Goal: Task Accomplishment & Management: Manage account settings

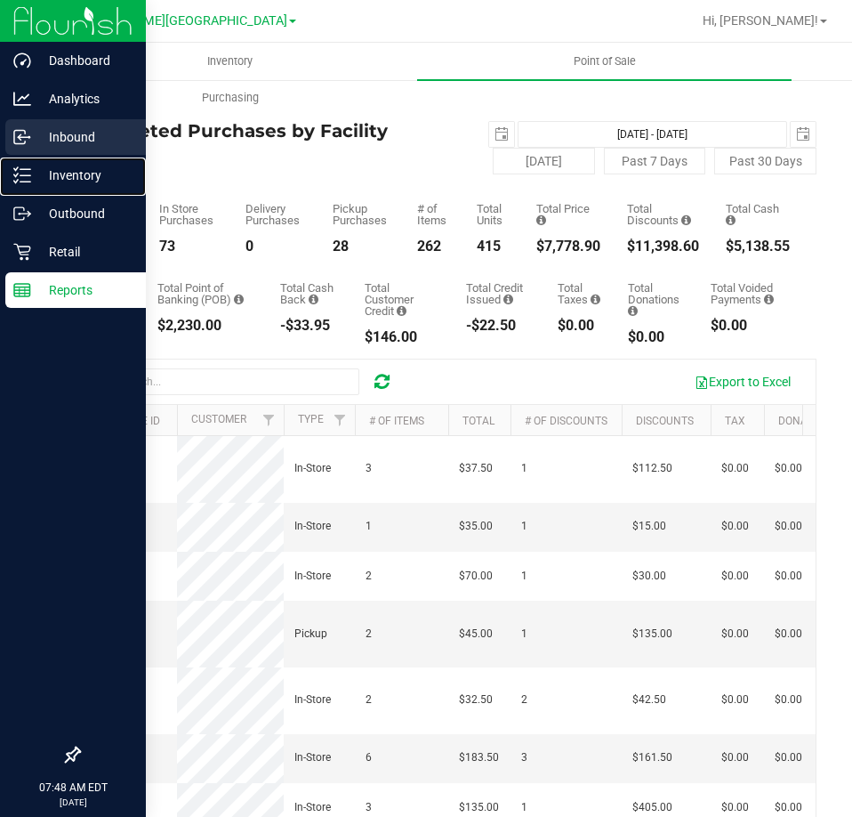
click at [20, 179] on icon at bounding box center [22, 175] width 18 height 18
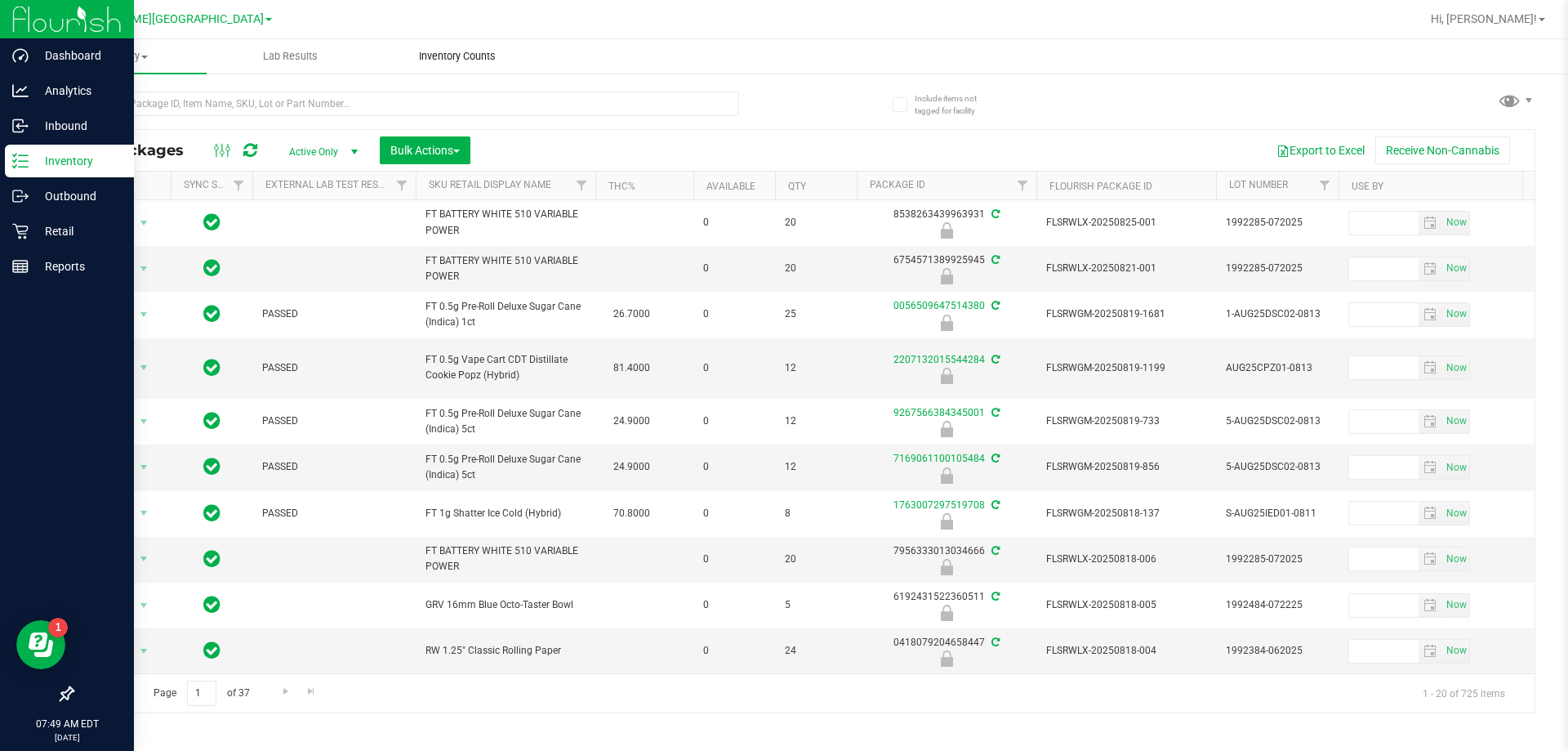
click at [454, 49] on span "Inventory Counts" at bounding box center [457, 56] width 121 height 15
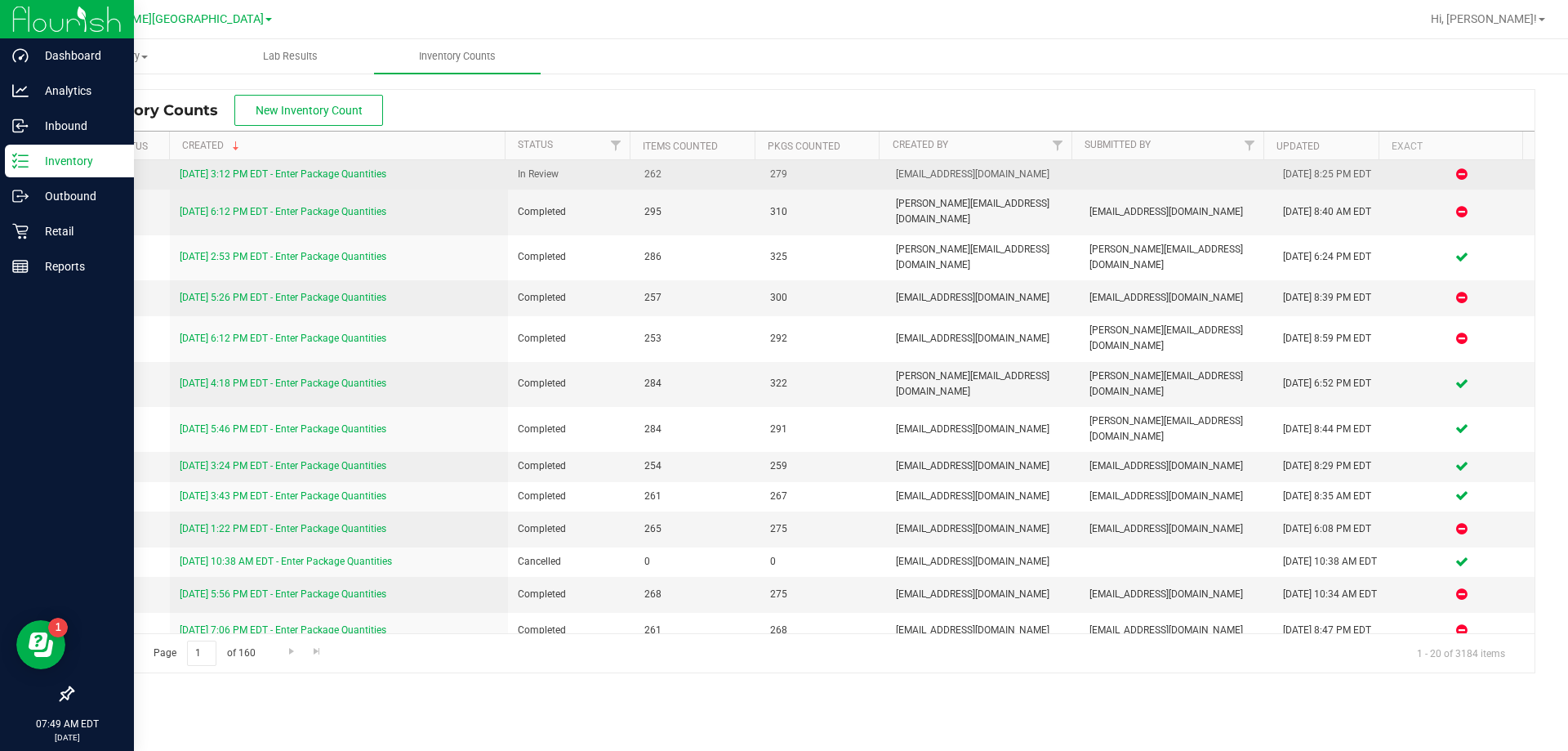
click at [286, 169] on link "[DATE] 3:12 PM EDT - Enter Package Quantities" at bounding box center [283, 174] width 207 height 11
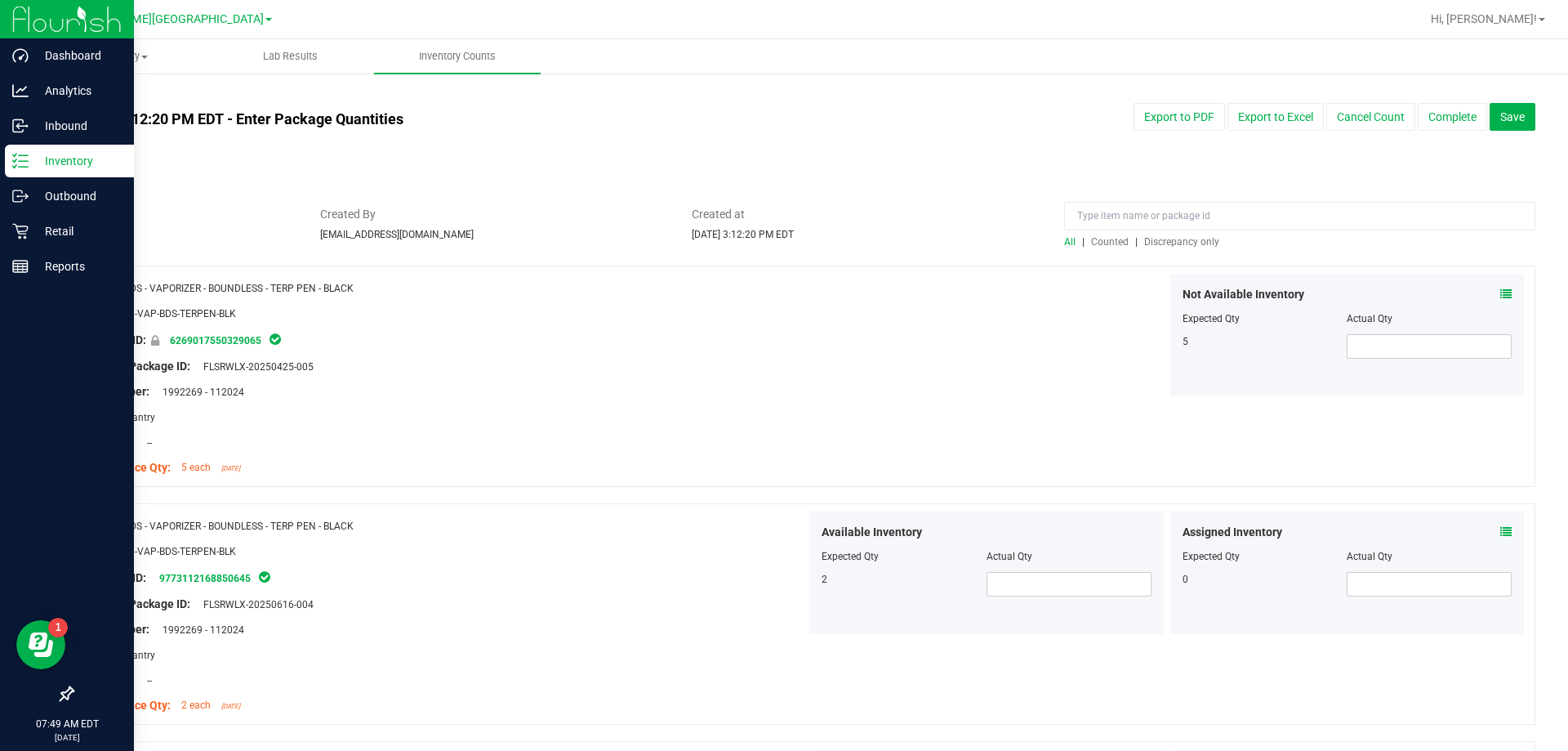
click at [782, 241] on span "Discrepancy only" at bounding box center [1182, 241] width 75 height 11
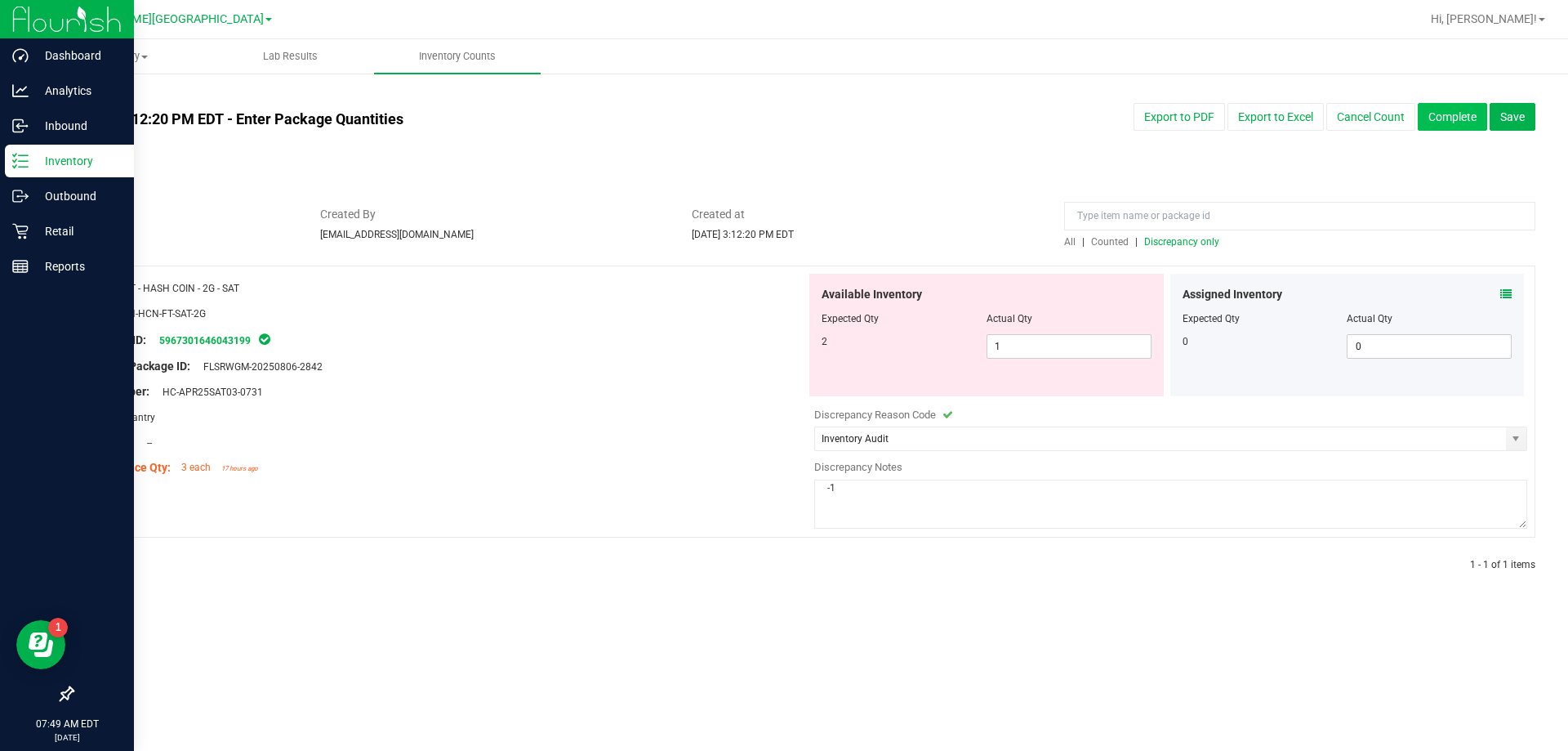
click at [782, 115] on button "Complete" at bounding box center [1453, 117] width 70 height 28
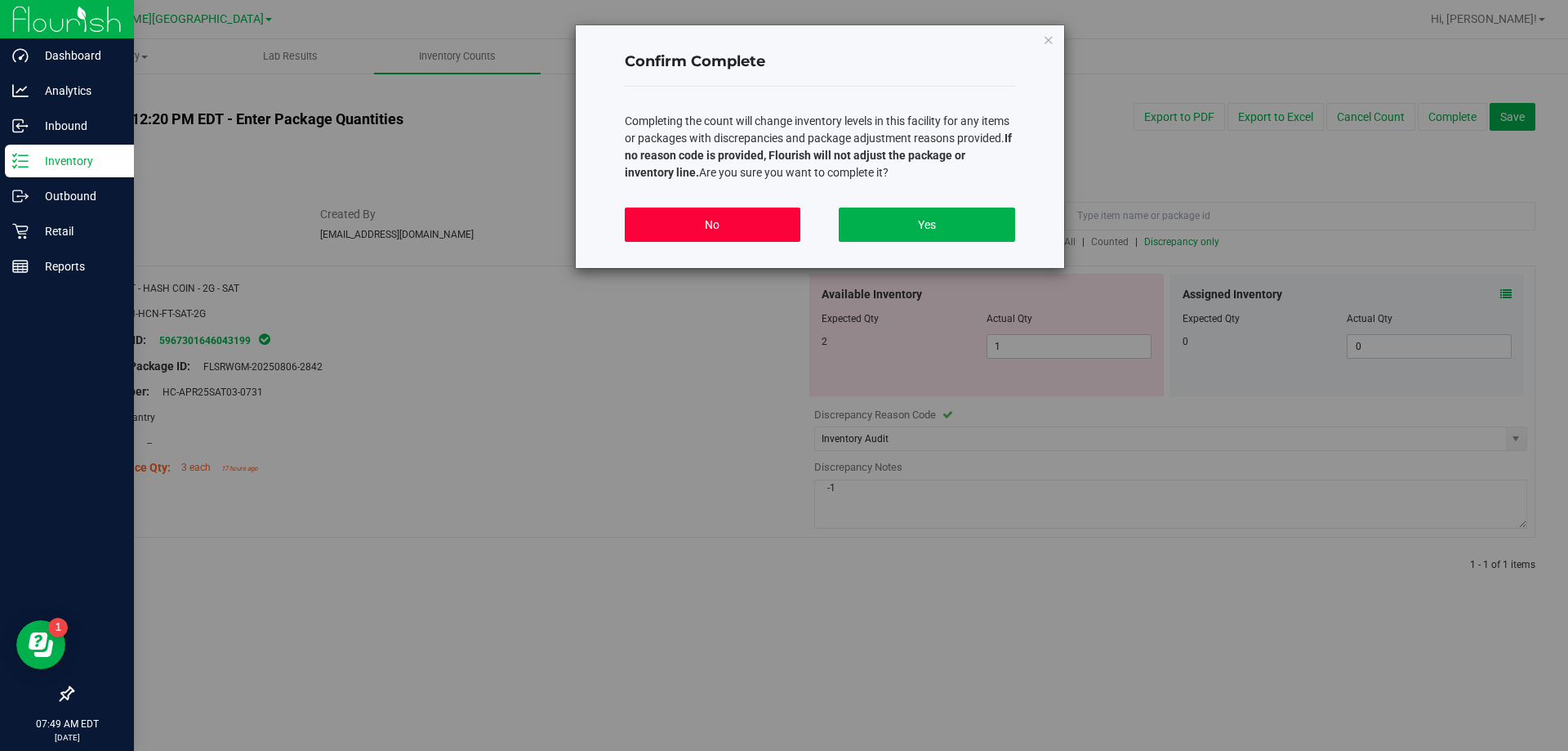
click at [725, 214] on button "No" at bounding box center [712, 224] width 175 height 34
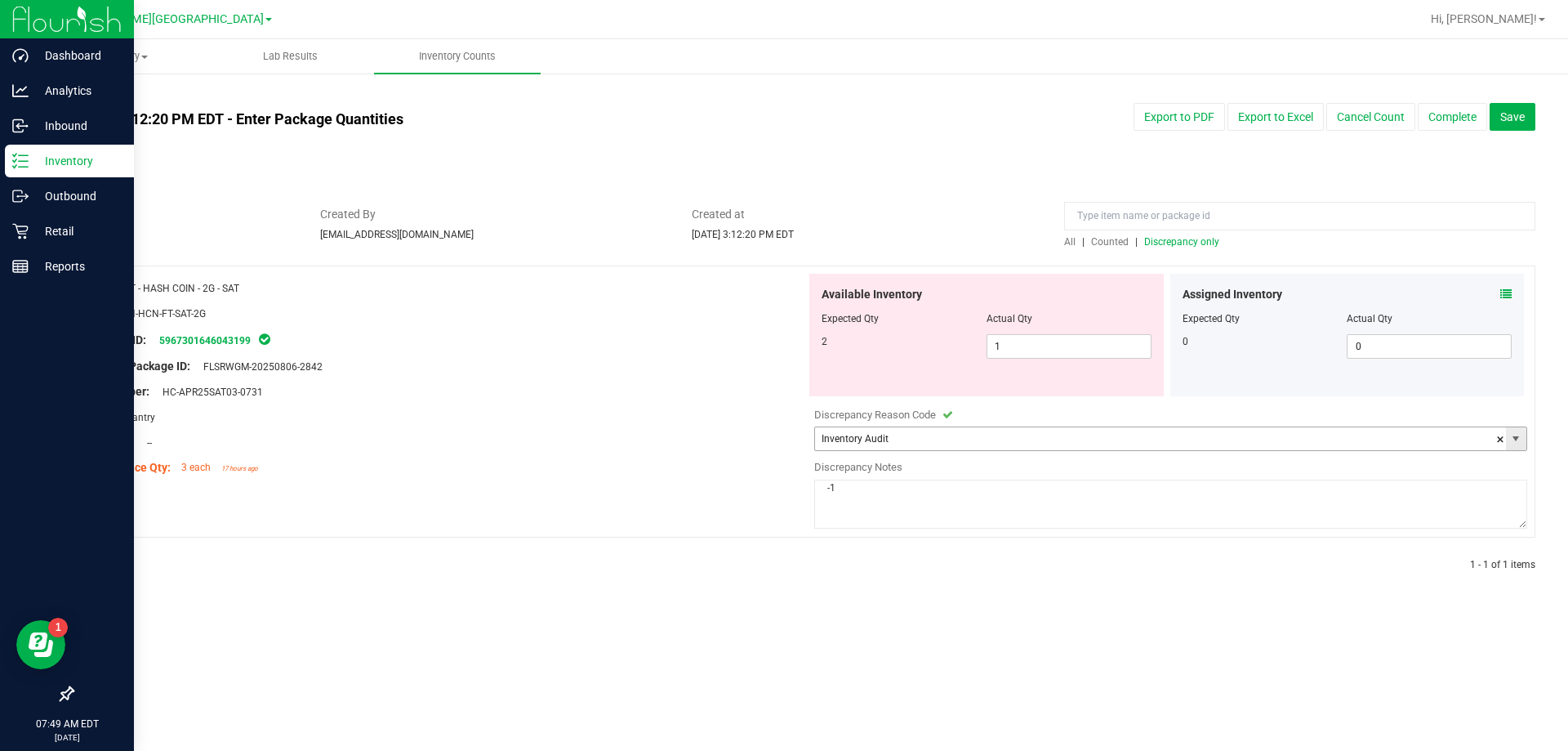
click at [782, 439] on span "select" at bounding box center [1516, 439] width 13 height 13
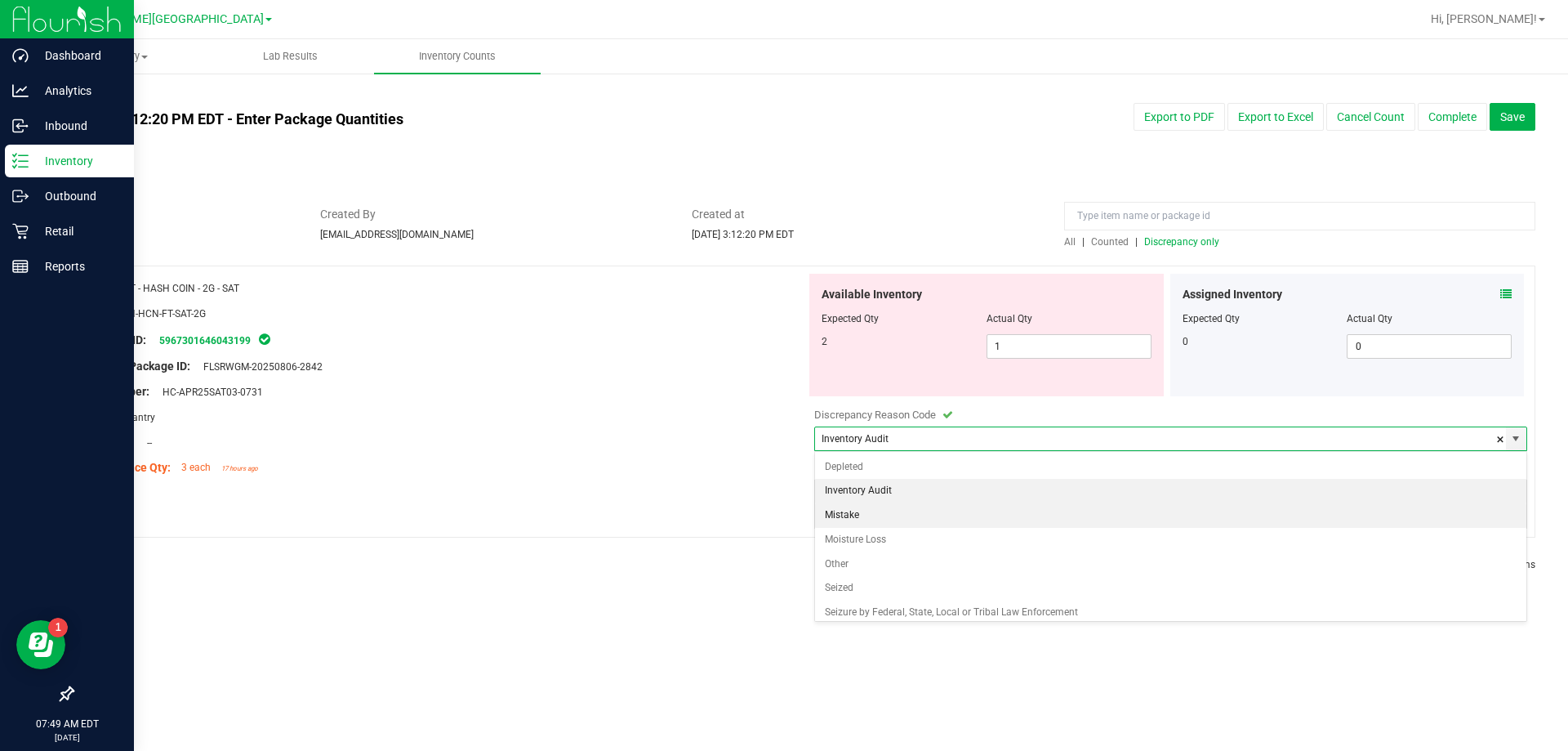
click at [782, 513] on li "Mistake" at bounding box center [1170, 515] width 711 height 25
type input "Mistake"
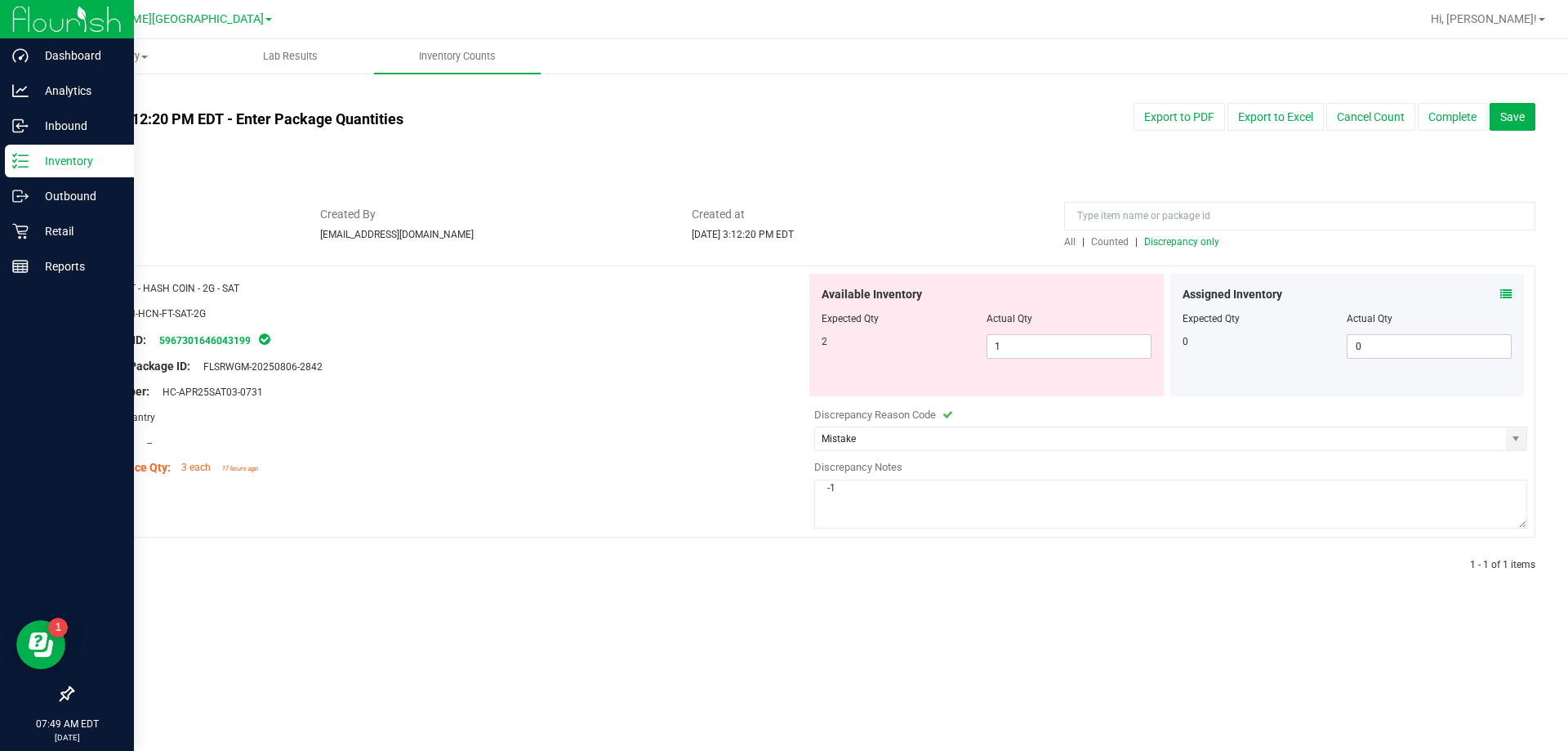
click at [782, 513] on textarea "-1" at bounding box center [1170, 503] width 713 height 49
type textarea "-"
type textarea "allocation error -1"
click at [782, 124] on button "Complete" at bounding box center [1453, 117] width 70 height 28
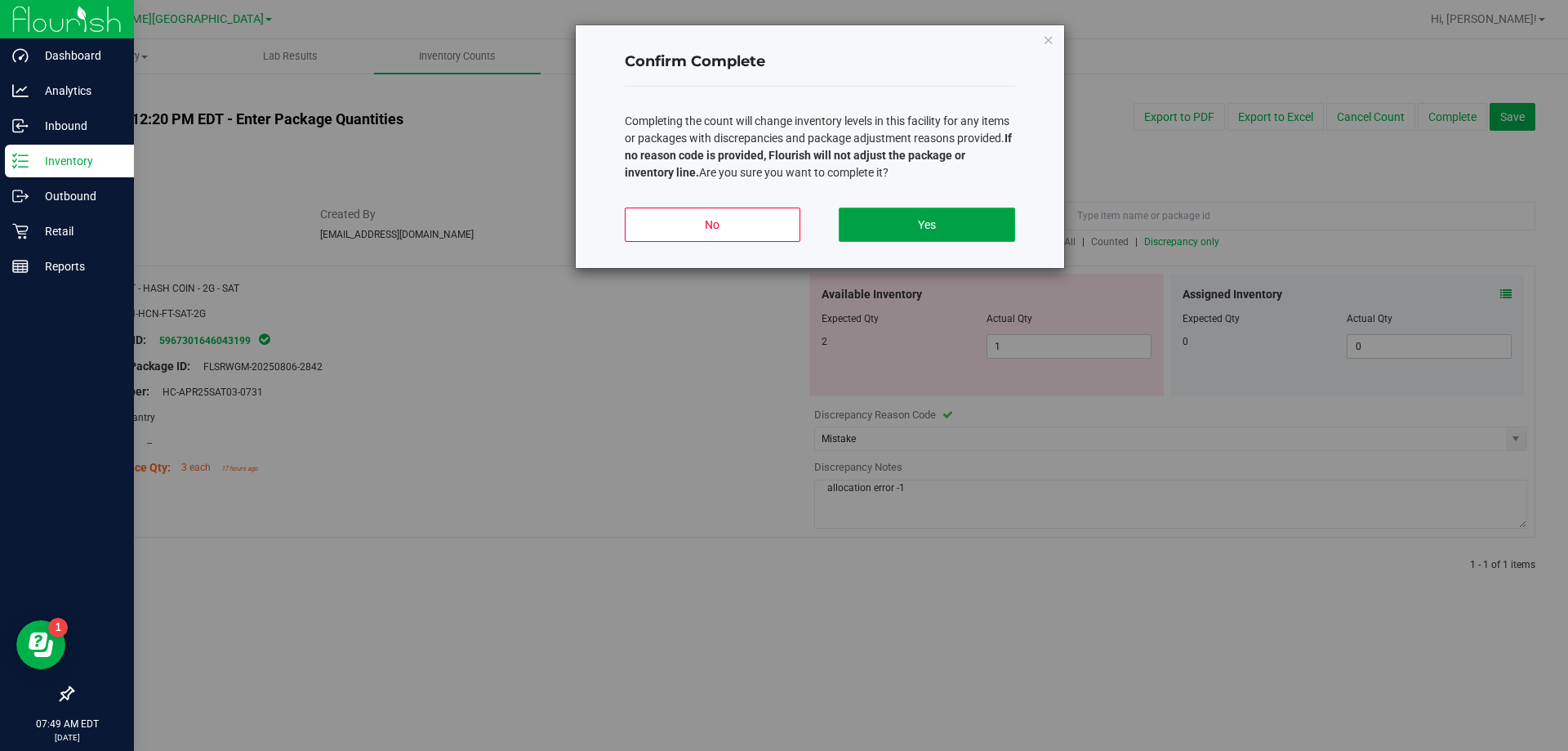
click at [782, 230] on button "Yes" at bounding box center [926, 224] width 175 height 34
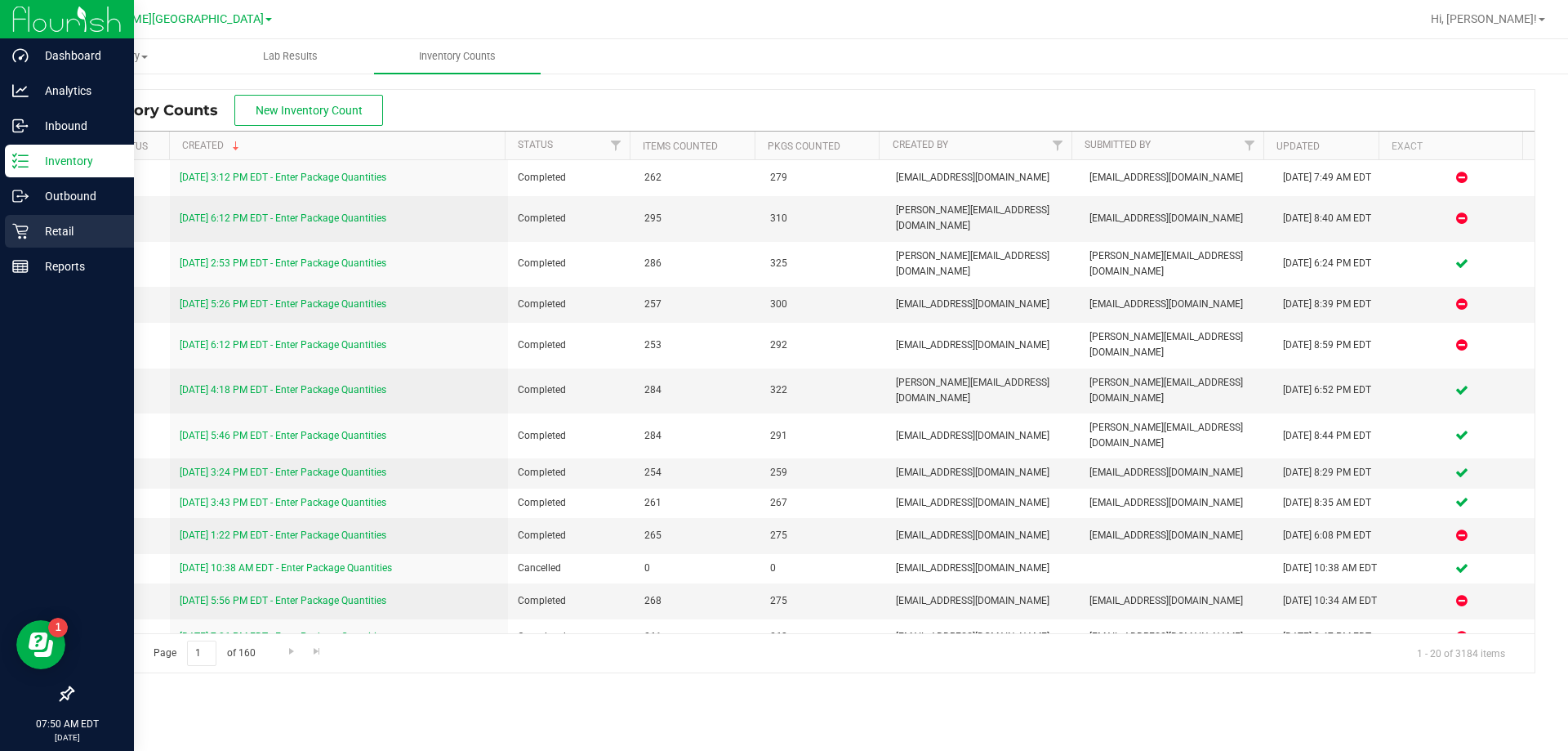
click at [32, 236] on p "Retail" at bounding box center [77, 230] width 98 height 19
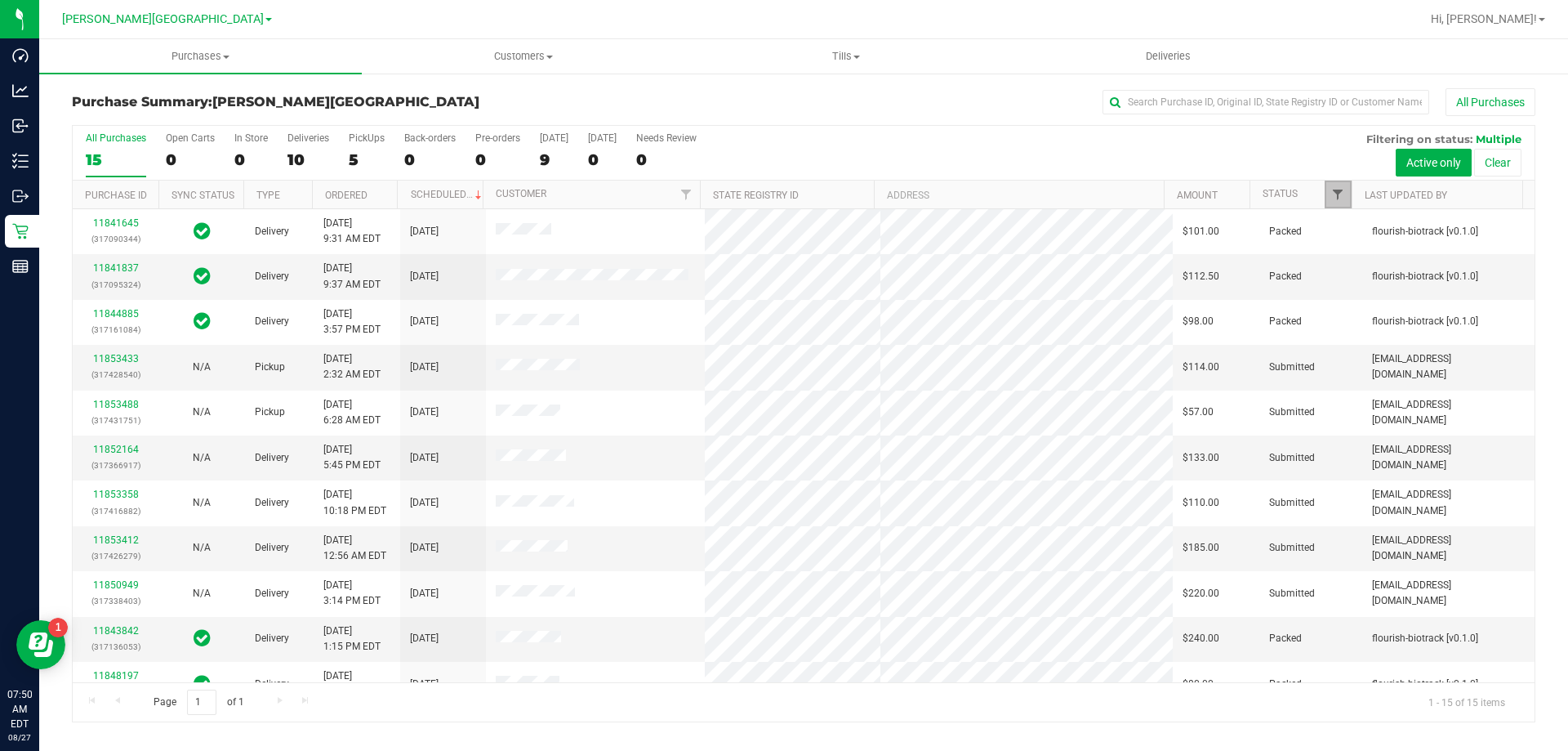
click at [782, 199] on span "Filter" at bounding box center [1338, 195] width 13 height 13
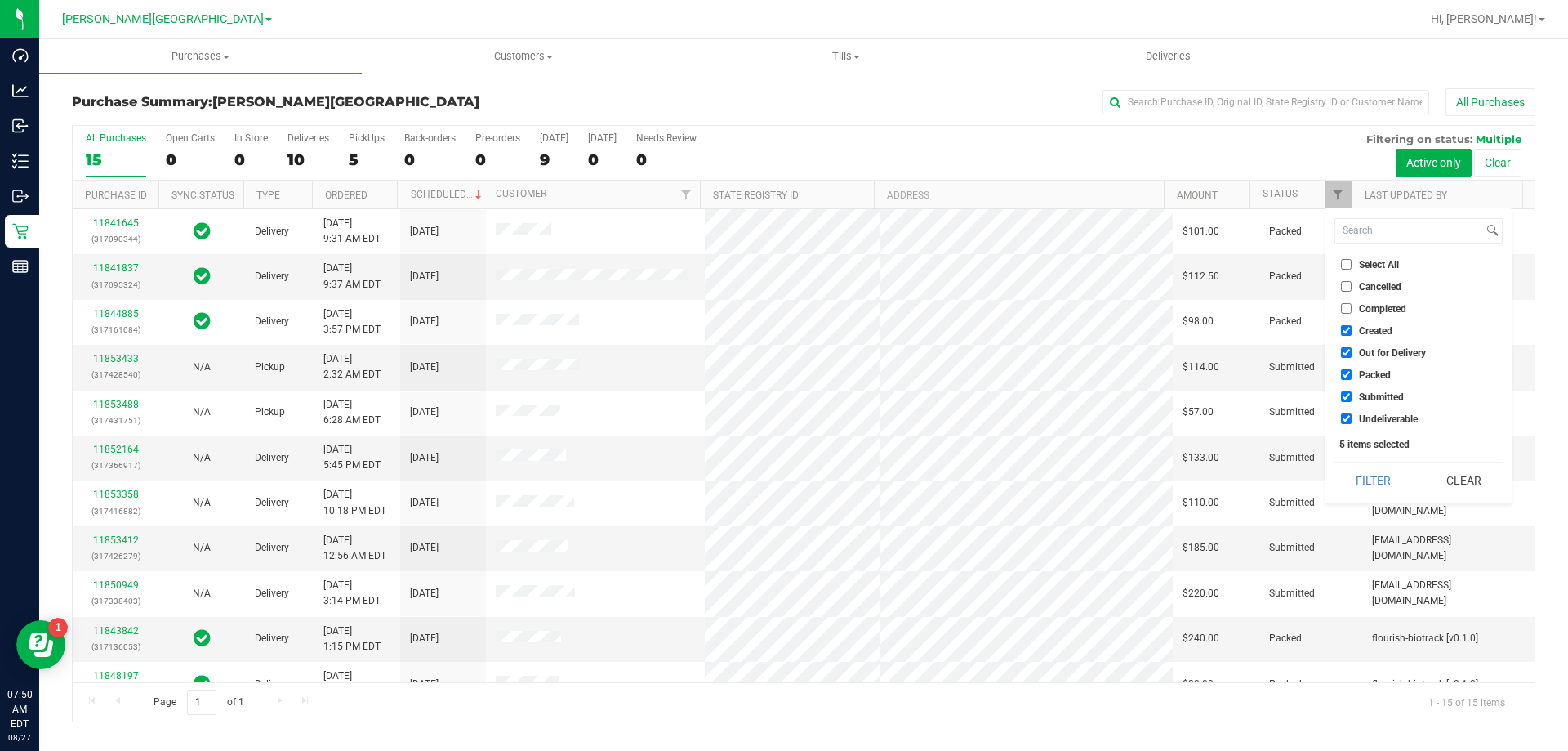
click at [782, 327] on input "Created" at bounding box center [1347, 331] width 11 height 11
checkbox input "false"
click at [782, 355] on input "Out for Delivery" at bounding box center [1347, 353] width 11 height 11
checkbox input "false"
click at [782, 366] on li "Packed" at bounding box center [1418, 375] width 168 height 17
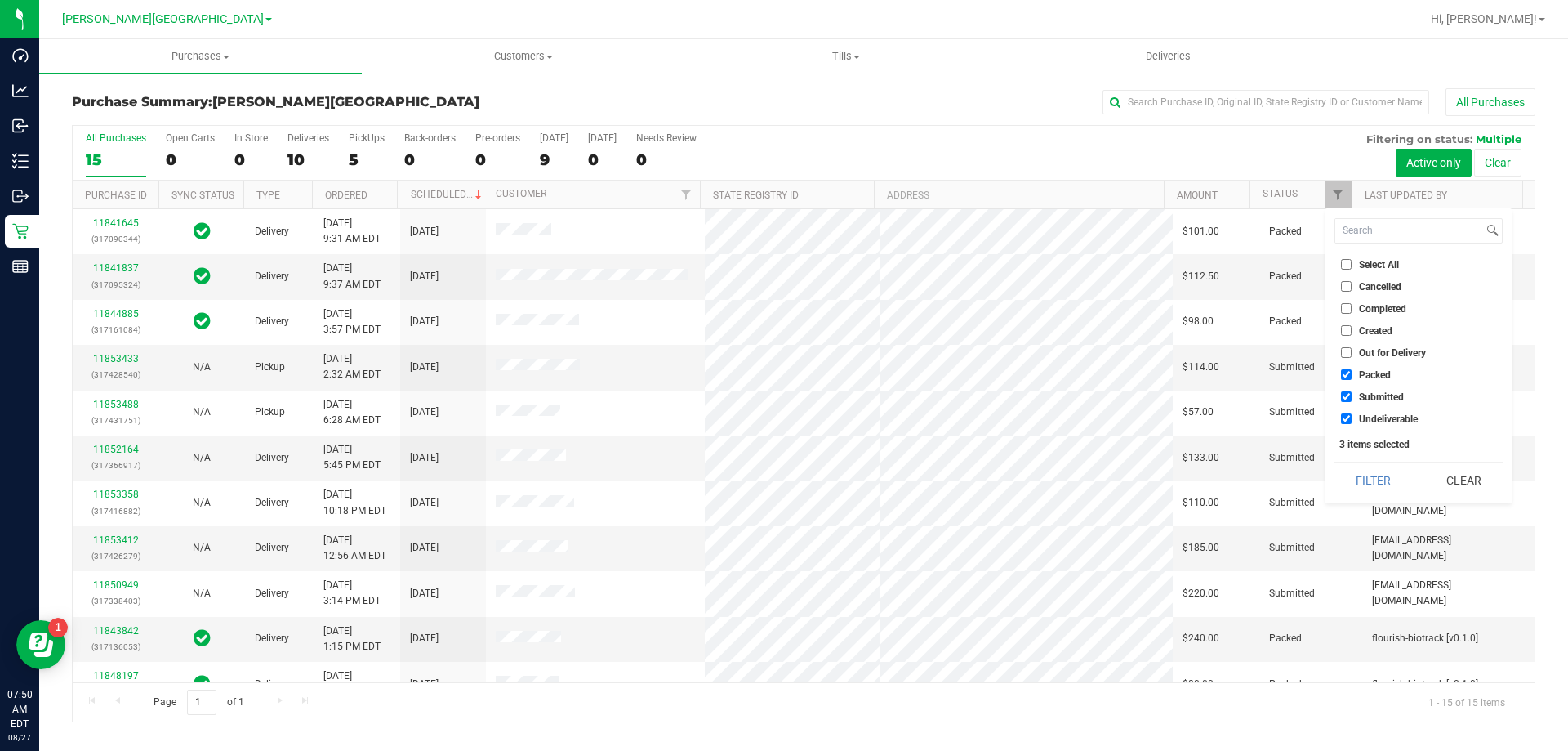
click at [782, 372] on input "Packed" at bounding box center [1347, 375] width 11 height 11
checkbox input "false"
click at [782, 417] on input "Undeliverable" at bounding box center [1347, 419] width 11 height 11
checkbox input "false"
click at [782, 471] on button "Filter" at bounding box center [1373, 480] width 78 height 36
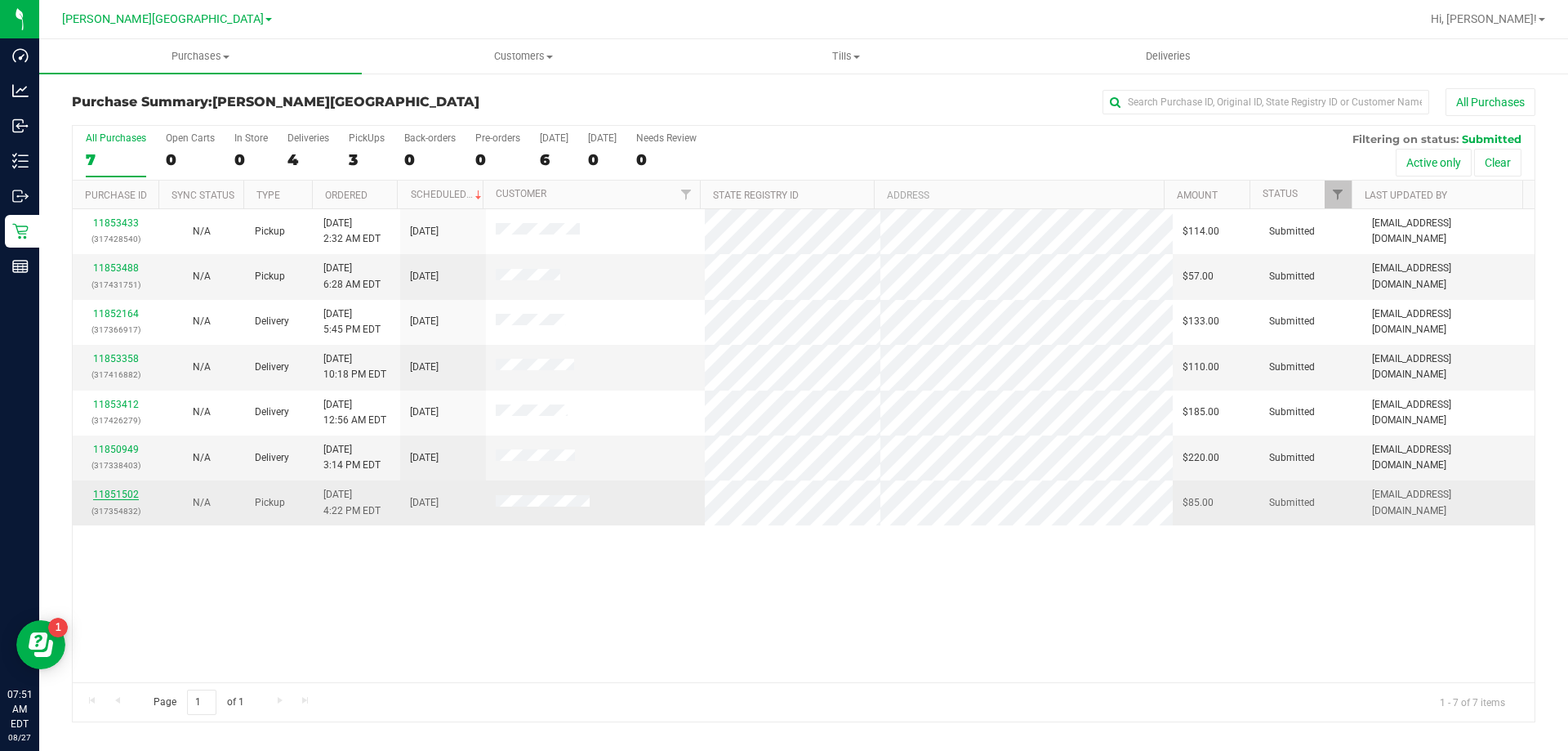
click at [111, 497] on link "11851502" at bounding box center [116, 494] width 46 height 11
click at [118, 496] on link "11851502" at bounding box center [116, 494] width 46 height 11
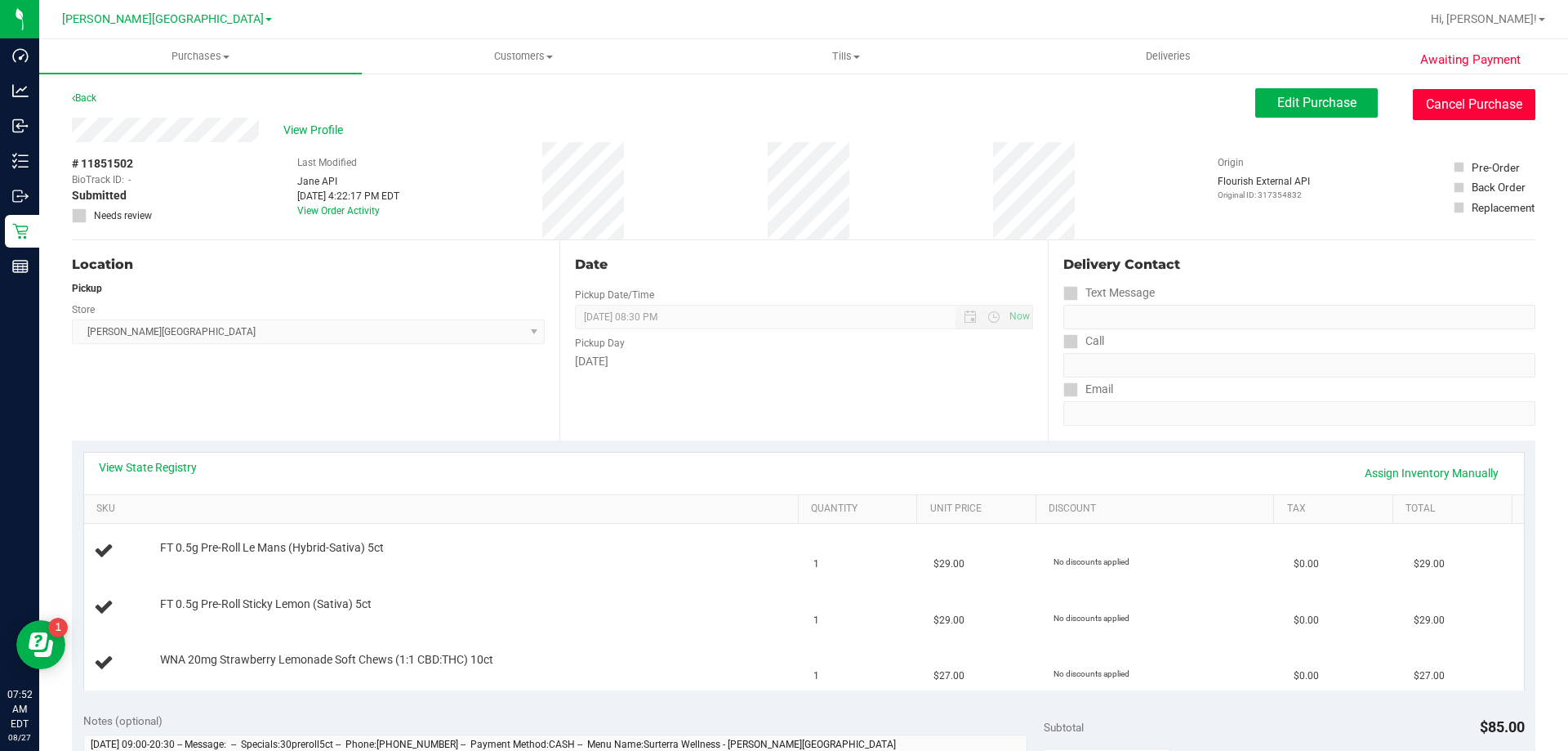
click at [782, 106] on button "Cancel Purchase" at bounding box center [1473, 105] width 122 height 31
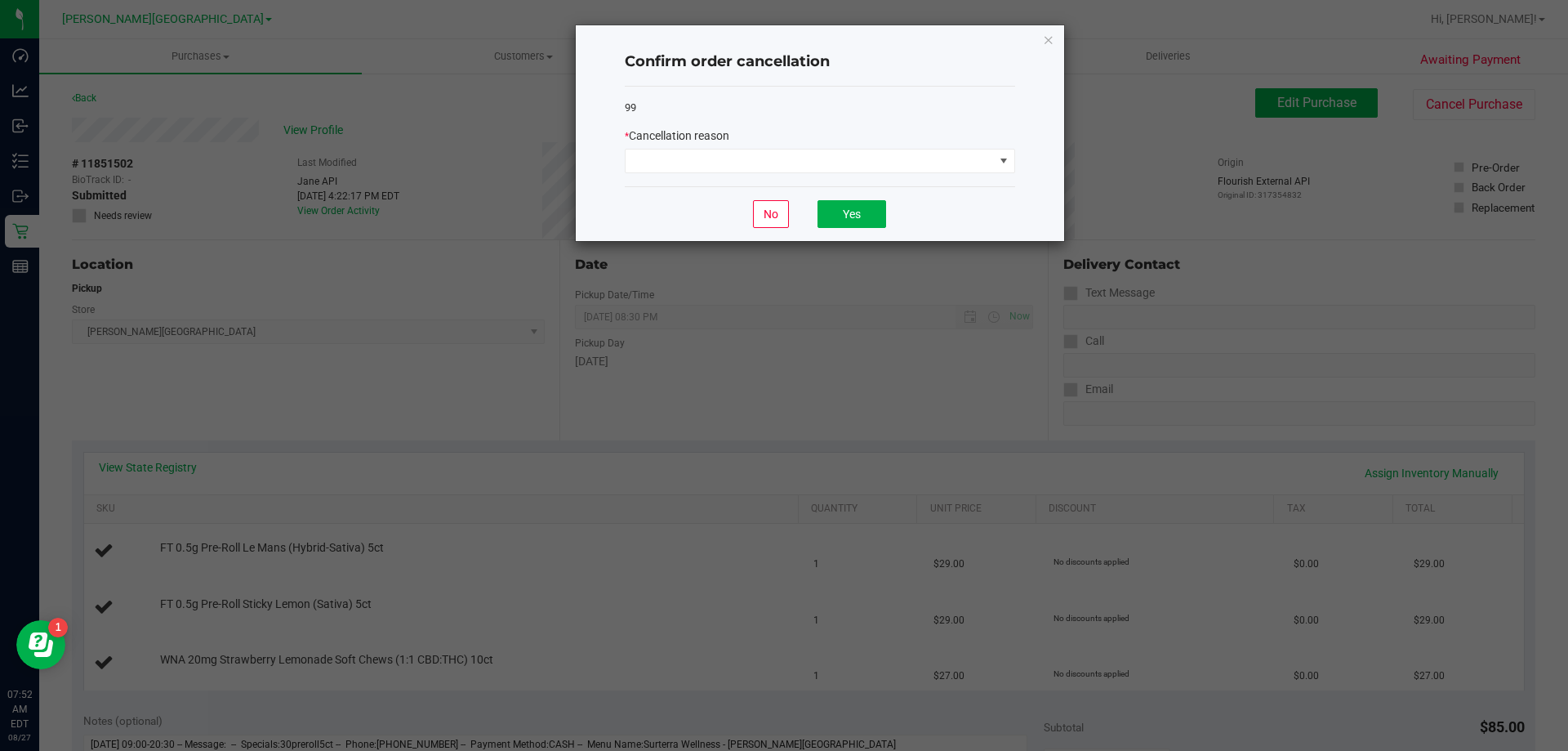
click at [782, 178] on div "99 * Cancellation reason" at bounding box center [820, 136] width 390 height 100
click at [782, 170] on span at bounding box center [810, 161] width 368 height 23
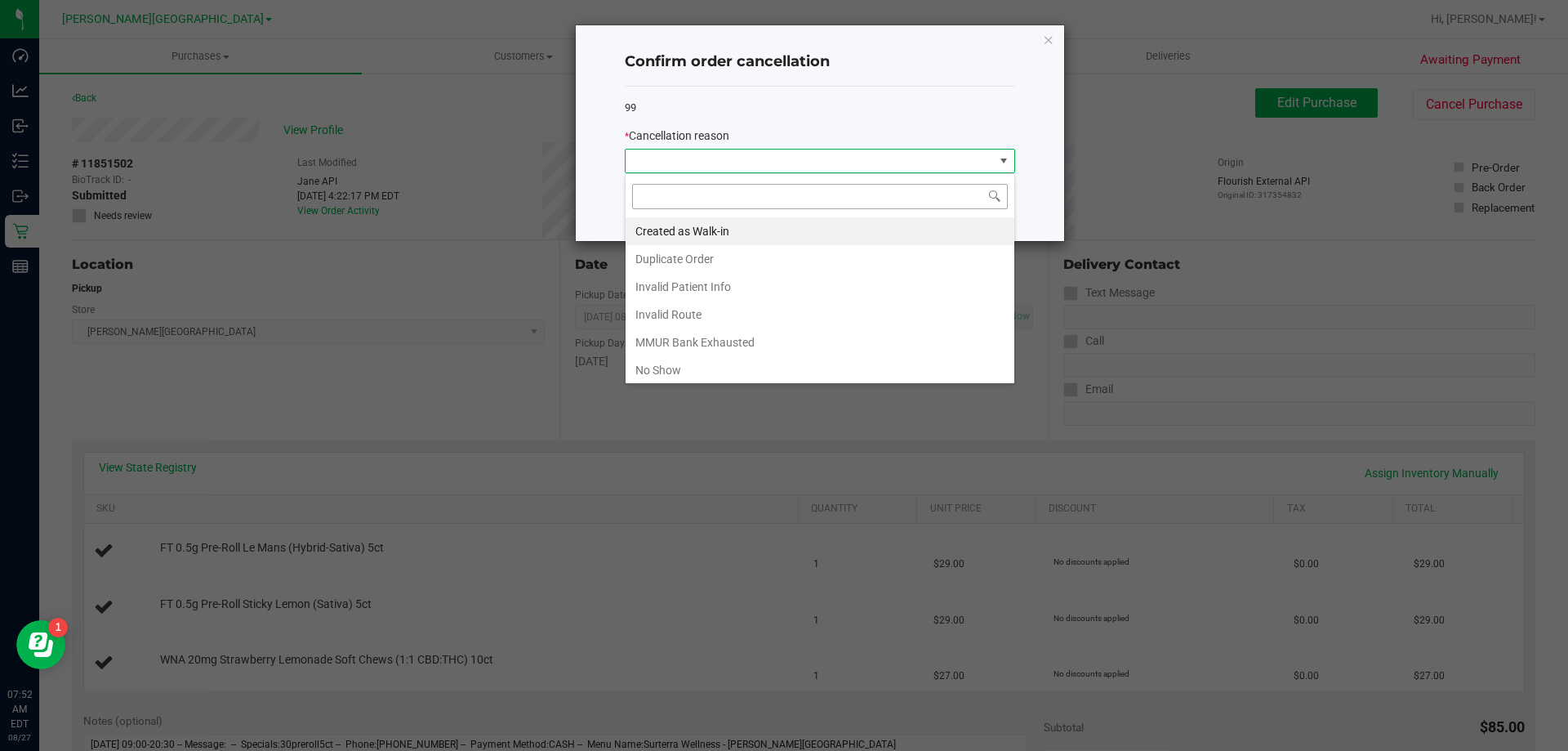
scroll to position [25, 390]
click at [746, 258] on li "Duplicate Order" at bounding box center [821, 259] width 389 height 28
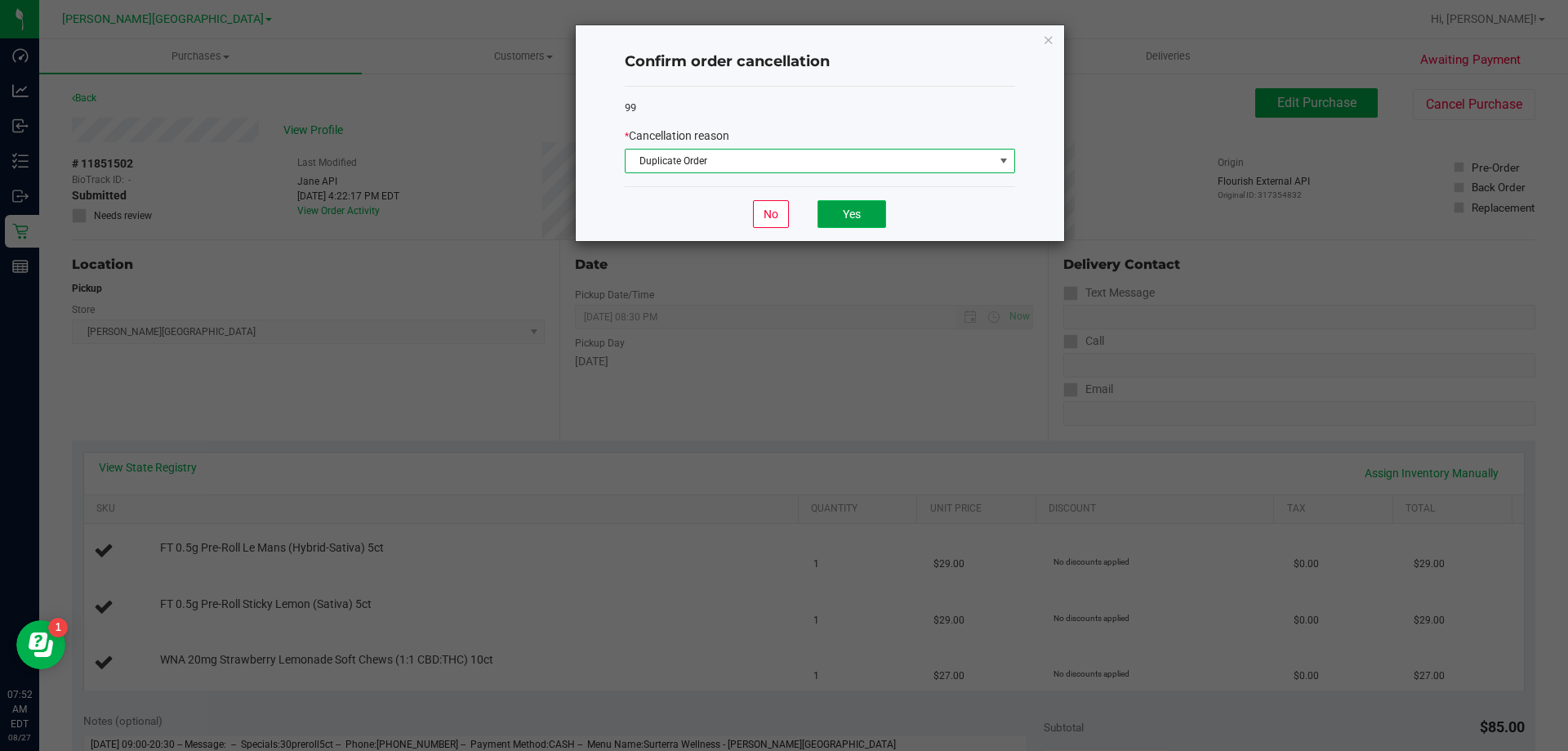
click at [782, 209] on button "Yes" at bounding box center [852, 214] width 69 height 28
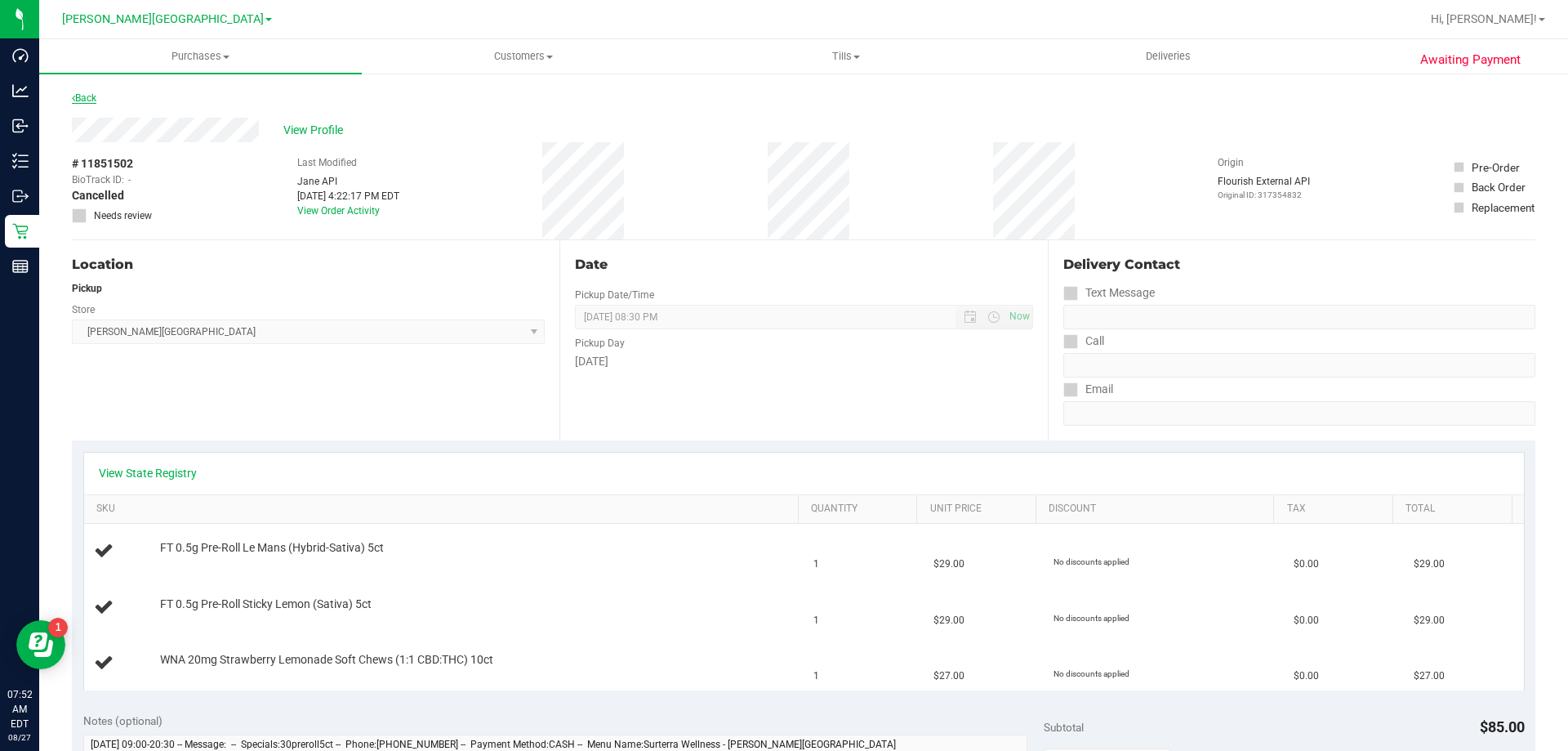
click at [84, 100] on link "Back" at bounding box center [84, 98] width 25 height 11
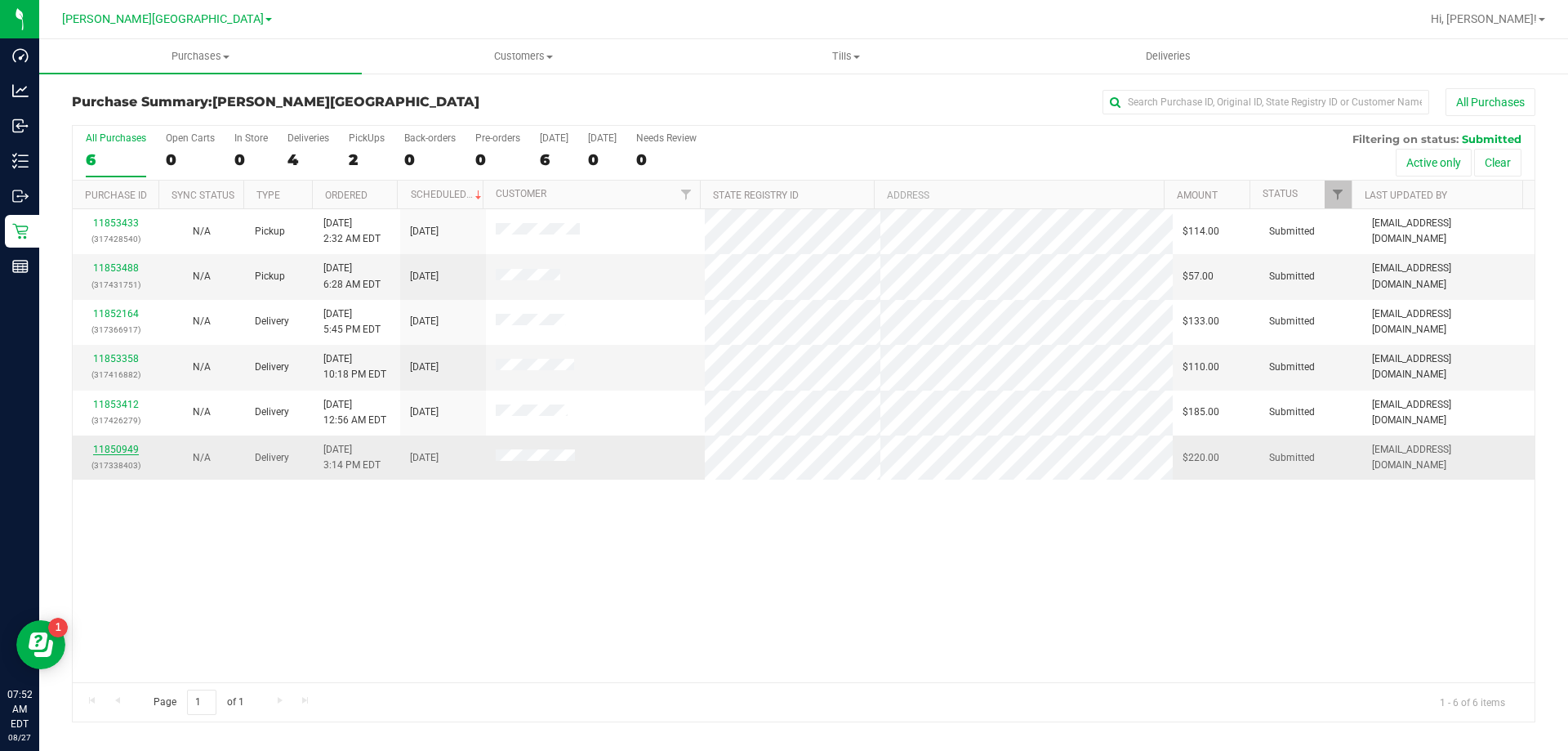
click at [111, 446] on link "11850949" at bounding box center [116, 449] width 46 height 11
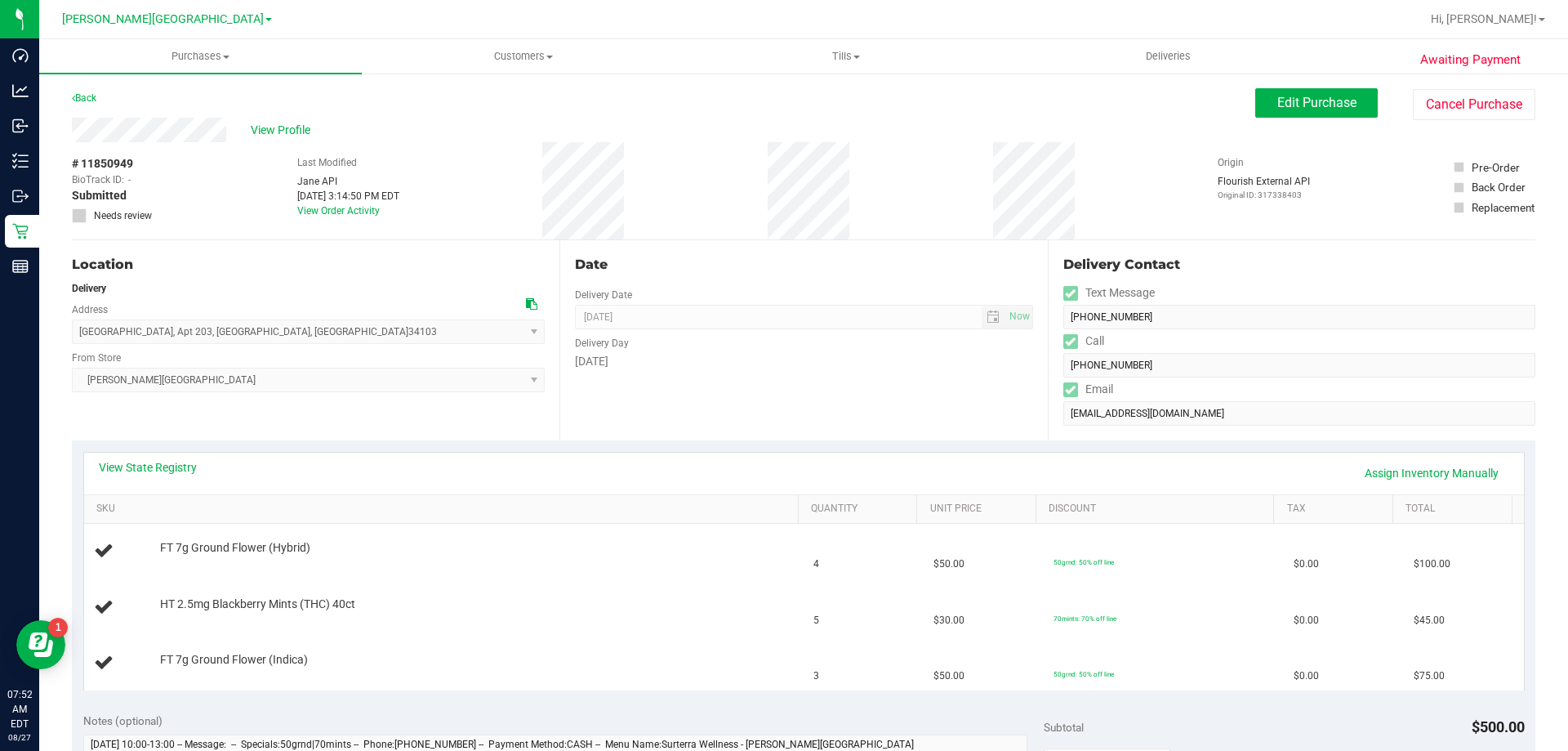
scroll to position [82, 0]
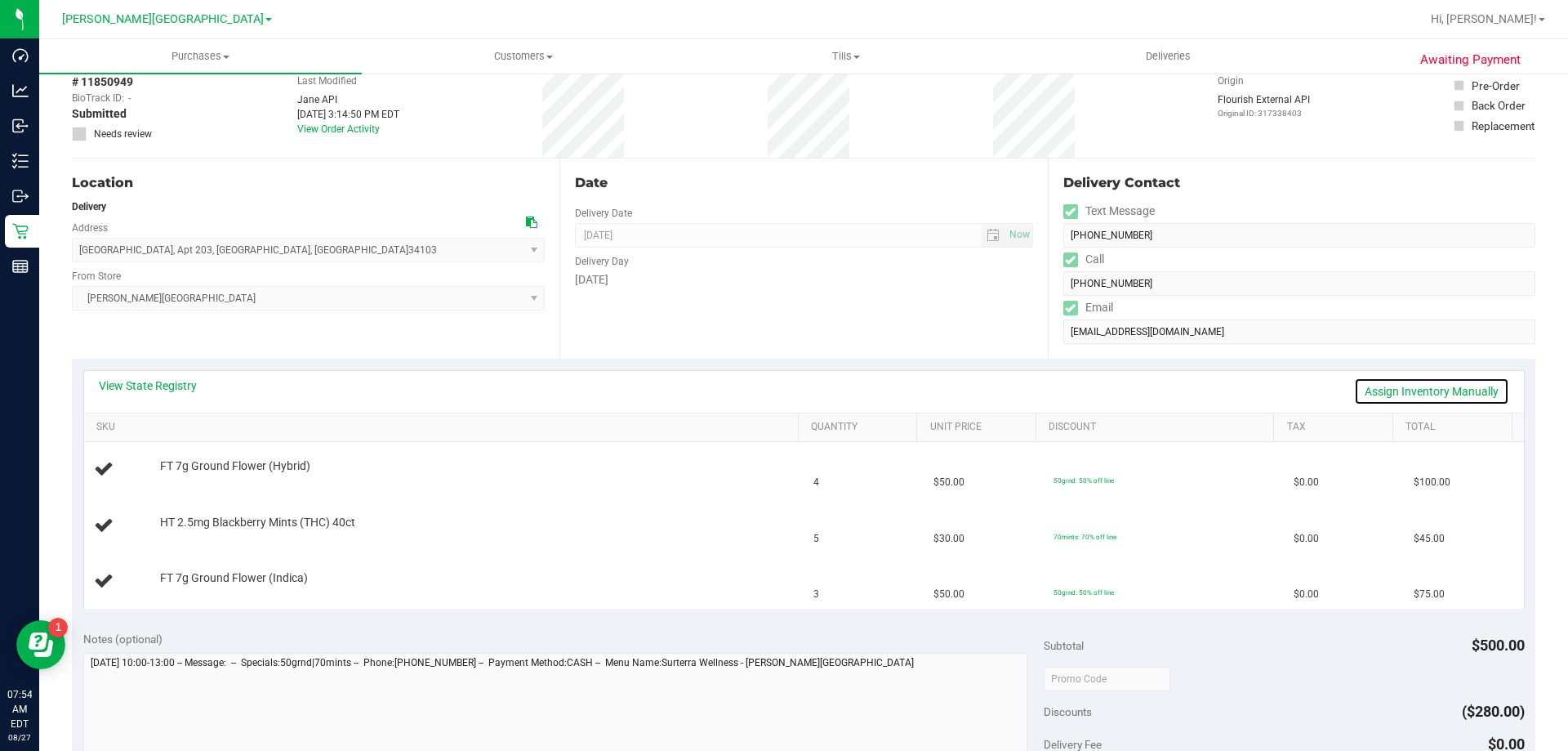
click at [782, 391] on link "Assign Inventory Manually" at bounding box center [1431, 391] width 155 height 28
click at [196, 477] on link "Add Package" at bounding box center [189, 476] width 59 height 11
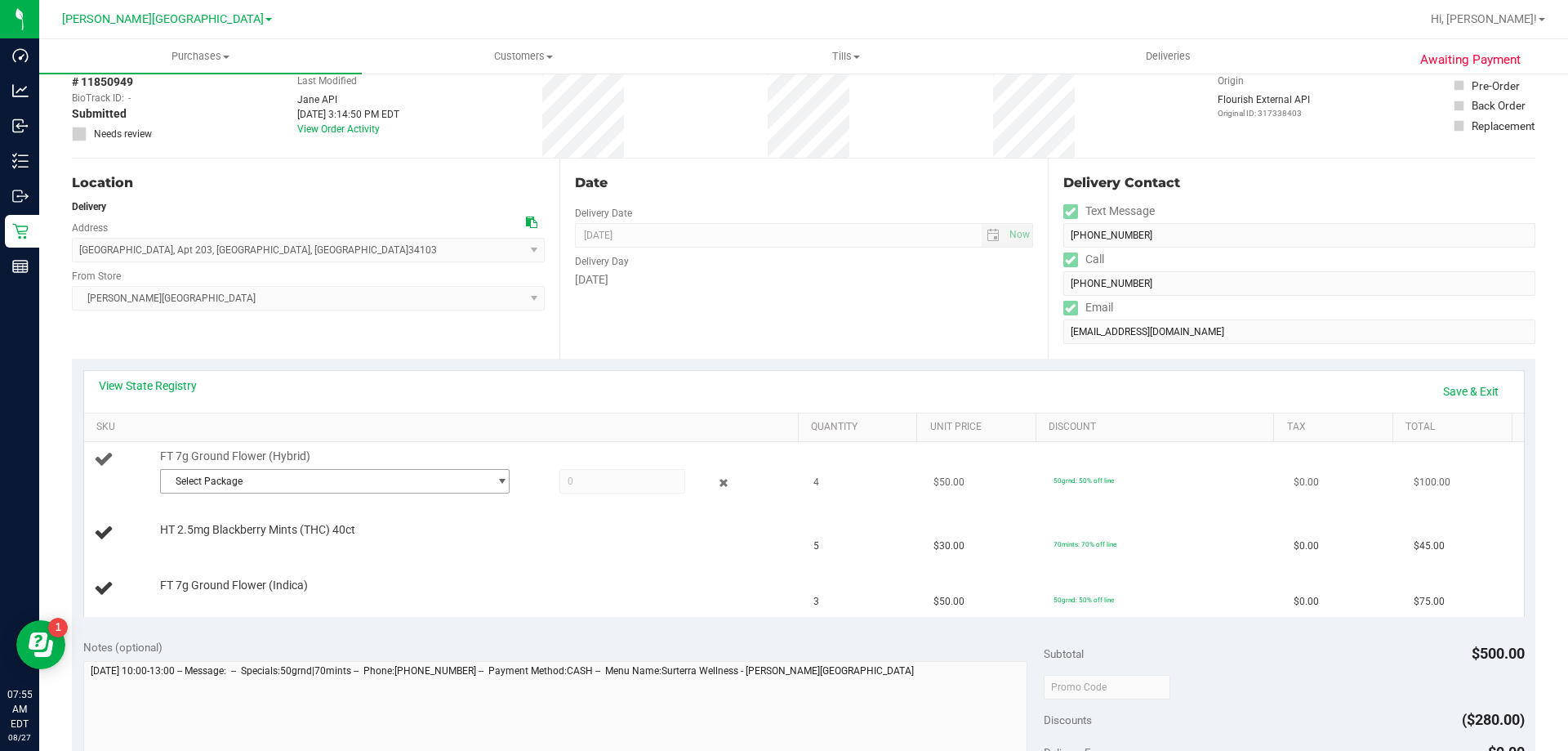
click at [221, 480] on span "Select Package" at bounding box center [324, 481] width 328 height 23
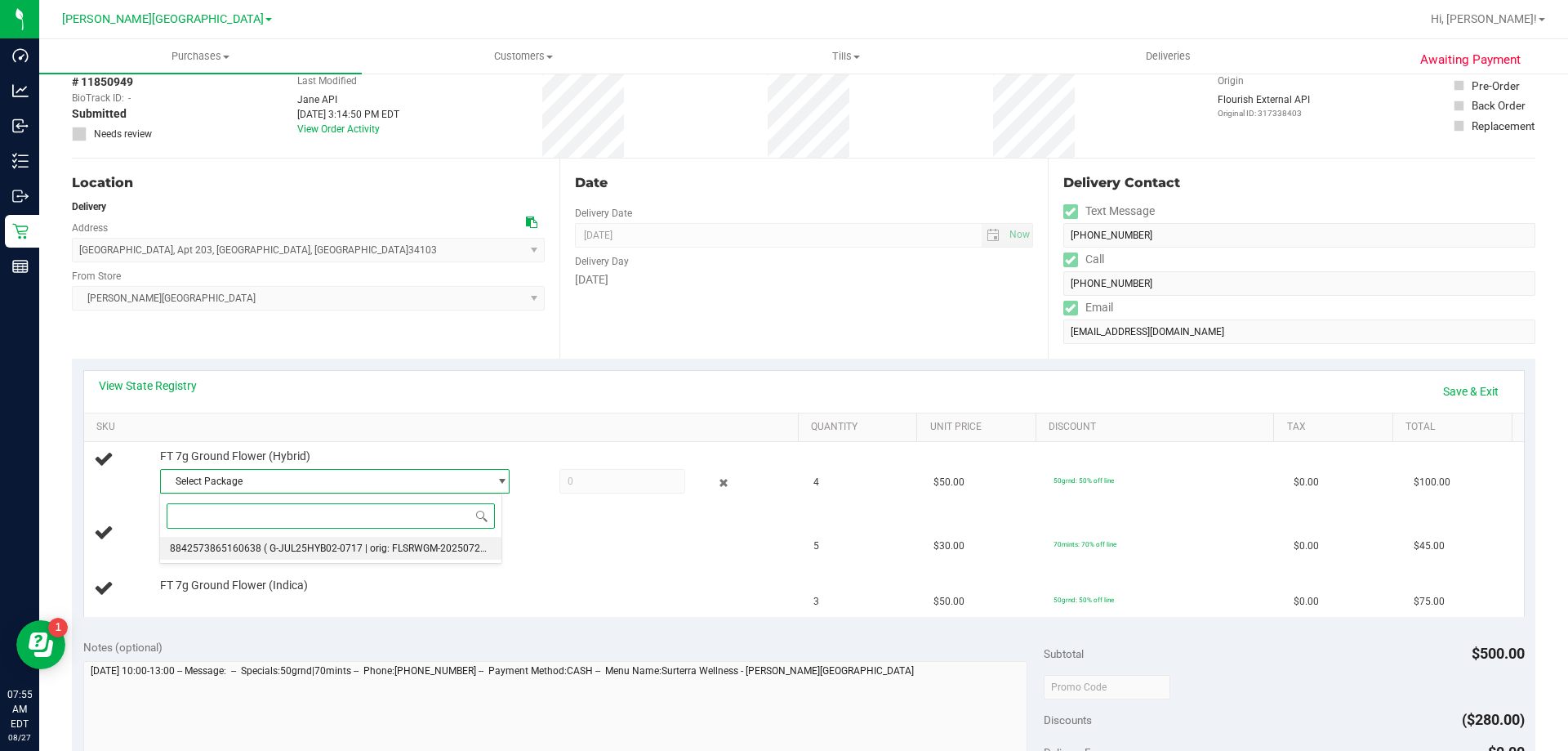
click at [366, 556] on li "8842573865160638 ( G-JUL25HYB02-0717 | orig: FLSRWGM-20250723-641 )" at bounding box center [330, 548] width 342 height 23
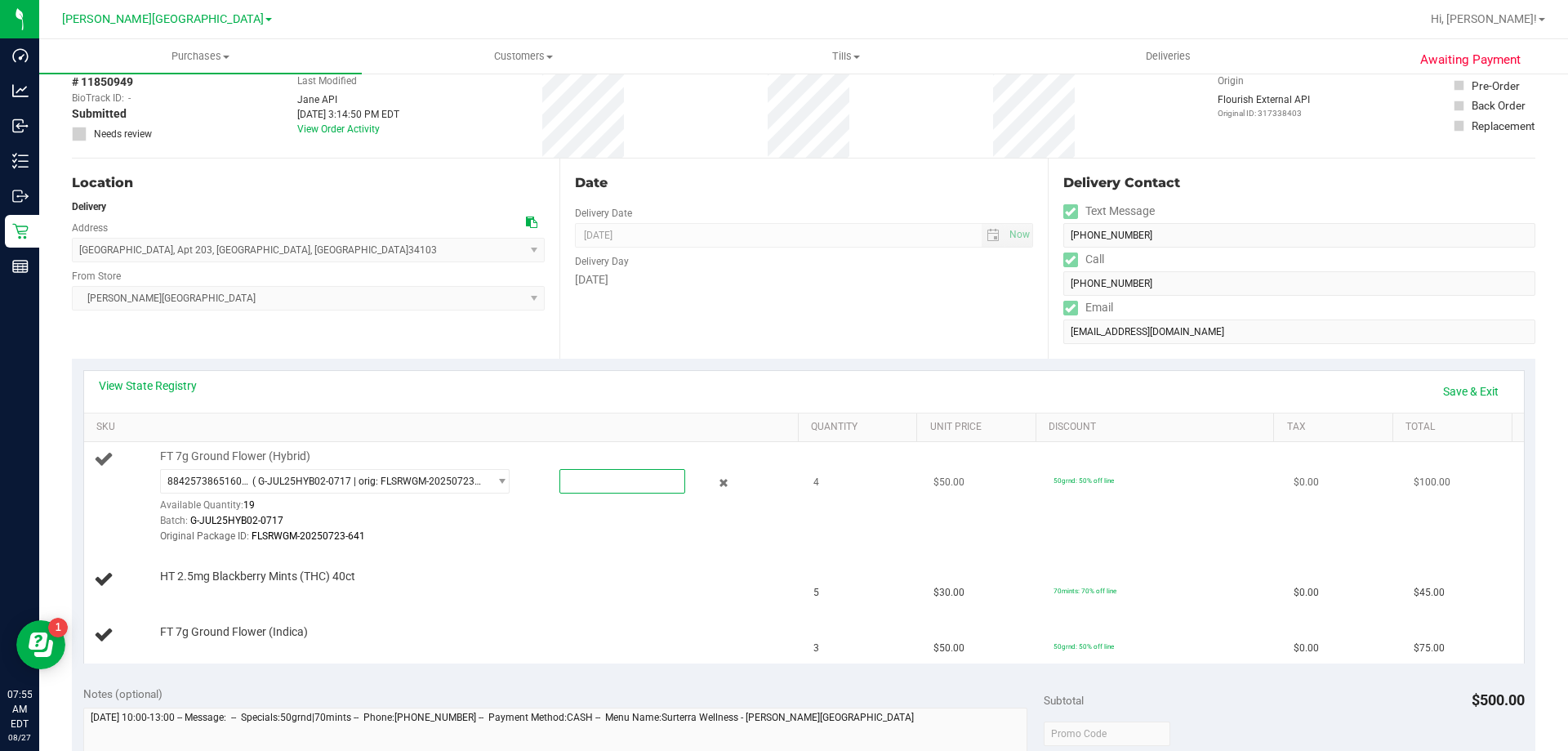
click at [574, 475] on span at bounding box center [622, 481] width 126 height 25
type input "4"
type input "4.0000"
click at [342, 626] on div "FT 7g Ground Flower (Indica)" at bounding box center [472, 633] width 639 height 17
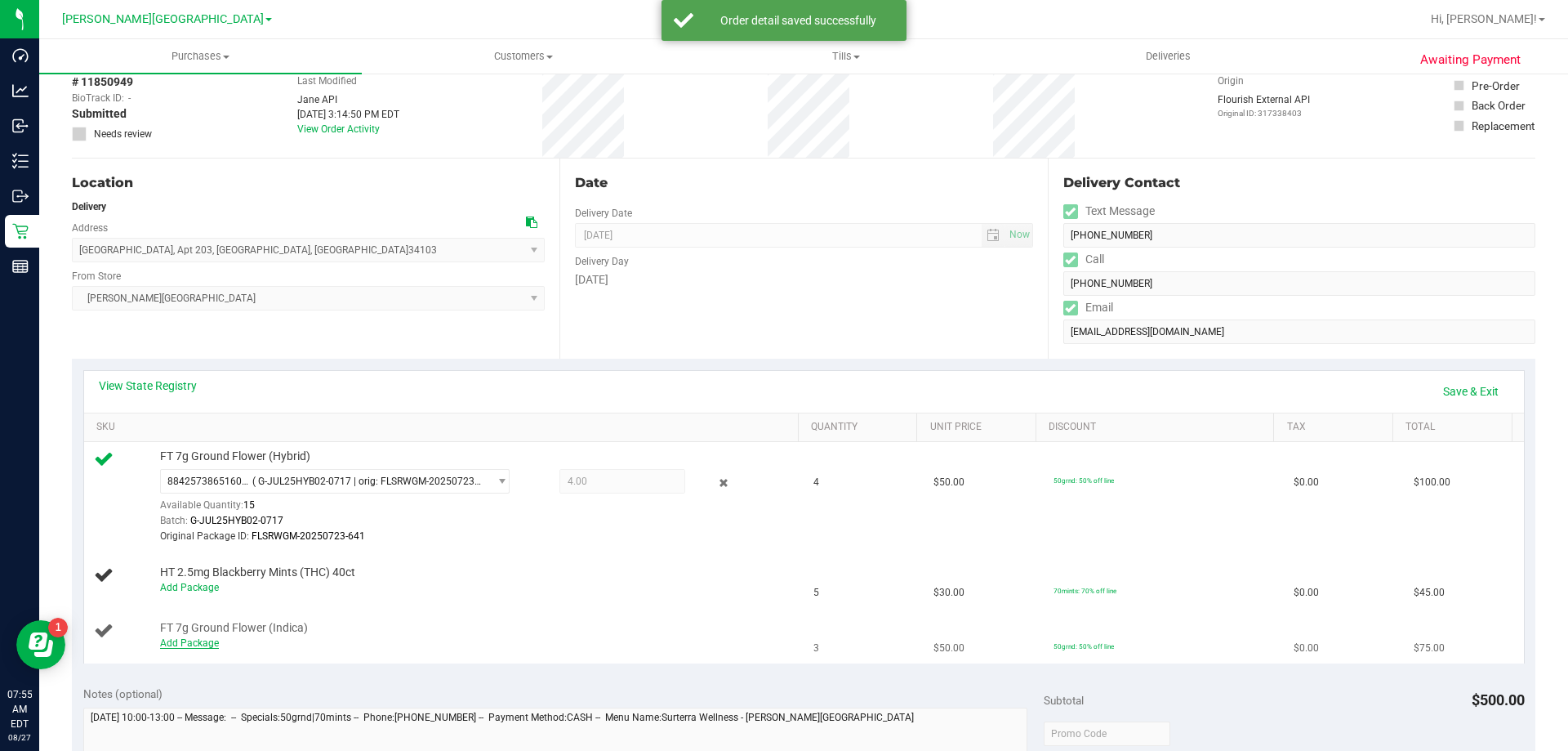
click at [194, 648] on link "Add Package" at bounding box center [189, 643] width 59 height 11
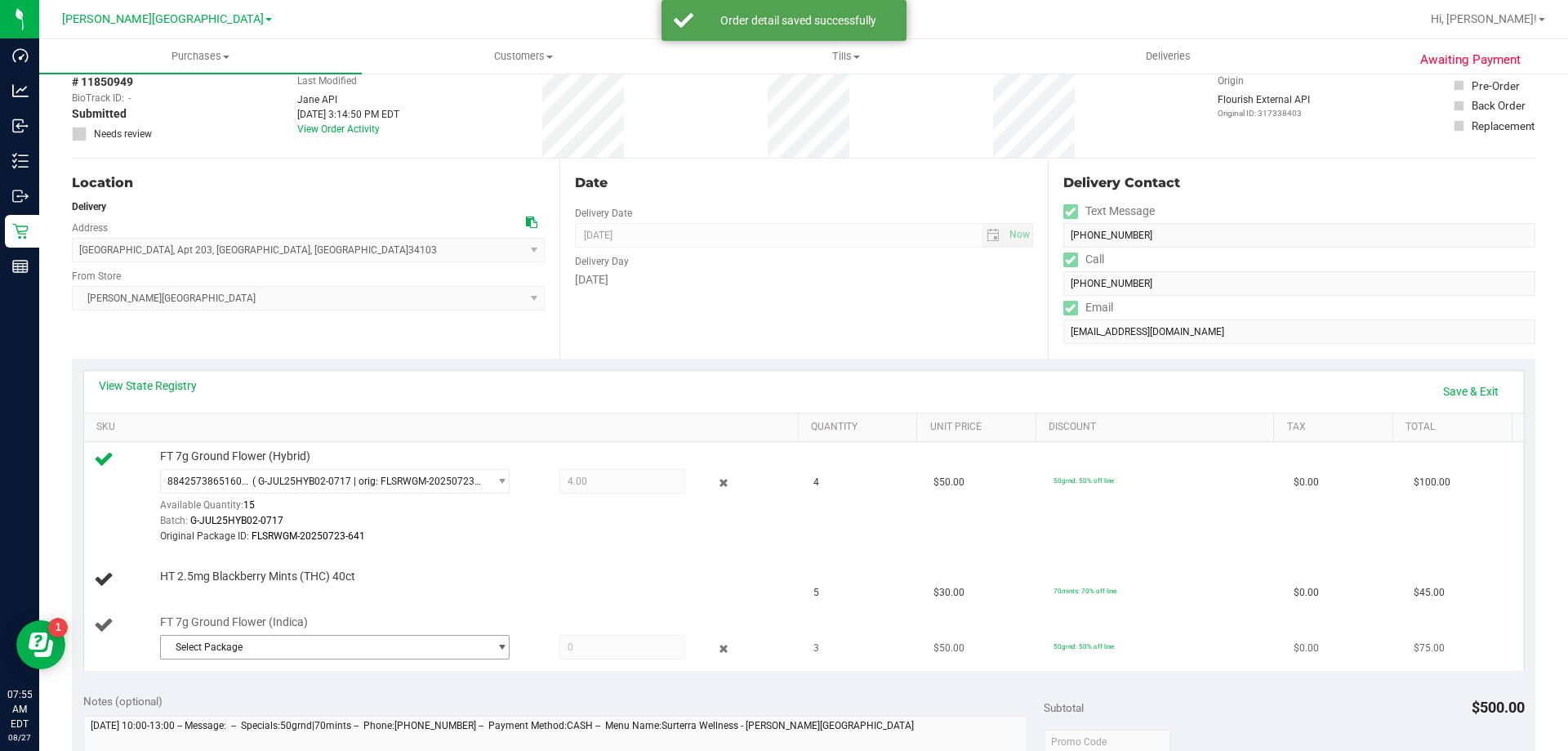
click at [281, 648] on span "Select Package" at bounding box center [324, 646] width 328 height 23
click at [289, 713] on span "( G-JUN25IND02-0611 | orig: FLSRWGM-20250617-864 )" at bounding box center [387, 713] width 248 height 11
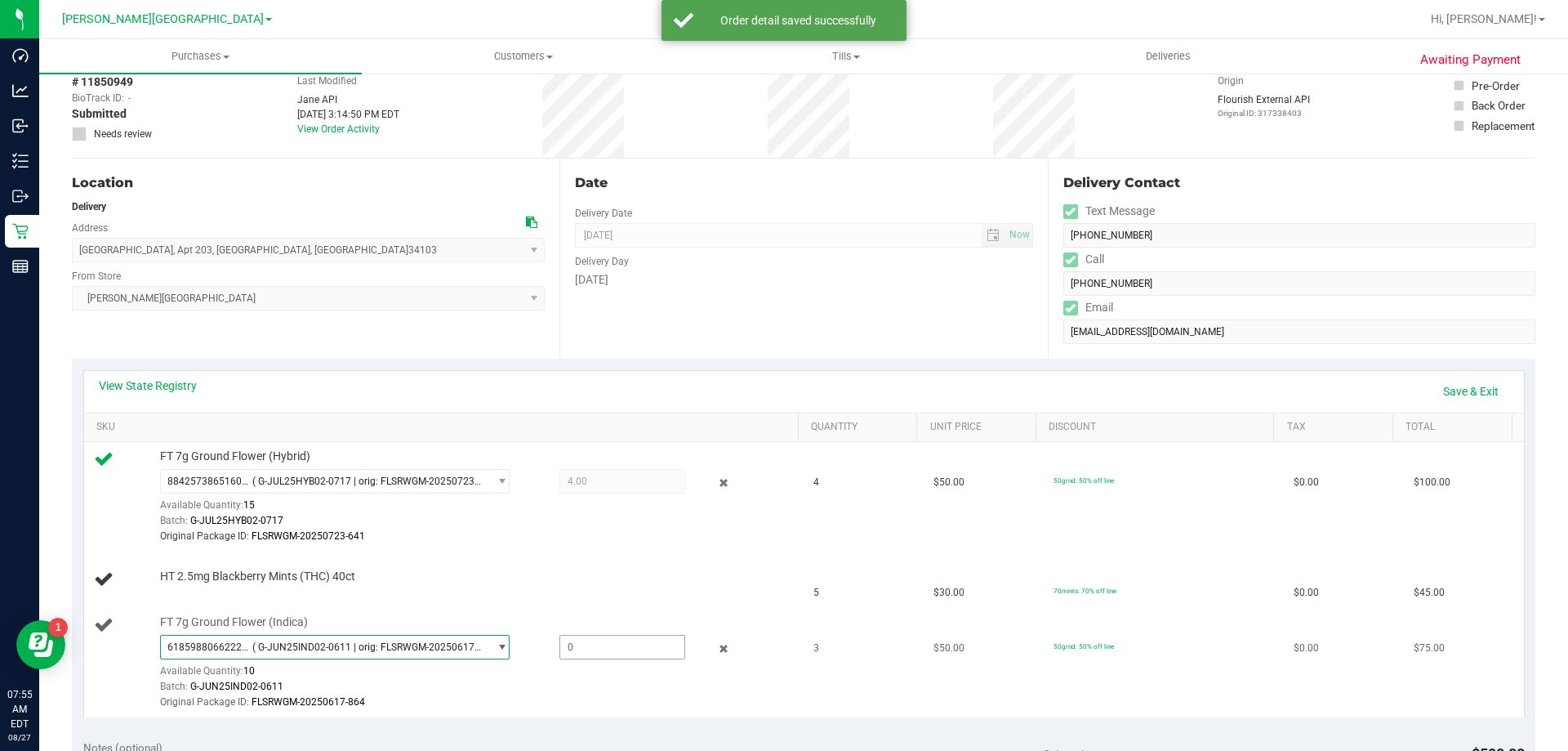
click at [597, 656] on span at bounding box center [622, 646] width 126 height 25
type input "3"
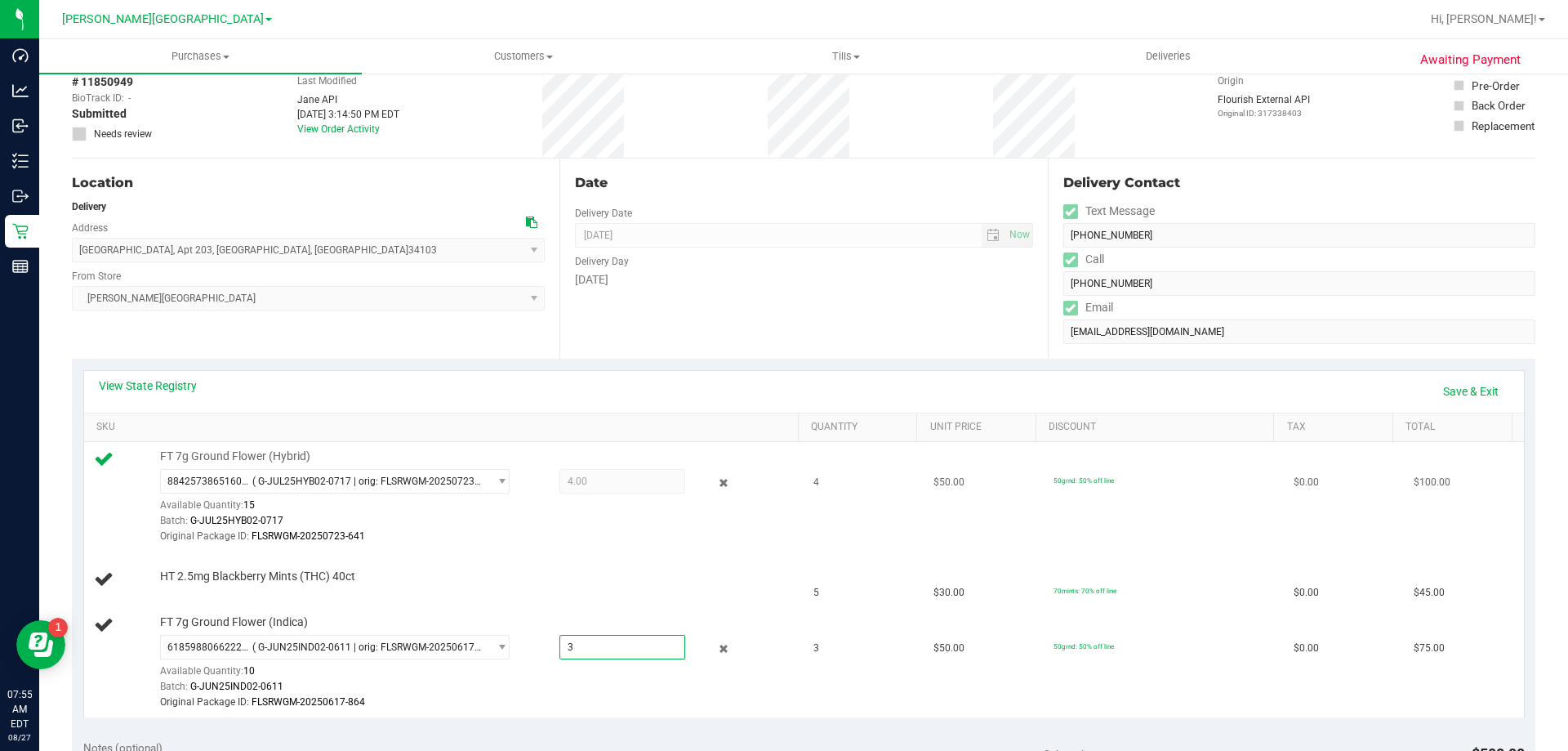
type input "3.0000"
click at [538, 529] on div "Original Package ID: FLSRWGM-20250723-641" at bounding box center [475, 536] width 631 height 16
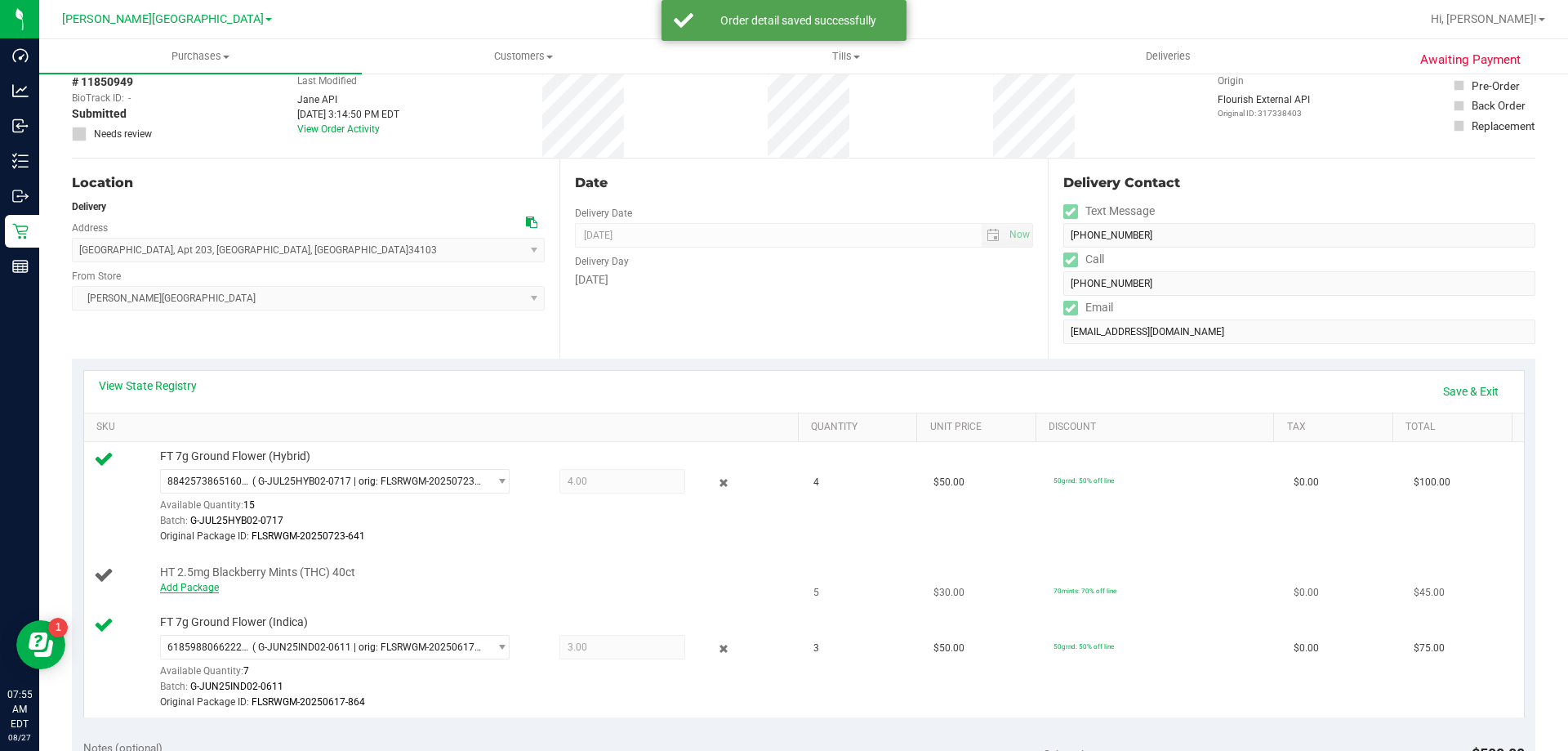
click at [178, 586] on link "Add Package" at bounding box center [189, 588] width 59 height 11
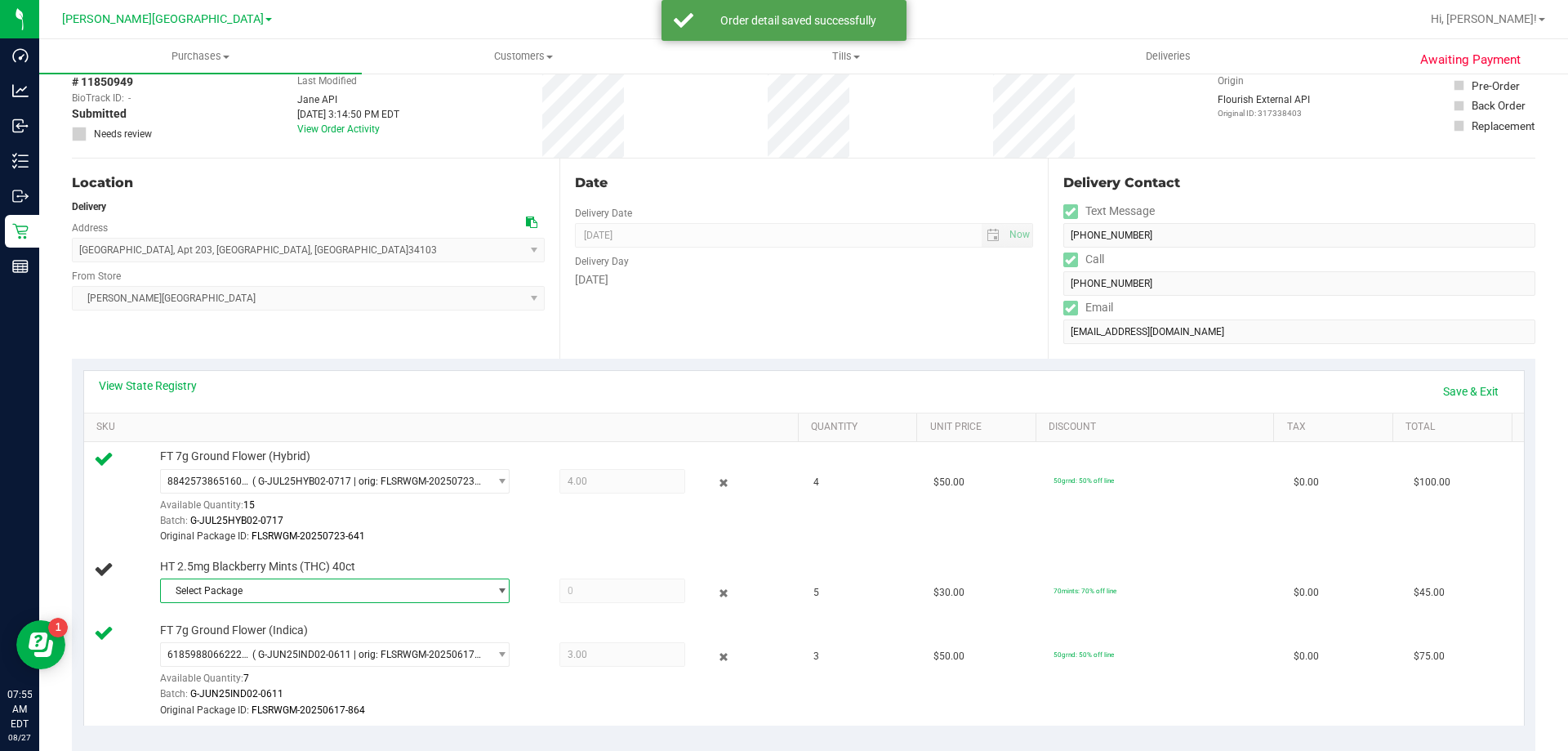
click at [227, 600] on span "Select Package" at bounding box center [324, 590] width 328 height 23
click at [613, 599] on span at bounding box center [622, 590] width 126 height 25
click at [377, 602] on span "Select Package" at bounding box center [324, 590] width 328 height 23
click at [370, 662] on span "( SN250604BLK1-0611 | orig: FLSRWGM-20250617-1628 )" at bounding box center [391, 658] width 256 height 11
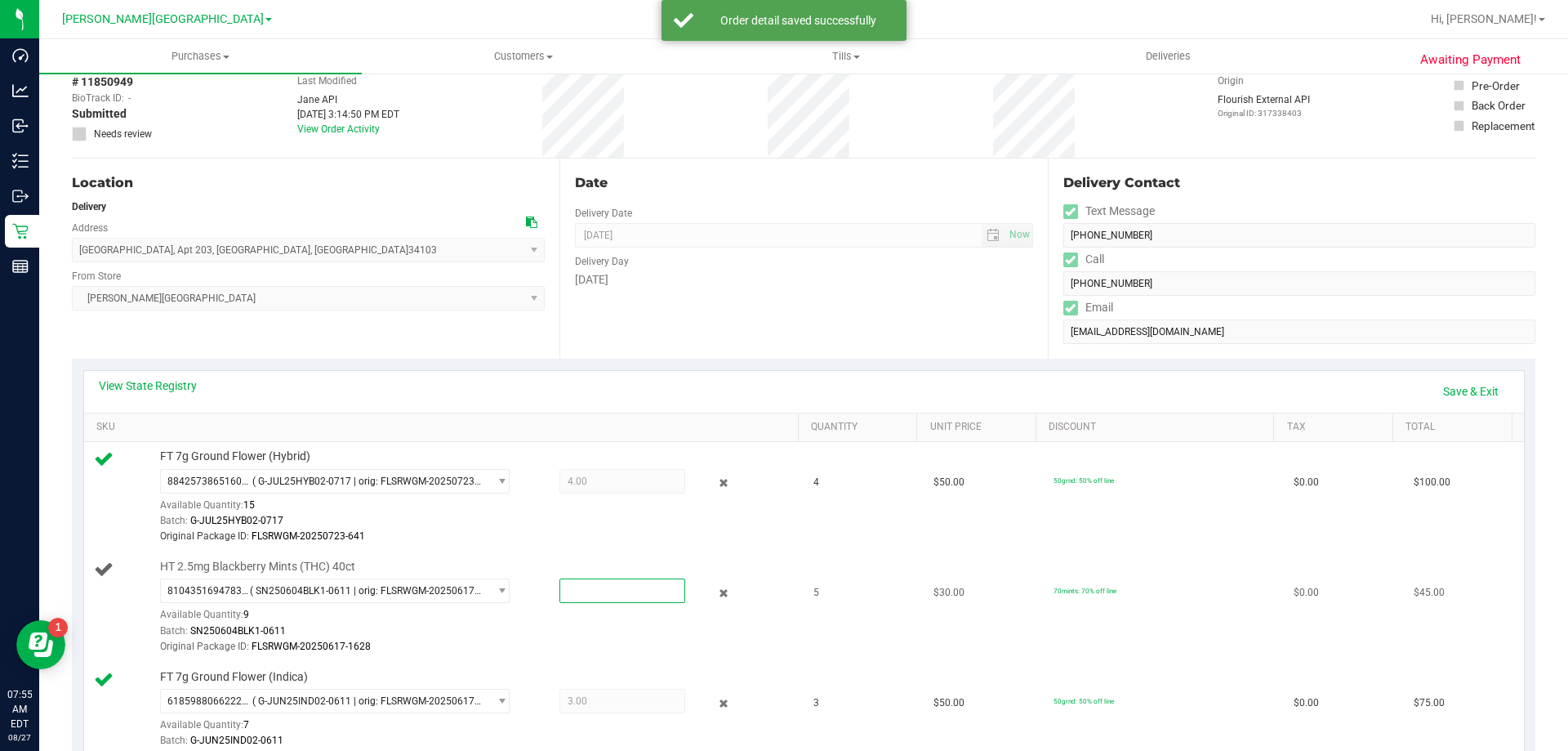
click at [604, 588] on span at bounding box center [622, 590] width 126 height 25
type input "5"
type input "5.0000"
click at [430, 544] on div at bounding box center [475, 544] width 631 height 1
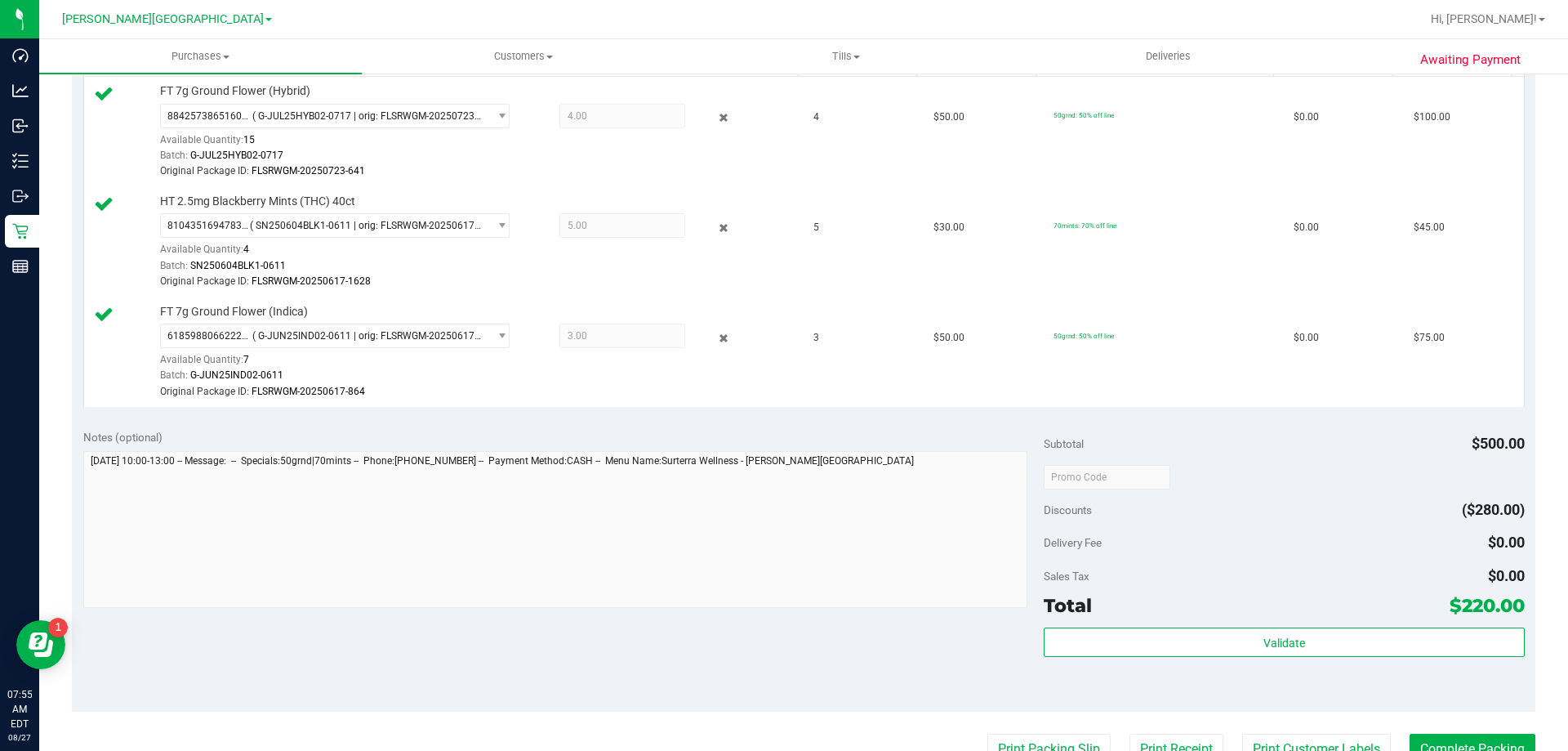
scroll to position [490, 0]
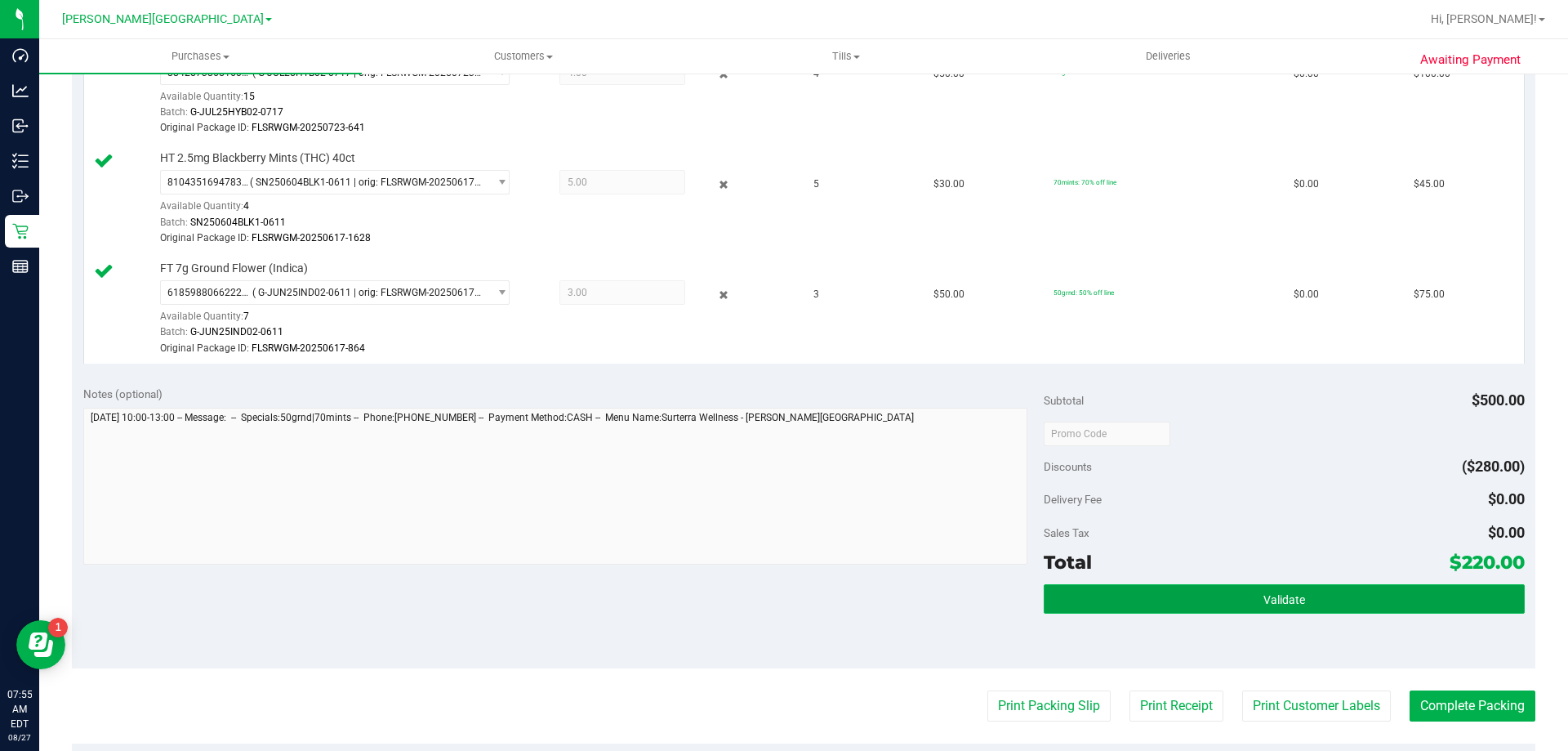
click at [782, 610] on button "Validate" at bounding box center [1283, 599] width 480 height 29
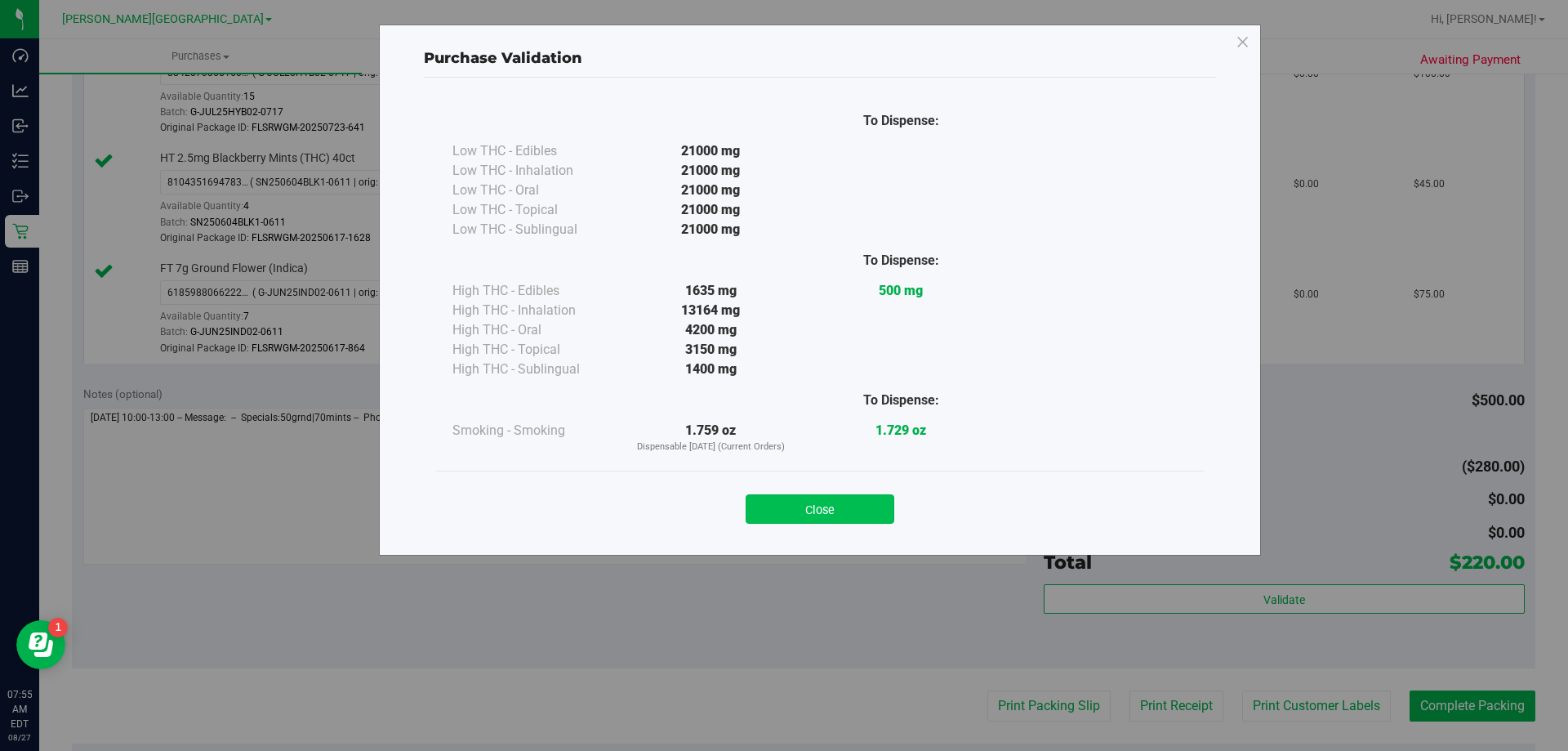
click at [782, 508] on button "Close" at bounding box center [820, 509] width 149 height 29
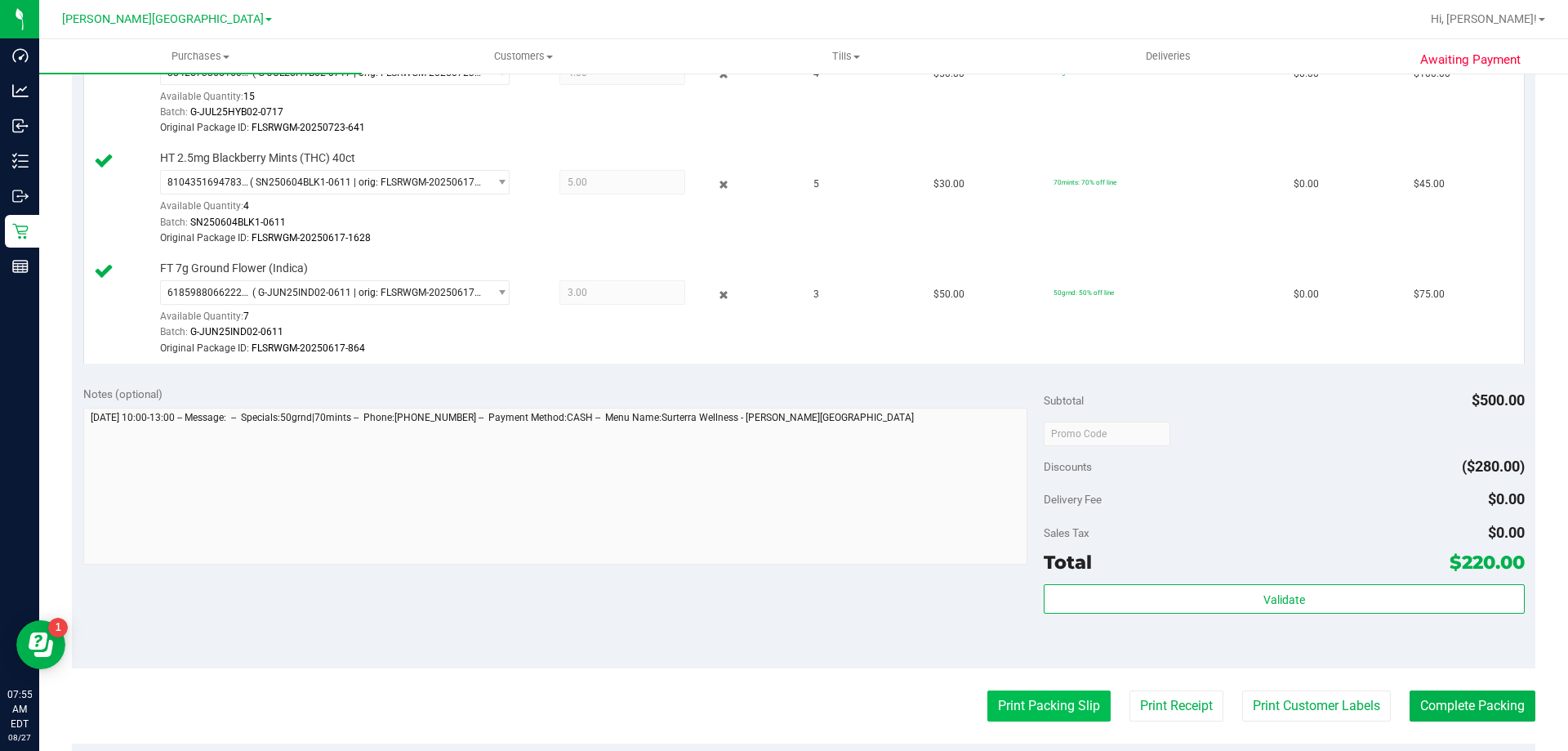
click at [782, 715] on button "Print Packing Slip" at bounding box center [1049, 706] width 123 height 31
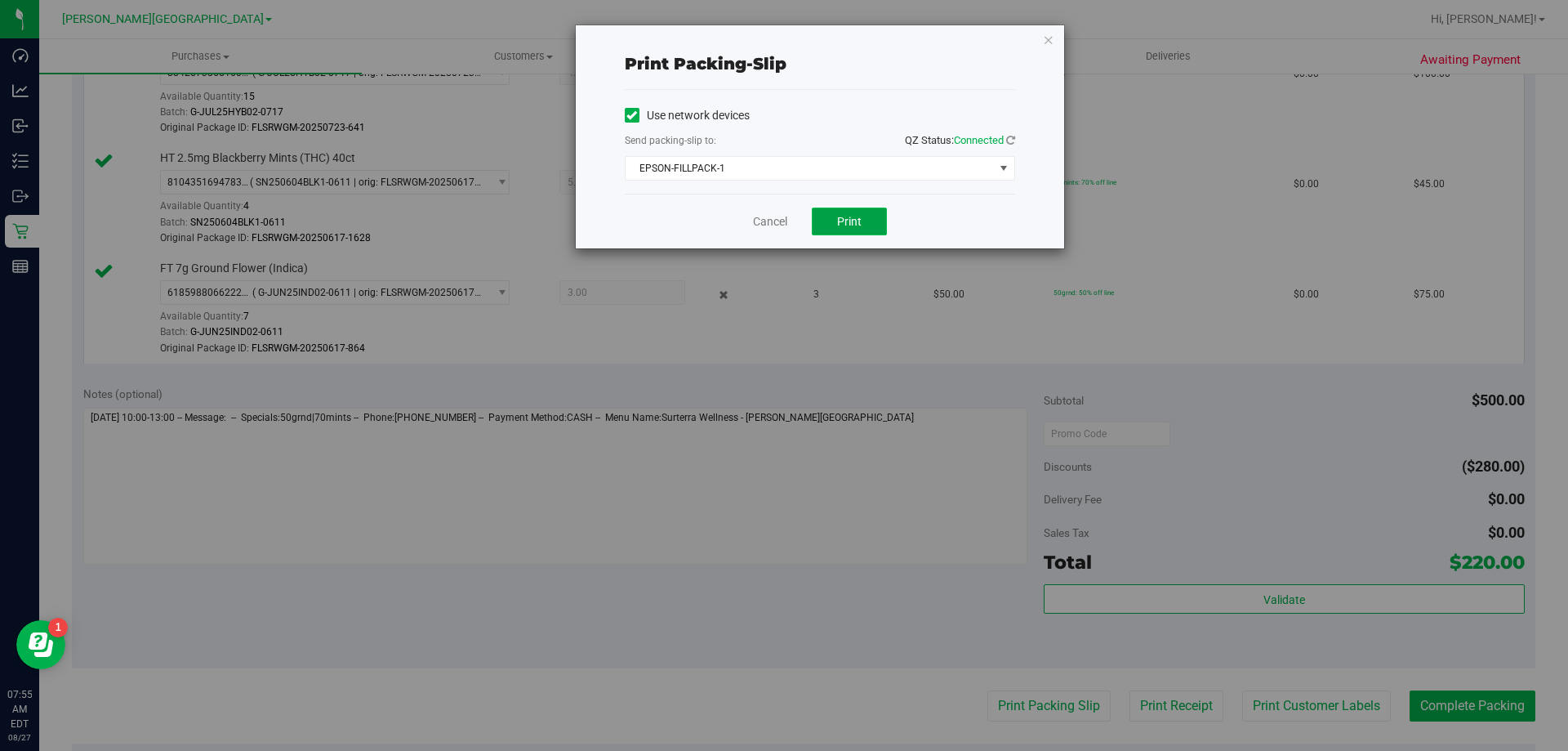
click at [782, 228] on button "Print" at bounding box center [849, 221] width 75 height 28
click at [779, 225] on link "Cancel" at bounding box center [769, 221] width 34 height 17
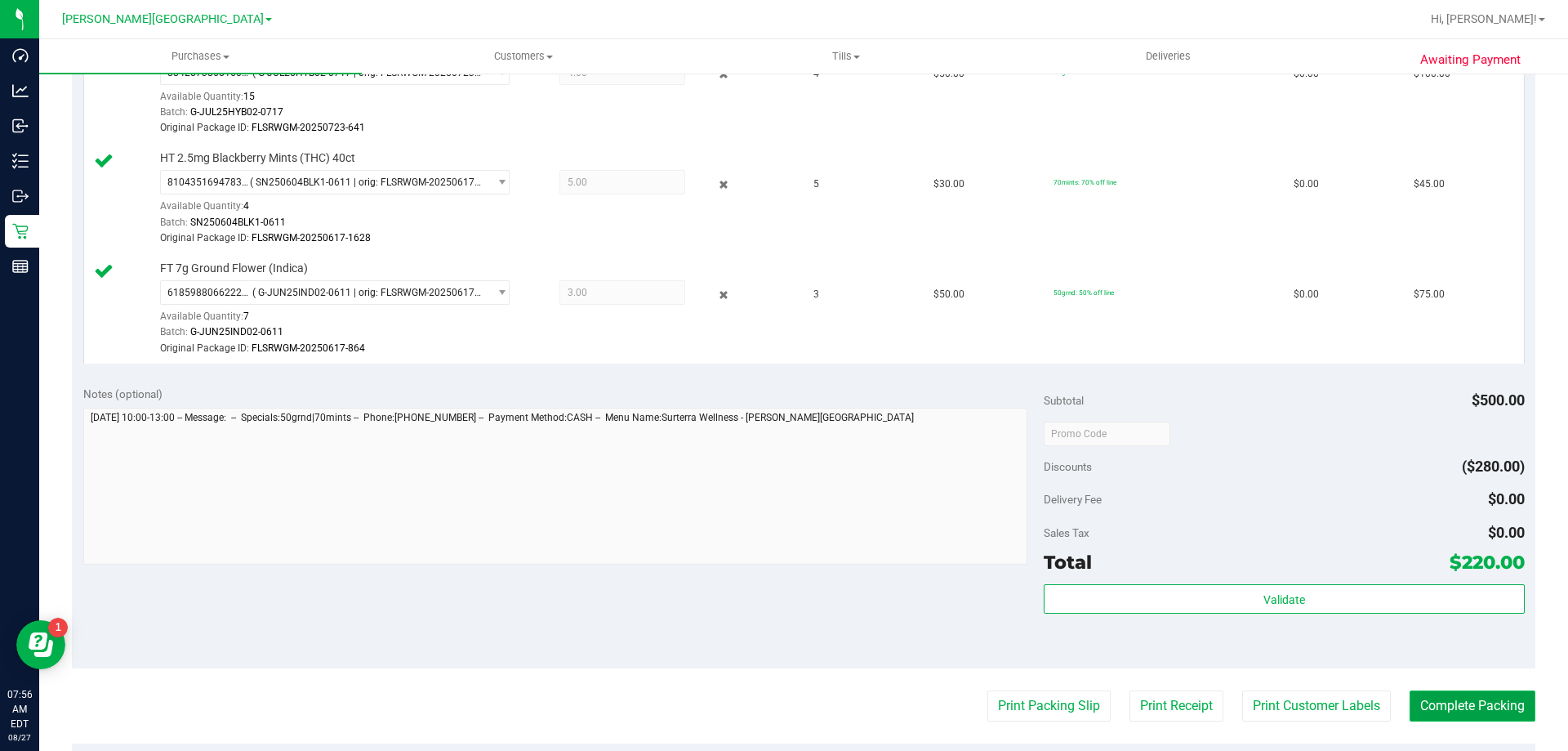
click at [782, 701] on button "Complete Packing" at bounding box center [1473, 706] width 126 height 31
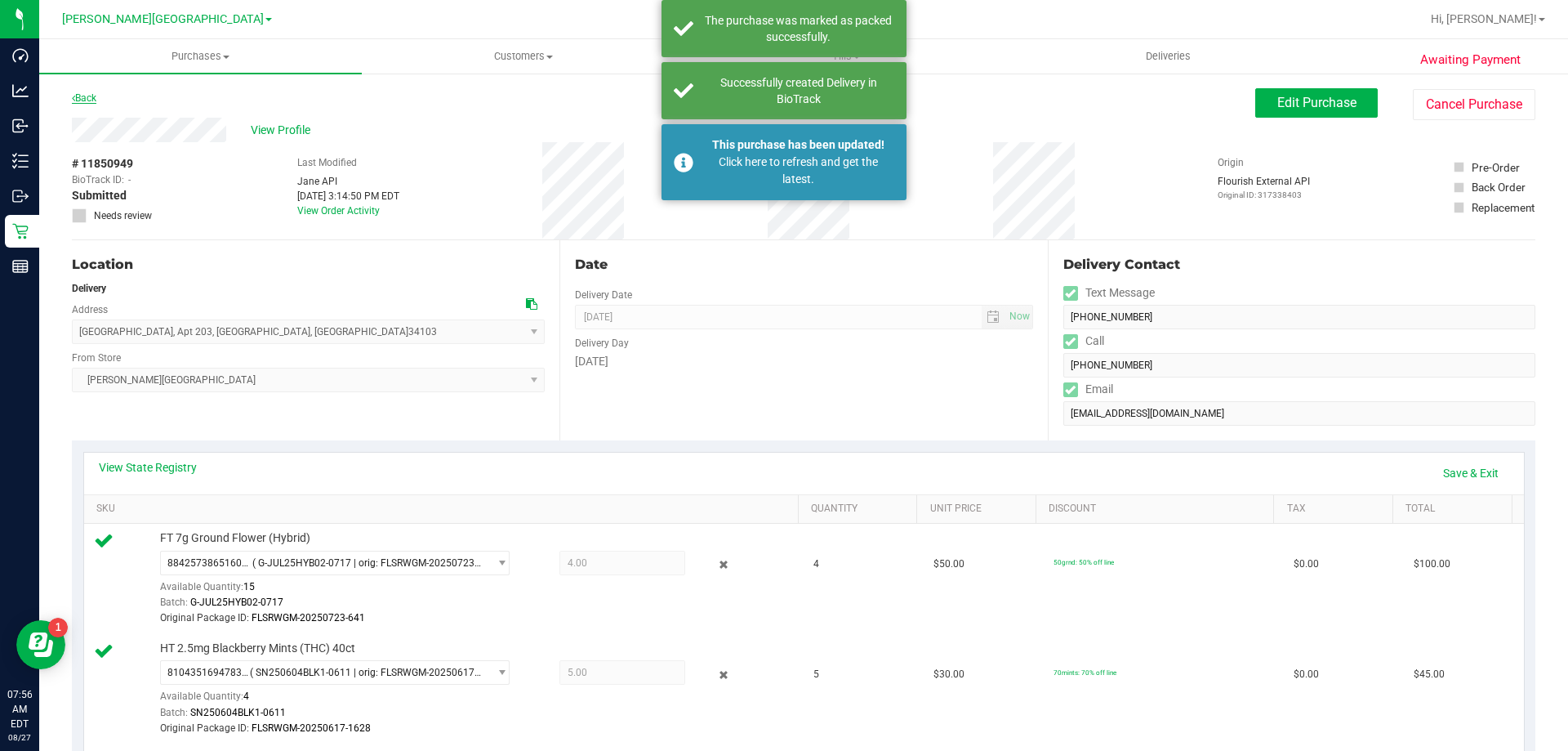
click at [83, 98] on link "Back" at bounding box center [84, 98] width 25 height 11
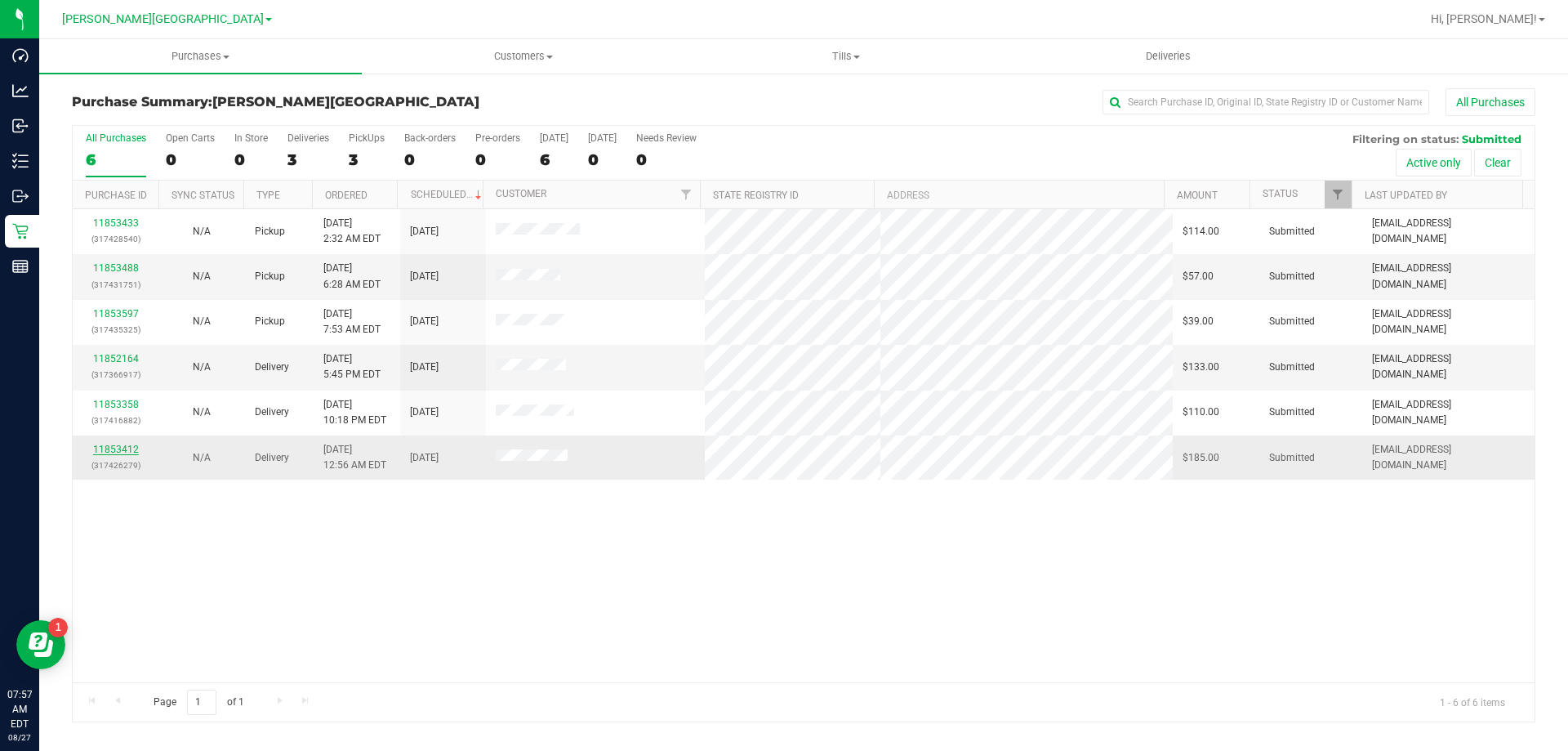
click at [129, 448] on link "11853412" at bounding box center [116, 449] width 46 height 11
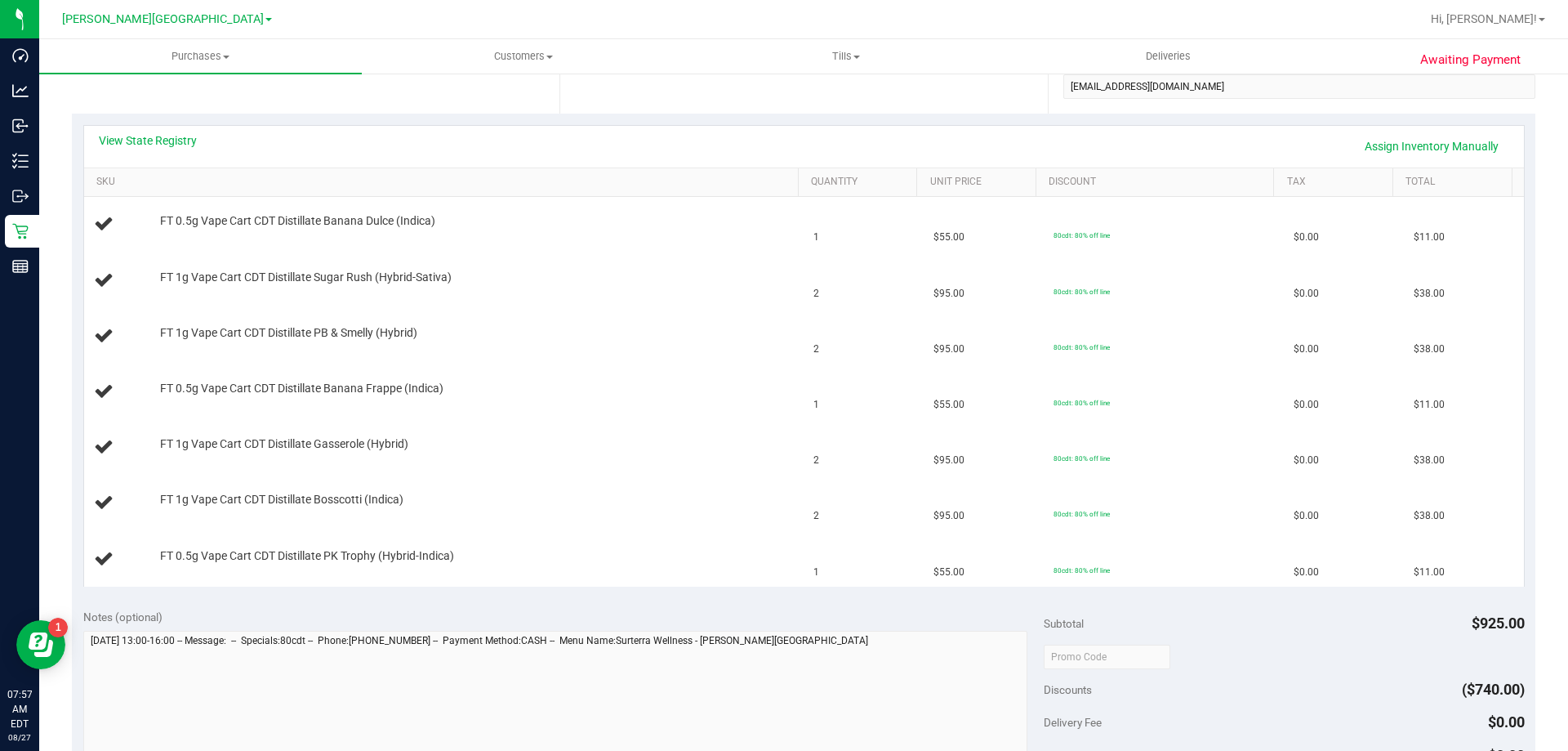
scroll to position [572, 0]
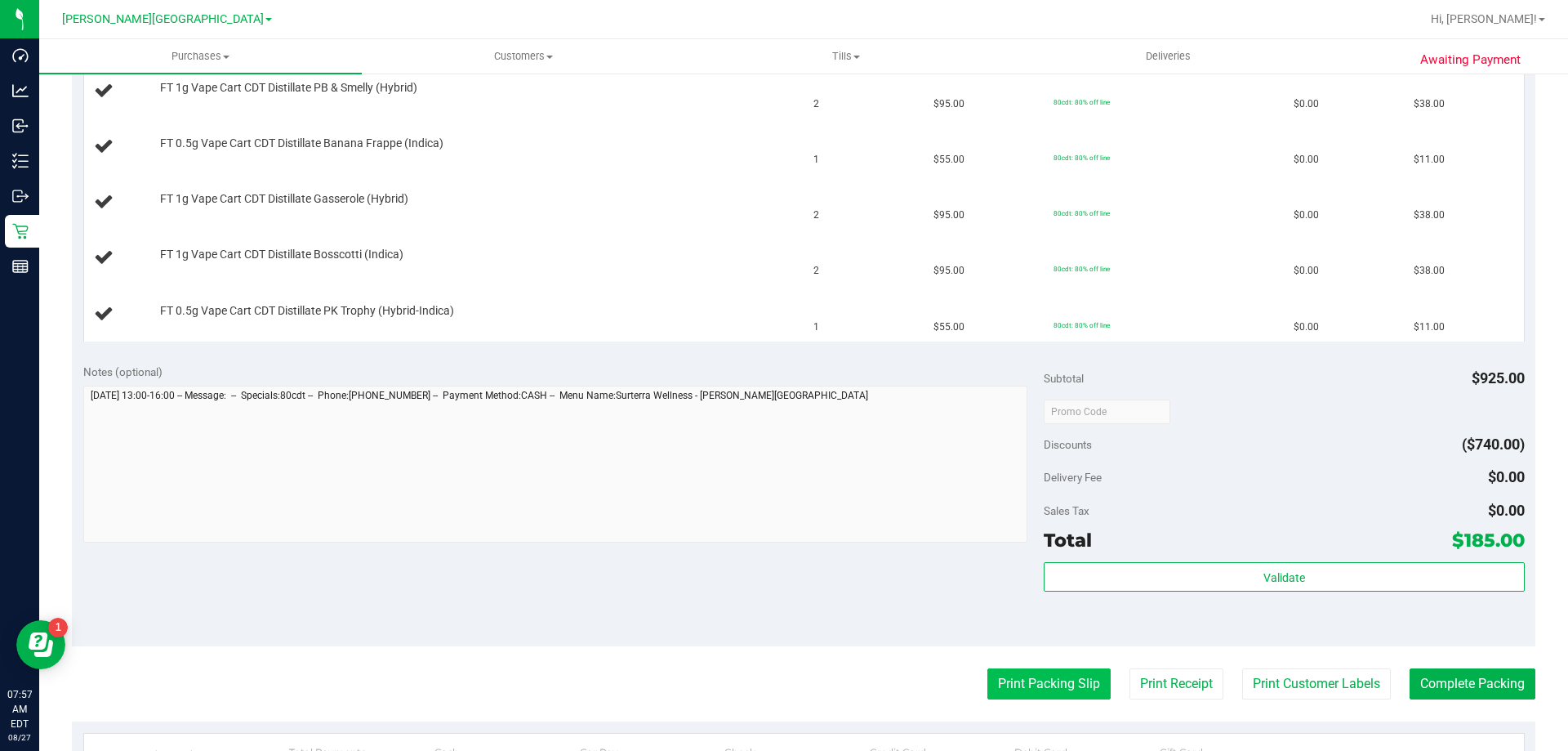
click at [782, 692] on button "Print Packing Slip" at bounding box center [1049, 684] width 123 height 31
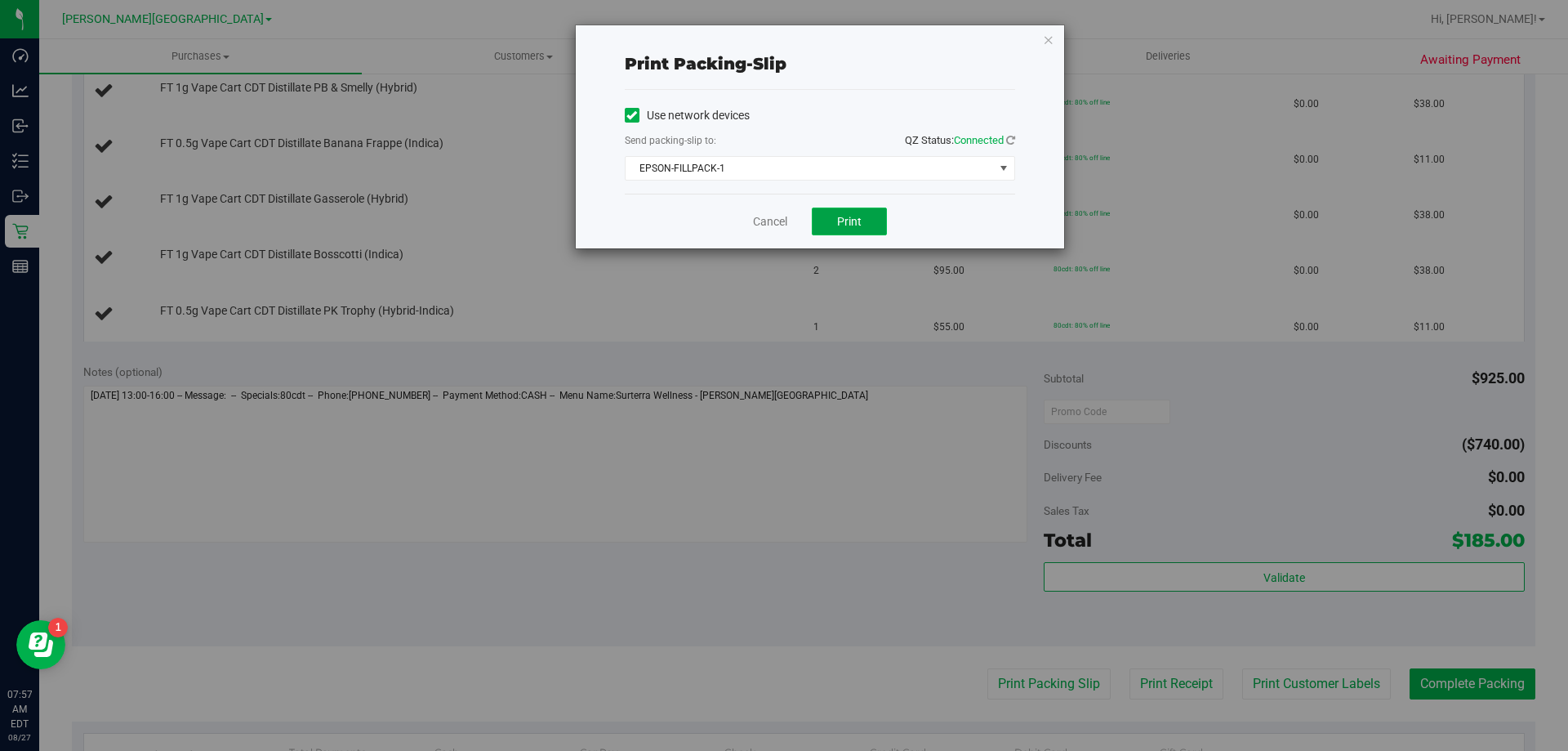
click at [782, 215] on button "Print" at bounding box center [849, 221] width 75 height 28
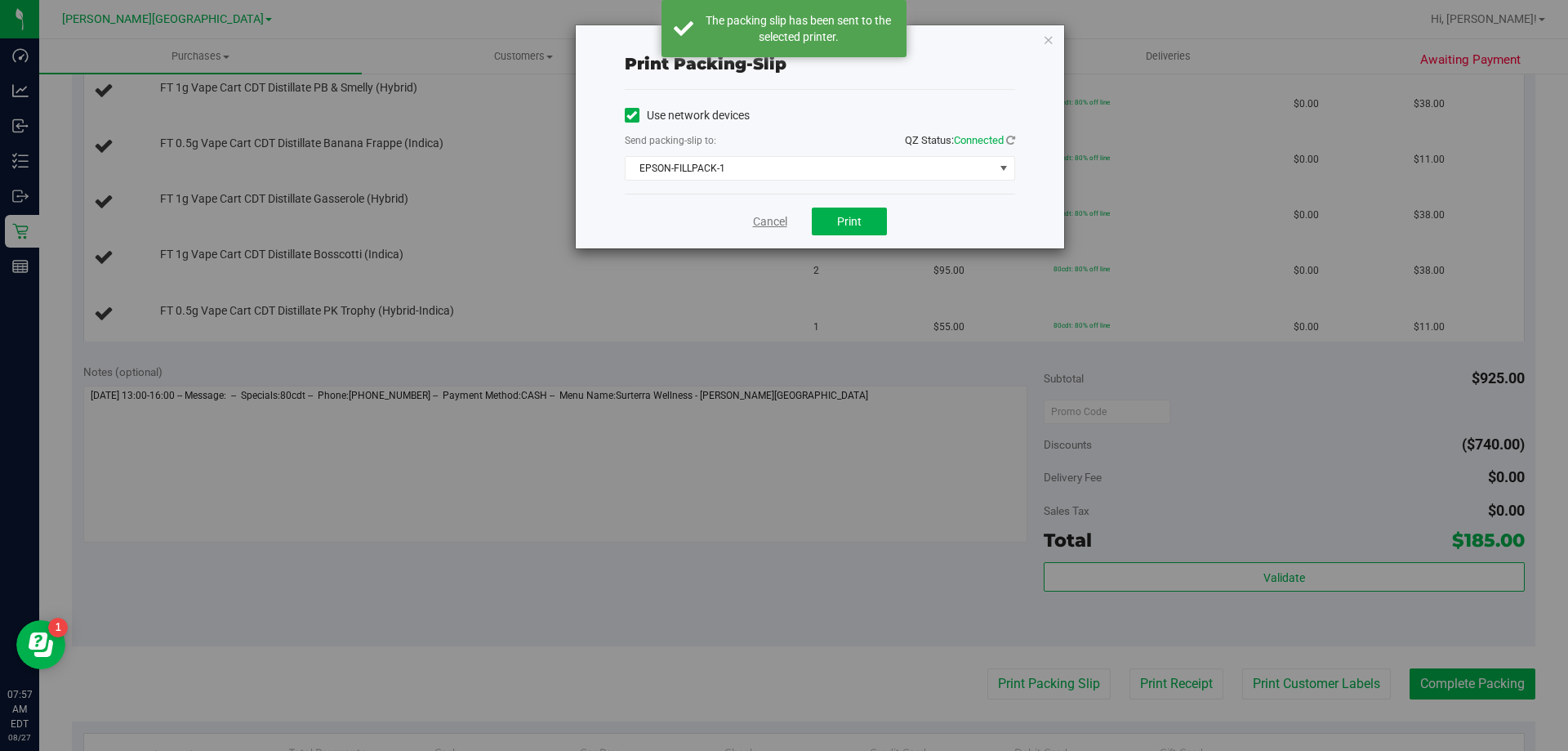
click at [764, 227] on link "Cancel" at bounding box center [769, 221] width 34 height 17
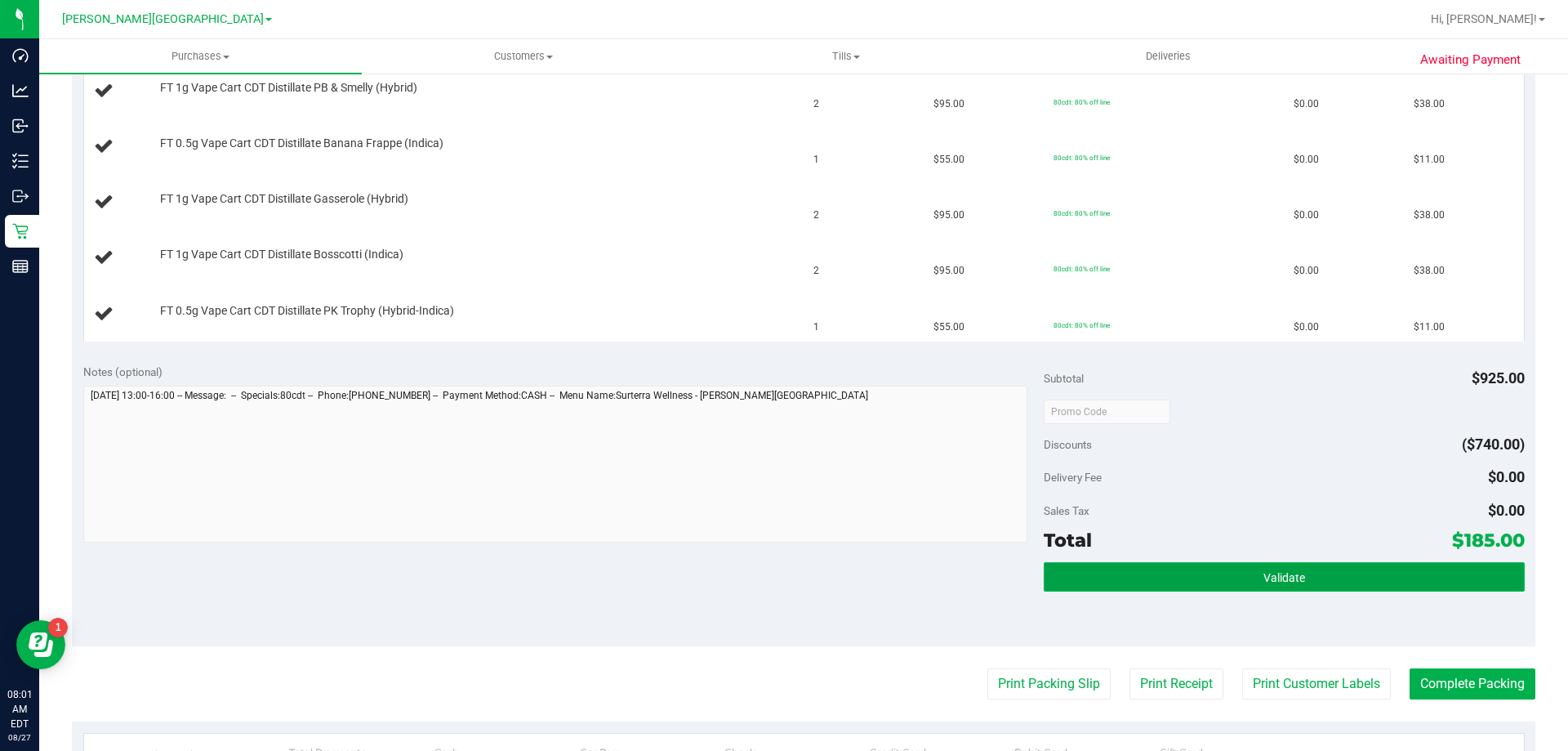
click at [782, 589] on button "Validate" at bounding box center [1283, 577] width 480 height 29
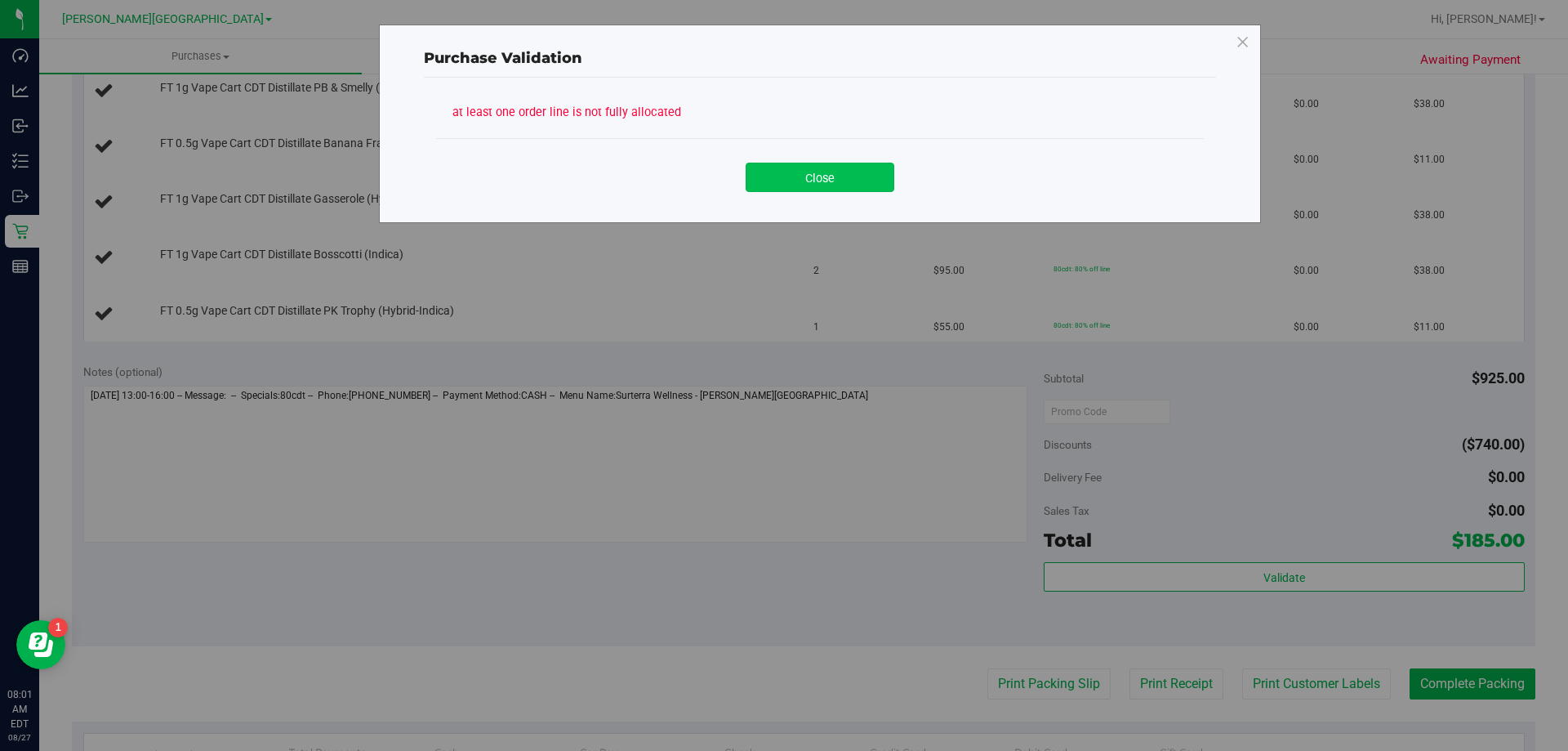
click at [782, 185] on button "Close" at bounding box center [820, 177] width 149 height 29
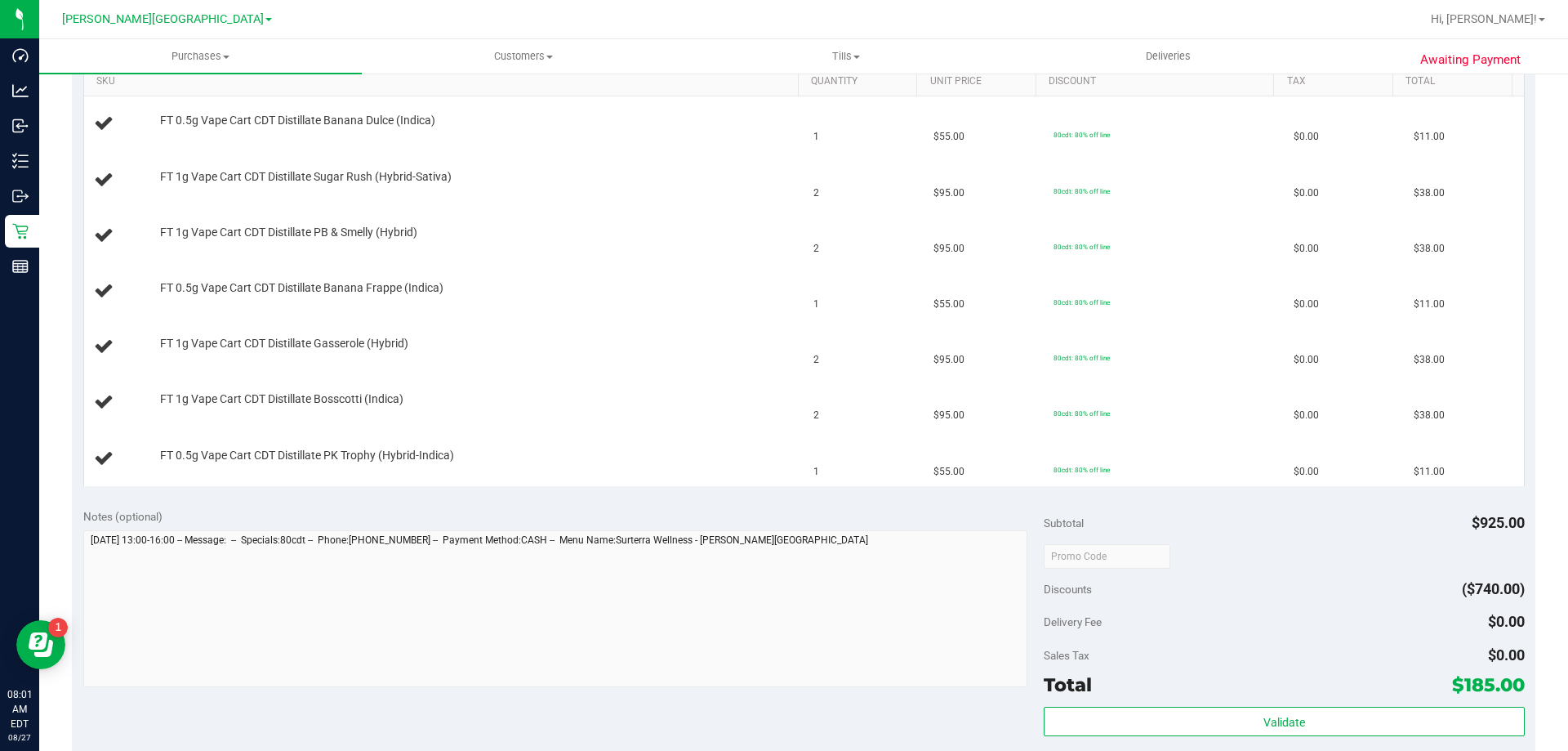
scroll to position [245, 0]
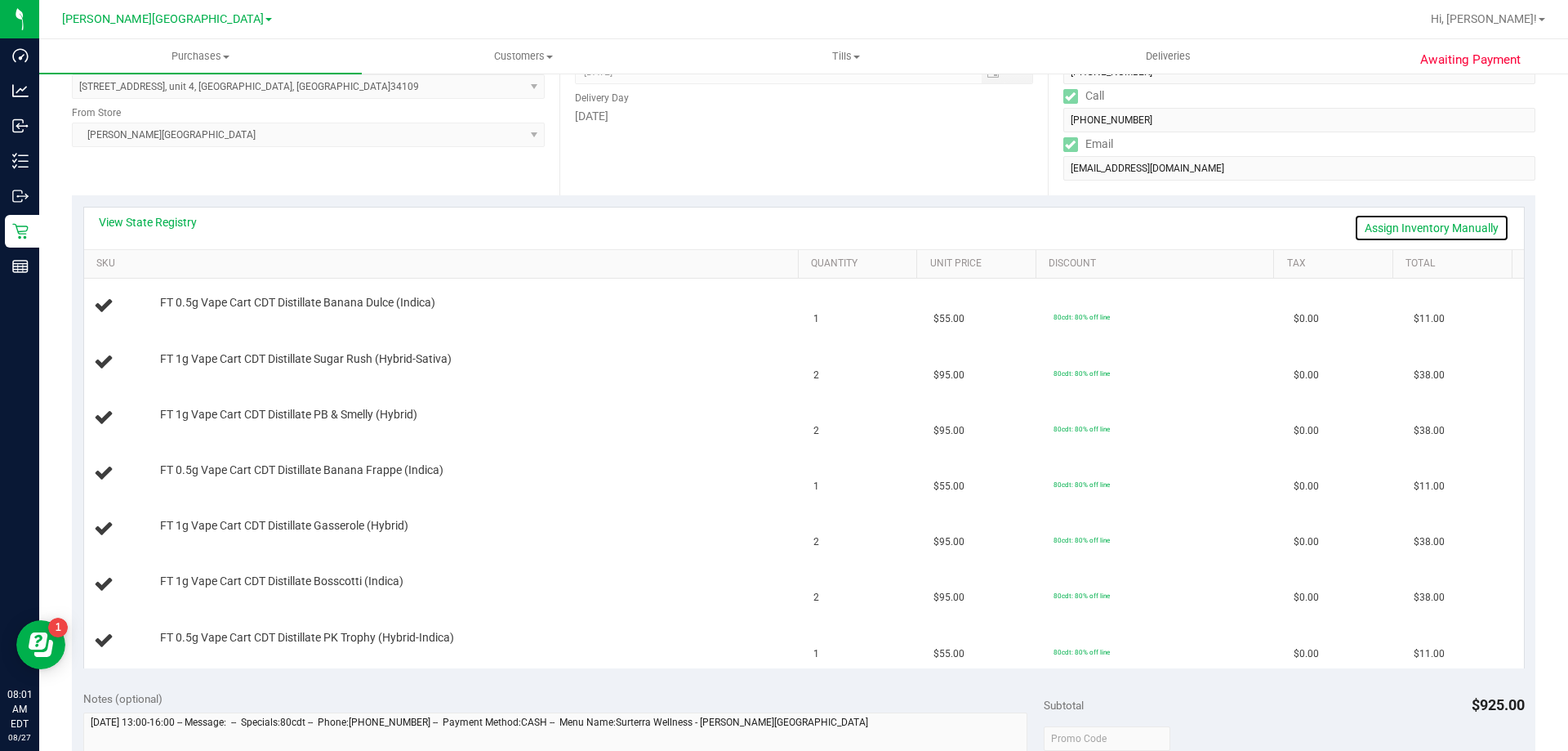
click at [782, 230] on link "Assign Inventory Manually" at bounding box center [1431, 228] width 155 height 28
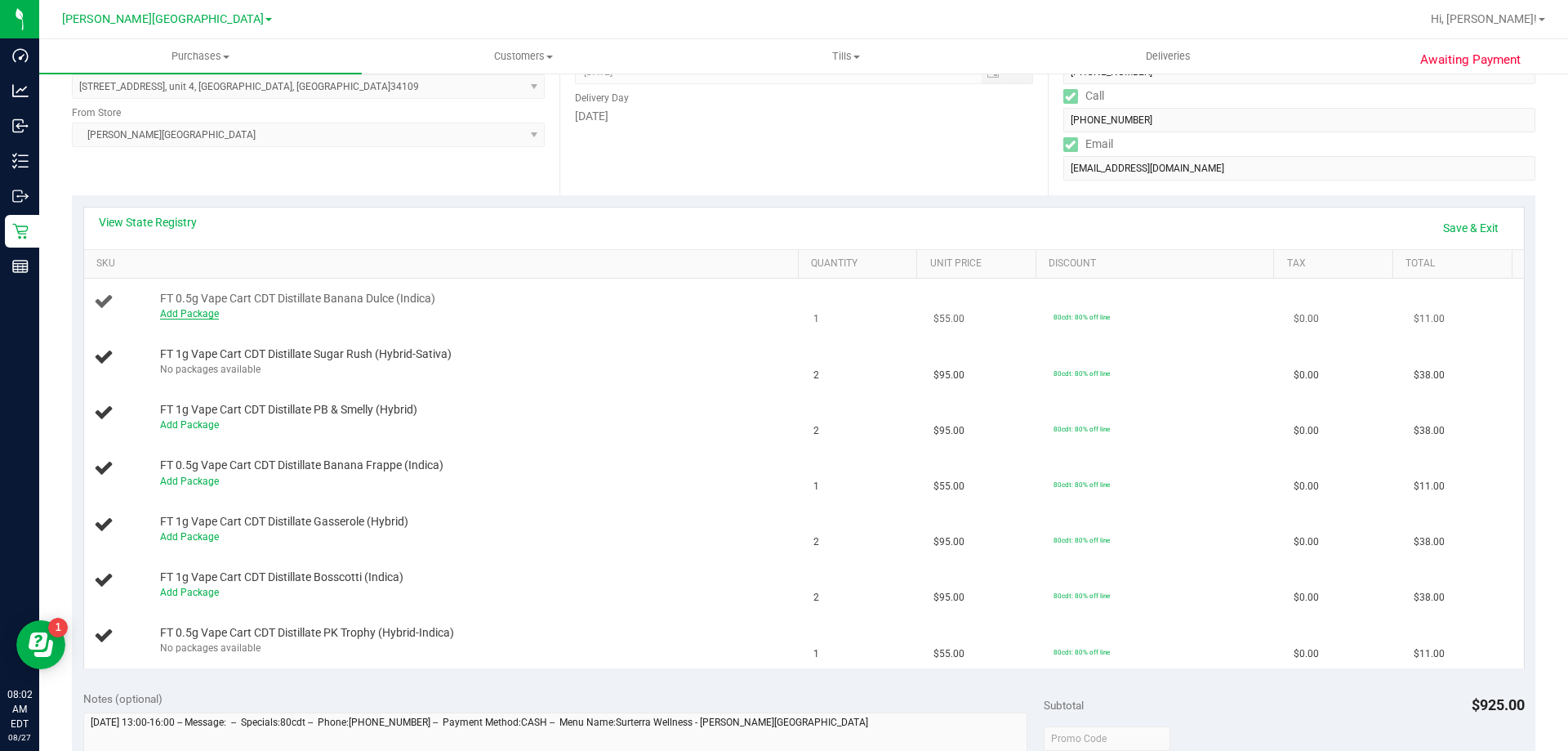
click at [190, 315] on link "Add Package" at bounding box center [189, 313] width 59 height 11
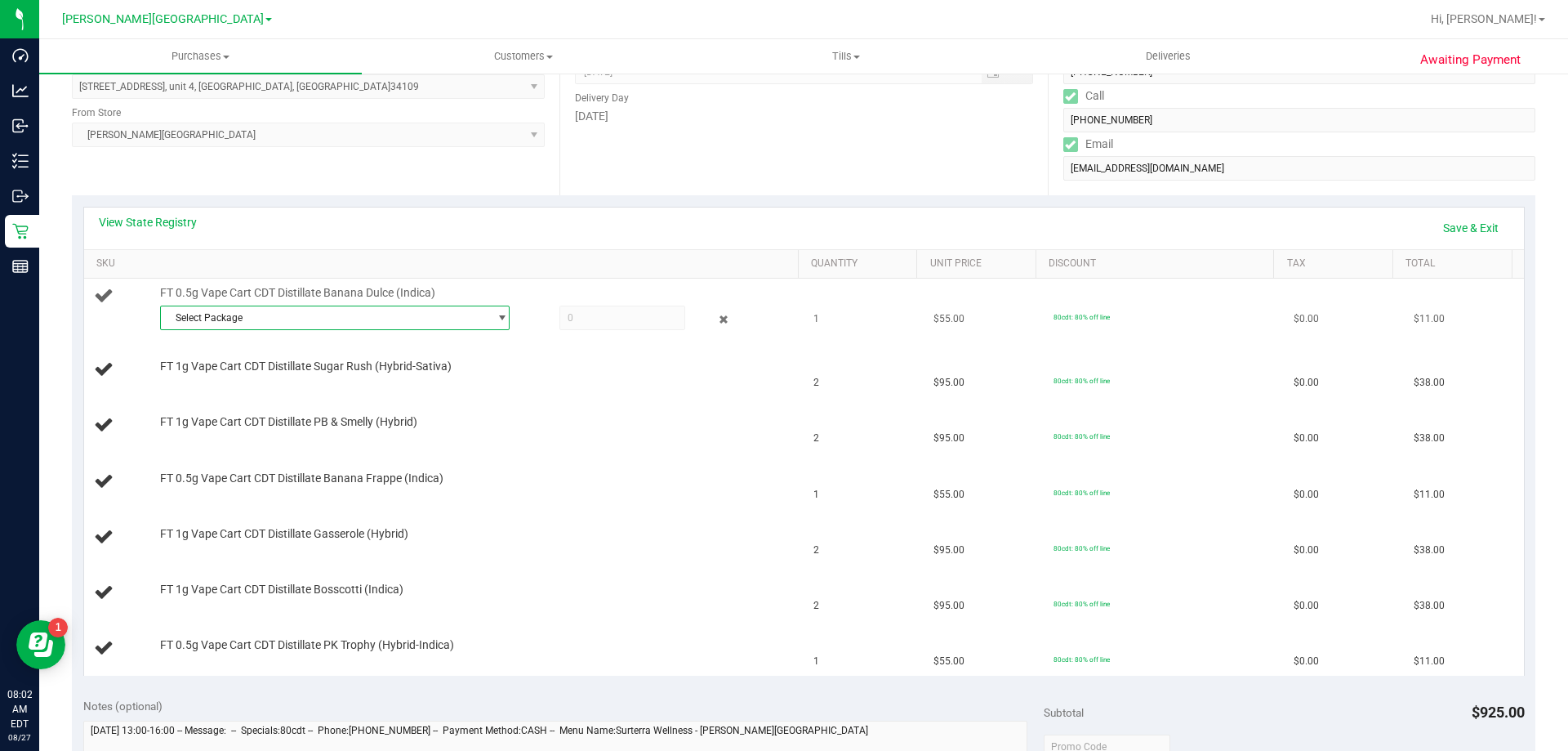
click at [441, 325] on span "Select Package" at bounding box center [324, 318] width 328 height 23
click at [419, 397] on div "Select Package 9097410528921168 ( MAY25BDL01B-0602 | orig: FLSRWGM-20250609-253…" at bounding box center [331, 364] width 343 height 71
click at [420, 382] on span "( MAY25BDL01B-0602 | orig: FLSRWGM-20250609-2533 )" at bounding box center [388, 385] width 251 height 11
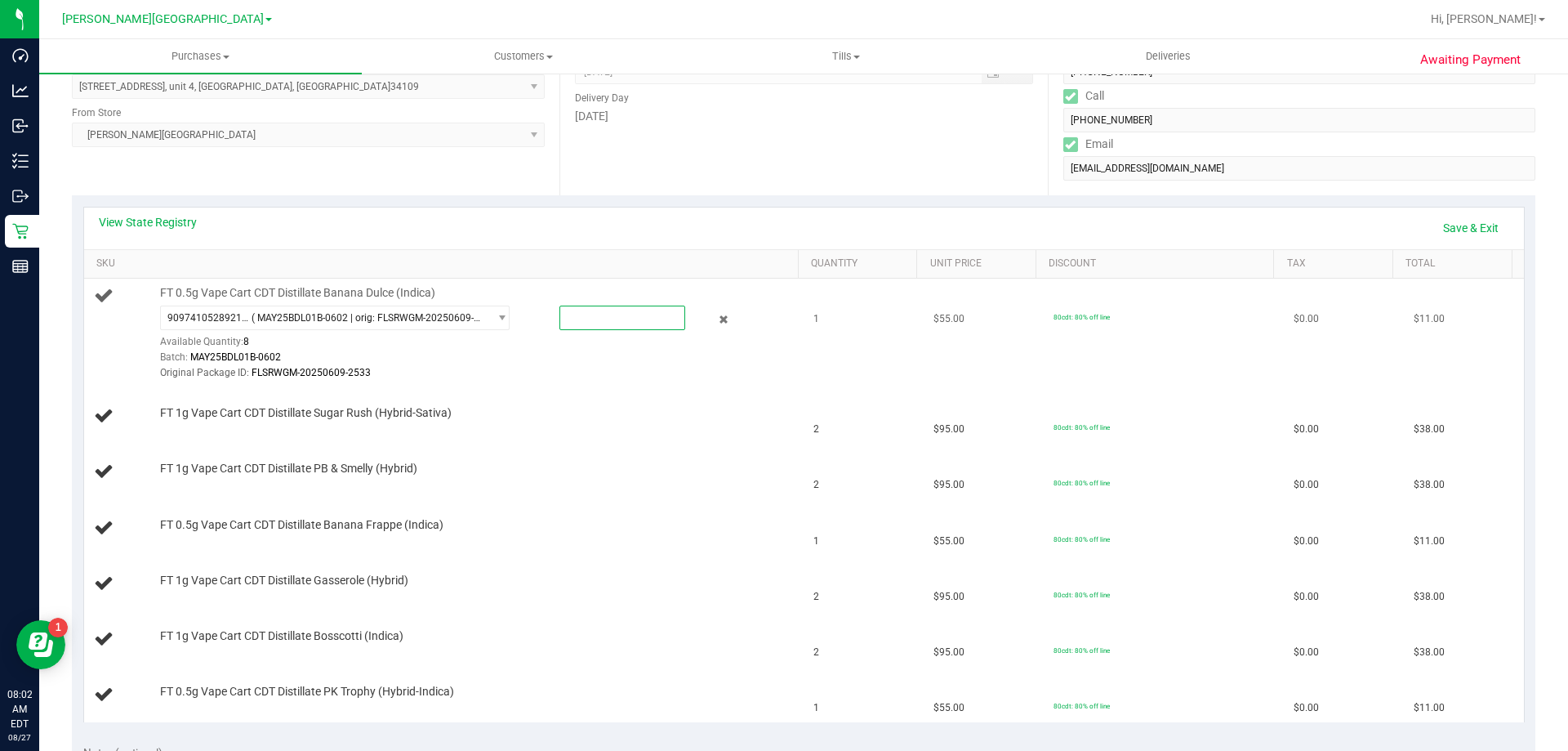
click at [622, 319] on span at bounding box center [622, 318] width 126 height 25
type input "1"
type input "1.0000"
click at [610, 412] on div "FT 1g Vape Cart CDT Distillate Sugar Rush (Hybrid-Sativa)" at bounding box center [472, 413] width 639 height 17
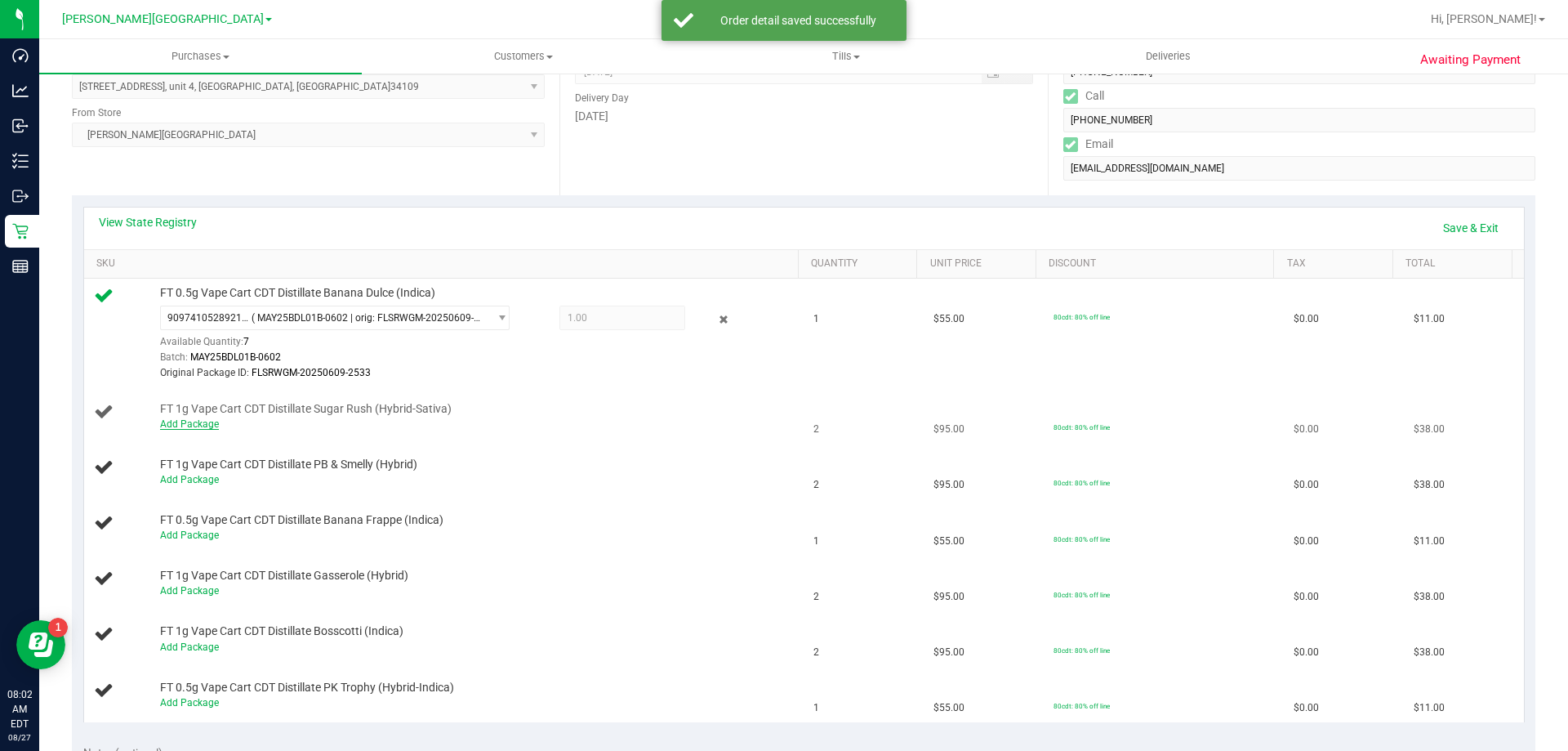
click at [210, 428] on link "Add Package" at bounding box center [189, 424] width 59 height 11
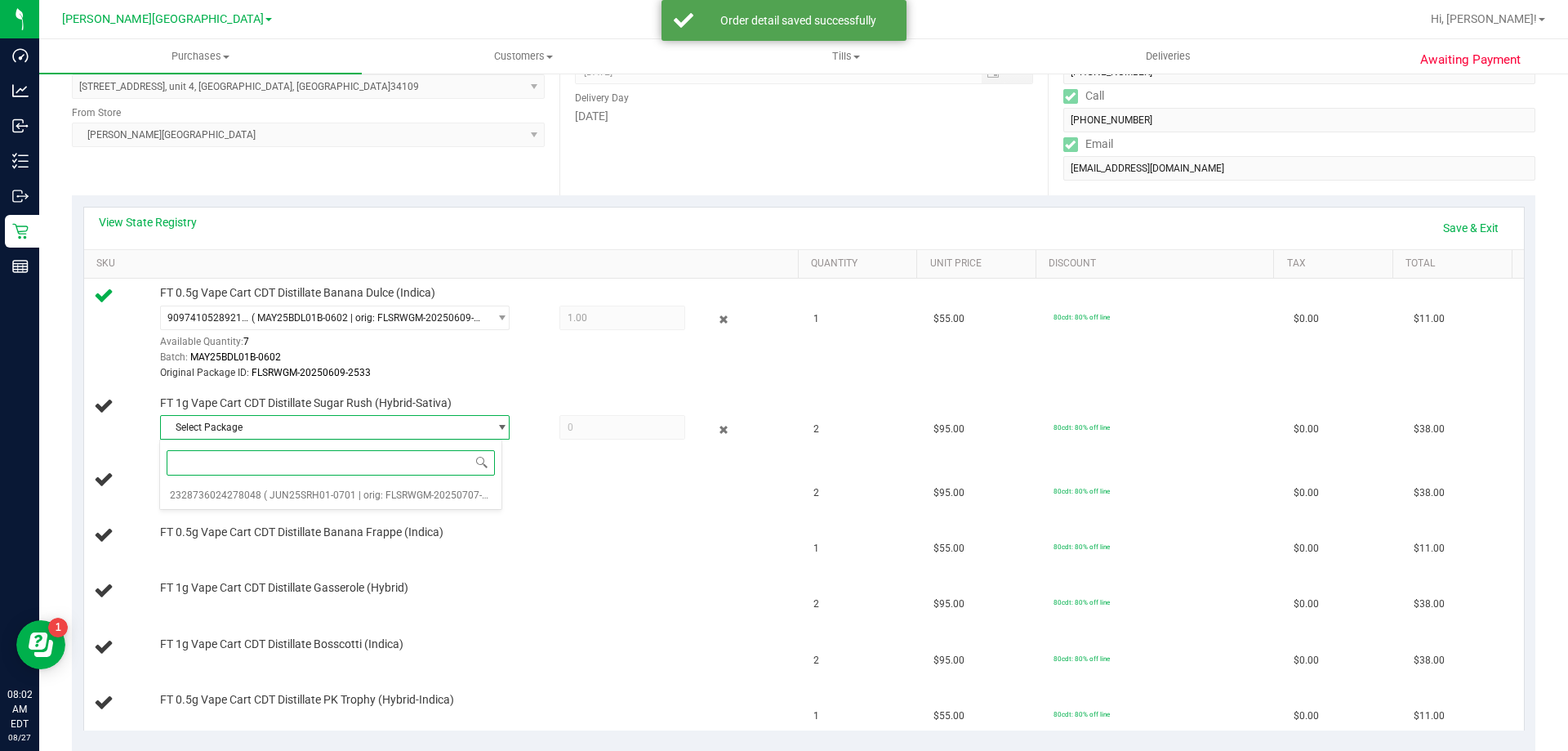
click at [214, 423] on span "Select Package" at bounding box center [324, 427] width 328 height 23
click at [220, 426] on span "Select Package" at bounding box center [324, 427] width 328 height 23
click at [241, 502] on li "2328736024278048 ( JUN25SRH01-0701 | orig: FLSRWGM-20250707-2375 )" at bounding box center [330, 495] width 342 height 23
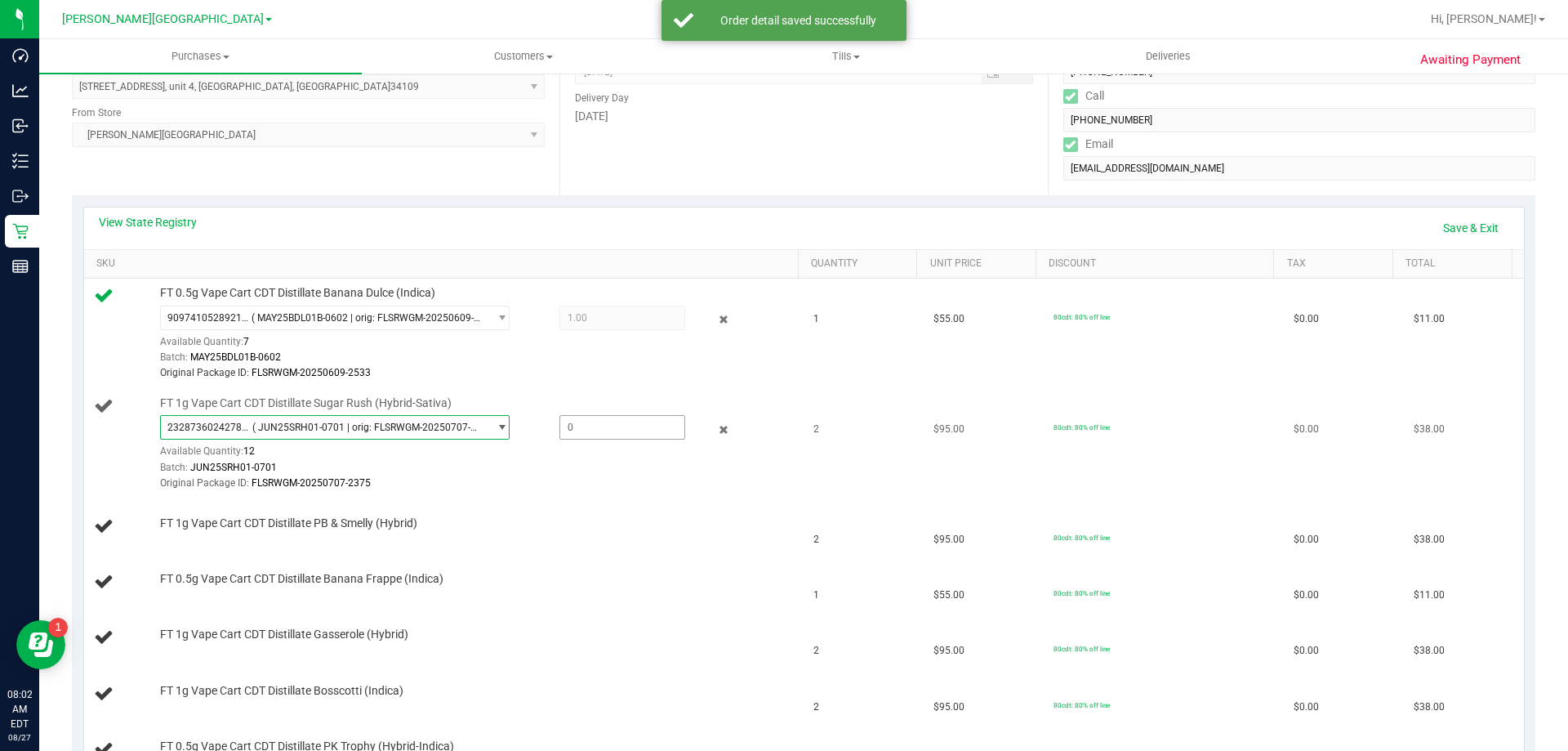
click at [627, 432] on span at bounding box center [622, 427] width 126 height 25
type input "2"
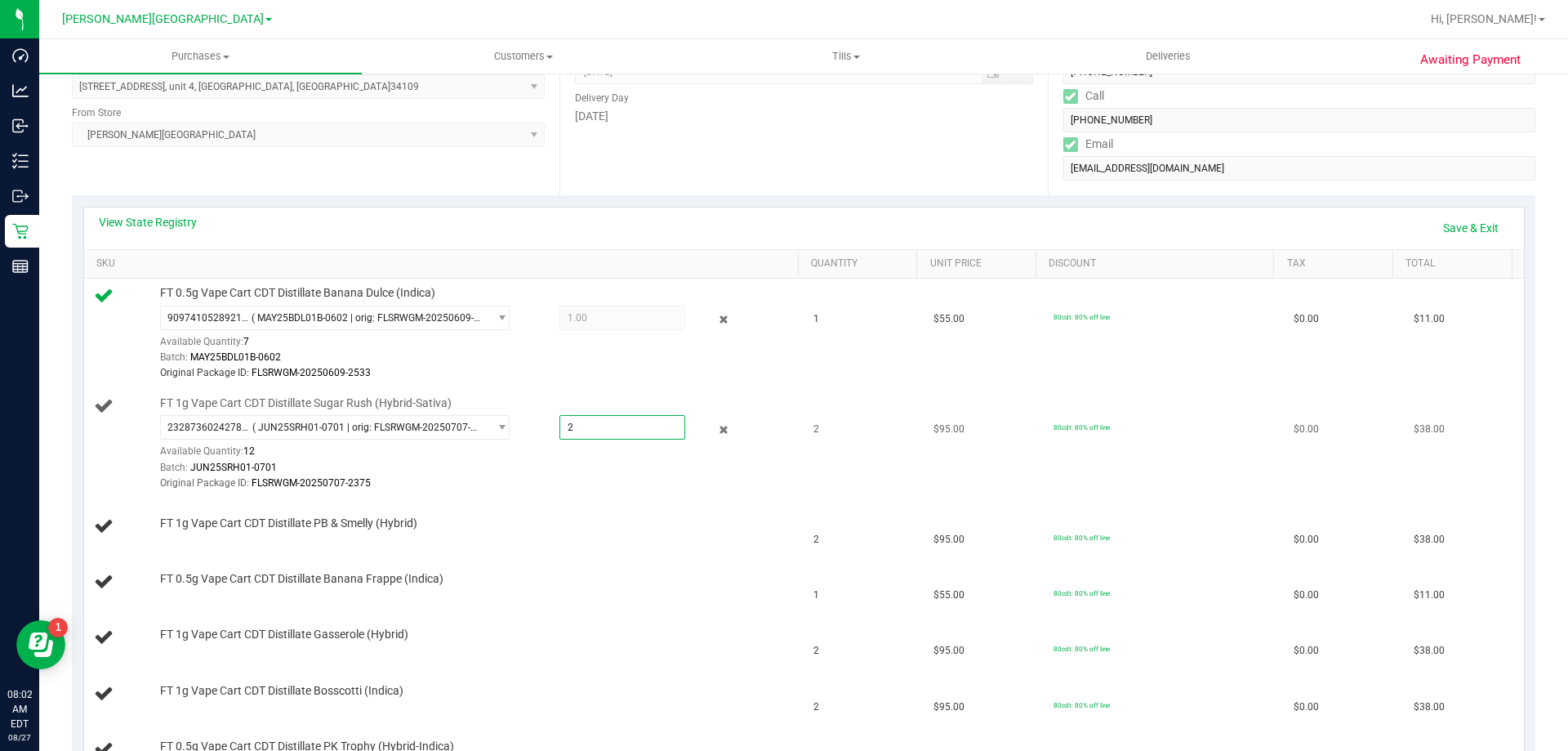
type input "2.0000"
click at [448, 462] on div "Batch: JUN25SRH01-0701" at bounding box center [475, 467] width 631 height 16
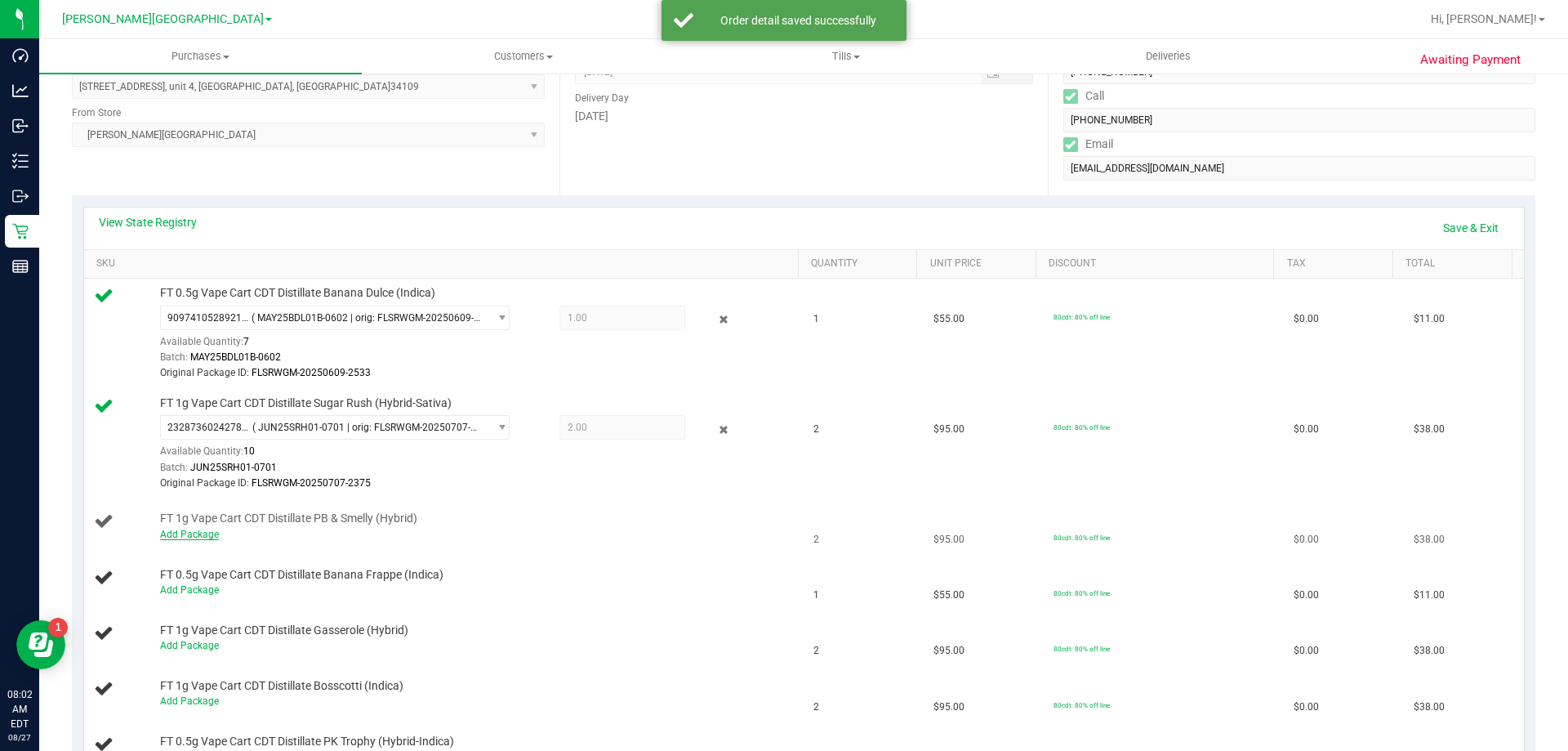
click at [187, 534] on link "Add Package" at bounding box center [189, 534] width 59 height 11
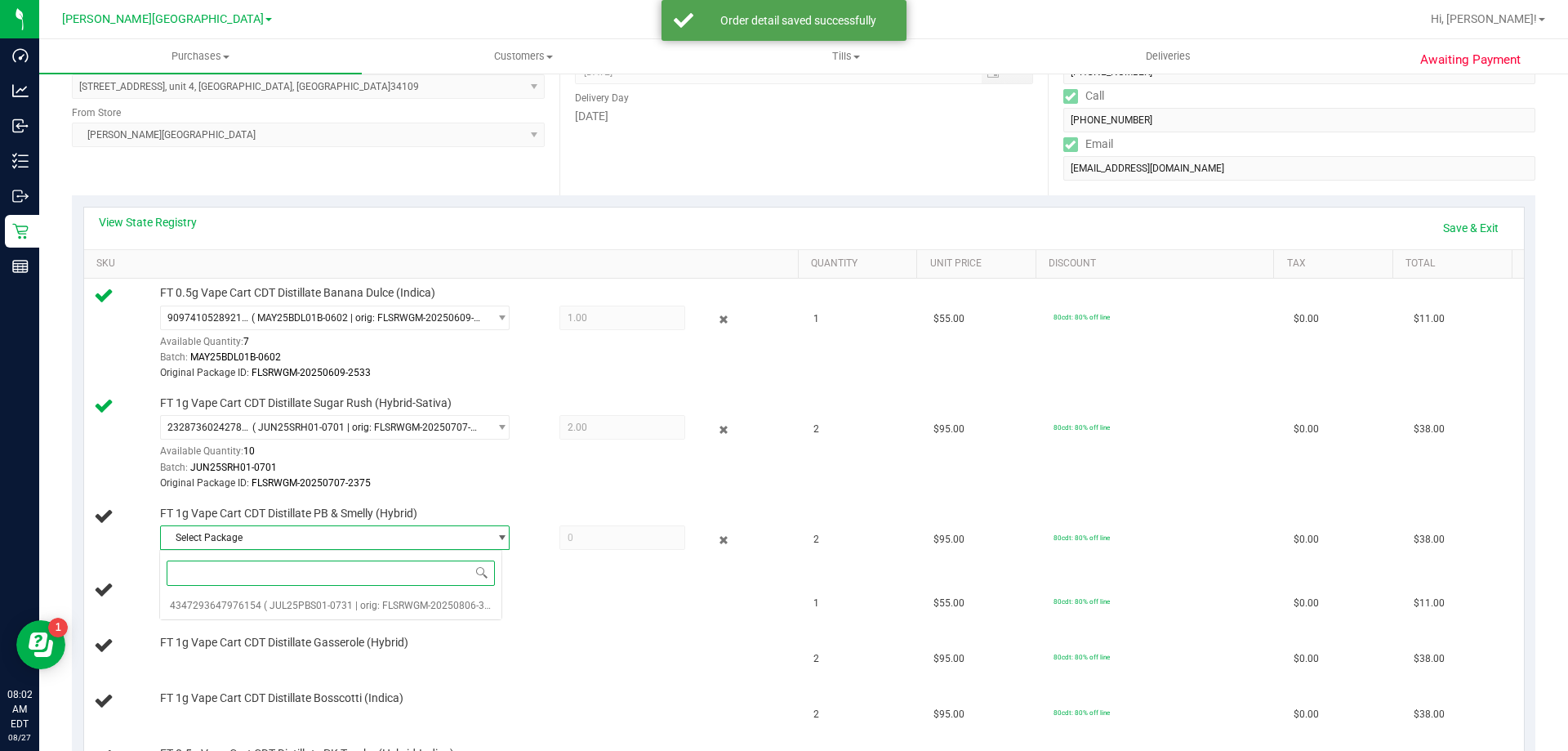
click at [223, 566] on input at bounding box center [331, 573] width 329 height 26
click at [232, 610] on span "4347293647976154" at bounding box center [216, 605] width 92 height 11
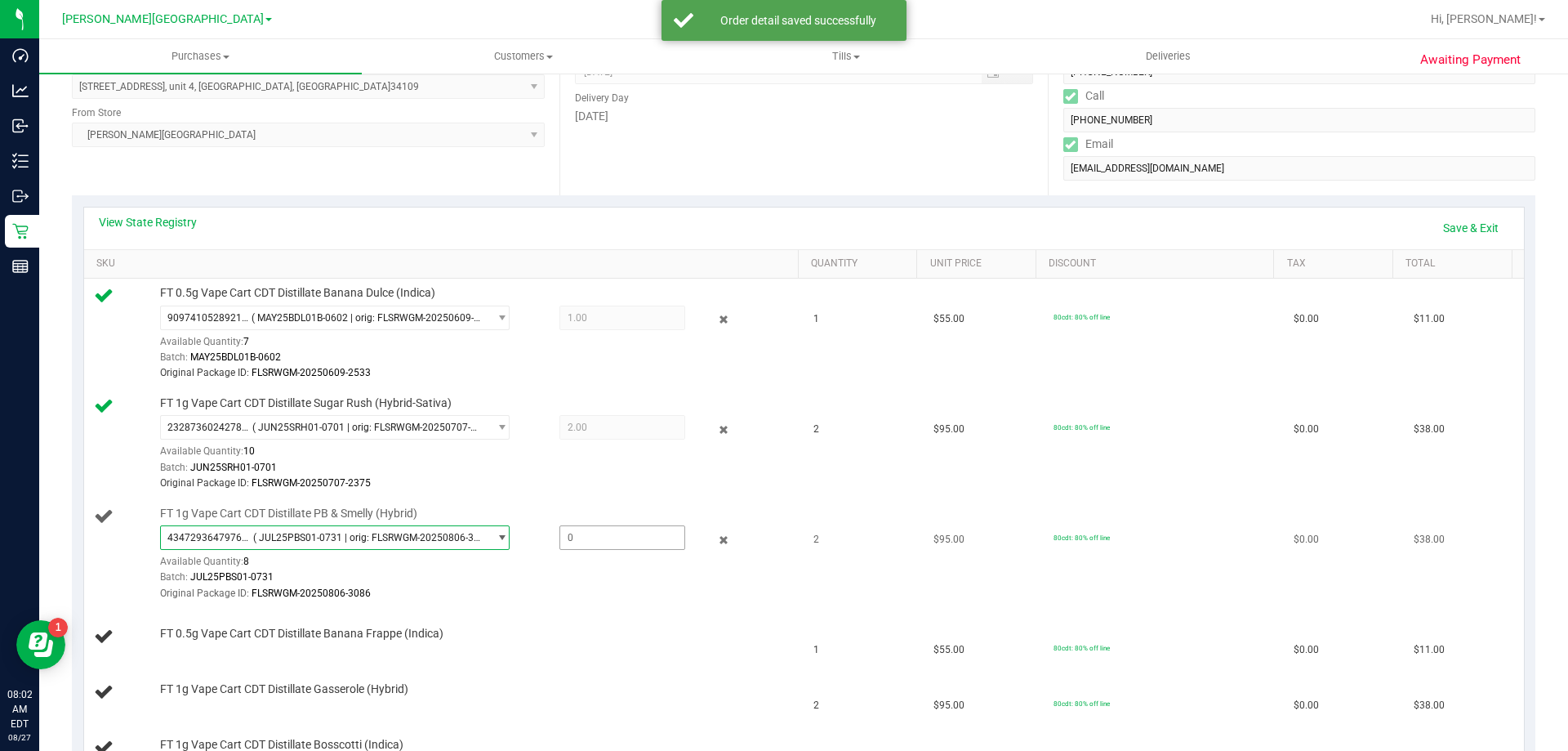
click at [623, 534] on span at bounding box center [622, 537] width 126 height 25
type input "2"
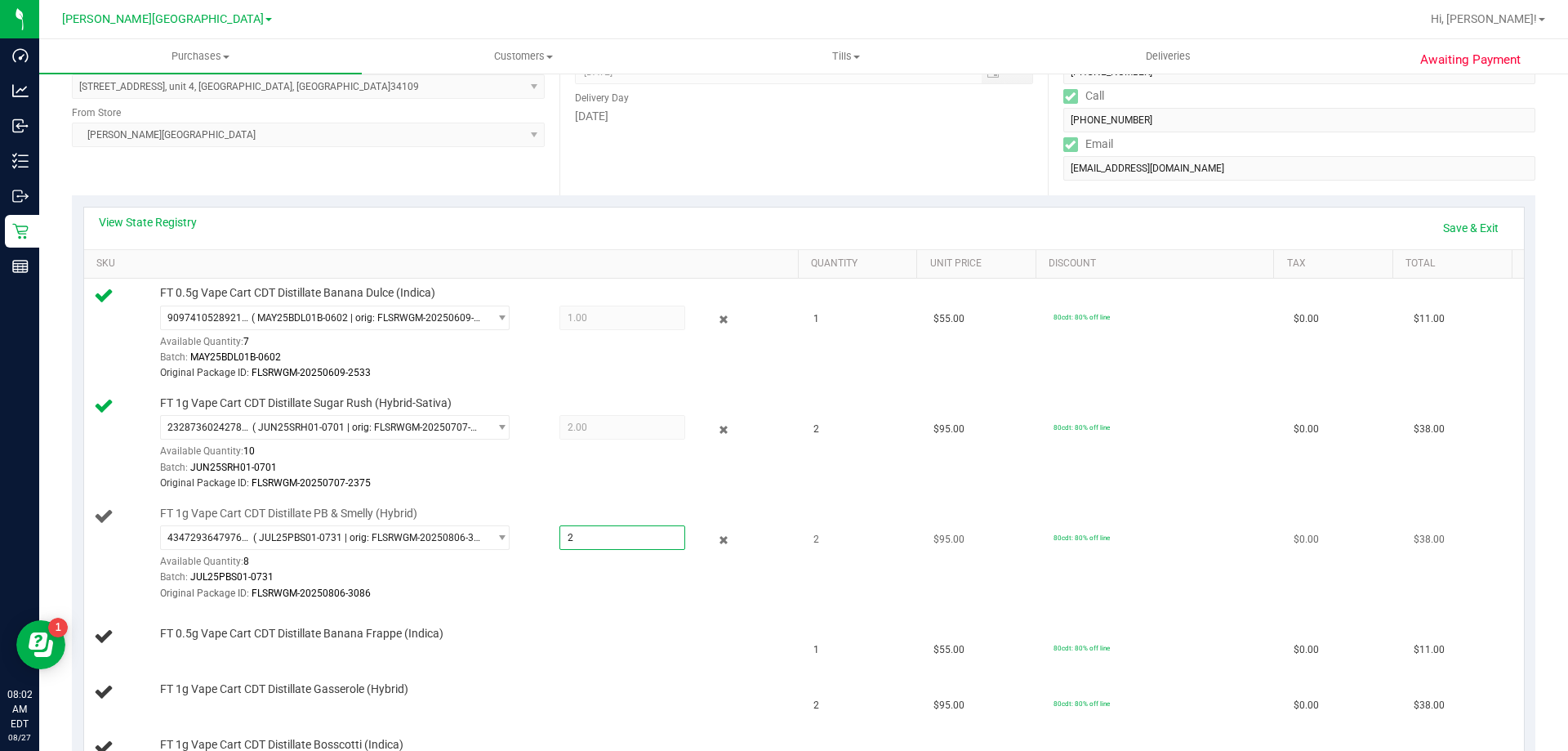
type input "2.0000"
click at [580, 577] on div "Batch: JUL25PBS01-0731" at bounding box center [475, 577] width 631 height 16
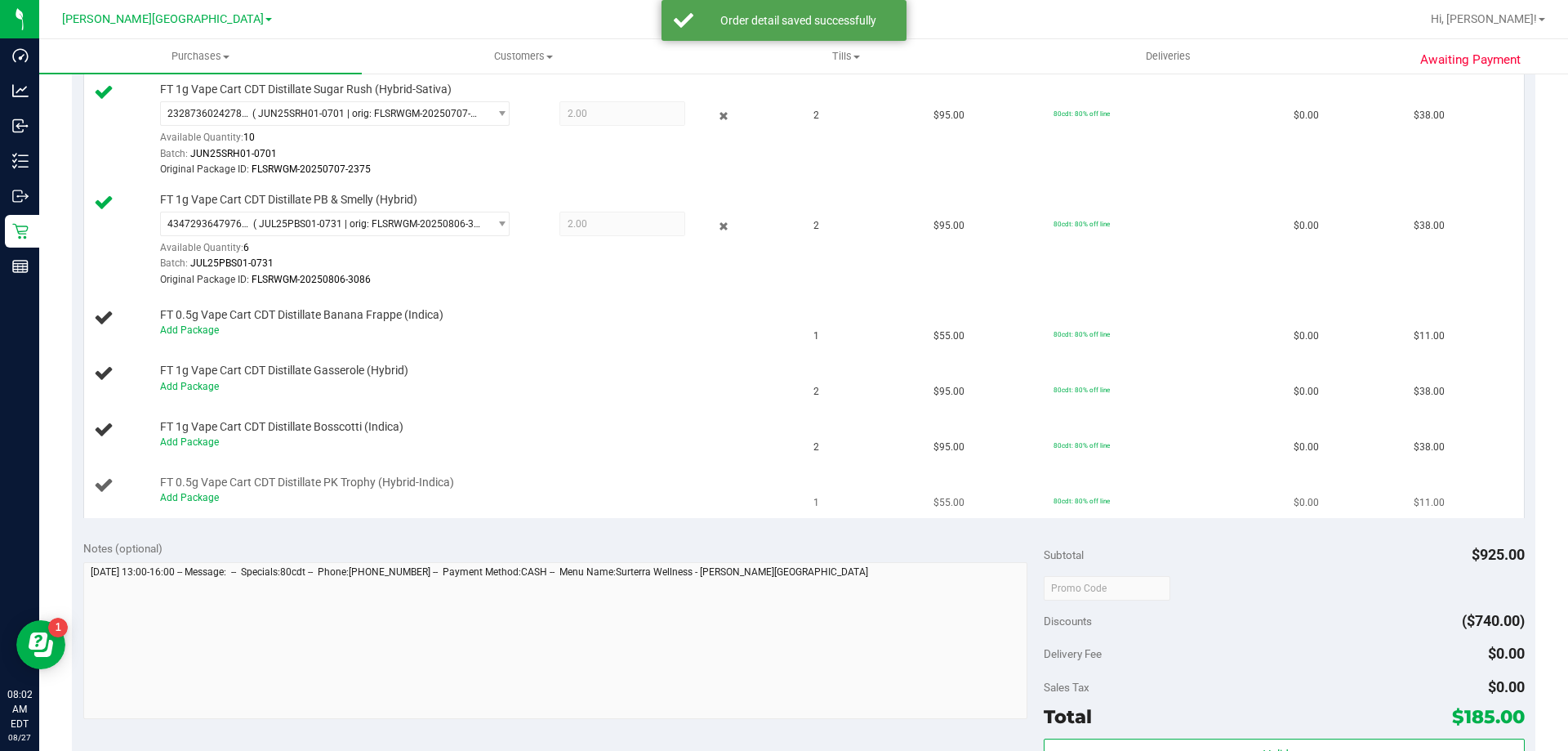
scroll to position [654, 0]
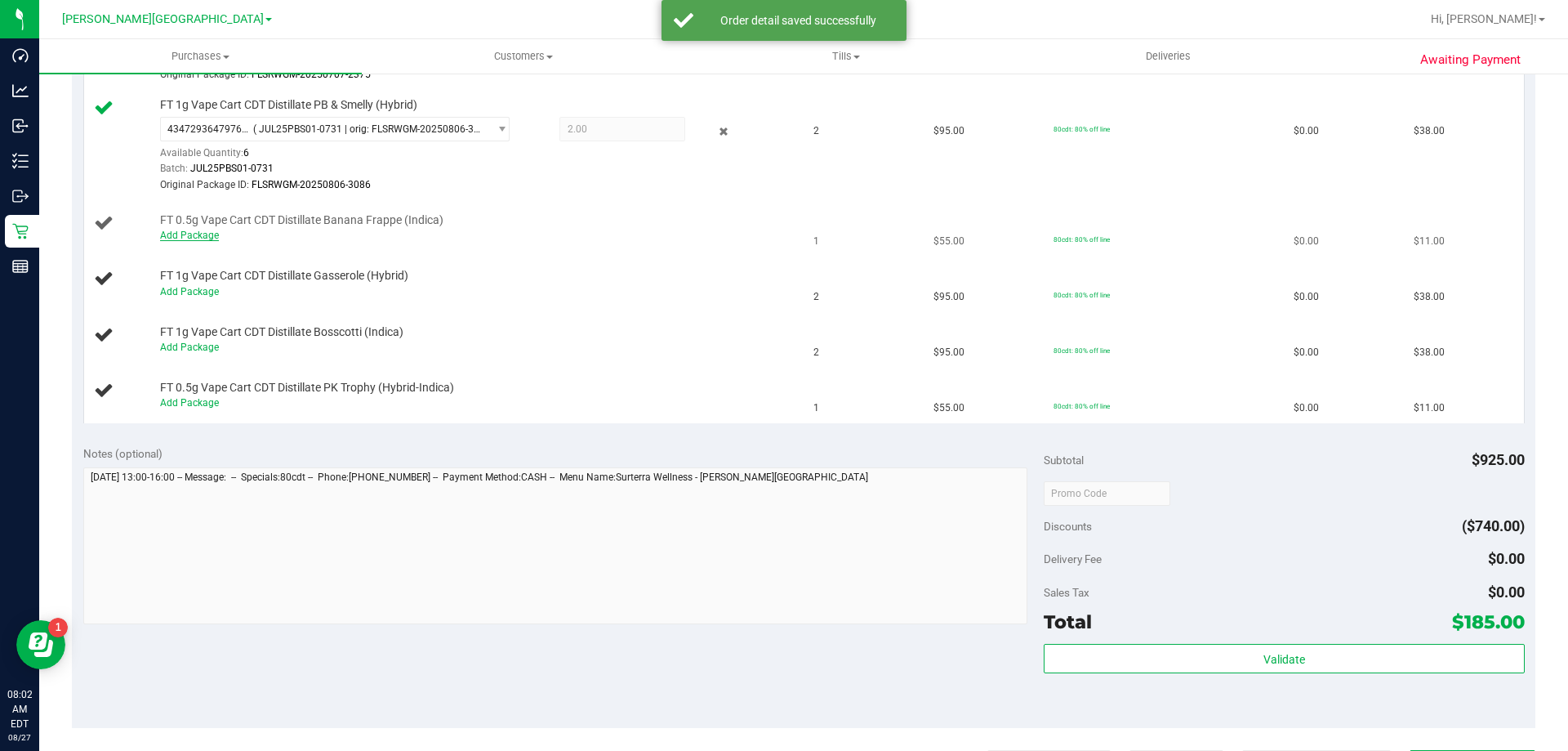
click at [203, 233] on link "Add Package" at bounding box center [189, 235] width 59 height 11
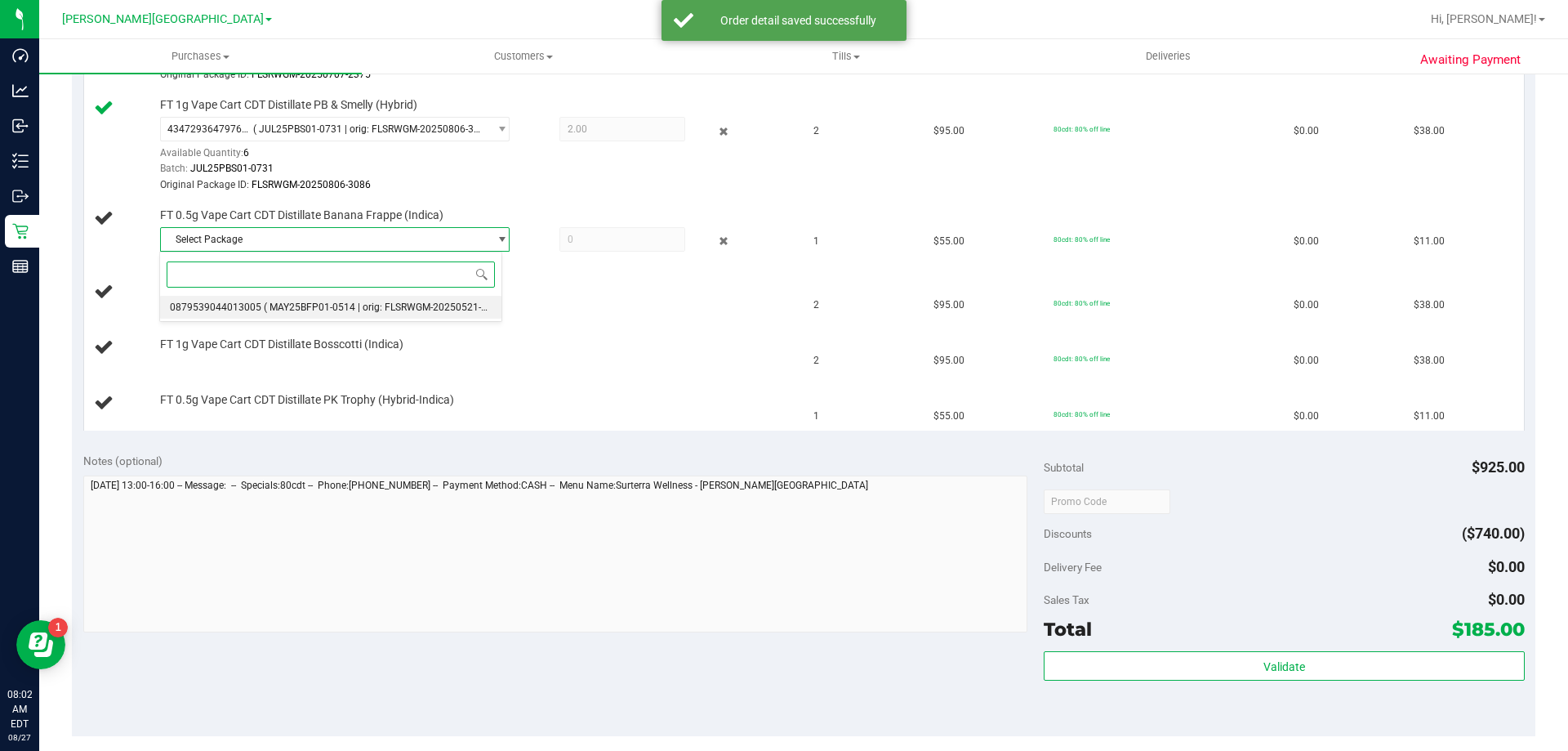
click at [233, 305] on span "0879539044013005" at bounding box center [216, 307] width 92 height 11
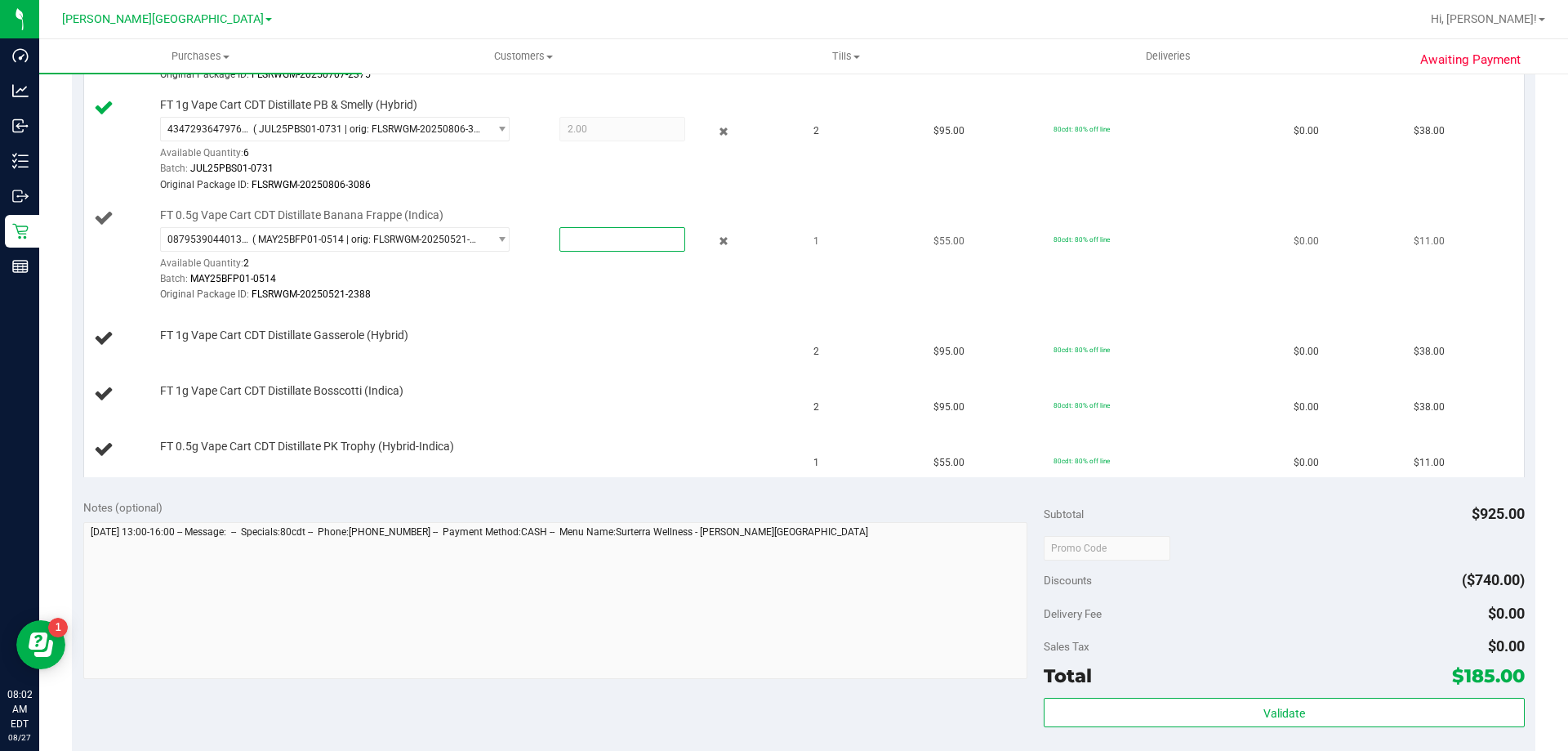
click at [575, 248] on span at bounding box center [622, 239] width 126 height 25
type input "1"
type input "1.0000"
click at [559, 326] on td "FT 1g Vape Cart CDT Distillate Gasserole (Hybrid)" at bounding box center [444, 339] width 721 height 56
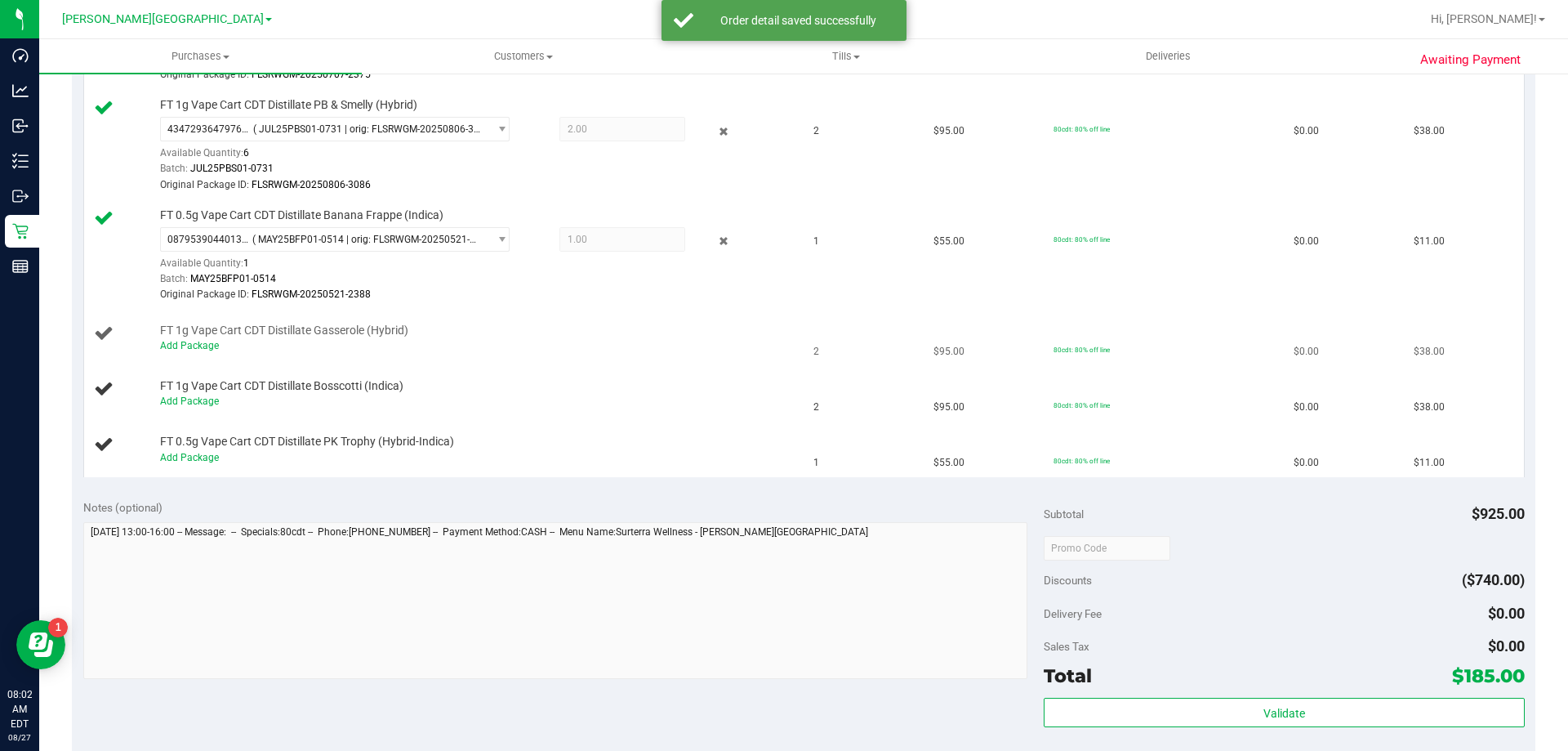
click at [218, 350] on div "Add Package" at bounding box center [475, 345] width 631 height 16
click at [216, 347] on link "Add Package" at bounding box center [189, 345] width 59 height 11
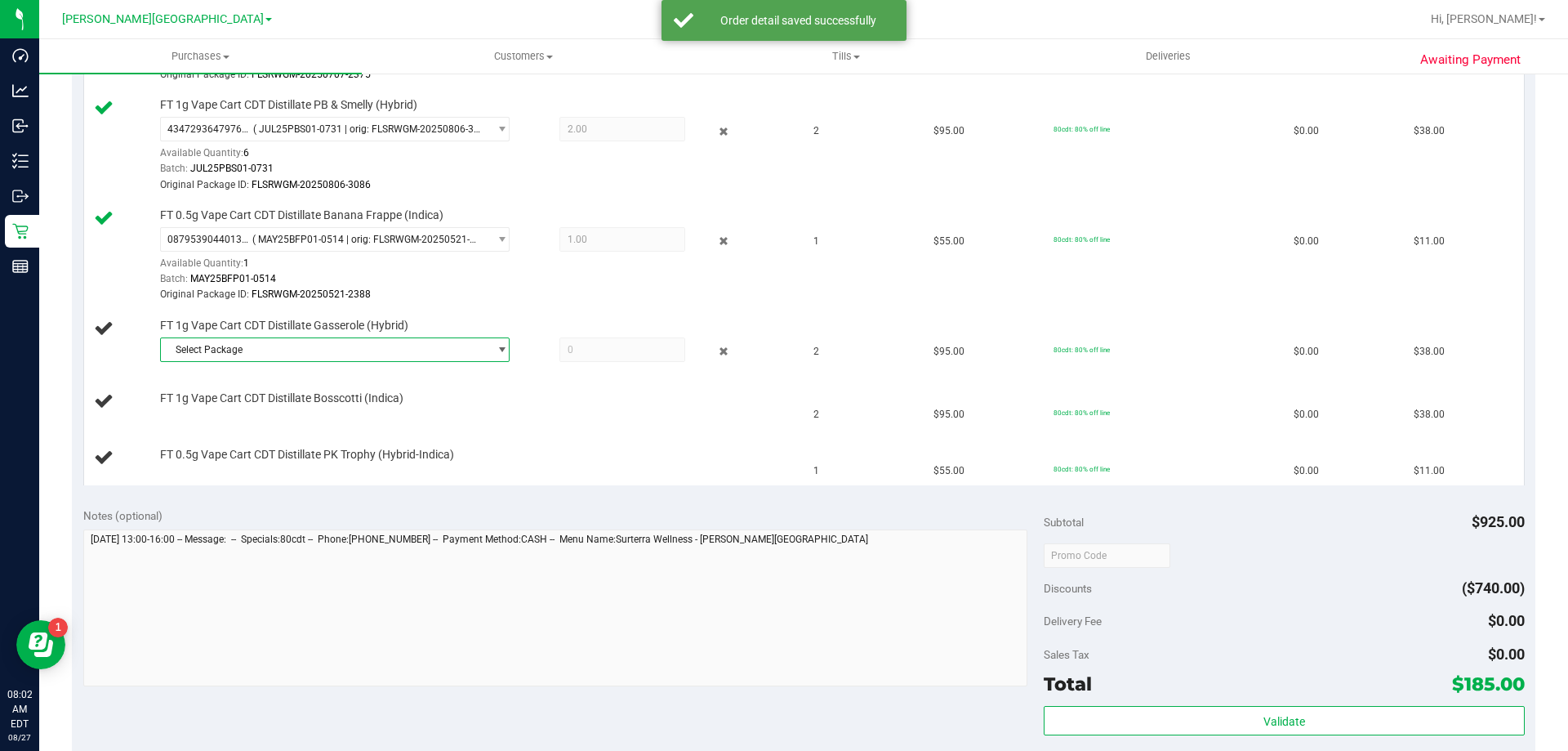
click at [226, 351] on span "Select Package" at bounding box center [324, 349] width 328 height 23
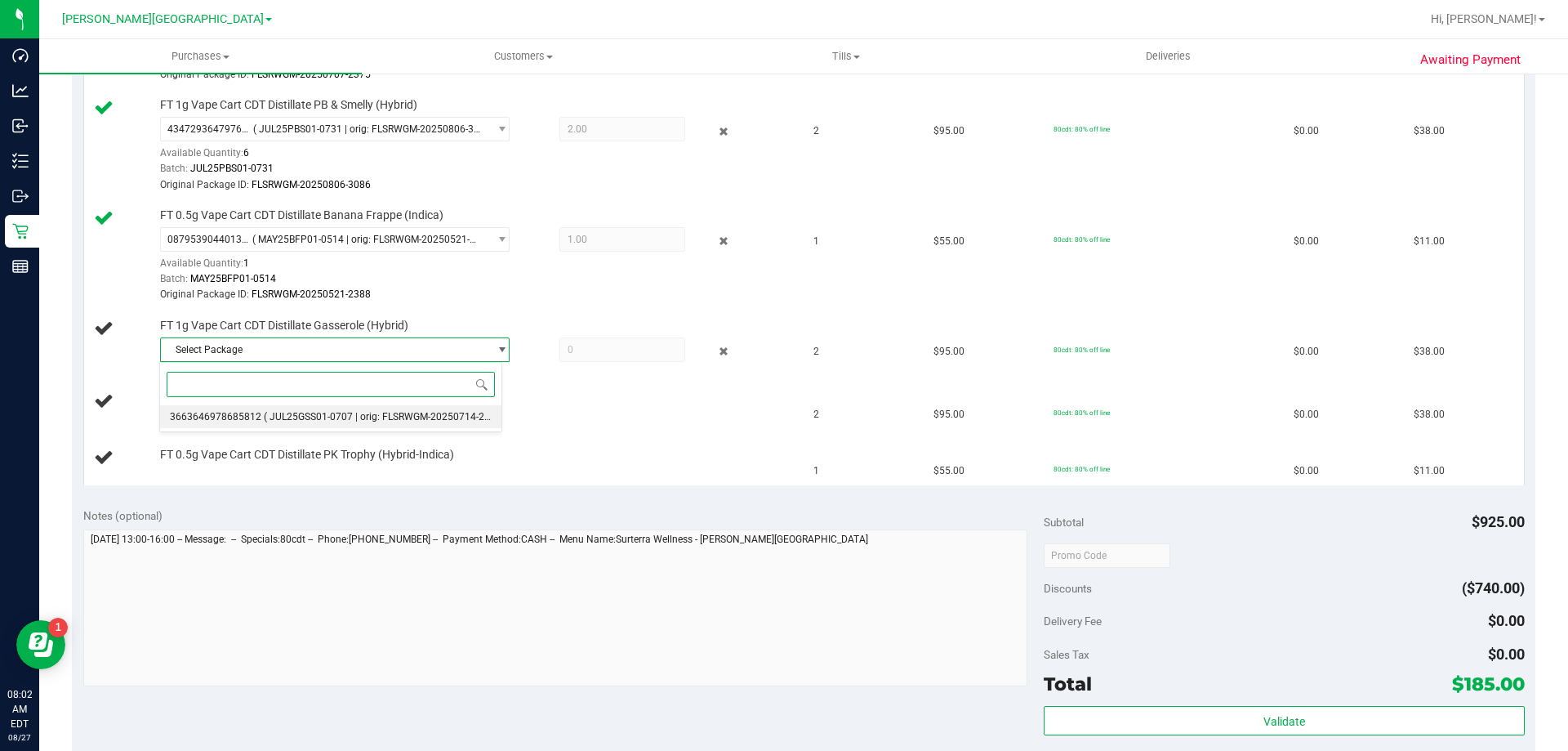
click at [256, 425] on li "3663646978685812 ( JUL25GSS01-0707 | orig: FLSRWGM-20250714-2254 )" at bounding box center [330, 416] width 342 height 23
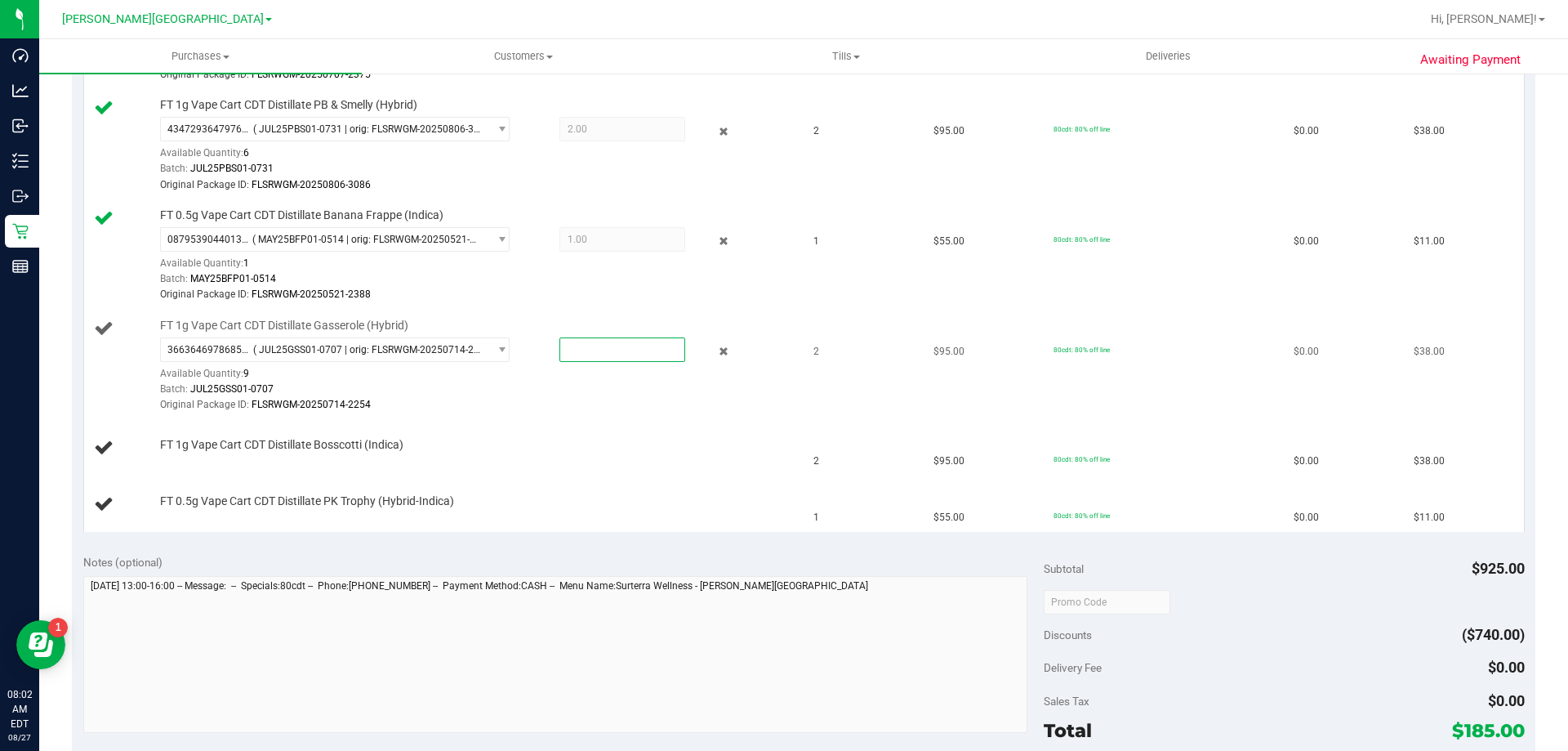
click at [560, 356] on span at bounding box center [622, 349] width 126 height 25
type input "2"
type input "2.0000"
click at [539, 396] on div "Batch: JUL25GSS01-0707" at bounding box center [475, 389] width 631 height 16
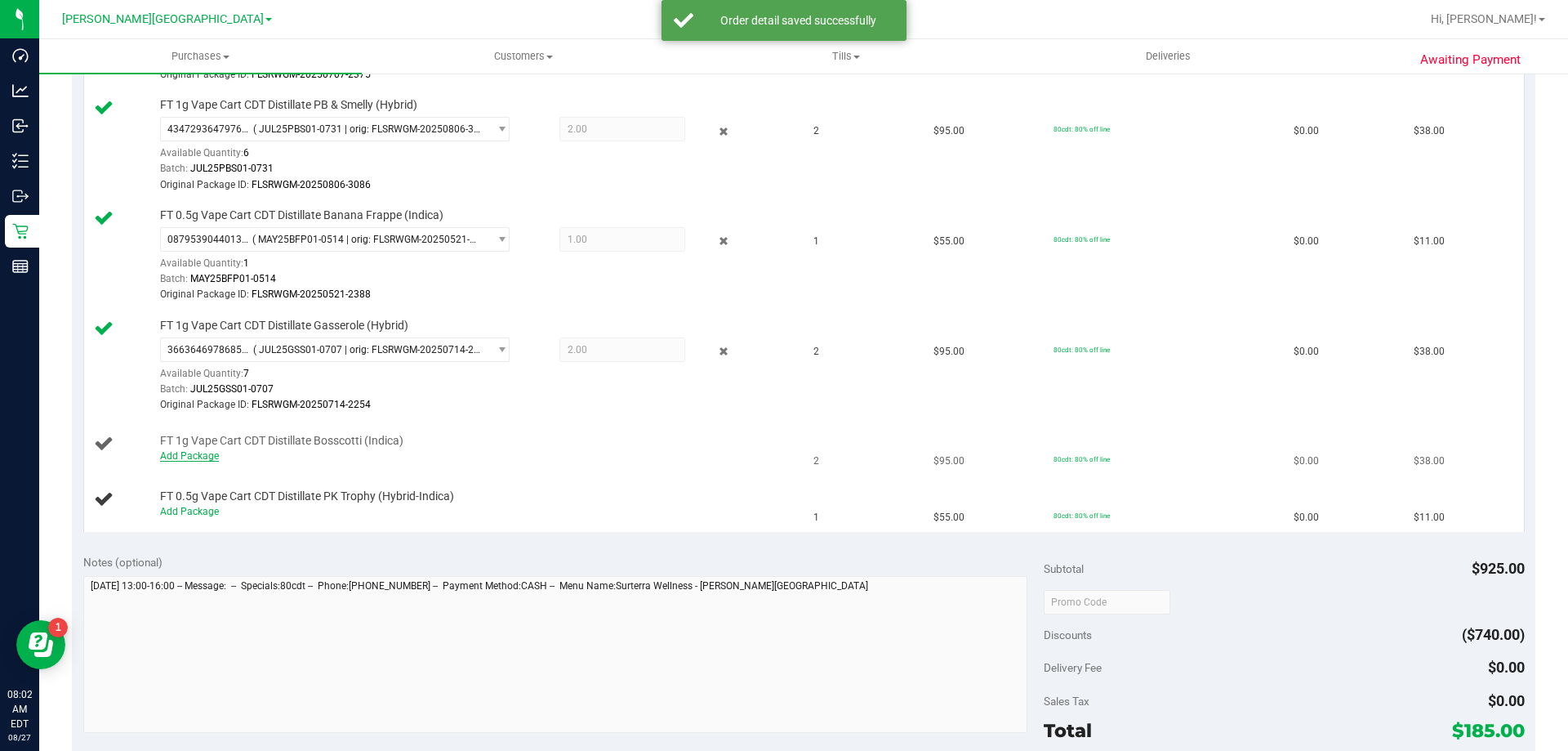
click at [210, 460] on link "Add Package" at bounding box center [189, 455] width 59 height 11
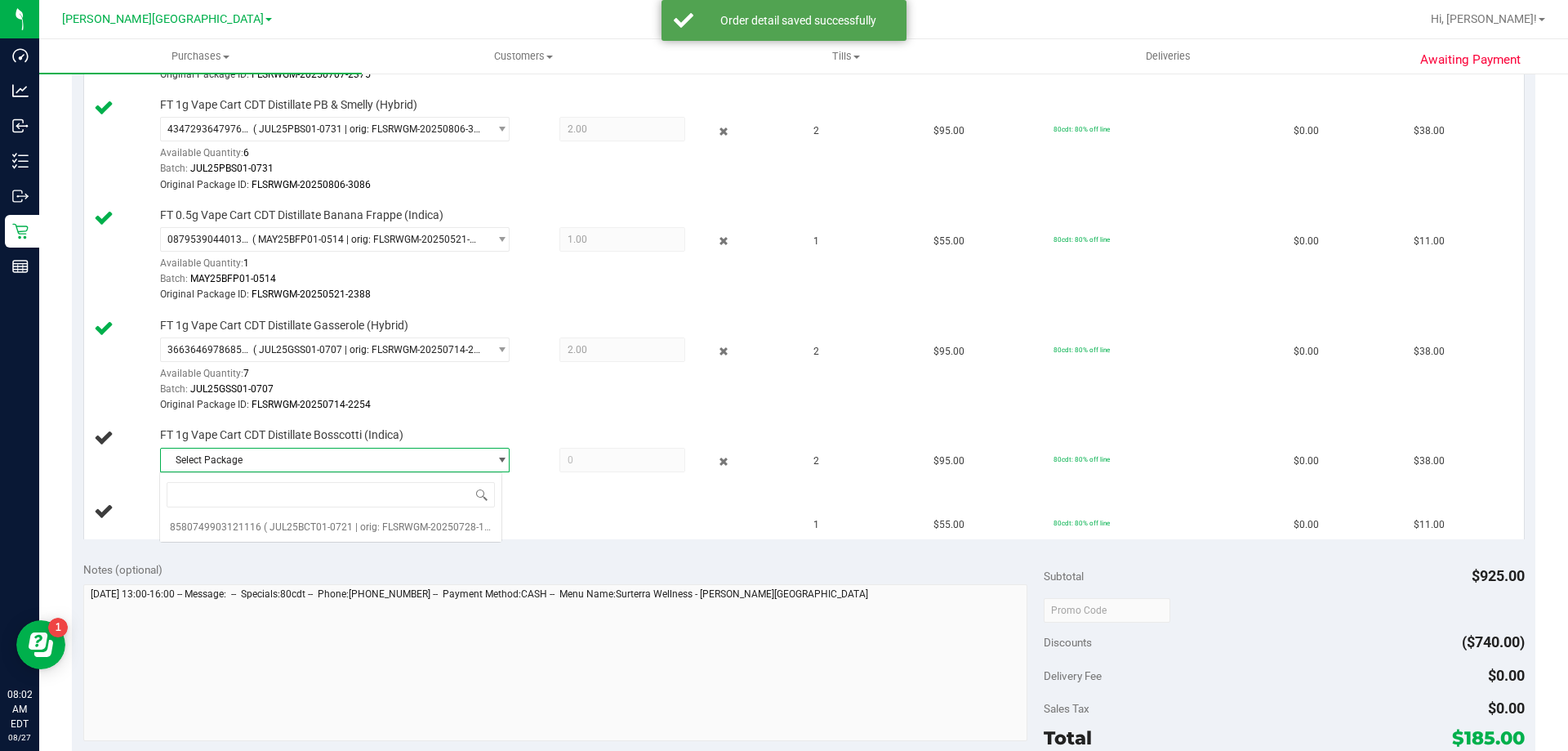
click at [225, 462] on span "Select Package" at bounding box center [324, 459] width 328 height 23
click at [248, 469] on span "Select Package" at bounding box center [324, 459] width 328 height 23
click at [264, 525] on span "( JUL25BCT01-0721 | orig: FLSRWGM-20250728-1678 )" at bounding box center [385, 527] width 243 height 11
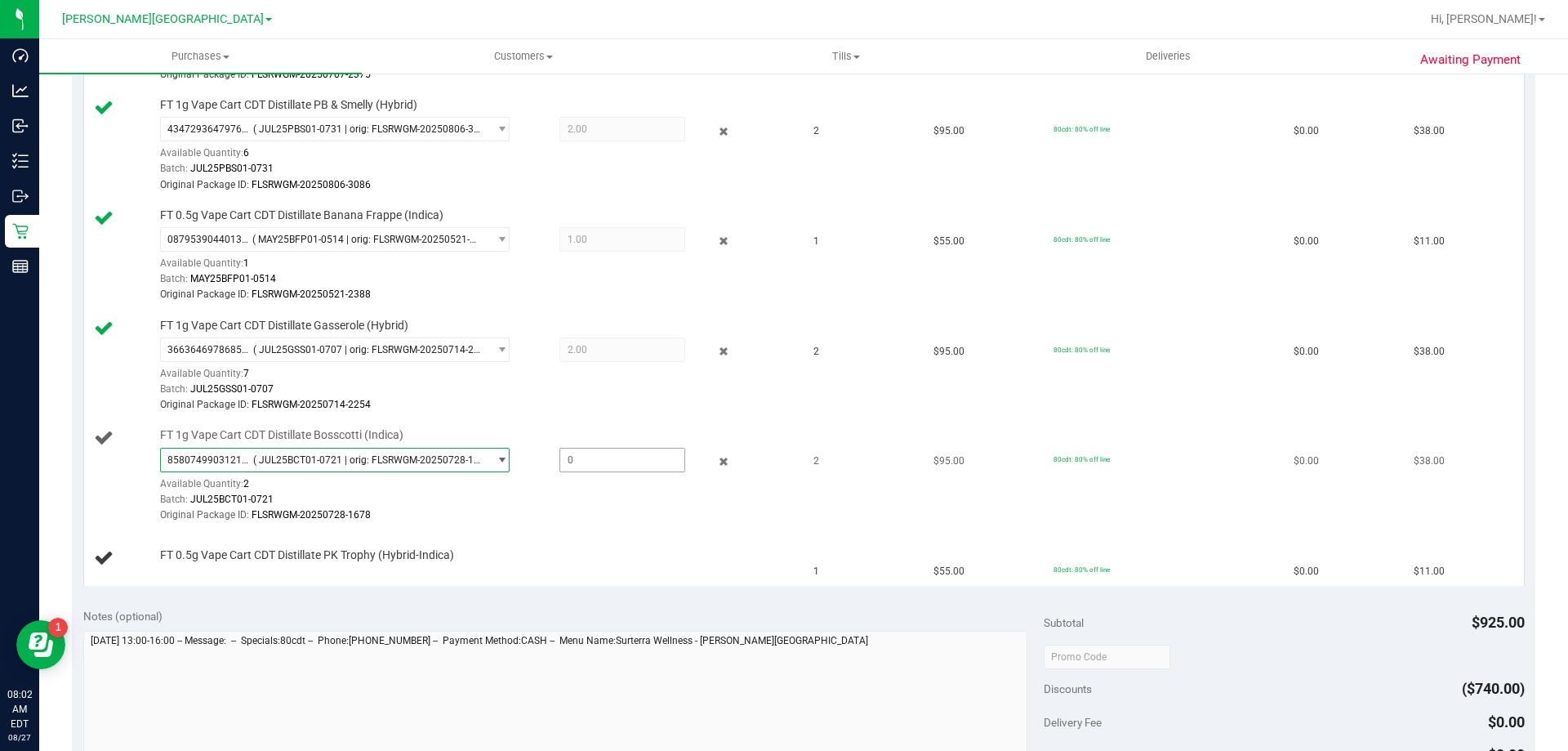
click at [580, 452] on span at bounding box center [622, 460] width 126 height 25
type input "2"
type input "2.0000"
click at [566, 500] on div "Batch: JUL25BCT01-0721" at bounding box center [475, 499] width 631 height 16
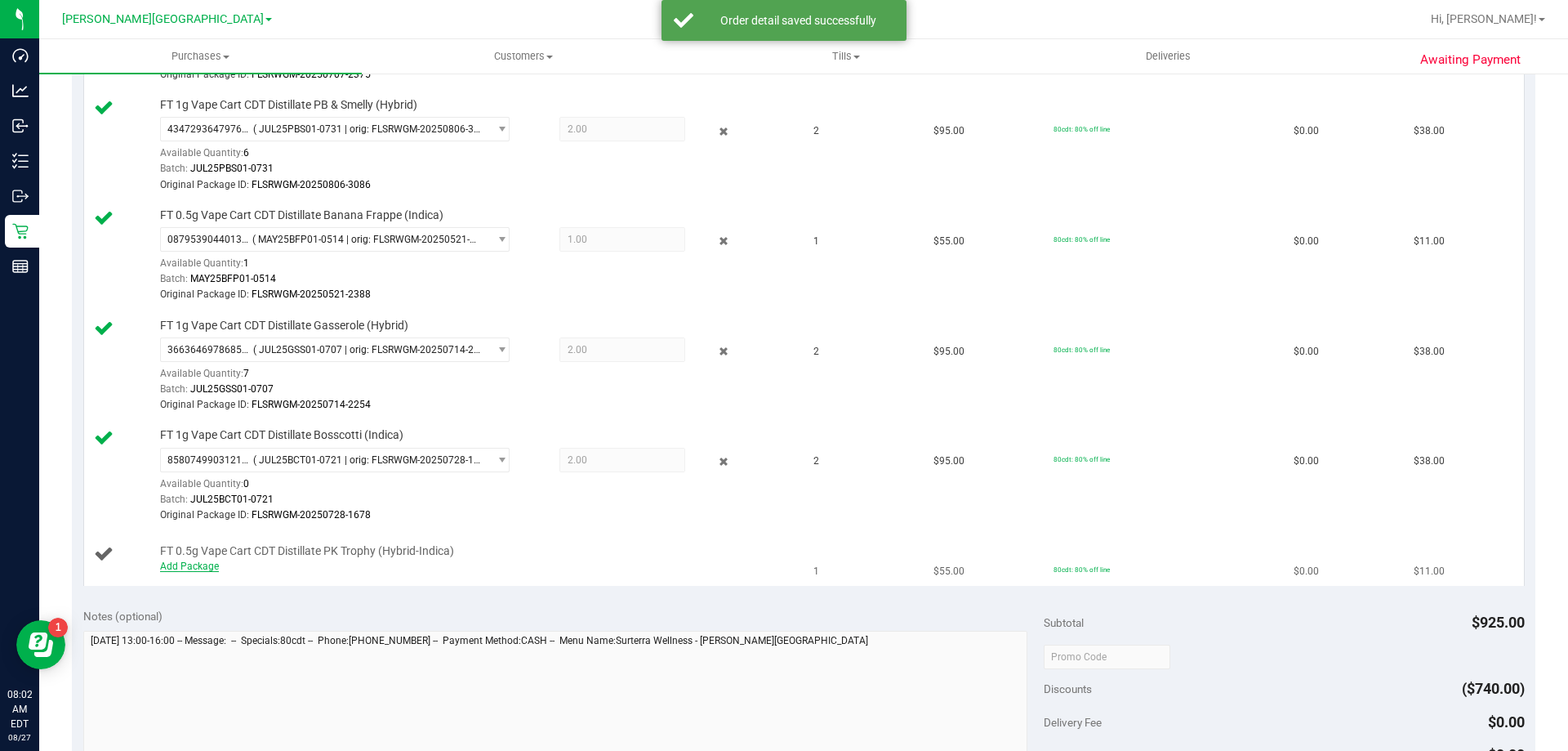
click at [175, 560] on link "Add Package" at bounding box center [189, 566] width 59 height 11
click at [198, 577] on span "Select Package" at bounding box center [324, 569] width 328 height 23
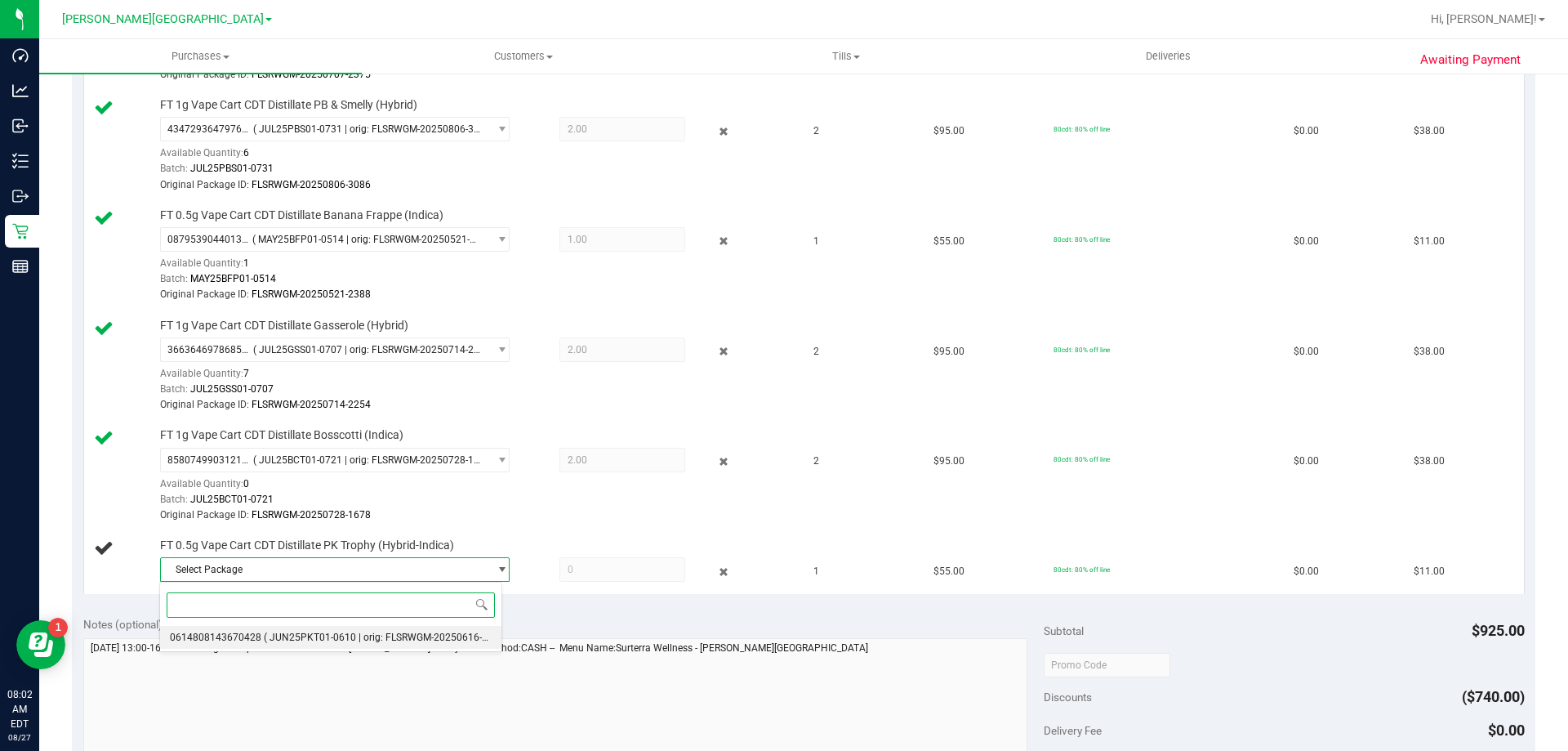
click at [221, 633] on span "0614808143670428" at bounding box center [216, 637] width 92 height 11
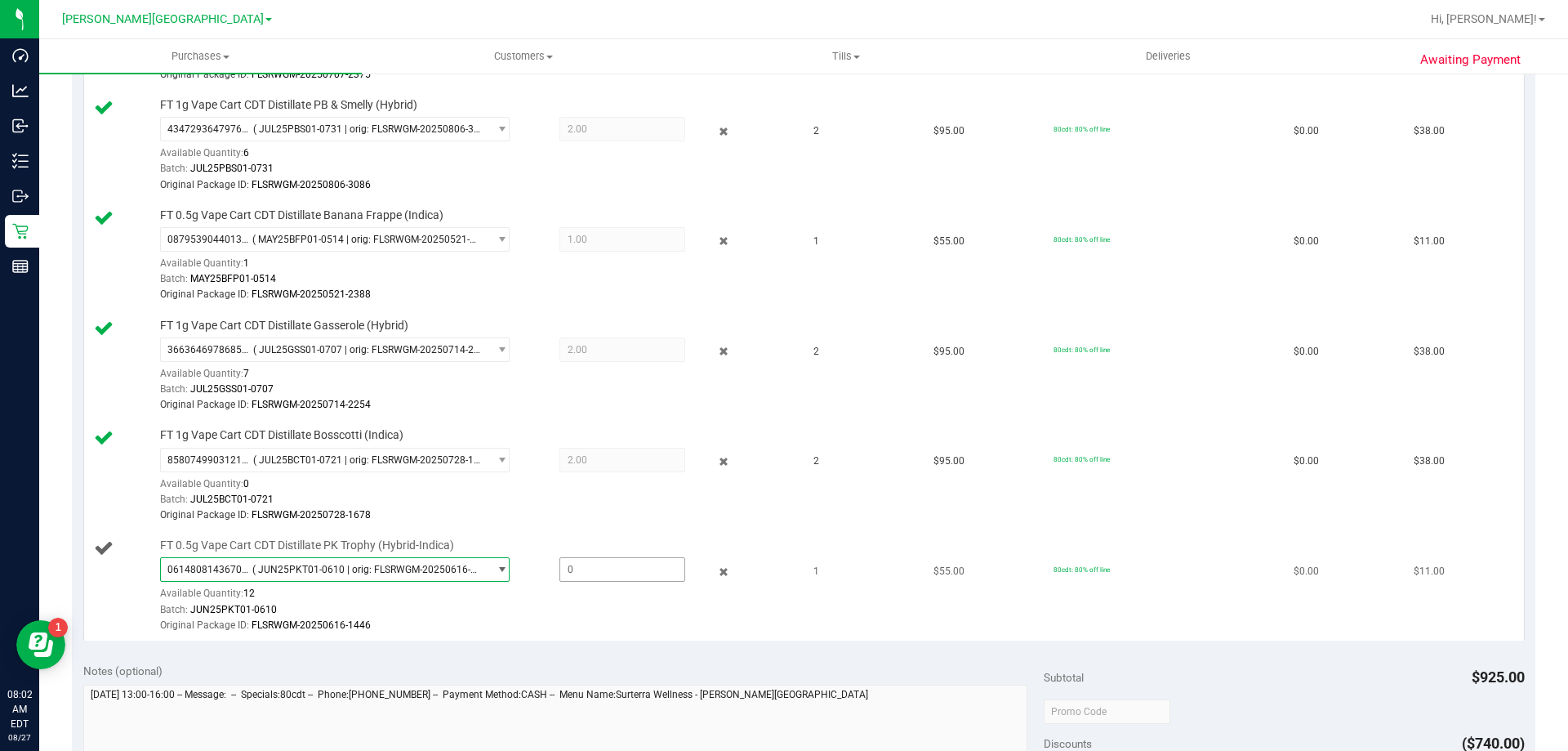
click at [576, 570] on span at bounding box center [622, 569] width 126 height 25
type input "1"
type input "1.0000"
click at [415, 558] on span "0614808143670428 ( JUN25PKT01-0610 | orig: FLSRWGM-20250616-1446 ) 061480814367…" at bounding box center [334, 569] width 350 height 25
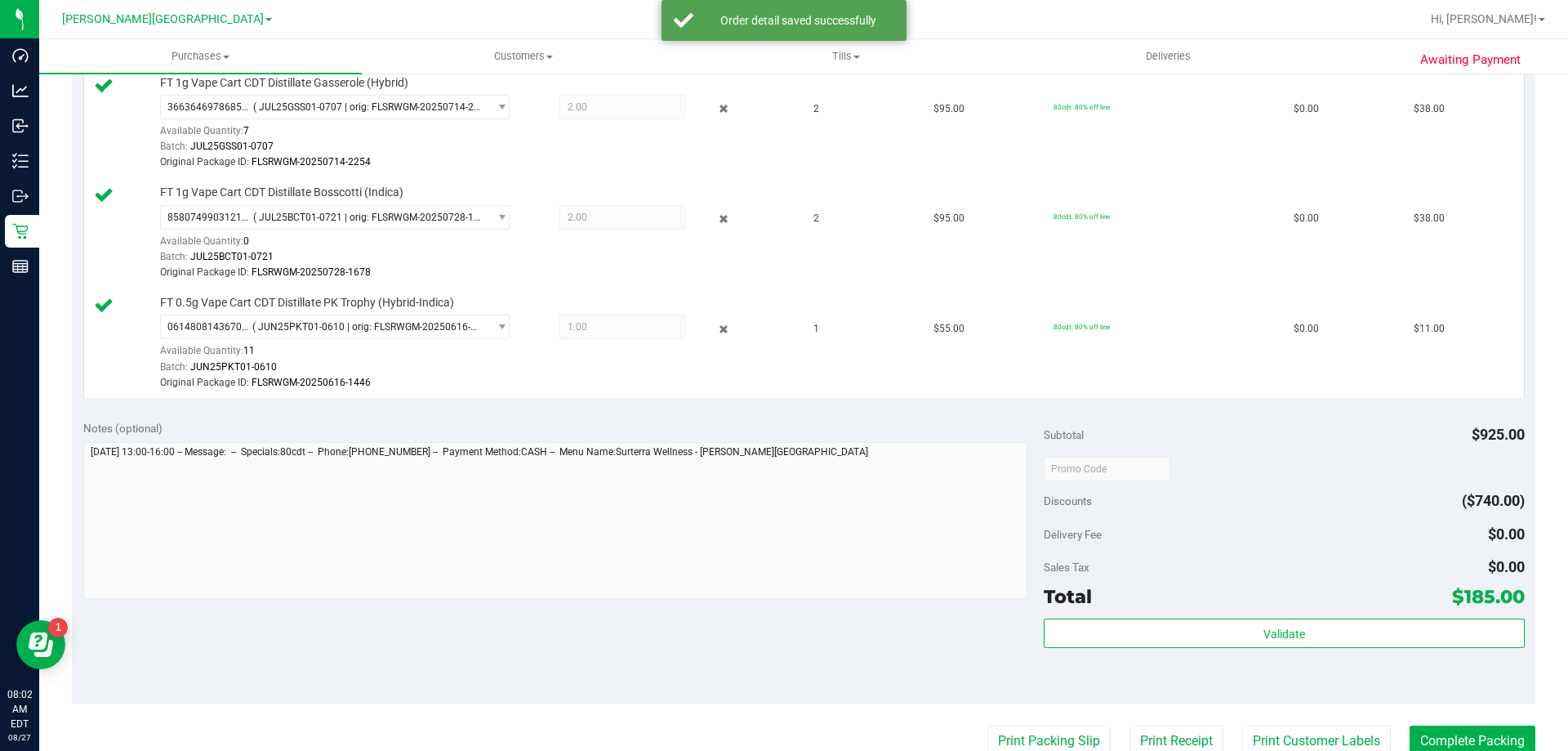
scroll to position [1062, 0]
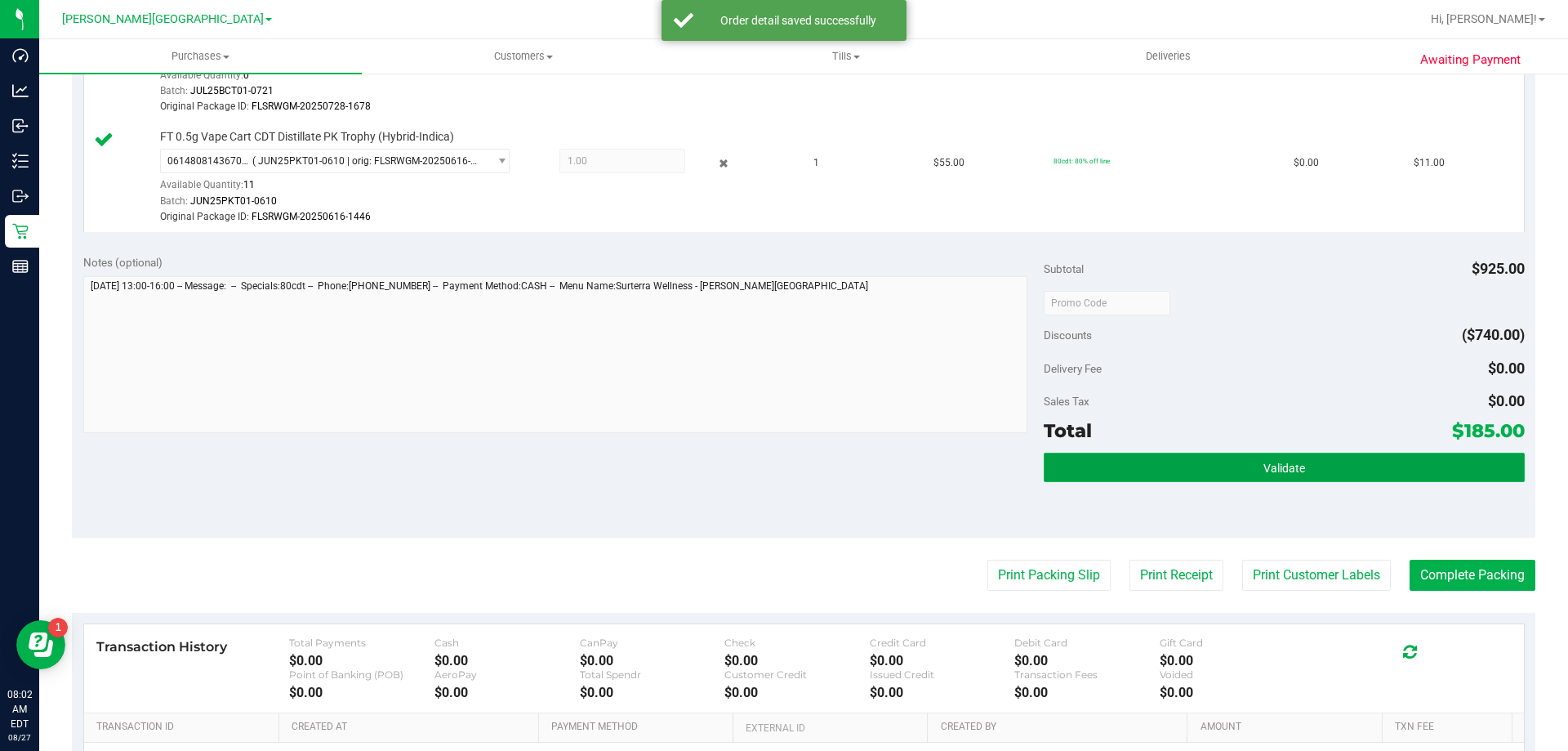
click at [782, 477] on button "Validate" at bounding box center [1283, 467] width 480 height 29
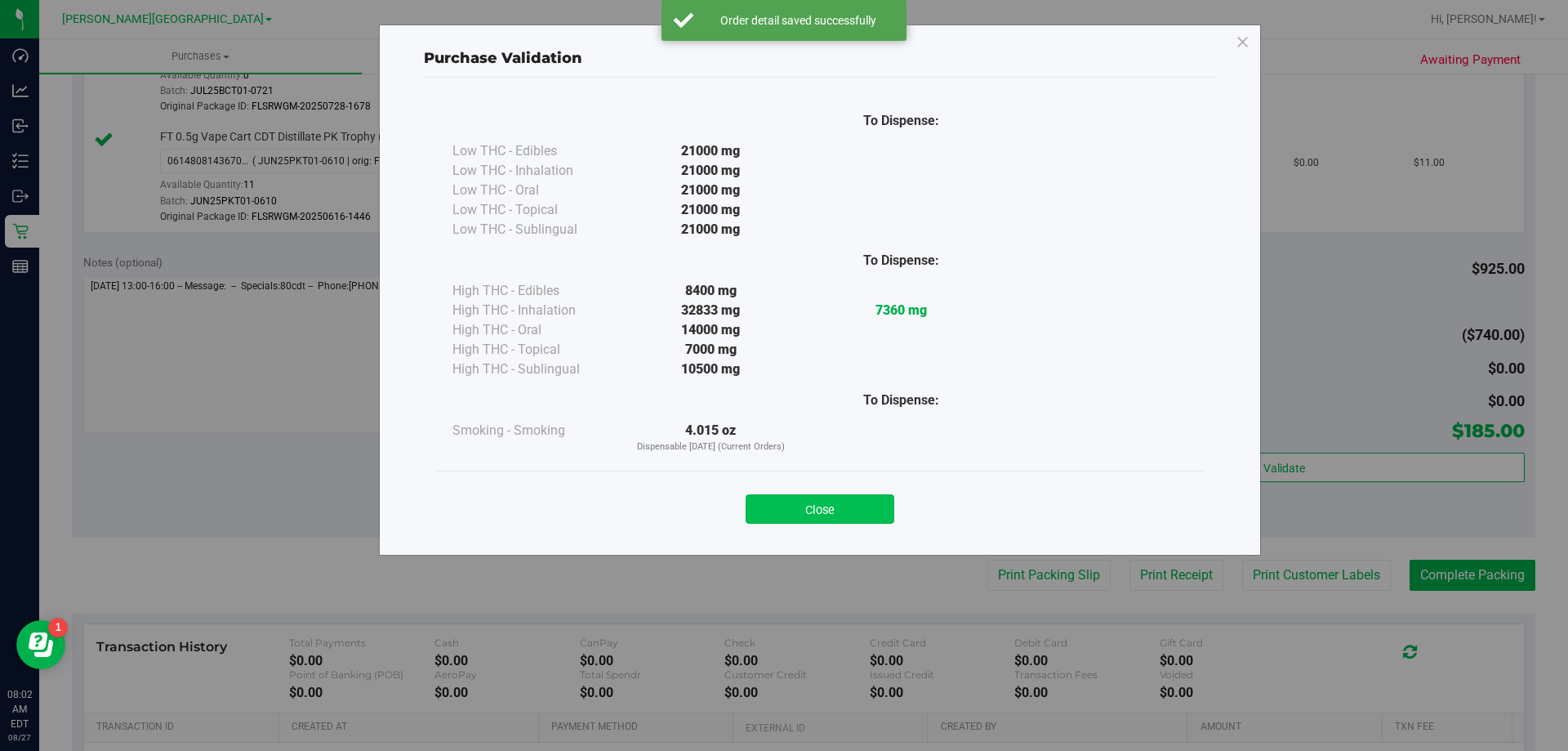
click at [782, 510] on button "Close" at bounding box center [820, 509] width 149 height 29
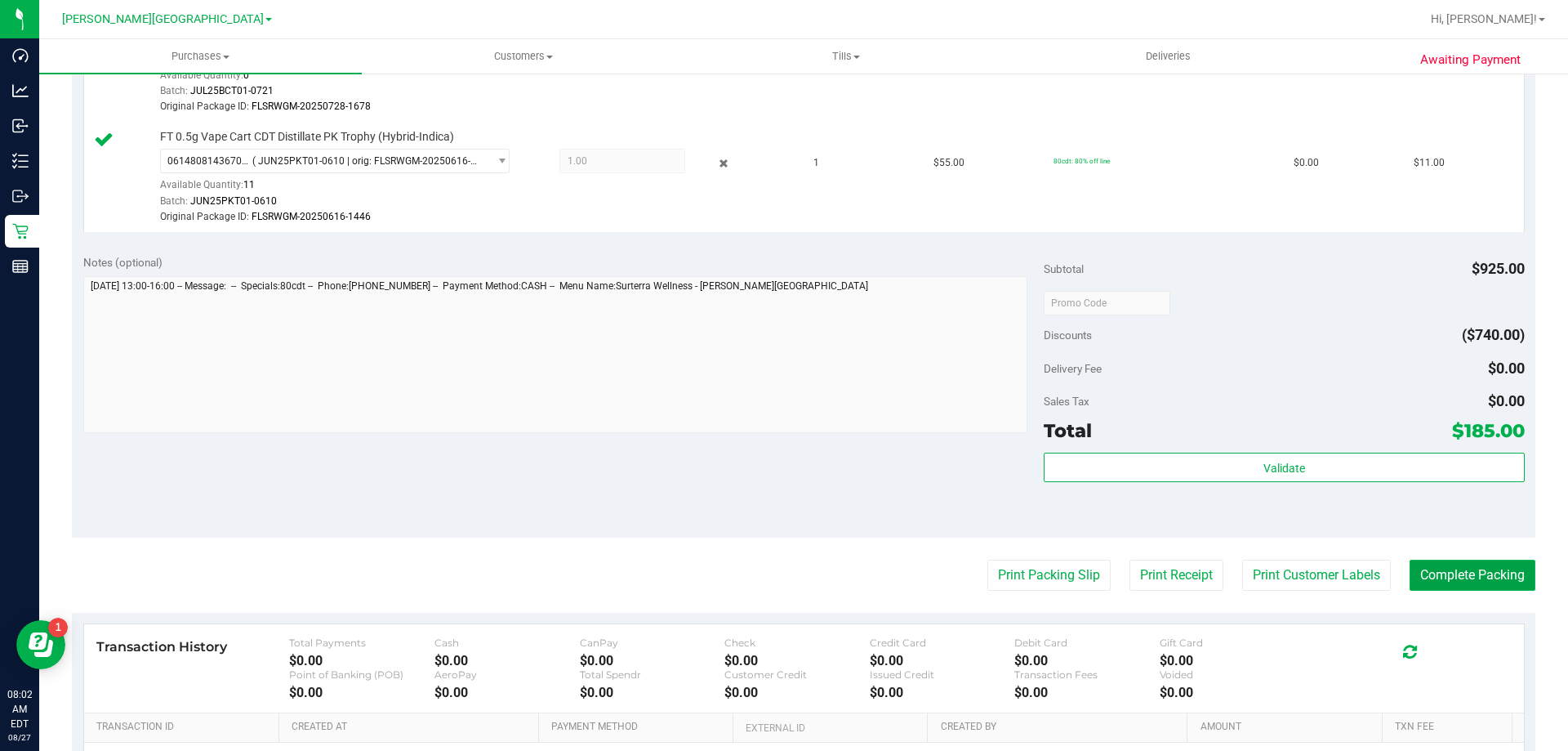
click at [782, 577] on button "Complete Packing" at bounding box center [1473, 576] width 126 height 31
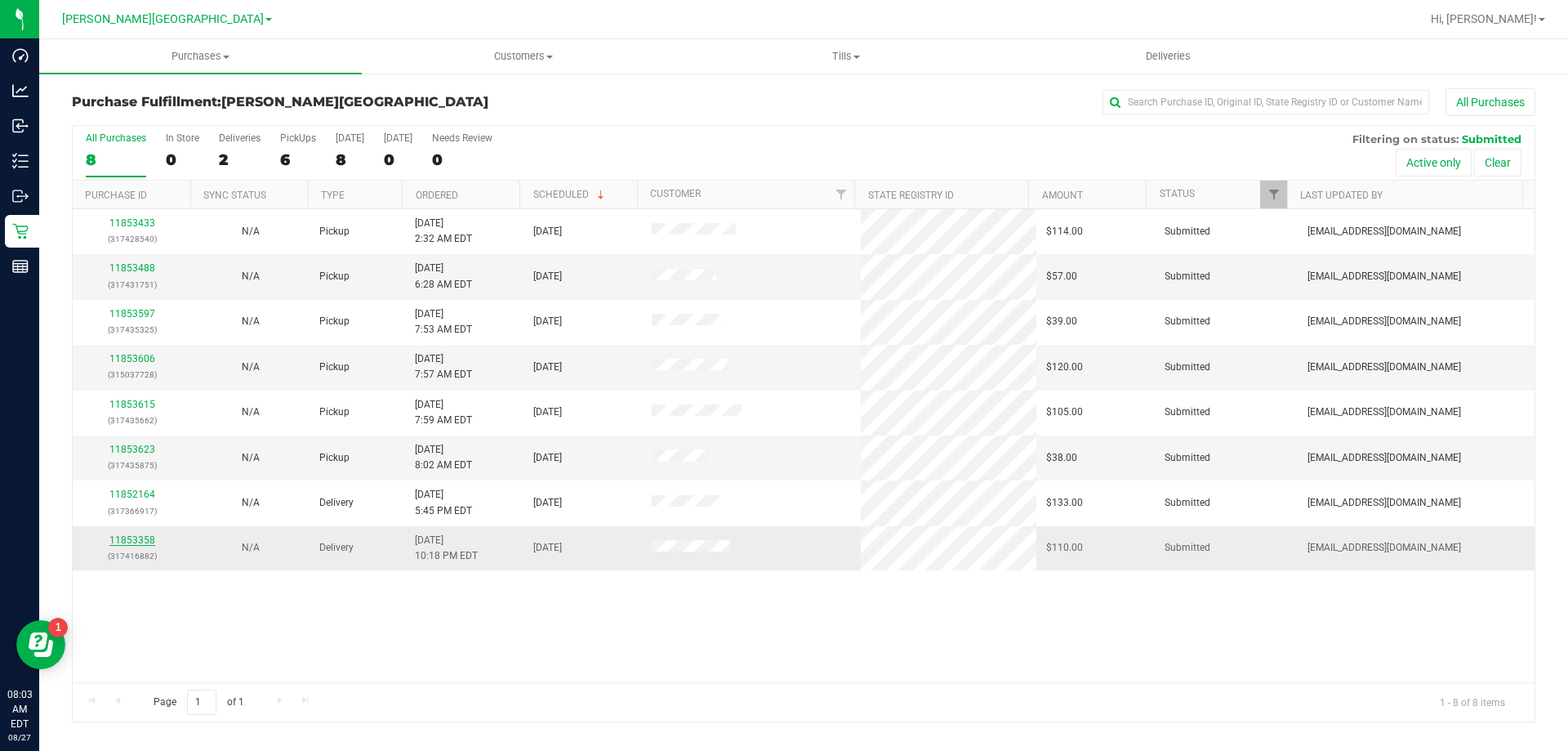
click at [146, 538] on link "11853358" at bounding box center [132, 540] width 46 height 11
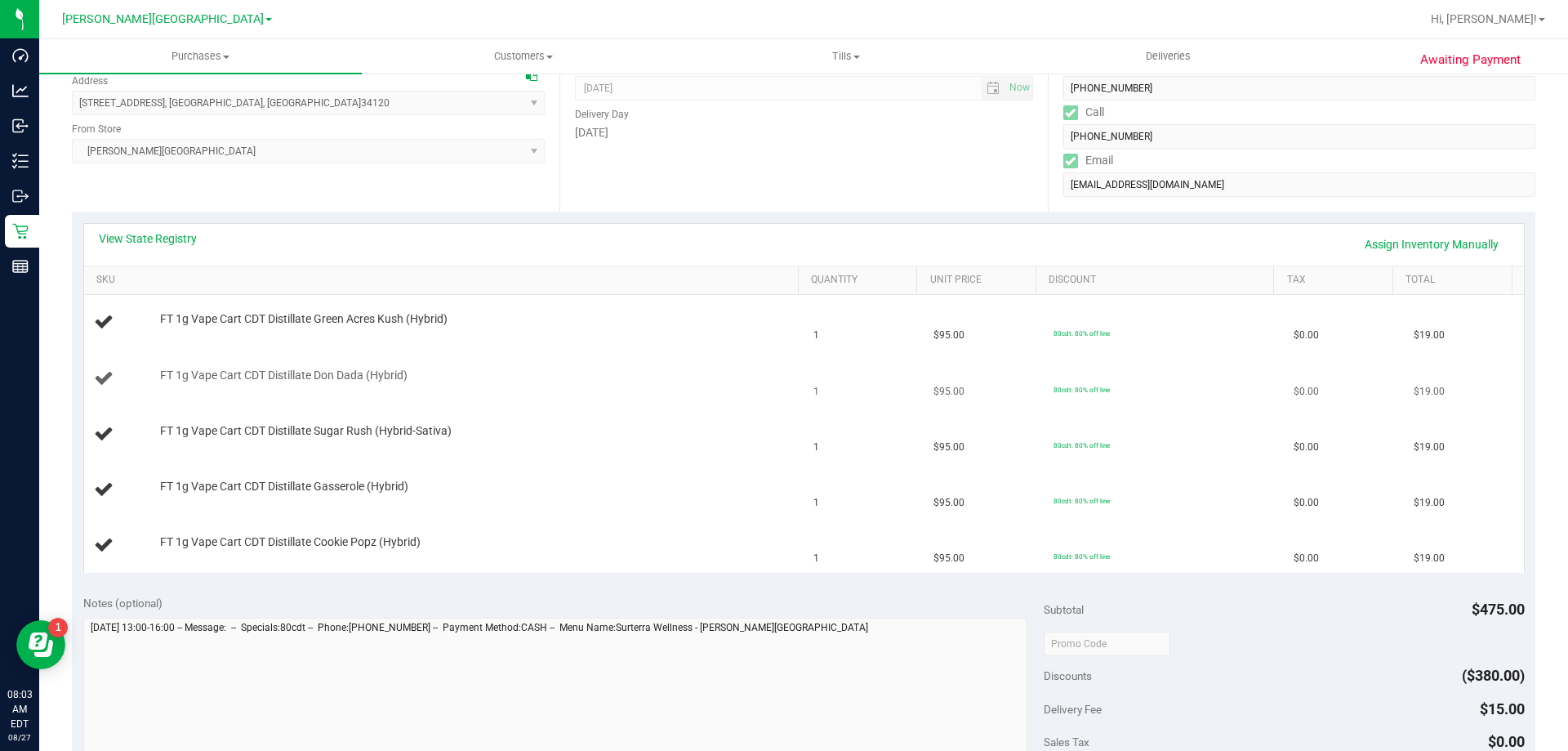
scroll to position [245, 0]
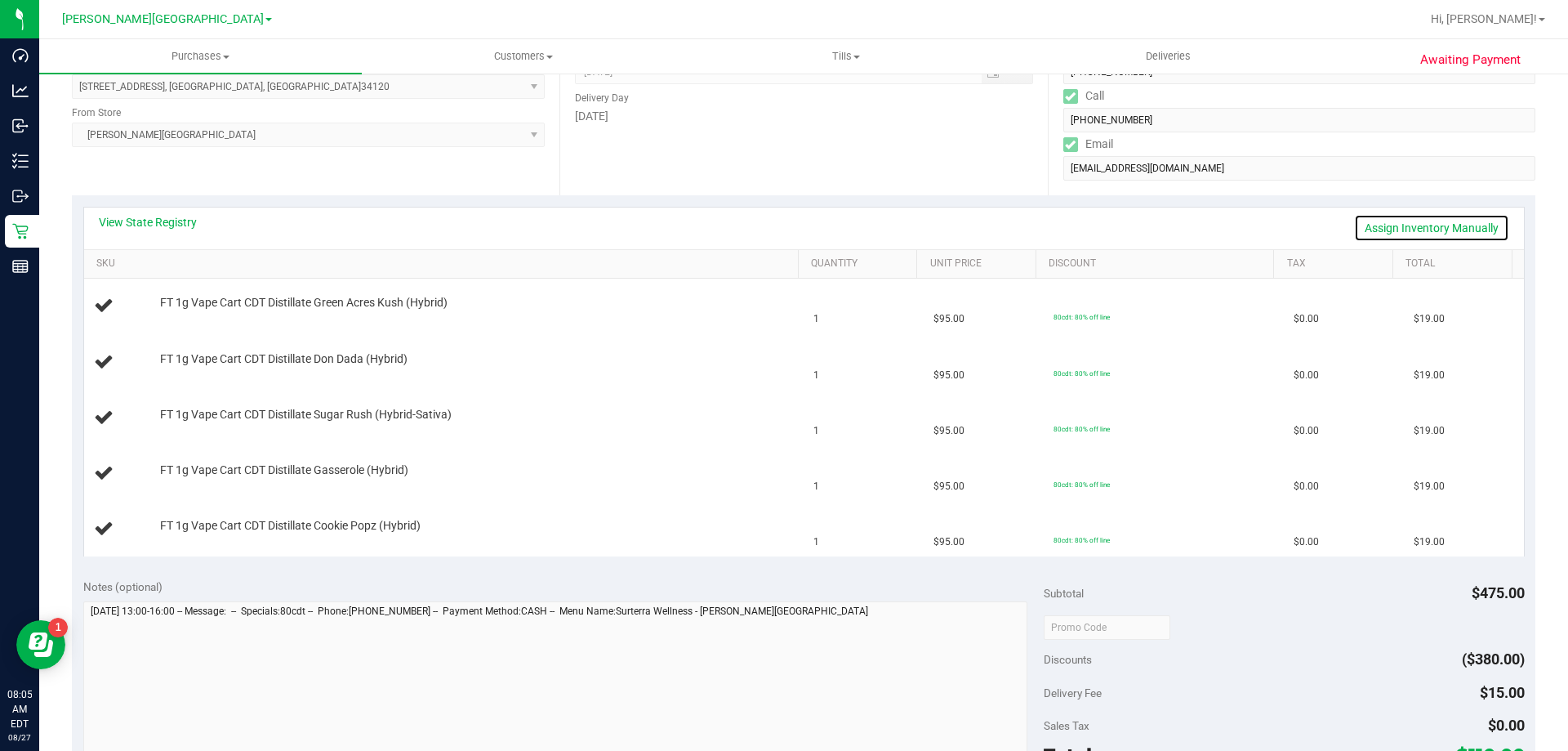
click at [782, 230] on link "Assign Inventory Manually" at bounding box center [1431, 228] width 155 height 28
click at [204, 308] on link "Add Package" at bounding box center [189, 313] width 59 height 11
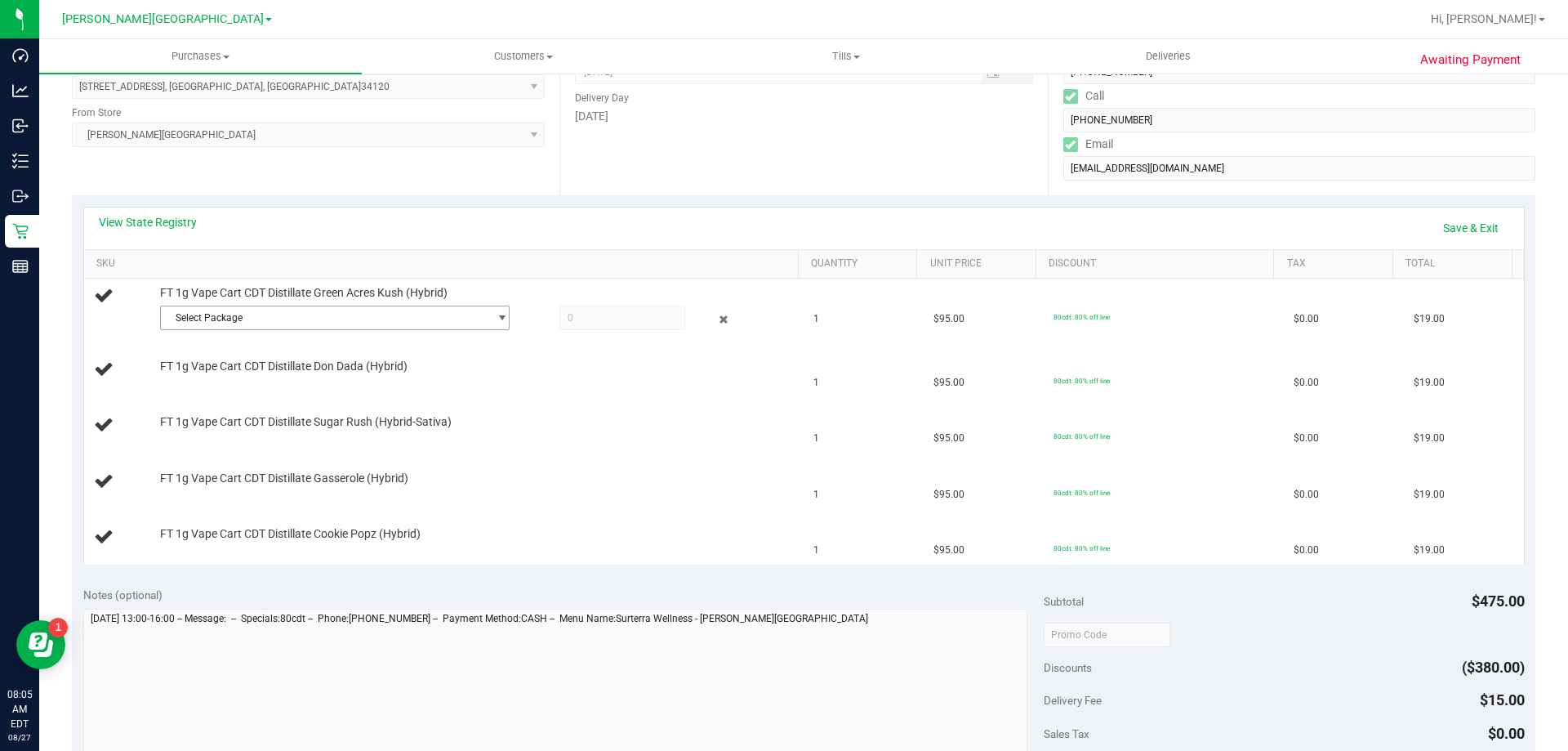
click at [217, 327] on span "Select Package" at bounding box center [324, 318] width 328 height 23
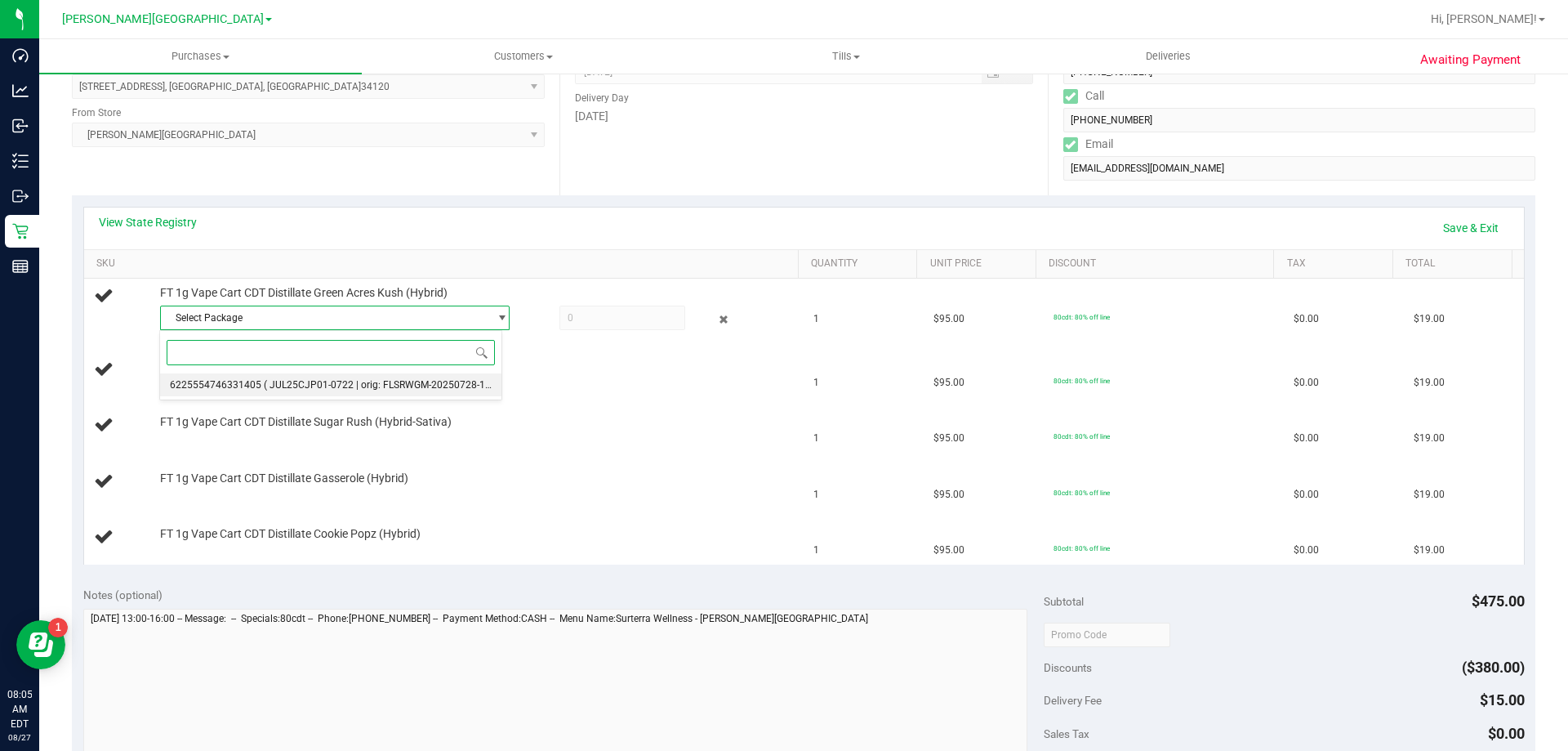
click at [423, 373] on div "Select Package 6225554746331405 ( JUL25CJP01-0722 | orig: FLSRWGM-20250728-1222…" at bounding box center [331, 364] width 343 height 71
click at [423, 376] on li "6225554746331405 ( JUL25CJP01-0722 | orig: FLSRWGM-20250728-1222 )" at bounding box center [330, 385] width 342 height 23
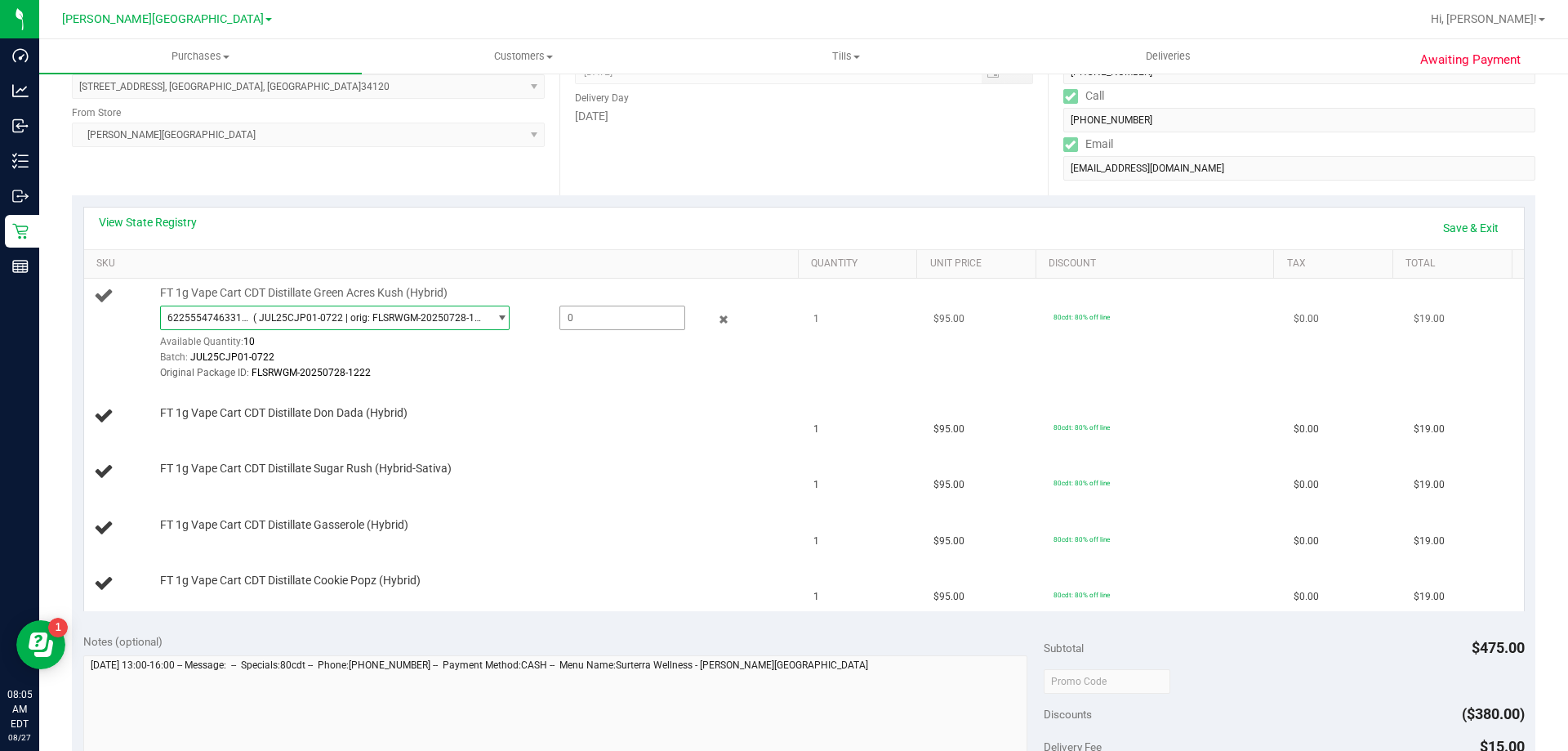
click at [567, 317] on span at bounding box center [622, 318] width 126 height 25
type input "1"
type input "1.0000"
click at [497, 387] on td "FT 1g Vape Cart CDT Distillate Green Acres Kush (Hybrid) 6225554746331405 ( JUL…" at bounding box center [444, 333] width 721 height 110
click at [173, 432] on div "Add Package" at bounding box center [475, 424] width 631 height 16
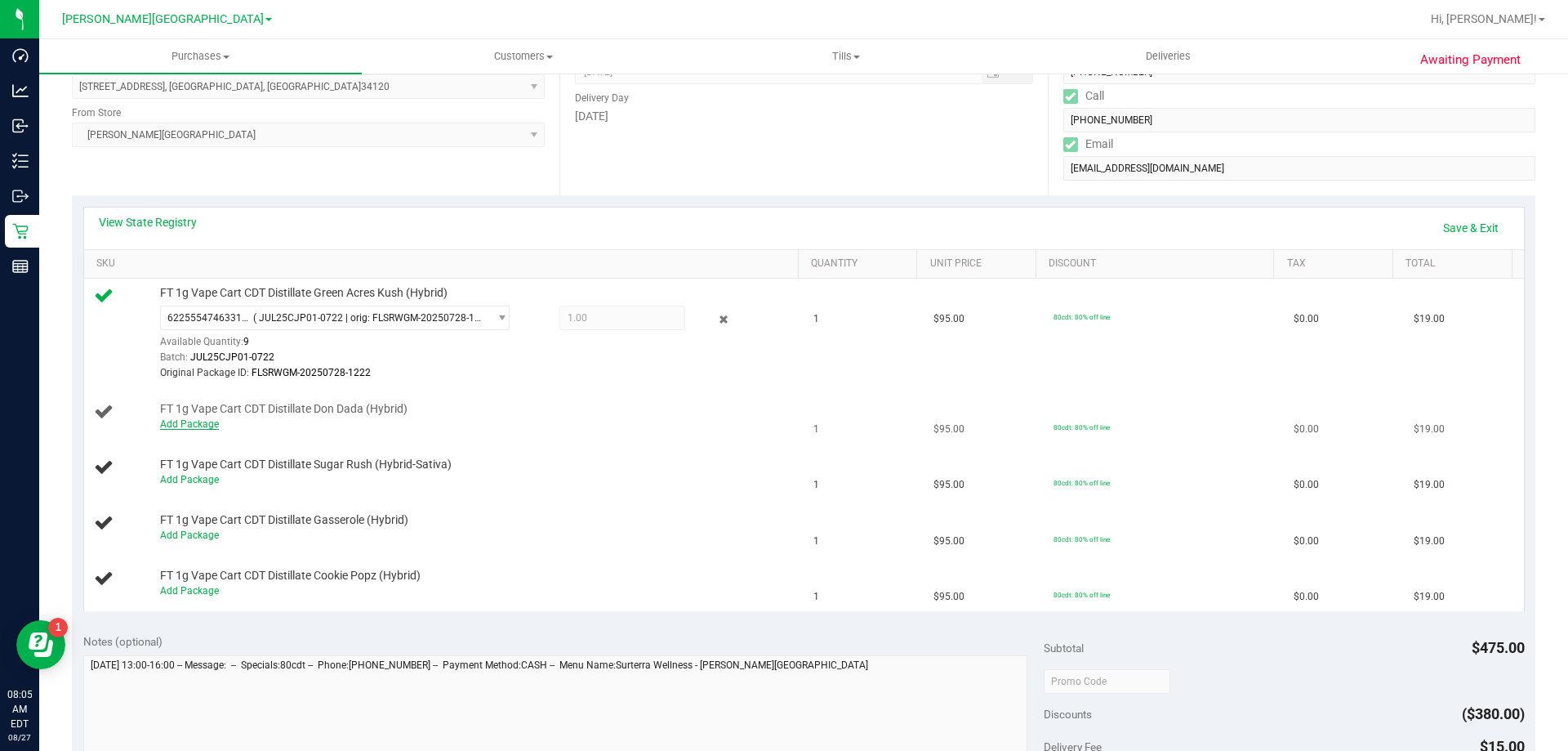
click at [178, 429] on link "Add Package" at bounding box center [189, 424] width 59 height 11
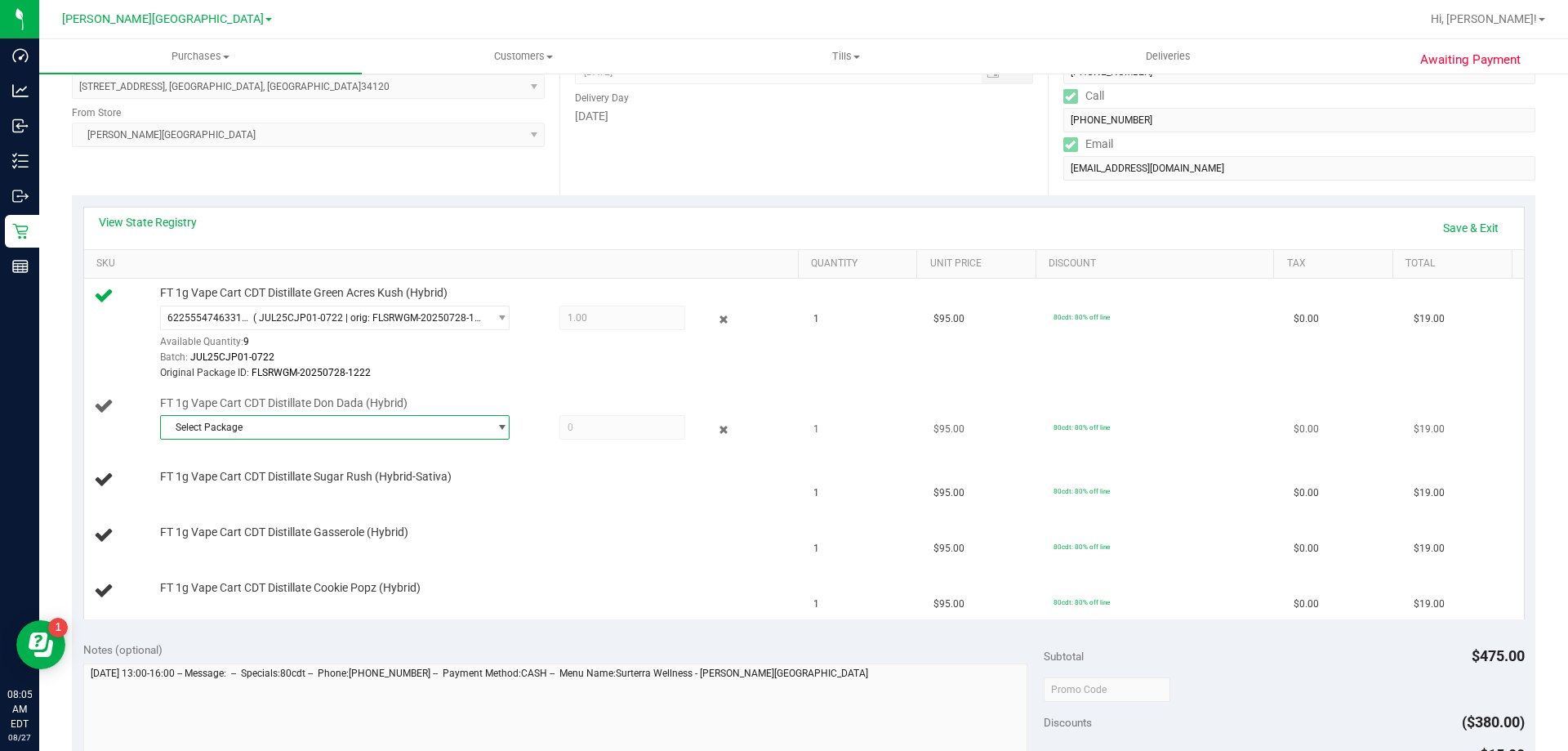
click at [203, 431] on span "Select Package" at bounding box center [324, 427] width 328 height 23
click at [256, 492] on span "4576311712233708" at bounding box center [216, 495] width 92 height 11
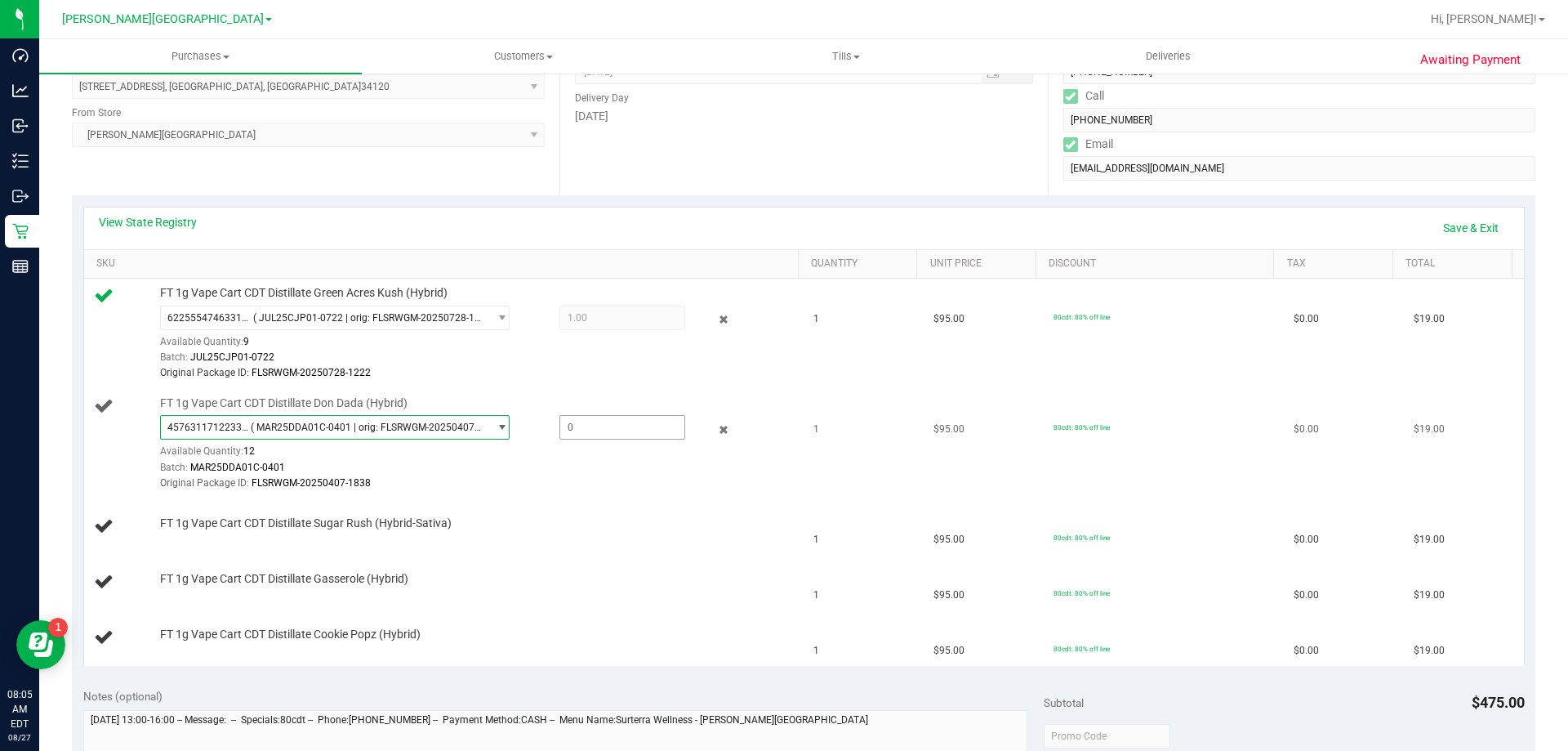
click at [577, 430] on span at bounding box center [622, 427] width 126 height 25
type input "1"
type input "1.0000"
click at [599, 520] on div "FT 1g Vape Cart CDT Distillate Sugar Rush (Hybrid-Sativa)" at bounding box center [472, 523] width 639 height 17
click at [170, 539] on link "Add Package" at bounding box center [189, 534] width 59 height 11
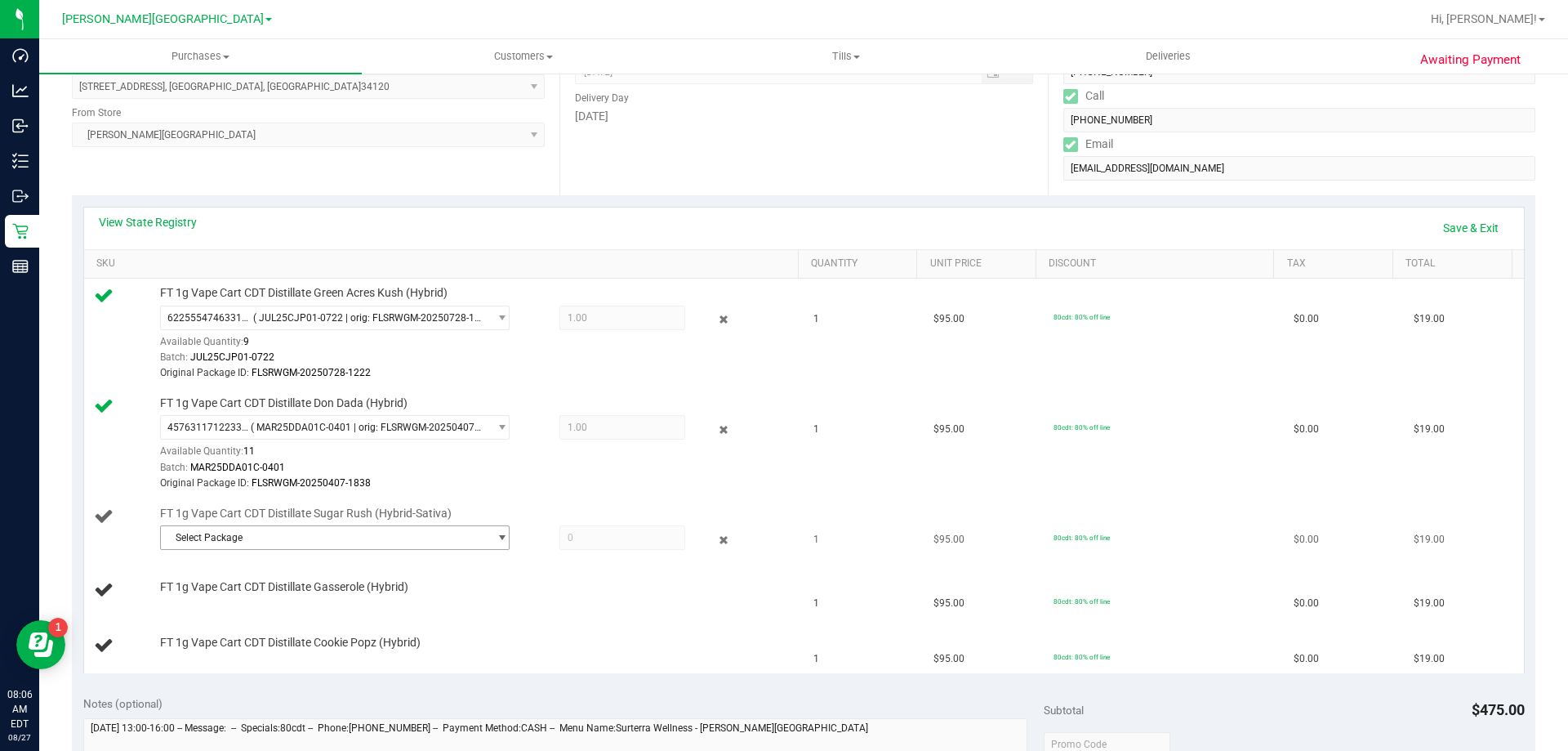
click at [365, 532] on span "Select Package" at bounding box center [324, 537] width 328 height 23
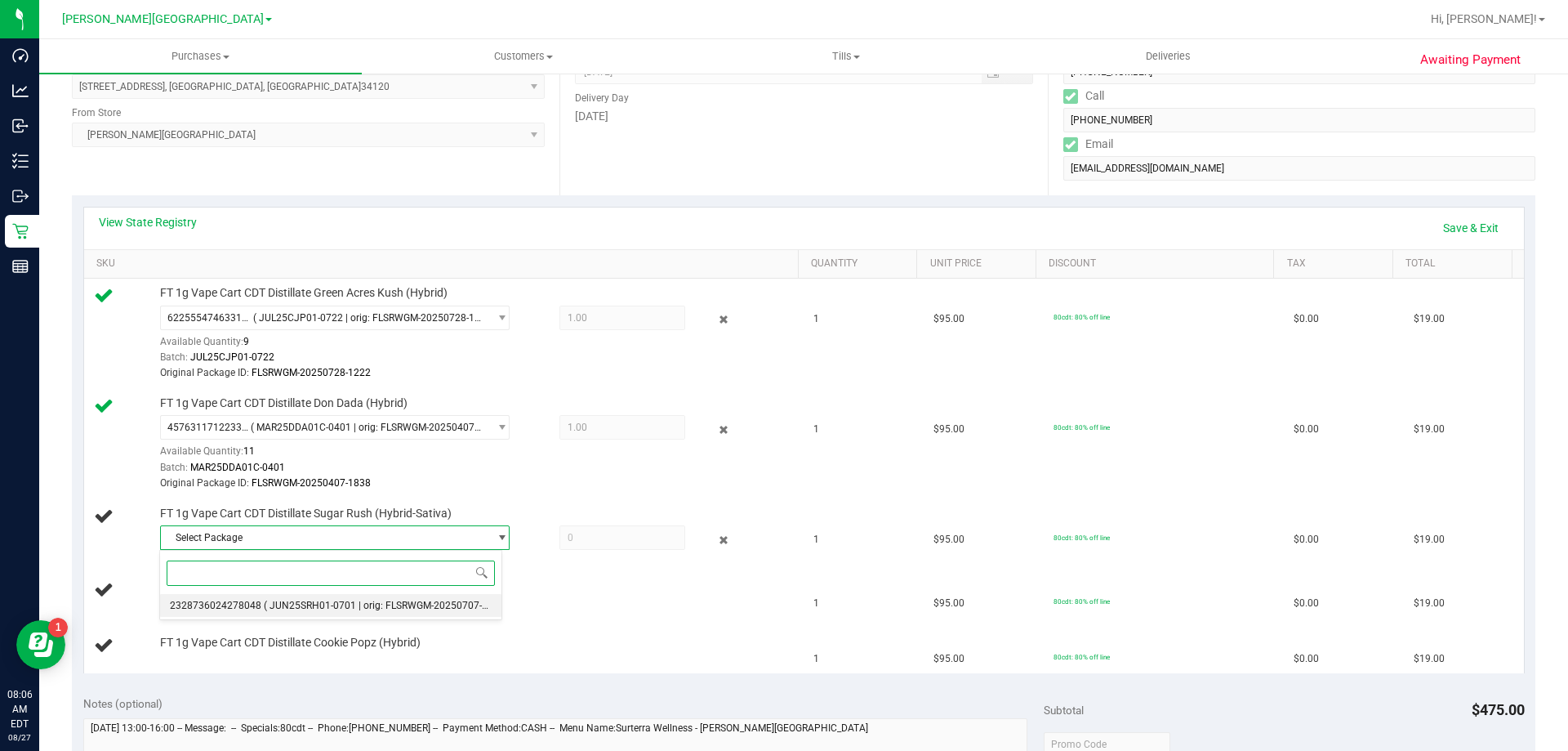
drag, startPoint x: 352, startPoint y: 605, endPoint x: 358, endPoint y: 599, distance: 8.5
click at [351, 605] on span "( JUN25SRH01-0701 | orig: FLSRWGM-20250707-2375 )" at bounding box center [386, 605] width 247 height 11
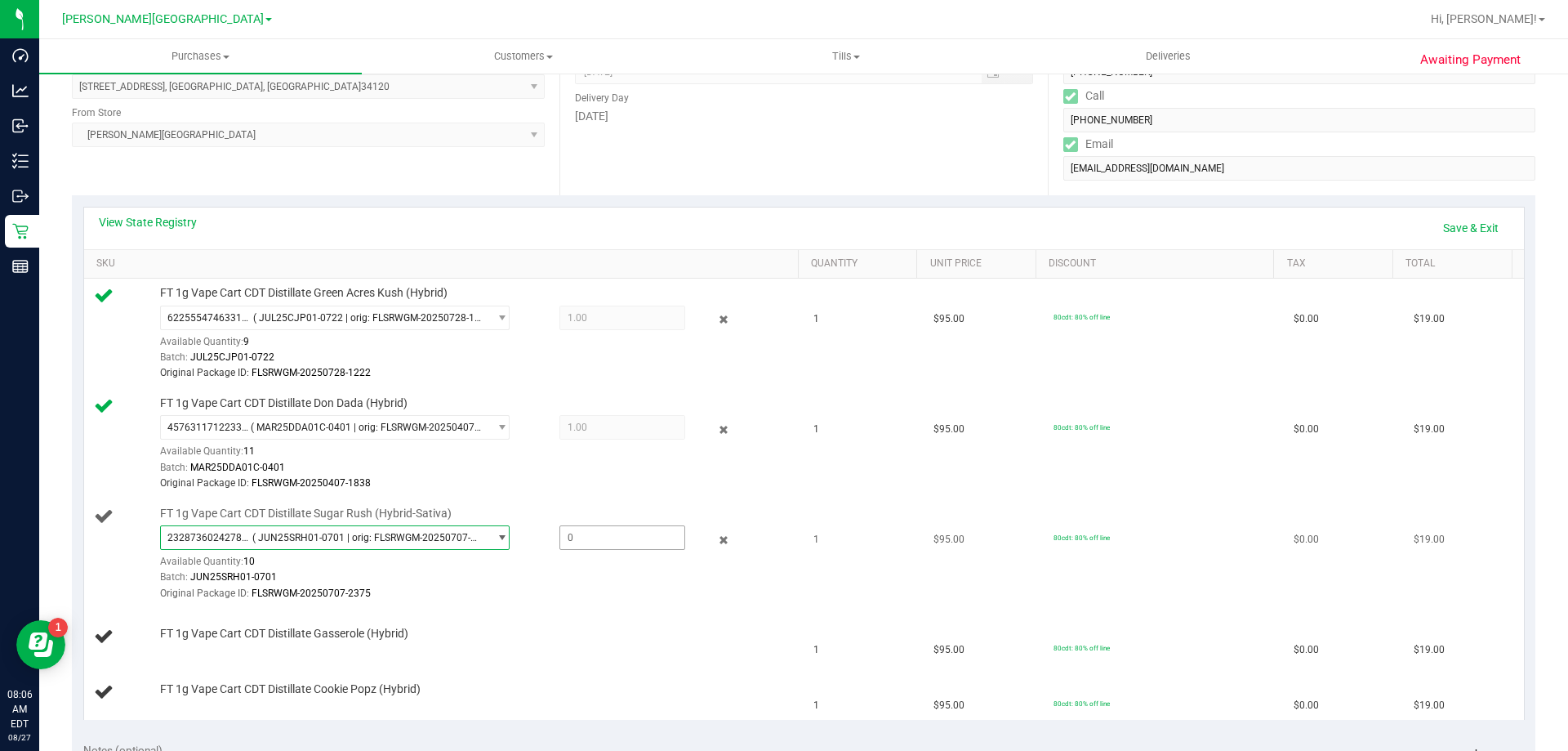
click at [560, 542] on span at bounding box center [622, 537] width 126 height 25
type input "1"
type input "1.0000"
click at [577, 670] on td "FT 1g Vape Cart CDT Distillate Cookie Popz (Hybrid)" at bounding box center [444, 692] width 721 height 55
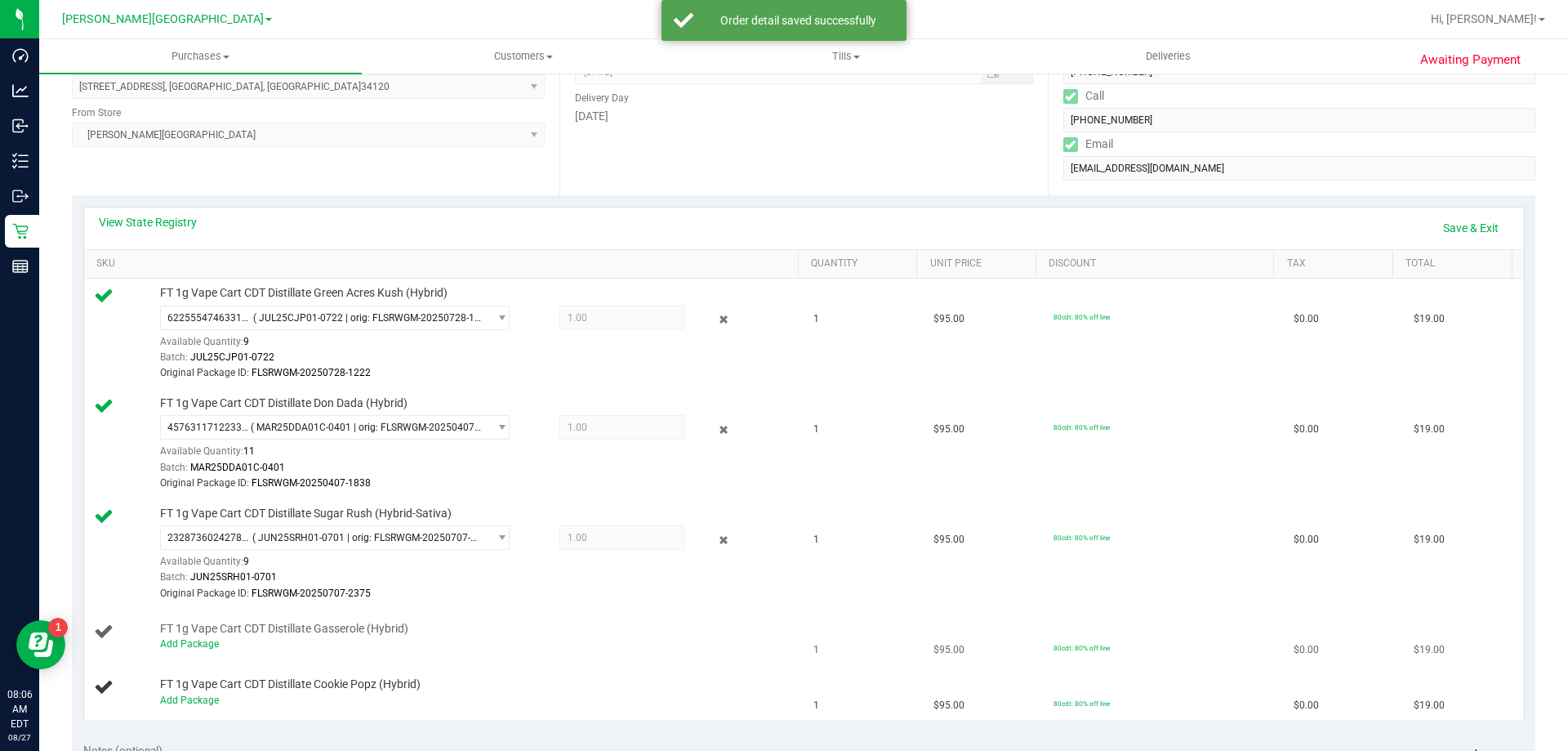
click at [185, 650] on div "Add Package" at bounding box center [475, 644] width 631 height 16
click at [184, 647] on link "Add Package" at bounding box center [189, 644] width 59 height 11
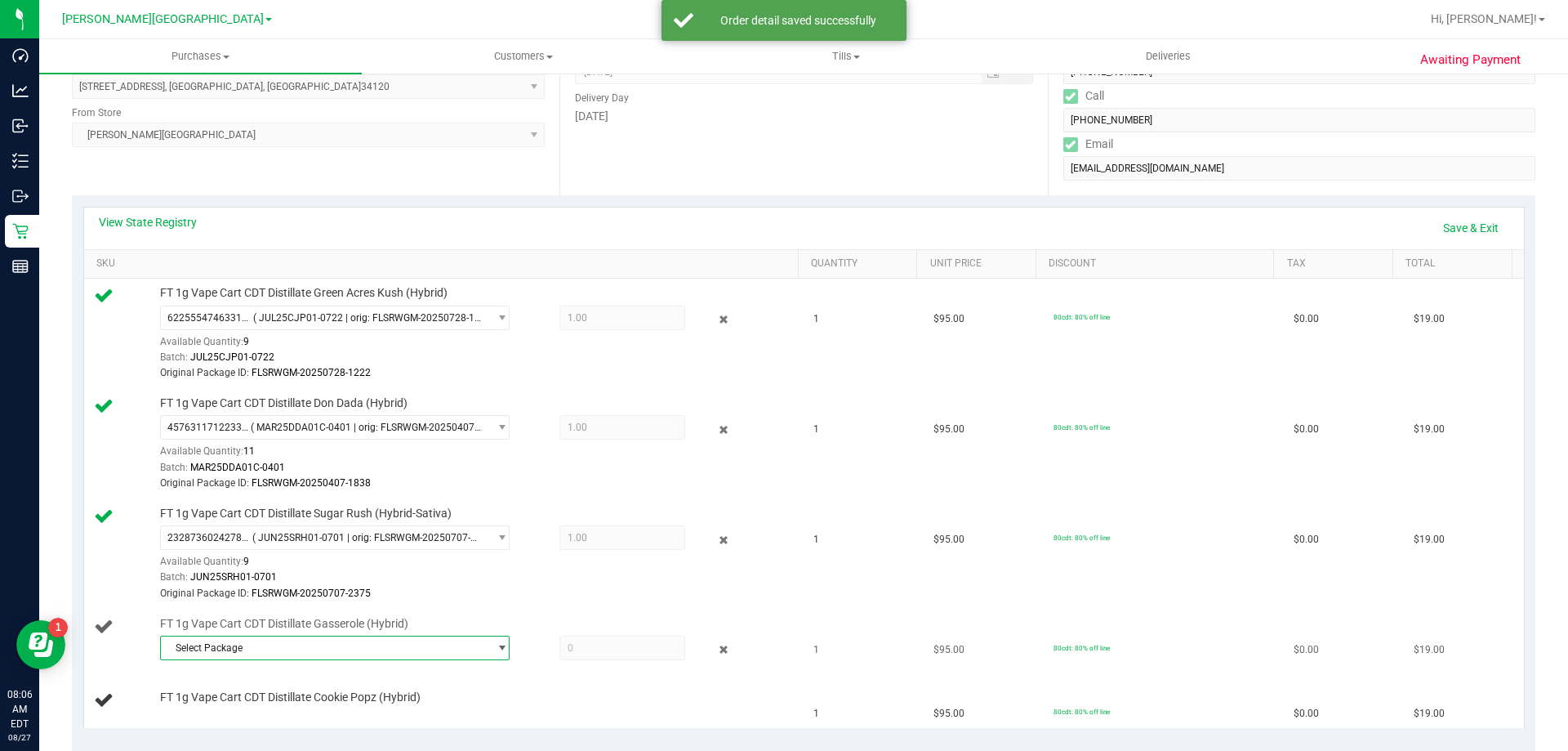
click at [220, 648] on span "Select Package" at bounding box center [324, 647] width 328 height 23
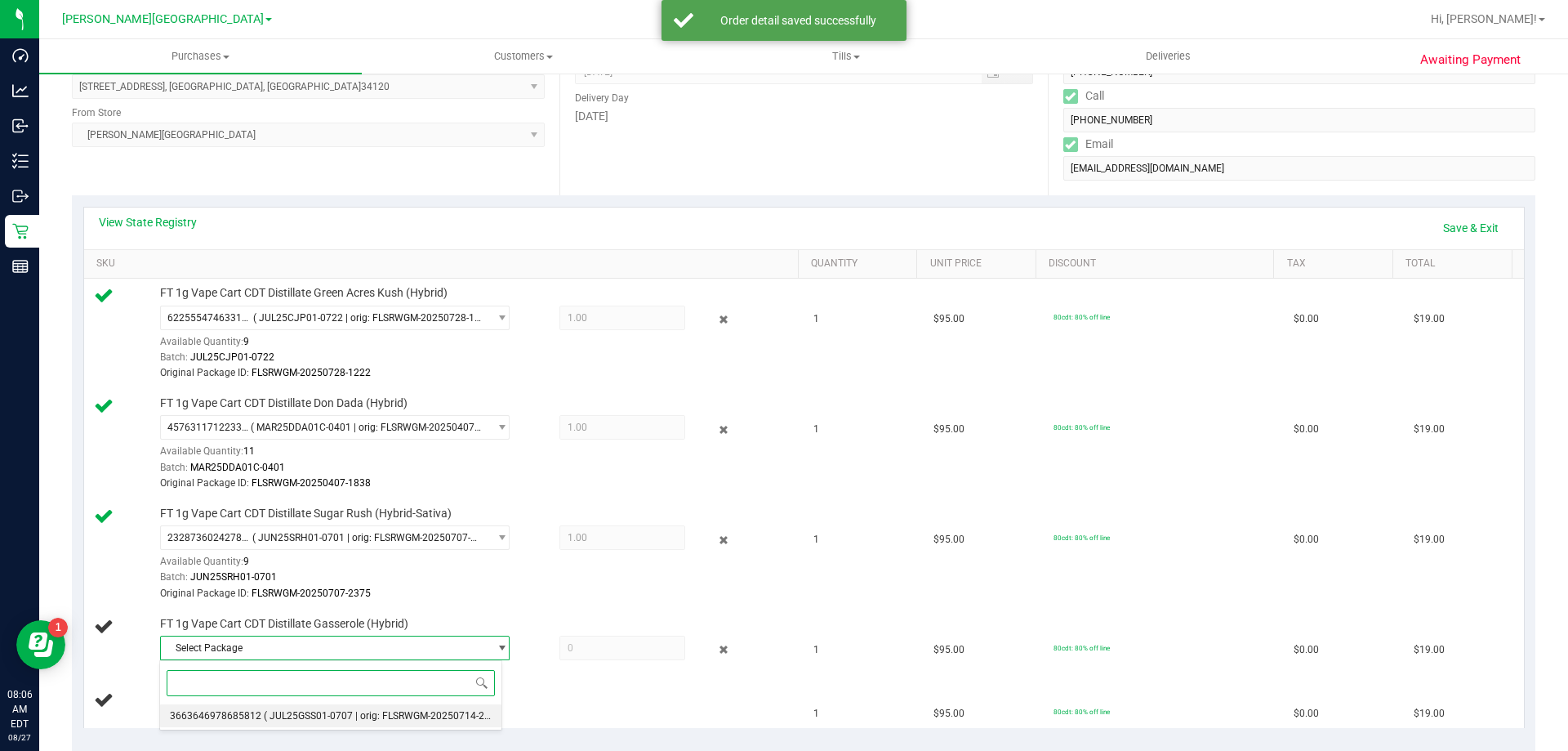
click at [234, 723] on li "3663646978685812 ( JUL25GSS01-0707 | orig: FLSRWGM-20250714-2254 )" at bounding box center [330, 715] width 342 height 23
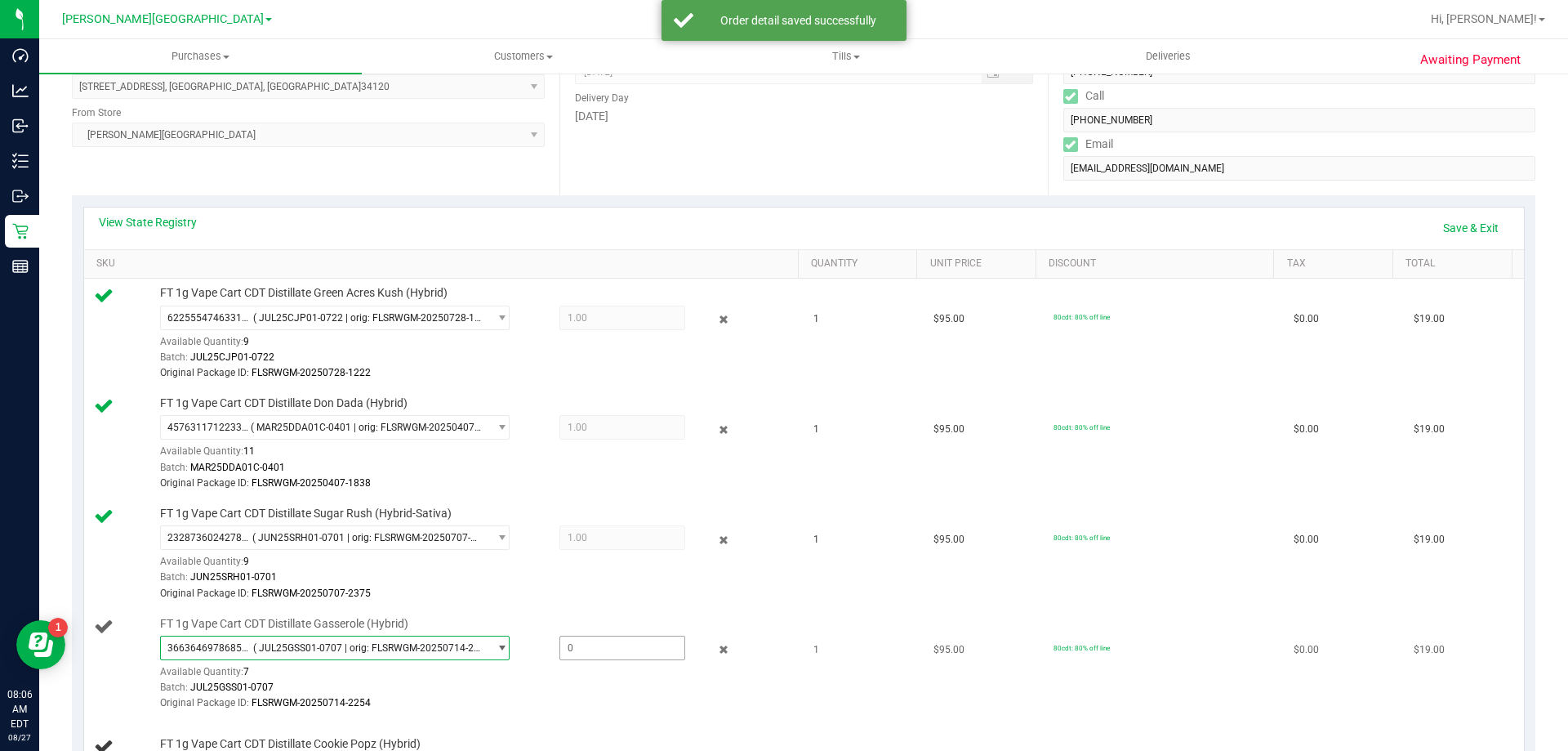
click at [636, 645] on span at bounding box center [622, 647] width 126 height 25
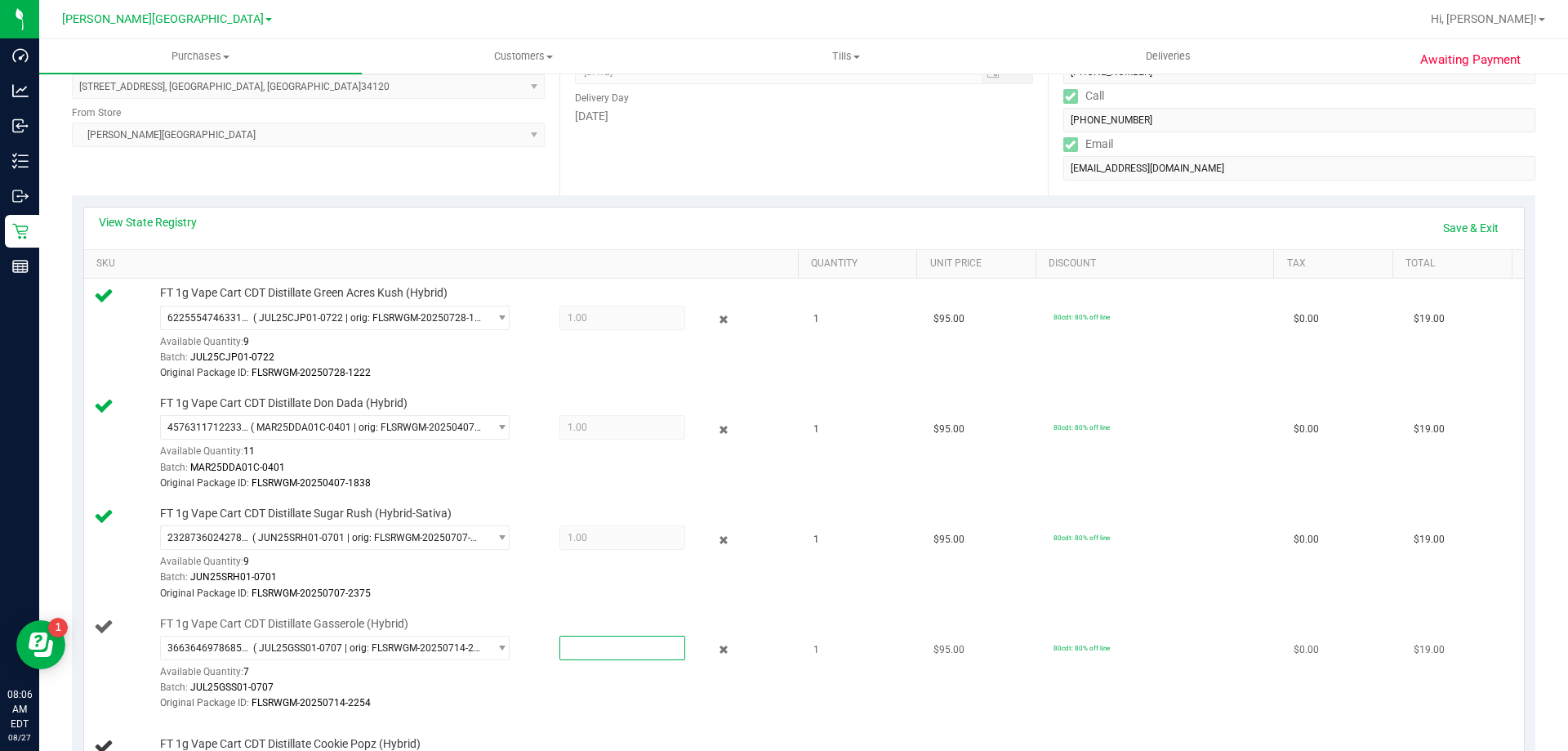
type input "1"
type input "1.0000"
click at [657, 704] on div "Original Package ID: FLSRWGM-20250714-2254" at bounding box center [475, 702] width 631 height 16
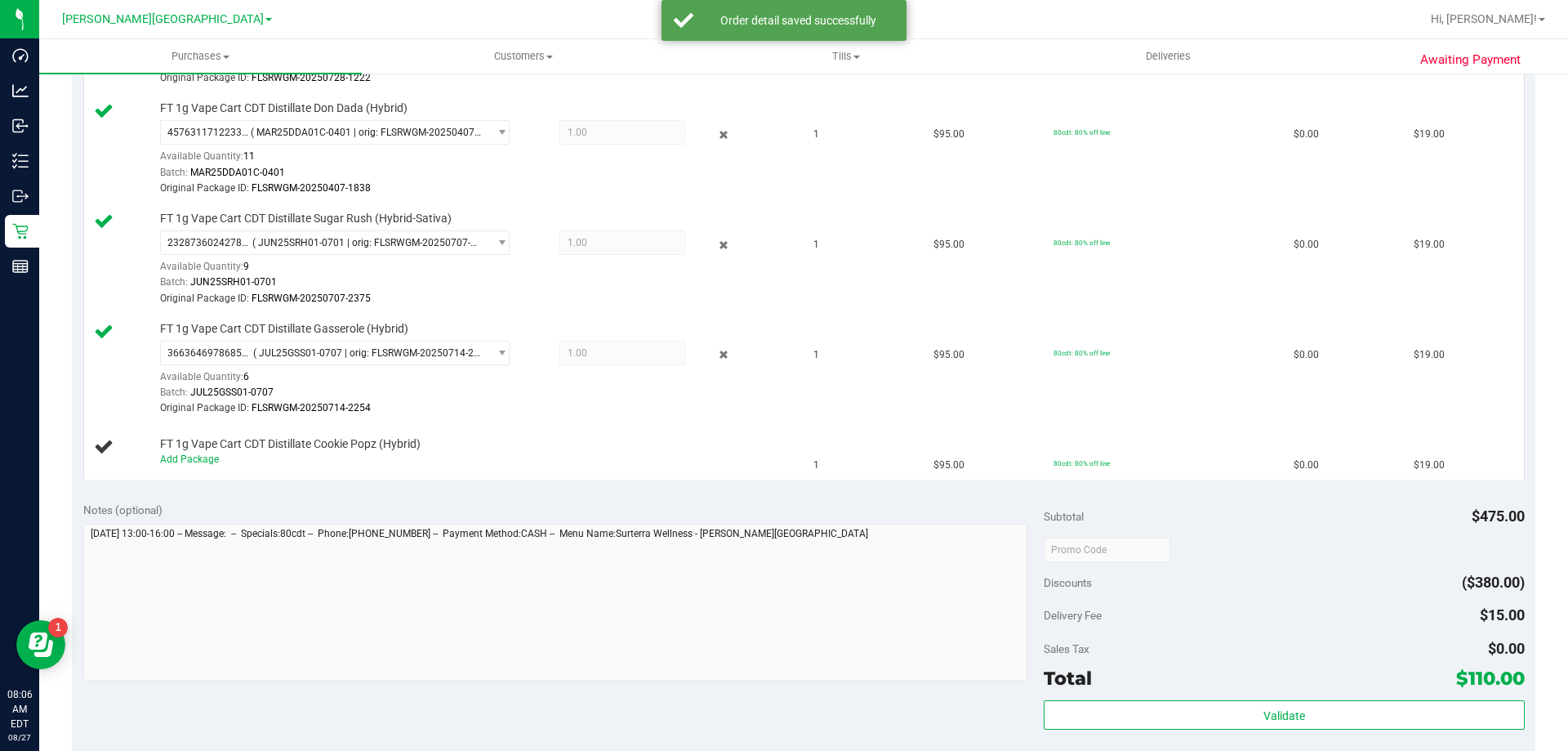
scroll to position [572, 0]
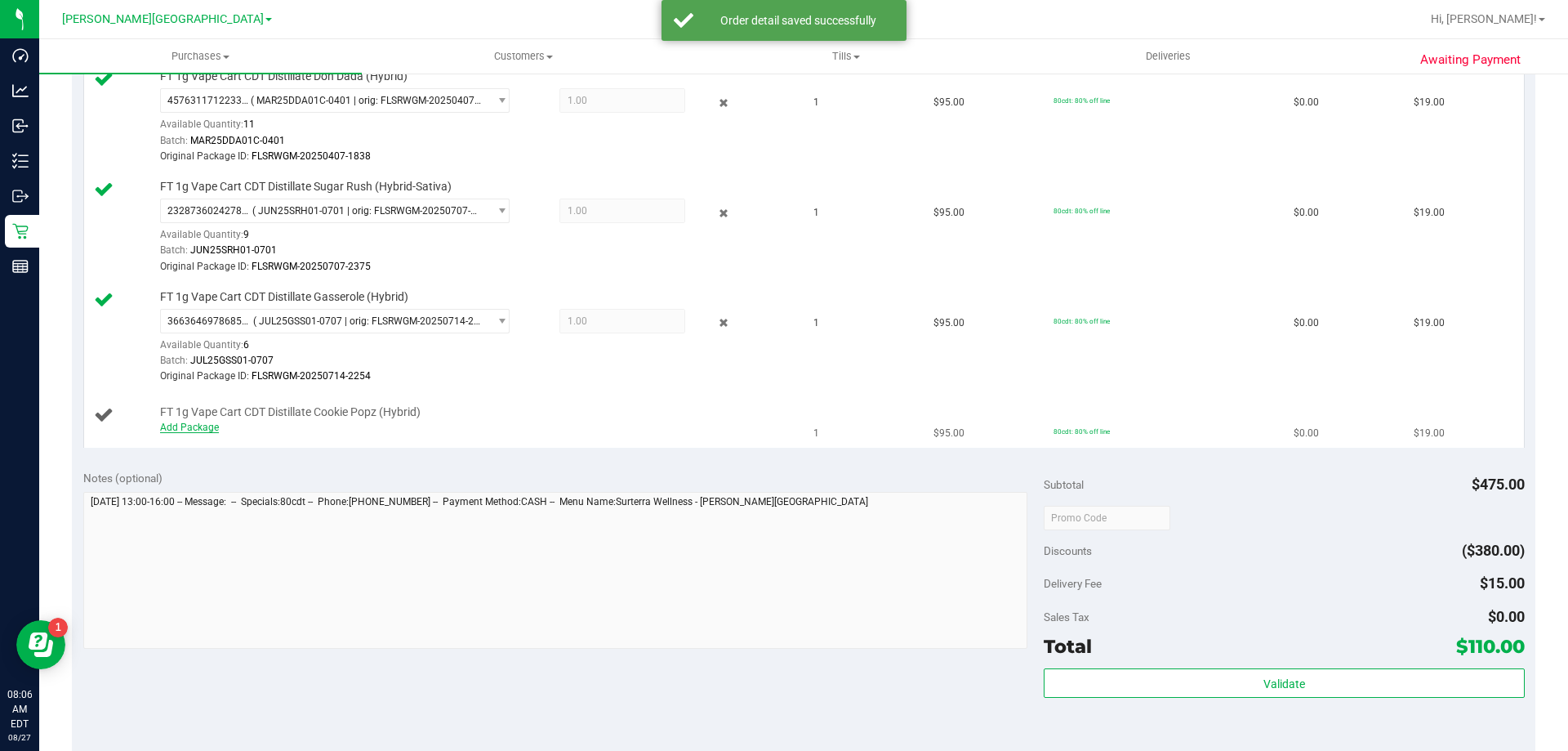
click at [203, 431] on link "Add Package" at bounding box center [189, 427] width 59 height 11
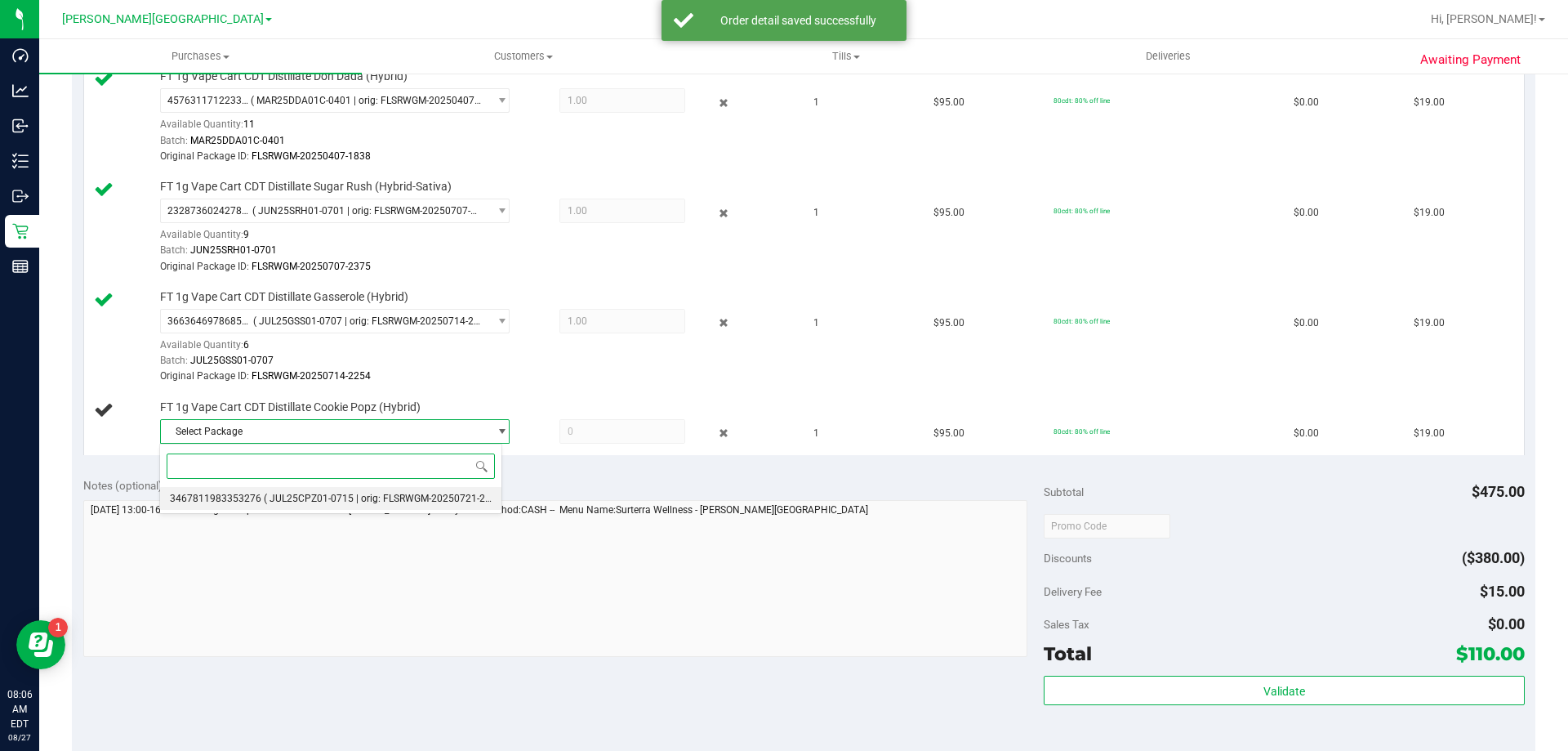
click at [247, 503] on span "3467811983353276" at bounding box center [216, 499] width 92 height 11
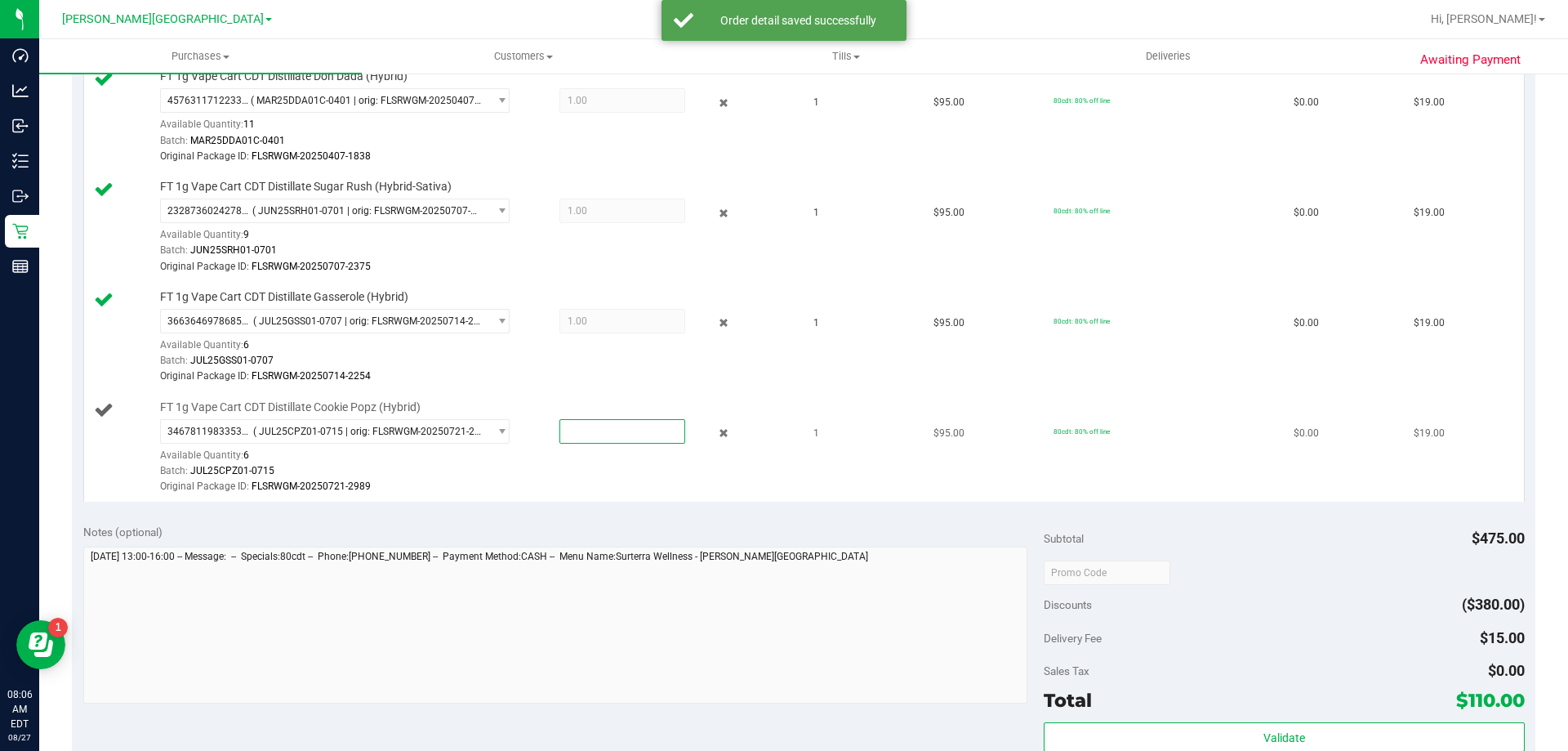
click at [577, 427] on span at bounding box center [622, 431] width 126 height 25
type input "1"
type input "1.0000"
click at [782, 487] on td "1" at bounding box center [864, 447] width 120 height 109
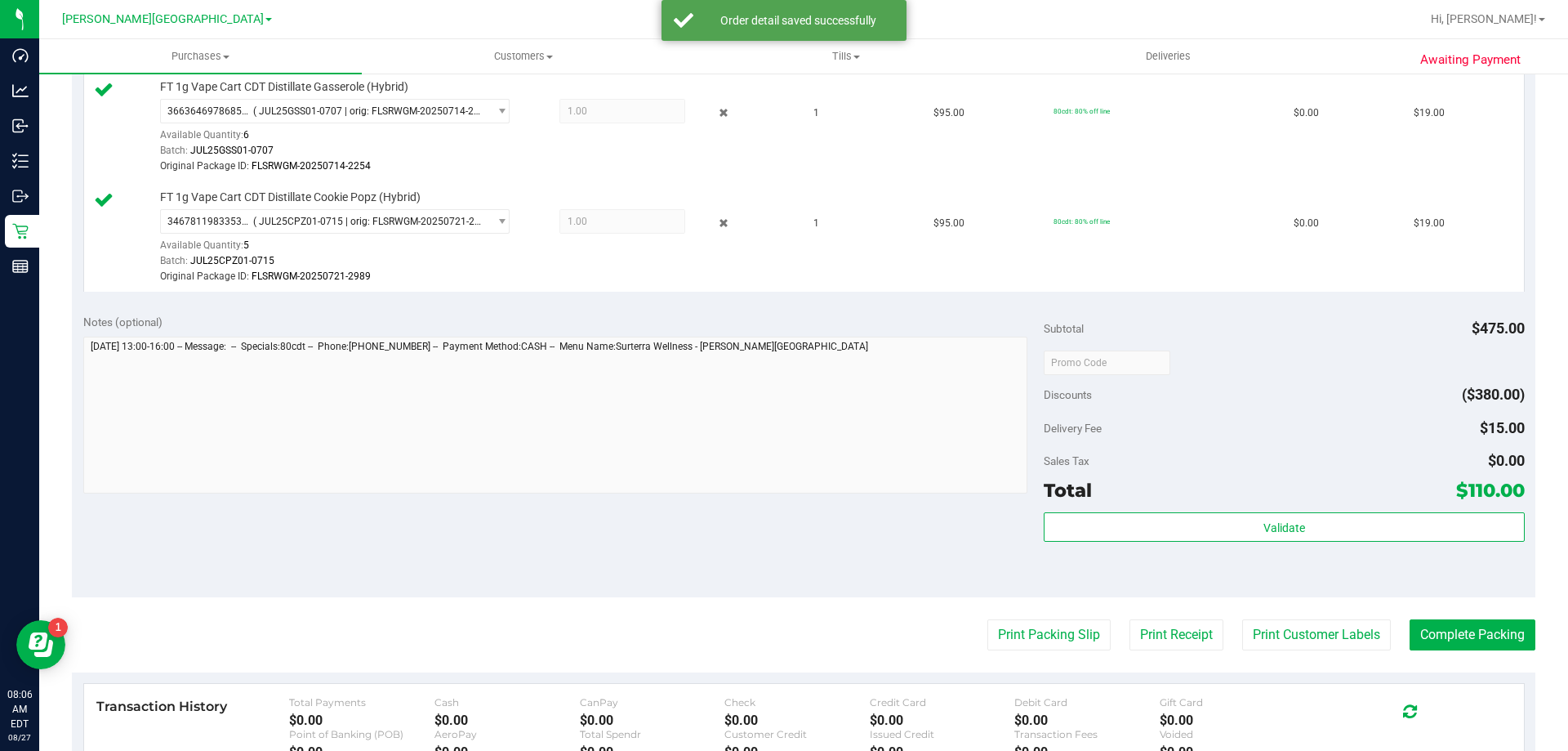
scroll to position [899, 0]
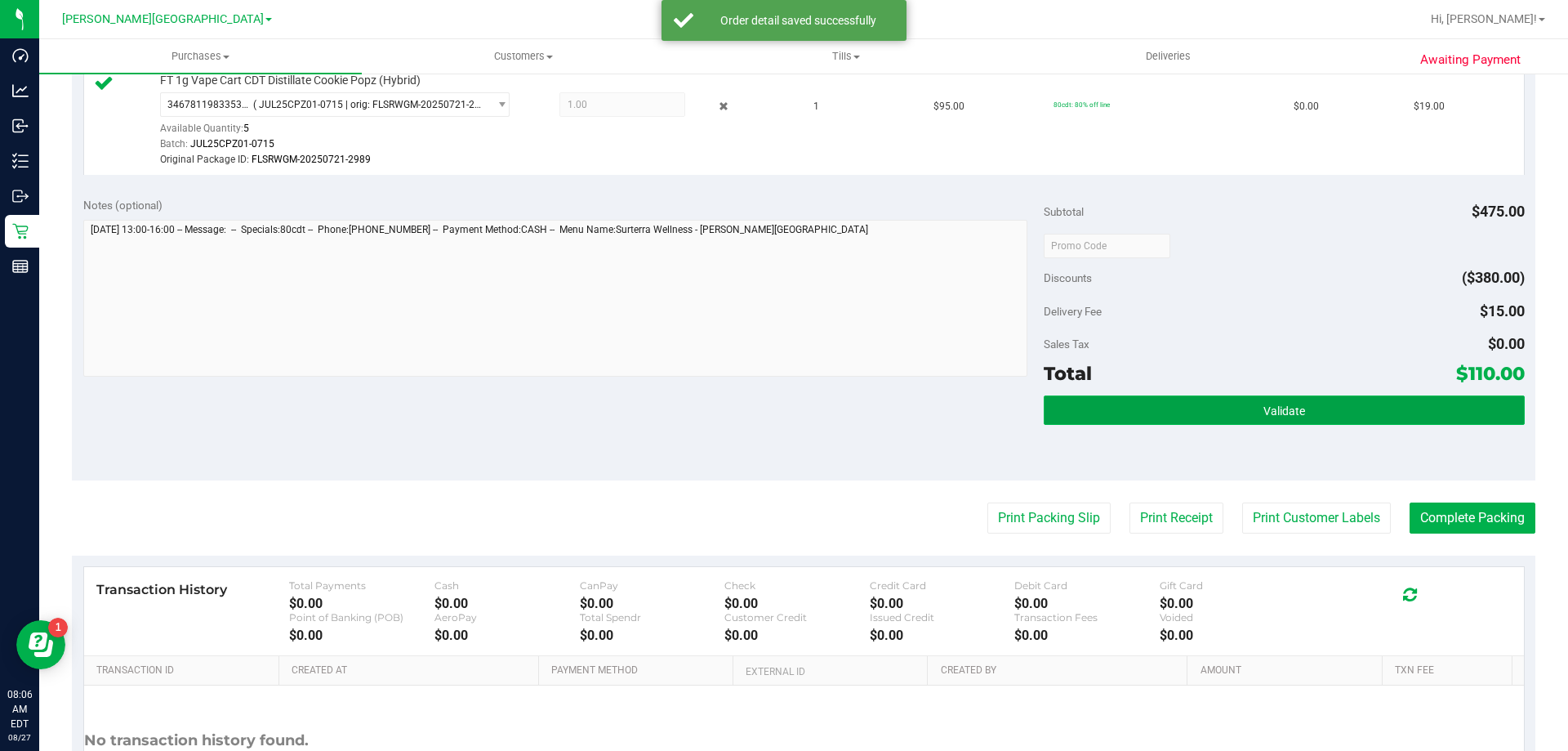
click at [782, 405] on button "Validate" at bounding box center [1283, 410] width 480 height 29
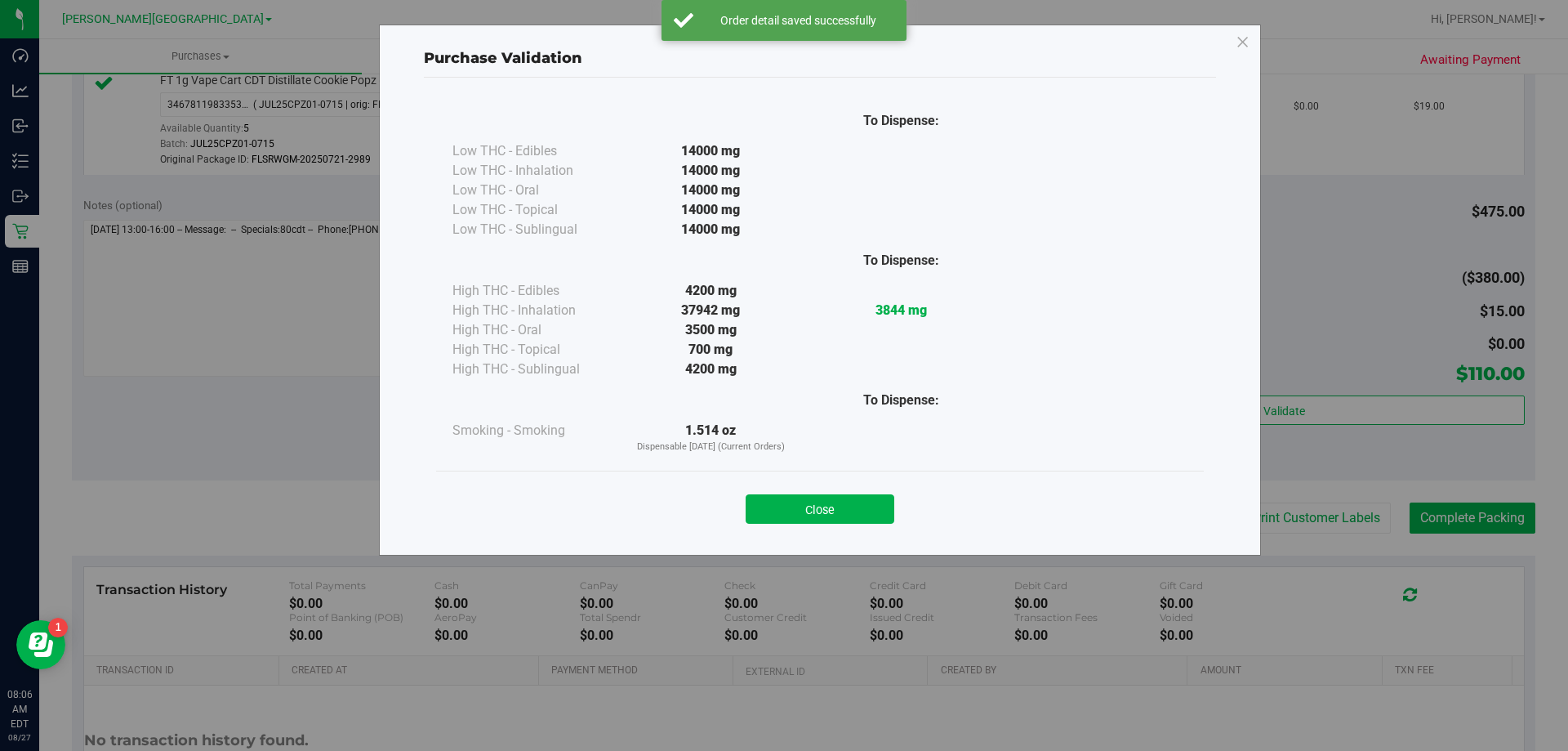
click at [782, 515] on button "Close" at bounding box center [820, 509] width 149 height 29
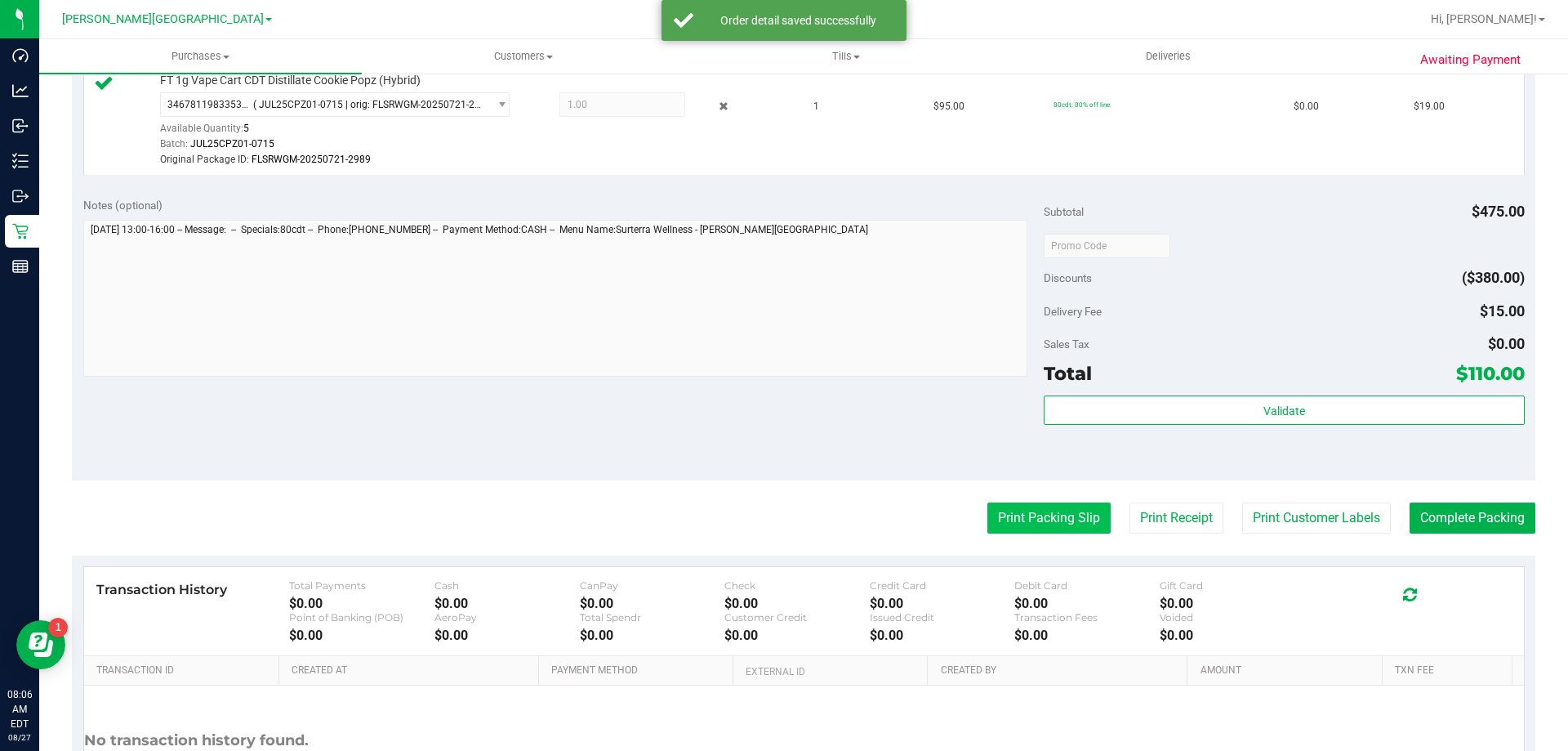
click at [782, 513] on button "Print Packing Slip" at bounding box center [1049, 518] width 123 height 31
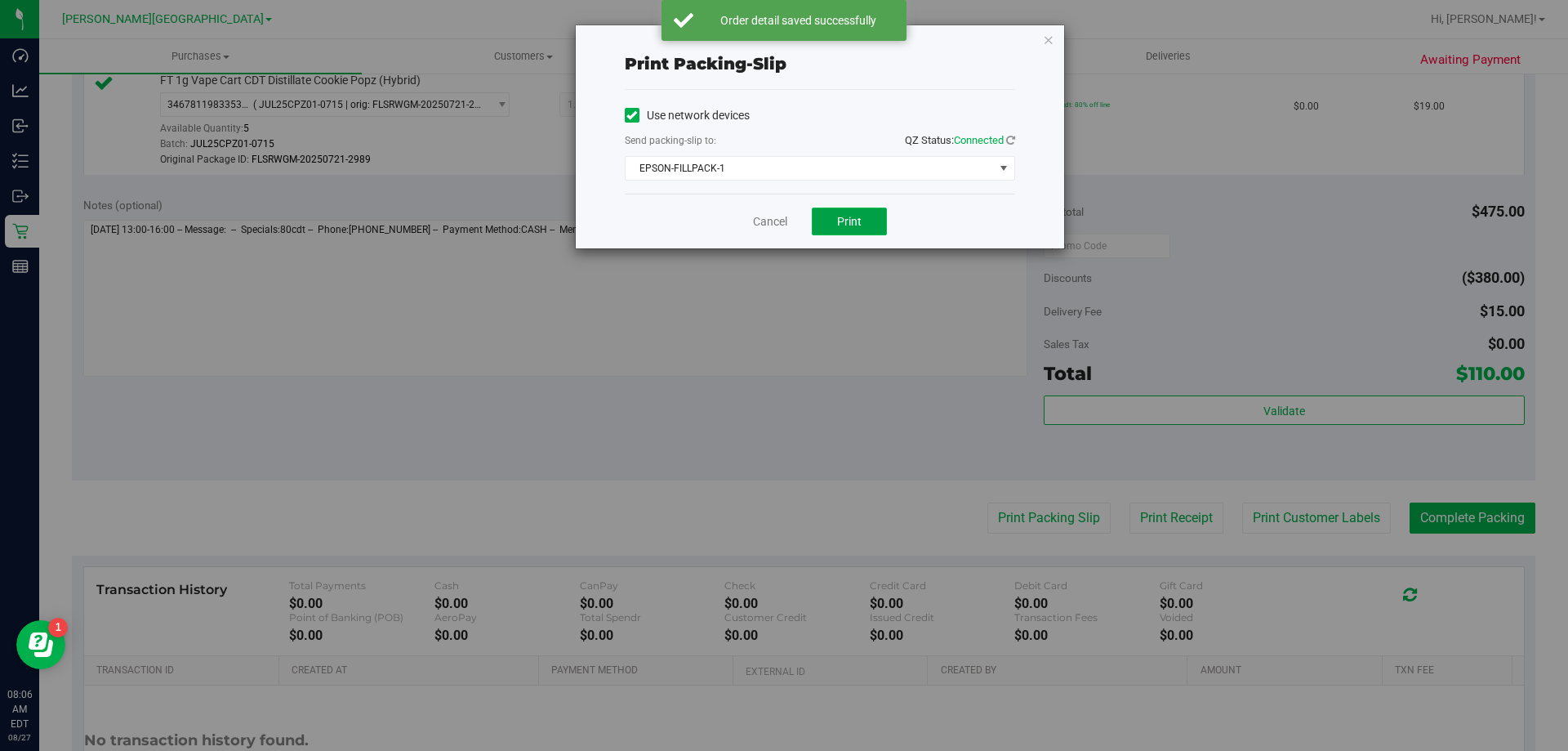
click at [782, 230] on button "Print" at bounding box center [849, 221] width 75 height 28
click at [771, 219] on link "Cancel" at bounding box center [769, 221] width 34 height 17
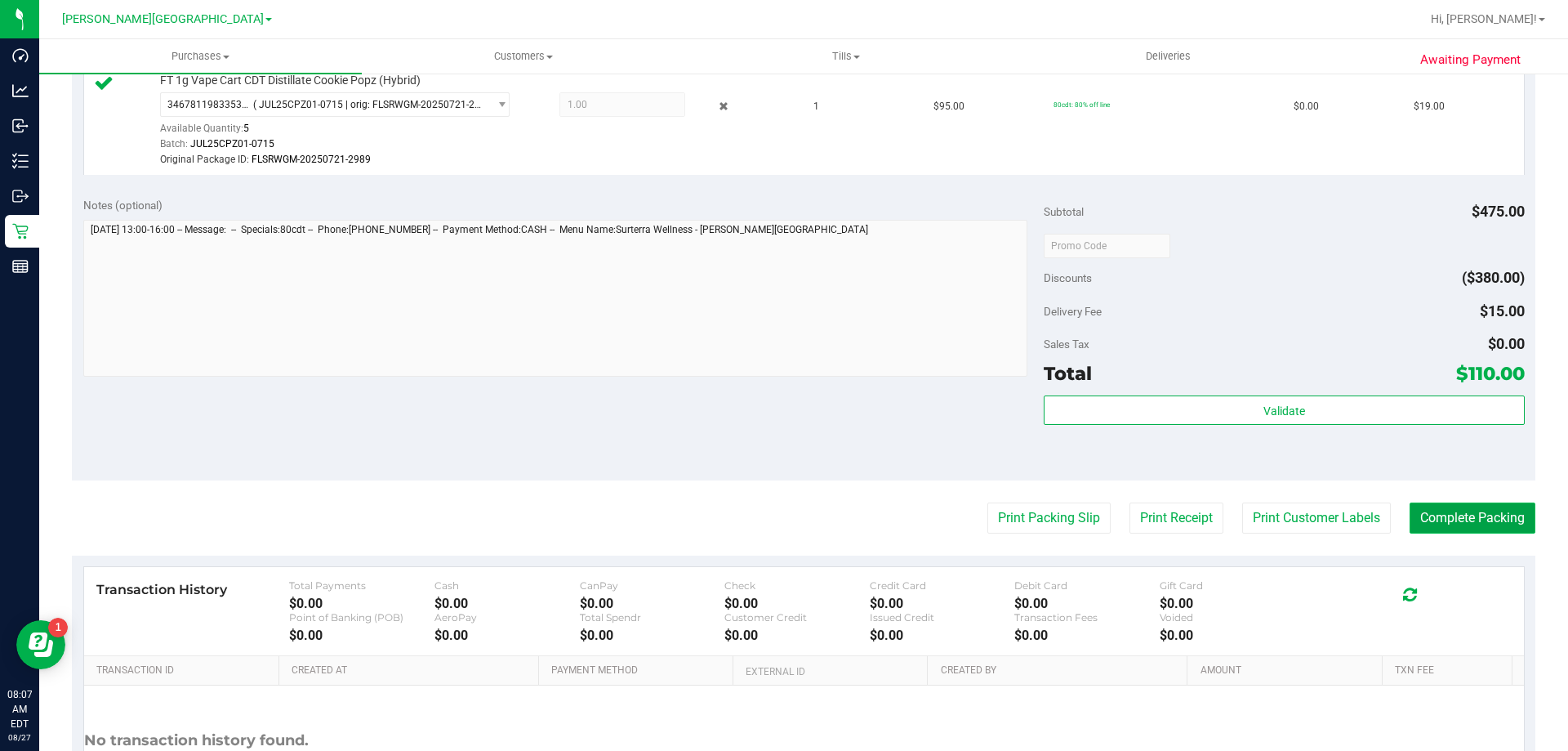
click at [782, 508] on button "Complete Packing" at bounding box center [1473, 518] width 126 height 31
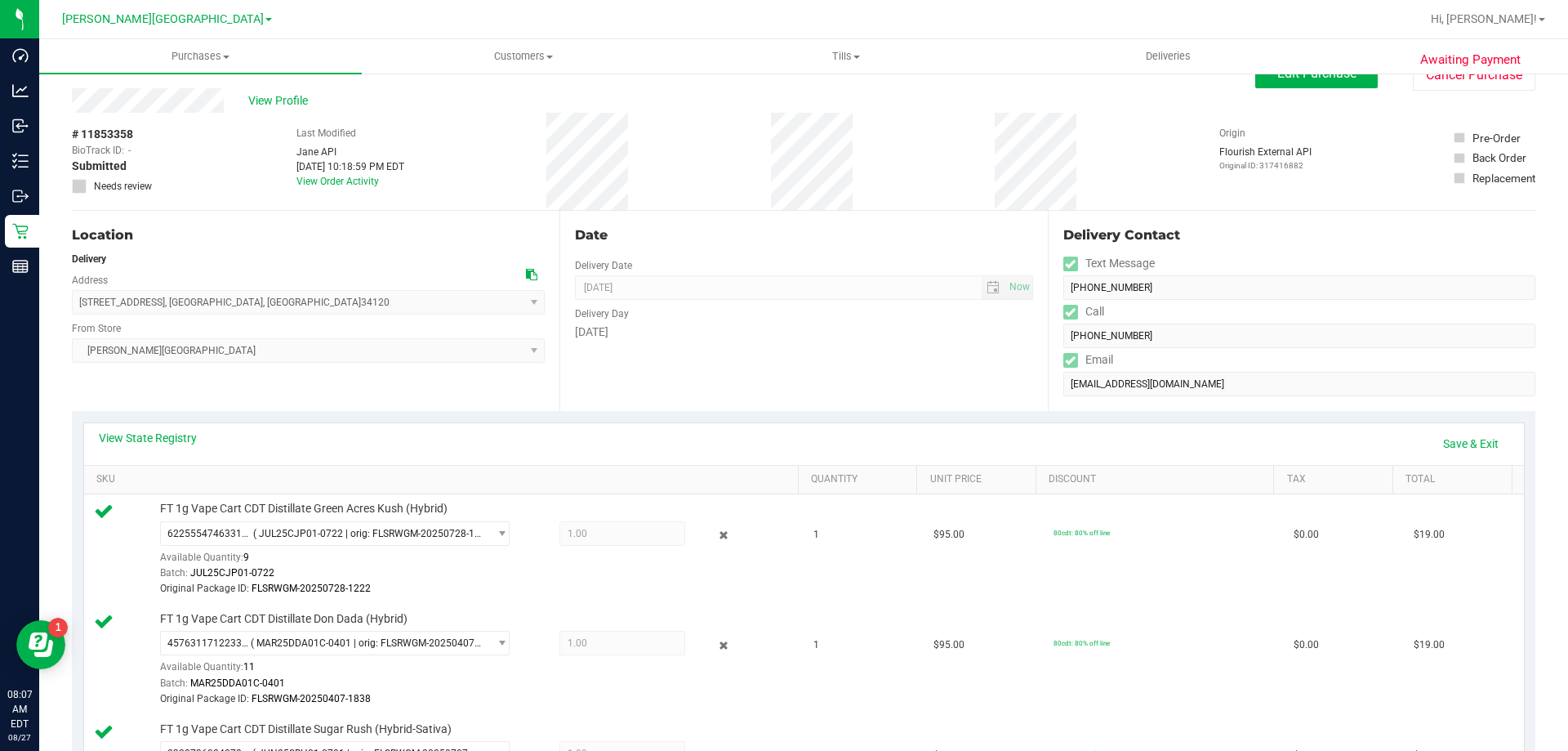
scroll to position [0, 0]
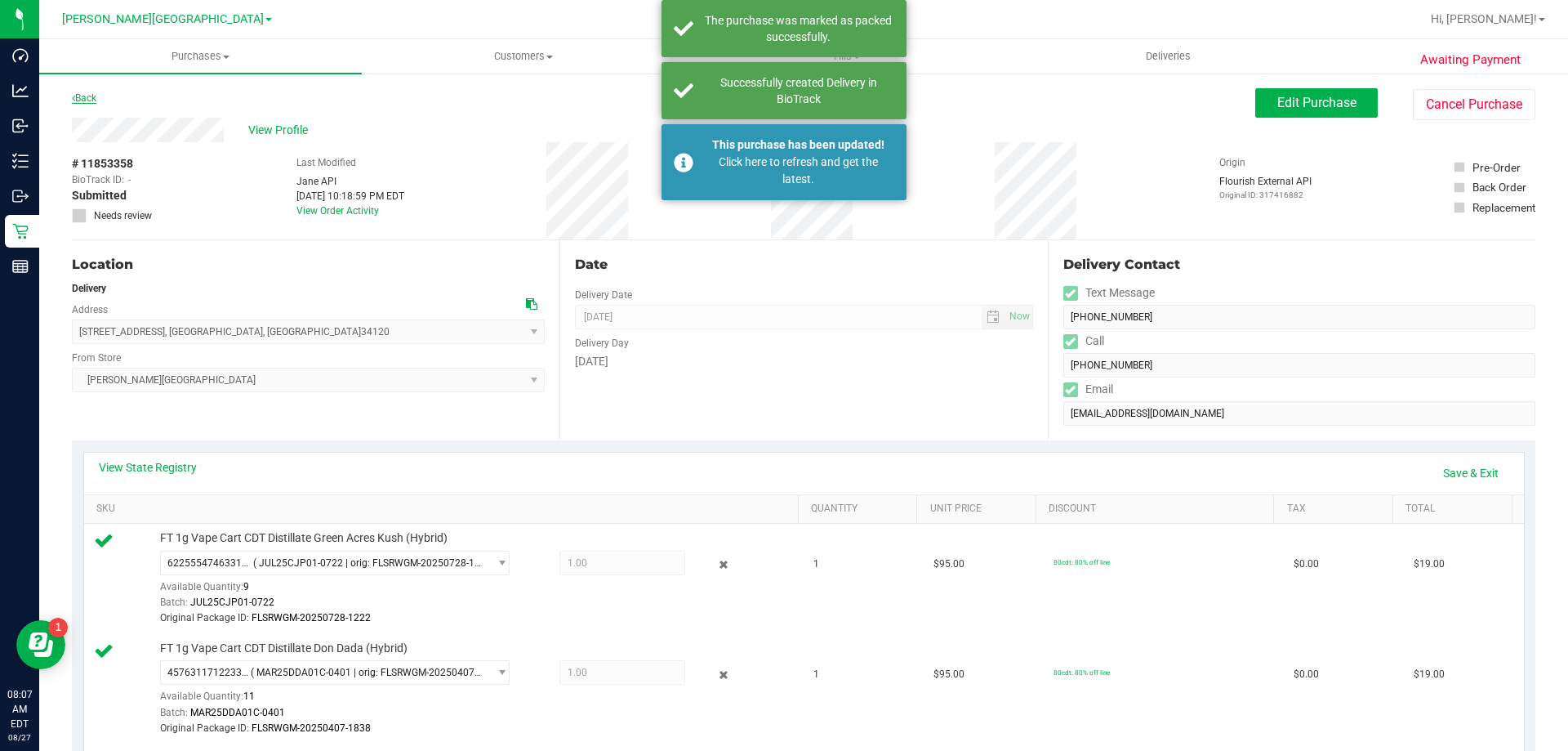
click at [85, 94] on link "Back" at bounding box center [84, 98] width 25 height 11
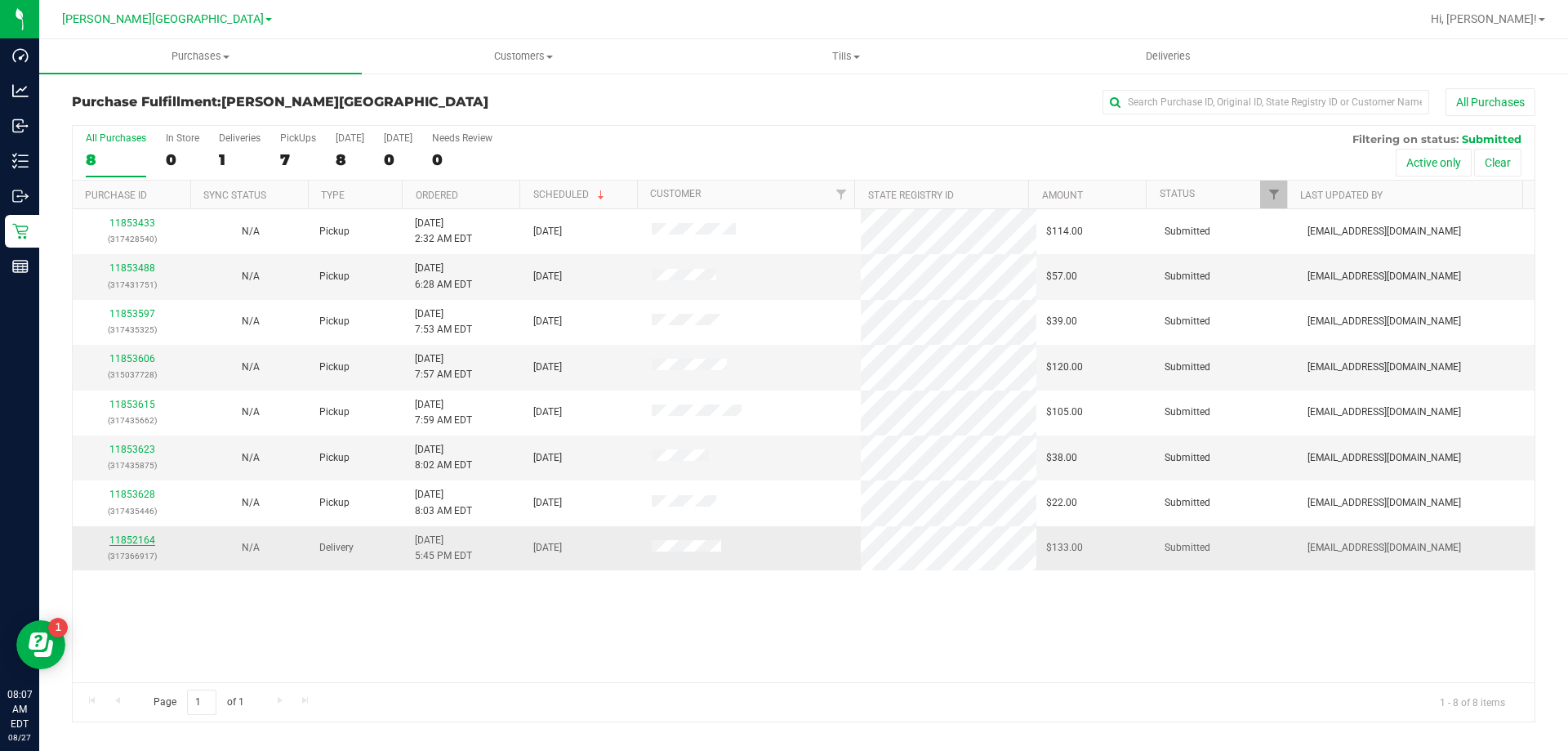
click at [152, 537] on link "11852164" at bounding box center [132, 540] width 46 height 11
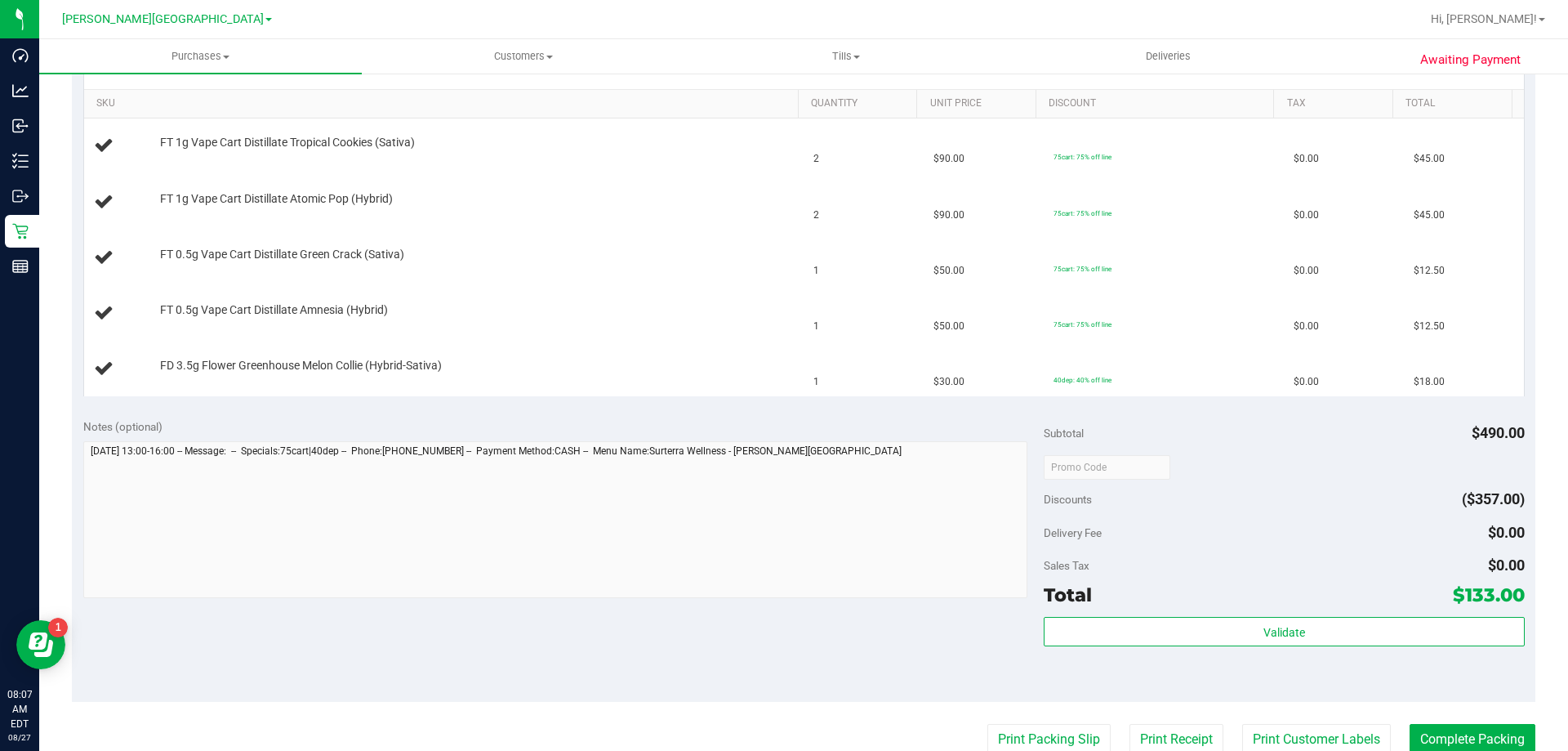
scroll to position [409, 0]
click at [782, 734] on button "Print Packing Slip" at bounding box center [1049, 736] width 123 height 31
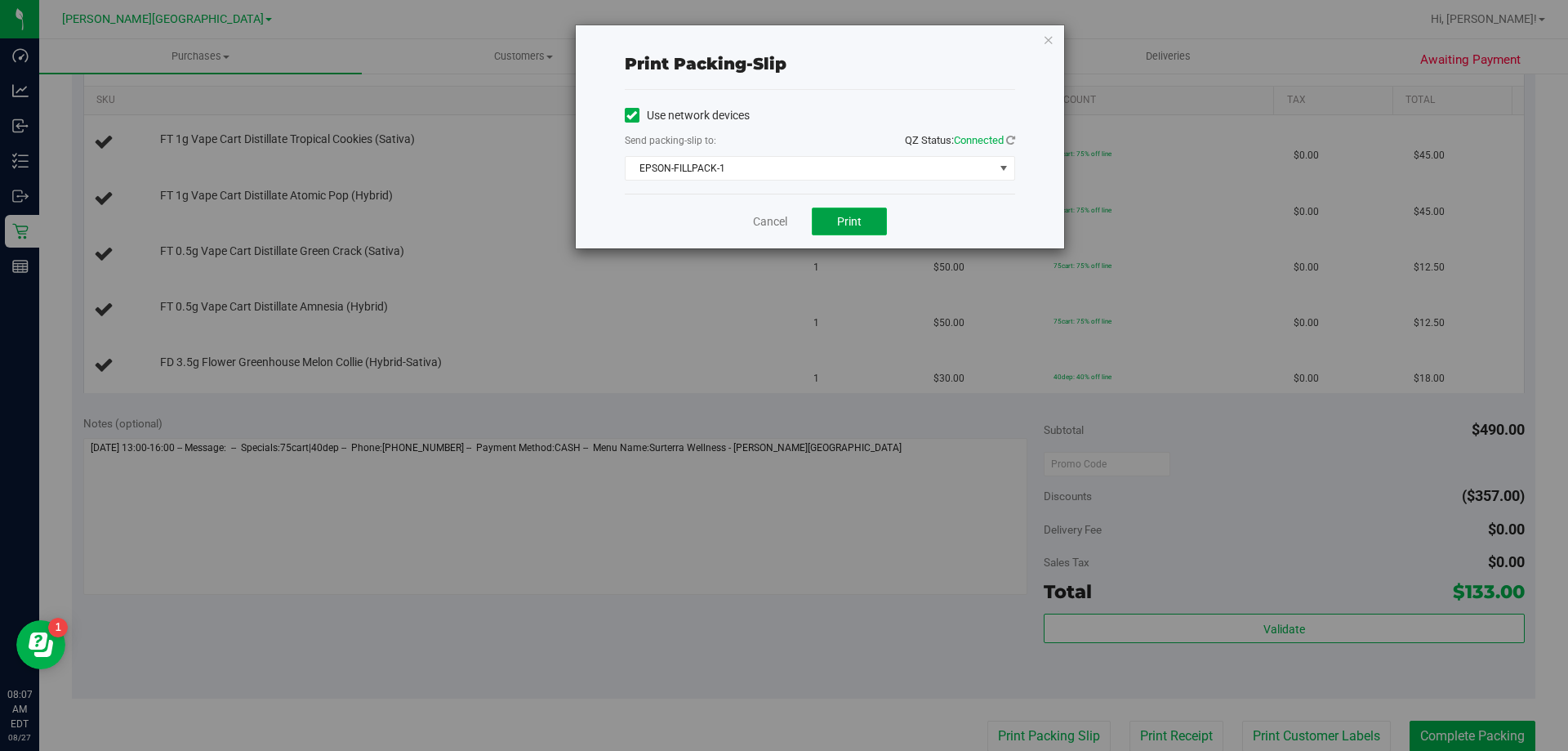
click at [782, 220] on span "Print" at bounding box center [849, 221] width 25 height 13
click at [775, 215] on link "Cancel" at bounding box center [769, 221] width 34 height 17
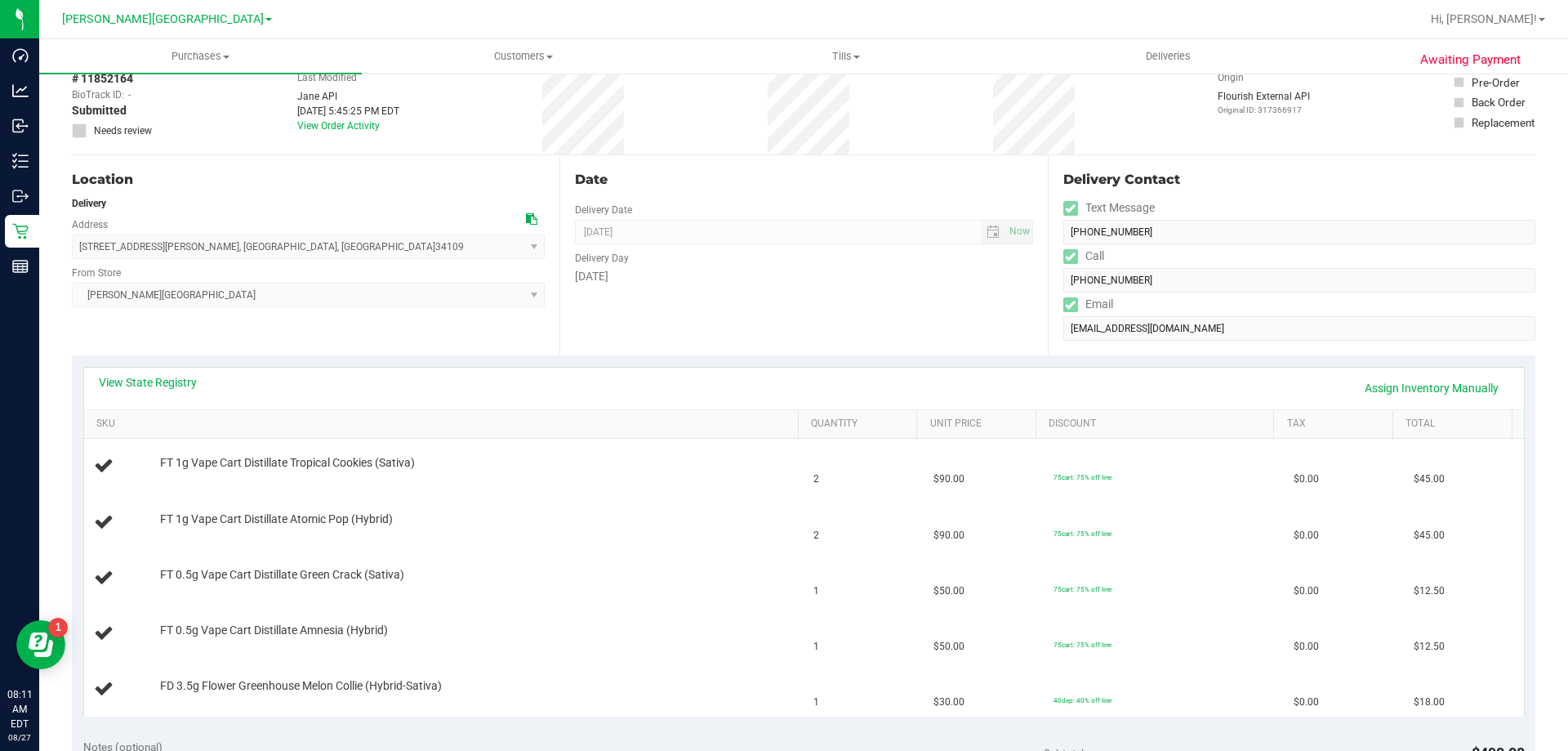
scroll to position [164, 0]
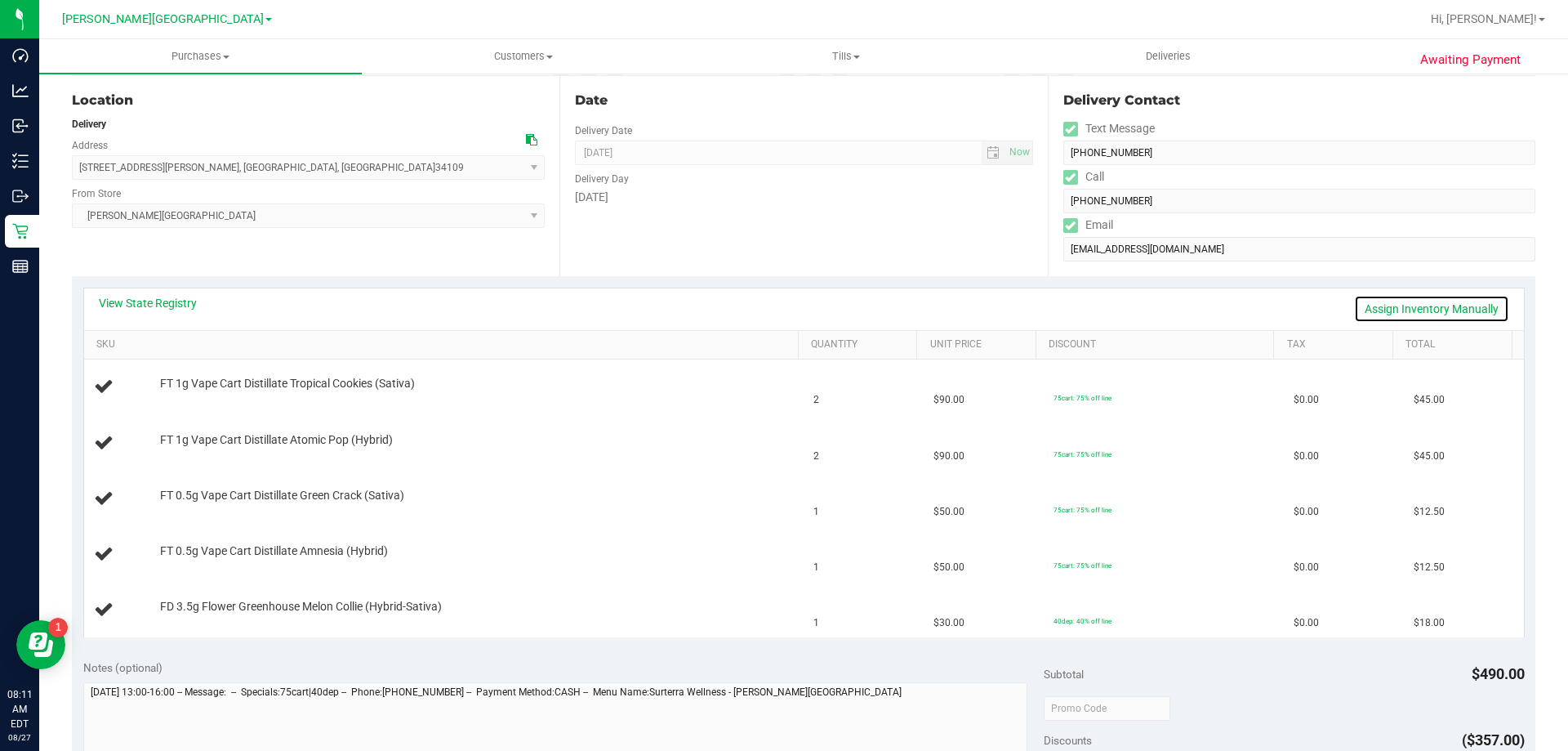
click at [782, 309] on link "Assign Inventory Manually" at bounding box center [1431, 308] width 155 height 28
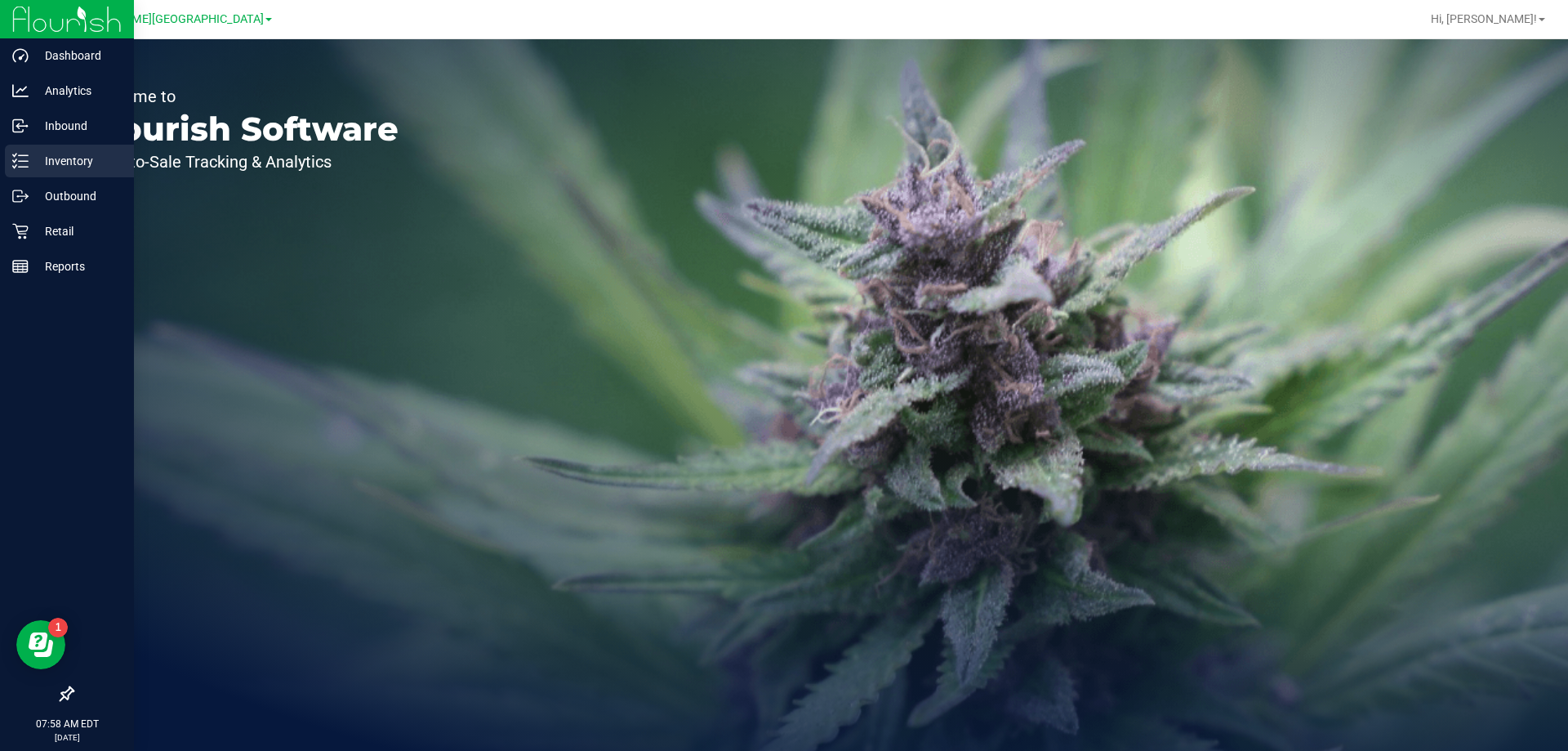
click at [51, 160] on p "Inventory" at bounding box center [77, 161] width 98 height 19
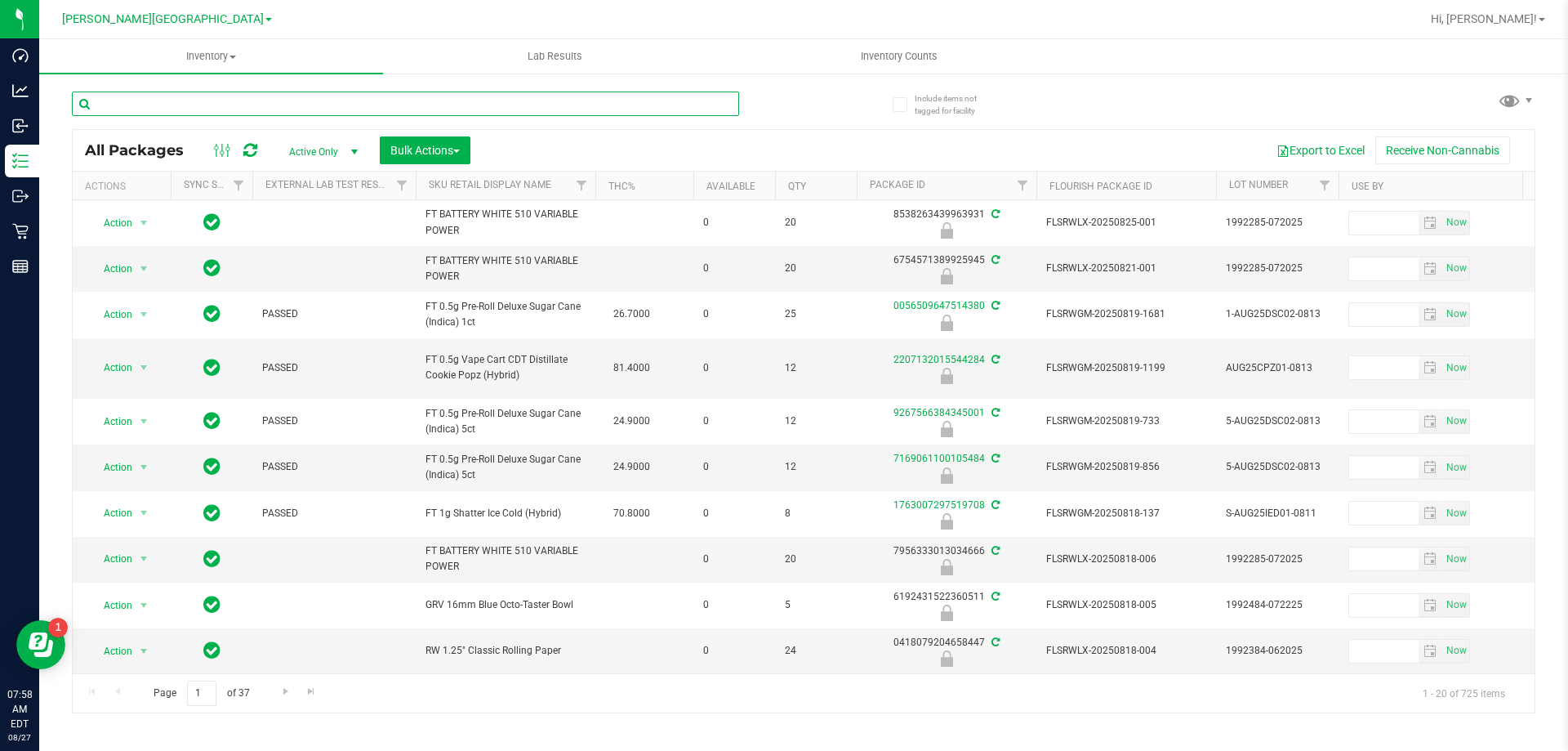
click at [217, 103] on input "text" at bounding box center [405, 104] width 667 height 25
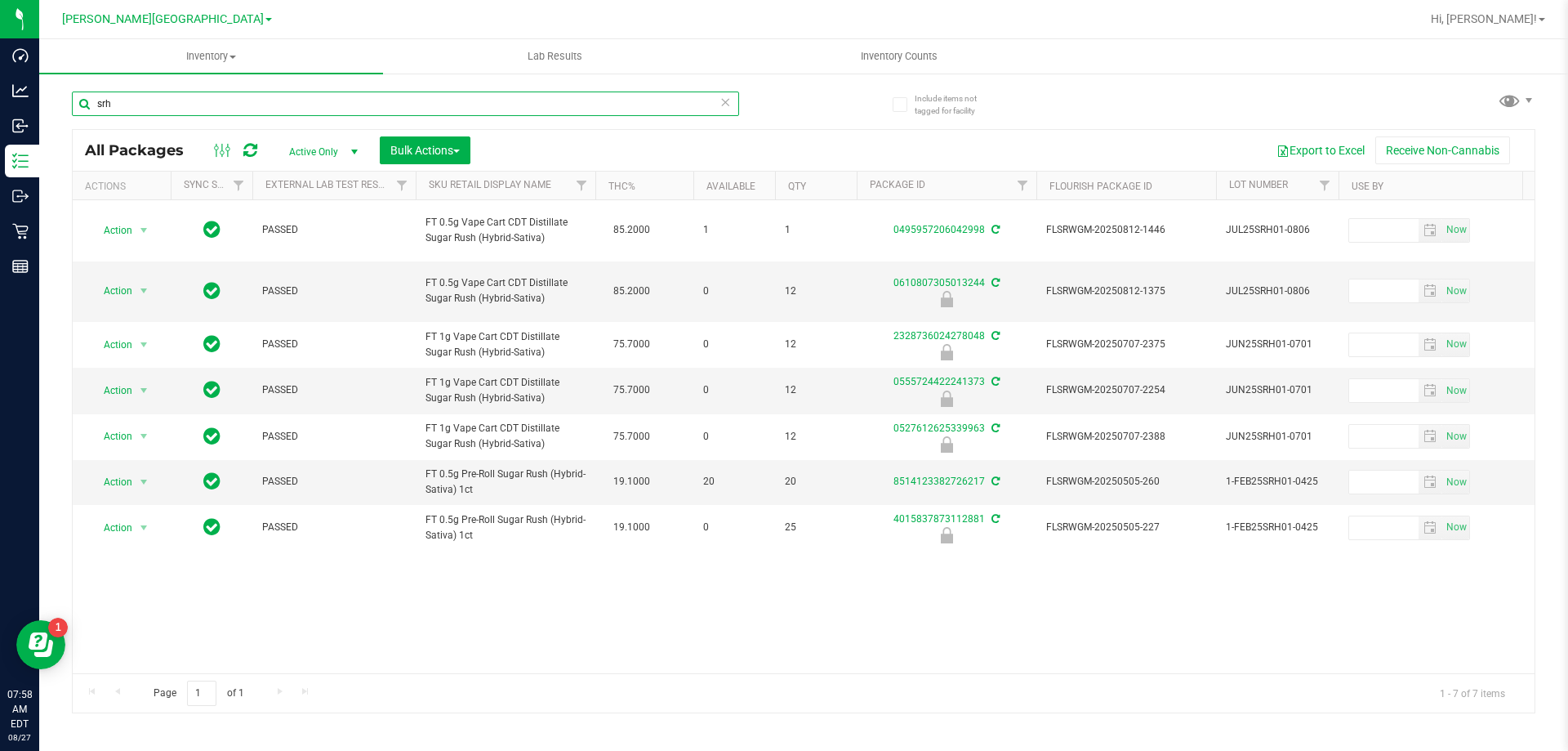
click at [172, 107] on input "srh" at bounding box center [405, 104] width 667 height 25
type input "2328736024278048"
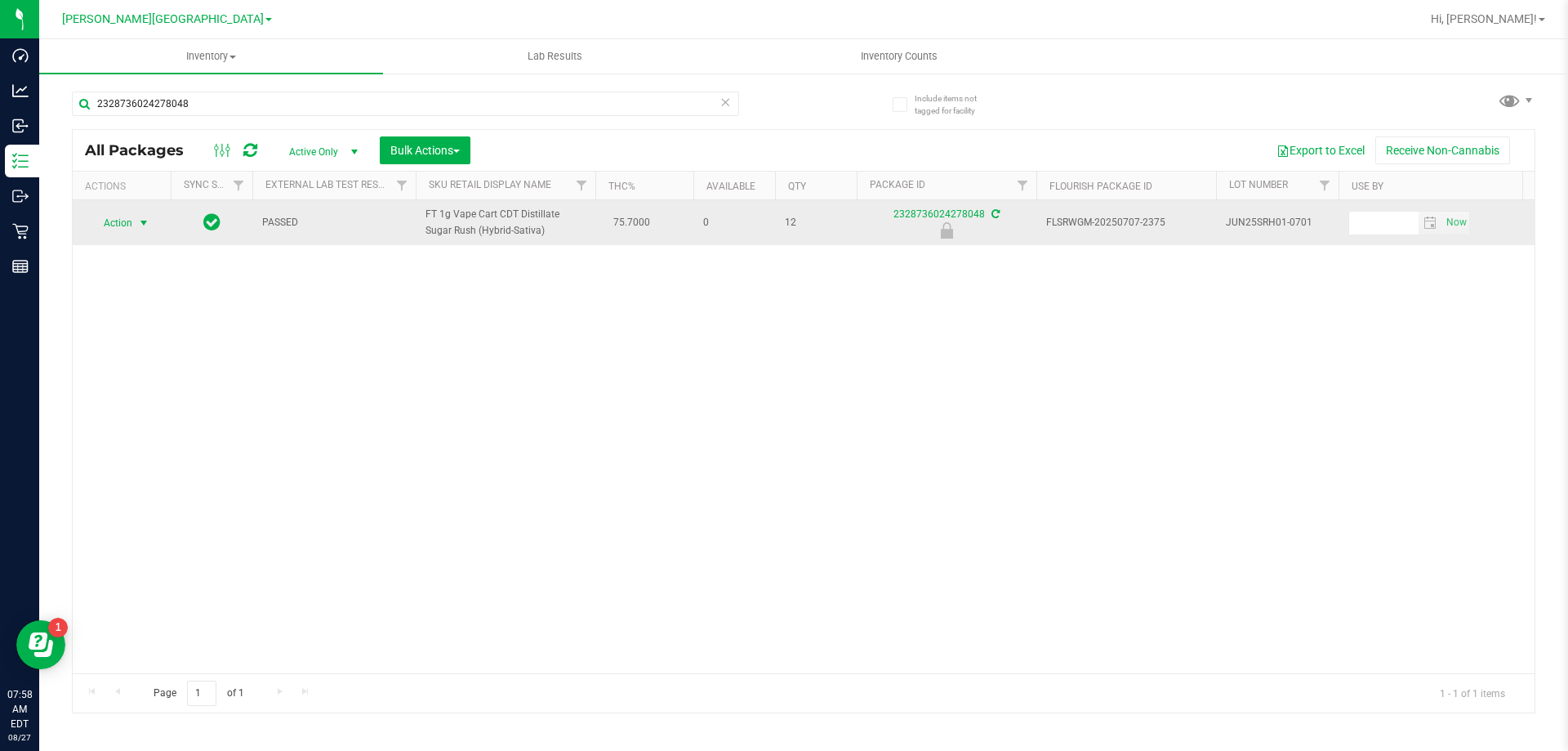
click at [138, 228] on span "select" at bounding box center [143, 223] width 13 height 13
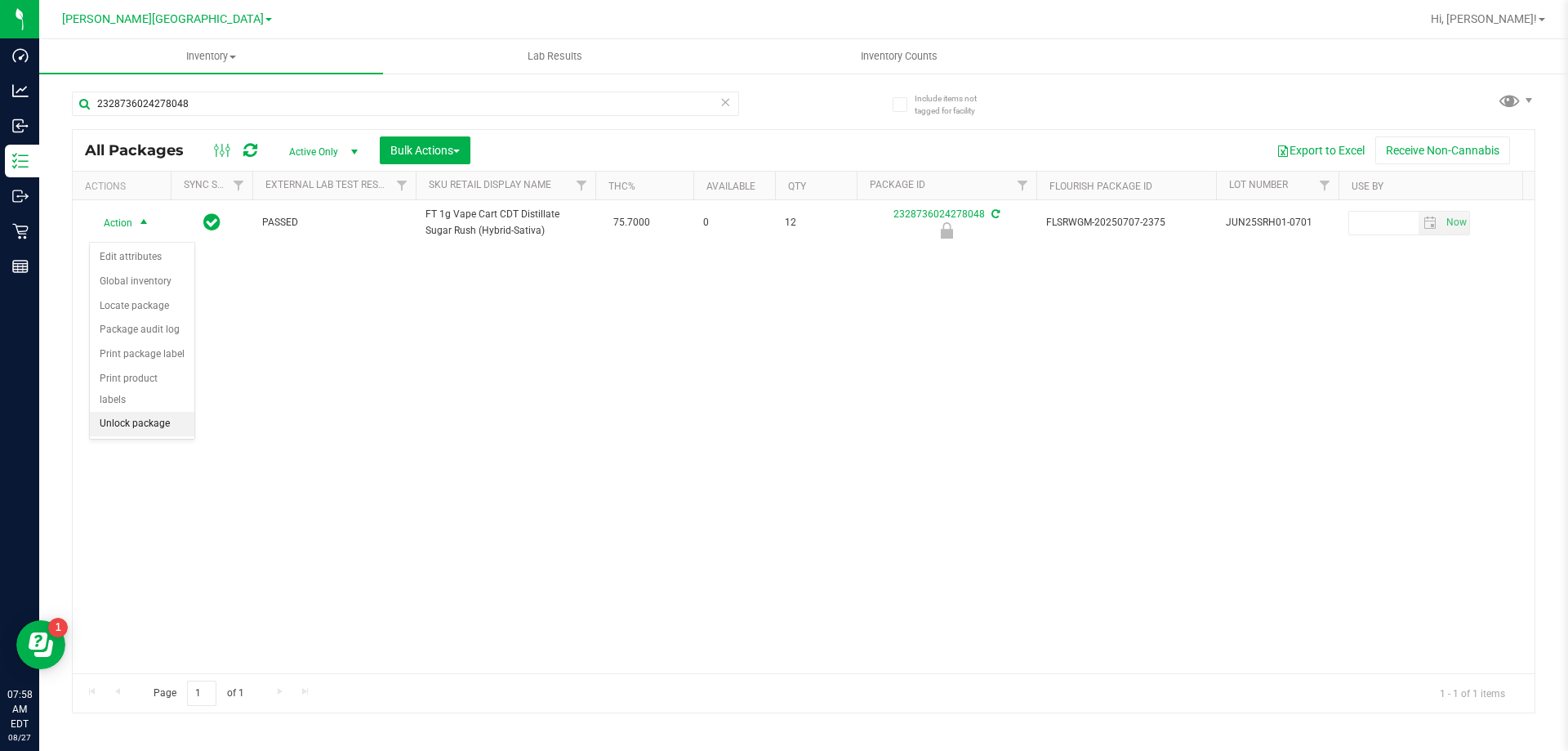
click at [137, 413] on li "Unlock package" at bounding box center [142, 423] width 105 height 25
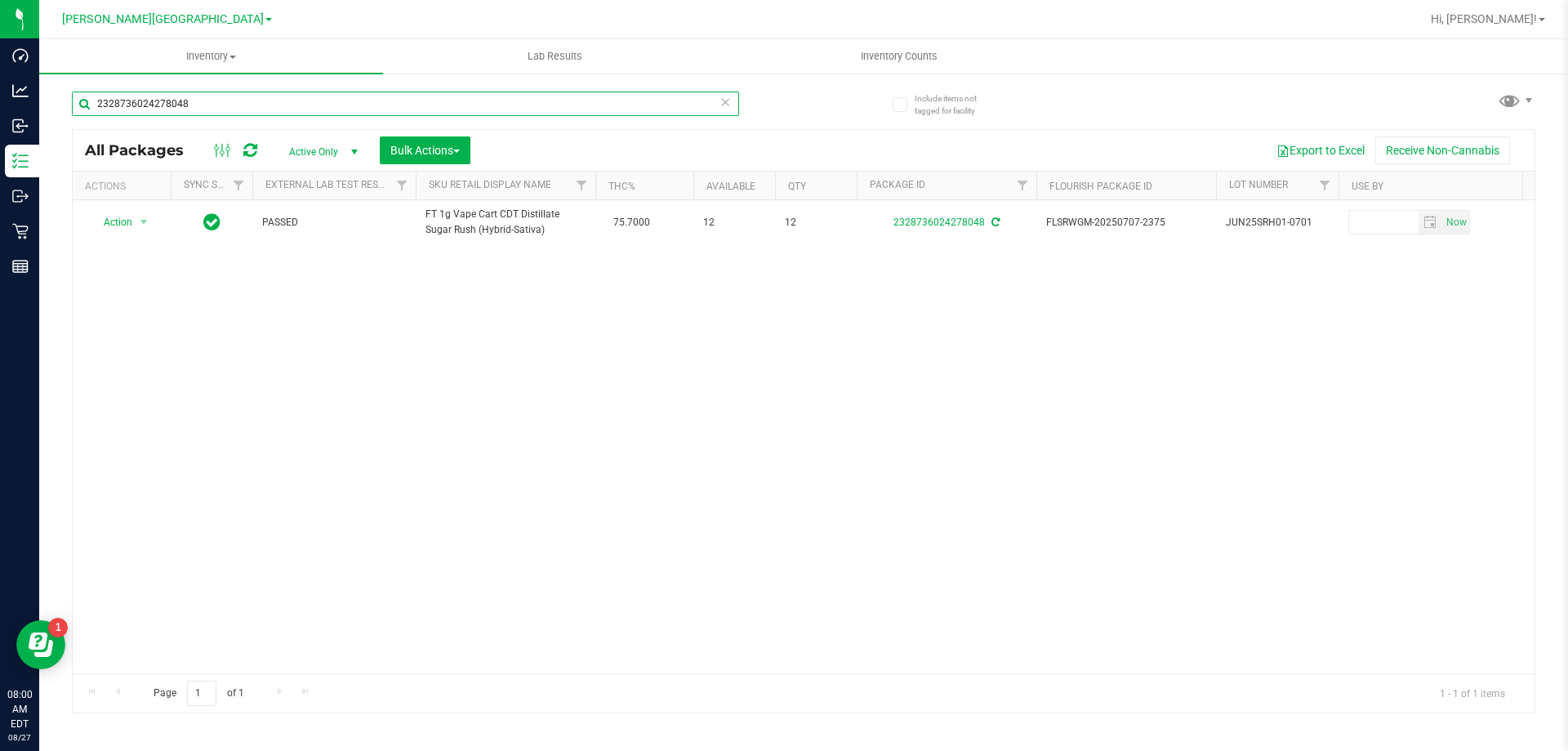
click at [173, 107] on input "2328736024278048" at bounding box center [405, 104] width 667 height 25
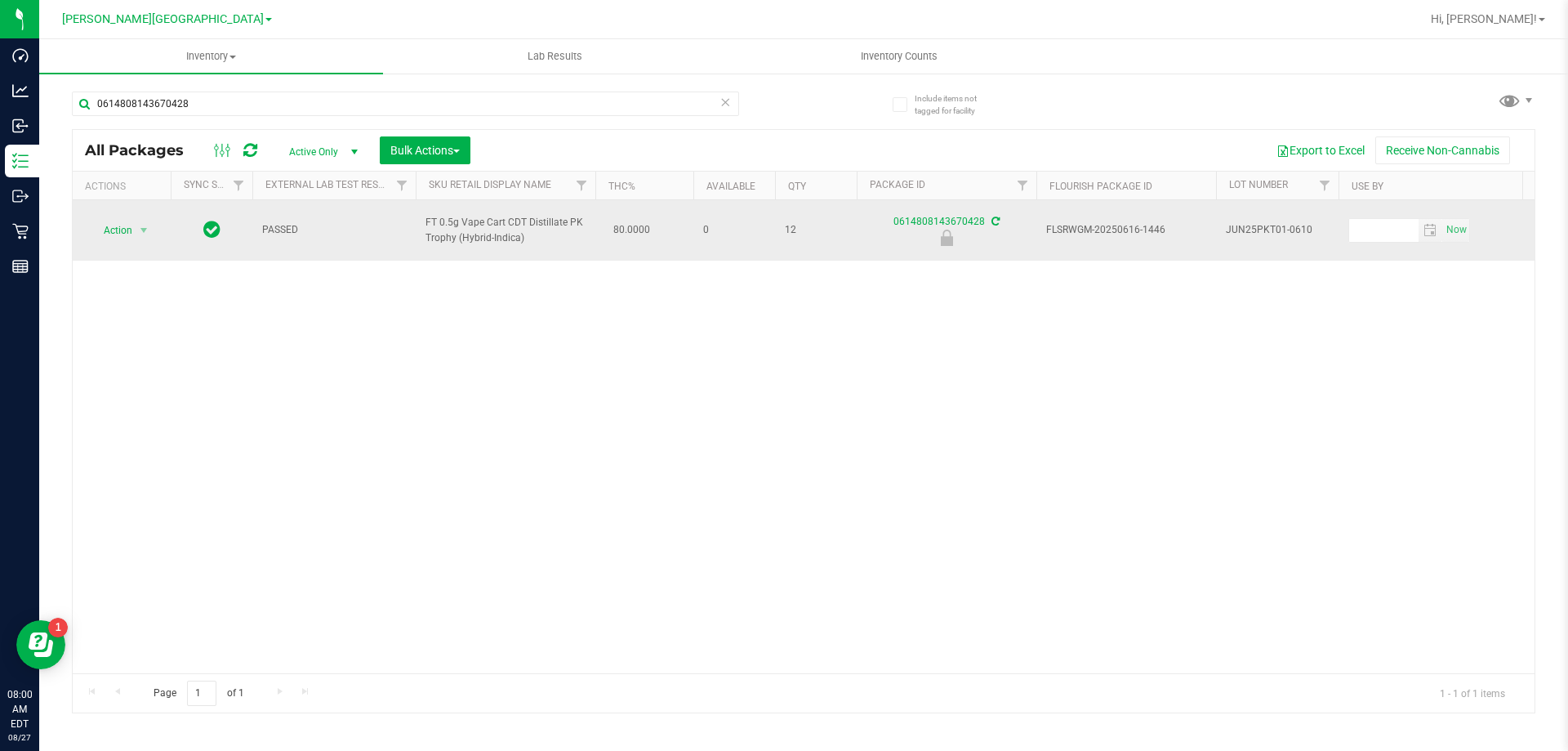
drag, startPoint x: 544, startPoint y: 241, endPoint x: 420, endPoint y: 213, distance: 127.1
click at [420, 213] on td "FT 0.5g Vape Cart CDT Distillate PK Trophy (Hybrid-Indica)" at bounding box center [506, 230] width 180 height 61
copy span "FT 0.5g Vape Cart CDT Distillate PK Trophy (Hybrid-Indica)"
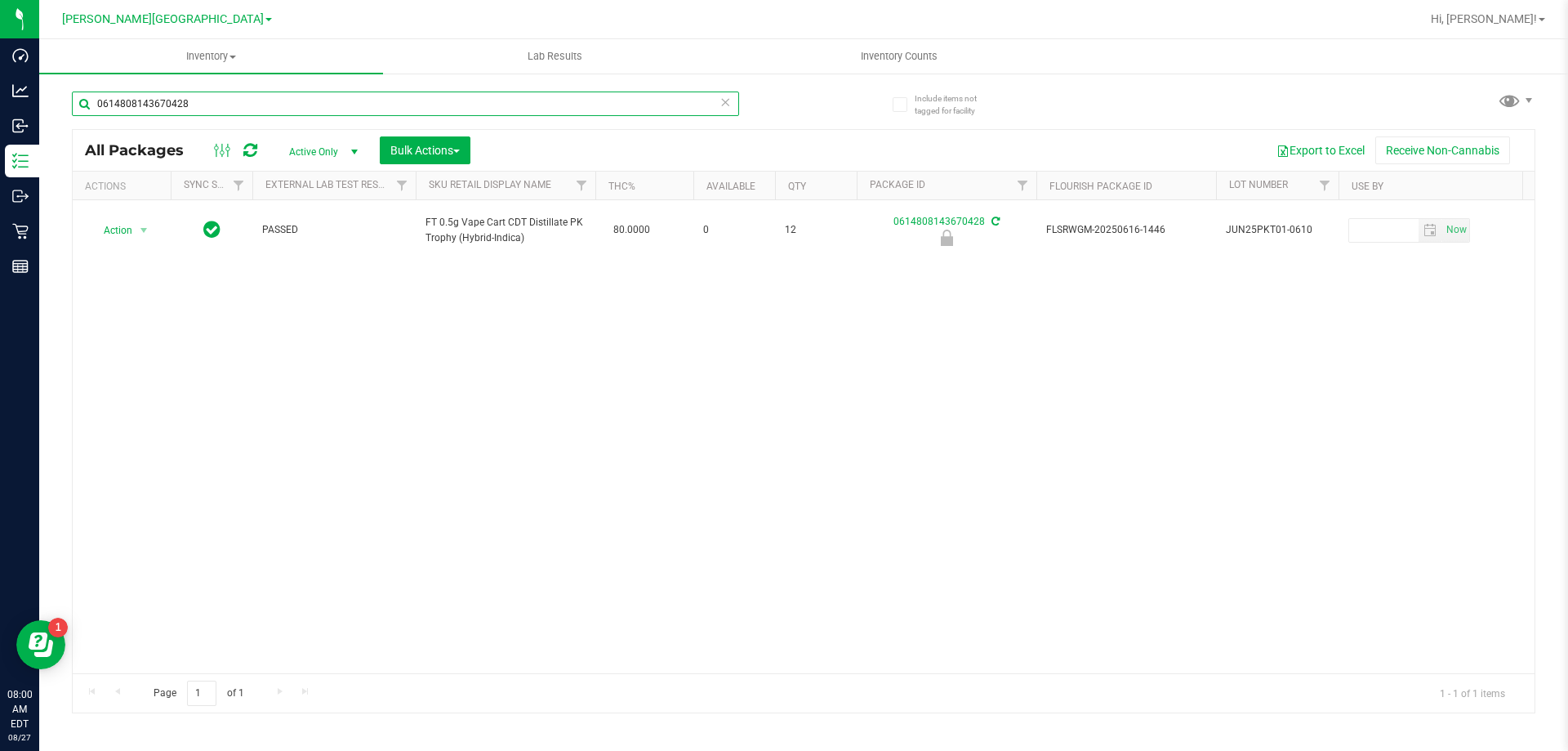
click at [248, 96] on input "0614808143670428" at bounding box center [405, 104] width 667 height 25
paste input "FT 0.5g Vape Cart CDT Distillate PK Trophy (Hybrid-Indica)"
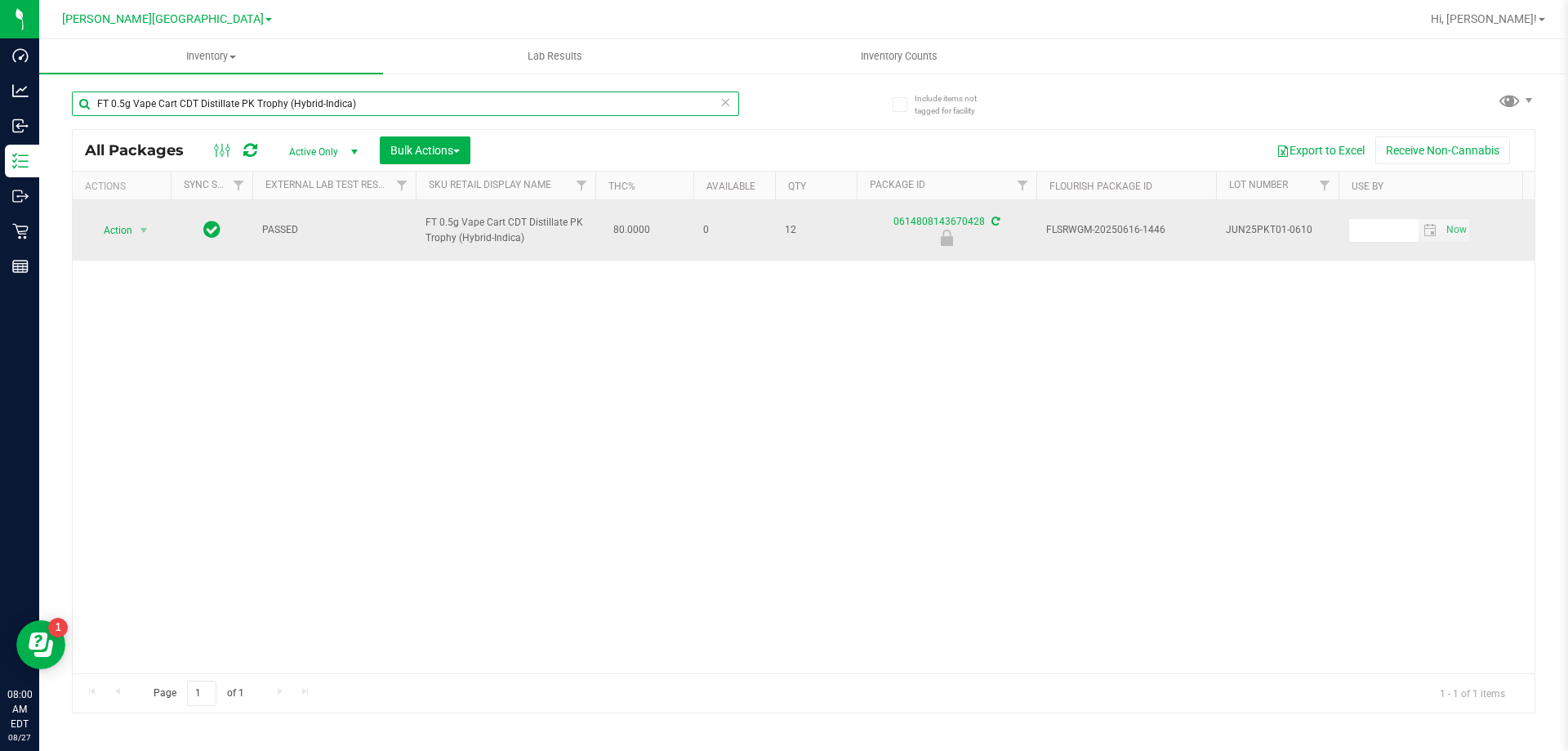
type input "FT 0.5g Vape Cart CDT Distillate PK Trophy (Hybrid-Indica)"
click at [127, 230] on span "Action" at bounding box center [111, 230] width 44 height 23
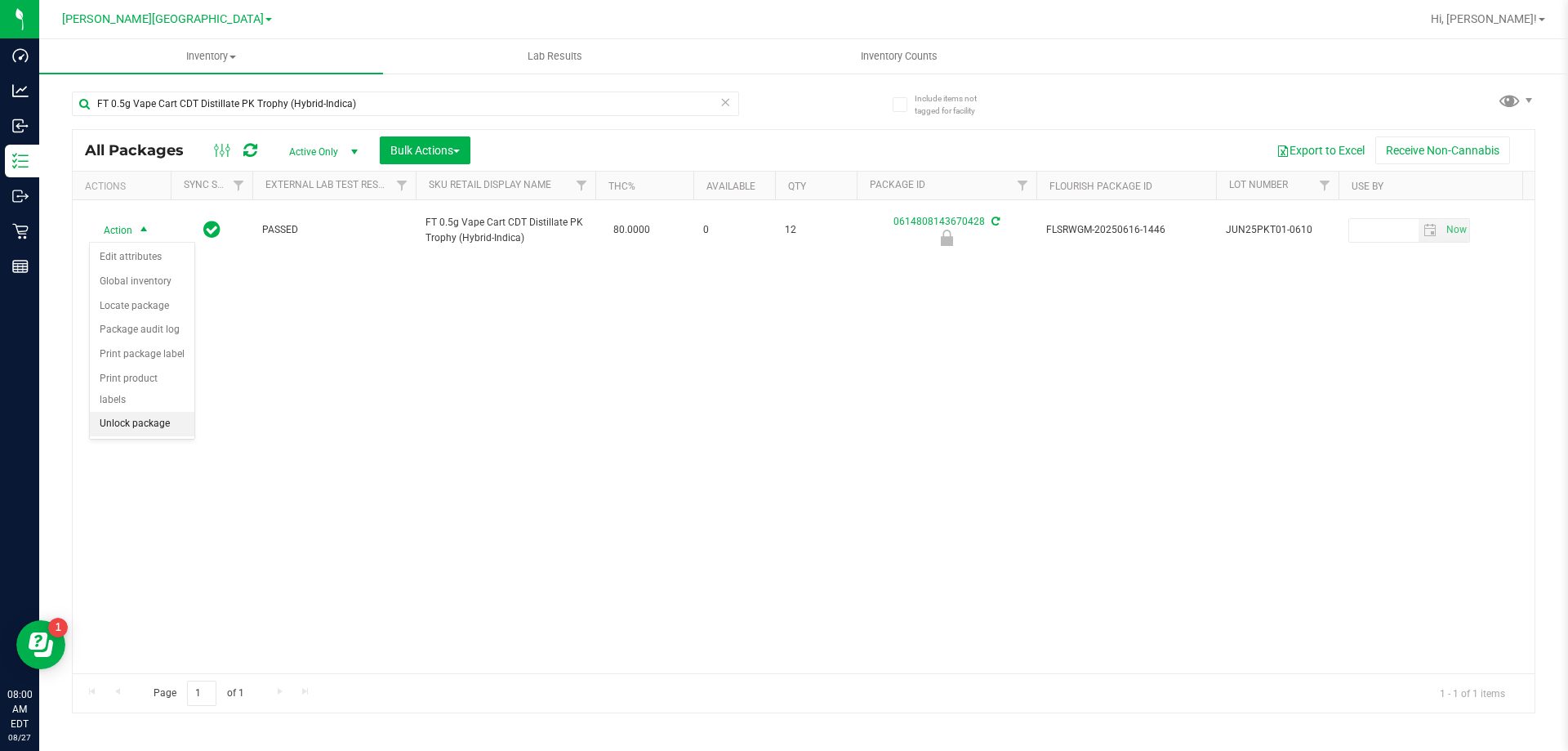
click at [145, 411] on li "Unlock package" at bounding box center [142, 423] width 105 height 25
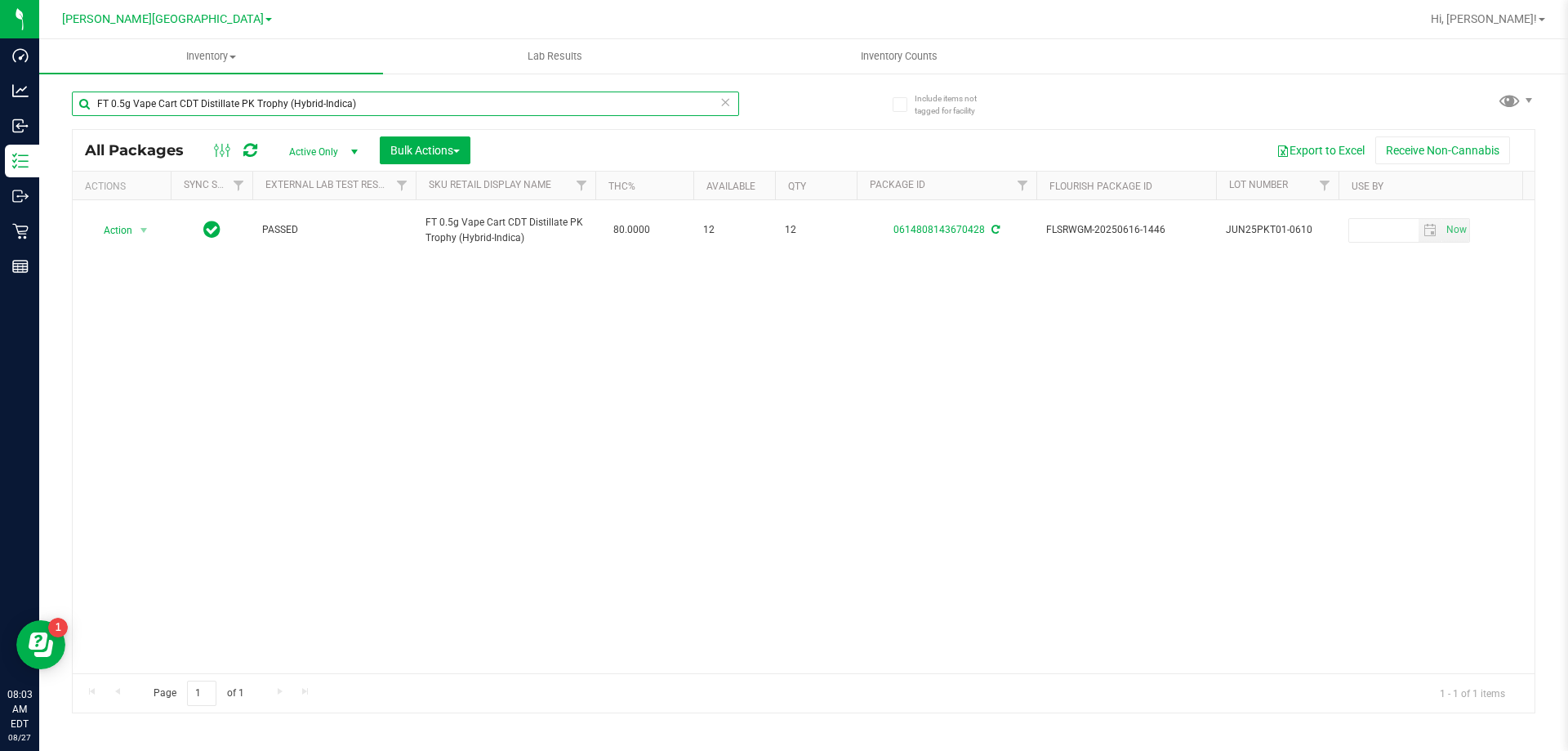
click at [239, 93] on input "FT 0.5g Vape Cart CDT Distillate PK Trophy (Hybrid-Indica)" at bounding box center [405, 104] width 667 height 25
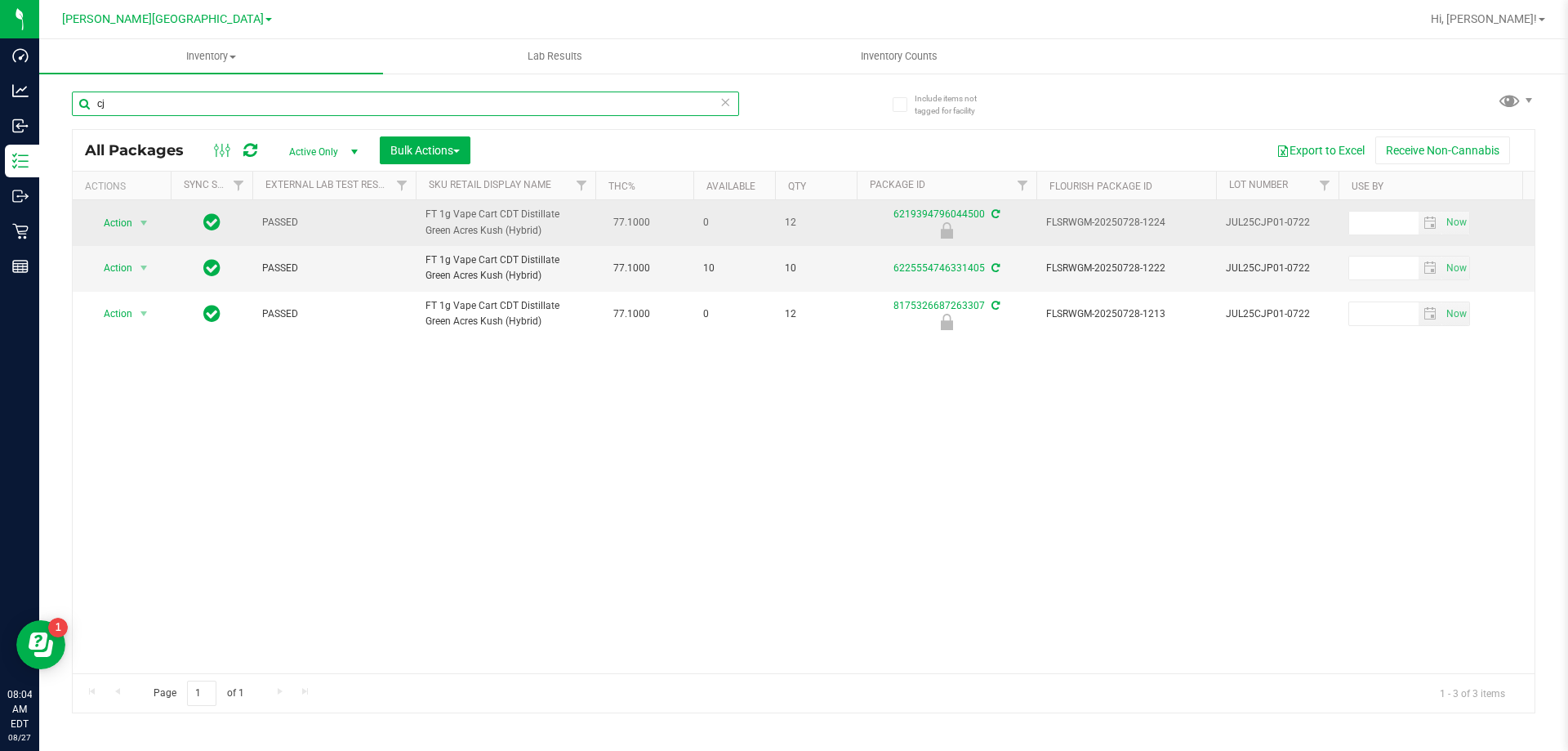
type input "c"
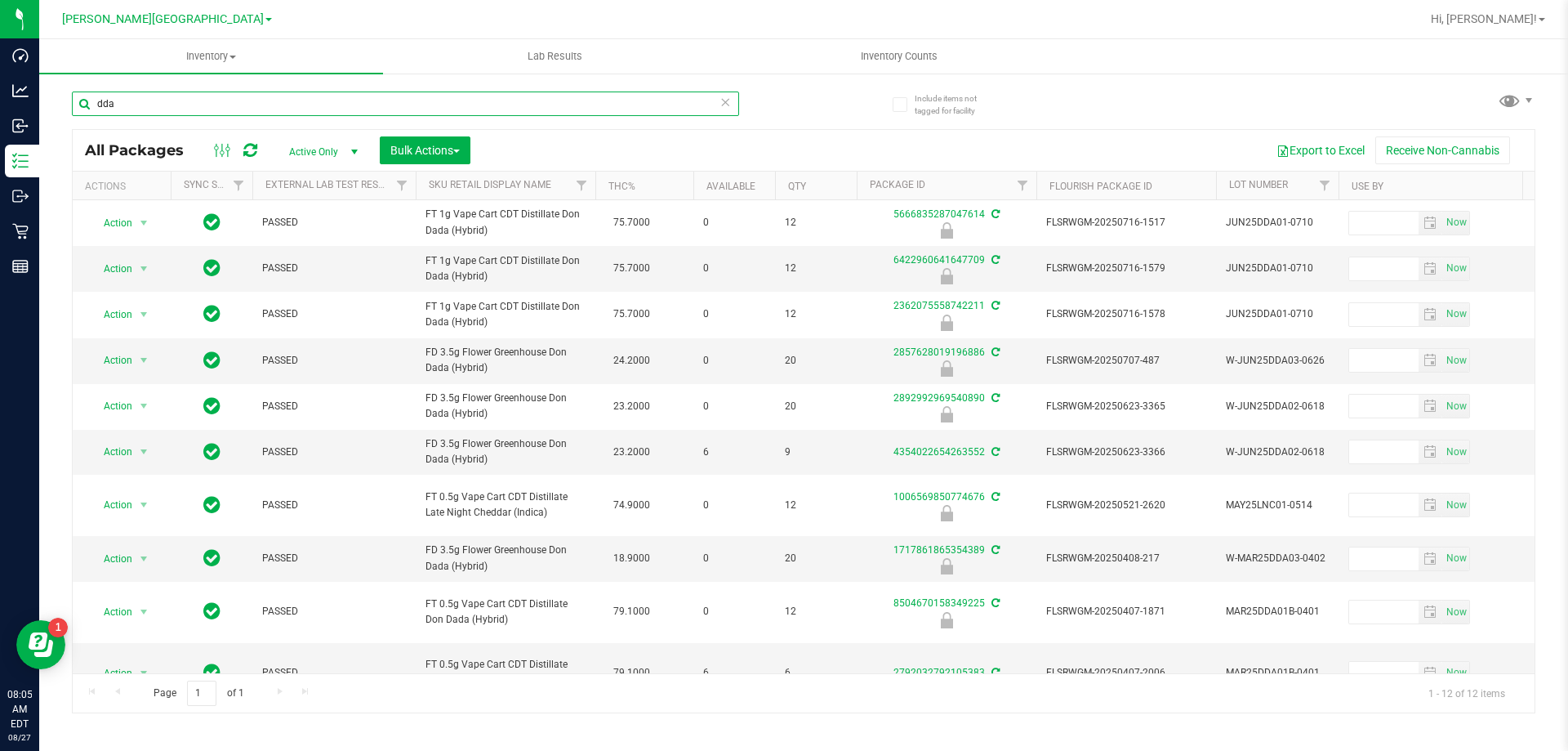
click at [536, 110] on input "dda" at bounding box center [405, 104] width 667 height 25
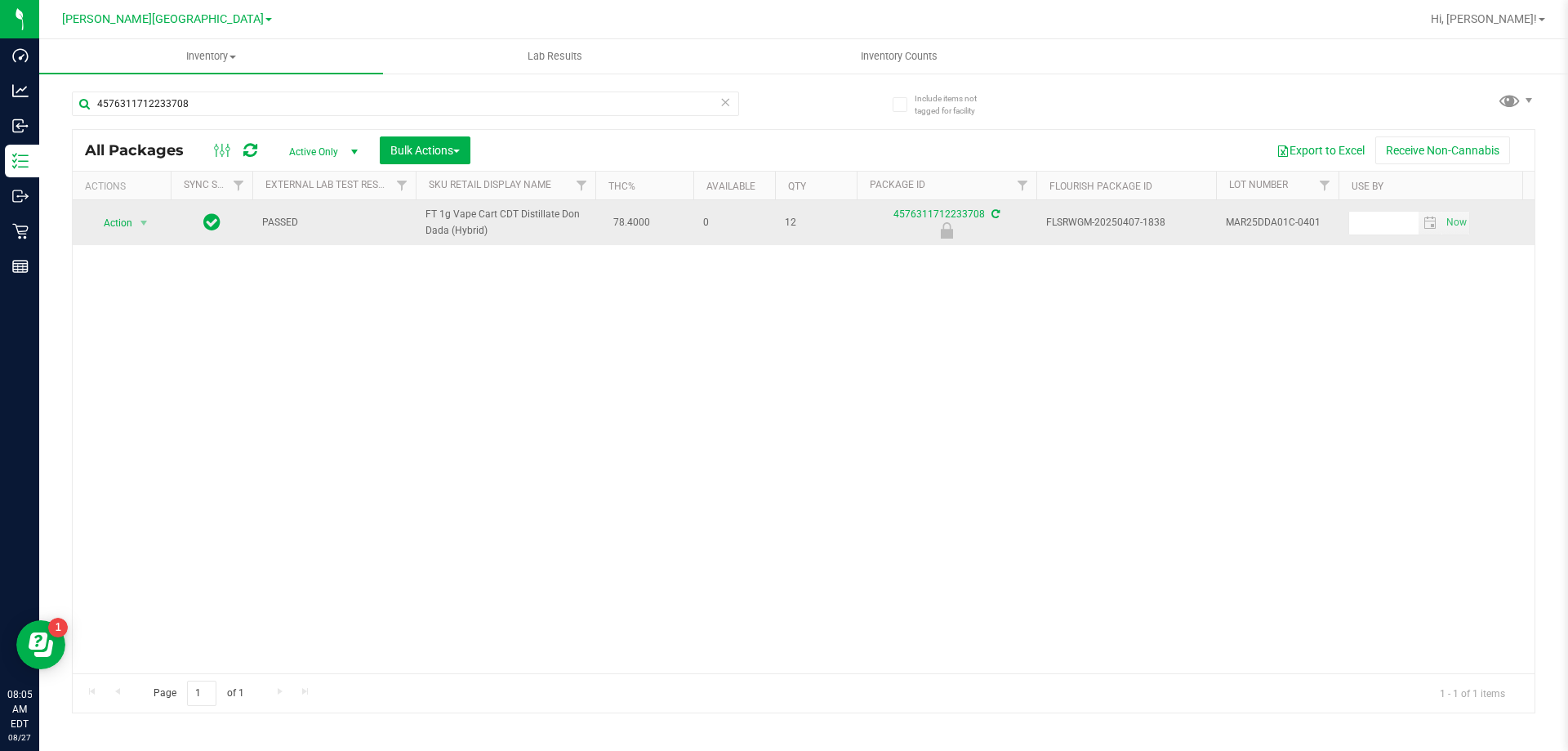
drag, startPoint x: 559, startPoint y: 241, endPoint x: 359, endPoint y: 248, distance: 200.1
click at [359, 245] on tr "Action Action Edit attributes Global inventory Locate package Package audit log…" at bounding box center [1394, 222] width 2642 height 45
copy tr "FT 1g Vape Cart CDT Distillate Don Dada (Hybrid)"
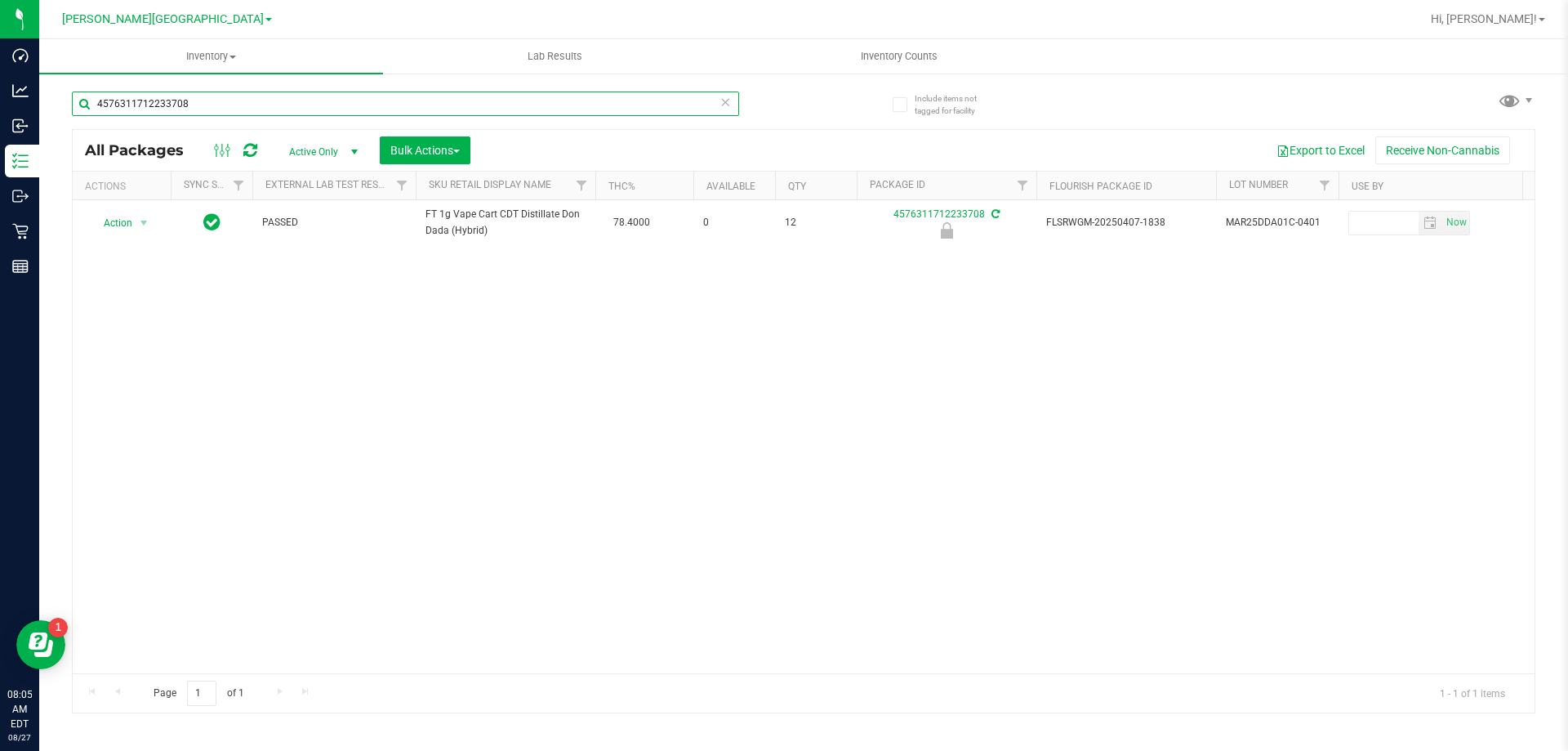
click at [229, 108] on input "4576311712233708" at bounding box center [405, 104] width 667 height 25
click at [229, 107] on input "4576311712233708" at bounding box center [405, 104] width 667 height 25
paste input "FT 1g Vape Cart CDT Distillate Don Dada (Hybrid)"
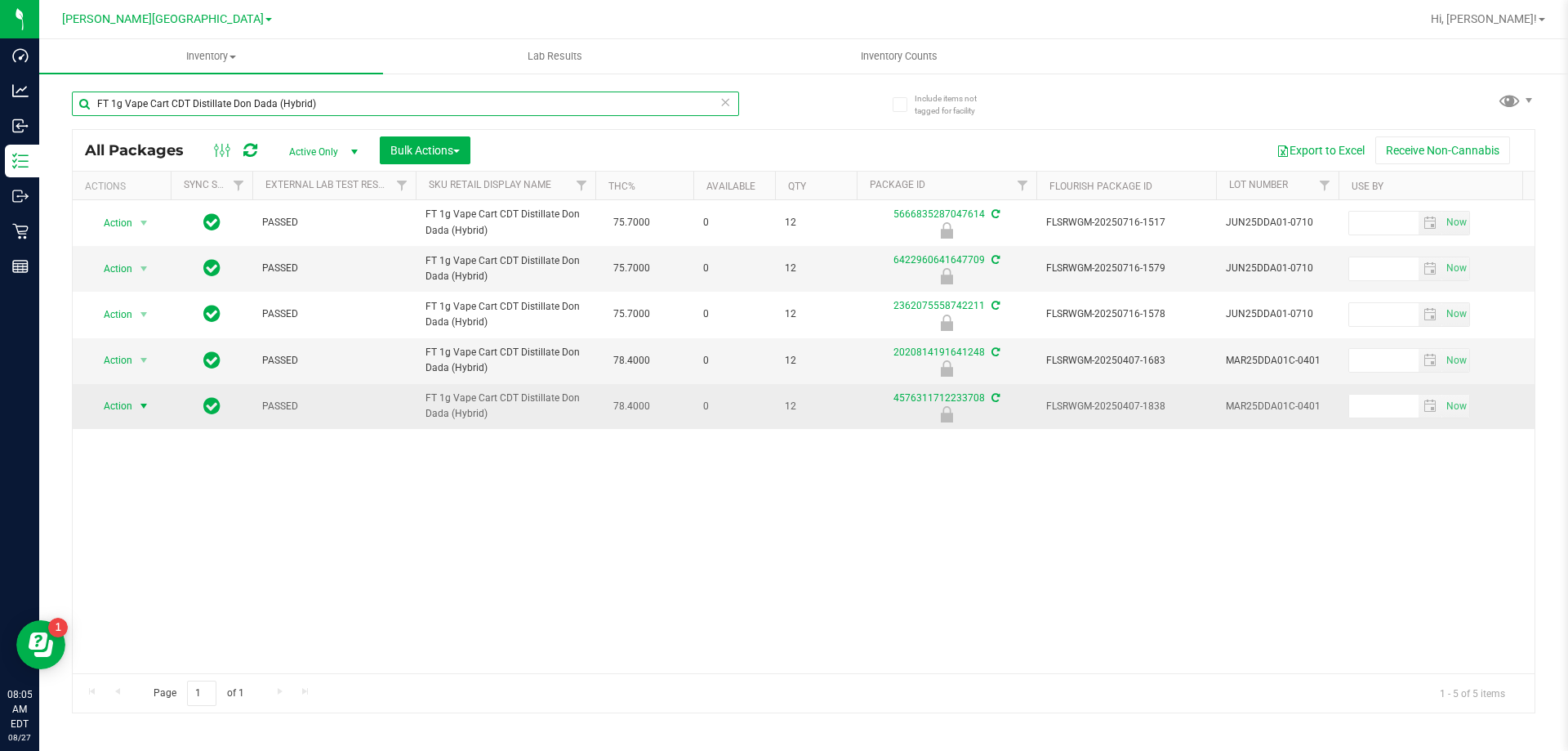
type input "FT 1g Vape Cart CDT Distillate Don Dada (Hybrid)"
click at [140, 412] on span "select" at bounding box center [143, 406] width 13 height 13
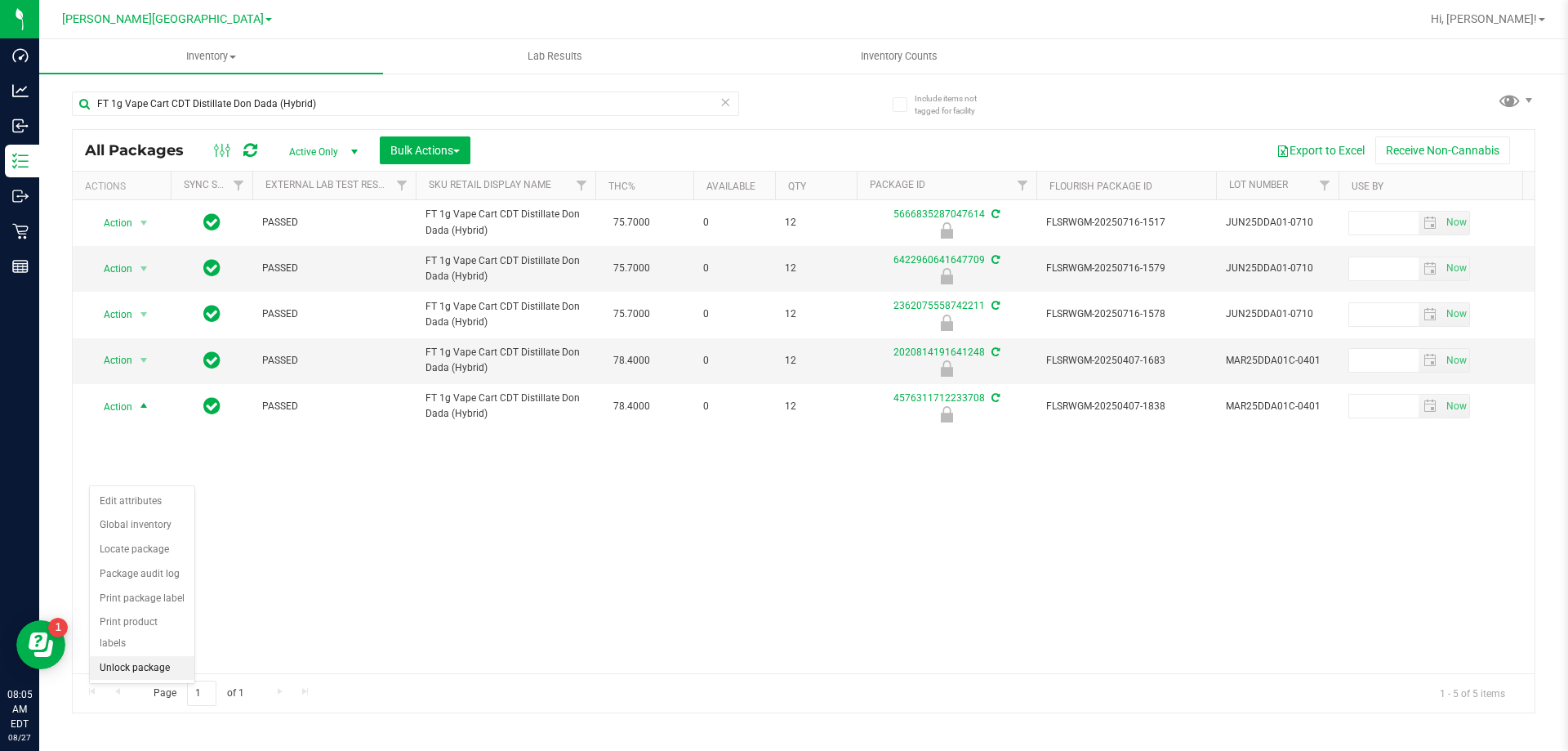
click at [126, 656] on li "Unlock package" at bounding box center [142, 668] width 105 height 25
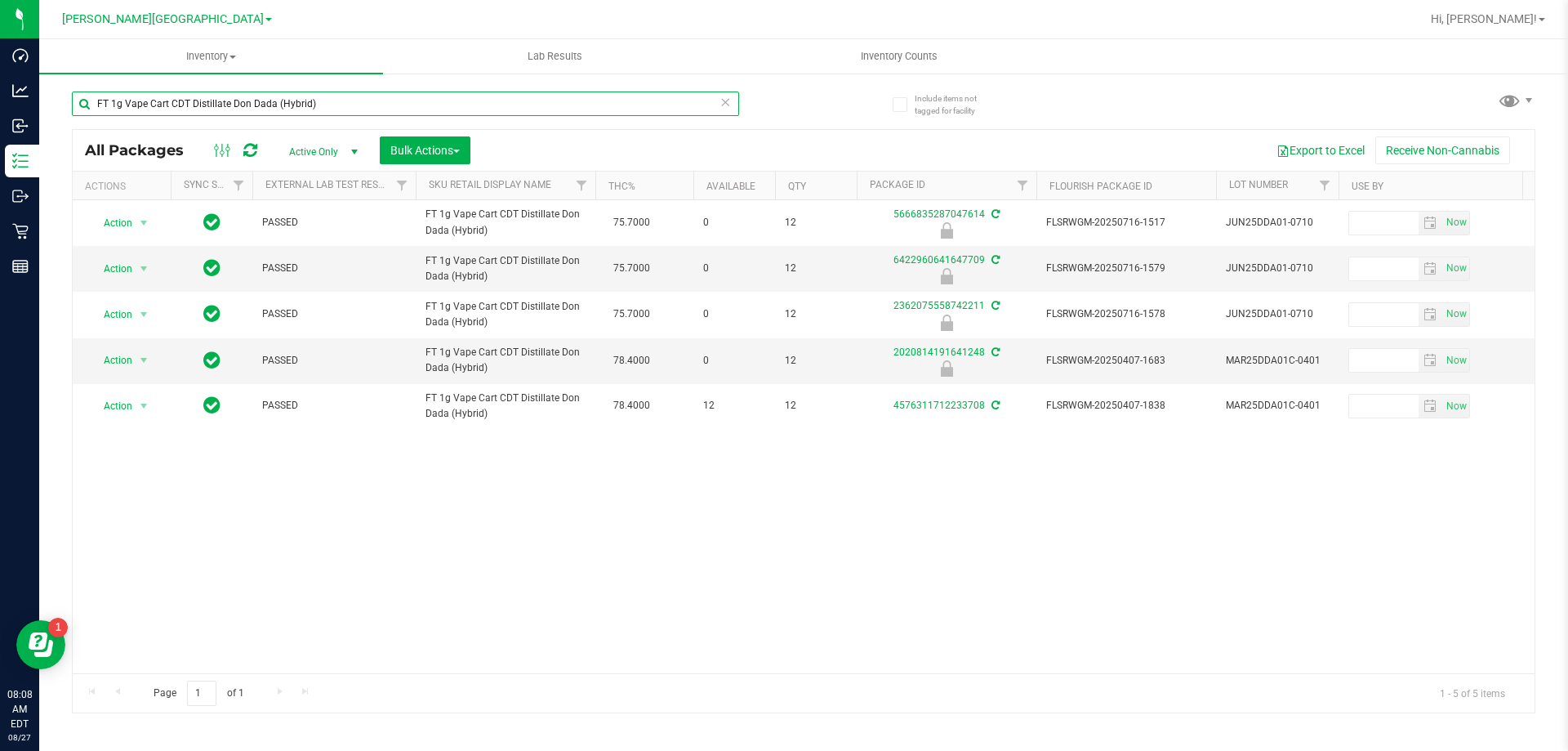
click at [268, 100] on input "FT 1g Vape Cart CDT Distillate Don Dada (Hybrid)" at bounding box center [405, 104] width 667 height 25
type input "trk"
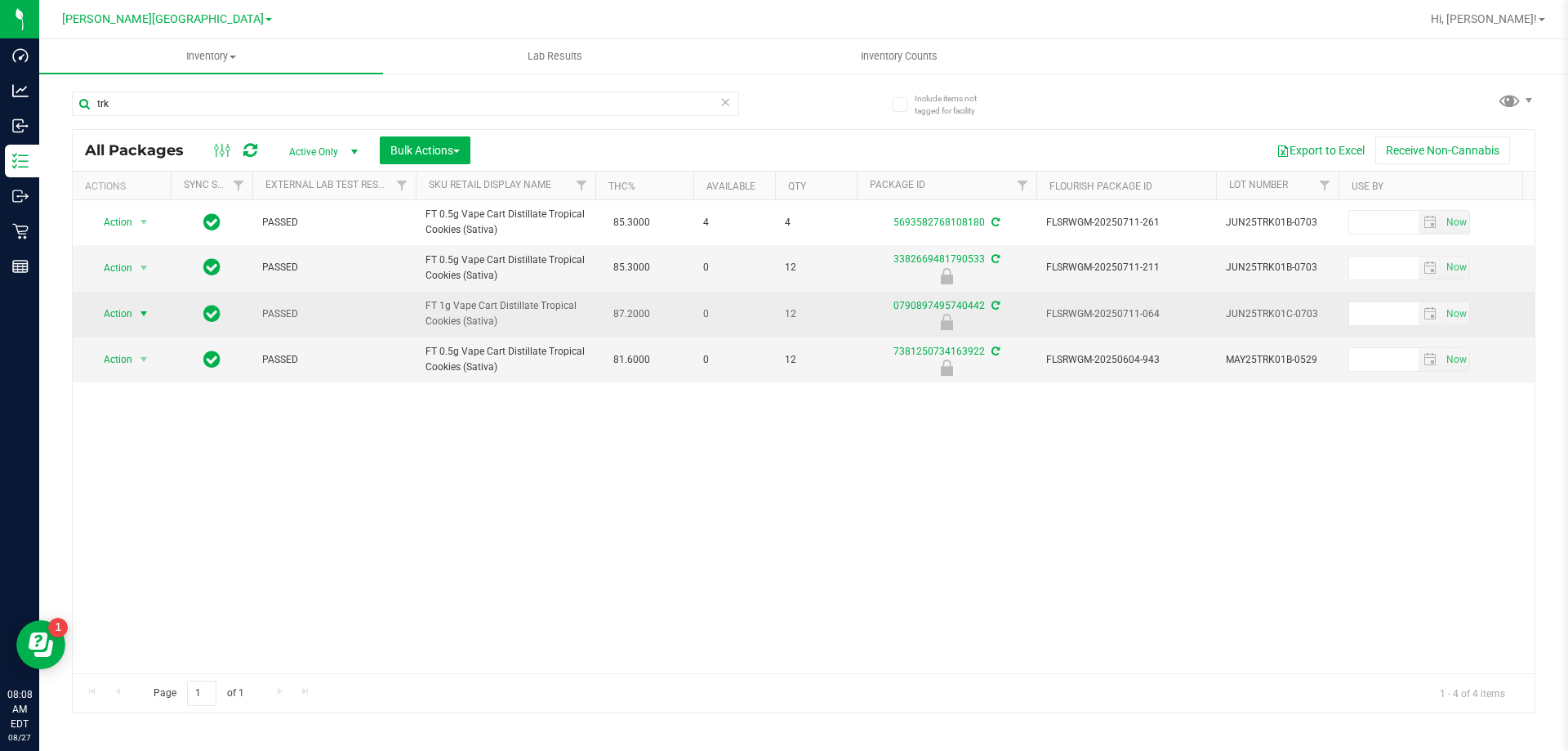
click at [123, 306] on span "Action" at bounding box center [111, 313] width 44 height 23
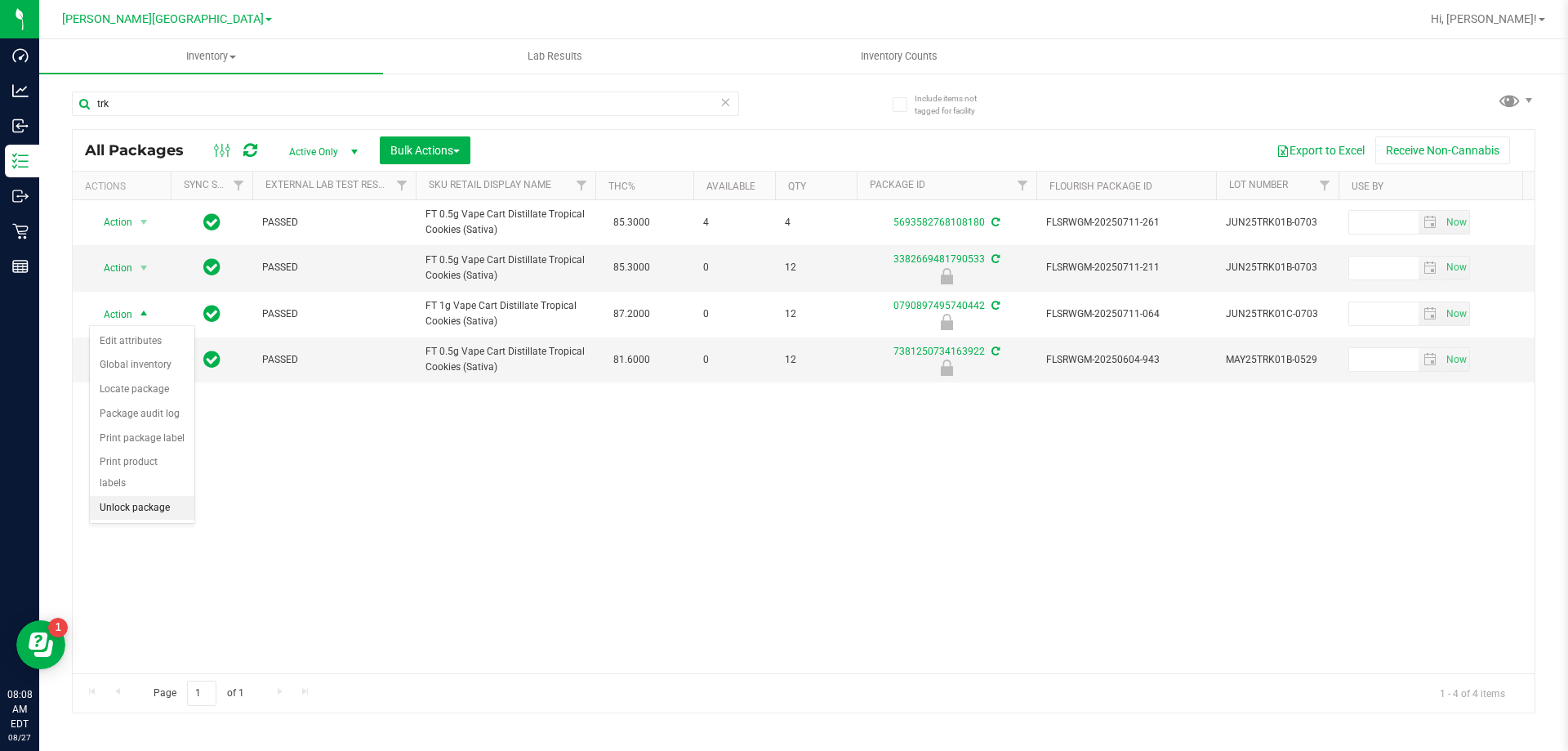
click at [160, 496] on li "Unlock package" at bounding box center [142, 508] width 105 height 25
click at [296, 78] on div "trk" at bounding box center [437, 103] width 732 height 52
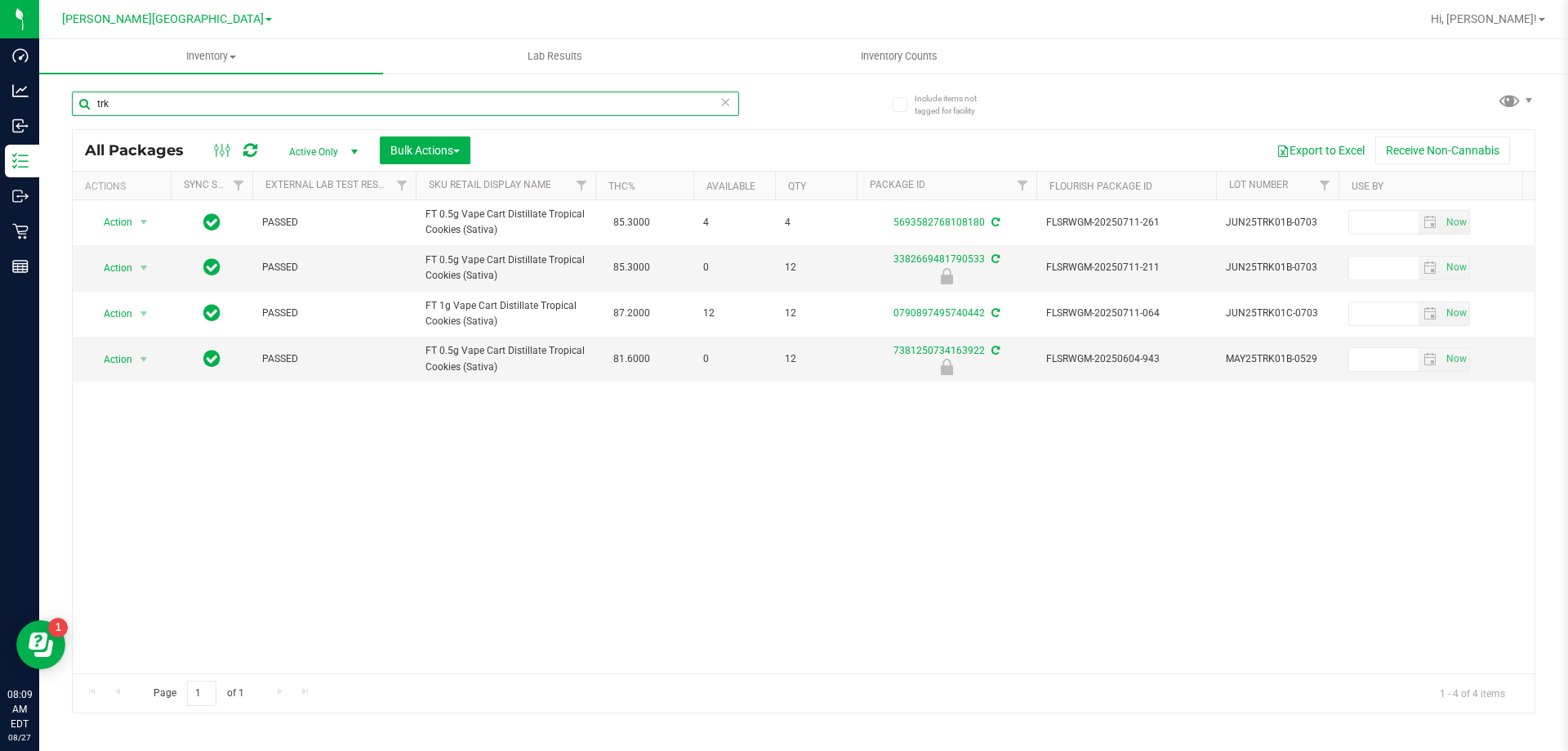
click at [284, 107] on input "trk" at bounding box center [405, 104] width 667 height 25
type input "atm"
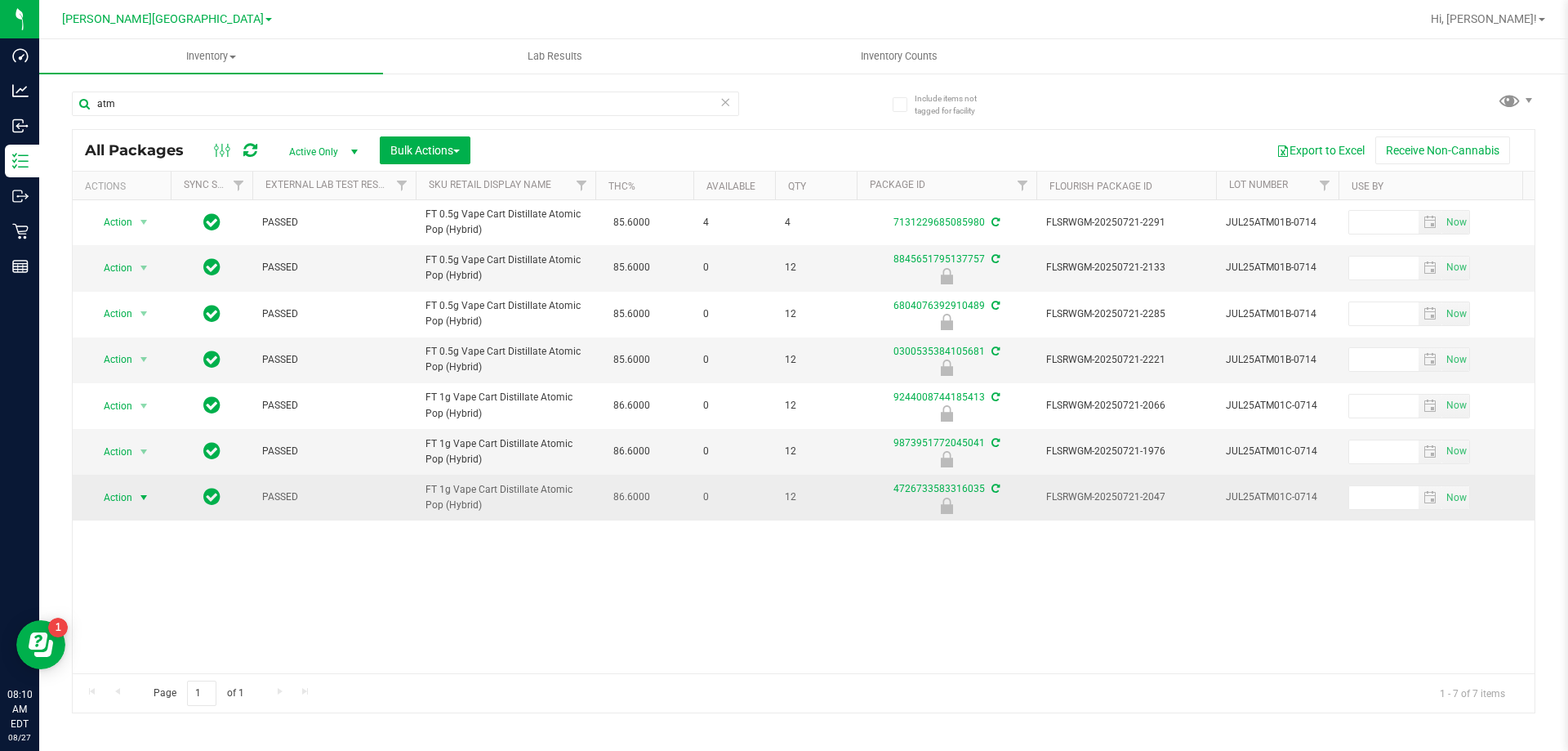
click at [106, 504] on span "Action" at bounding box center [111, 497] width 44 height 23
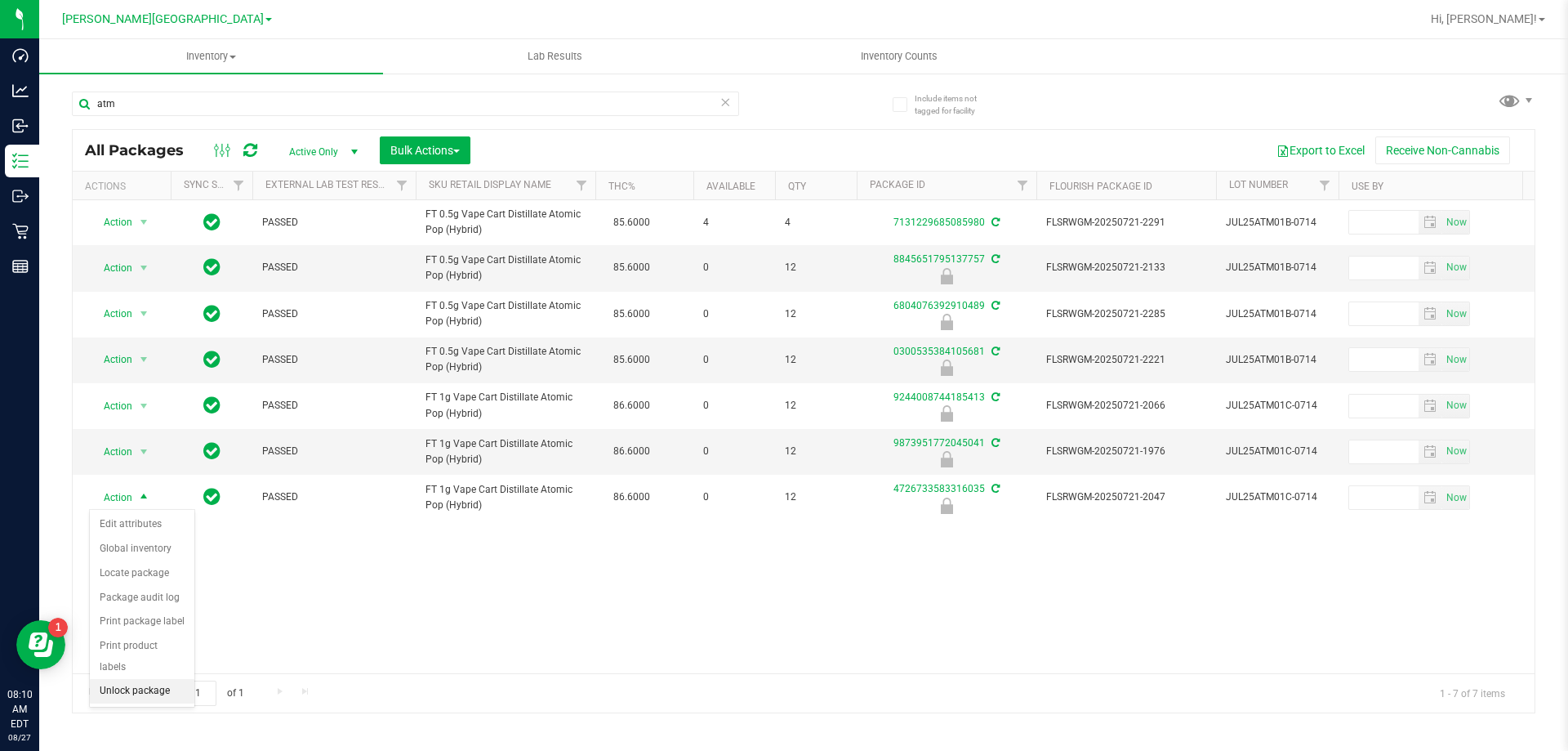
click at [160, 678] on li "Unlock package" at bounding box center [142, 690] width 105 height 25
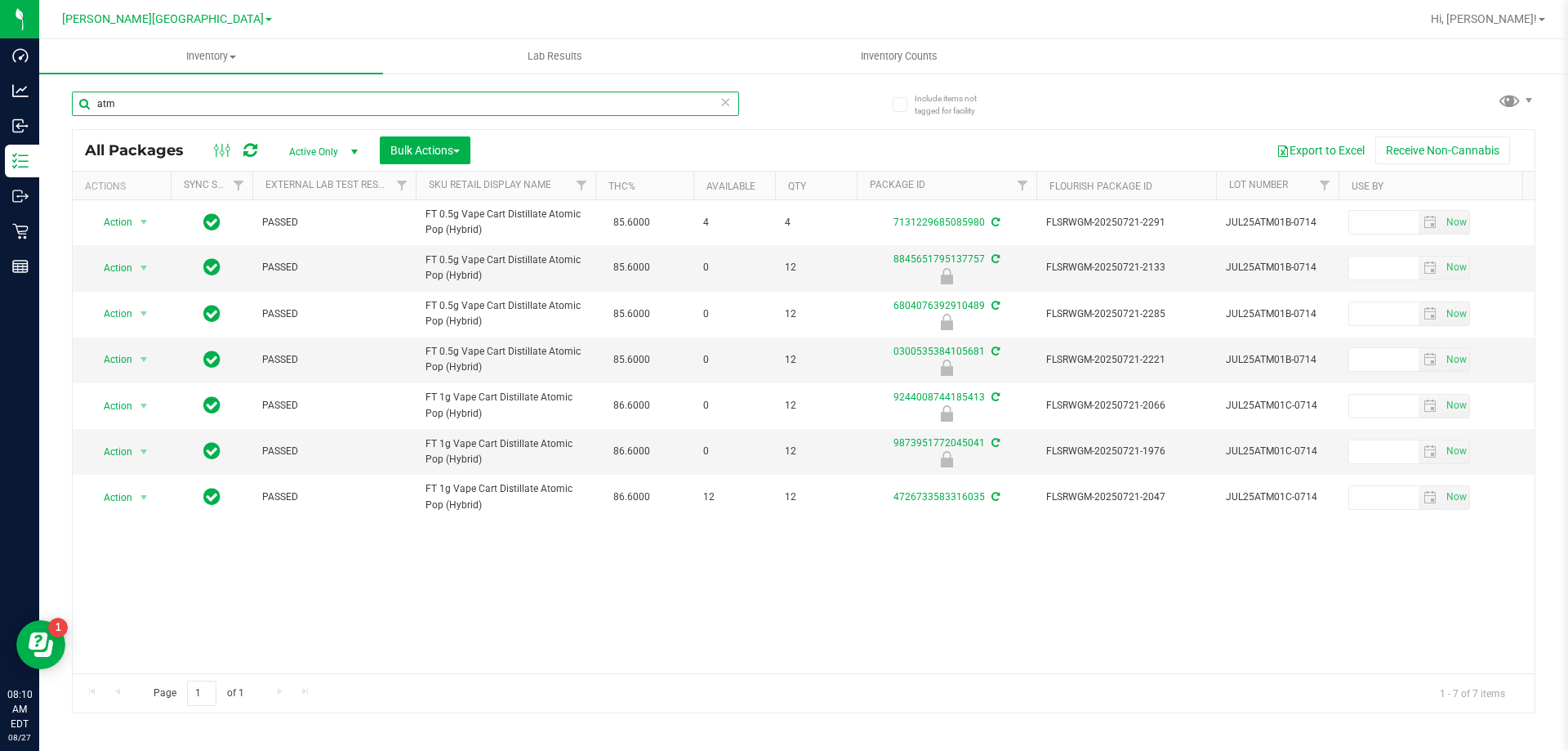
click at [186, 108] on input "atm" at bounding box center [405, 104] width 667 height 25
type input "amn"
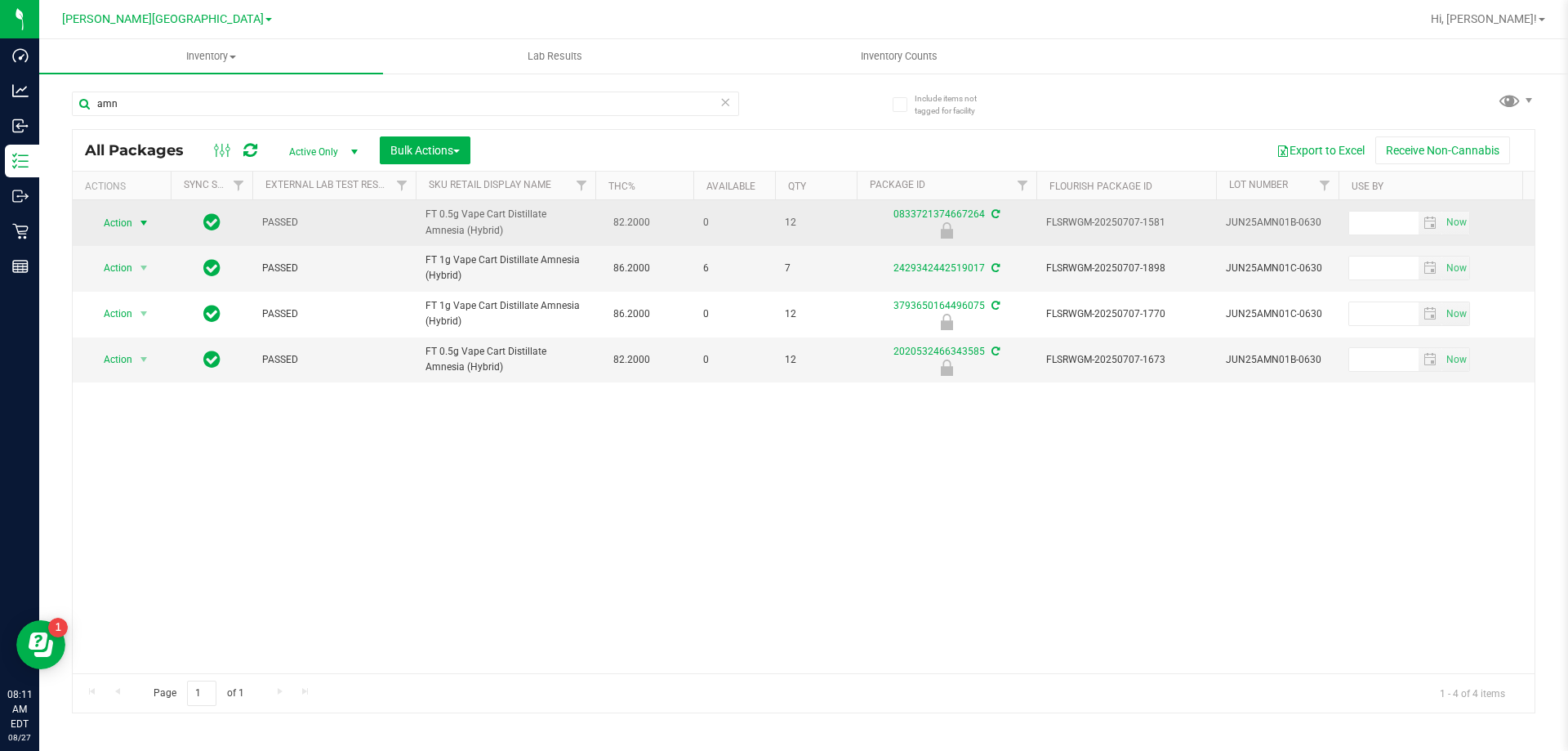
click at [125, 217] on span "Action" at bounding box center [111, 222] width 44 height 23
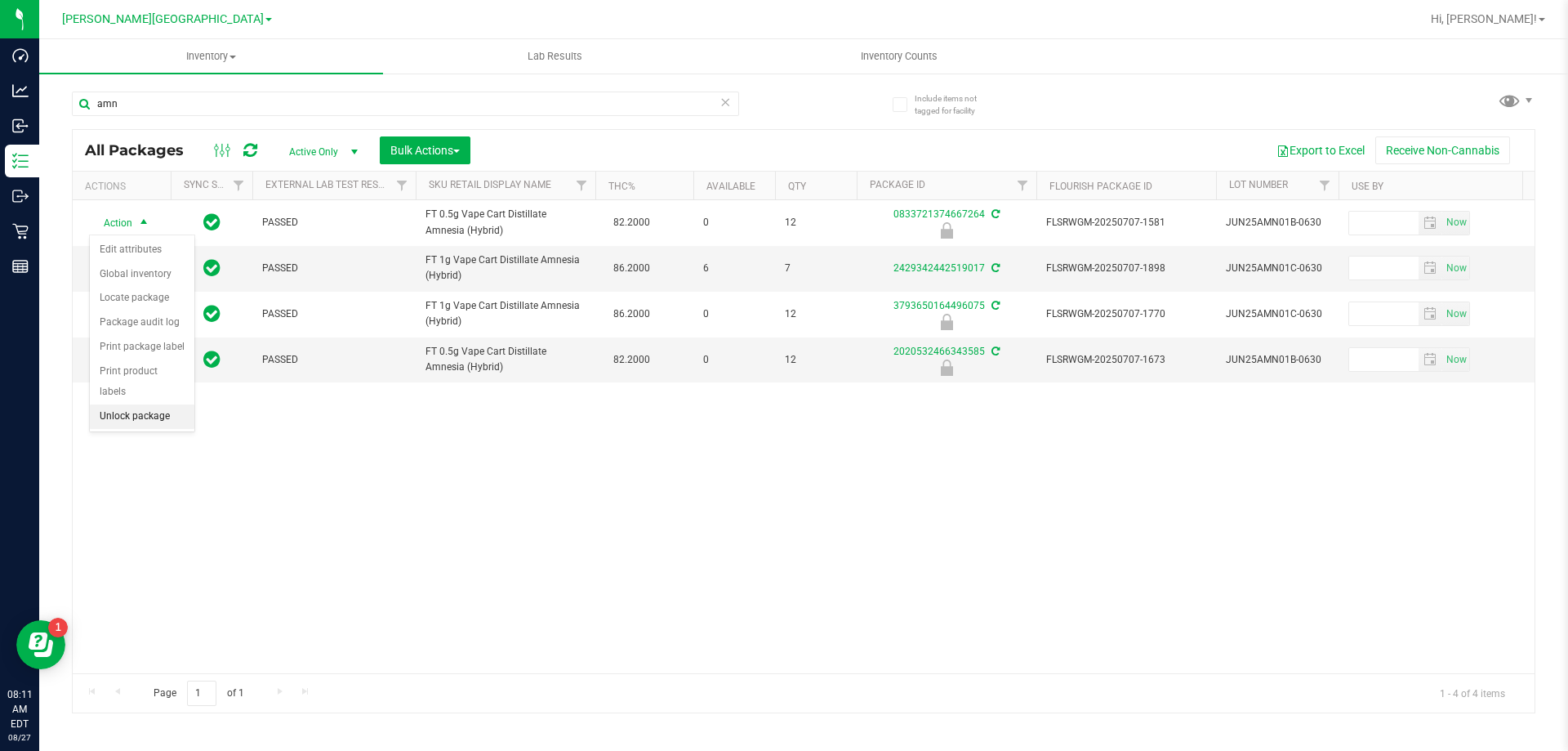
click at [152, 404] on li "Unlock package" at bounding box center [142, 416] width 105 height 25
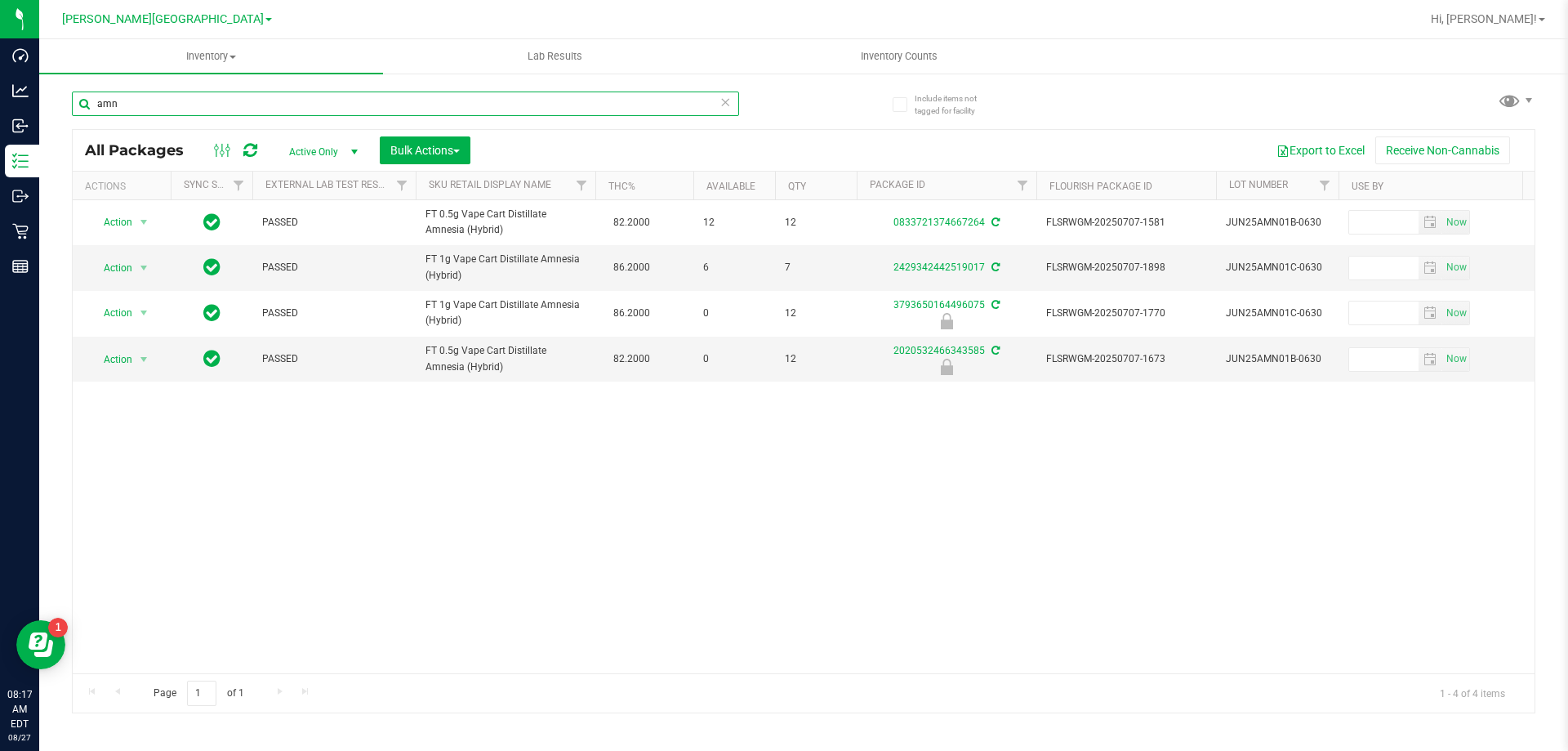
click at [222, 98] on input "amn" at bounding box center [405, 104] width 667 height 25
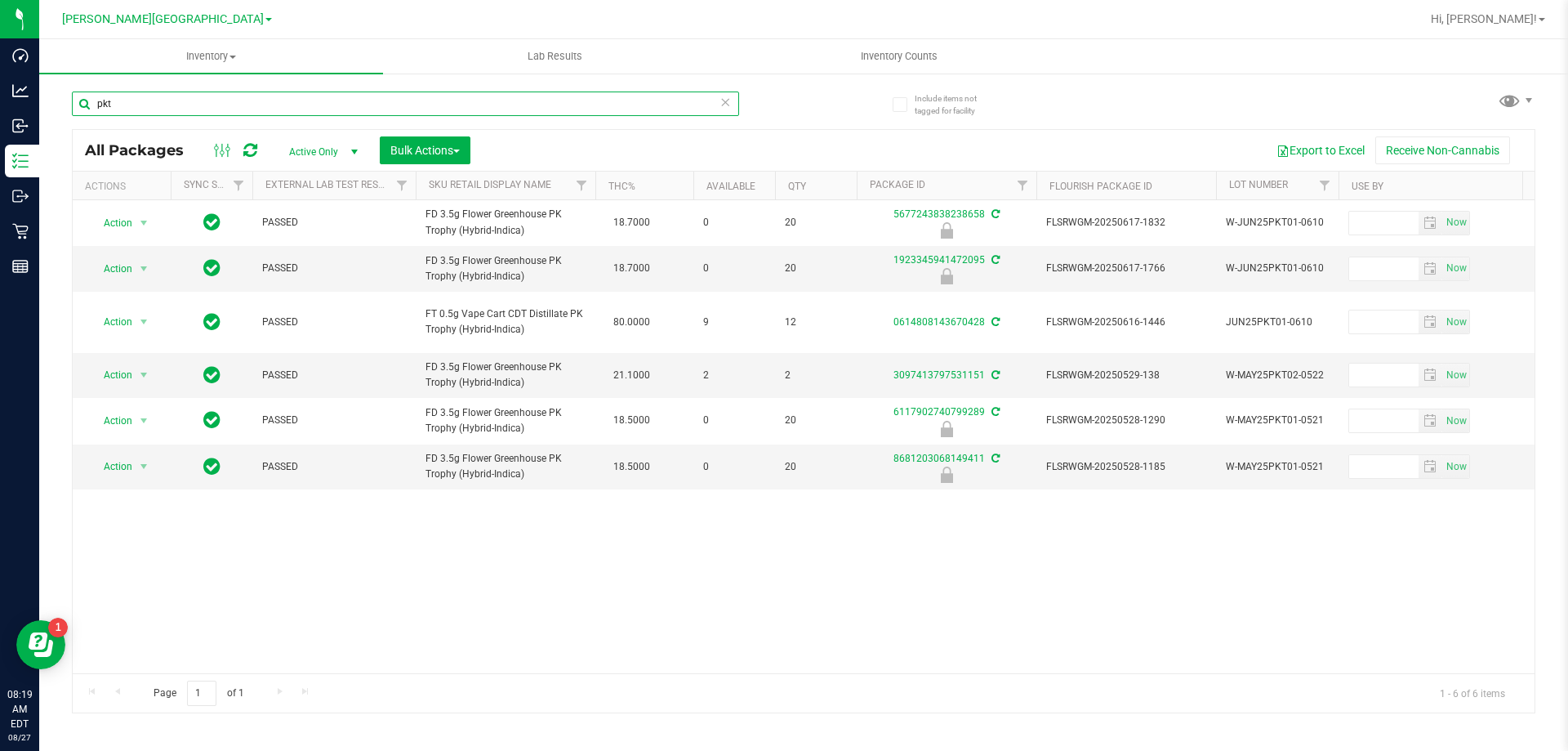
click at [308, 112] on input "pkt" at bounding box center [405, 104] width 667 height 25
type input "1506281285471669"
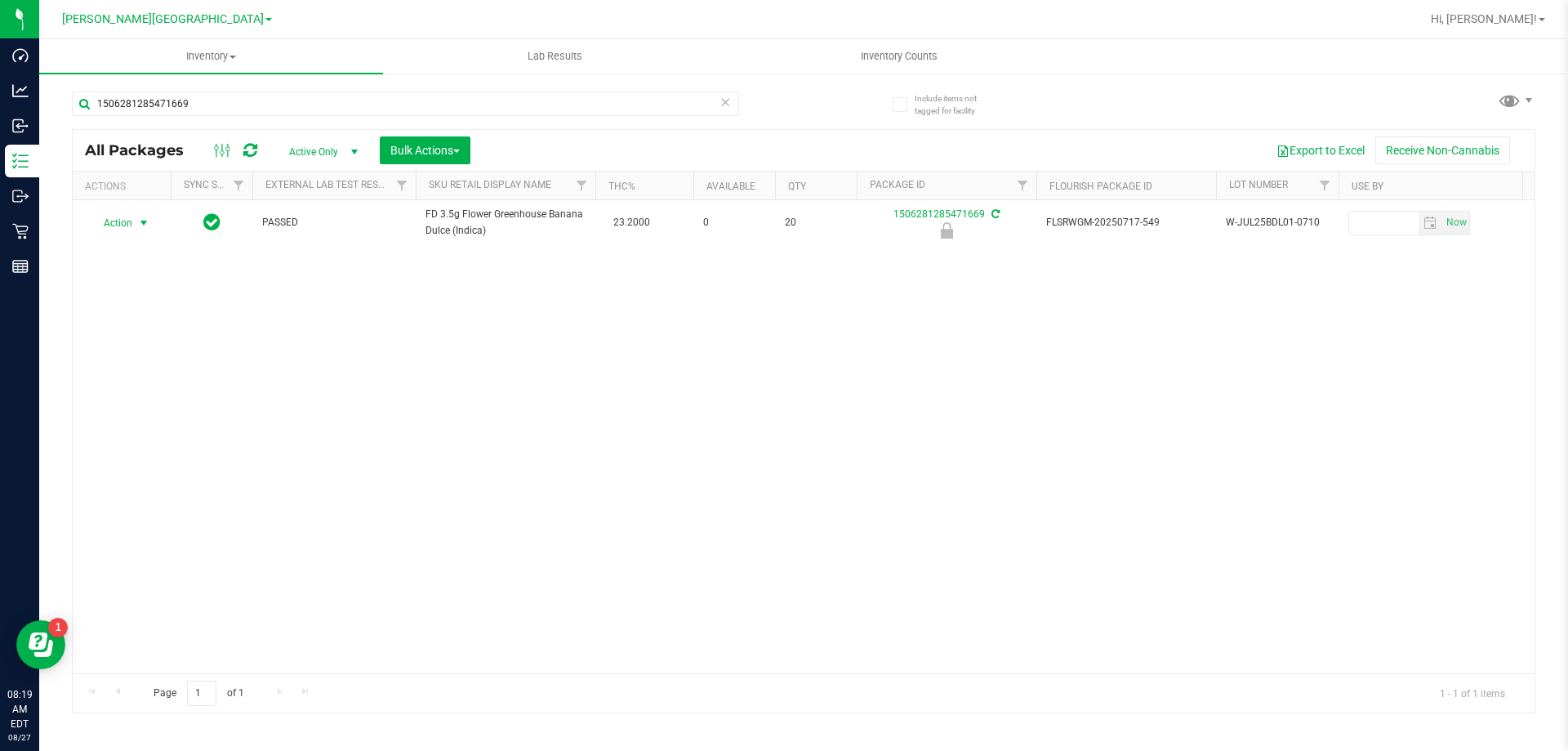
click at [140, 224] on span "select" at bounding box center [143, 223] width 13 height 13
click at [151, 404] on li "Unlock package" at bounding box center [142, 416] width 105 height 25
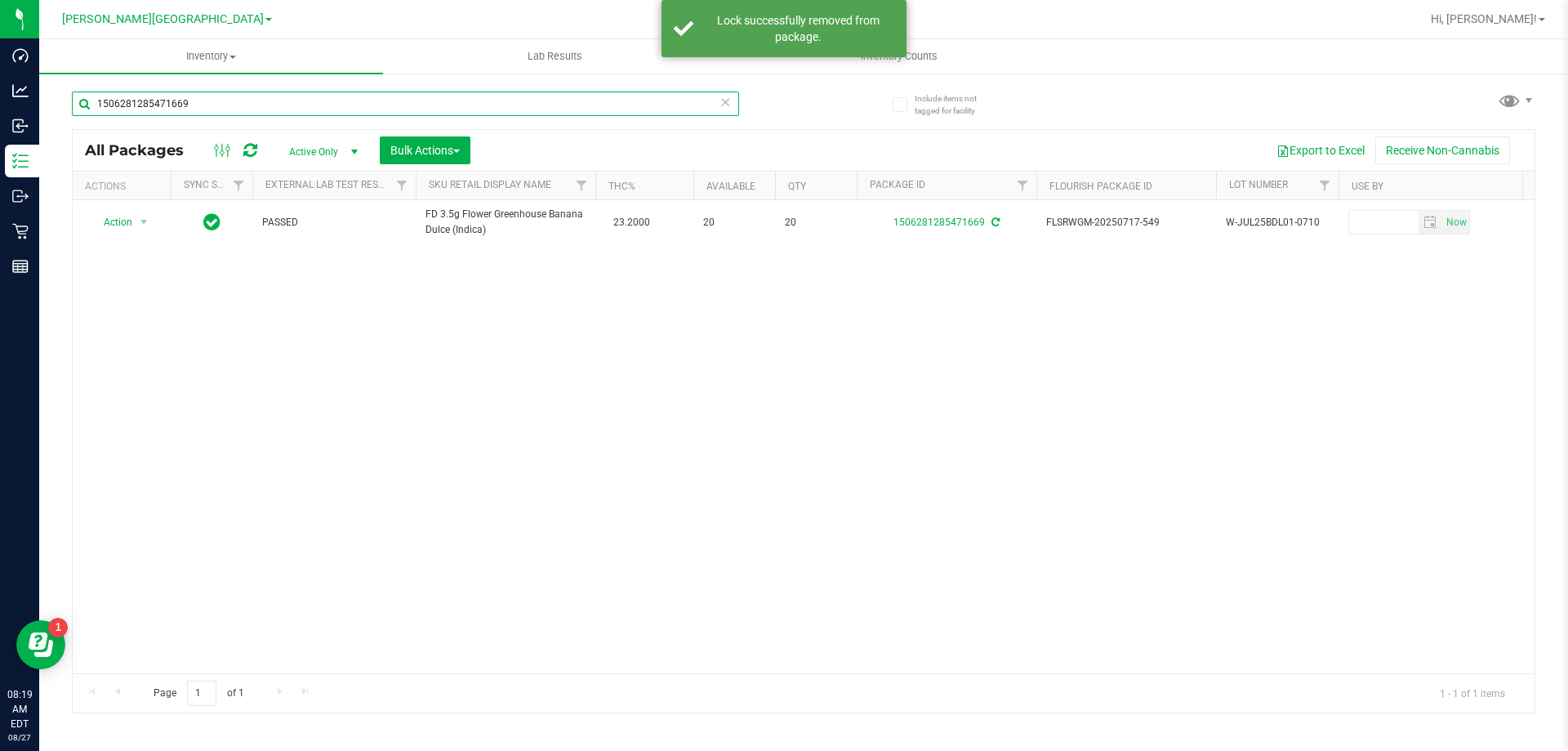
click at [179, 107] on input "1506281285471669" at bounding box center [405, 104] width 667 height 25
type input "5677243838238658"
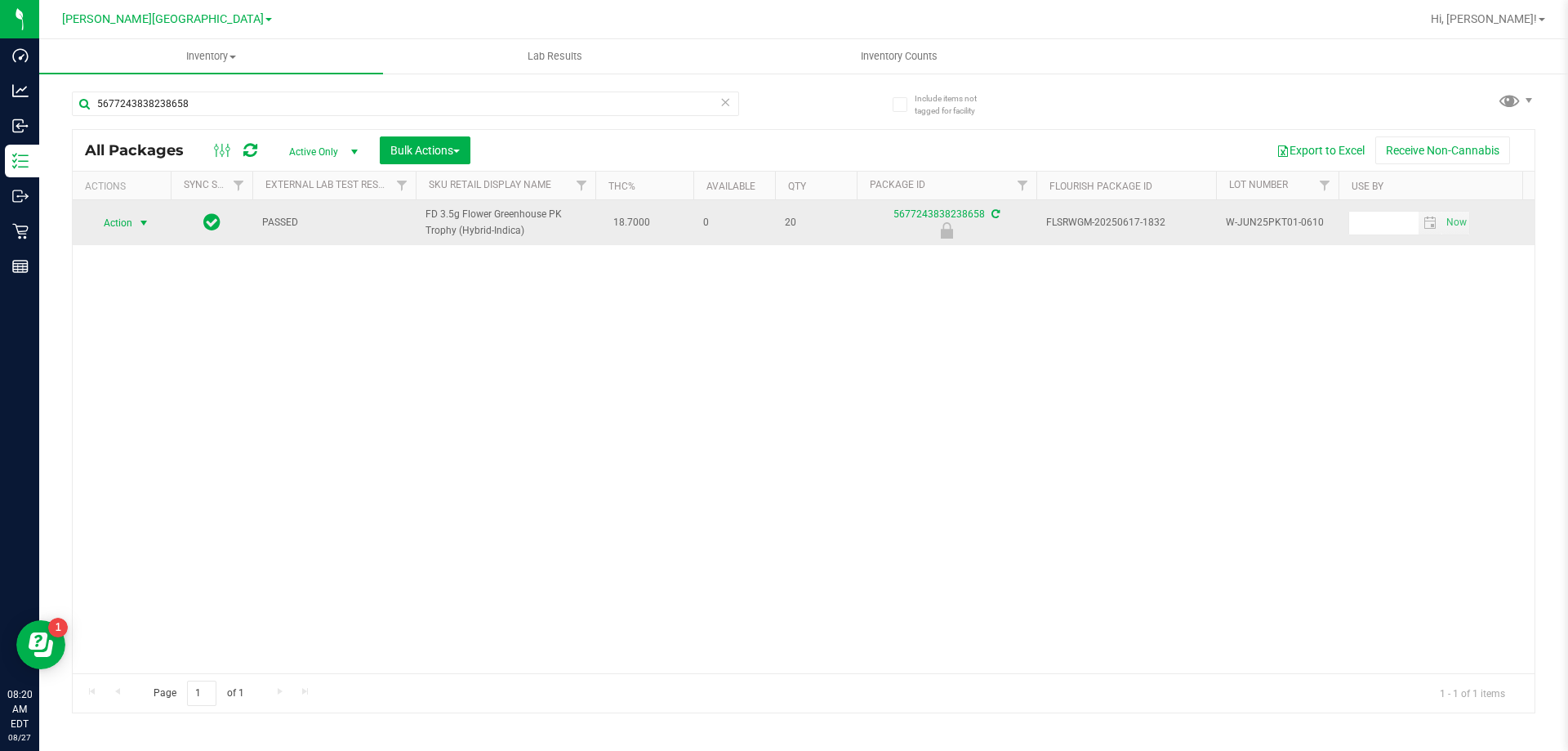
click at [127, 224] on span "Action" at bounding box center [111, 222] width 44 height 23
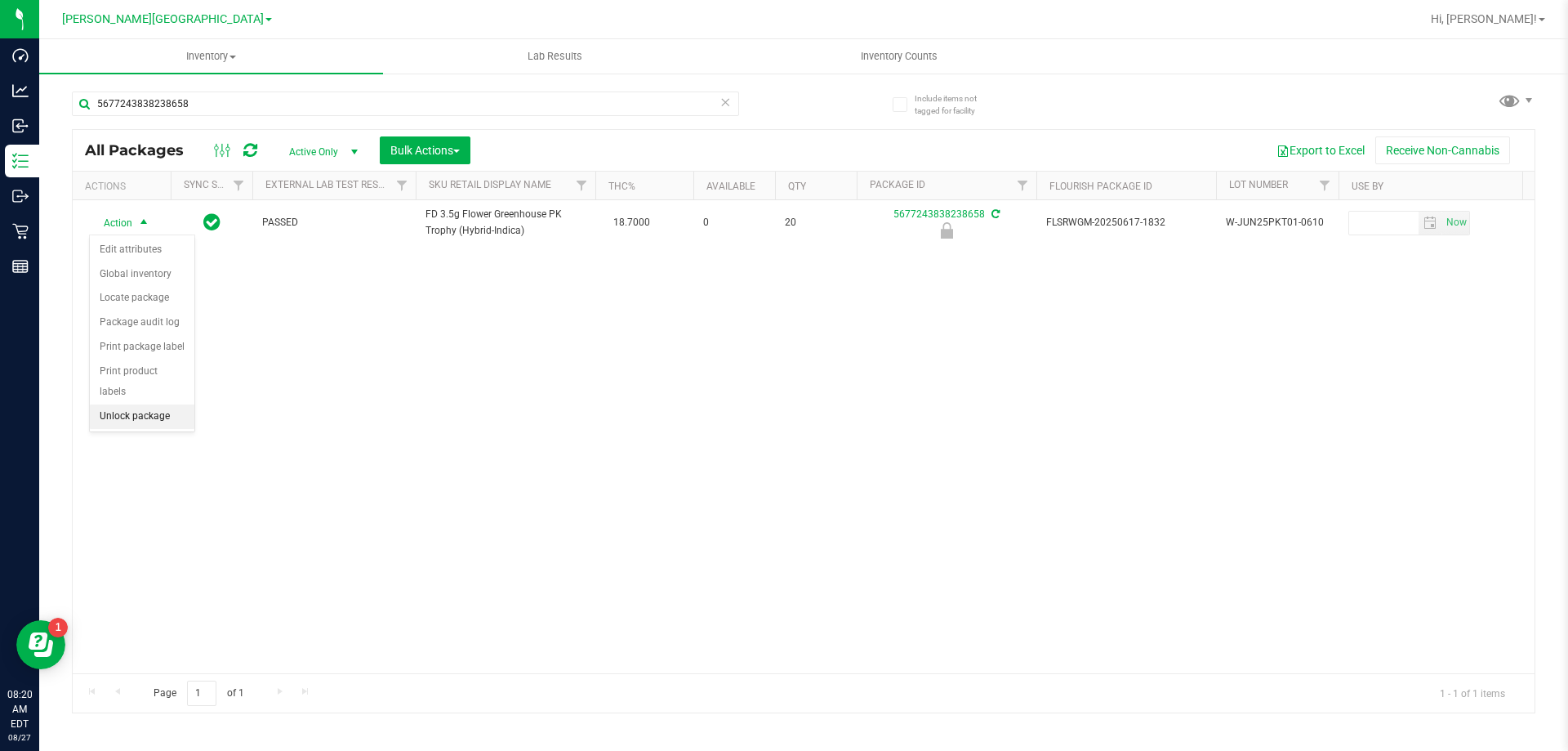
click at [148, 404] on li "Unlock package" at bounding box center [142, 416] width 105 height 25
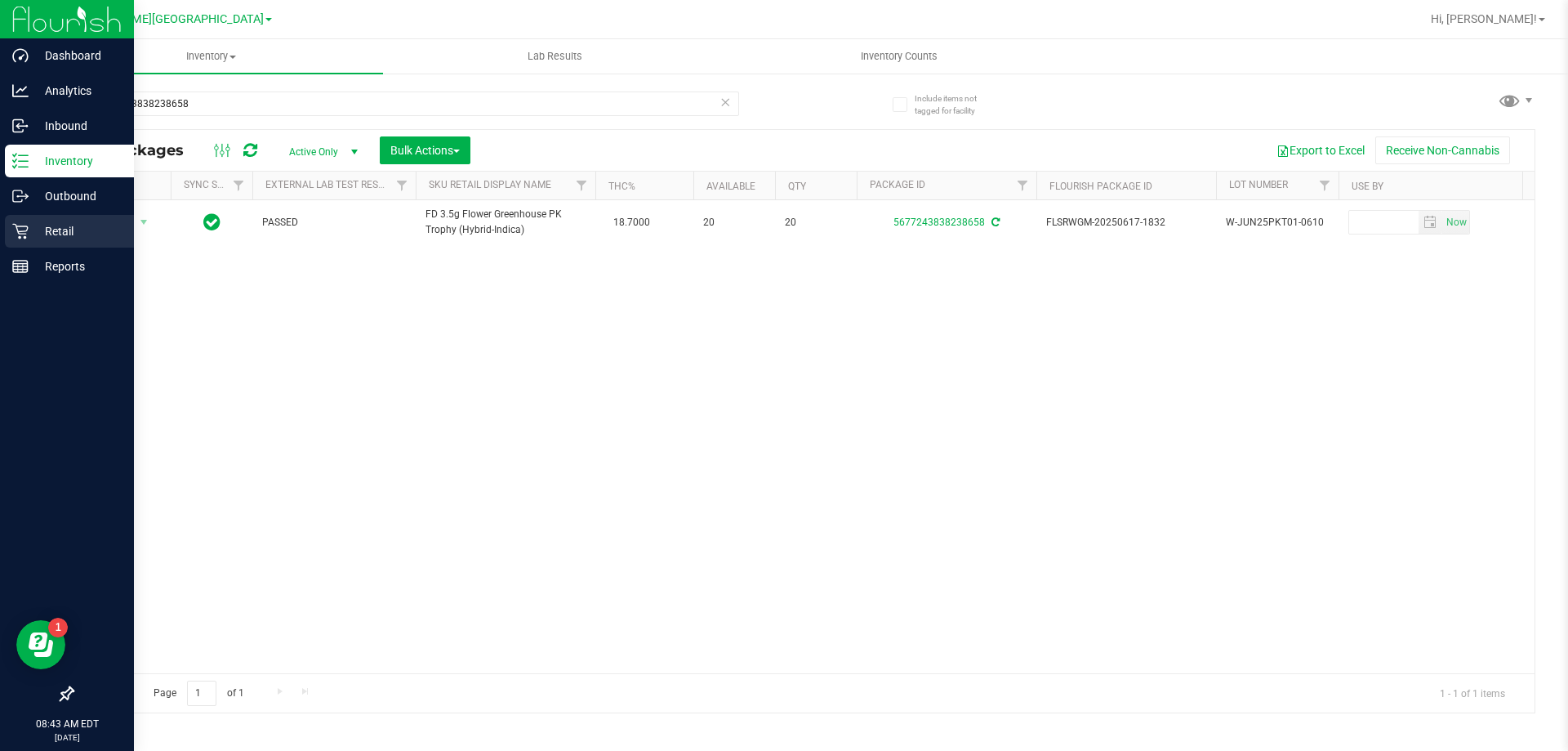
click at [45, 242] on div "Retail" at bounding box center [69, 231] width 129 height 33
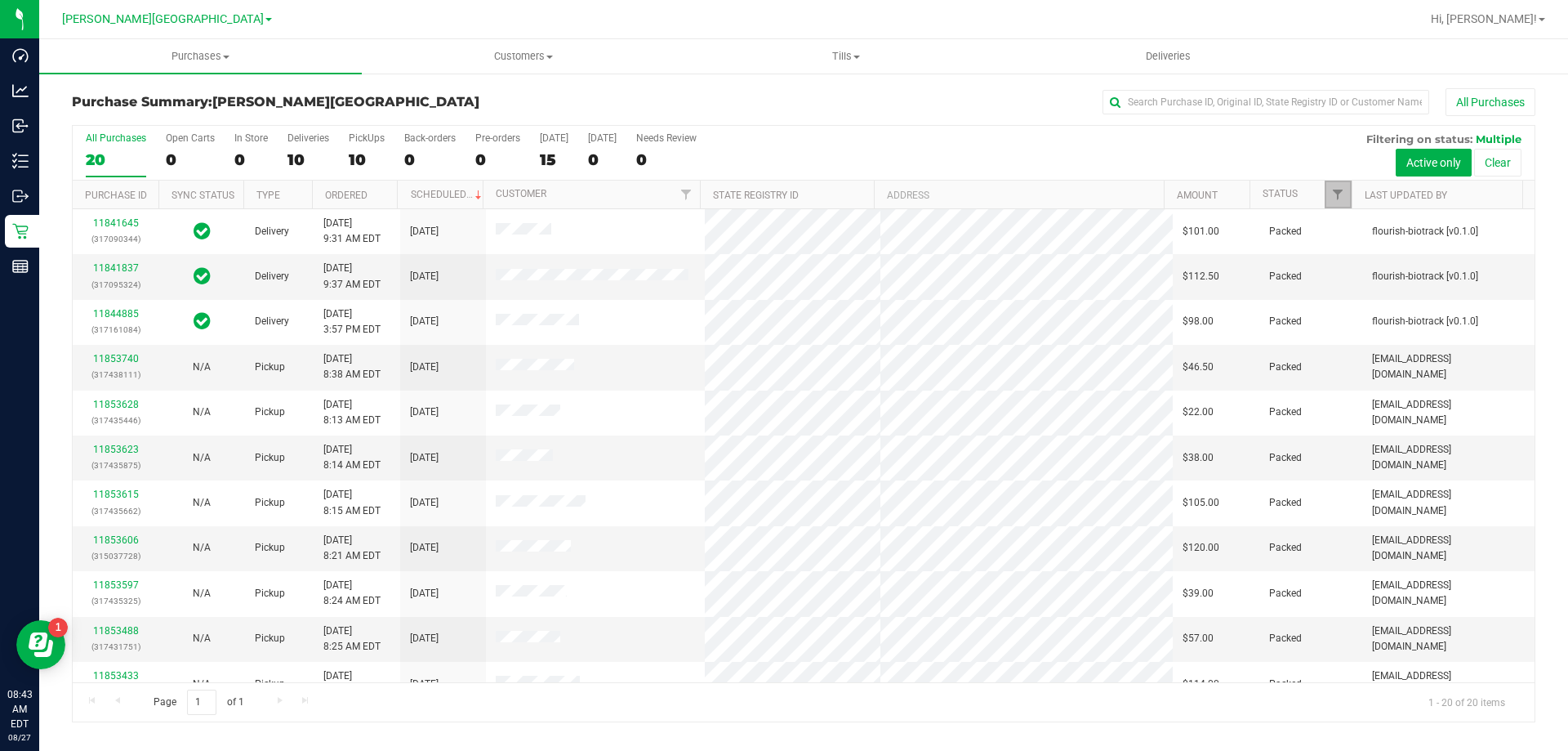
click at [1337, 196] on span "Filter" at bounding box center [1338, 195] width 13 height 13
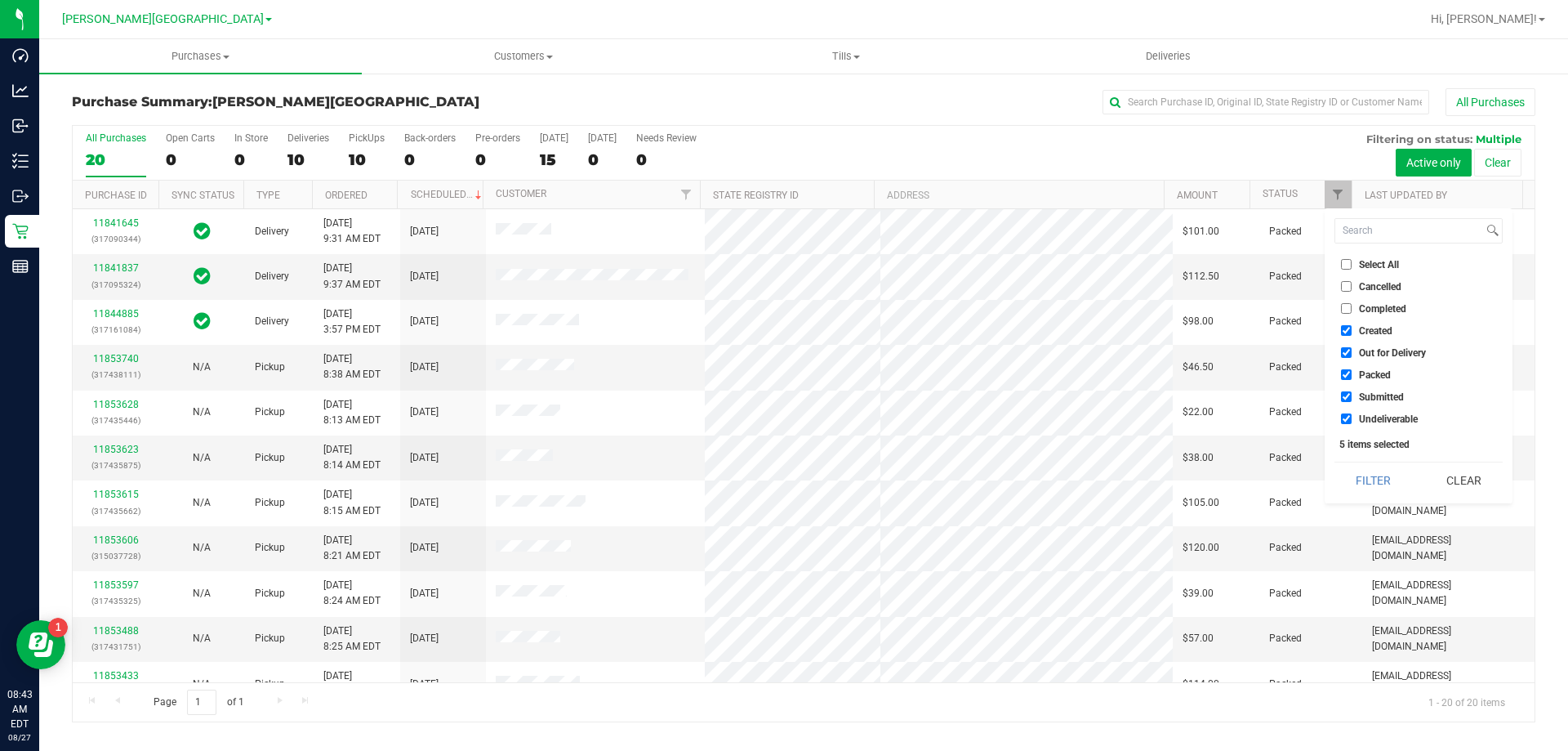
click at [1345, 330] on input "Created" at bounding box center [1347, 331] width 11 height 11
checkbox input "false"
click at [1345, 347] on input "Out for Delivery" at bounding box center [1347, 353] width 11 height 11
checkbox input "false"
click at [1346, 374] on input "Packed" at bounding box center [1347, 375] width 11 height 11
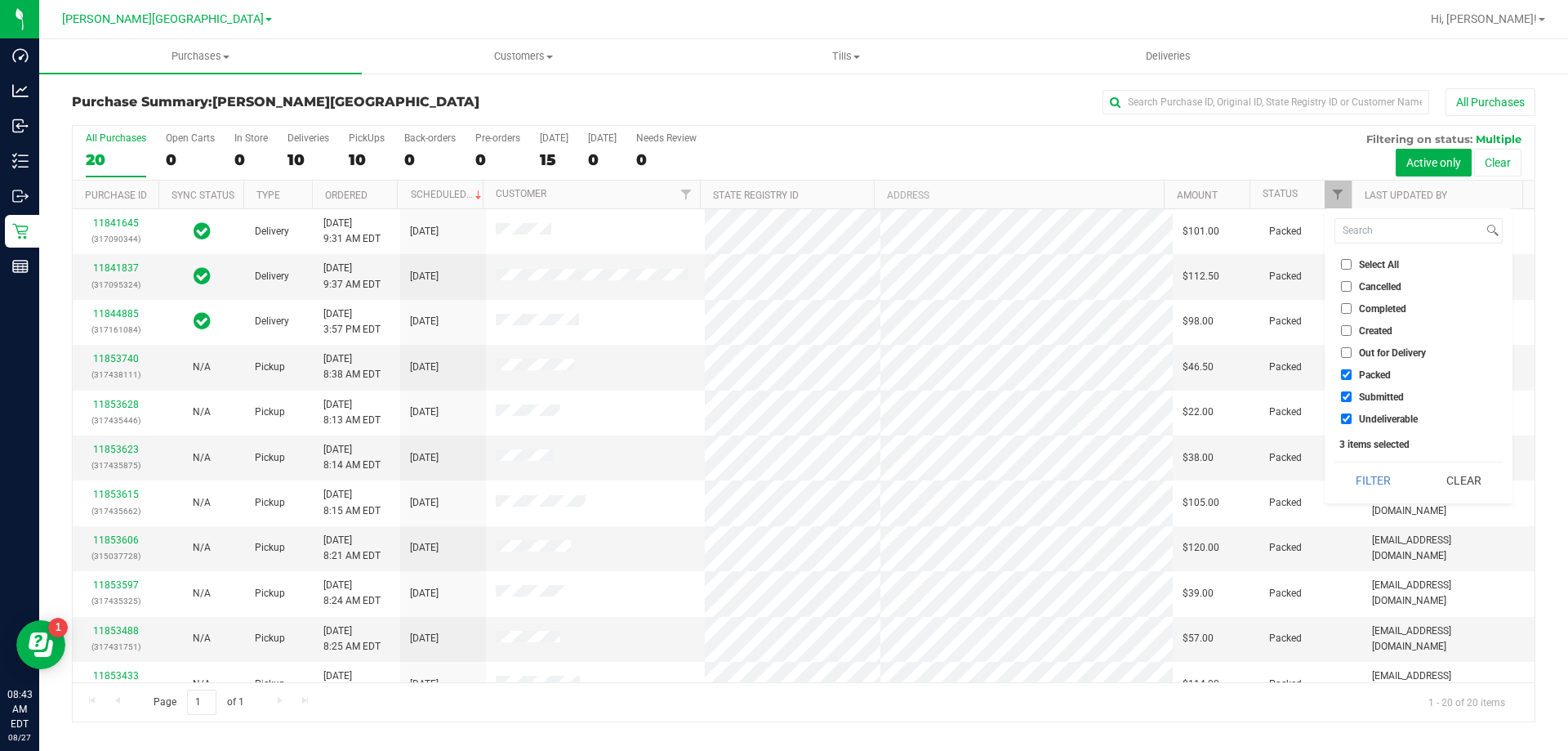
checkbox input "false"
click at [1347, 421] on input "Undeliverable" at bounding box center [1347, 419] width 11 height 11
checkbox input "false"
click at [1363, 474] on button "Filter" at bounding box center [1373, 480] width 78 height 36
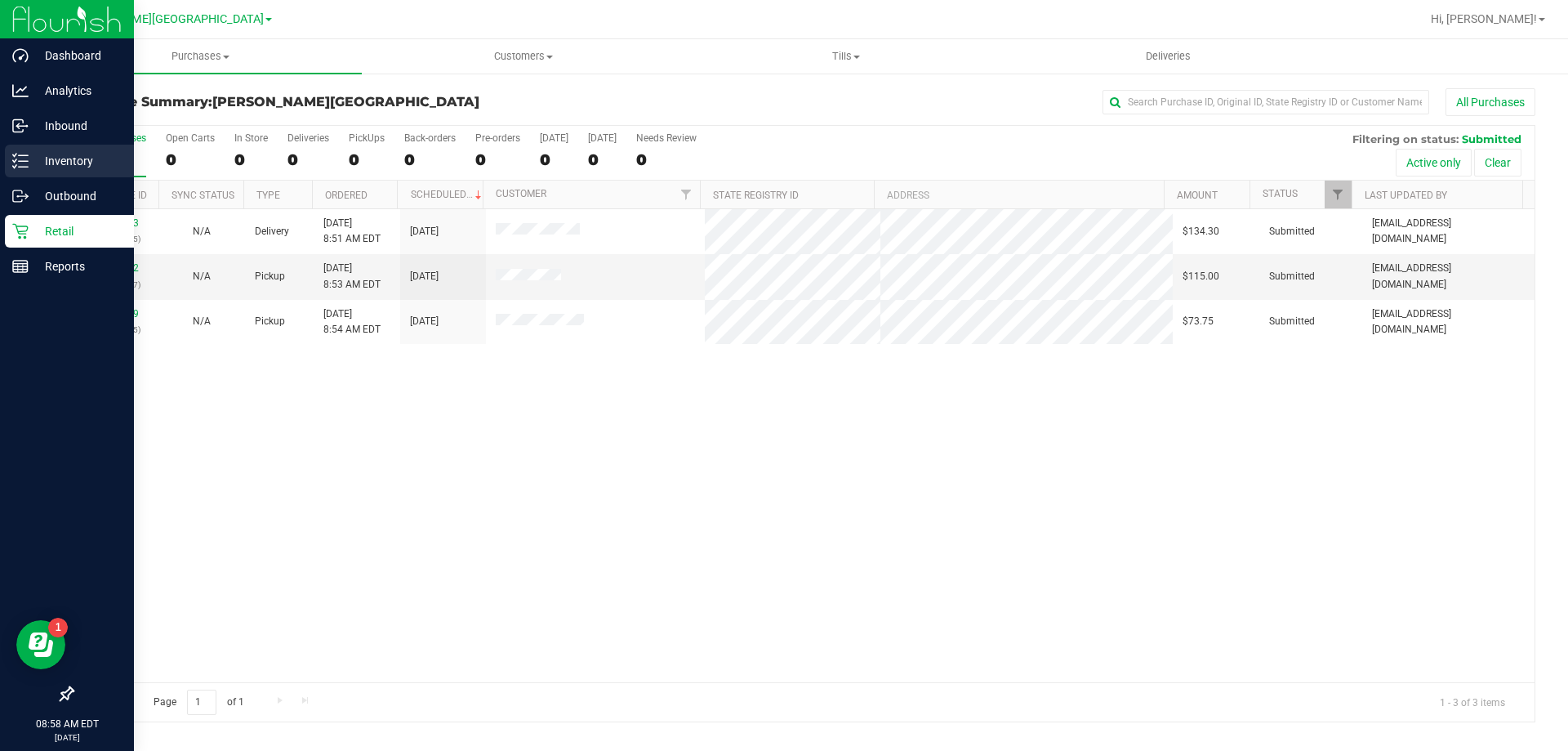
click at [100, 160] on p "Inventory" at bounding box center [77, 161] width 98 height 19
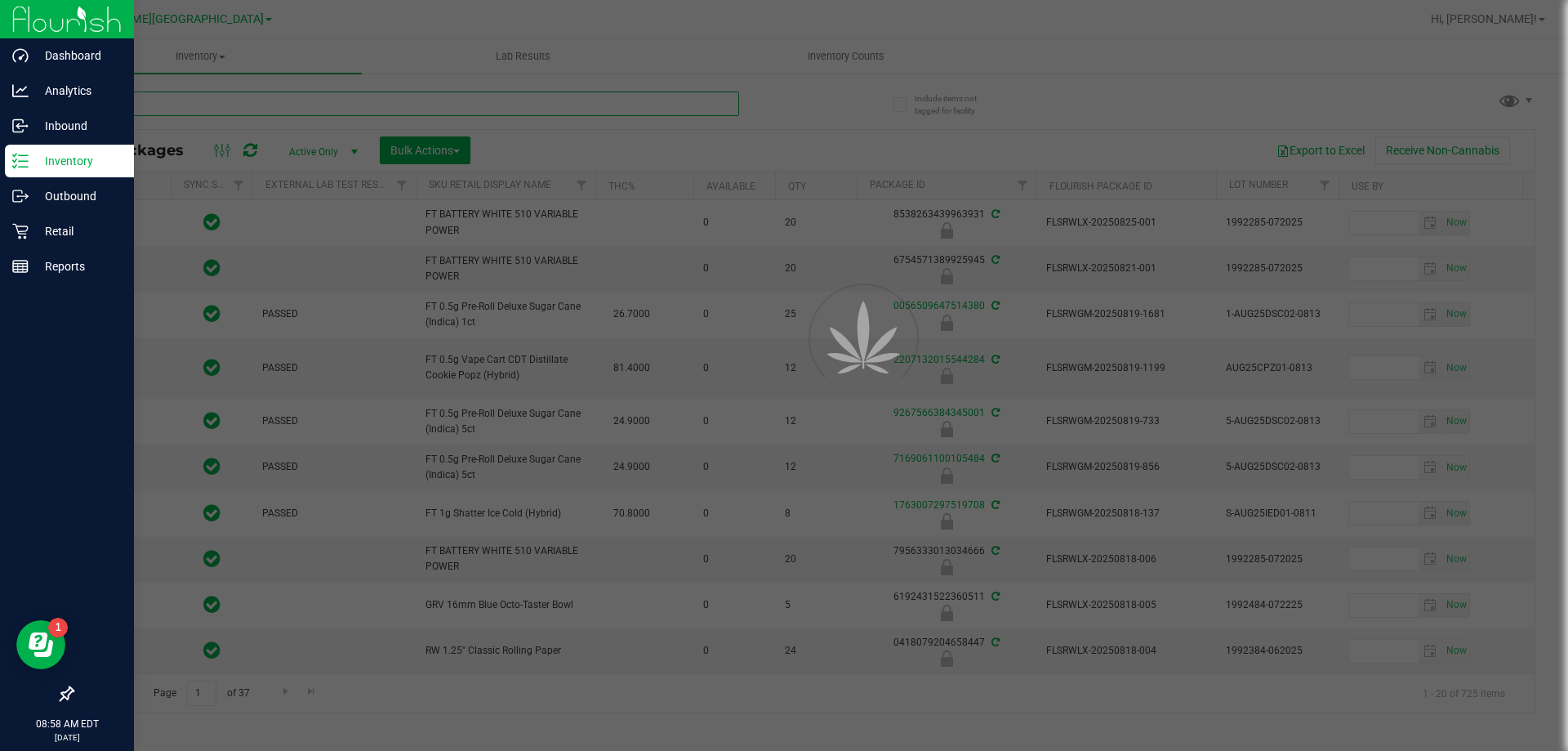
click at [228, 110] on input "text" at bounding box center [405, 104] width 667 height 25
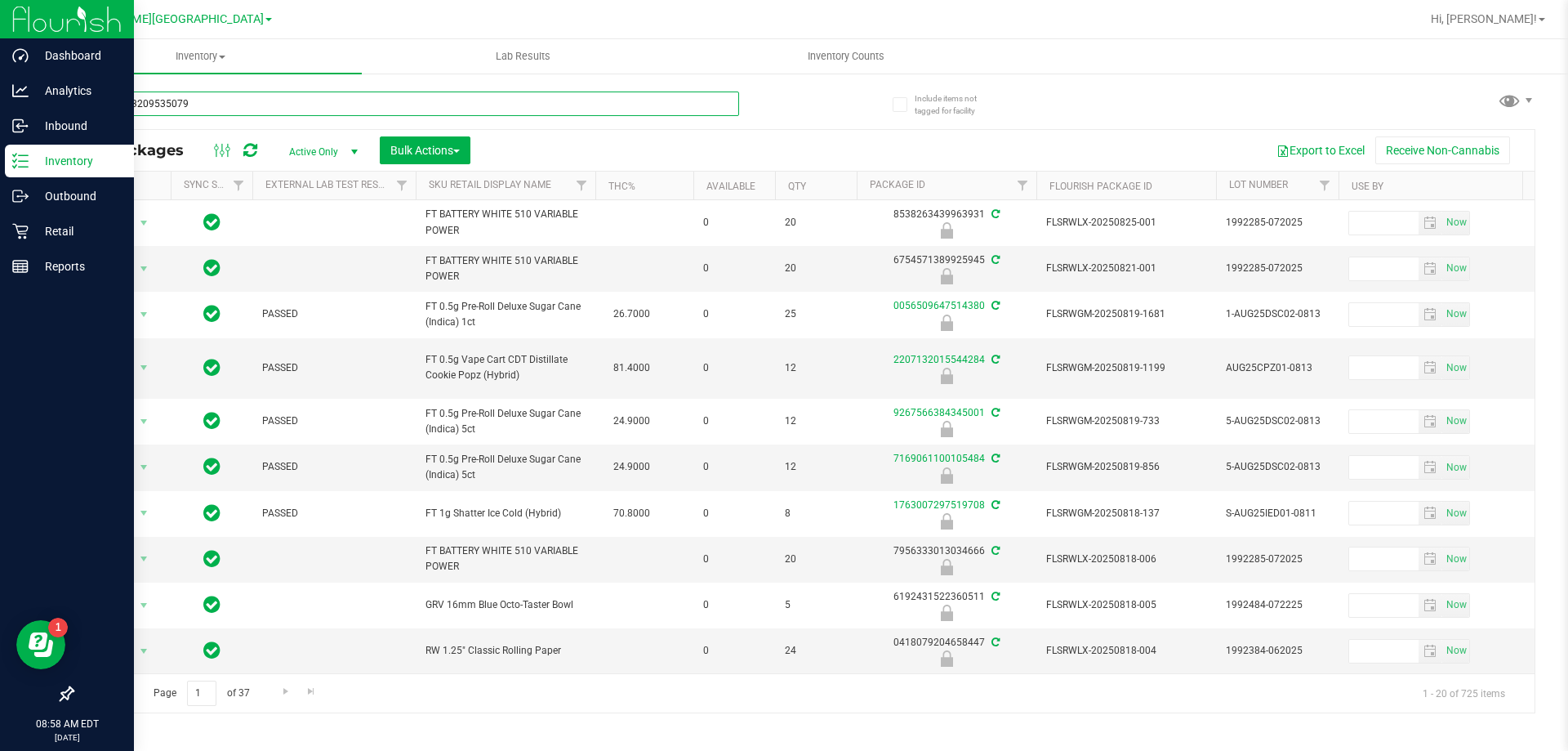
type input "0510303209535079"
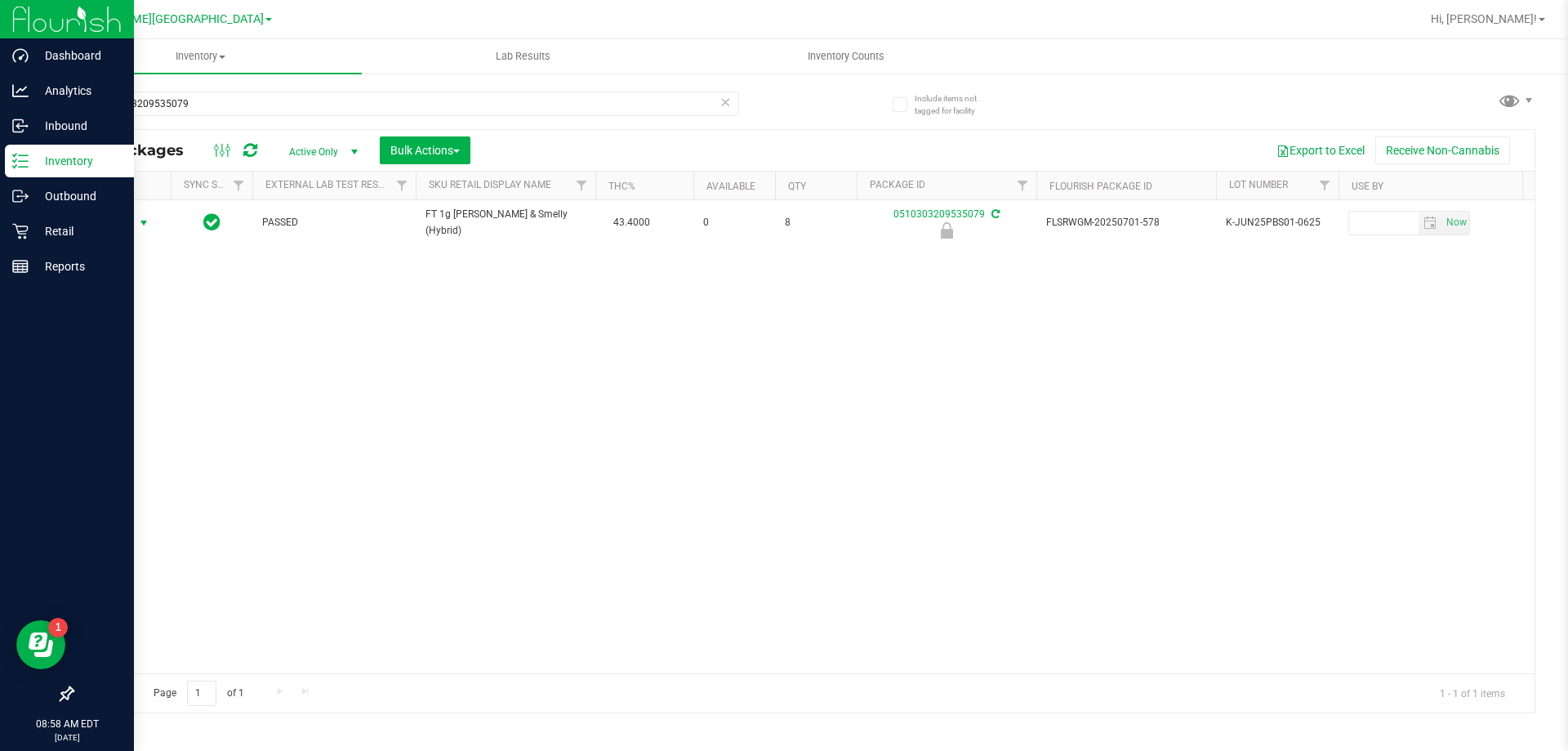
click at [126, 222] on span "Action" at bounding box center [111, 222] width 44 height 23
click at [152, 404] on li "Unlock package" at bounding box center [142, 416] width 105 height 25
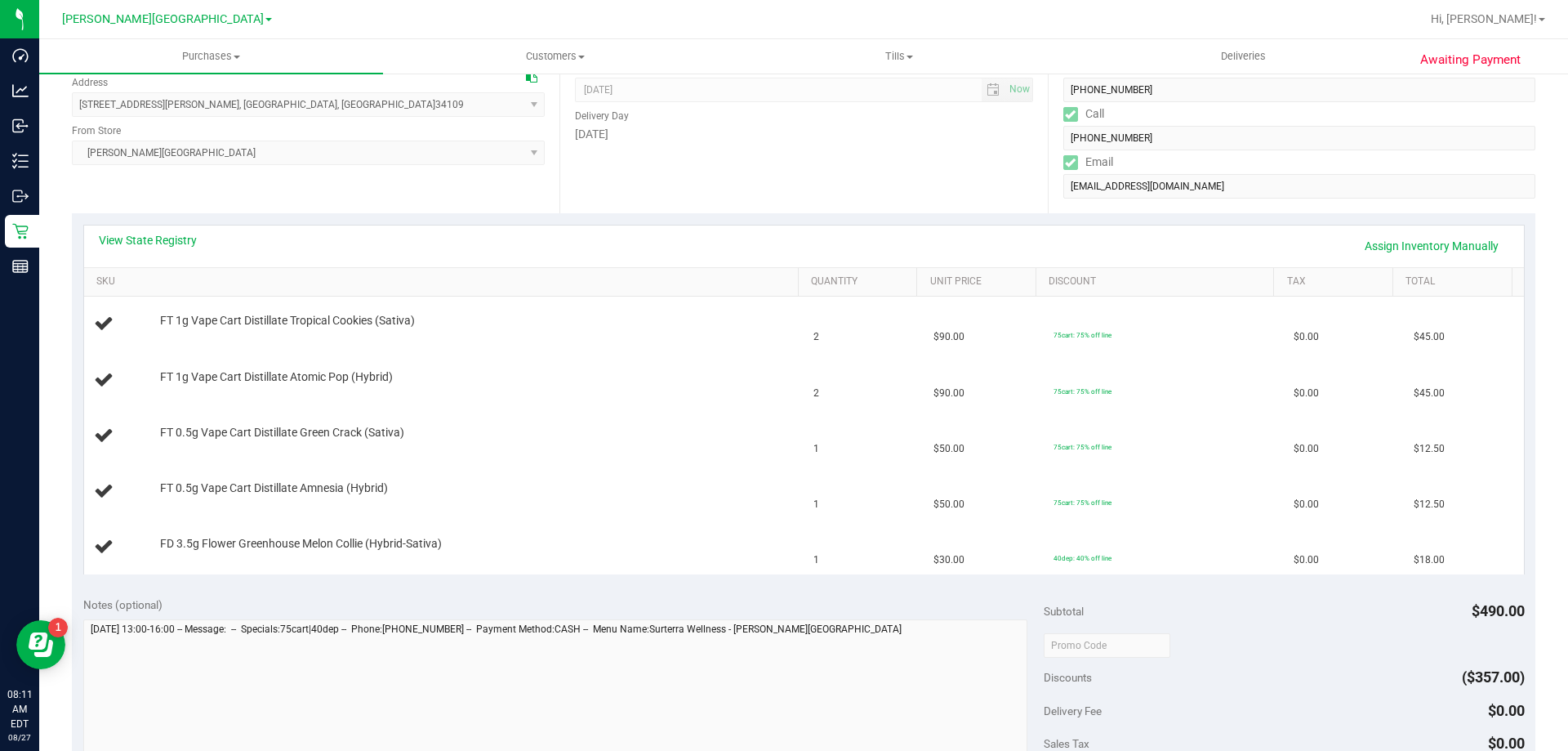
scroll to position [245, 0]
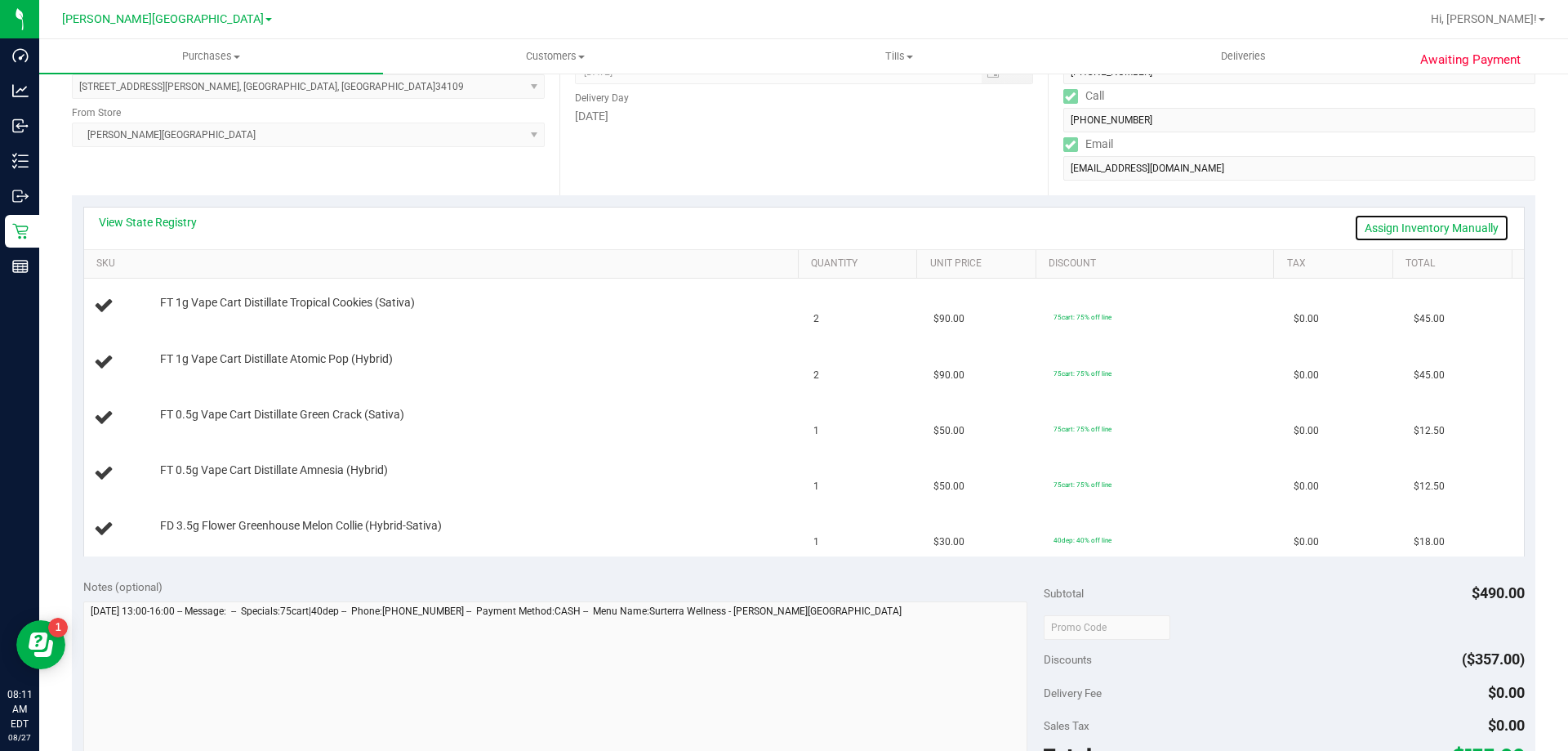
click at [1438, 229] on link "Assign Inventory Manually" at bounding box center [1431, 228] width 155 height 28
click at [185, 318] on link "Add Package" at bounding box center [189, 313] width 59 height 11
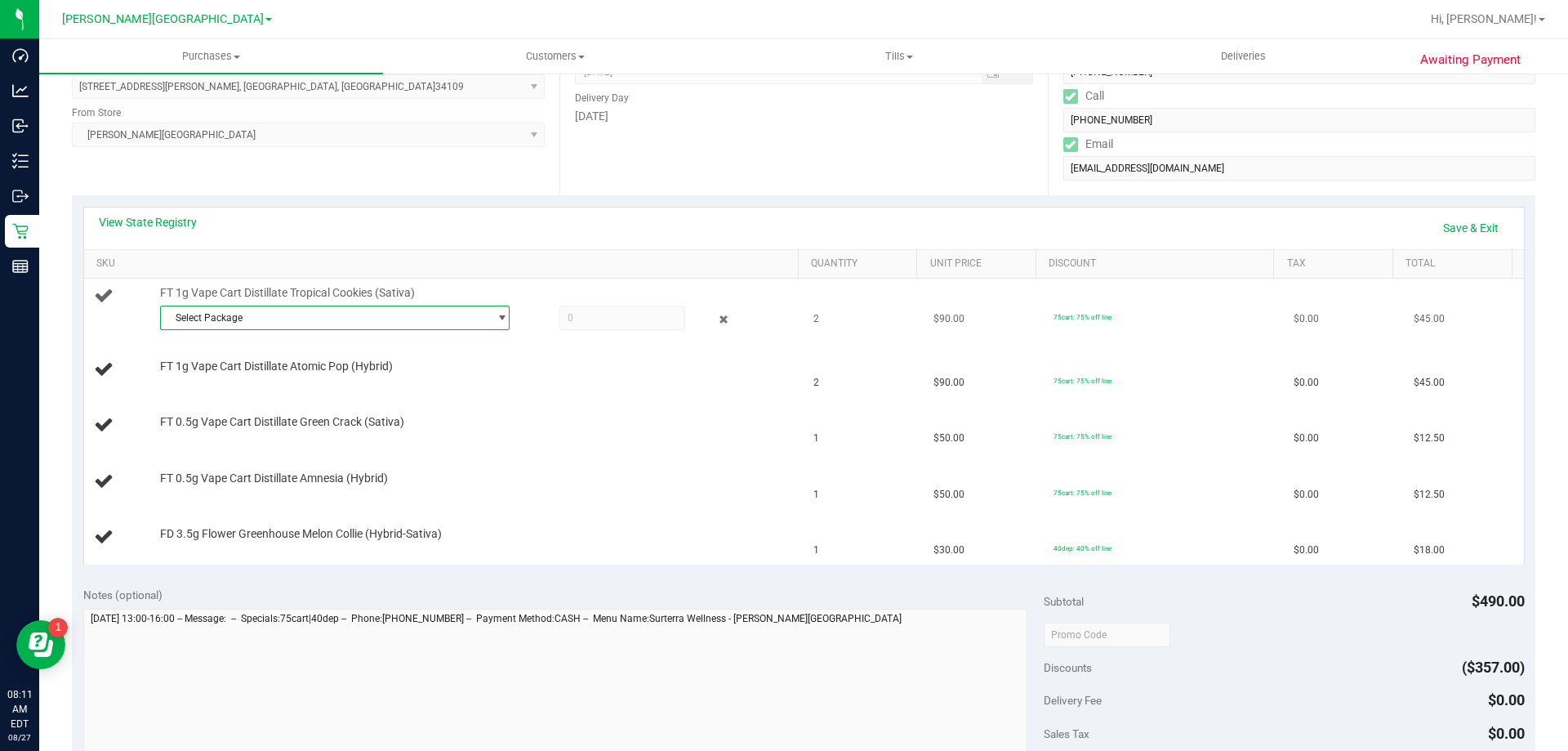
click at [259, 324] on span "Select Package" at bounding box center [324, 318] width 328 height 23
click at [281, 382] on span "( JUN25TRK01C-0703 | orig: FLSRWGM-20250711-064 )" at bounding box center [386, 385] width 247 height 11
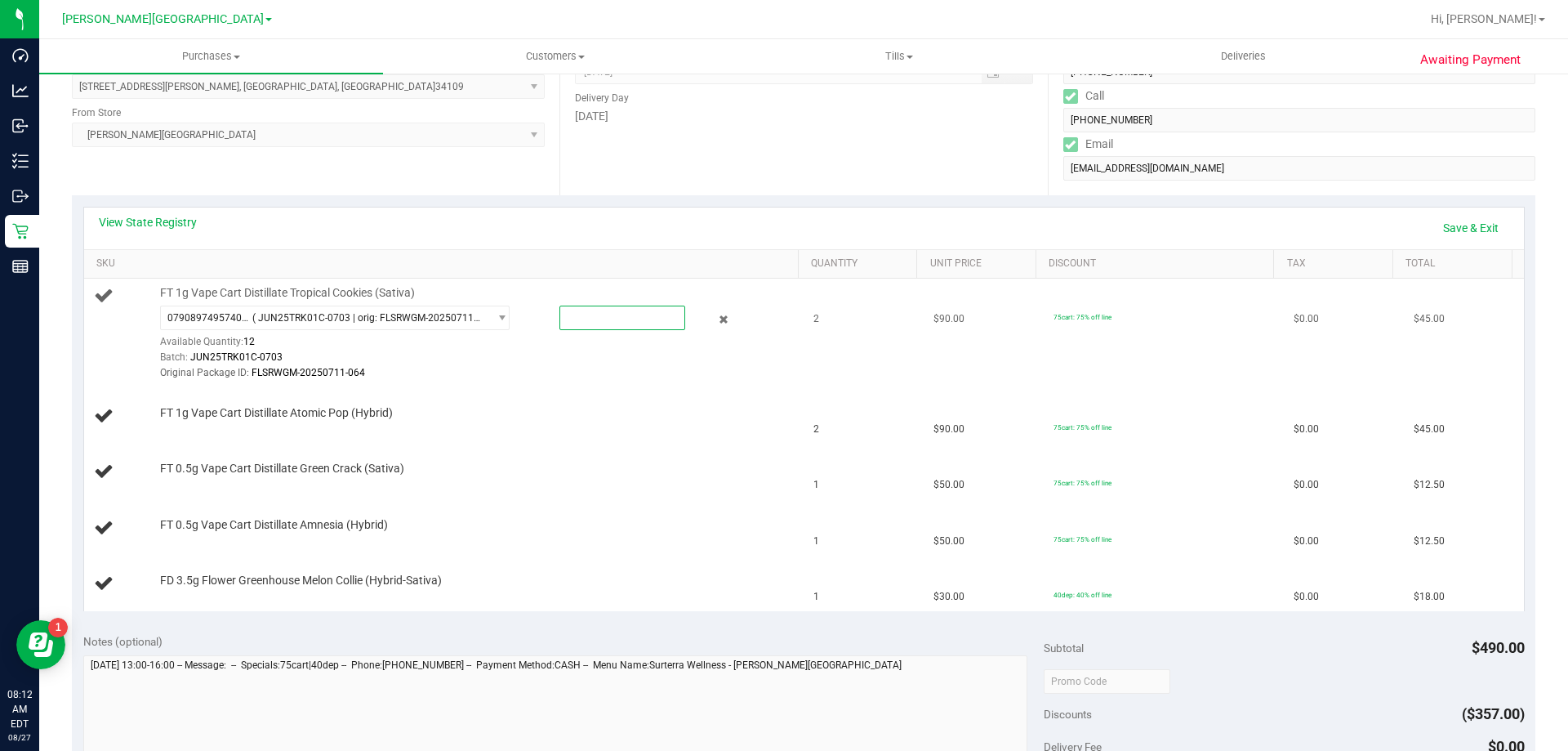
click at [640, 325] on span at bounding box center [622, 318] width 126 height 25
type input "2"
type input "2.0000"
click at [404, 376] on div "Original Package ID: FLSRWGM-20250711-064" at bounding box center [475, 373] width 631 height 16
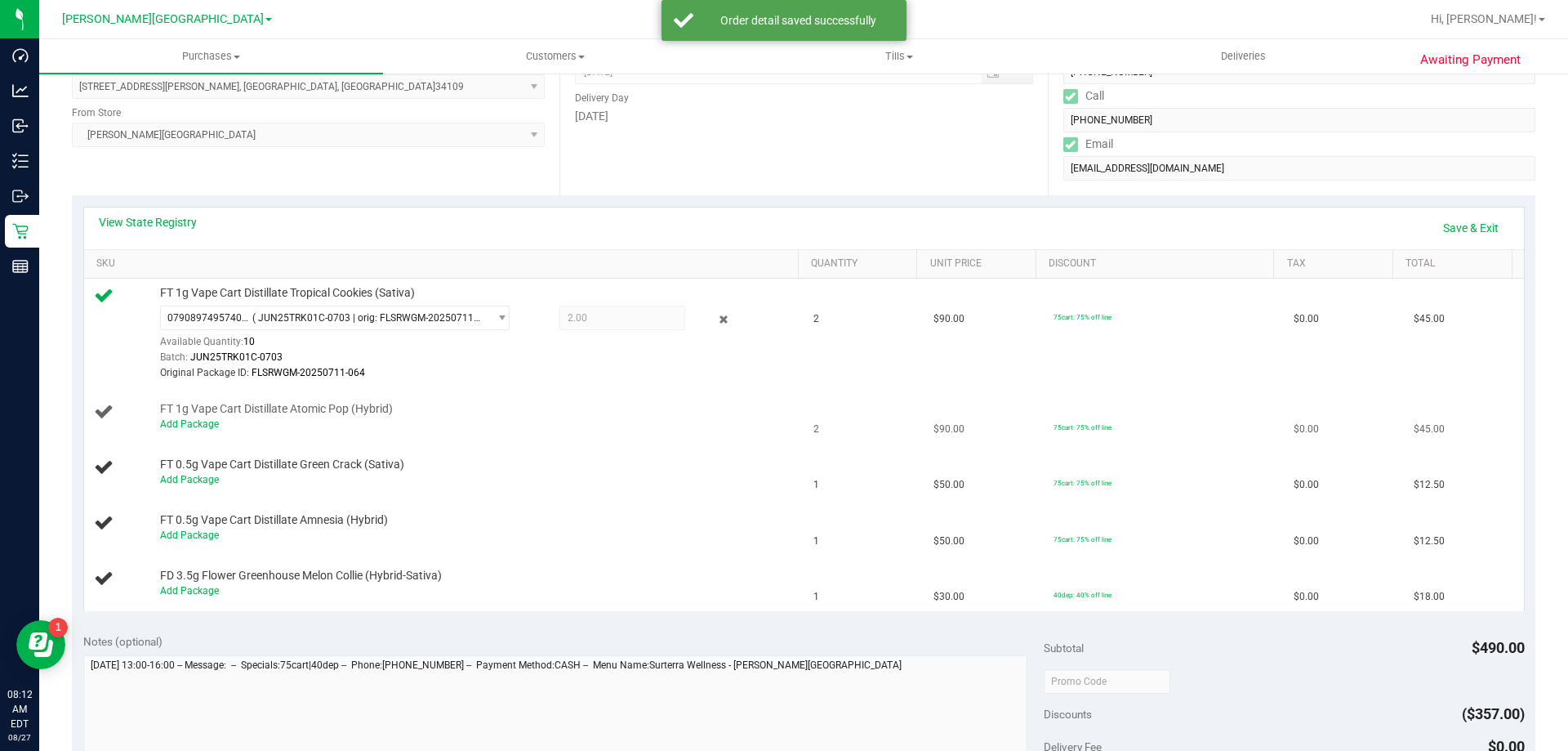
click at [217, 424] on div "Add Package" at bounding box center [475, 424] width 631 height 16
click at [207, 424] on link "Add Package" at bounding box center [189, 424] width 59 height 11
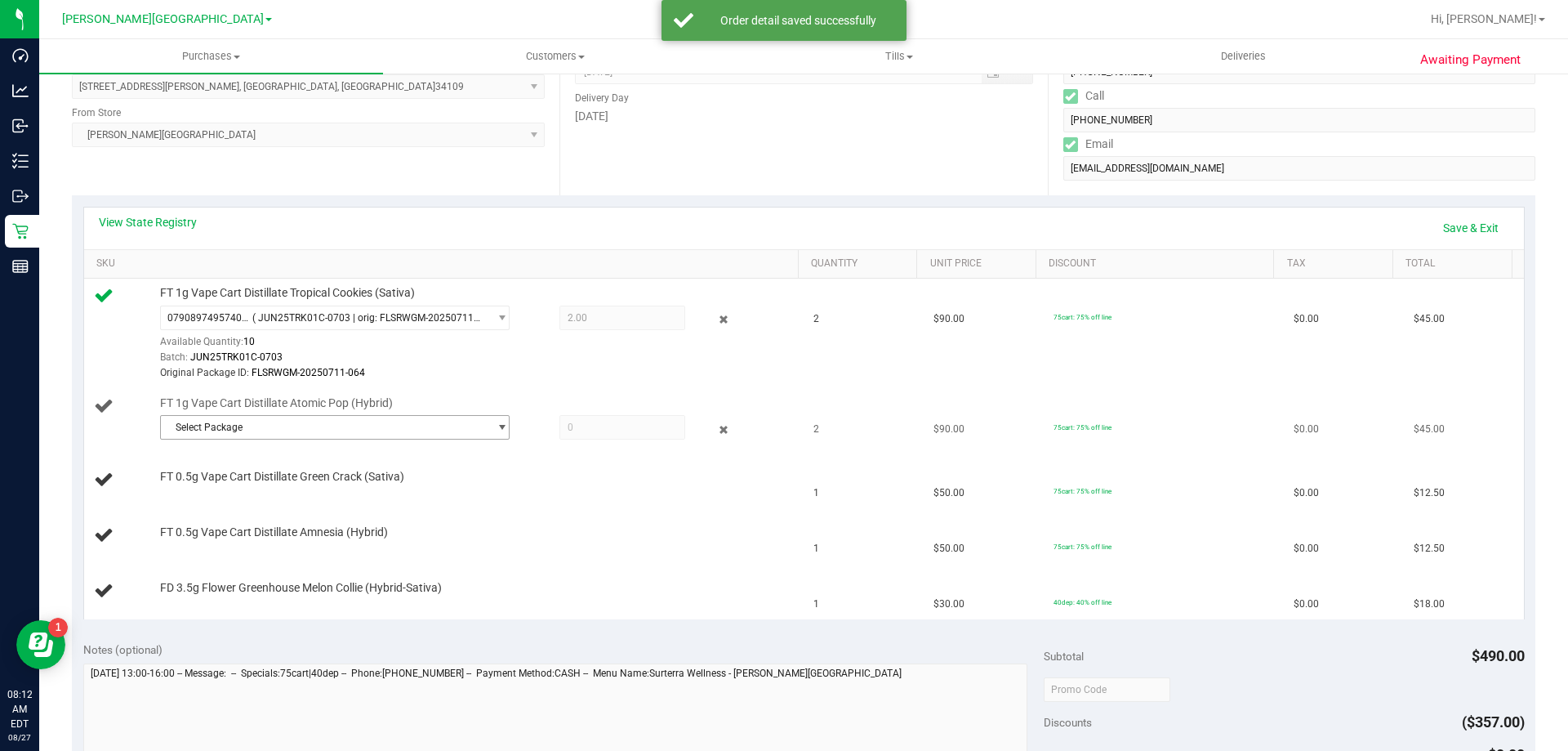
drag, startPoint x: 207, startPoint y: 424, endPoint x: 227, endPoint y: 436, distance: 23.3
click at [227, 436] on span "Select Package" at bounding box center [324, 427] width 328 height 23
click at [281, 491] on span "( JUL25ATM01C-0714 | orig: FLSRWGM-20250721-2047 )" at bounding box center [389, 495] width 252 height 11
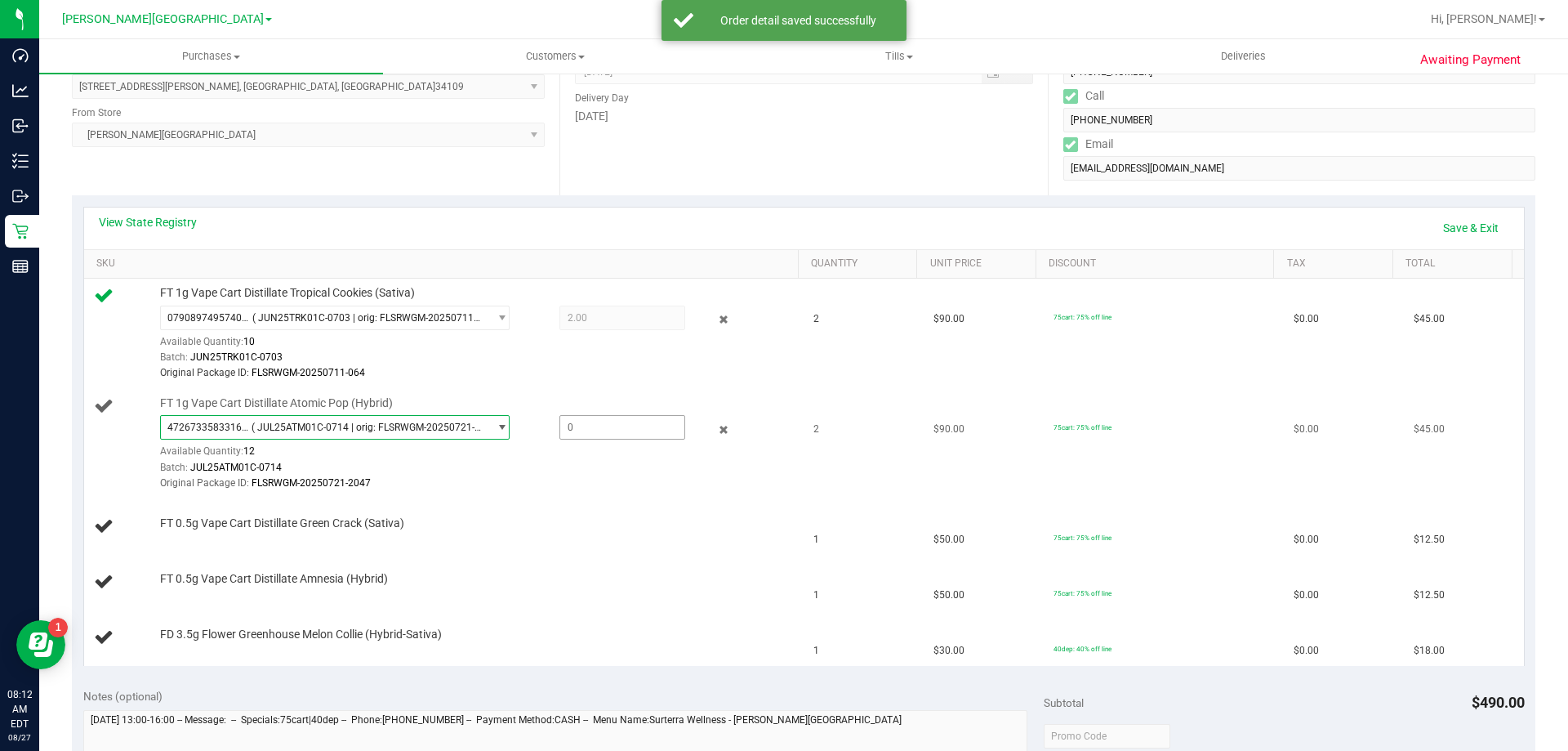
click at [603, 426] on span at bounding box center [622, 427] width 126 height 25
type input "2"
type input "2.0000"
click at [488, 472] on div "Batch: JUL25ATM01C-0714" at bounding box center [475, 467] width 631 height 16
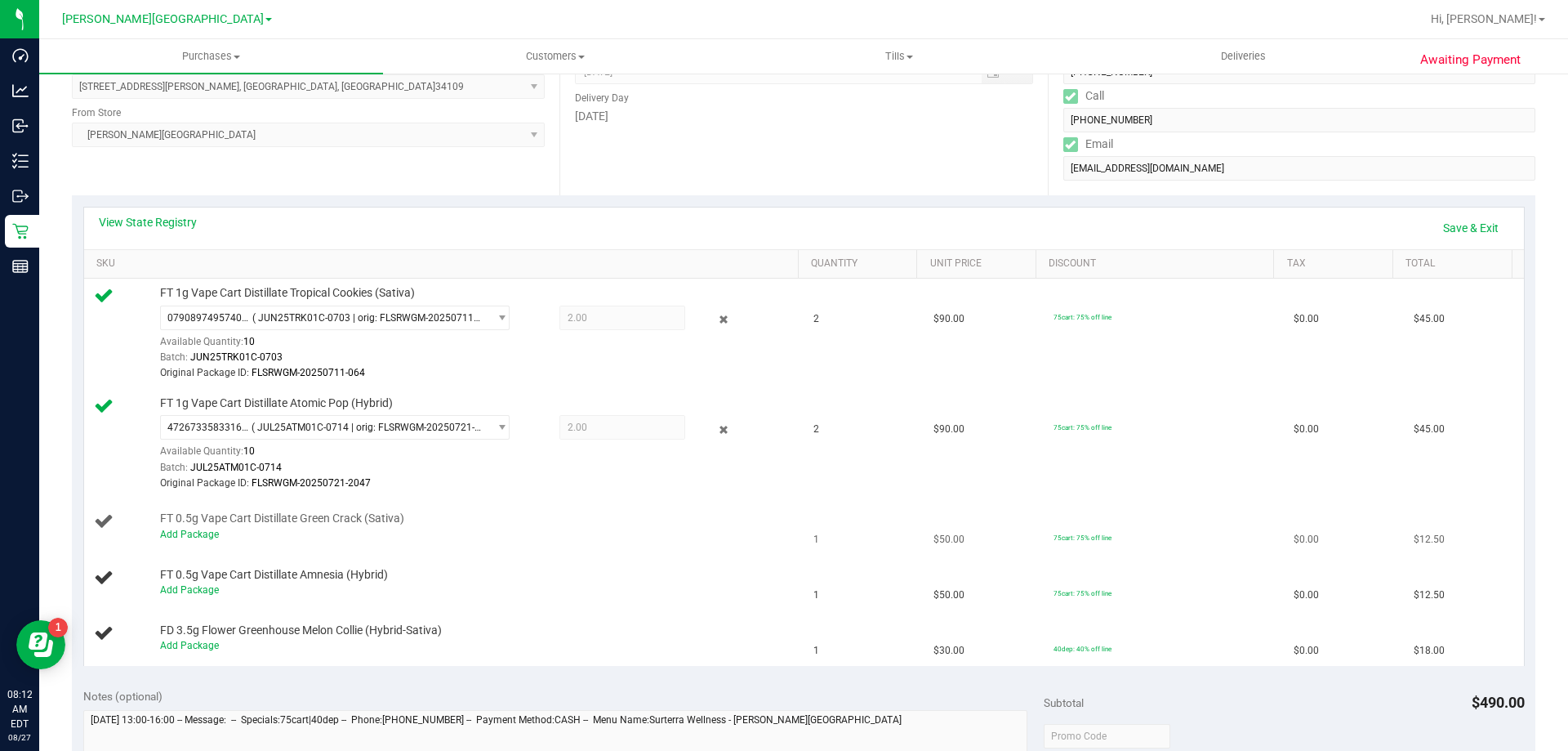
click at [185, 541] on div "Add Package" at bounding box center [475, 534] width 631 height 16
click at [183, 537] on link "Add Package" at bounding box center [189, 534] width 59 height 11
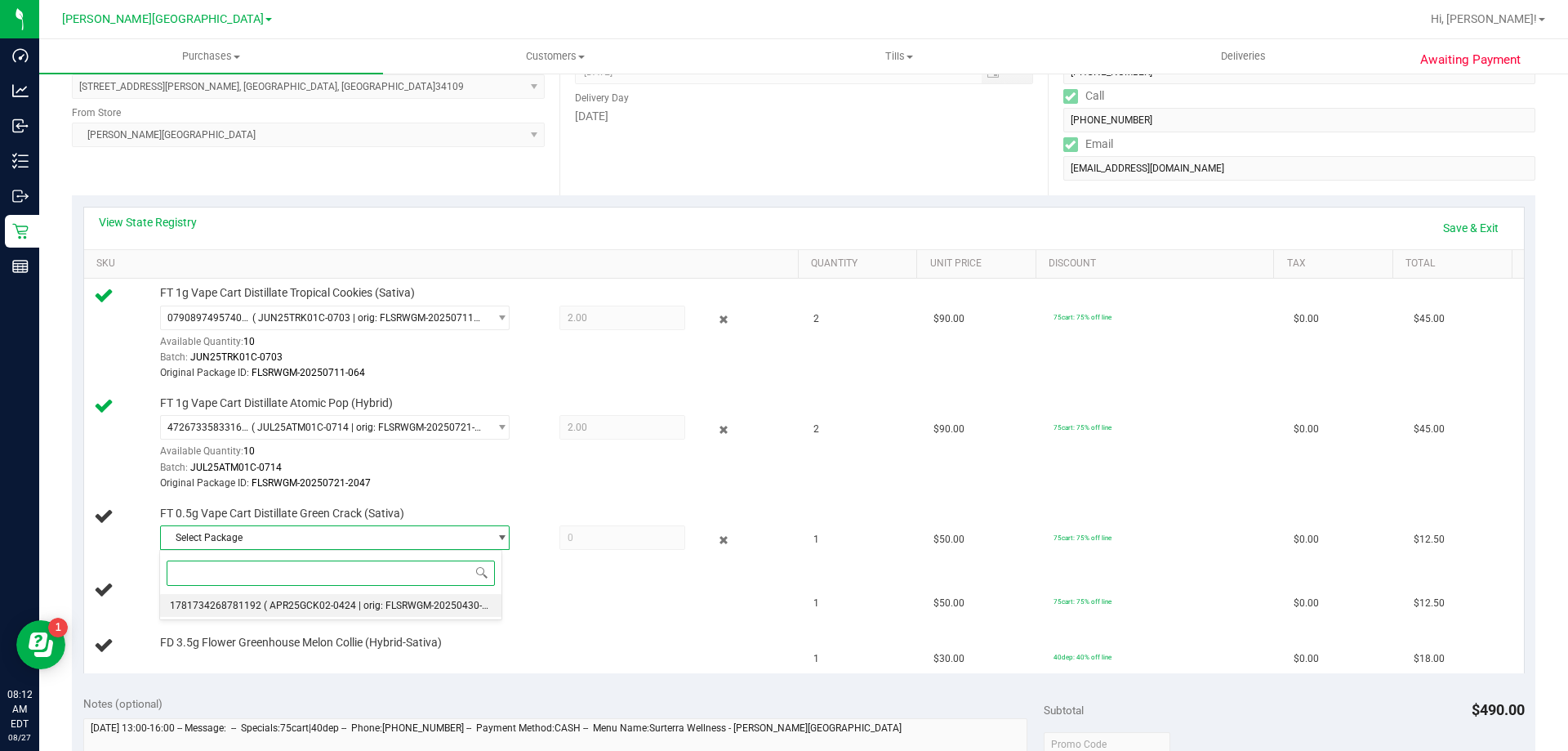
click at [227, 596] on li "1781734268781192 ( APR25GCK02-0424 | orig: FLSRWGM-20250430-2288 )" at bounding box center [330, 605] width 342 height 23
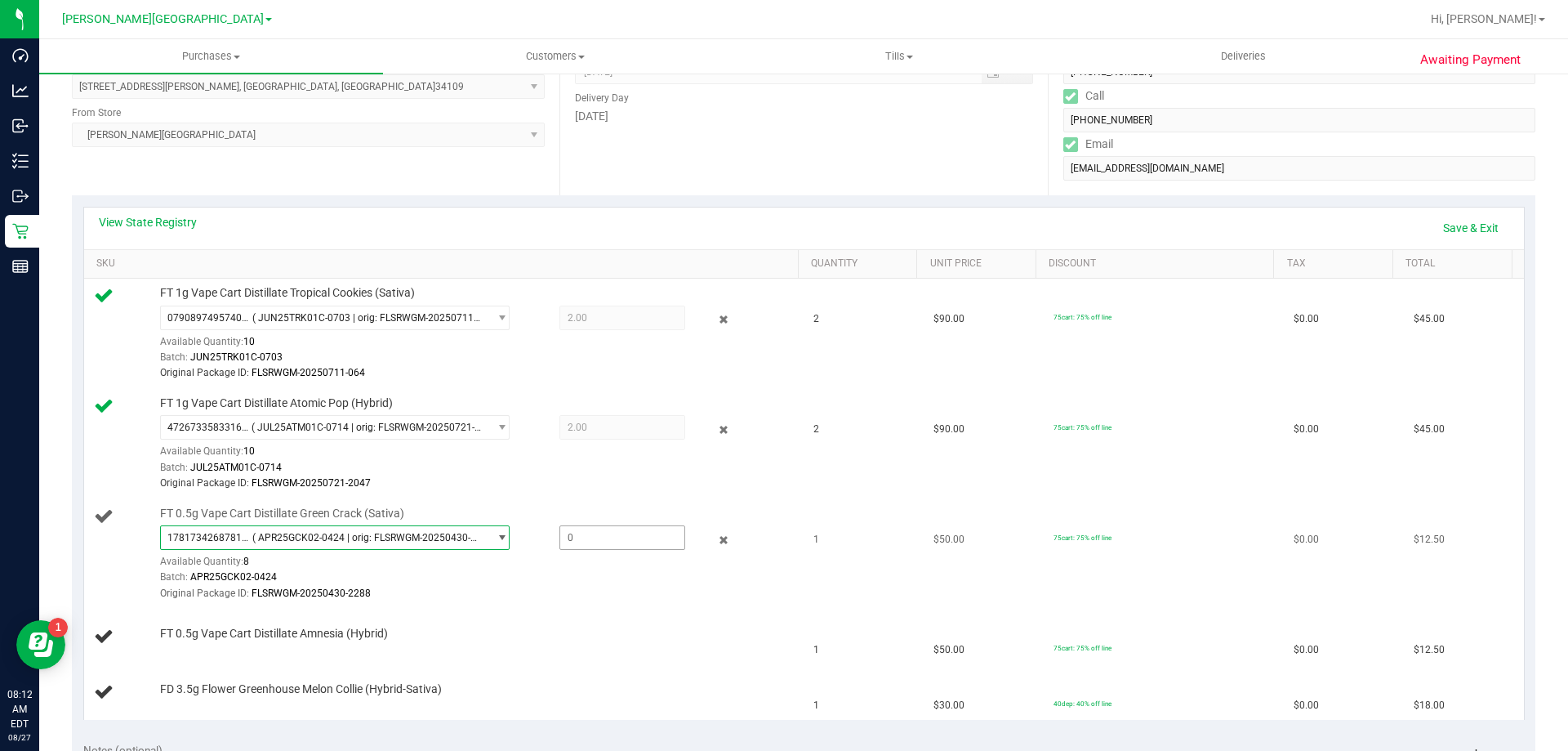
click at [634, 544] on span at bounding box center [622, 537] width 126 height 25
type input "1"
type input "1.0000"
click at [531, 579] on div "Batch: APR25GCK02-0424" at bounding box center [475, 577] width 631 height 16
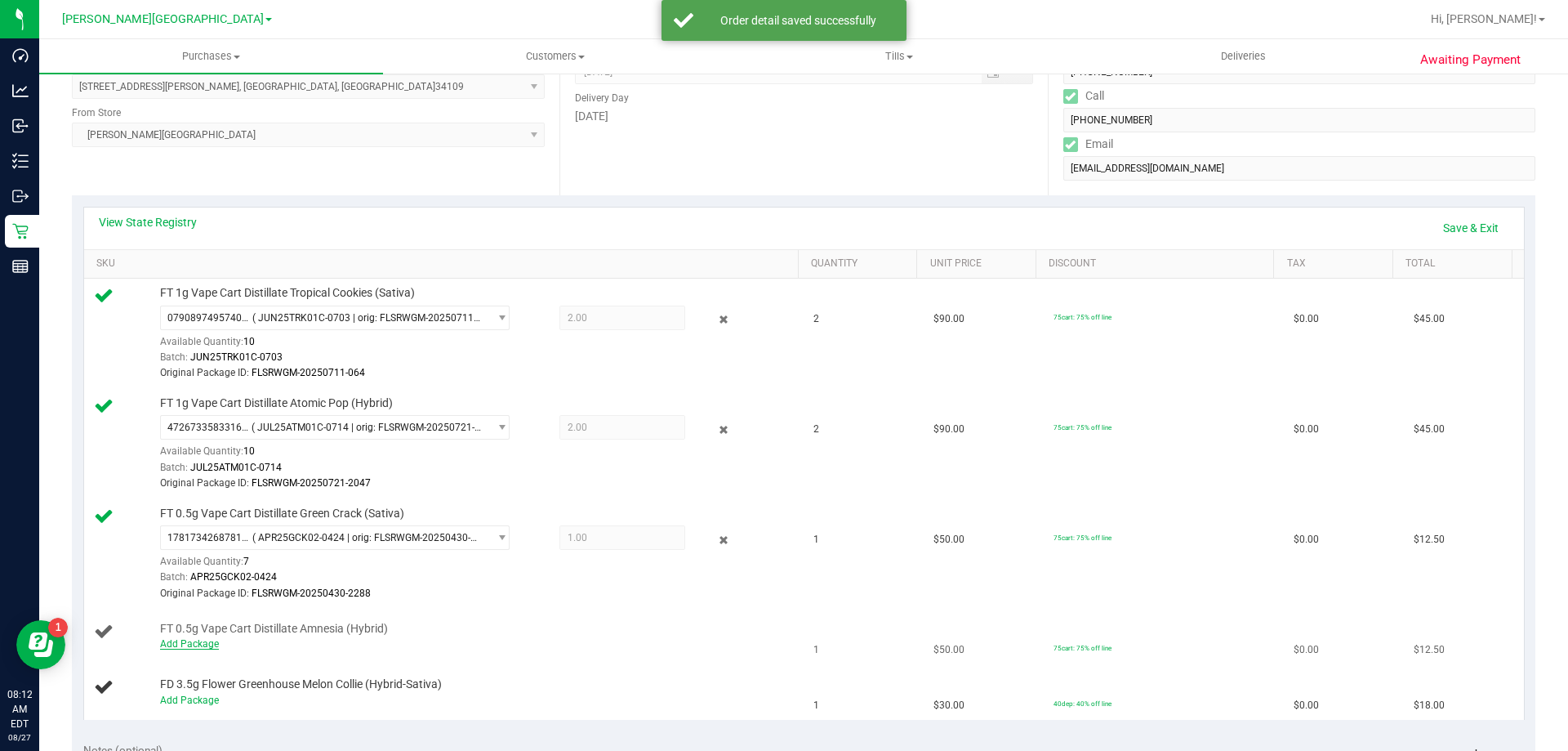
click at [200, 641] on link "Add Package" at bounding box center [189, 644] width 59 height 11
click at [228, 641] on span "Select Package" at bounding box center [324, 647] width 328 height 23
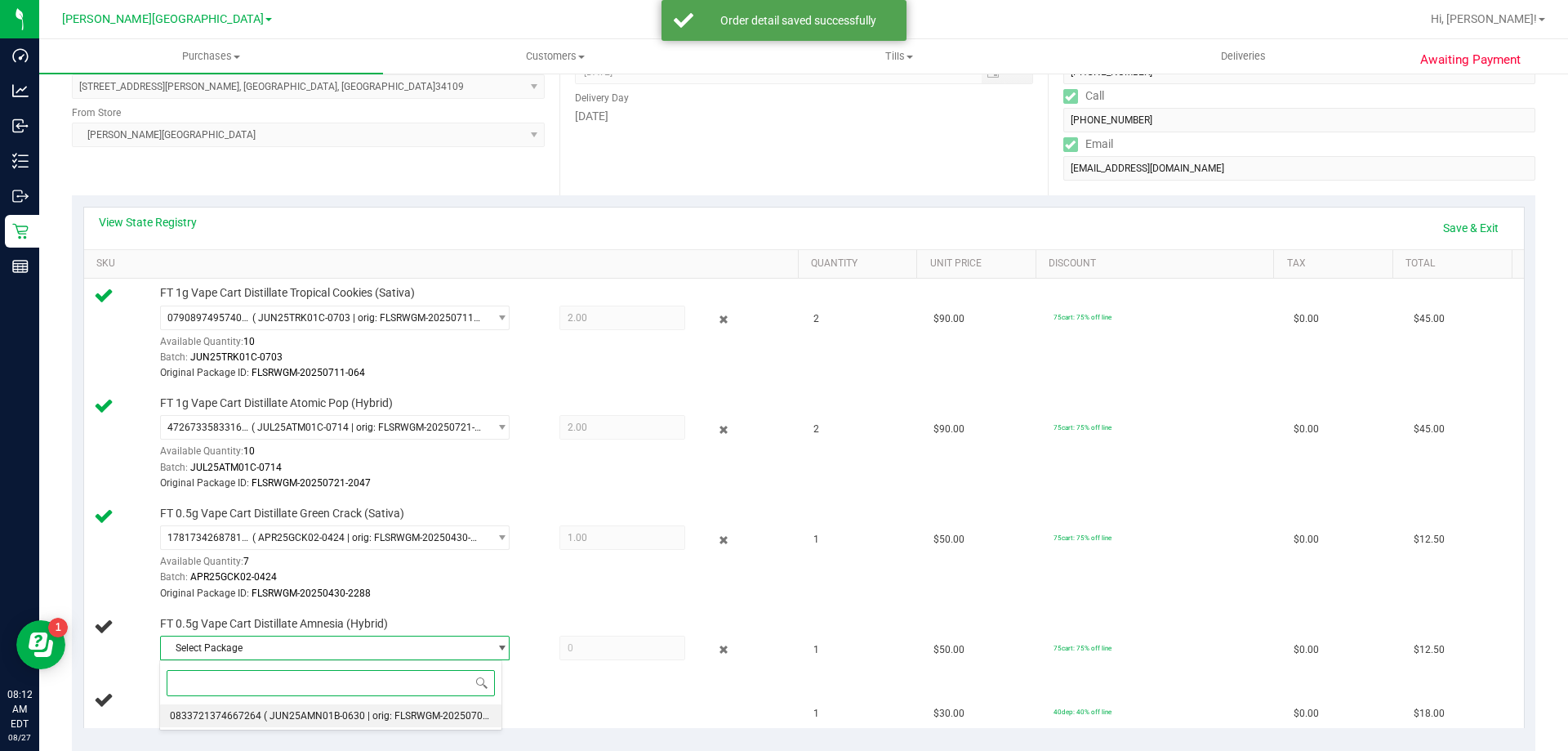
click at [242, 711] on span "0833721374667264" at bounding box center [216, 715] width 92 height 11
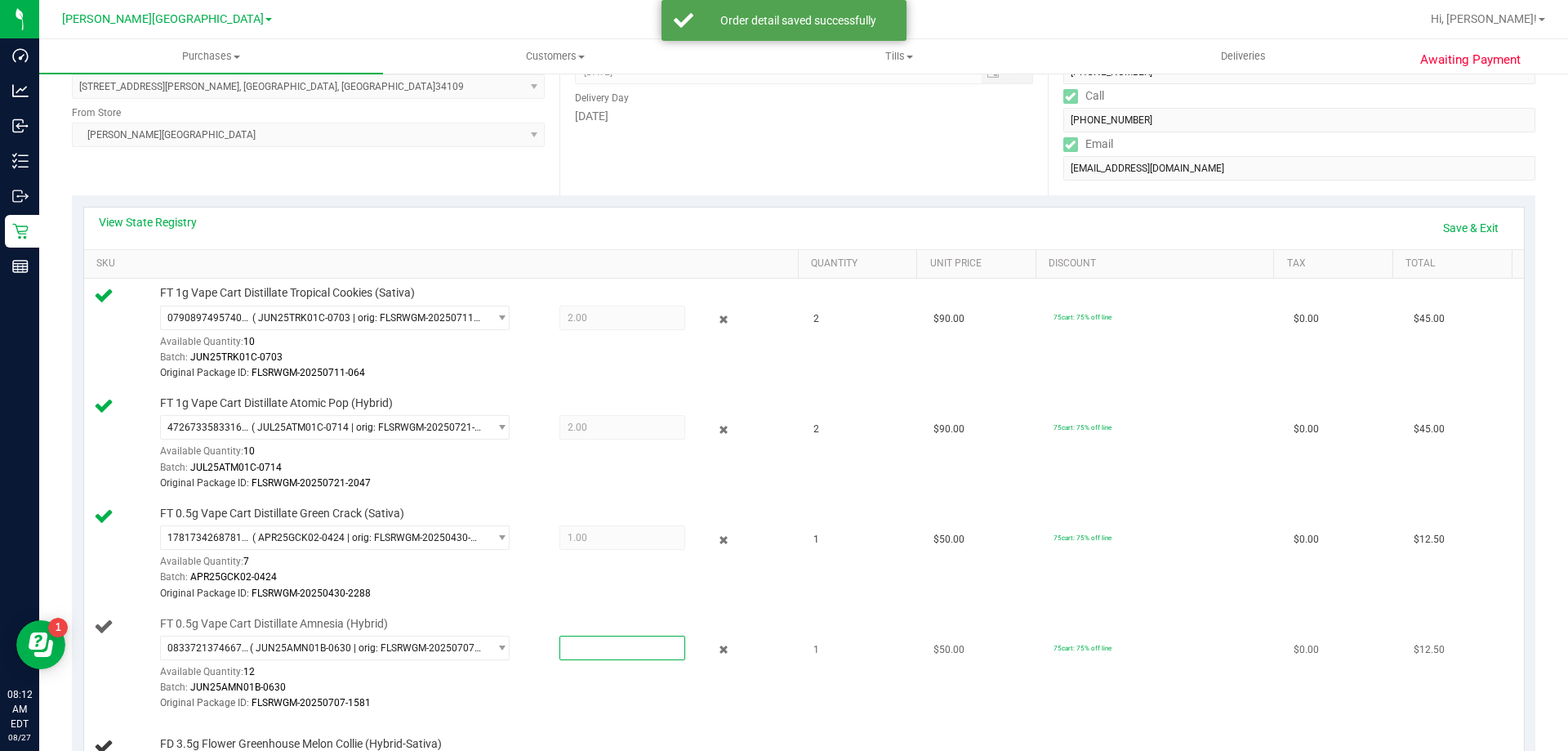
click at [611, 657] on span at bounding box center [622, 647] width 126 height 25
type input "1"
type input "1.0000"
click at [533, 656] on div "1.0000 1" at bounding box center [607, 647] width 158 height 25
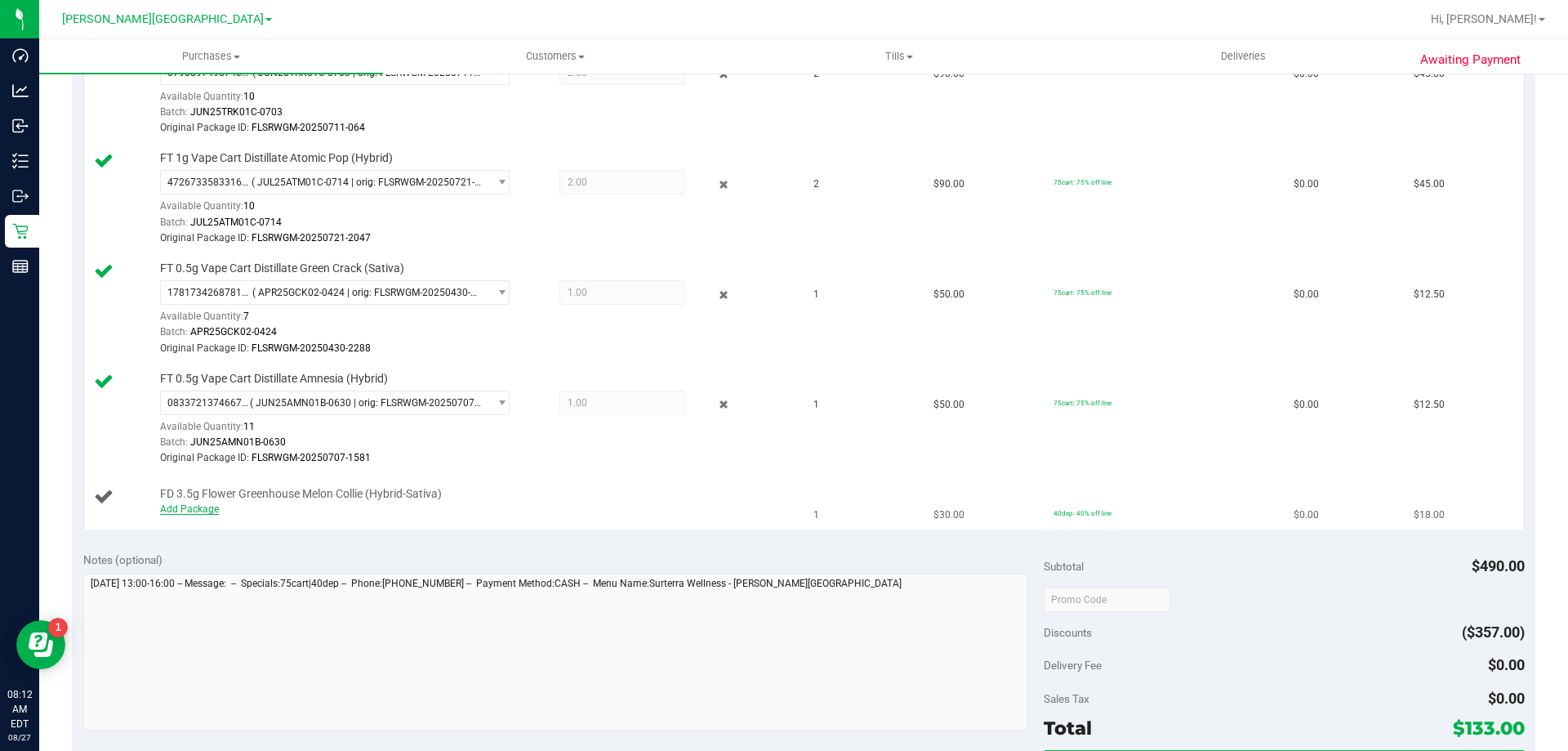
click at [193, 510] on link "Add Package" at bounding box center [189, 509] width 59 height 11
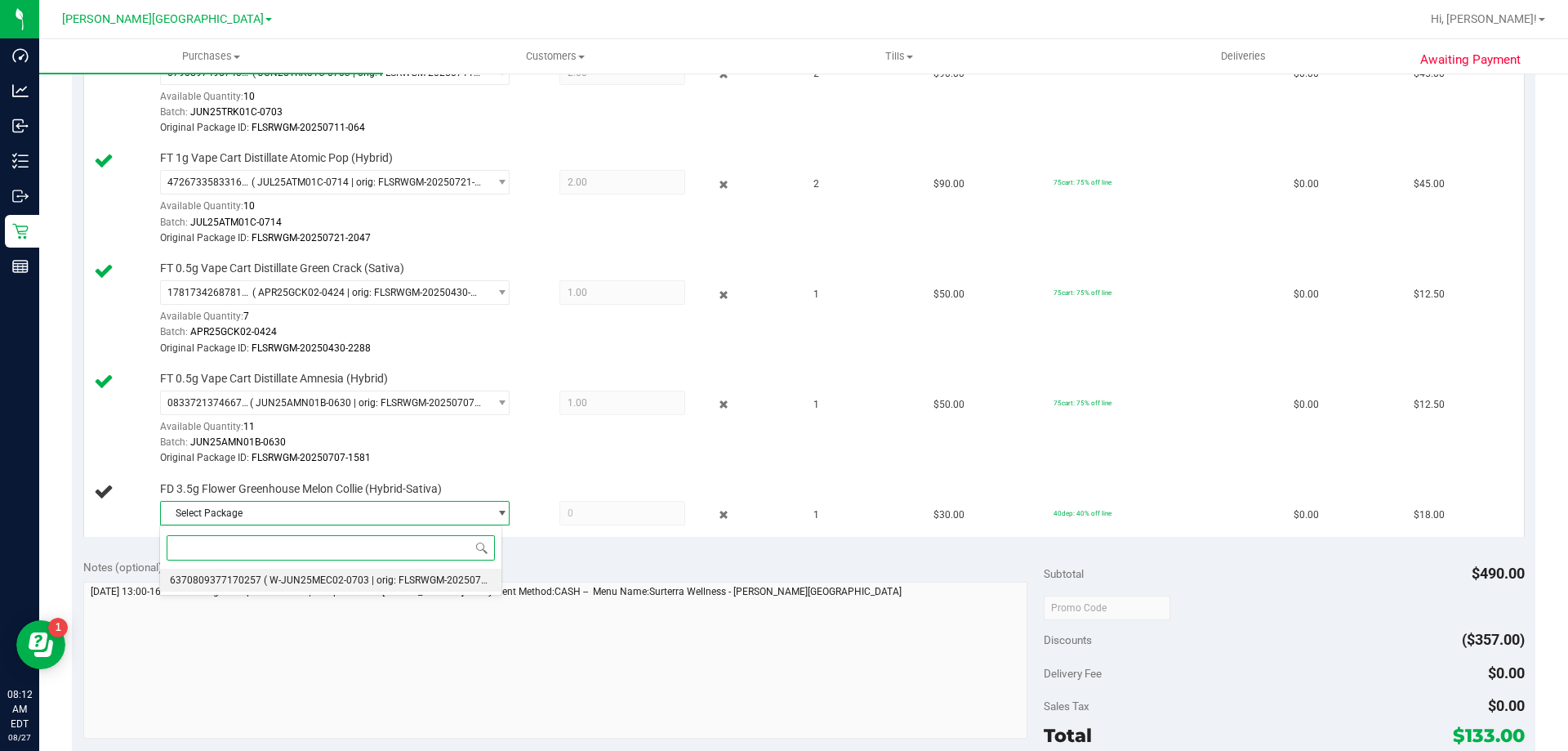
click at [253, 585] on span "6370809377170257" at bounding box center [216, 580] width 92 height 11
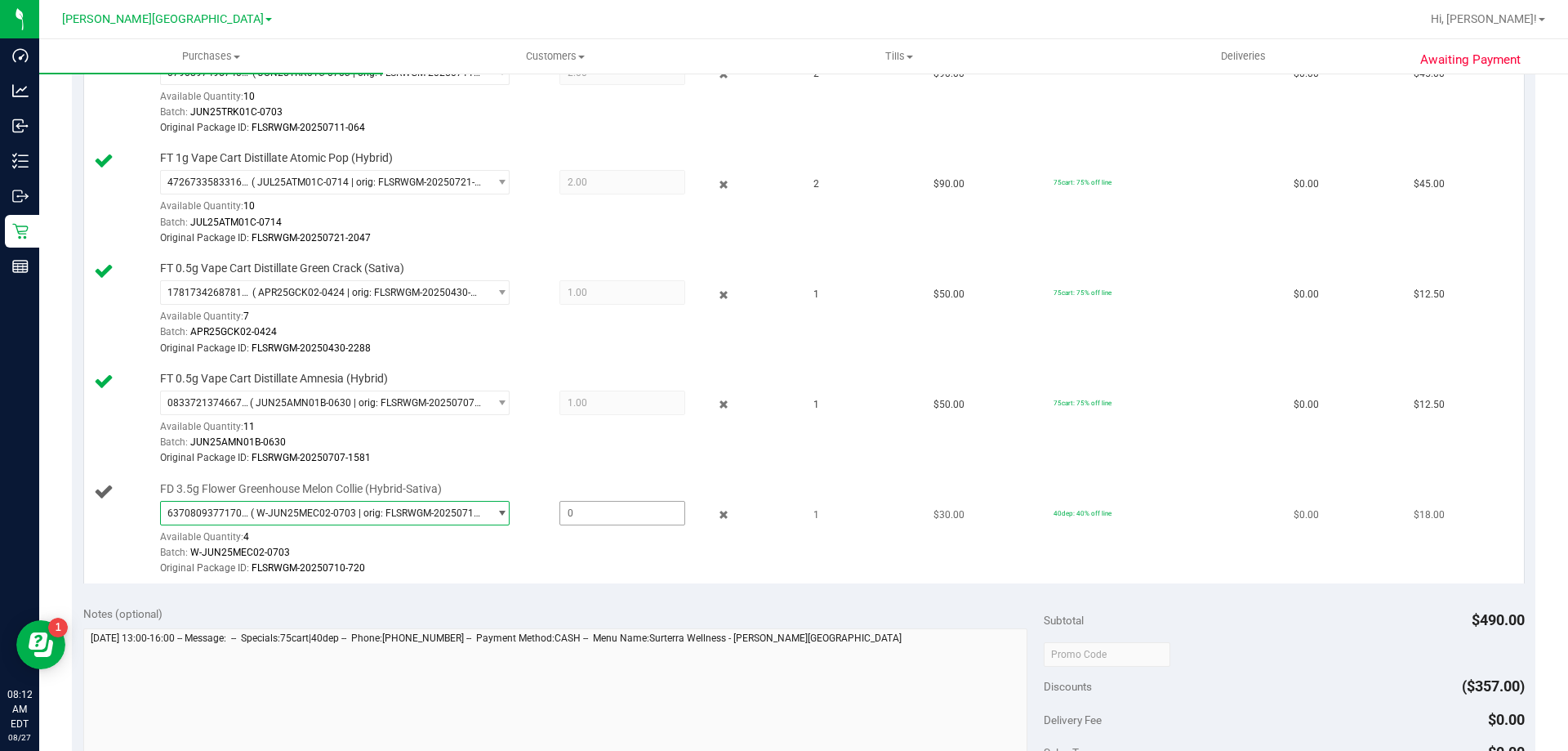
click at [568, 516] on span at bounding box center [622, 512] width 126 height 25
type input "1"
type input "1.0000"
click at [562, 551] on div "Batch: W-JUN25MEC02-0703" at bounding box center [475, 552] width 631 height 16
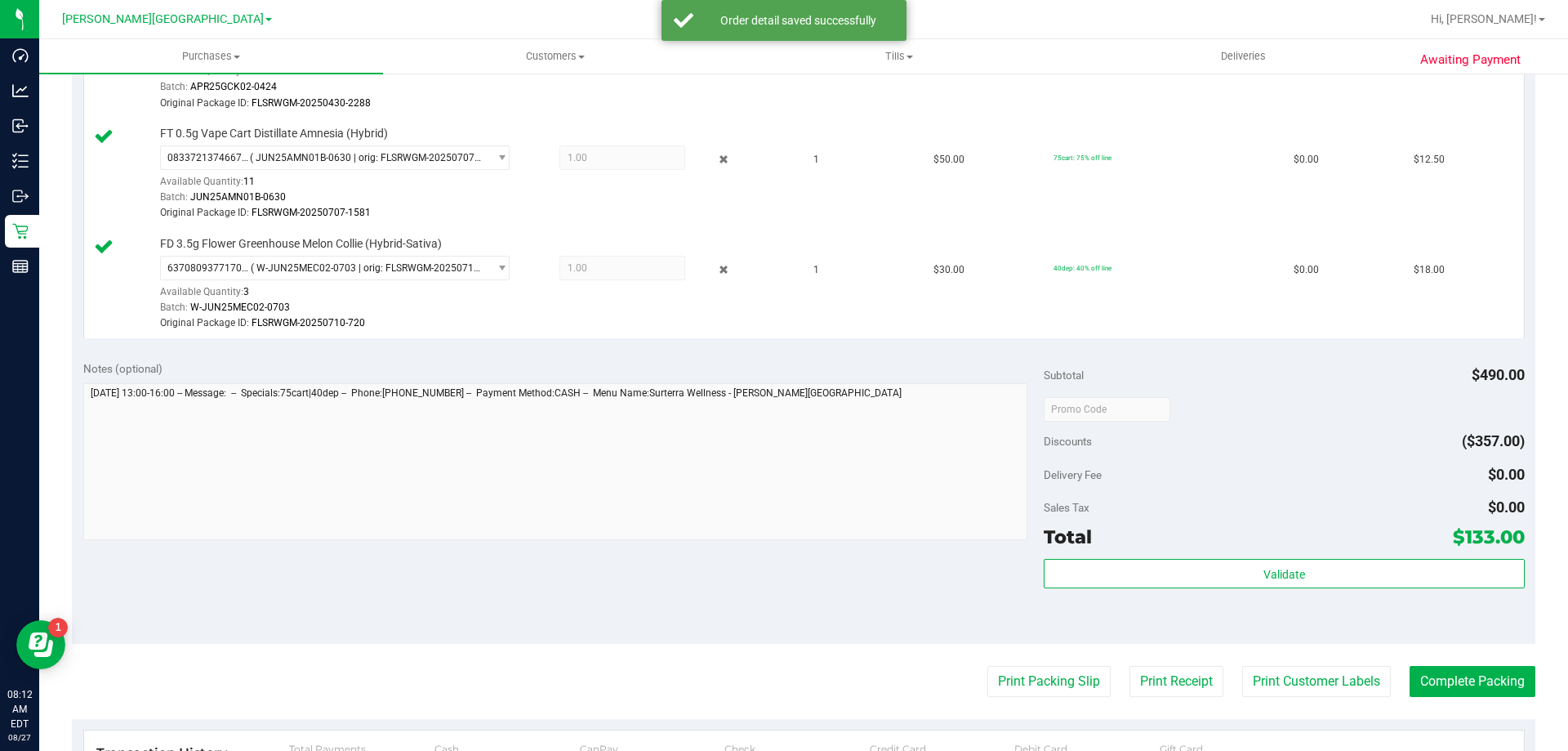
scroll to position [899, 0]
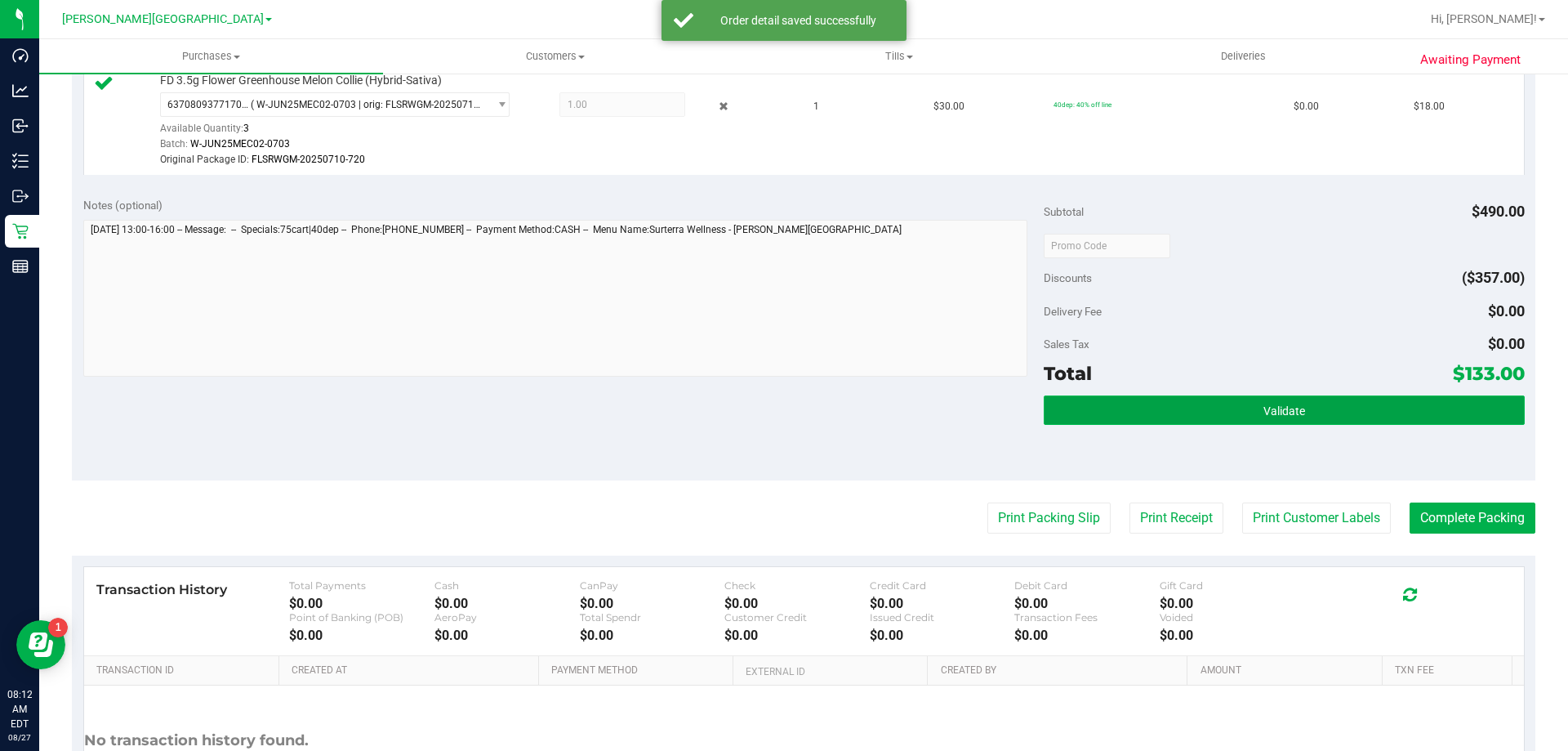
click at [1310, 416] on button "Validate" at bounding box center [1283, 410] width 480 height 29
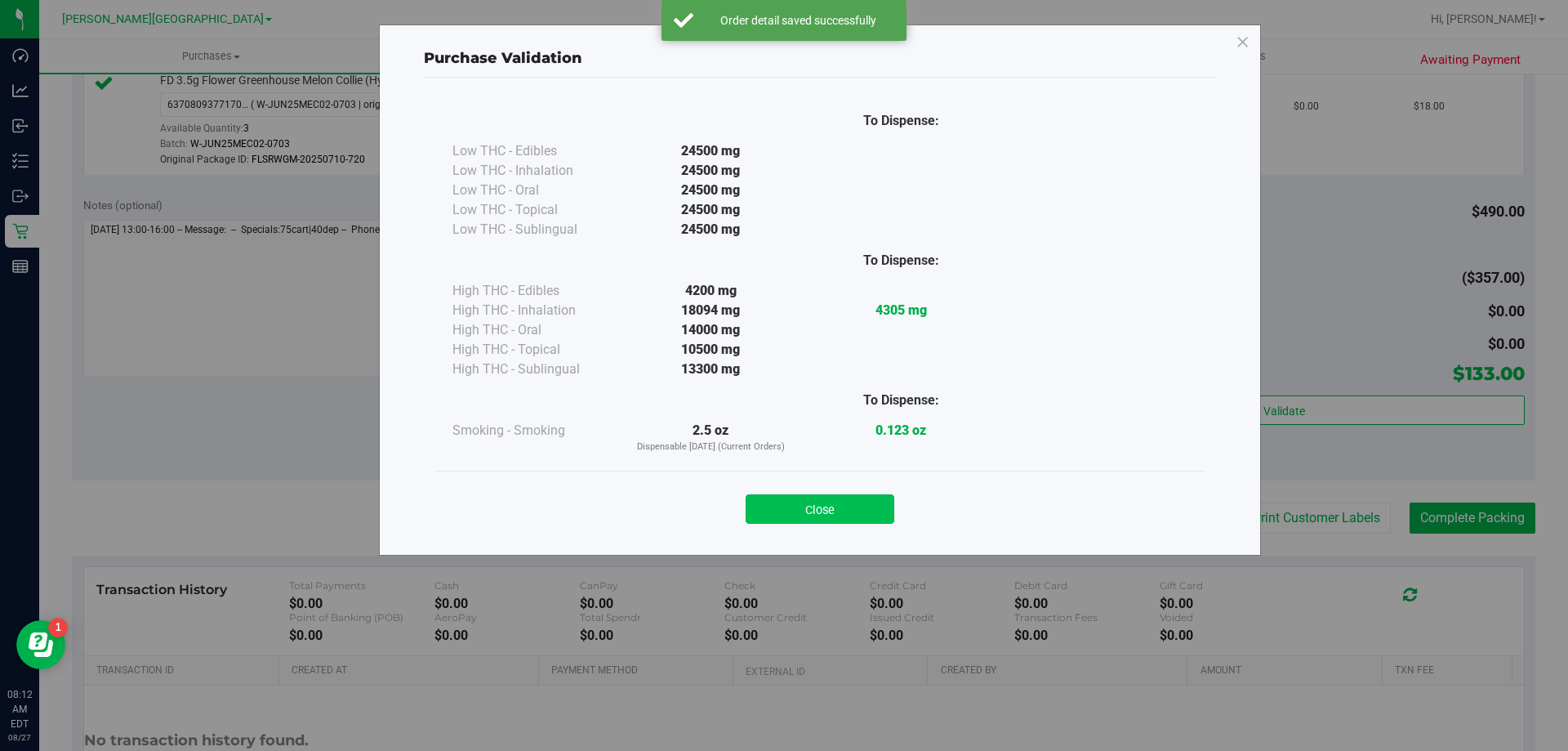
click at [854, 502] on button "Close" at bounding box center [820, 509] width 149 height 29
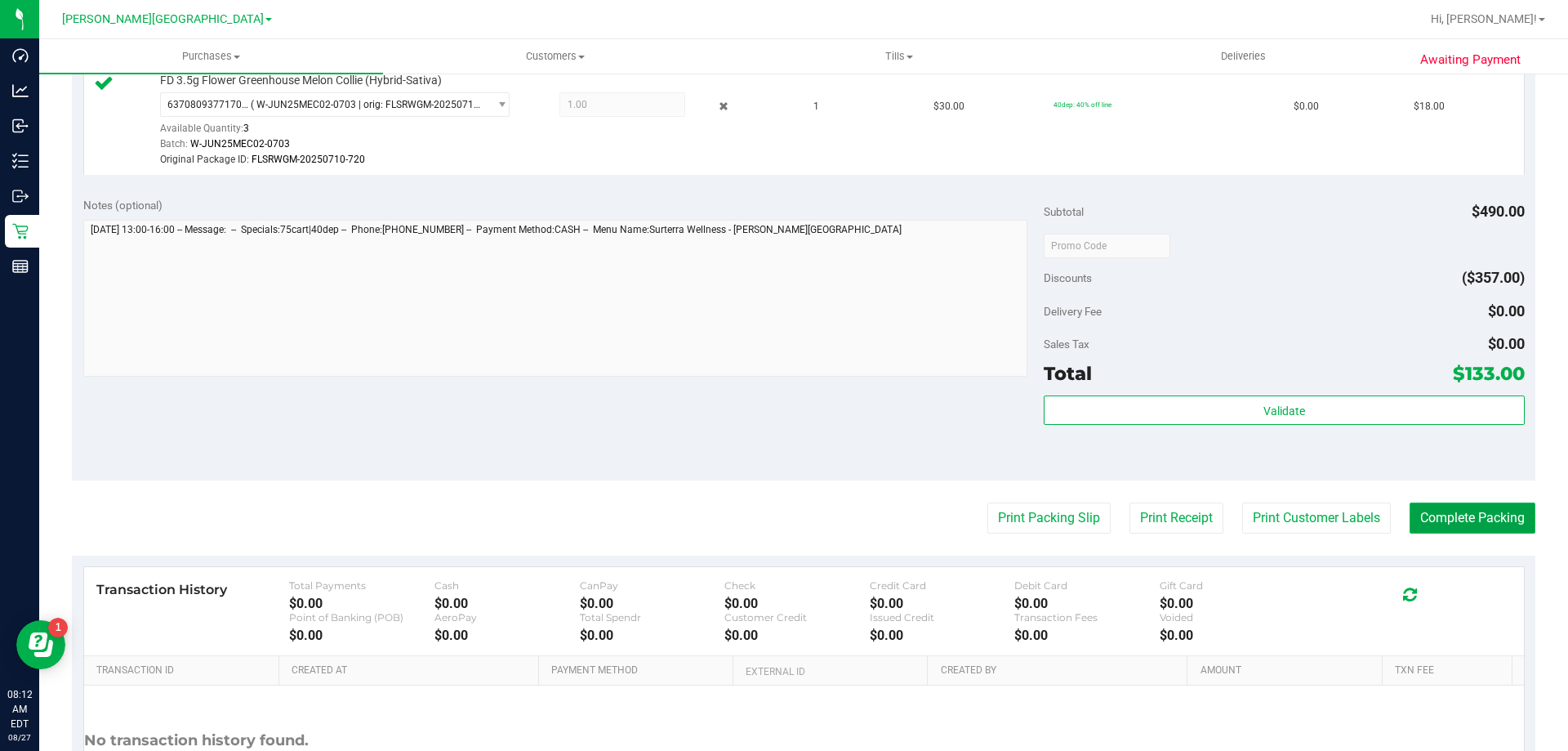
click at [1441, 509] on button "Complete Packing" at bounding box center [1473, 518] width 126 height 31
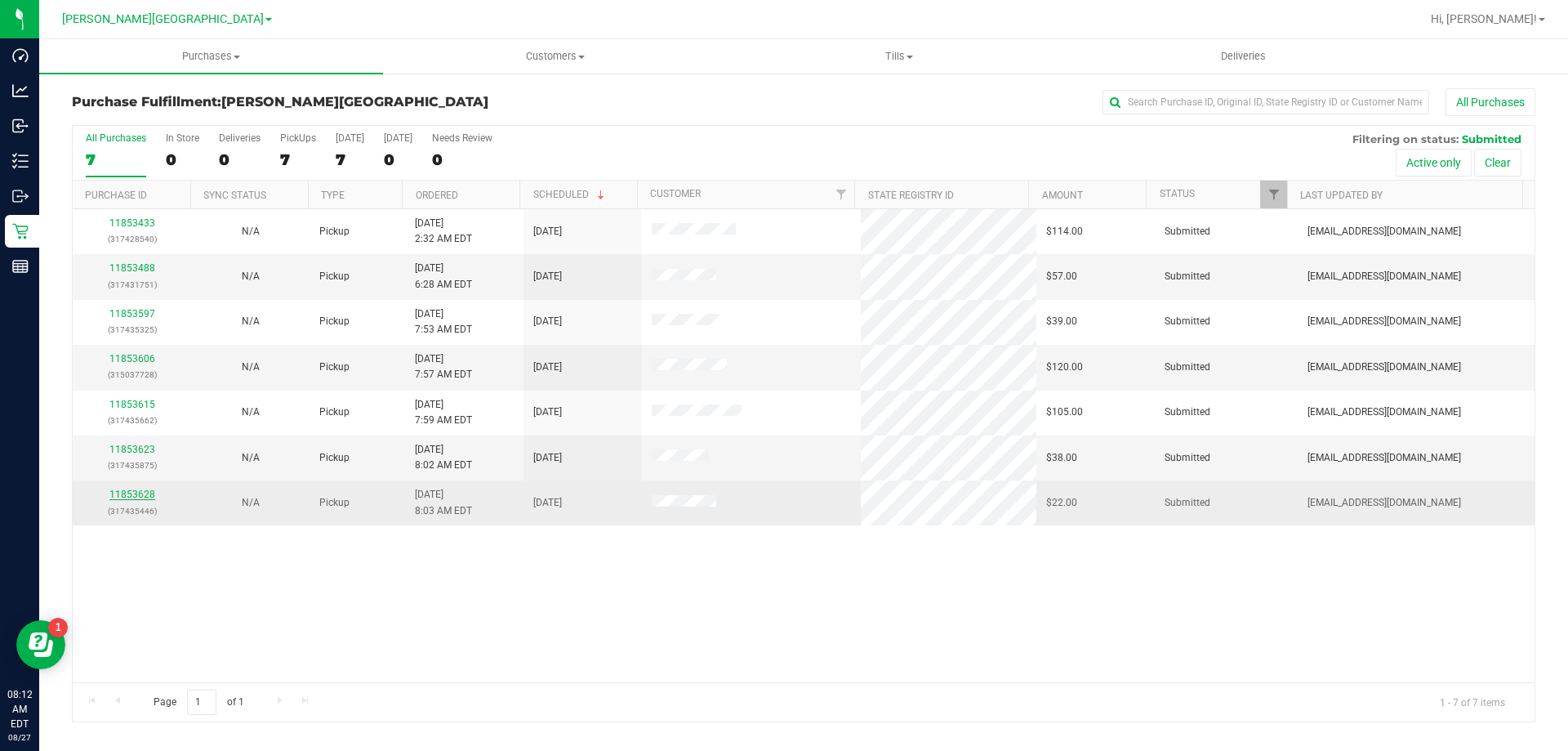
click at [121, 499] on link "11853628" at bounding box center [132, 494] width 46 height 11
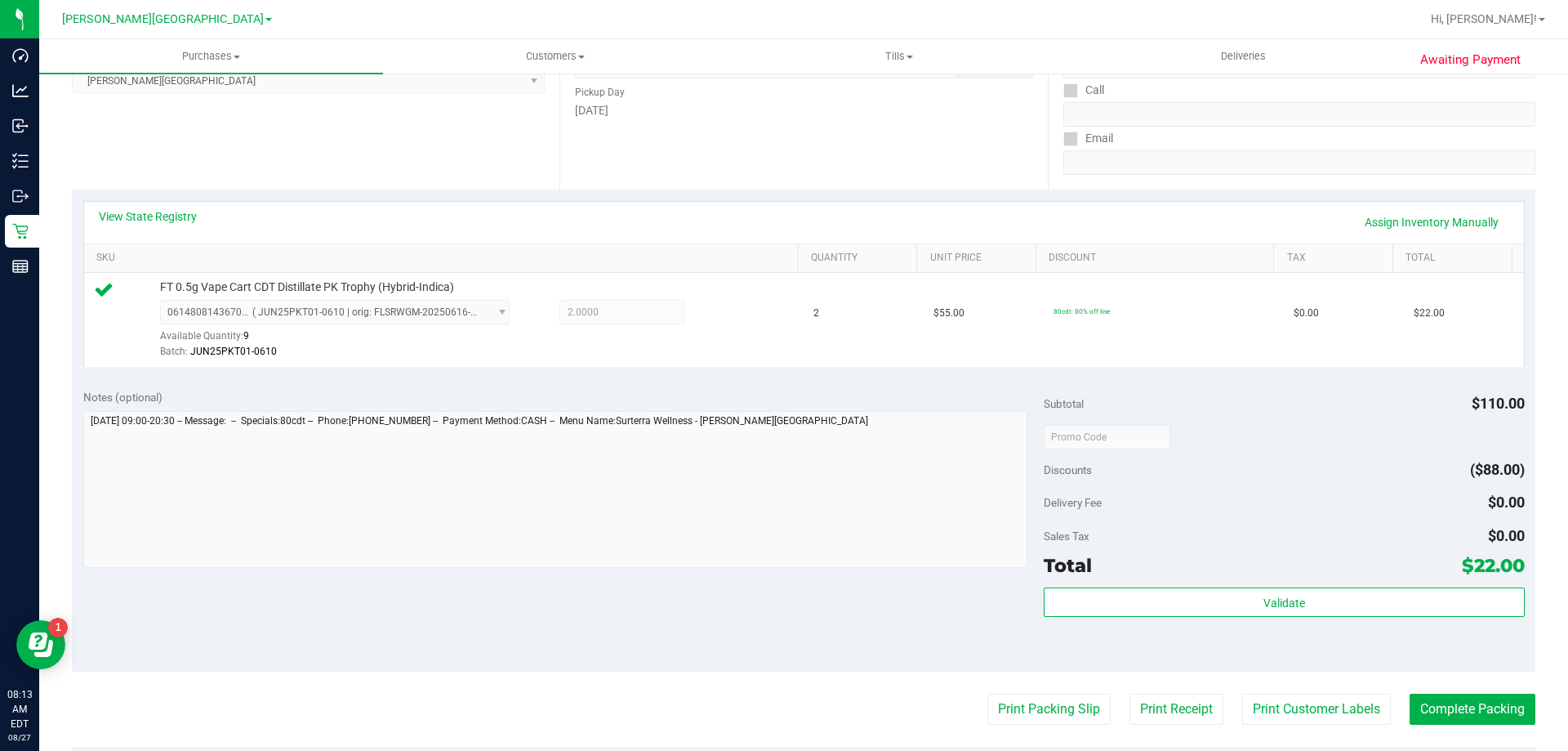
scroll to position [327, 0]
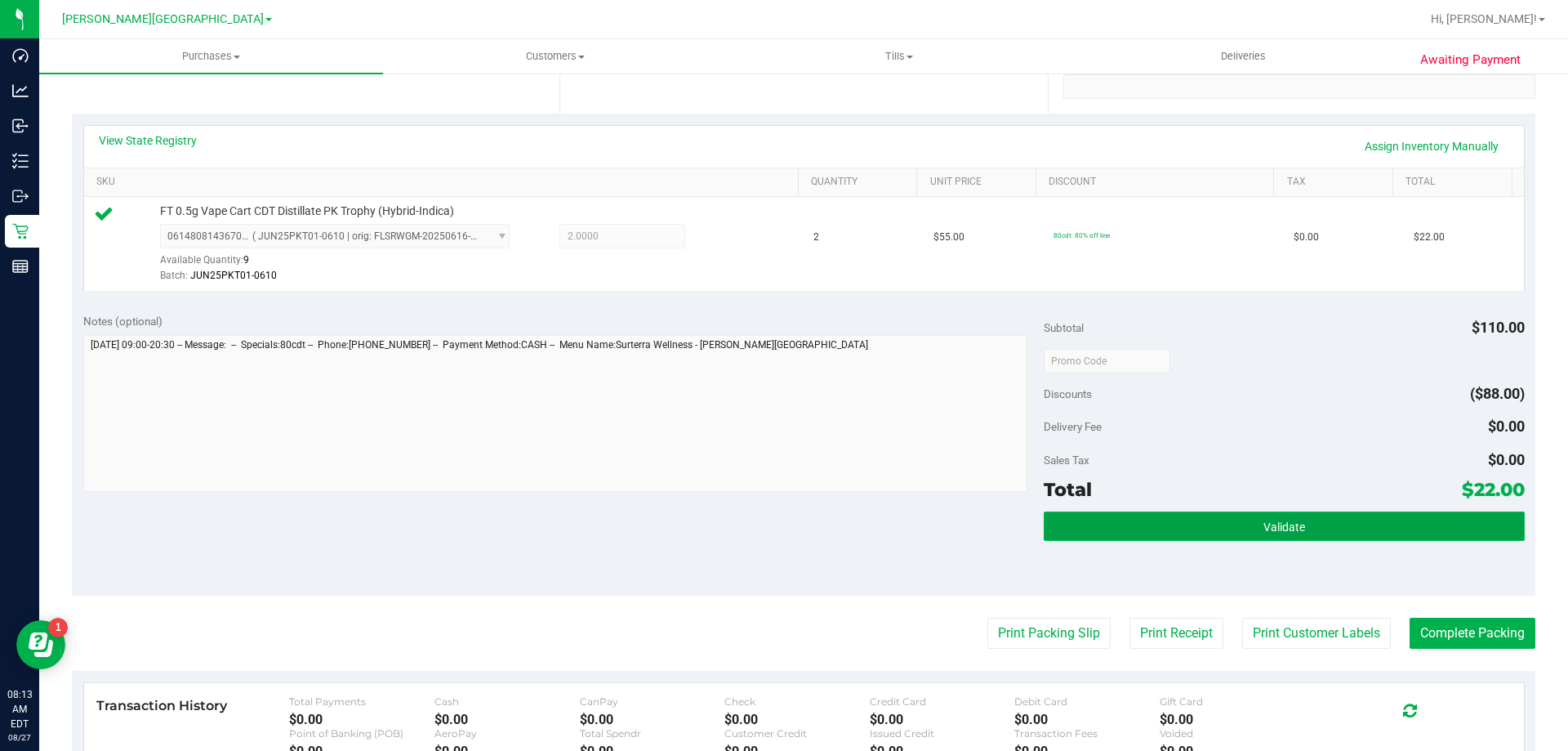
click at [1264, 522] on span "Validate" at bounding box center [1284, 527] width 41 height 13
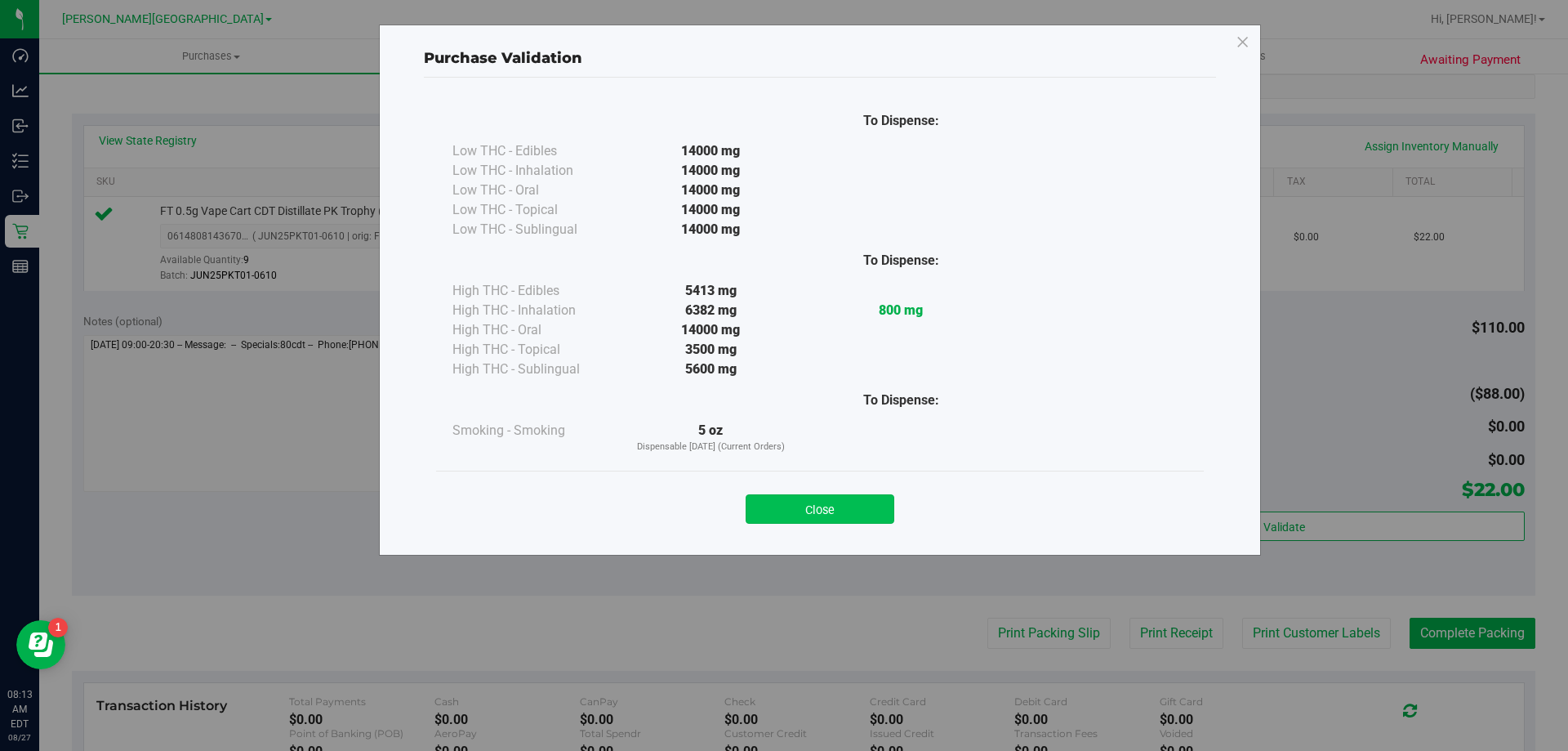
click at [826, 499] on button "Close" at bounding box center [820, 509] width 149 height 29
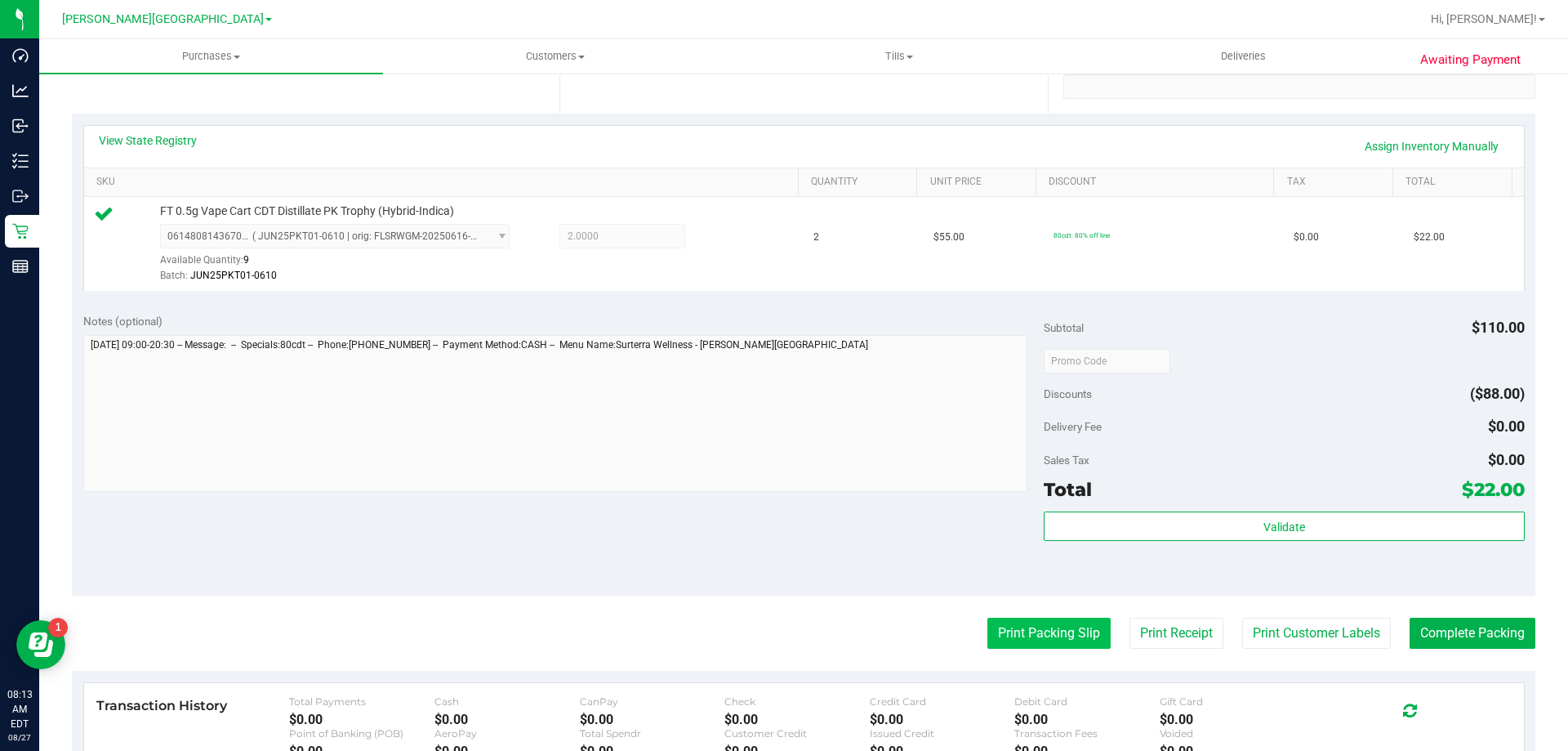
click at [1020, 622] on button "Print Packing Slip" at bounding box center [1049, 633] width 123 height 31
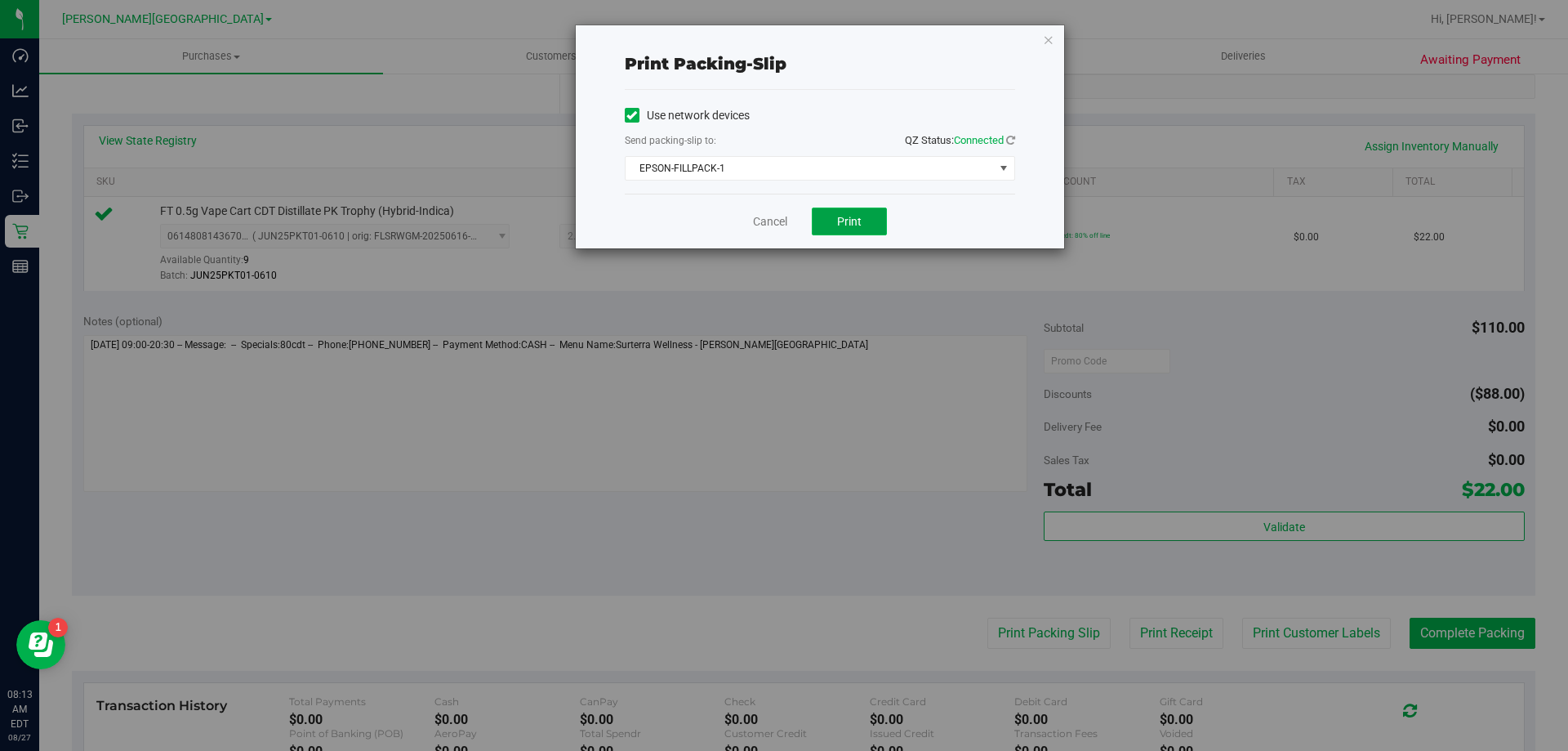
click at [877, 232] on button "Print" at bounding box center [849, 221] width 75 height 28
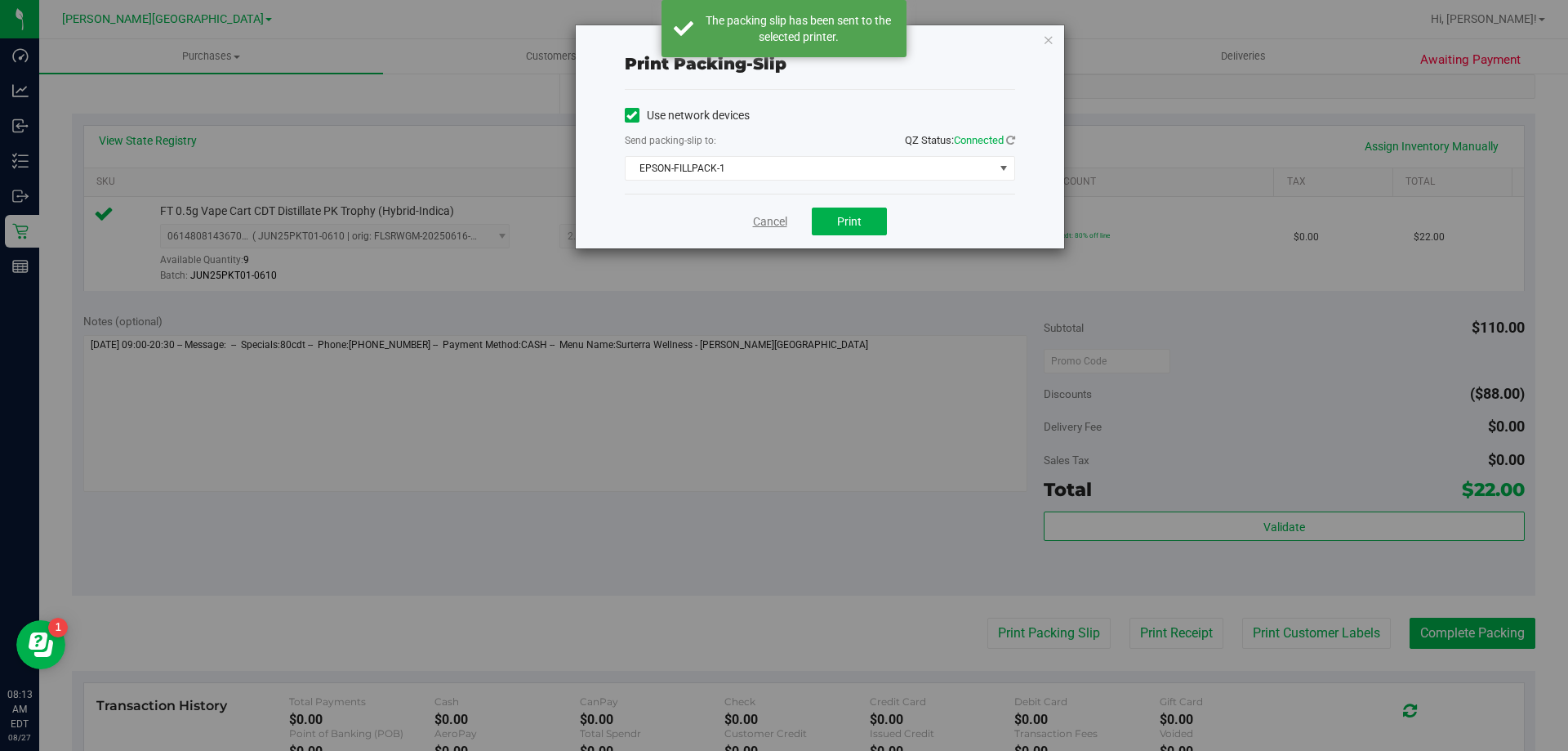
click at [760, 224] on link "Cancel" at bounding box center [769, 221] width 34 height 17
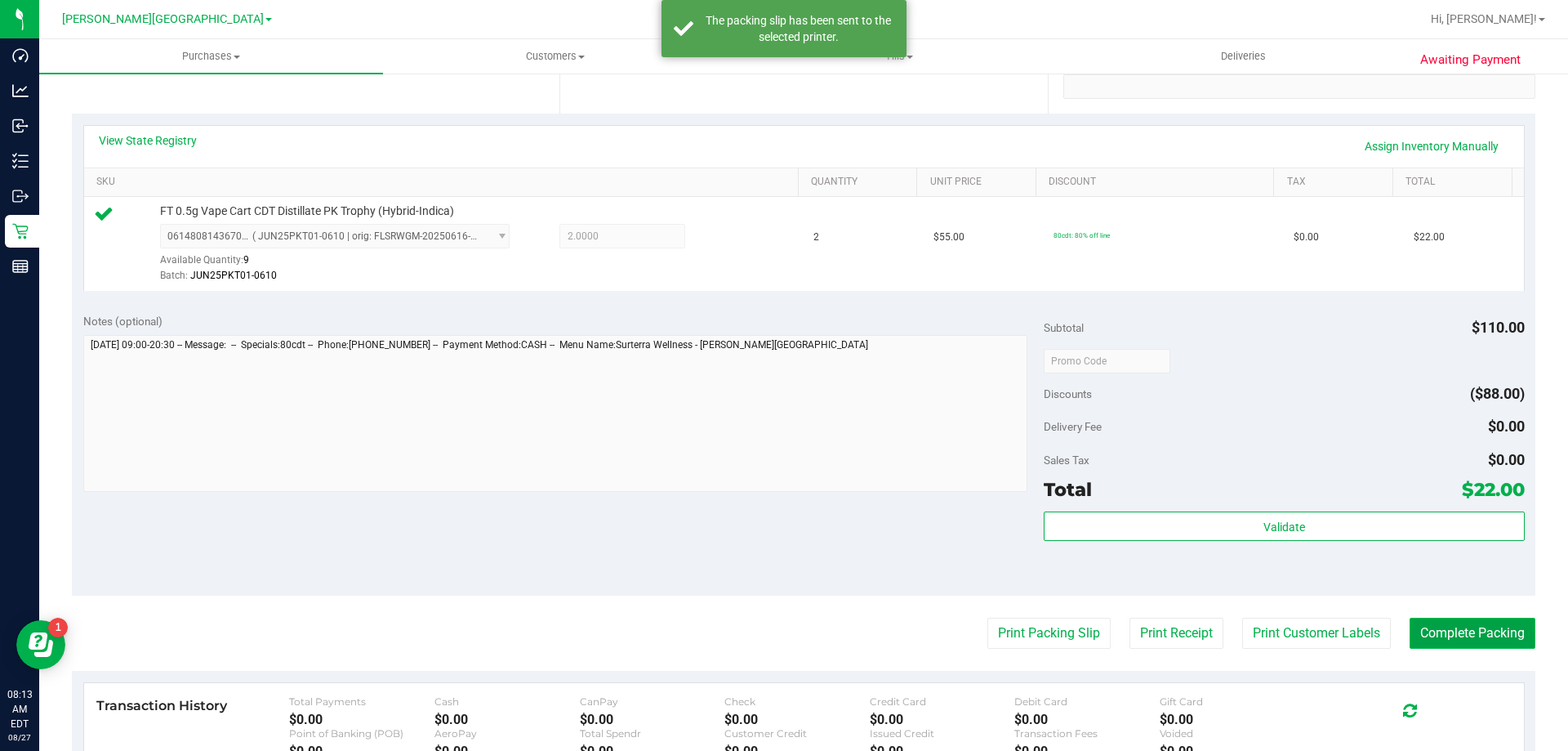
click at [1487, 624] on button "Complete Packing" at bounding box center [1473, 633] width 126 height 31
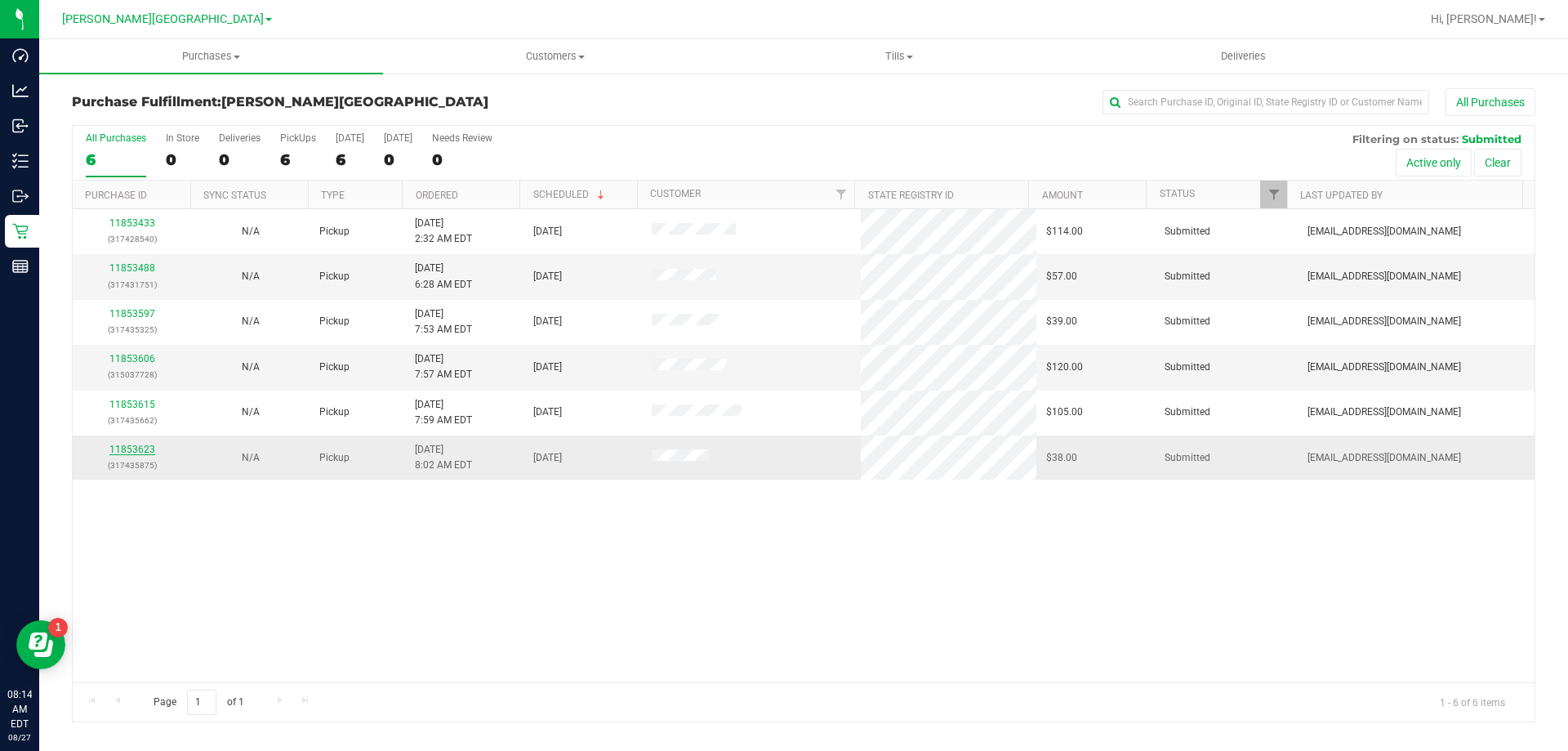
click at [139, 448] on link "11853623" at bounding box center [132, 449] width 46 height 11
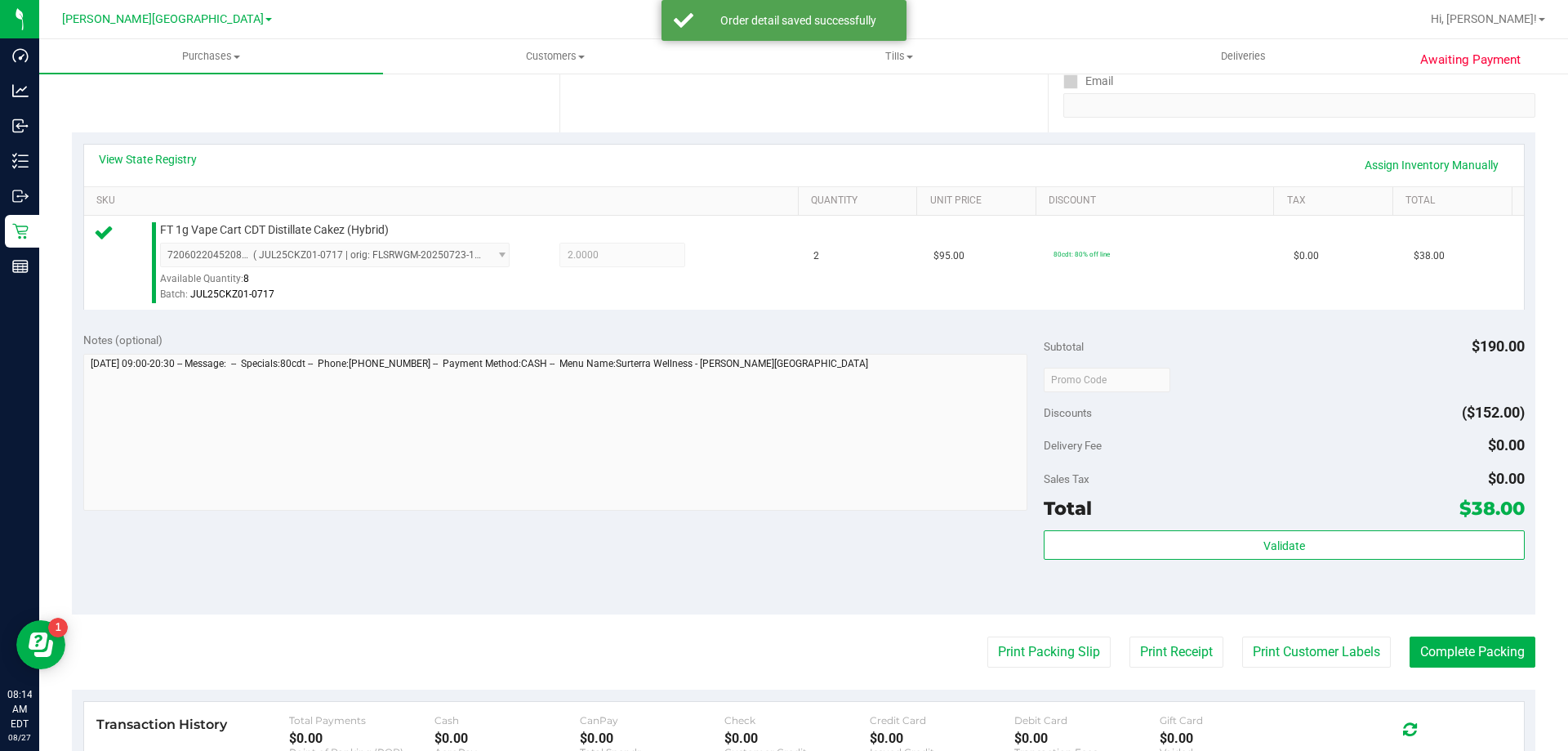
scroll to position [327, 0]
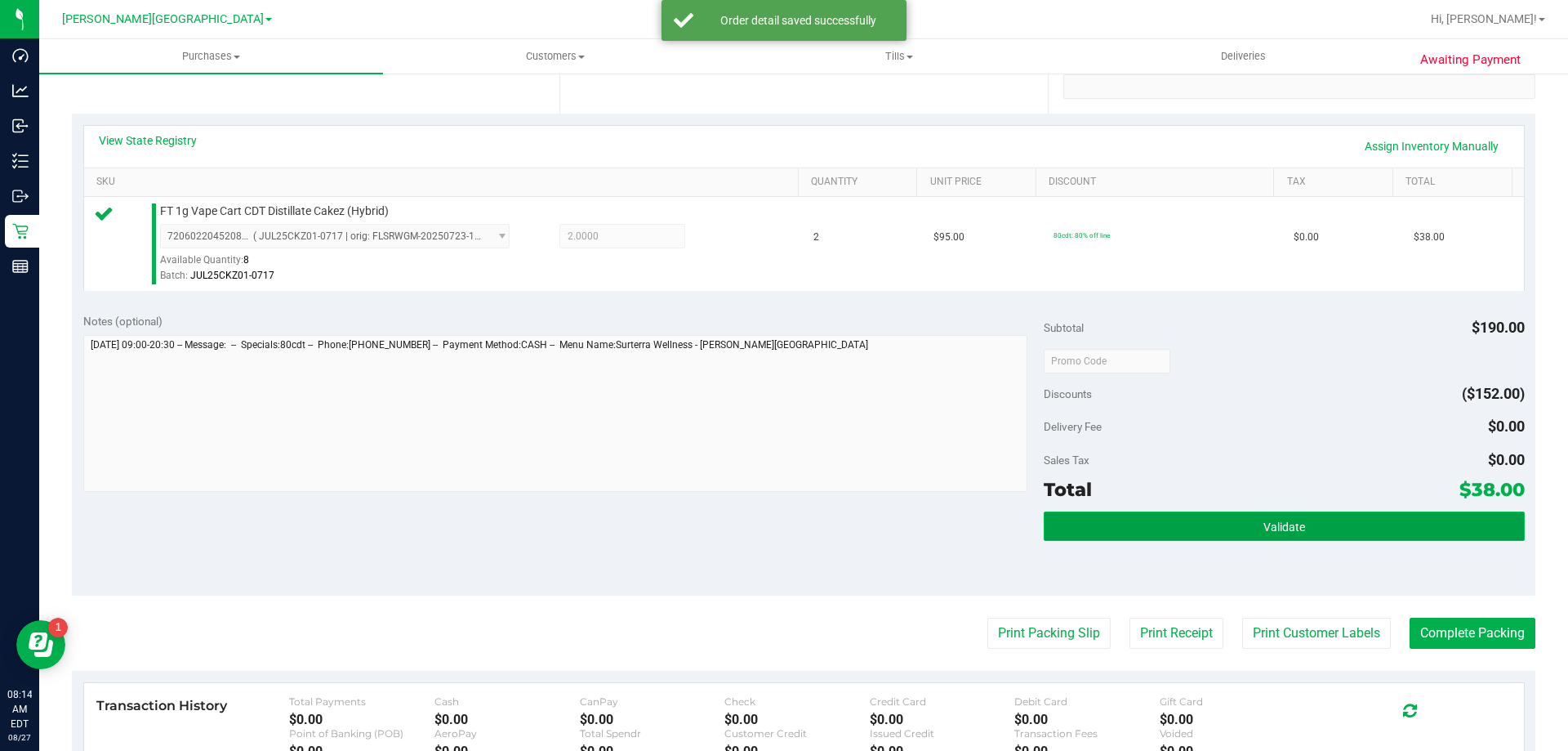
click at [1081, 522] on button "Validate" at bounding box center [1283, 526] width 480 height 29
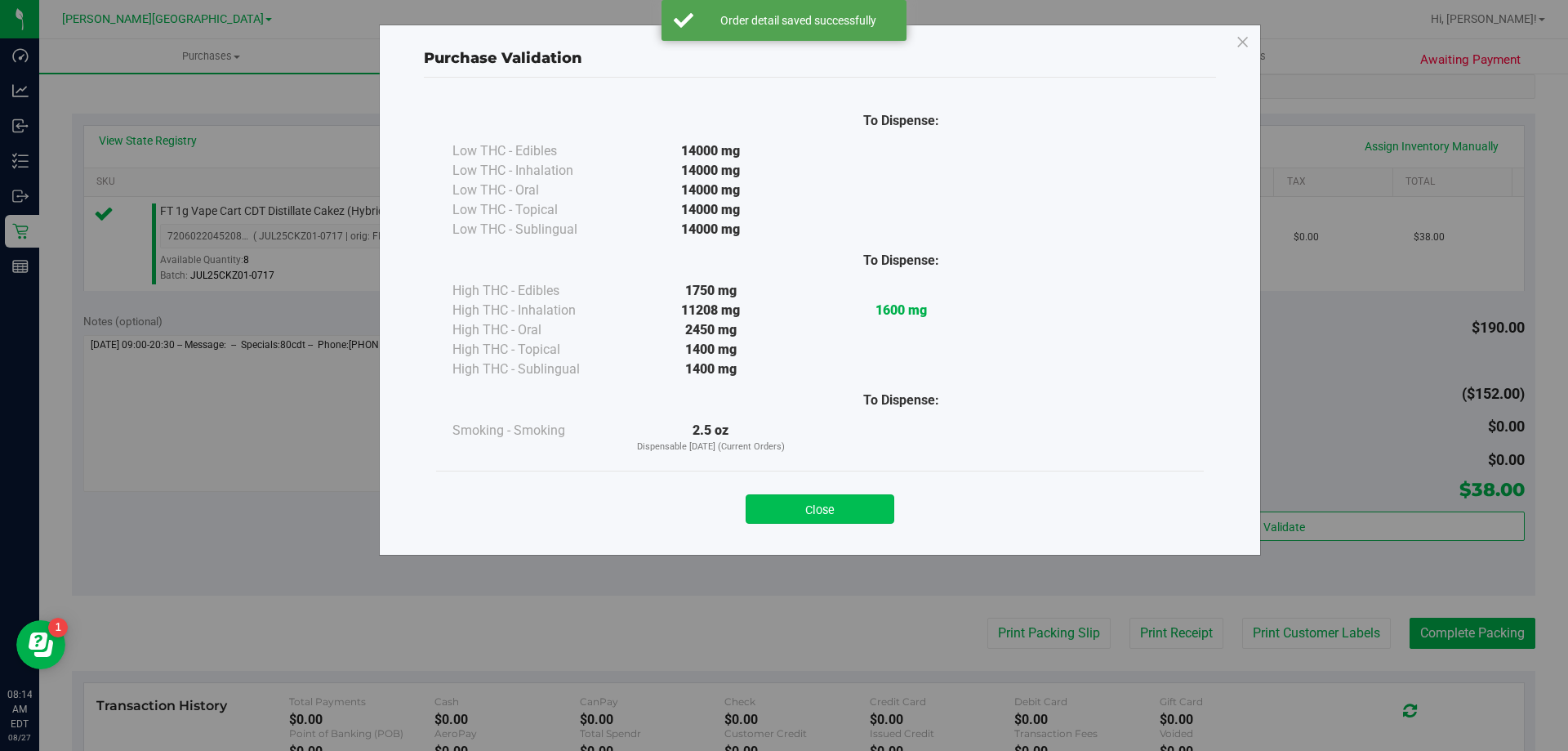
click at [825, 500] on button "Close" at bounding box center [820, 509] width 149 height 29
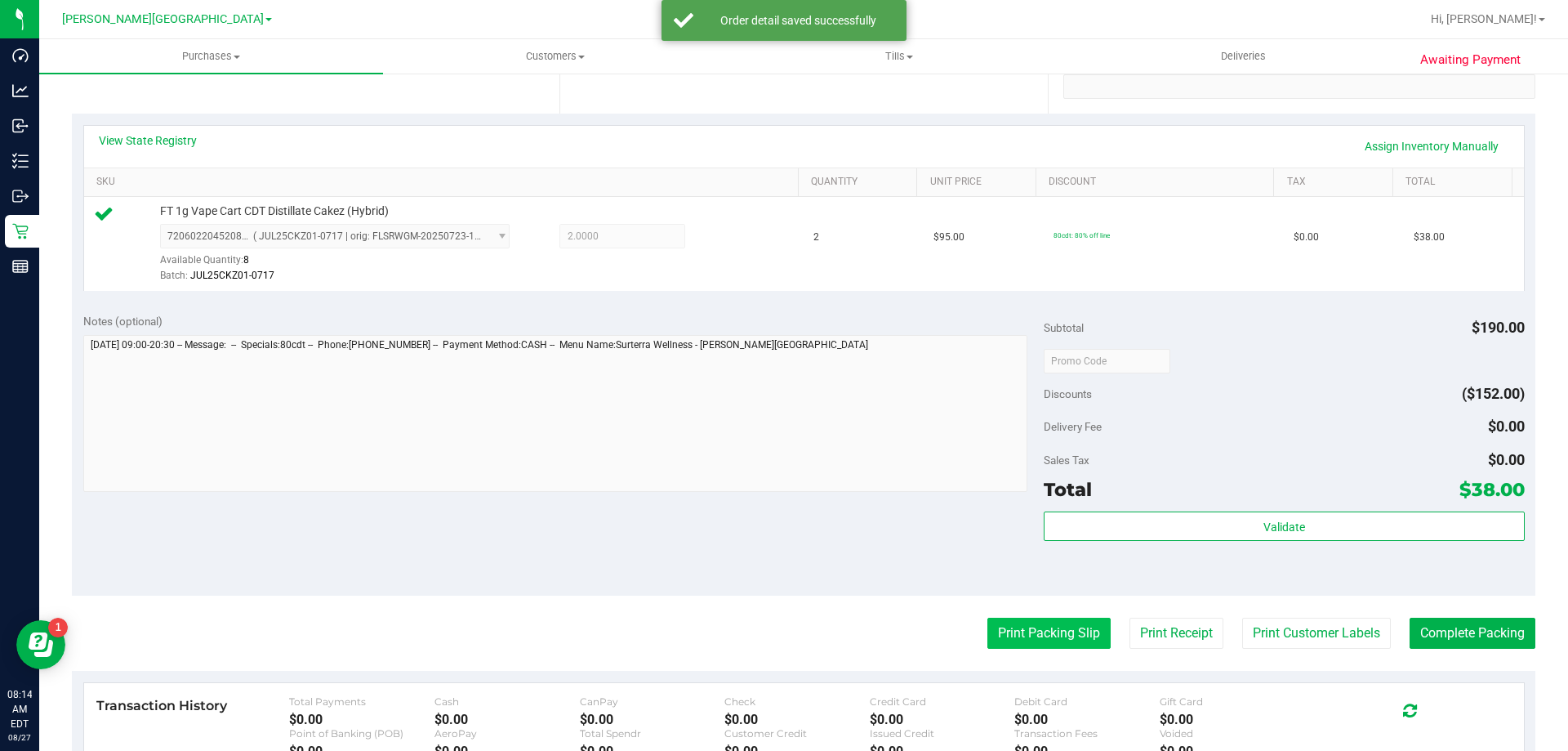
click at [1025, 646] on button "Print Packing Slip" at bounding box center [1049, 633] width 123 height 31
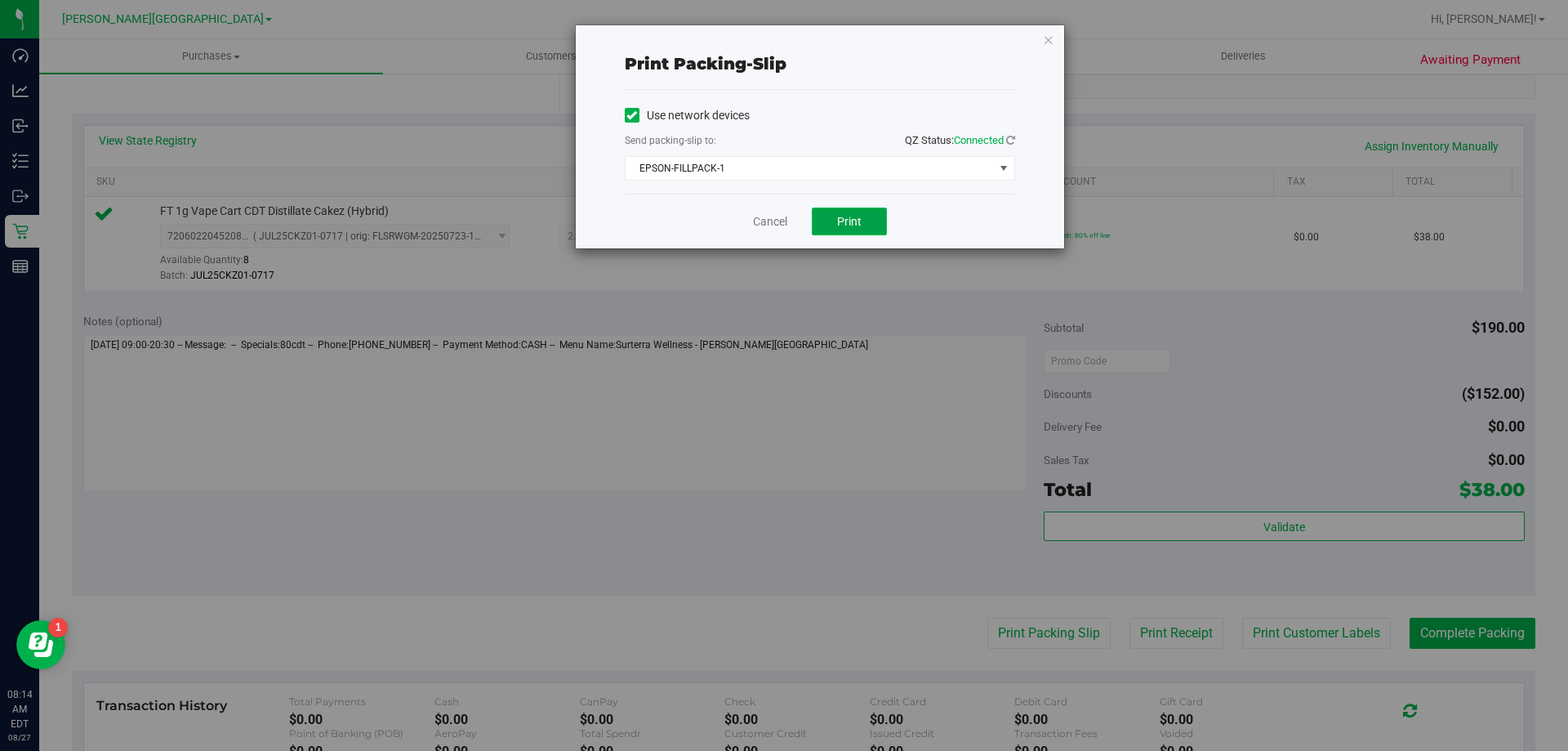
click at [829, 219] on button "Print" at bounding box center [849, 221] width 75 height 28
click at [767, 219] on link "Cancel" at bounding box center [769, 221] width 34 height 17
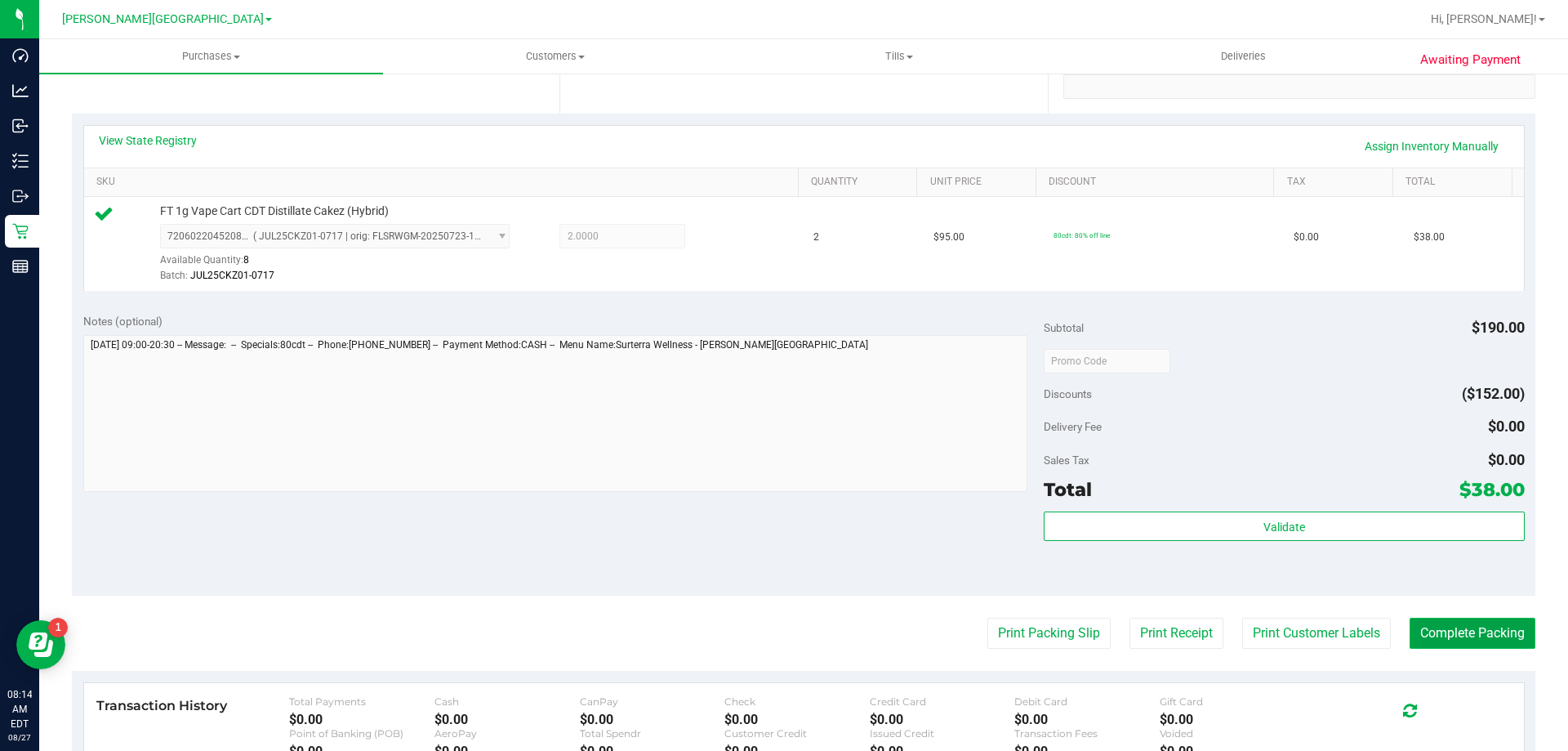
click at [1443, 629] on button "Complete Packing" at bounding box center [1473, 633] width 126 height 31
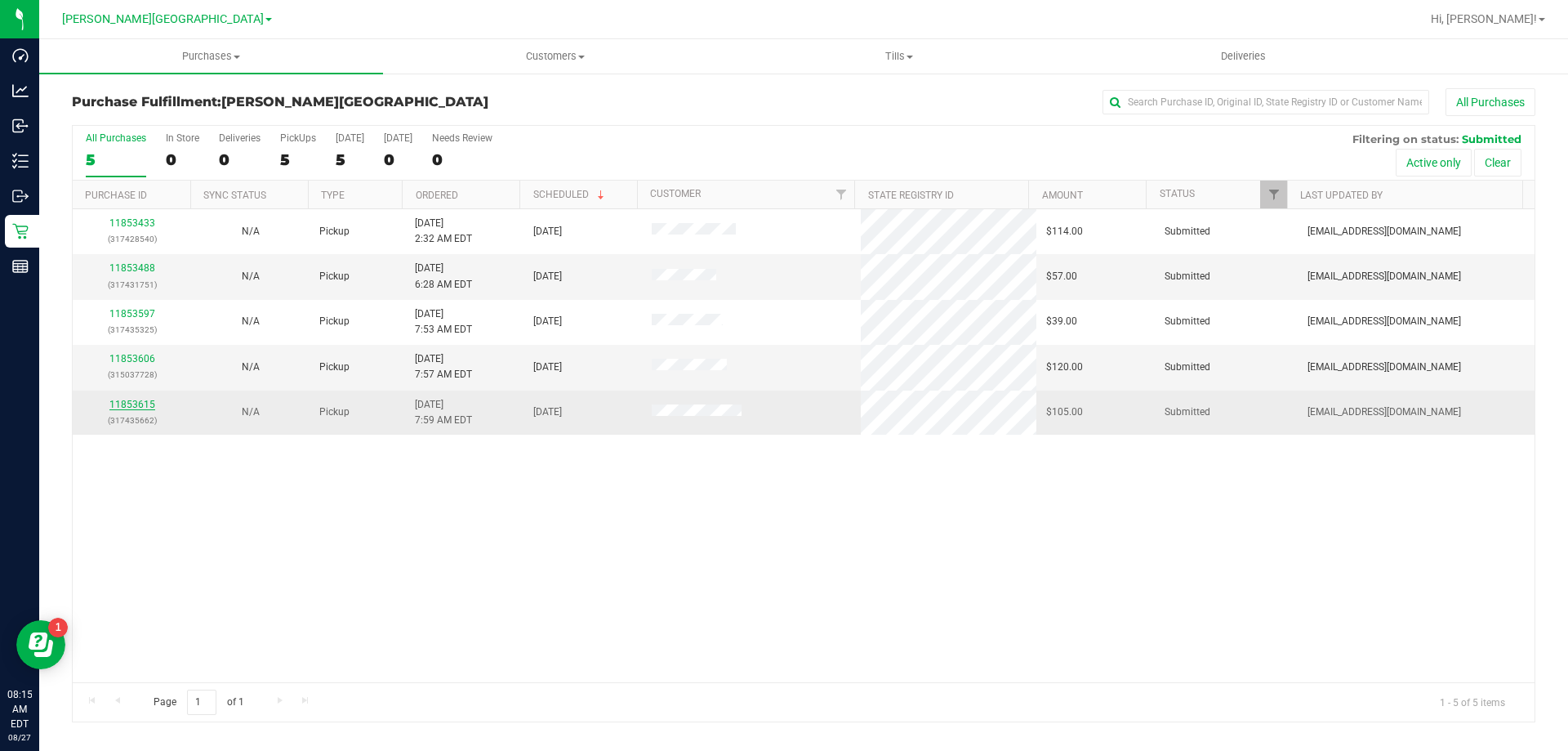
click at [133, 408] on link "11853615" at bounding box center [132, 404] width 46 height 11
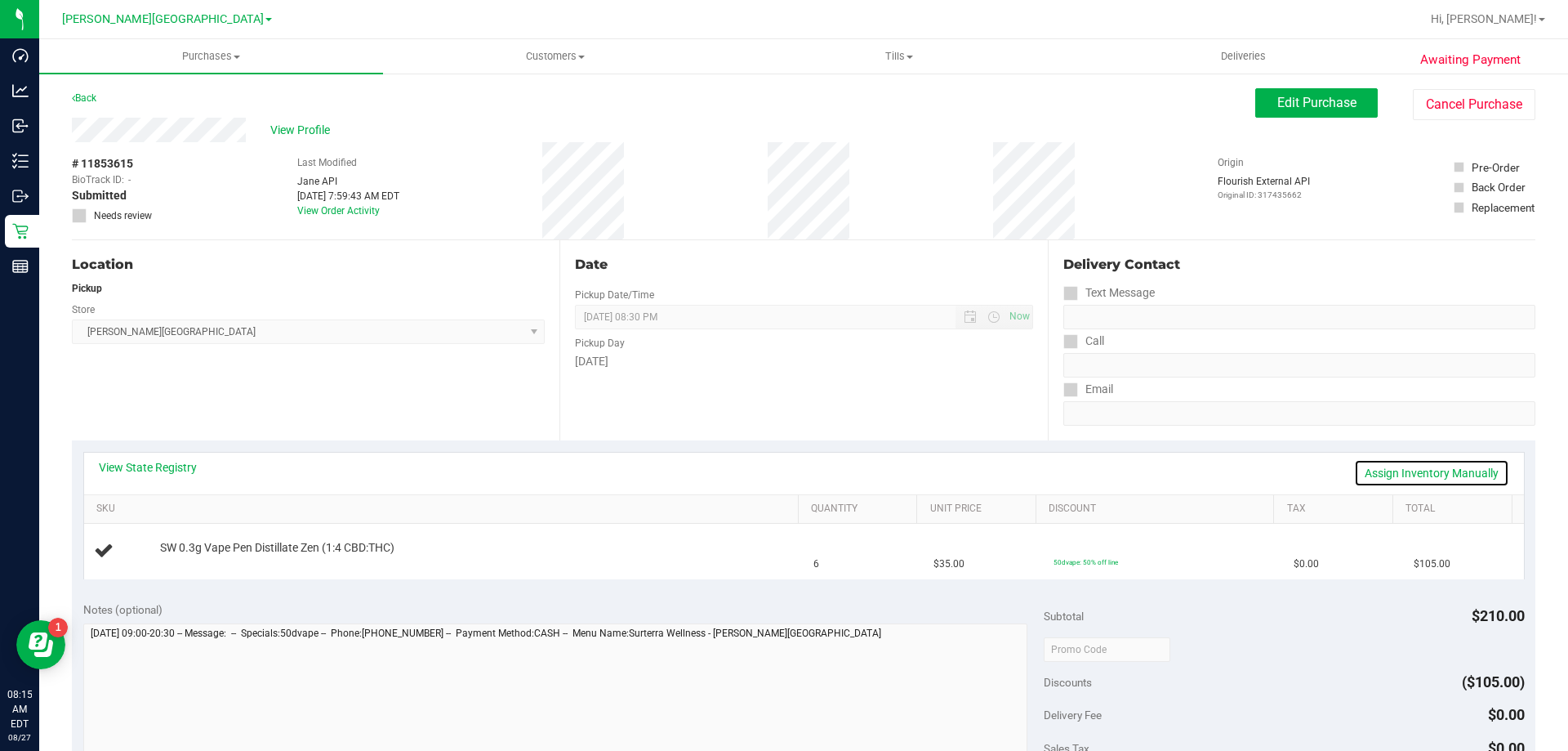
click at [1390, 473] on link "Assign Inventory Manually" at bounding box center [1431, 473] width 155 height 28
click at [207, 560] on link "Add Package" at bounding box center [189, 558] width 59 height 11
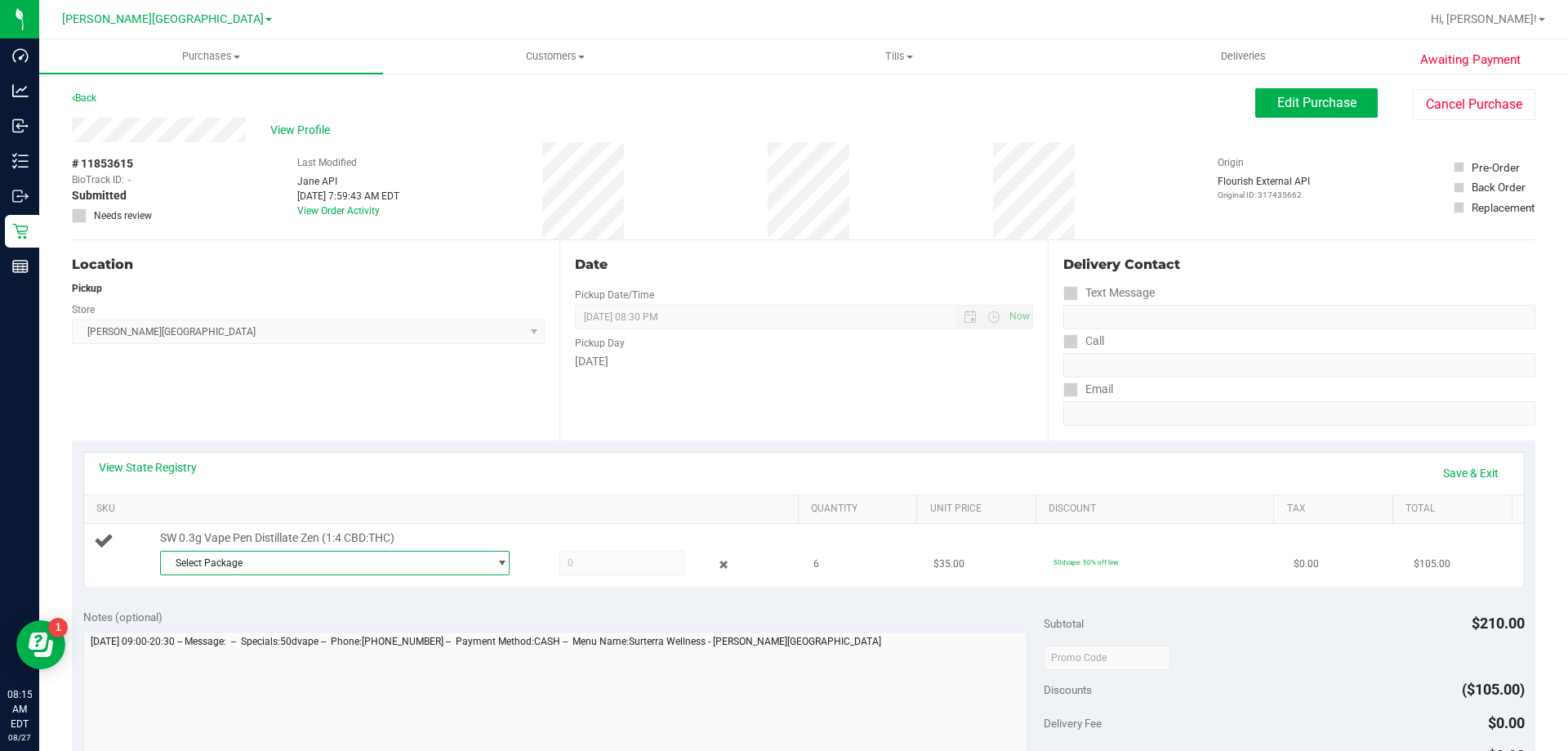
click at [224, 556] on span "Select Package" at bounding box center [324, 563] width 328 height 23
click at [327, 629] on span "( MAY25ZEN01-0513 | orig: FLSRWGM-20250520-1453 )" at bounding box center [386, 630] width 247 height 11
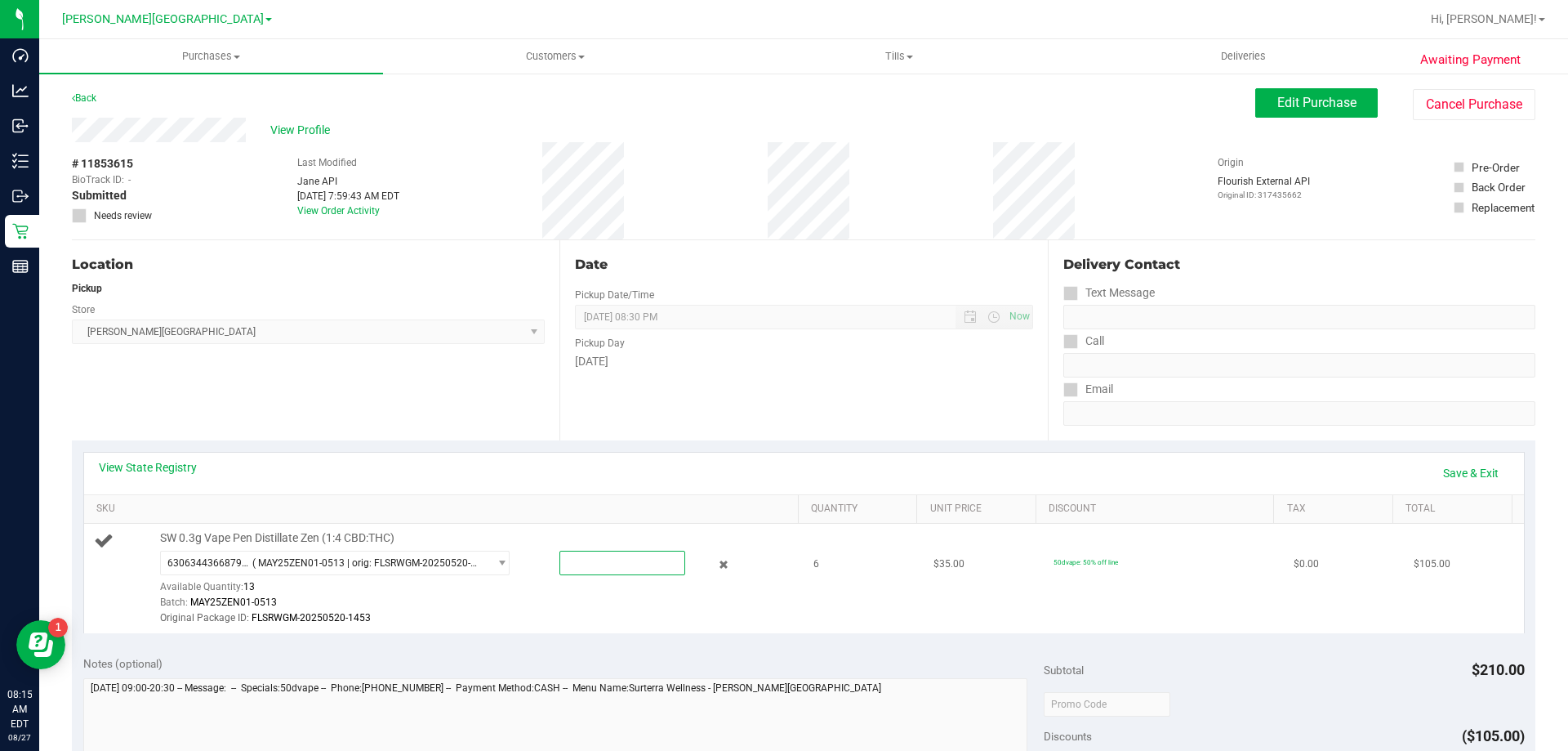
click at [585, 569] on span at bounding box center [622, 563] width 126 height 25
type input "6"
type input "6.0000"
click at [569, 592] on div "6306344366879759 ( MAY25ZEN01-0513 | orig: FLSRWGM-20250520-1453 ) 630634436687…" at bounding box center [475, 588] width 631 height 76
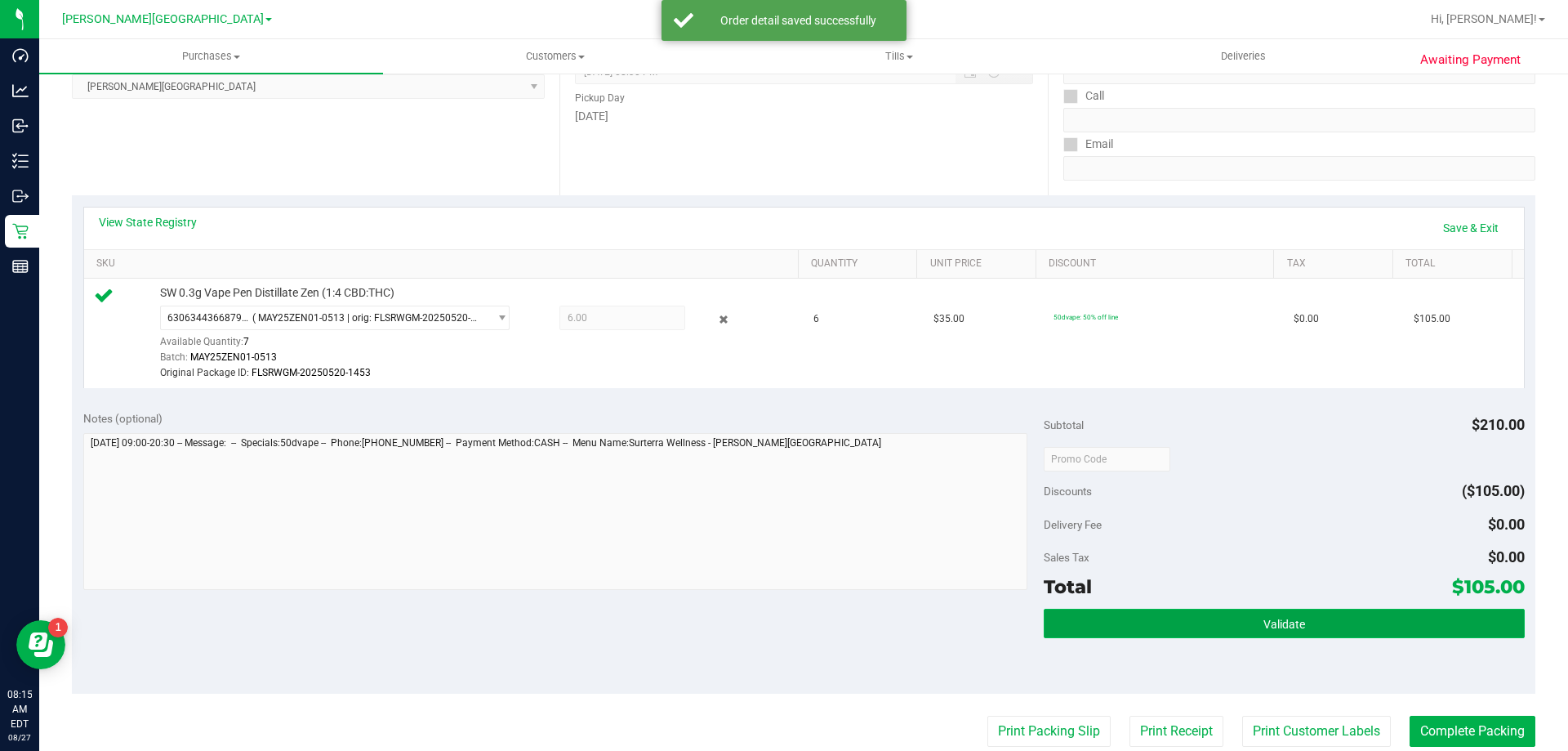
click at [1277, 622] on span "Validate" at bounding box center [1284, 624] width 41 height 13
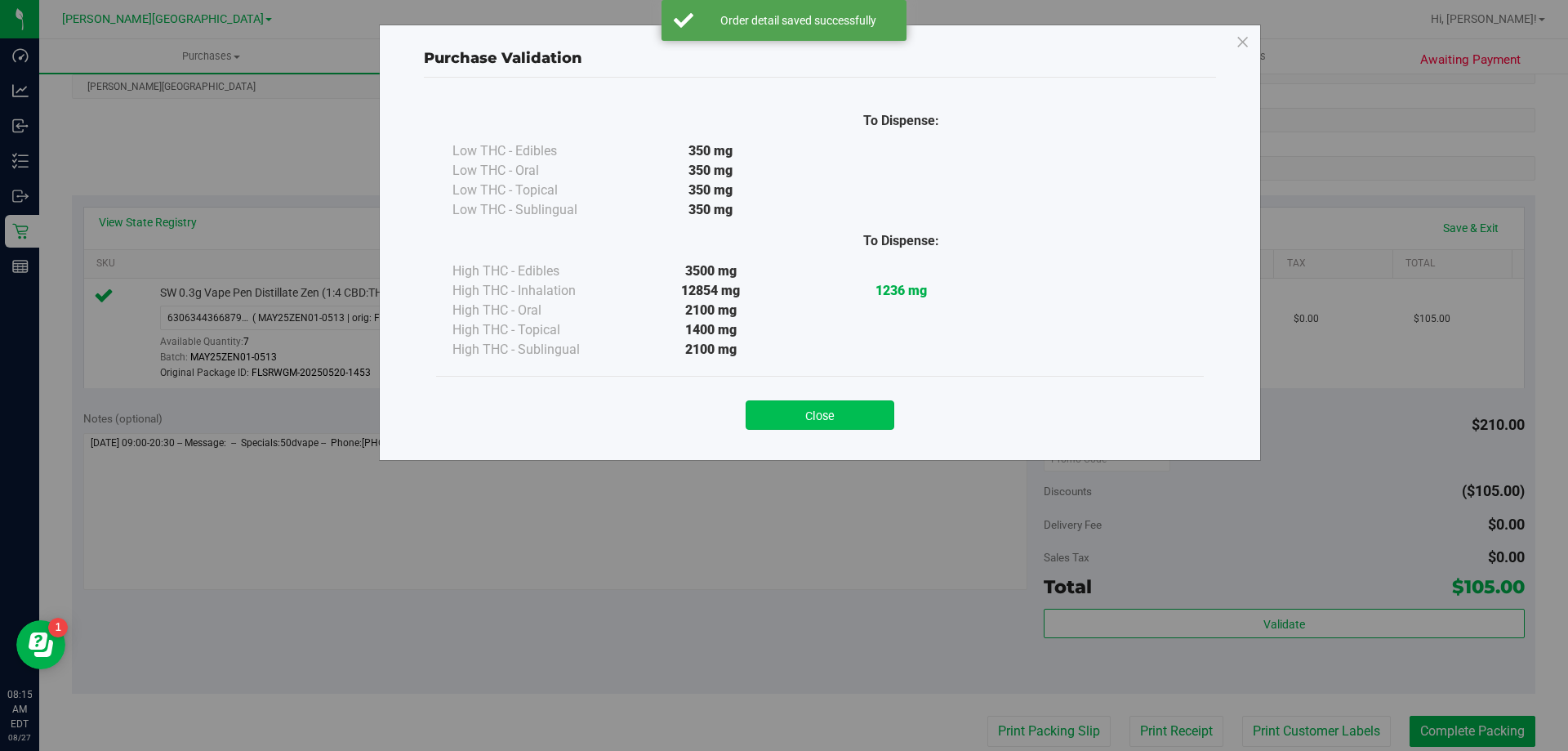
click at [867, 418] on button "Close" at bounding box center [820, 415] width 149 height 29
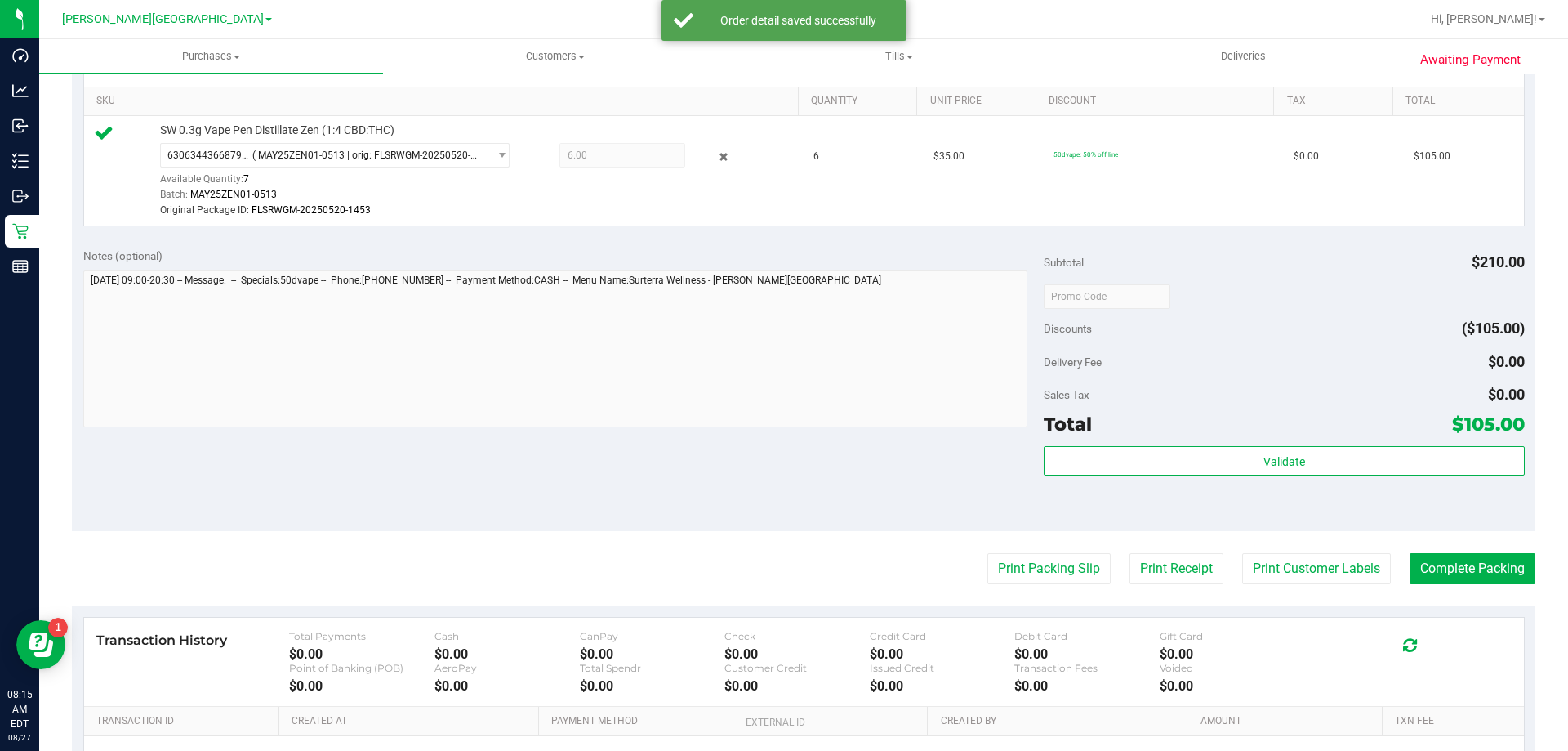
scroll to position [409, 0]
click at [1019, 573] on button "Print Packing Slip" at bounding box center [1049, 567] width 123 height 31
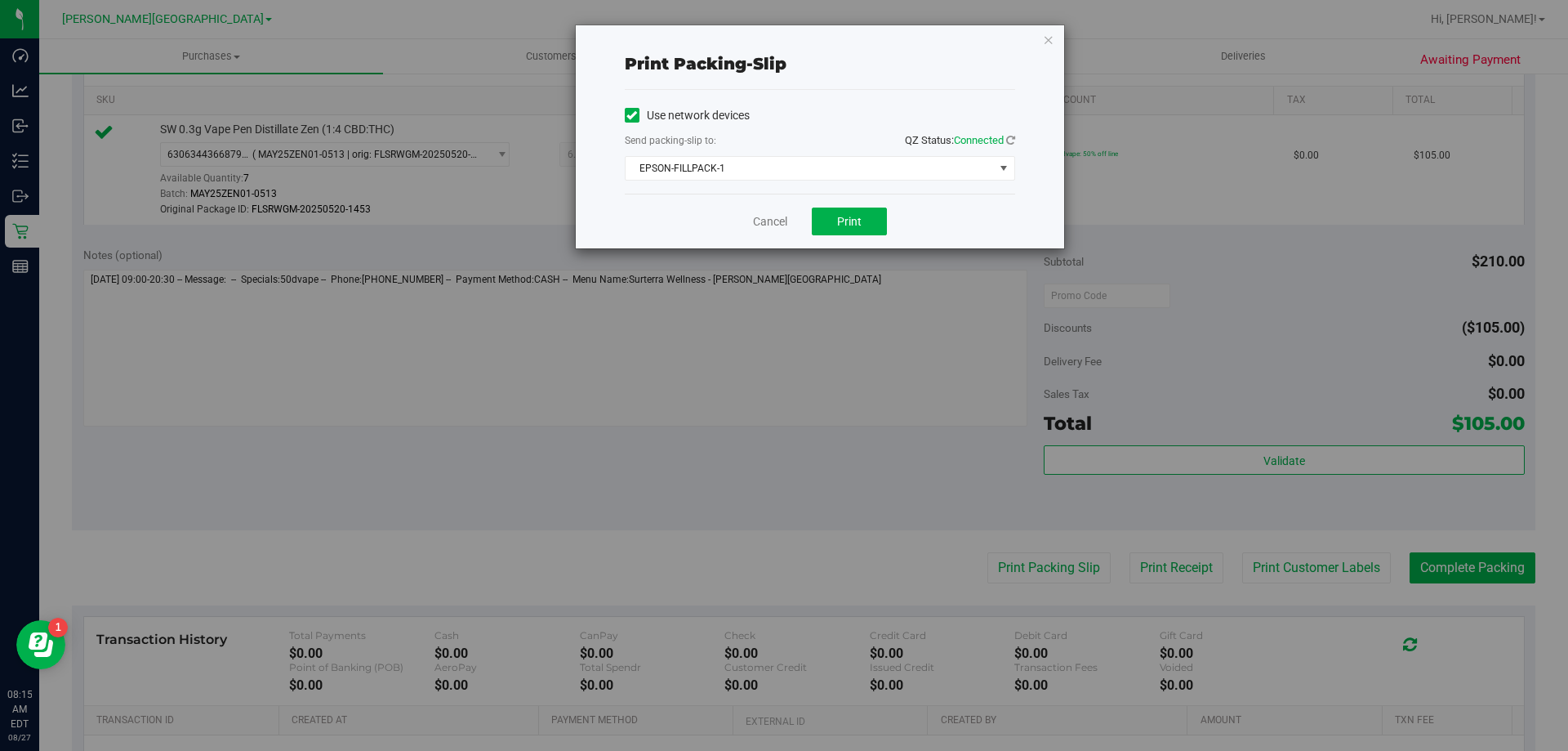
click at [880, 205] on div "Cancel Print" at bounding box center [820, 221] width 390 height 55
click at [879, 221] on button "Print" at bounding box center [849, 221] width 75 height 28
click at [762, 223] on link "Cancel" at bounding box center [769, 221] width 34 height 17
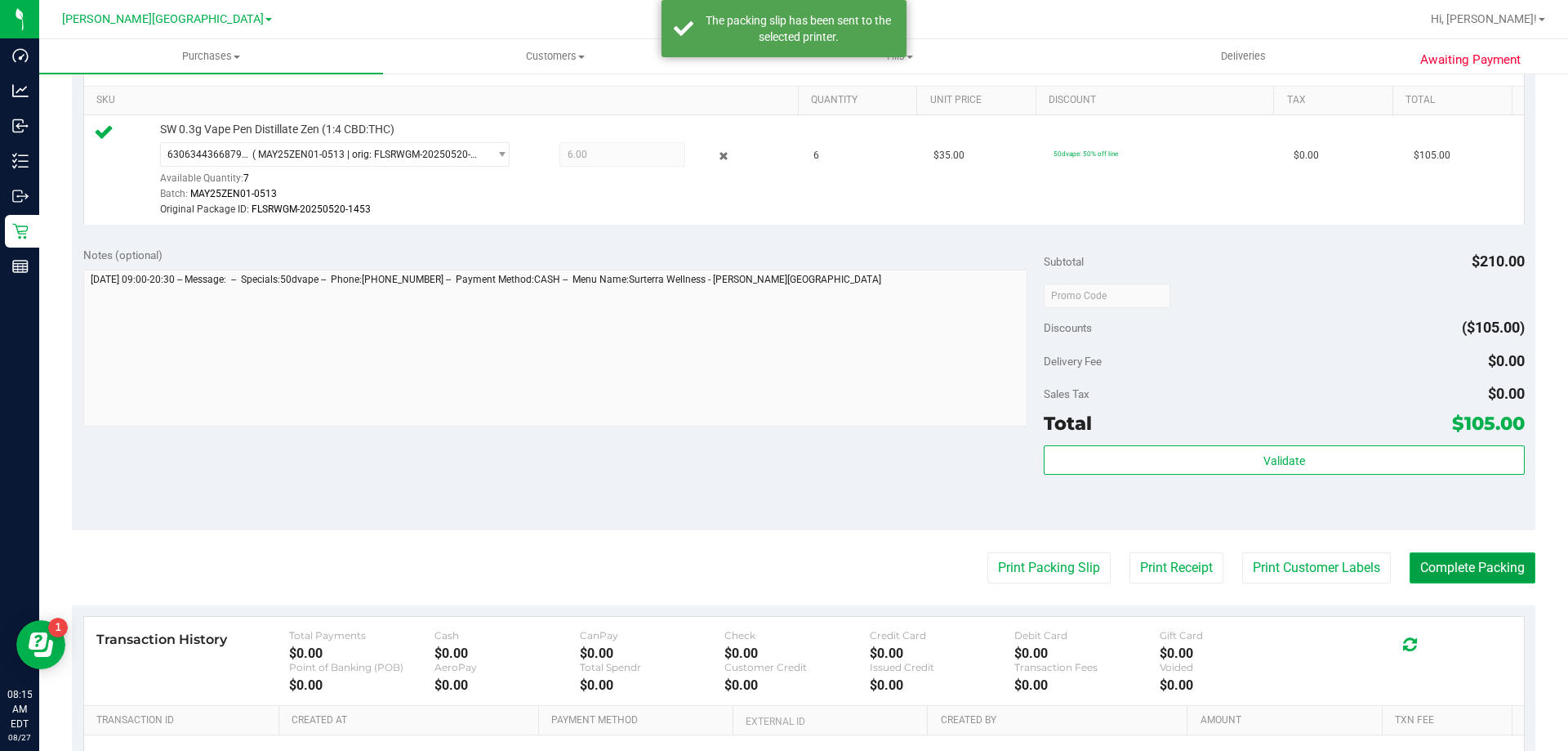
click at [1445, 560] on button "Complete Packing" at bounding box center [1473, 567] width 126 height 31
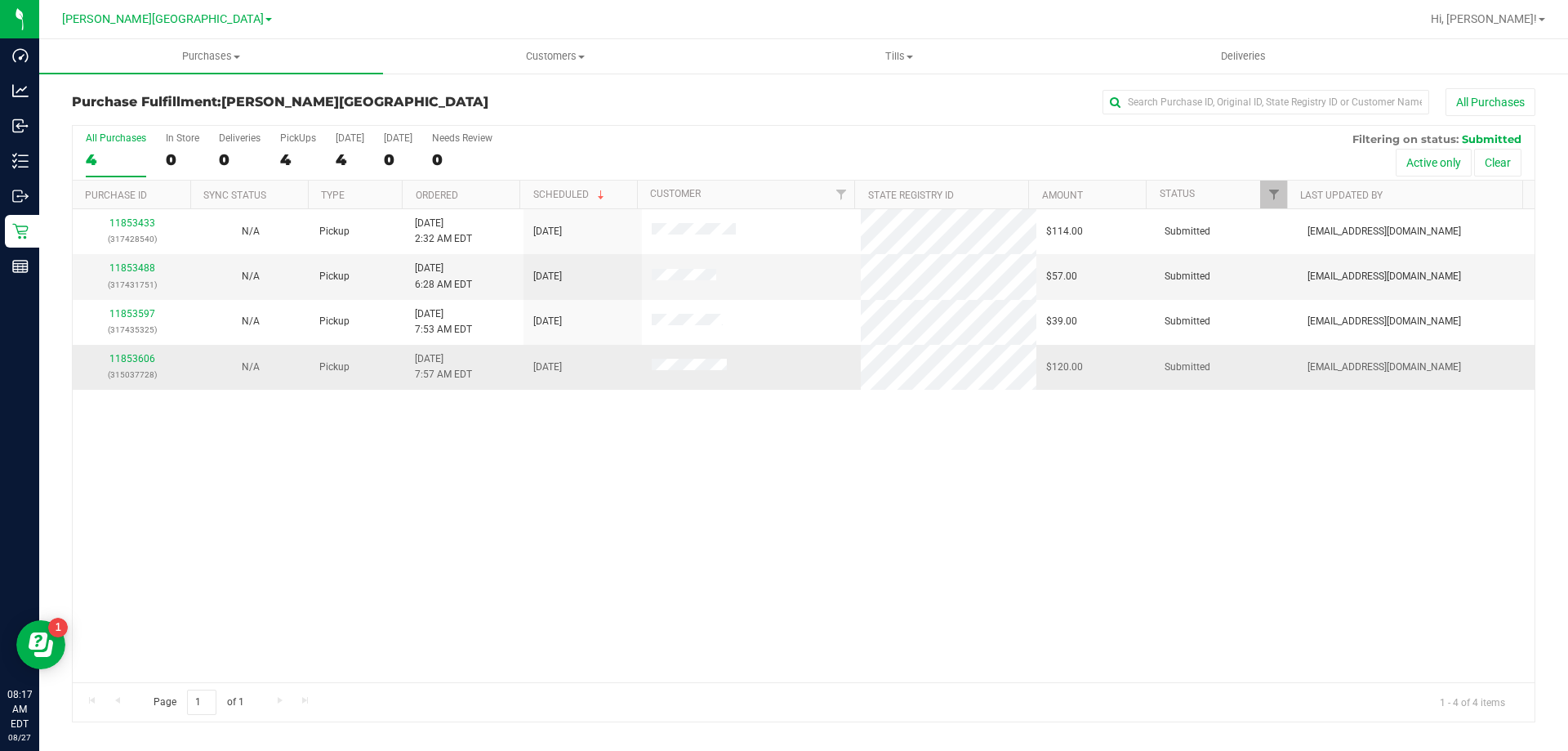
click at [139, 367] on p "(315037728)" at bounding box center [132, 375] width 99 height 16
click at [139, 361] on link "11853606" at bounding box center [132, 358] width 46 height 11
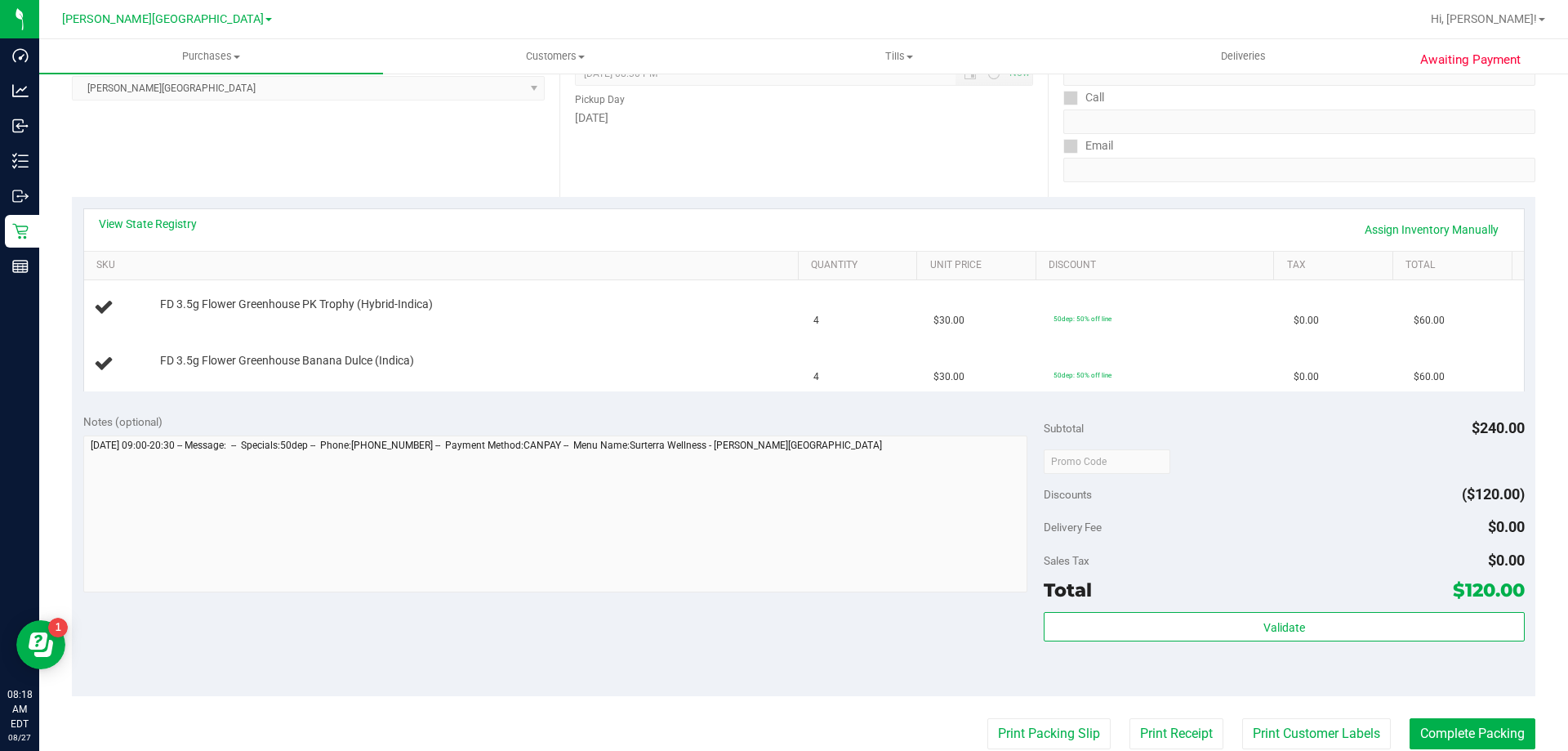
scroll to position [245, 0]
click at [1418, 217] on link "Assign Inventory Manually" at bounding box center [1431, 228] width 155 height 28
click at [204, 316] on link "Add Package" at bounding box center [189, 313] width 59 height 11
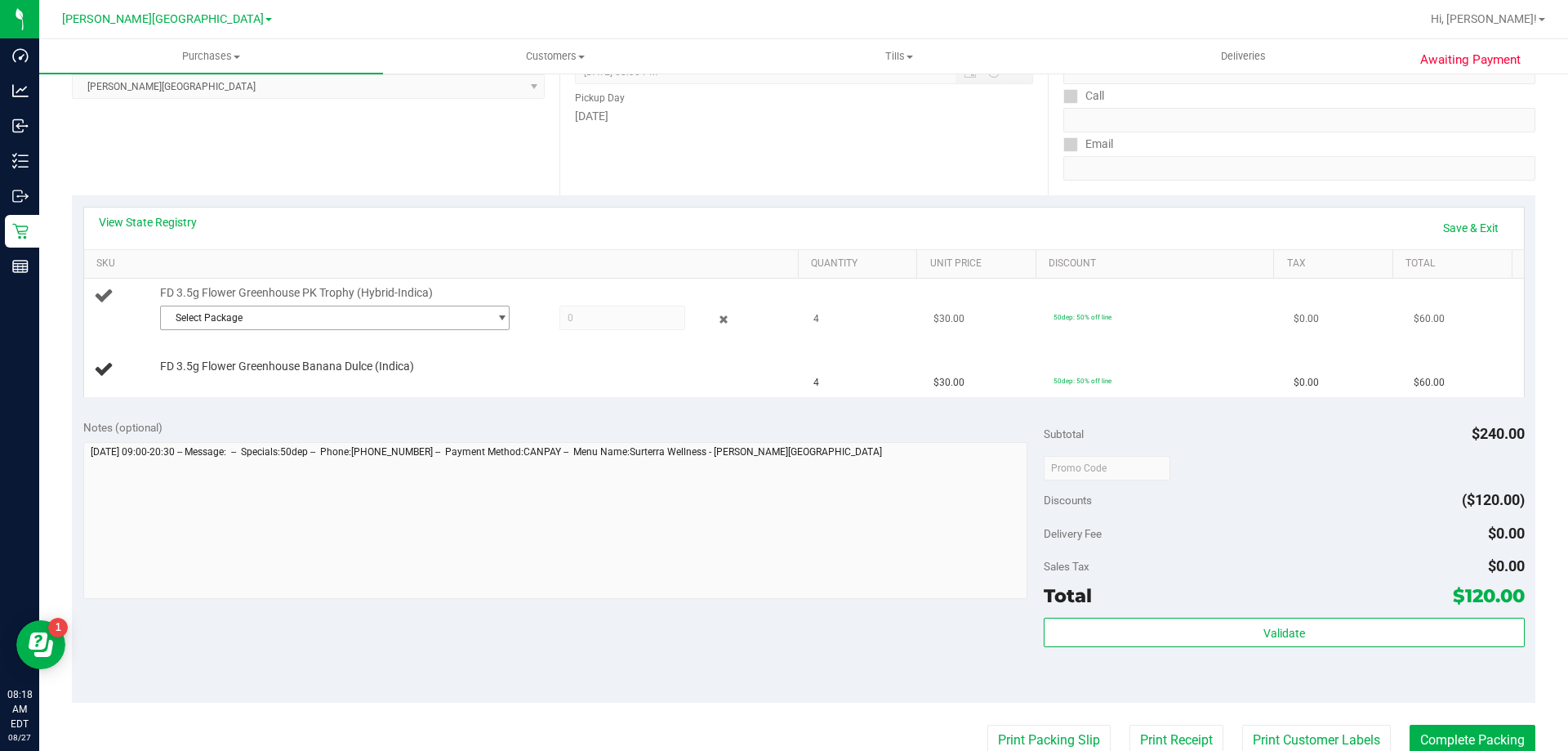
click at [213, 319] on span "Select Package" at bounding box center [324, 318] width 328 height 23
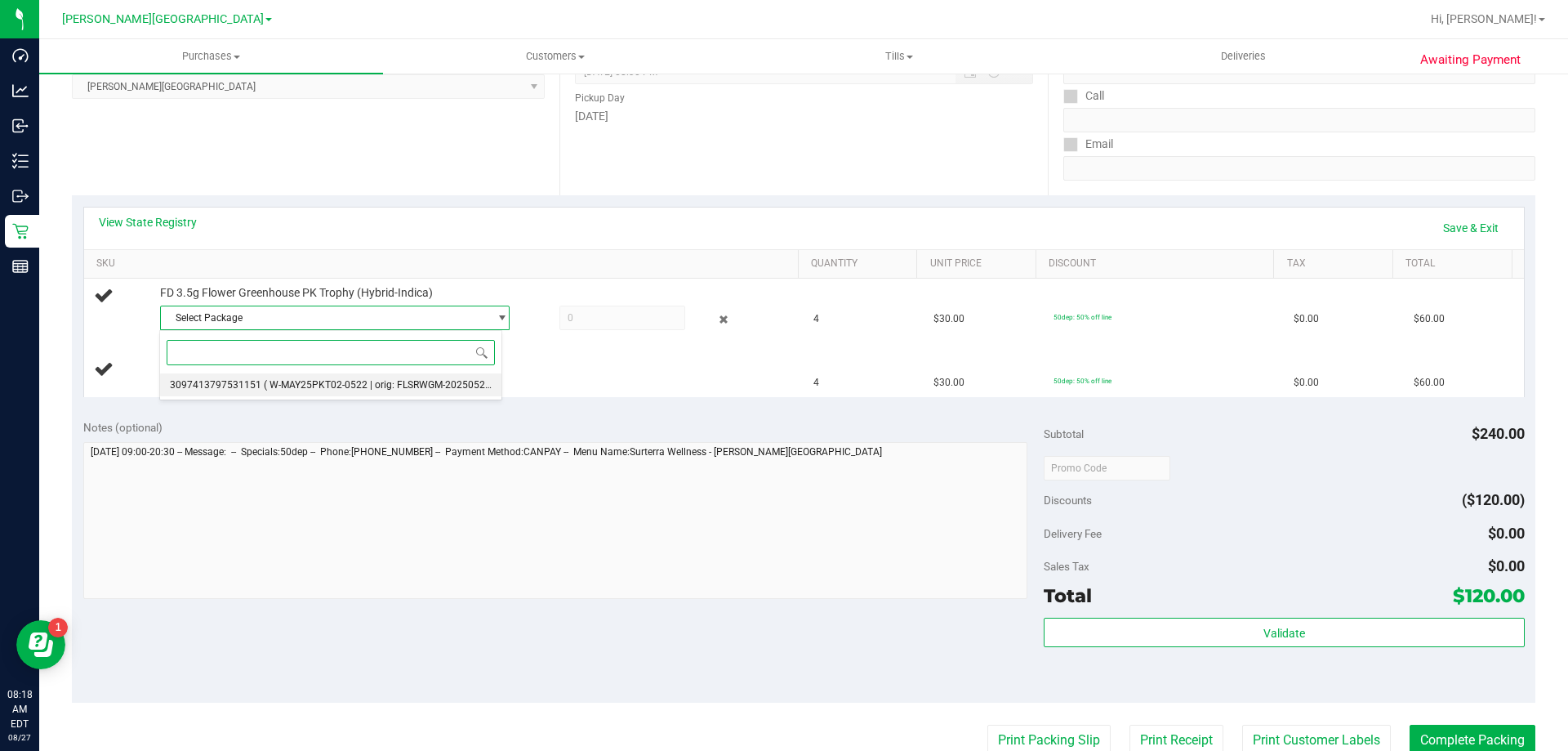
click at [419, 380] on span "( W-MAY25PKT02-0522 | orig: FLSRWGM-20250529-138 )" at bounding box center [389, 385] width 252 height 11
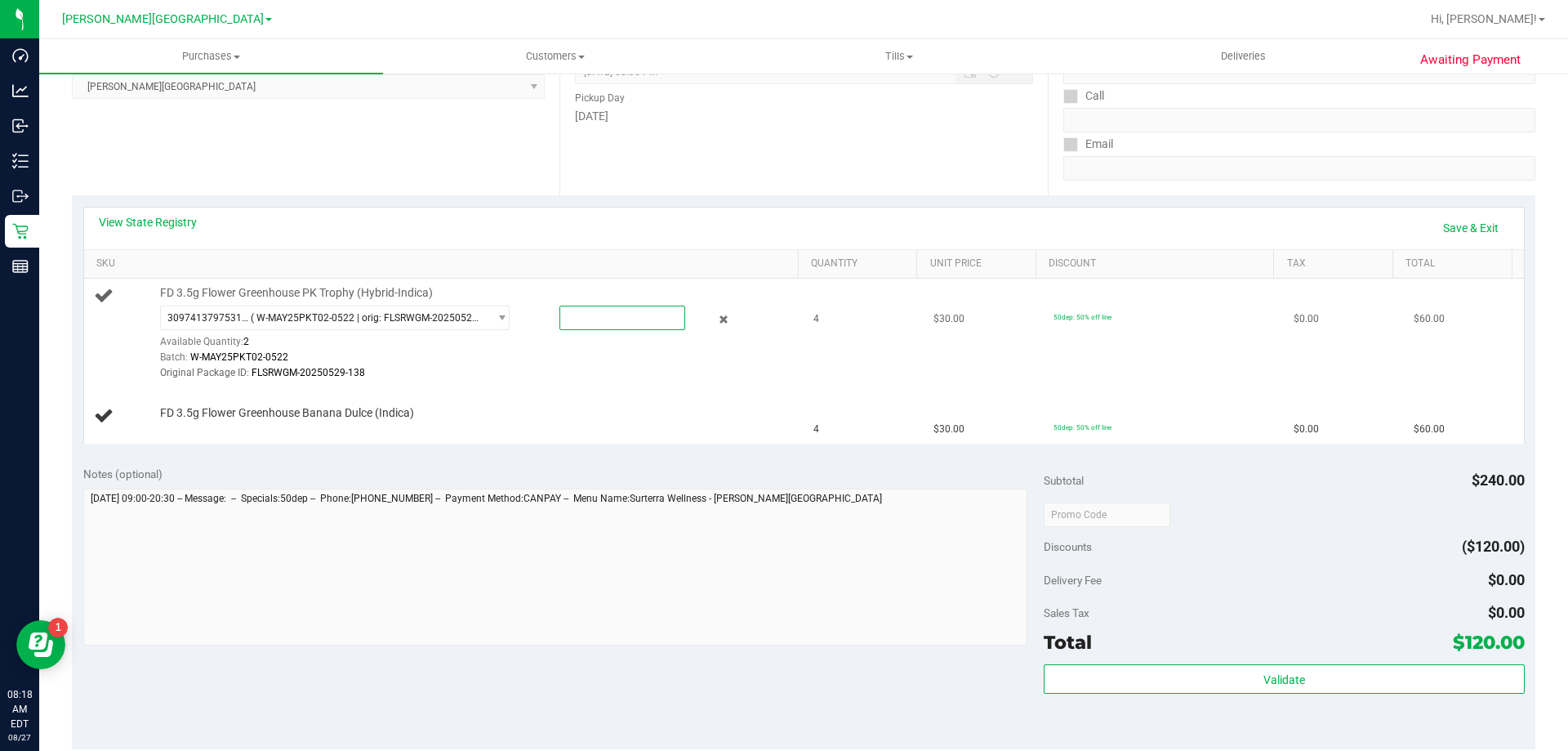
click at [612, 326] on span at bounding box center [622, 318] width 126 height 25
type input "2"
type input "2.0000"
click at [620, 421] on div at bounding box center [475, 420] width 631 height 1
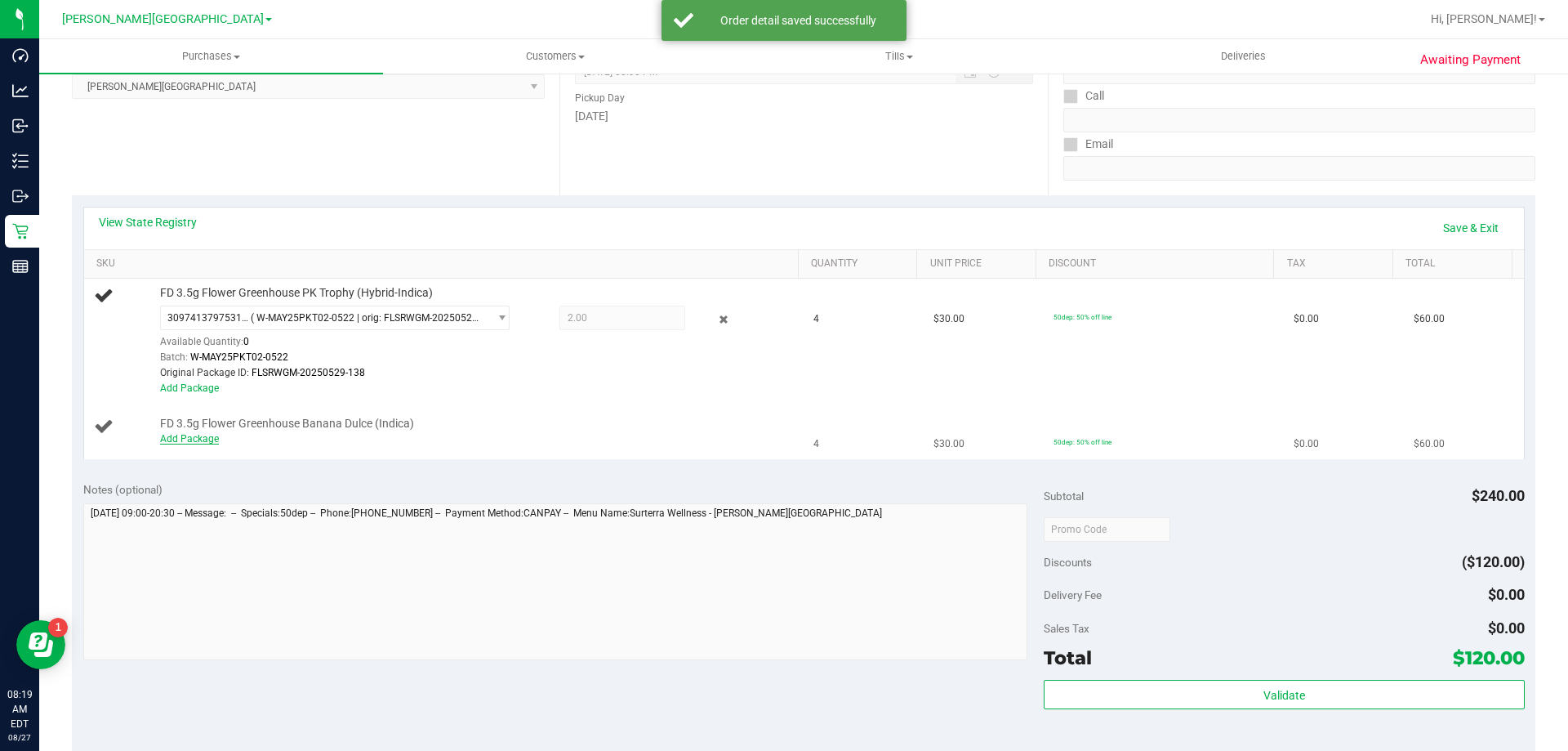
click at [207, 443] on link "Add Package" at bounding box center [189, 439] width 59 height 11
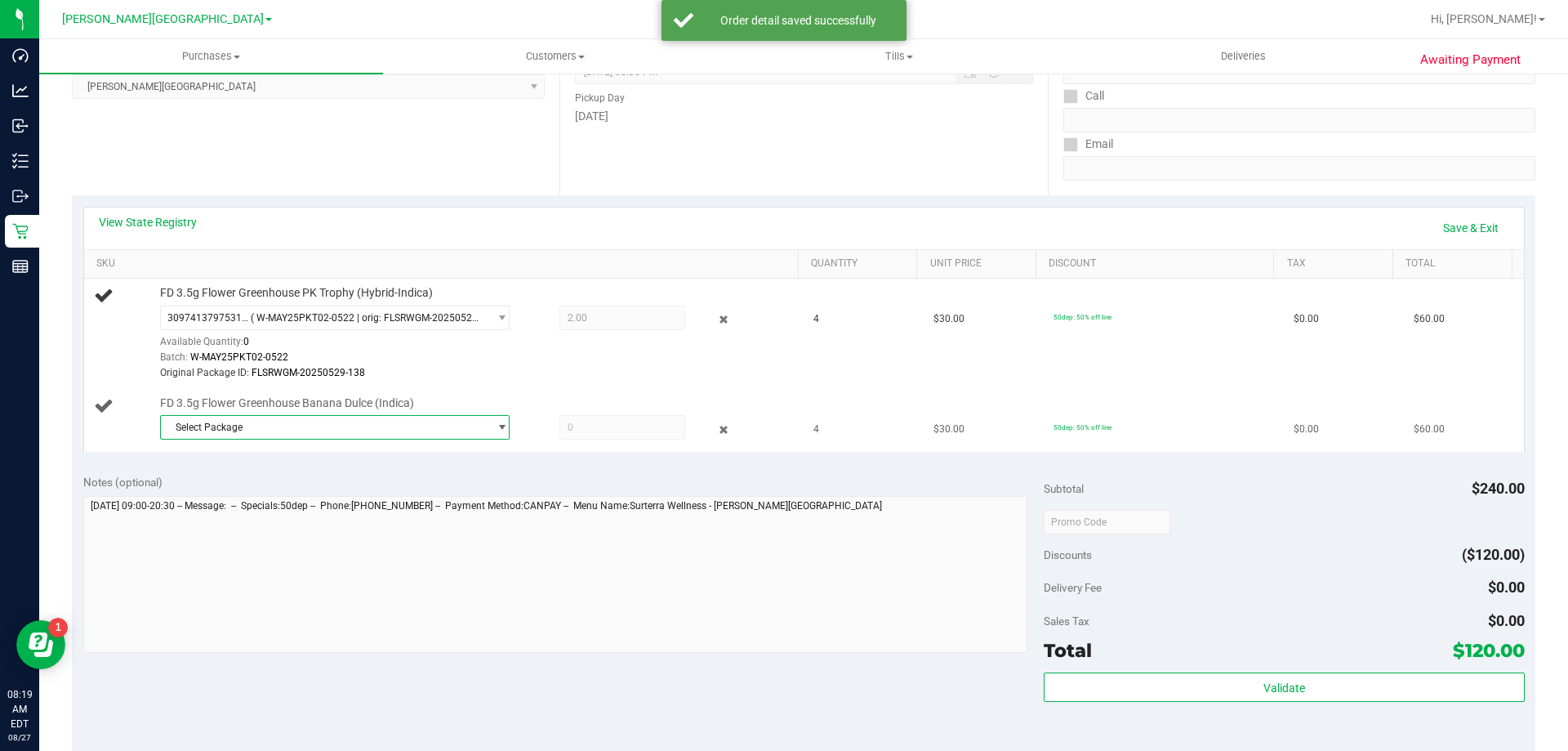
click at [215, 427] on span "Select Package" at bounding box center [324, 427] width 328 height 23
click at [243, 490] on span "6412535893394368" at bounding box center [216, 495] width 92 height 11
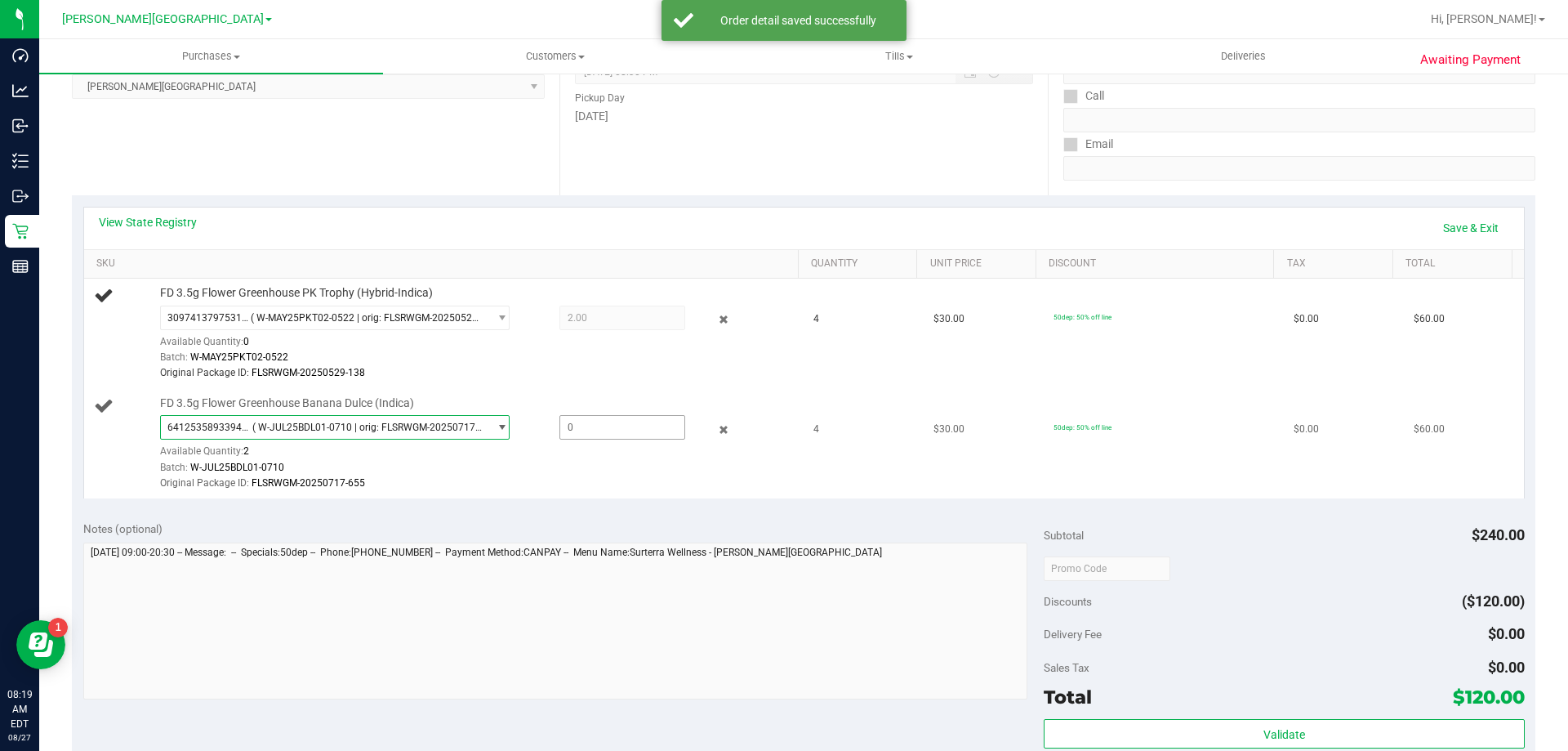
click at [584, 420] on span at bounding box center [622, 427] width 126 height 25
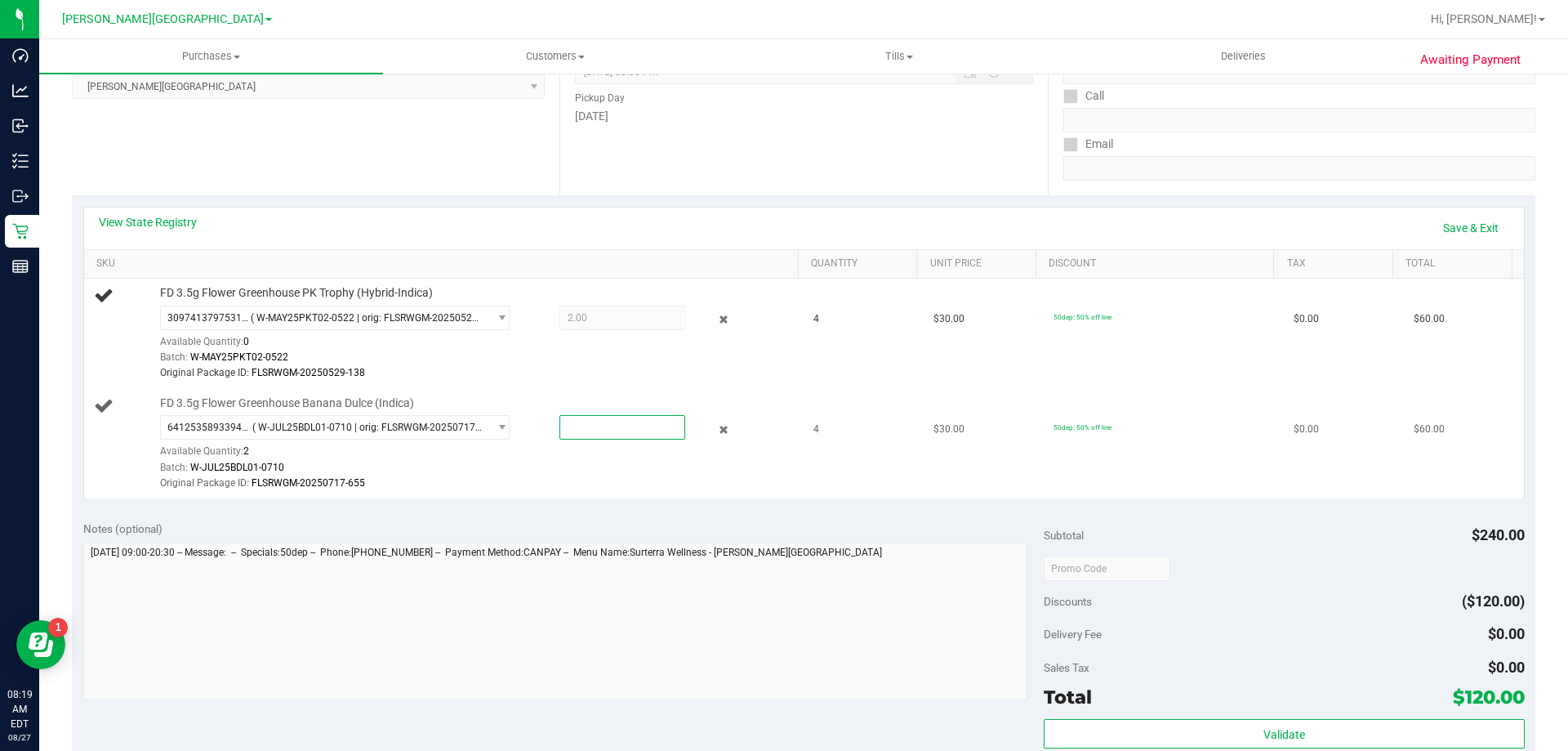
type input "2"
type input "2.0000"
click at [619, 502] on div "View State Registry Save & Exit SKU Quantity Unit Price Discount Tax Total FD 3…" at bounding box center [803, 353] width 1464 height 314
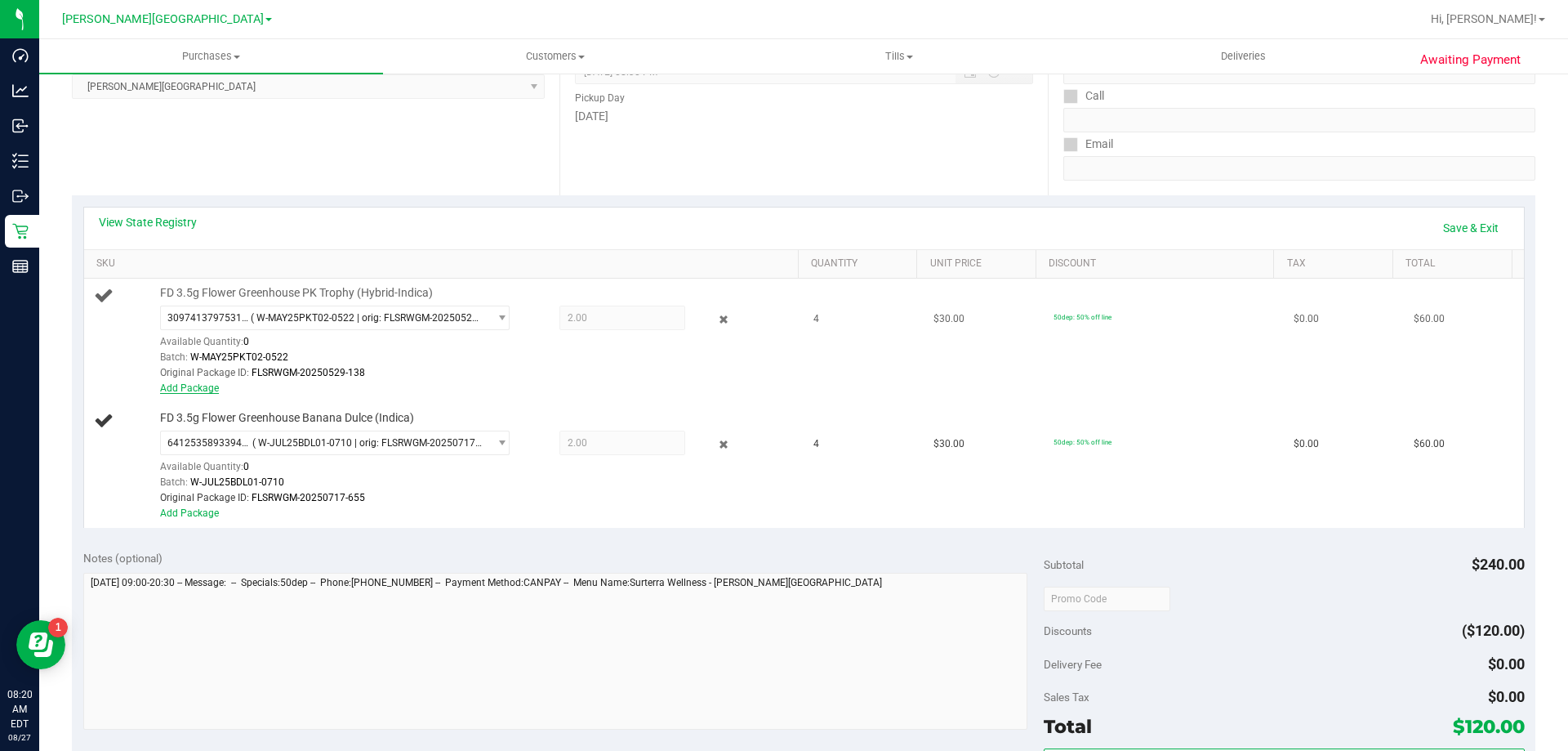
click at [201, 386] on link "Add Package" at bounding box center [189, 387] width 59 height 11
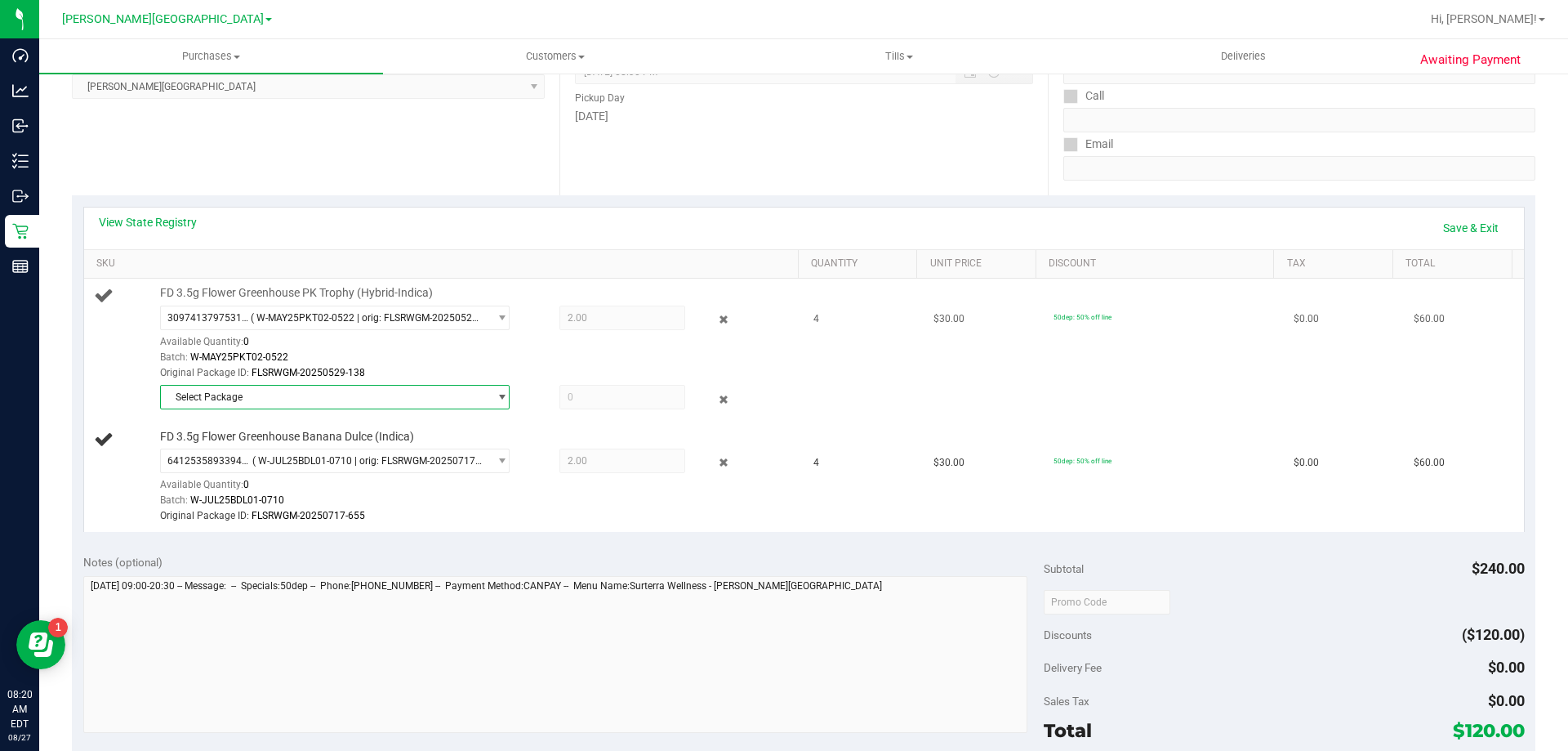
click at [217, 398] on span "Select Package" at bounding box center [324, 397] width 328 height 23
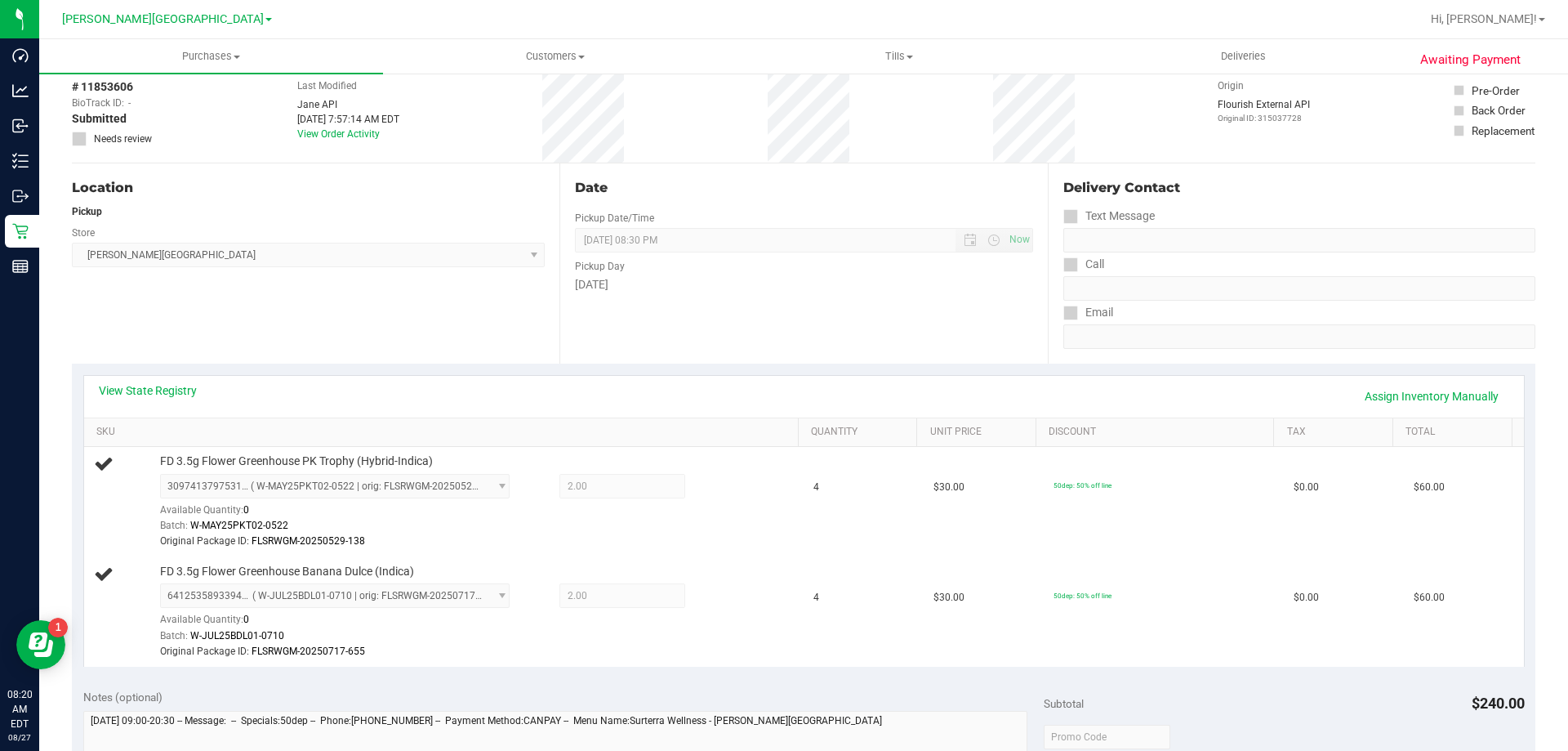
scroll to position [163, 0]
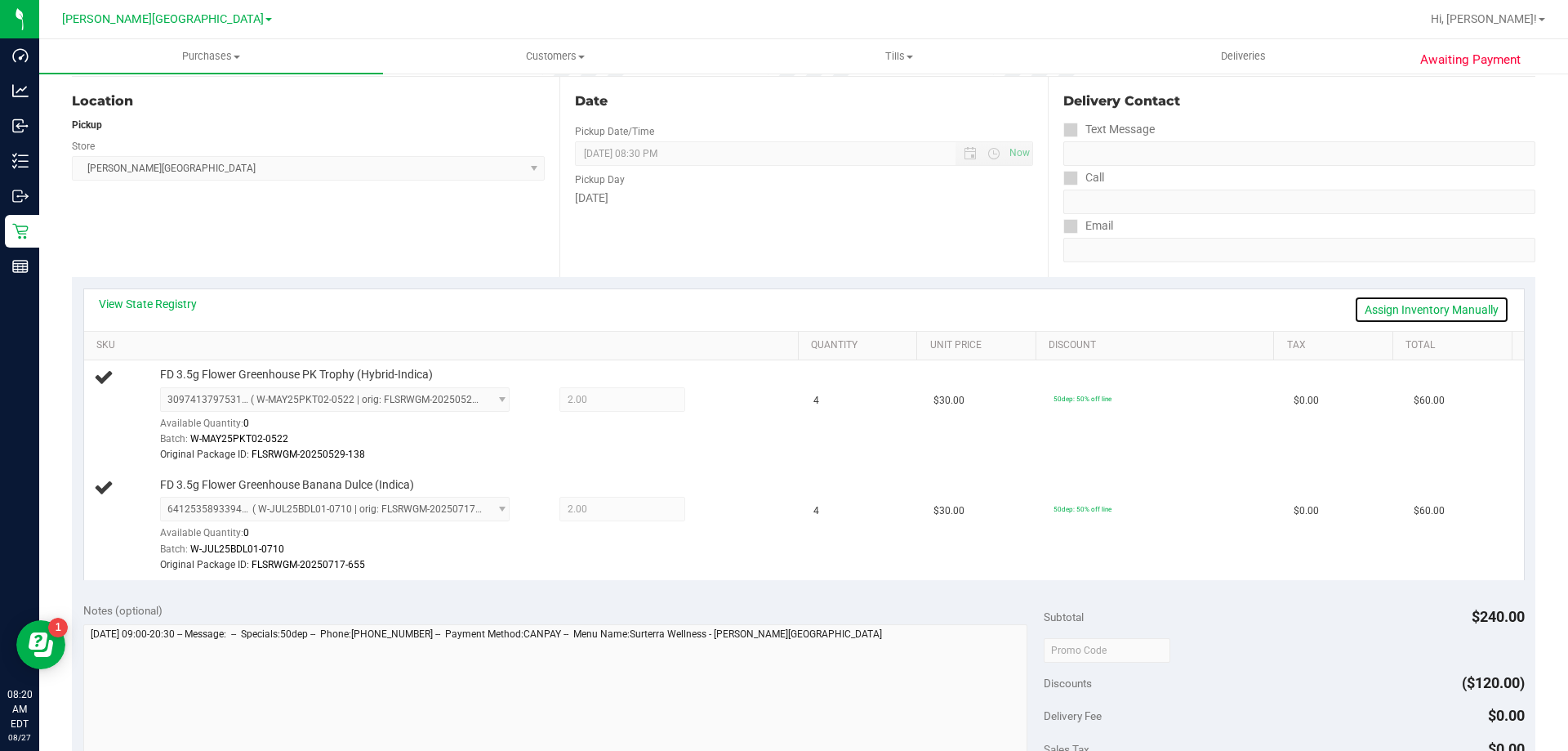
click at [1440, 301] on link "Assign Inventory Manually" at bounding box center [1431, 309] width 155 height 28
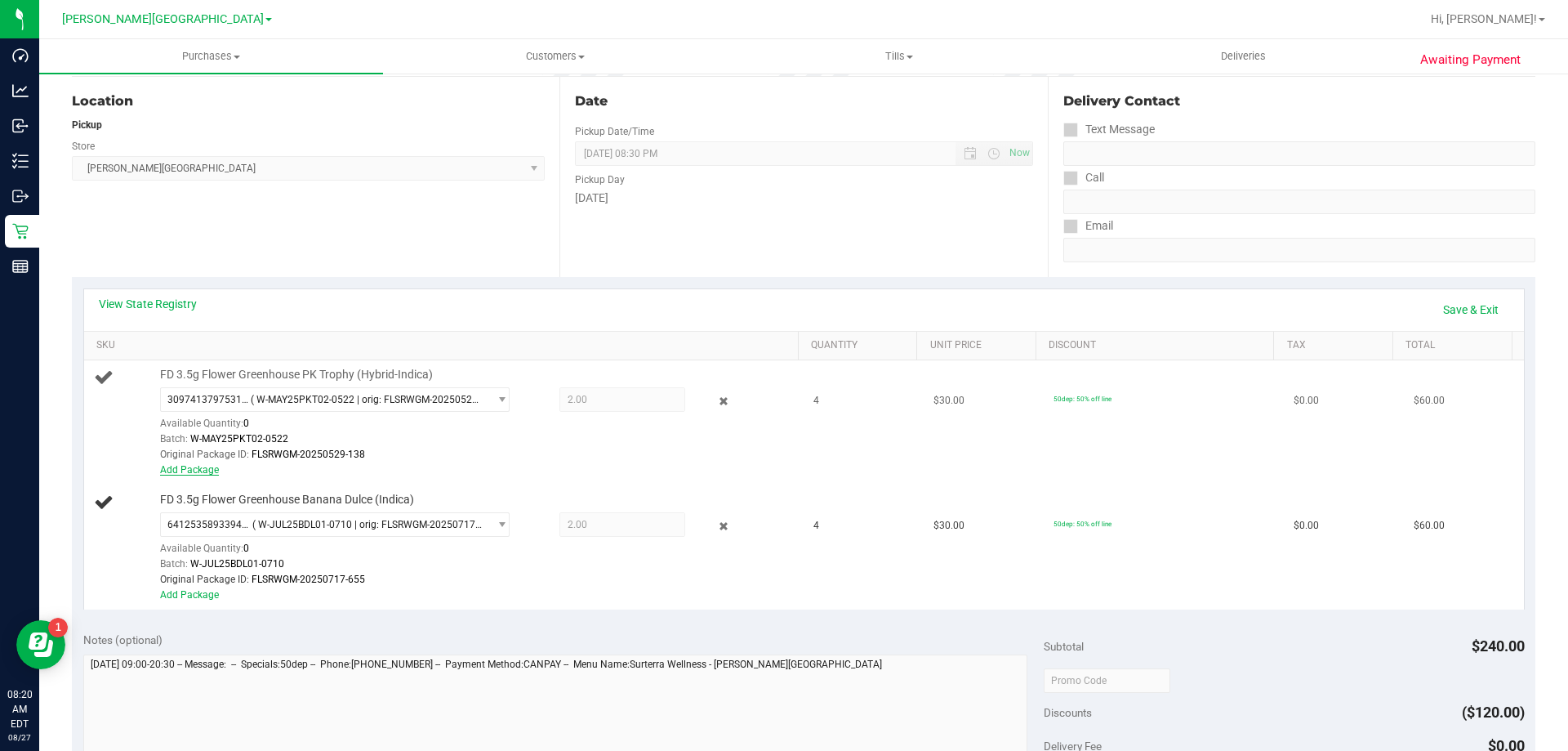
click at [191, 471] on link "Add Package" at bounding box center [189, 469] width 59 height 11
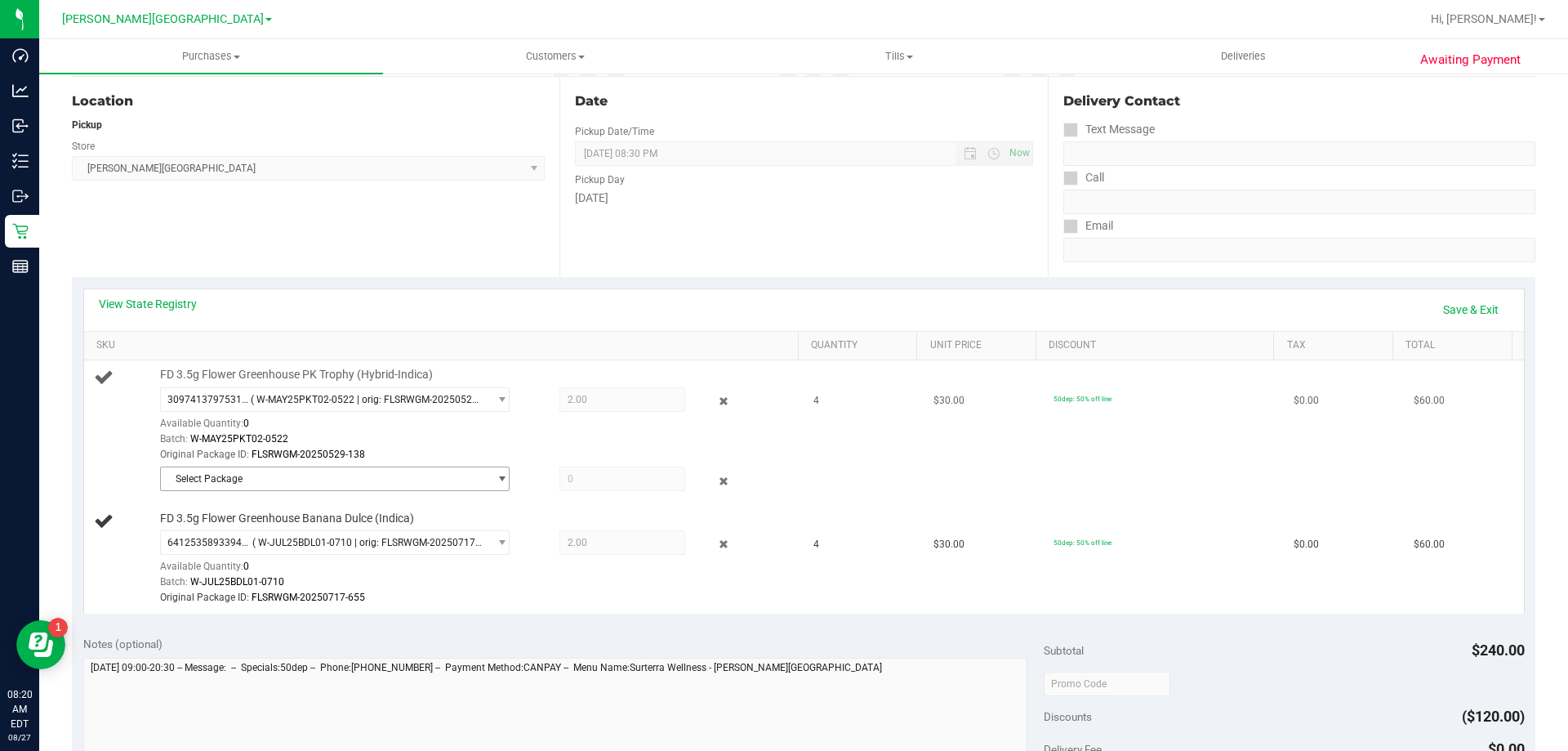
click at [196, 478] on span "Select Package" at bounding box center [324, 478] width 328 height 23
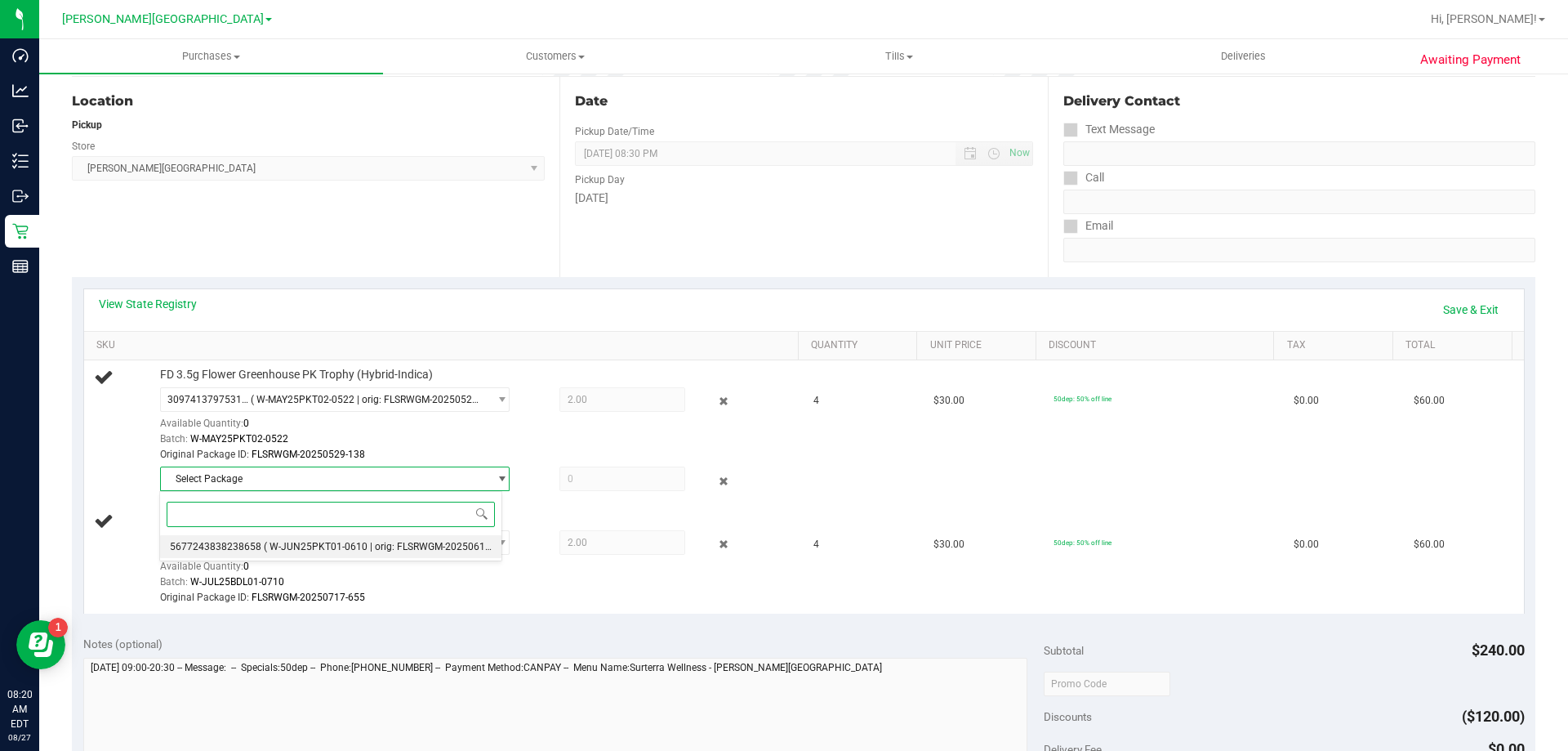
click at [229, 550] on span "5677243838238658" at bounding box center [216, 546] width 92 height 11
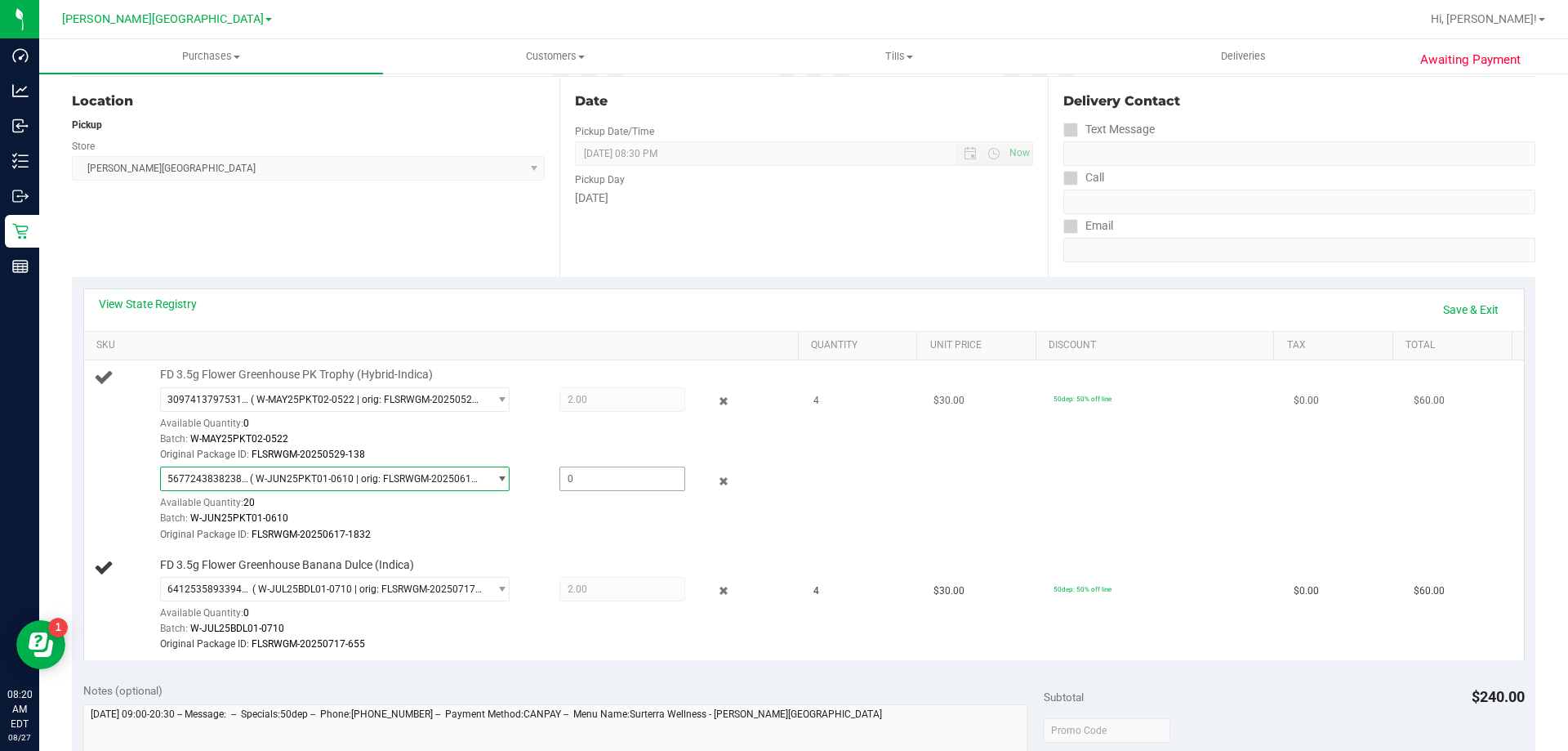
click at [571, 483] on span at bounding box center [622, 478] width 126 height 25
type input "2"
type input "2.0000"
click at [581, 521] on div "Batch: W-JUN25PKT01-0610" at bounding box center [475, 518] width 631 height 16
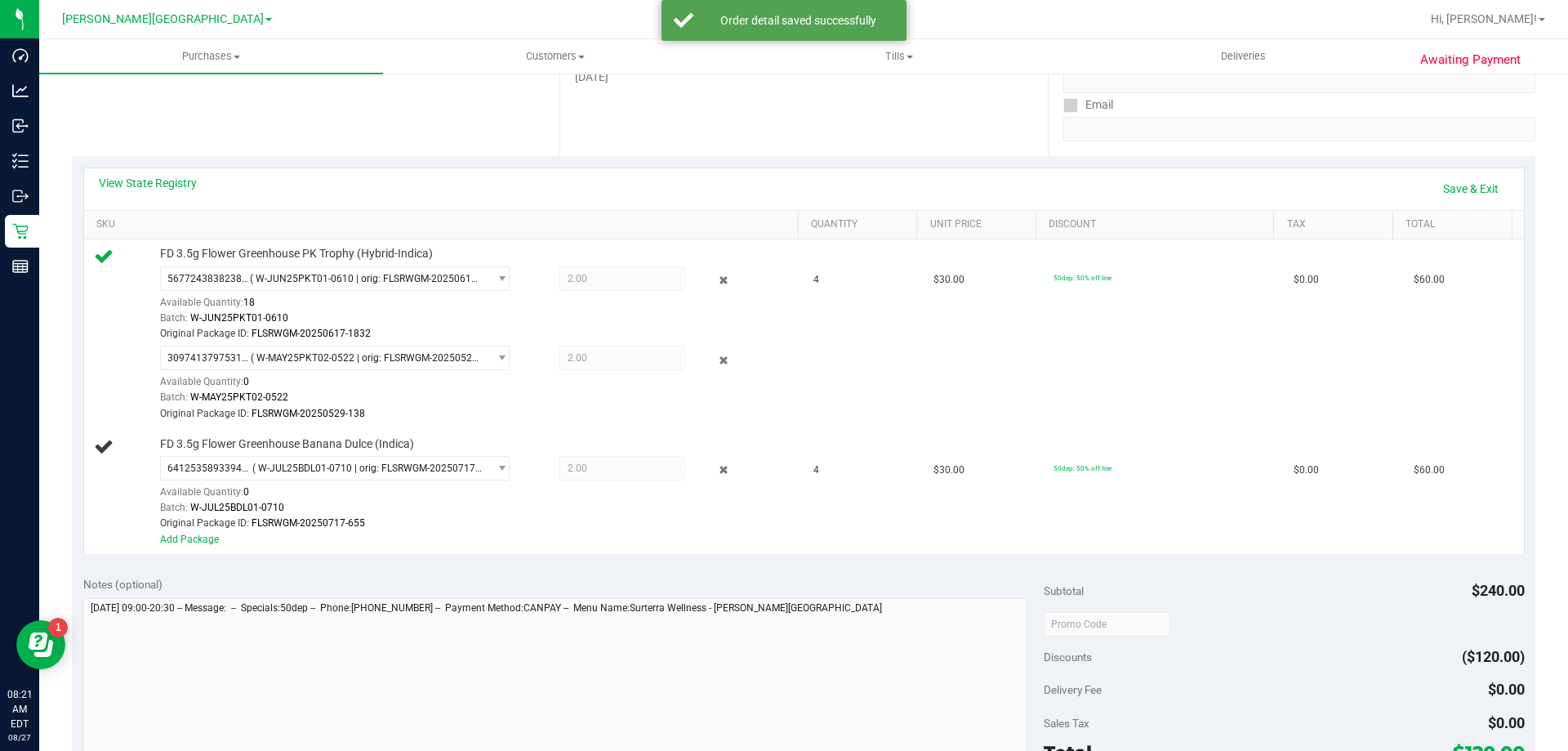
scroll to position [327, 0]
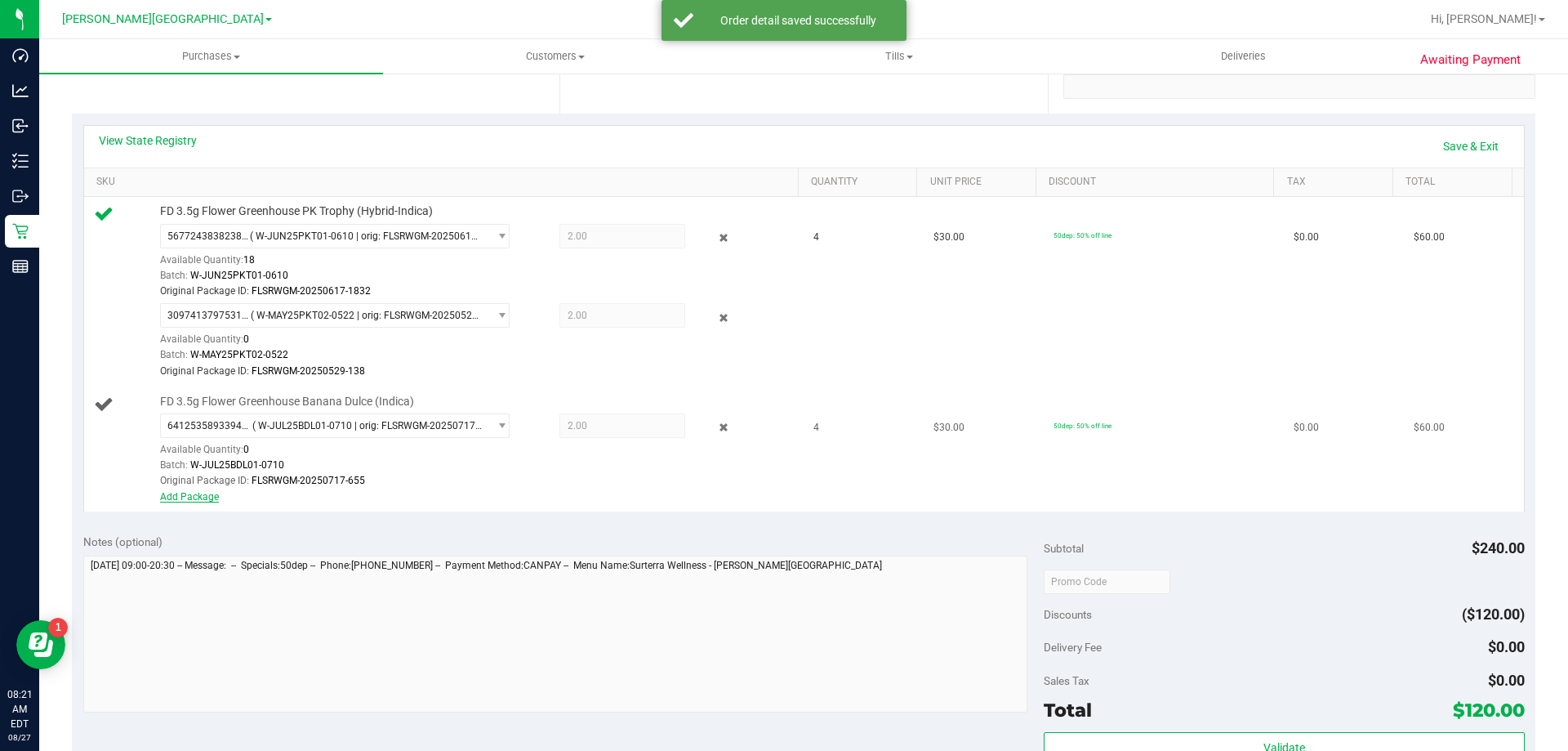
click at [196, 500] on link "Add Package" at bounding box center [189, 497] width 59 height 11
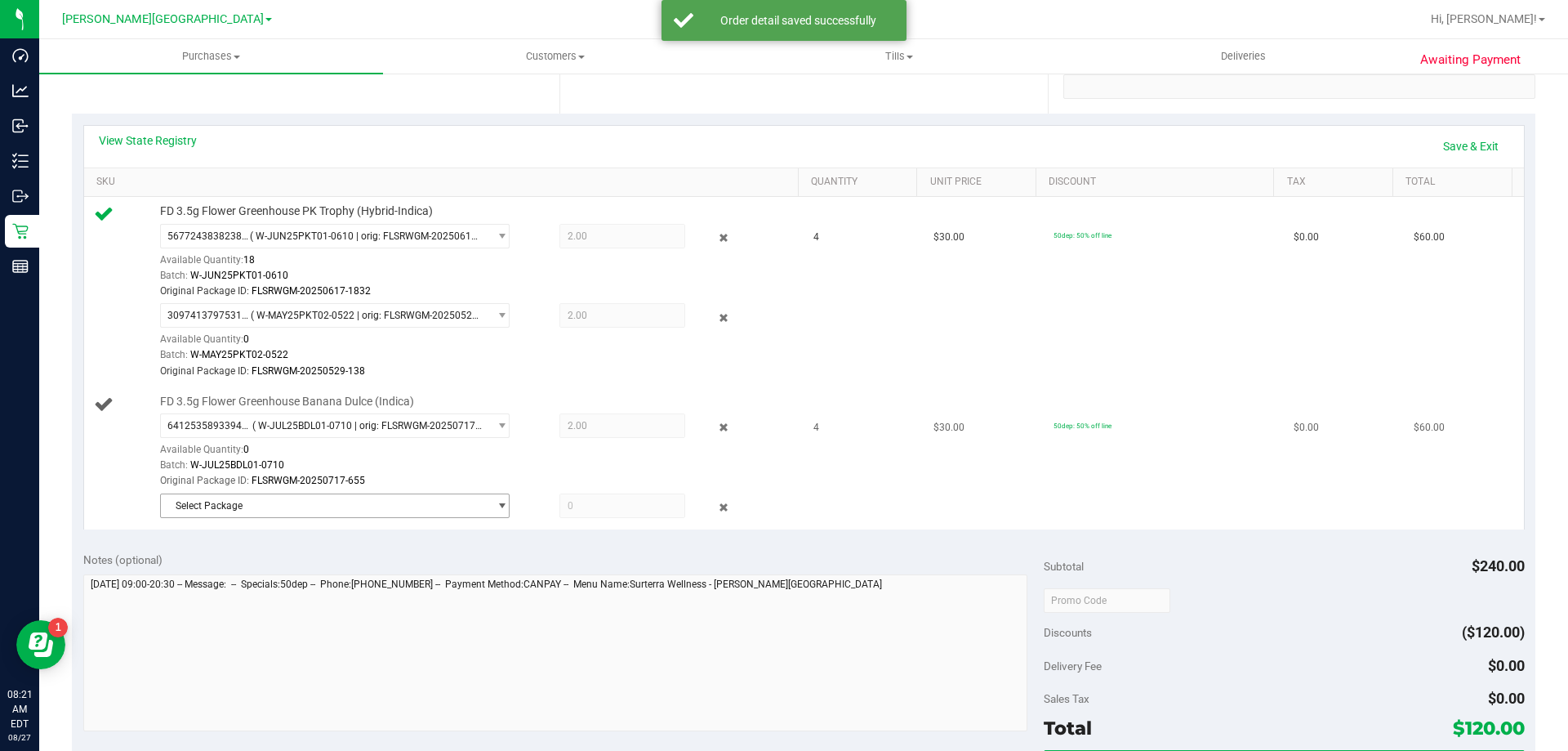
click at [218, 499] on span "Select Package" at bounding box center [324, 505] width 328 height 23
click at [226, 570] on span "1506281285471669" at bounding box center [216, 573] width 92 height 11
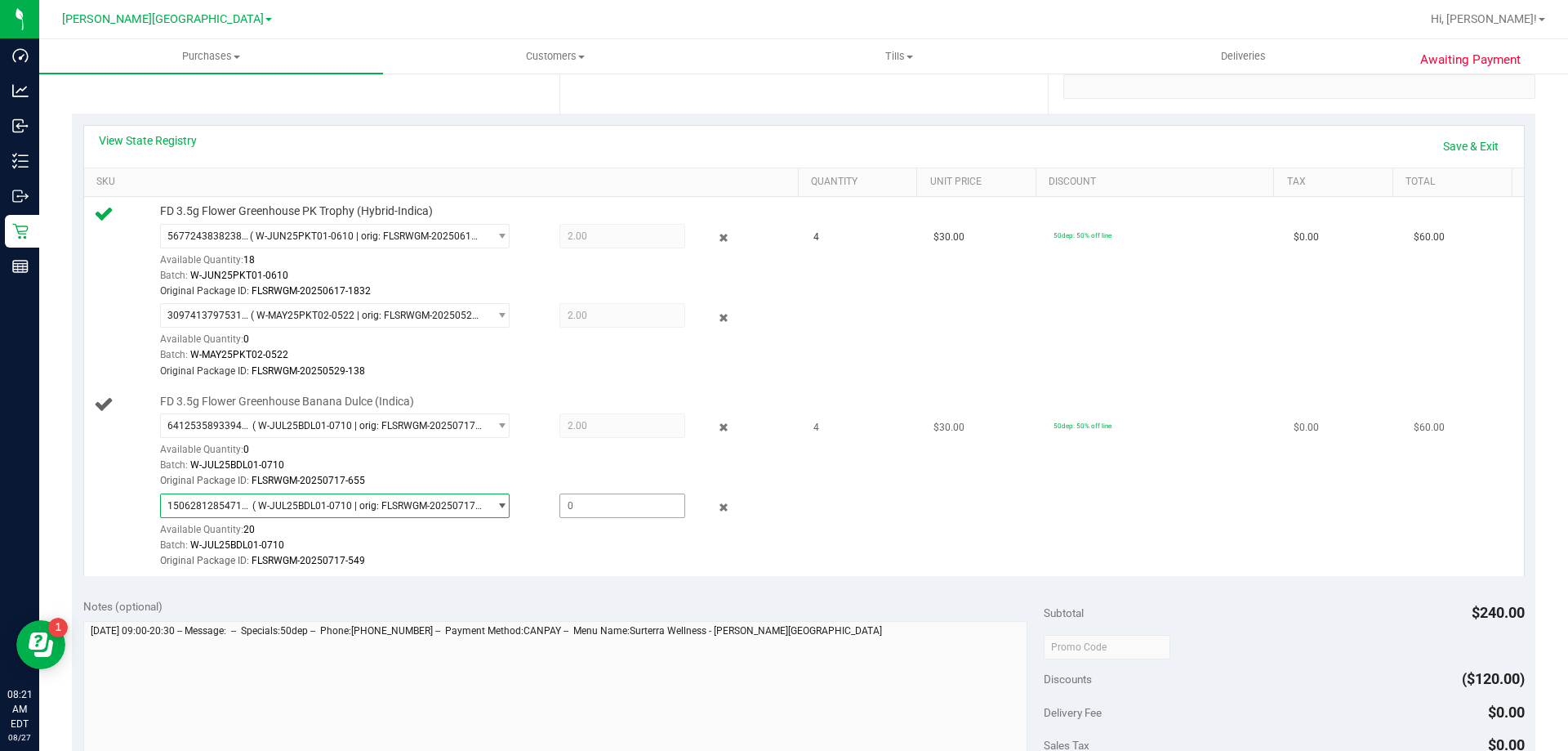
click at [561, 508] on span at bounding box center [622, 505] width 126 height 25
type input "2"
type input "2.0000"
click at [581, 564] on div "Original Package ID: FLSRWGM-20250717-549" at bounding box center [475, 560] width 631 height 16
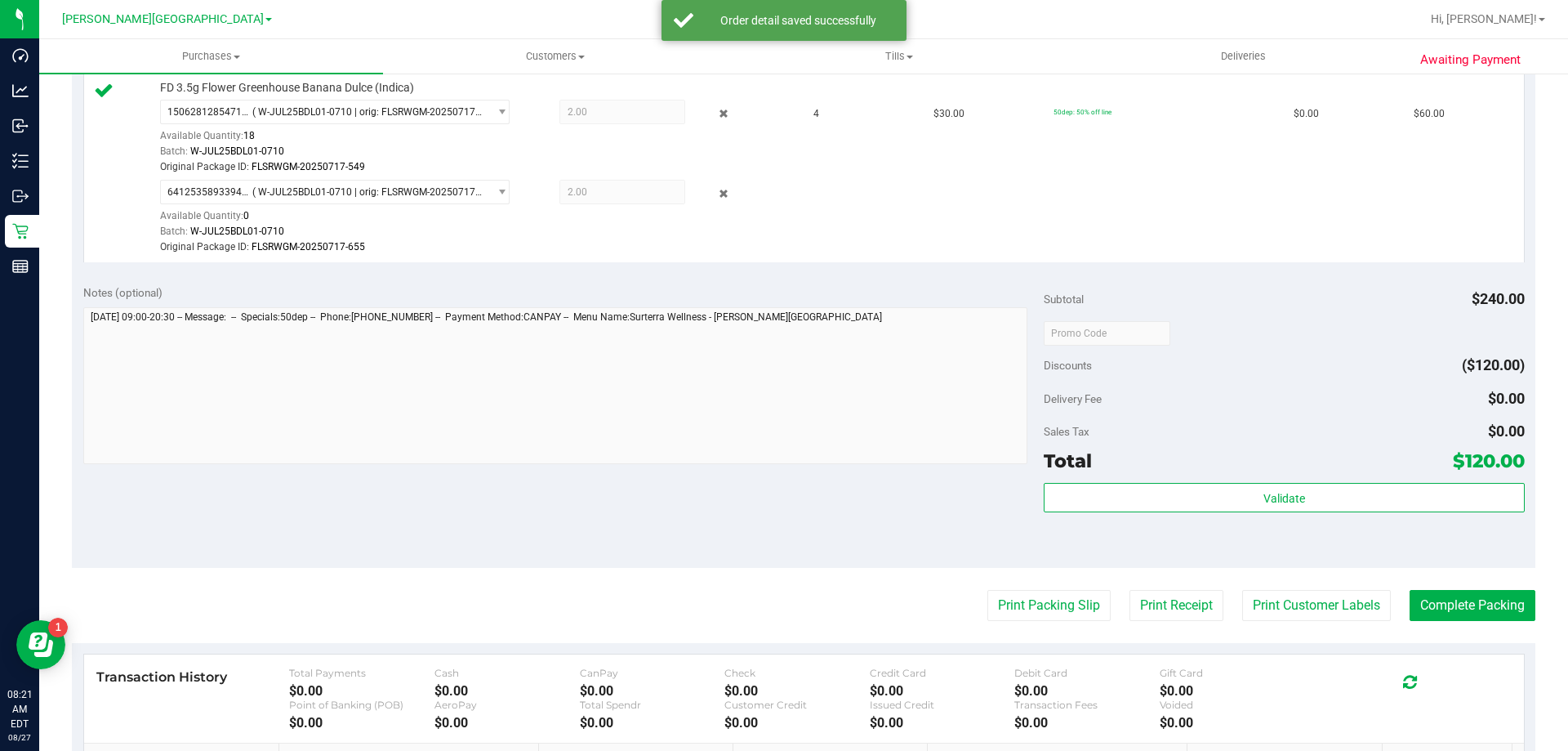
scroll to position [654, 0]
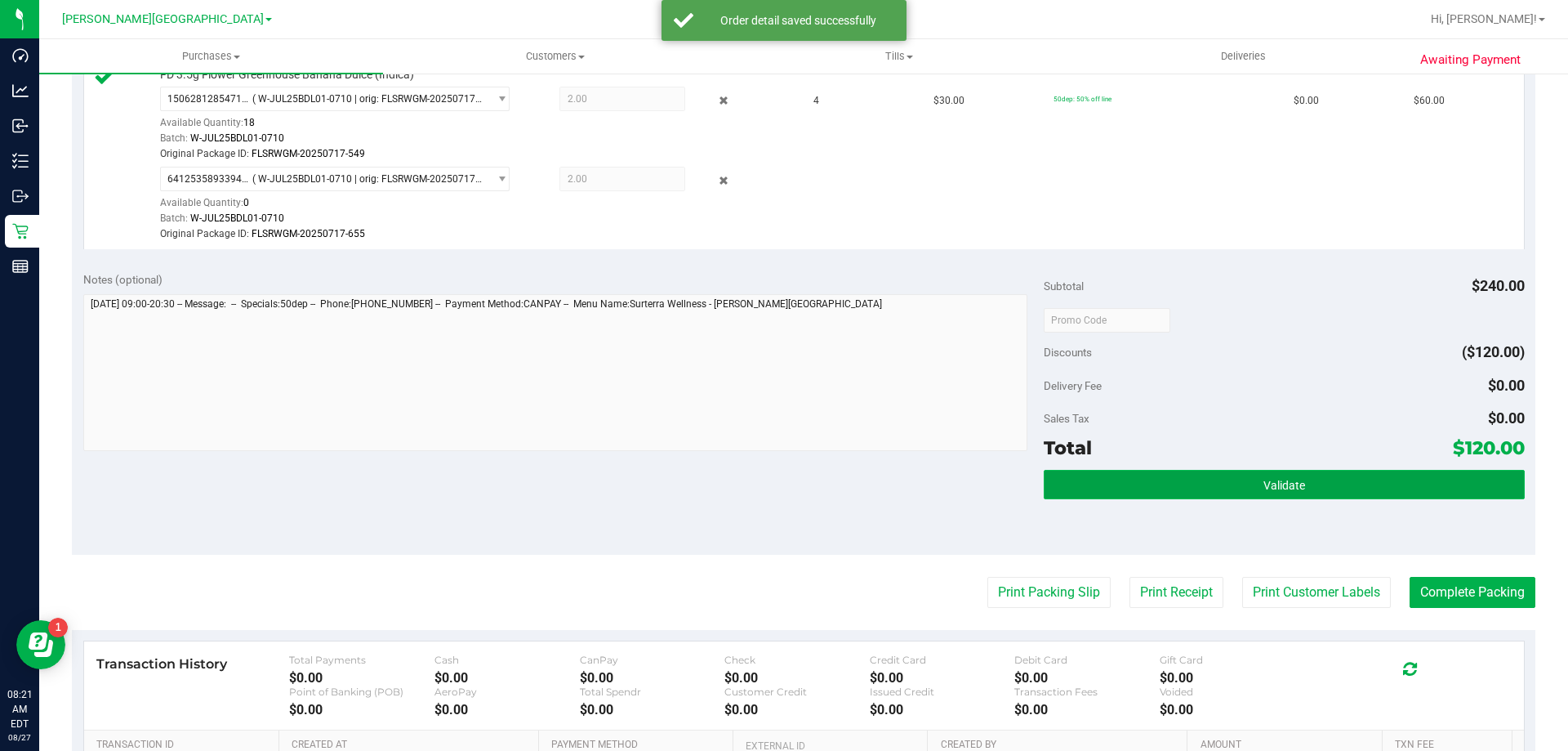
click at [1379, 487] on button "Validate" at bounding box center [1283, 485] width 480 height 29
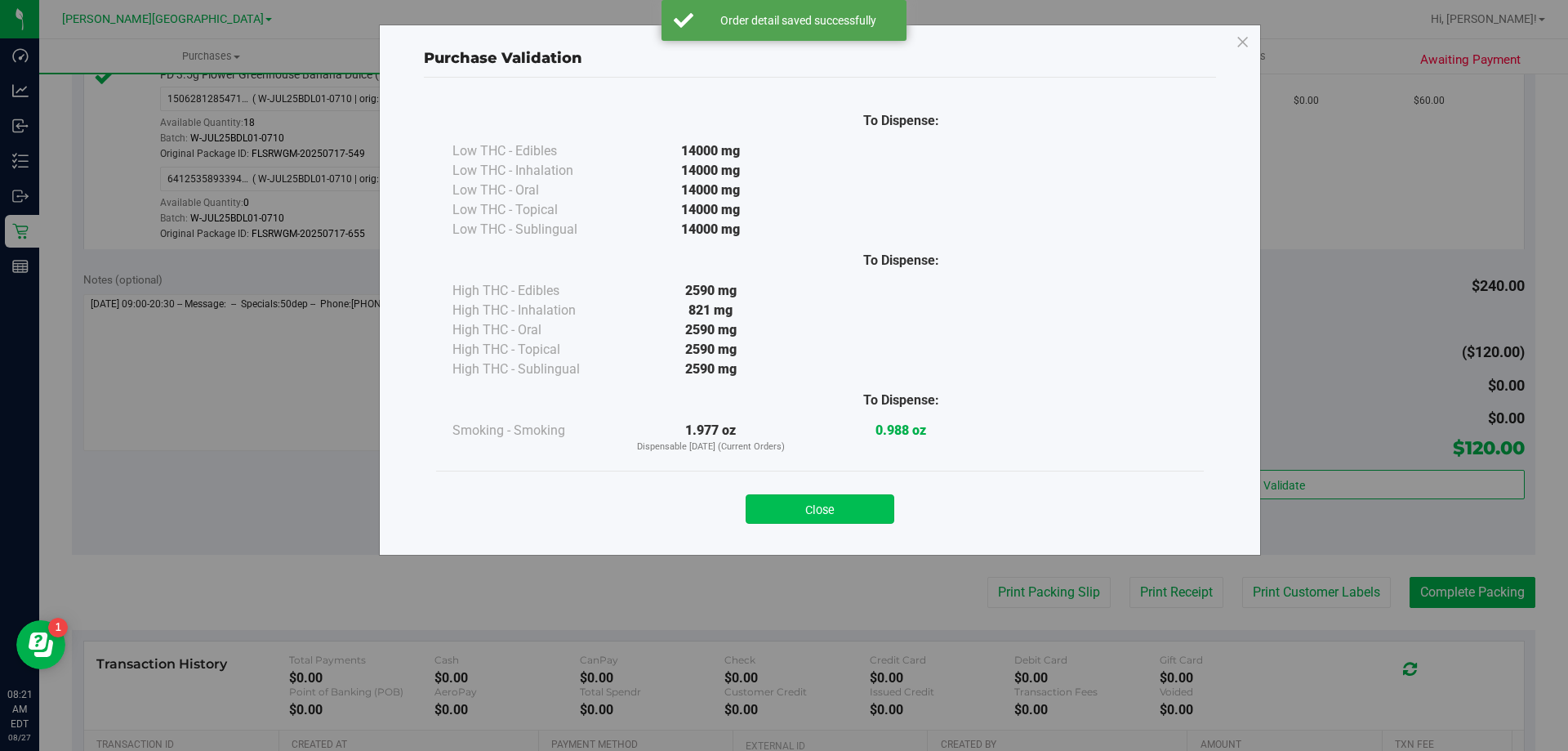
click at [867, 518] on button "Close" at bounding box center [820, 509] width 149 height 29
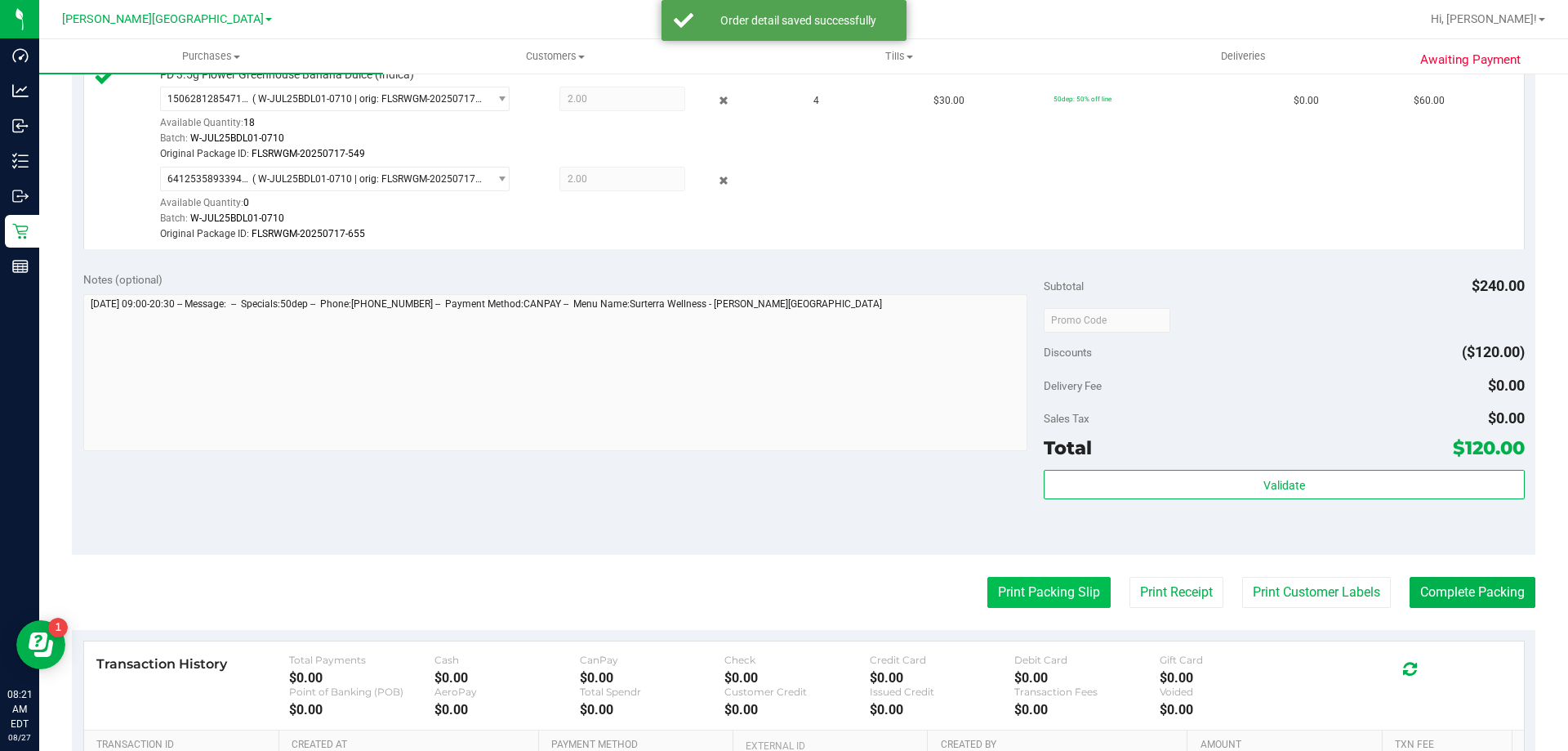
click at [1036, 585] on button "Print Packing Slip" at bounding box center [1049, 592] width 123 height 31
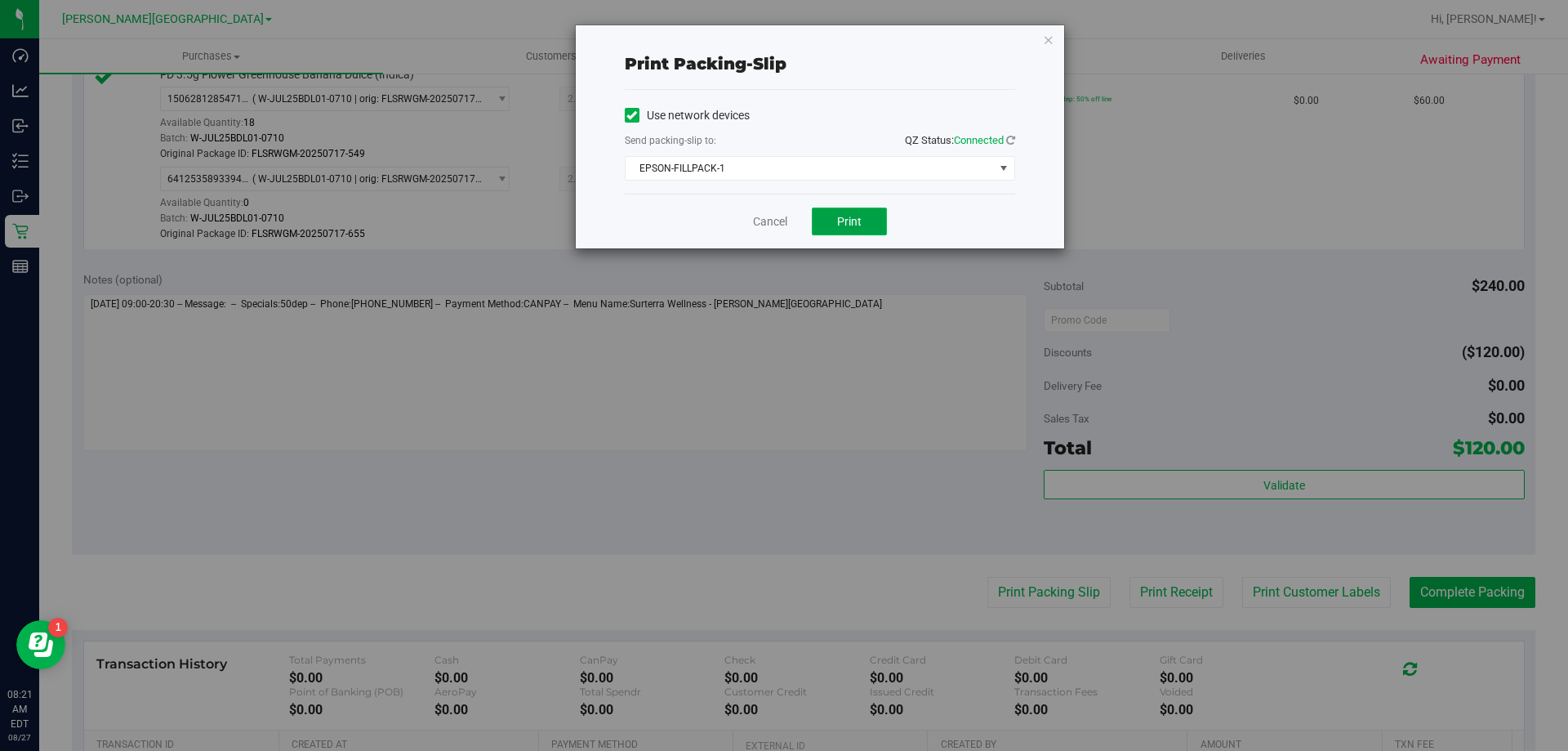
click at [830, 224] on button "Print" at bounding box center [849, 221] width 75 height 28
click at [760, 220] on link "Cancel" at bounding box center [769, 221] width 34 height 17
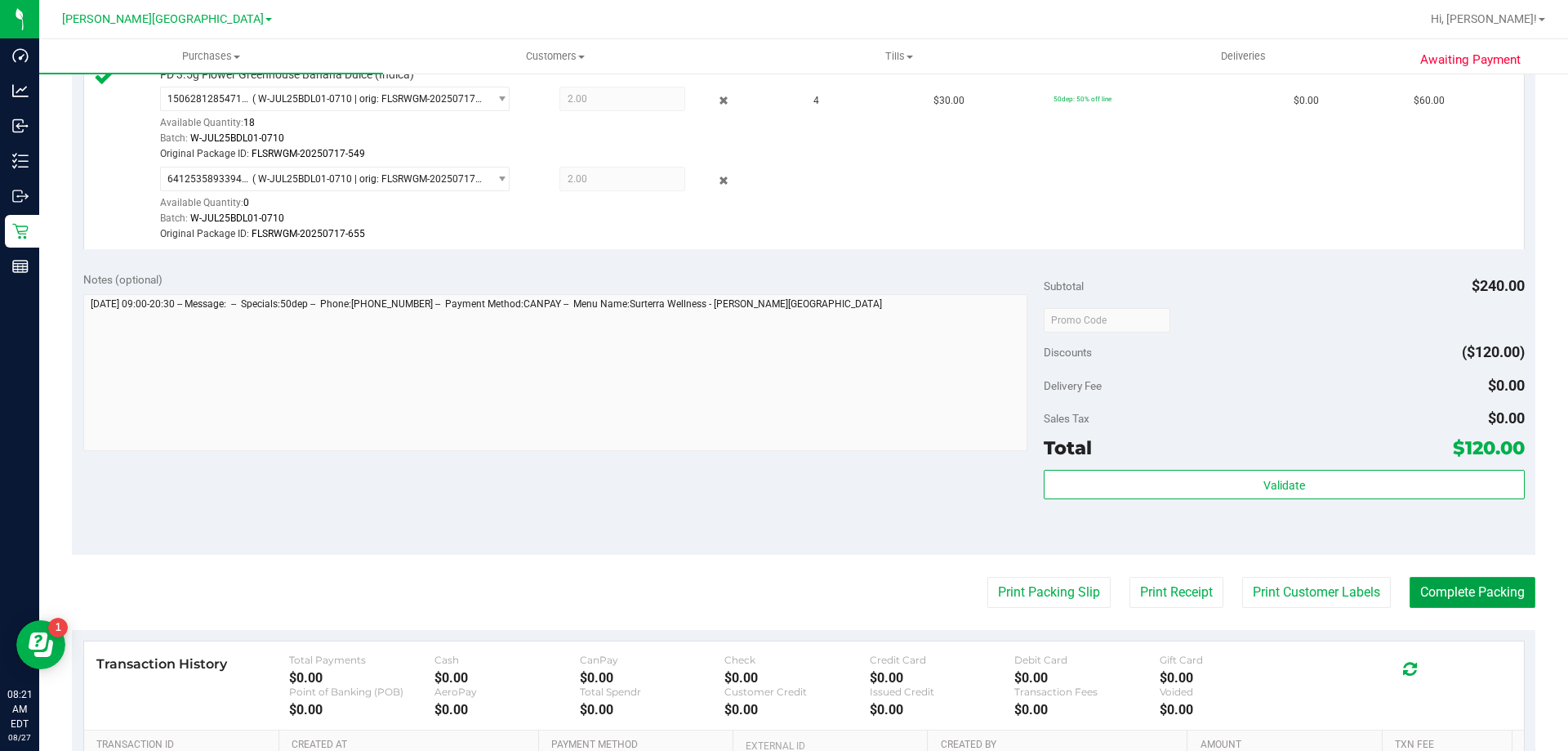
click at [1448, 597] on button "Complete Packing" at bounding box center [1473, 592] width 126 height 31
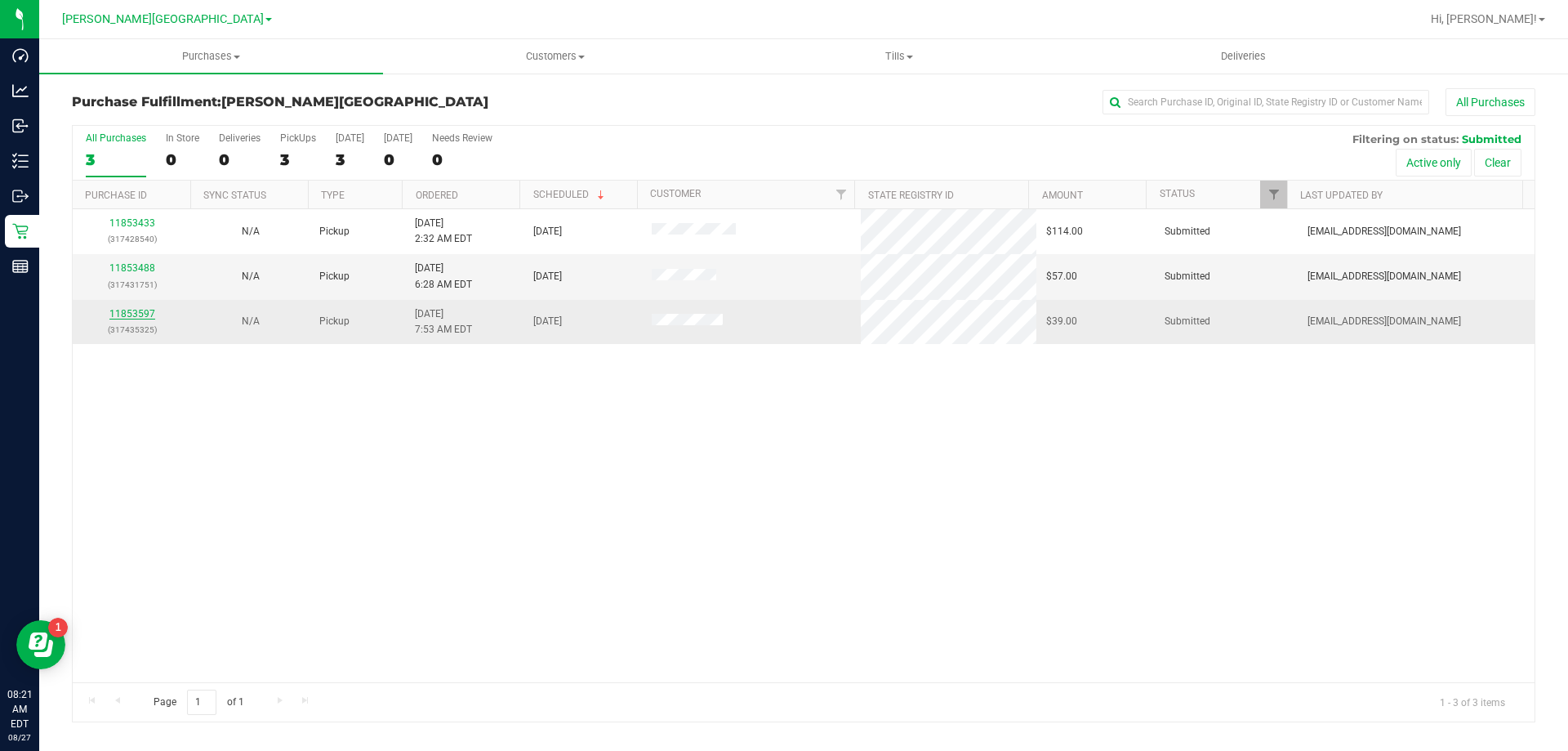
click at [122, 315] on link "11853597" at bounding box center [132, 313] width 46 height 11
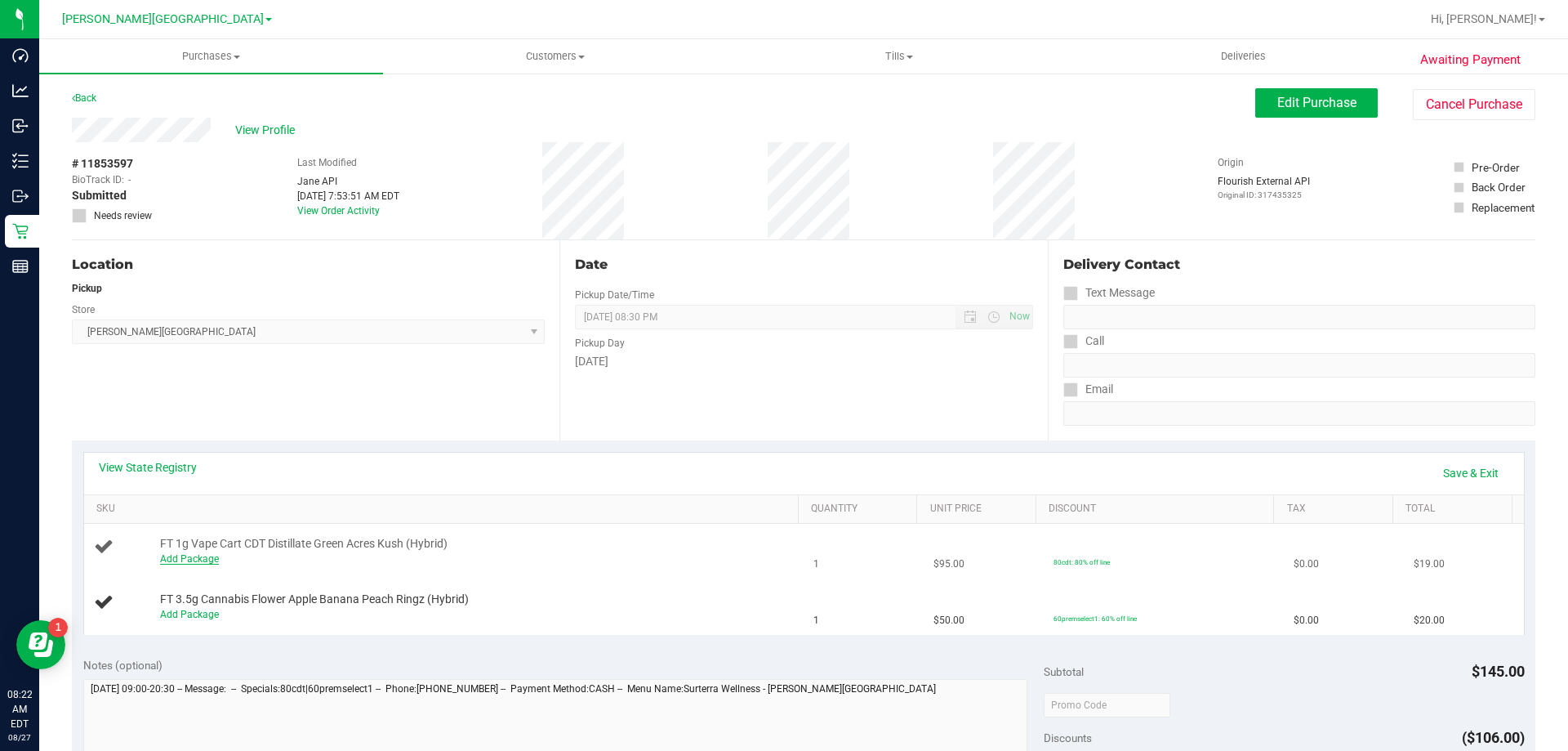
click at [185, 558] on link "Add Package" at bounding box center [189, 558] width 59 height 11
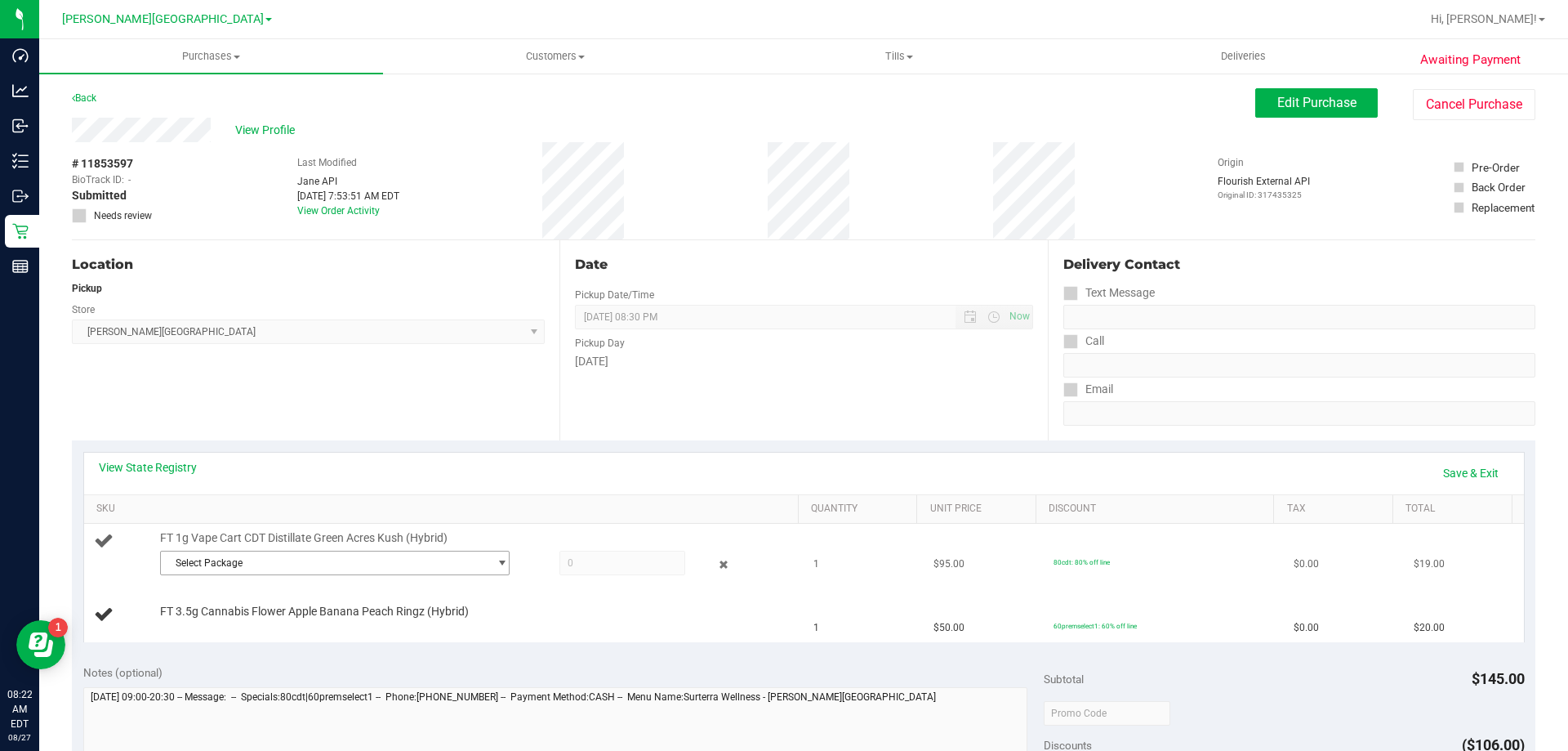
click at [196, 569] on span "Select Package" at bounding box center [324, 563] width 328 height 23
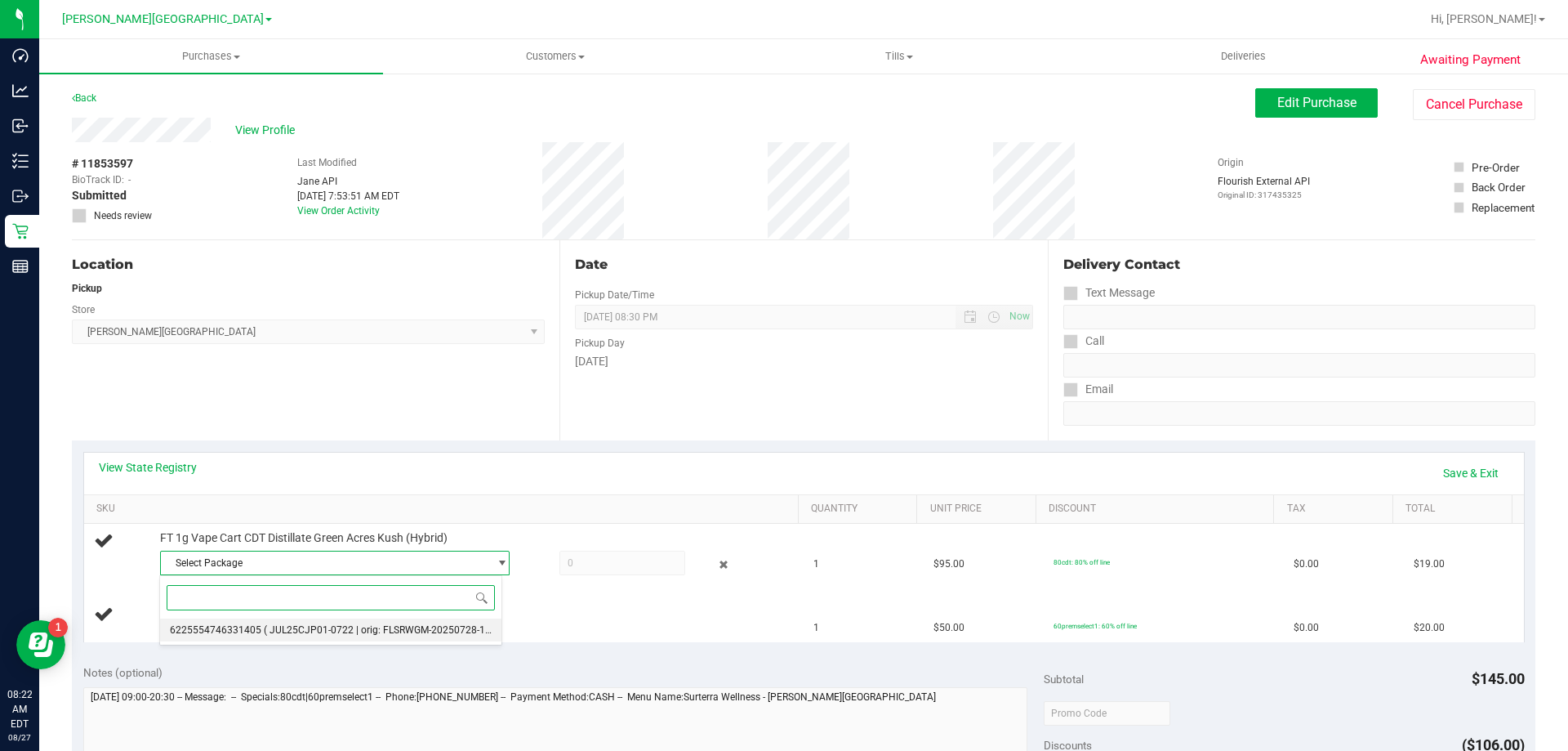
click at [233, 624] on span "6225554746331405" at bounding box center [216, 630] width 92 height 11
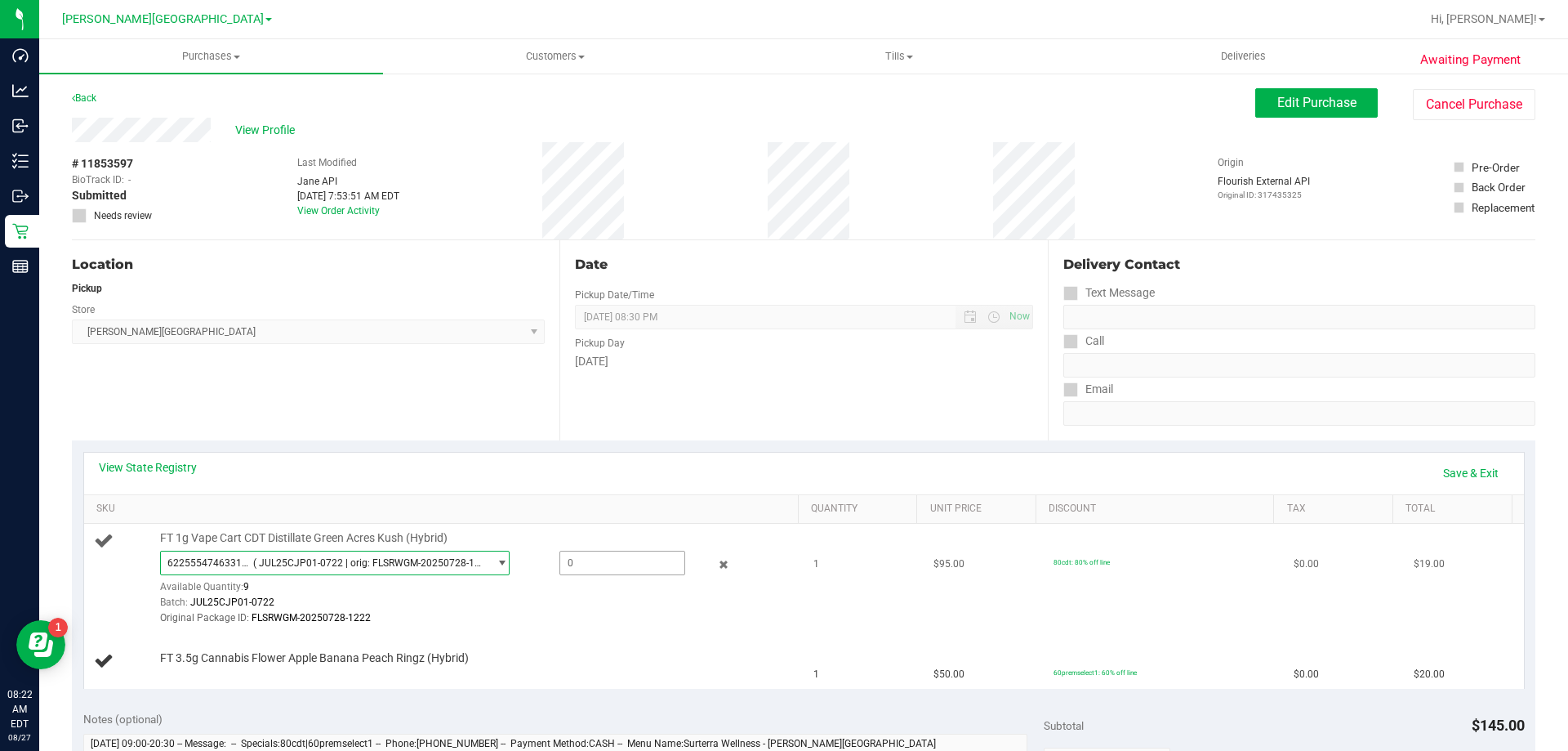
click at [621, 566] on span at bounding box center [622, 563] width 126 height 25
type input "1"
type input "1.0000"
click at [594, 633] on td "FT 1g Vape Cart CDT Distillate Green Acres Kush (Hybrid) 6225554746331405 ( JUL…" at bounding box center [444, 578] width 721 height 110
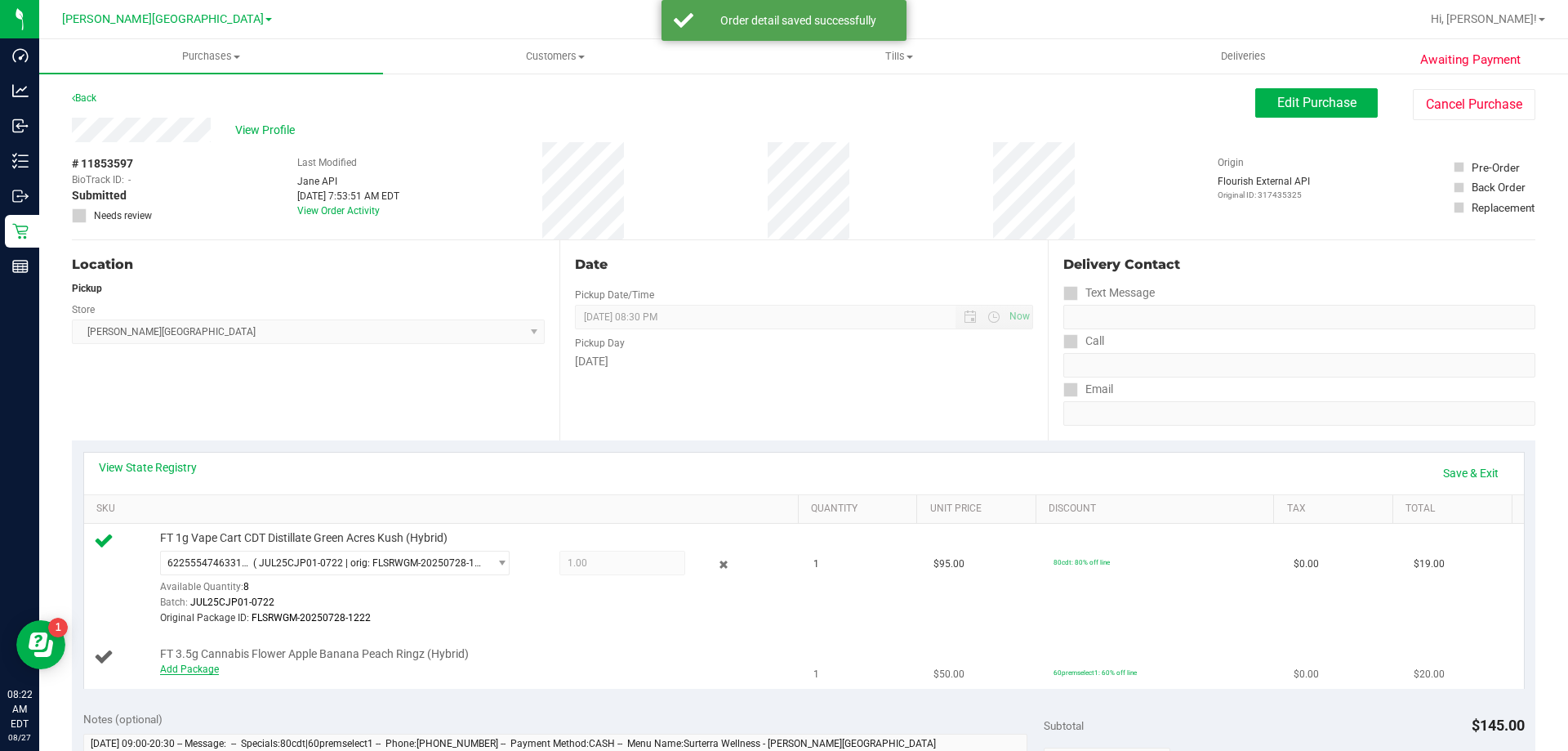
click at [198, 666] on link "Add Package" at bounding box center [189, 669] width 59 height 11
click at [198, 667] on span "Select Package" at bounding box center [324, 672] width 328 height 23
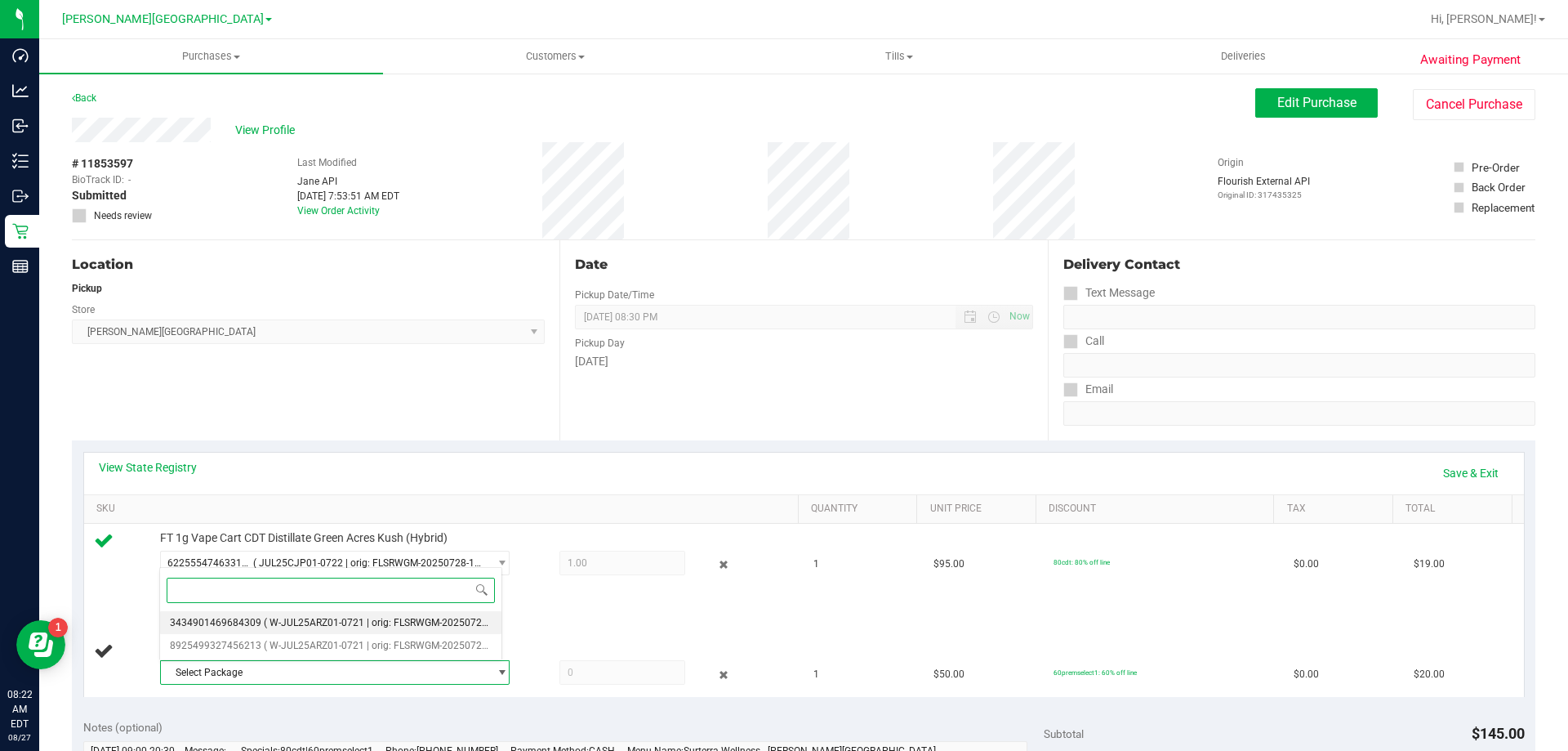
click at [308, 621] on span "( W-JUL25ARZ01-0721 | orig: FLSRWGM-20250725-124 )" at bounding box center [387, 622] width 249 height 11
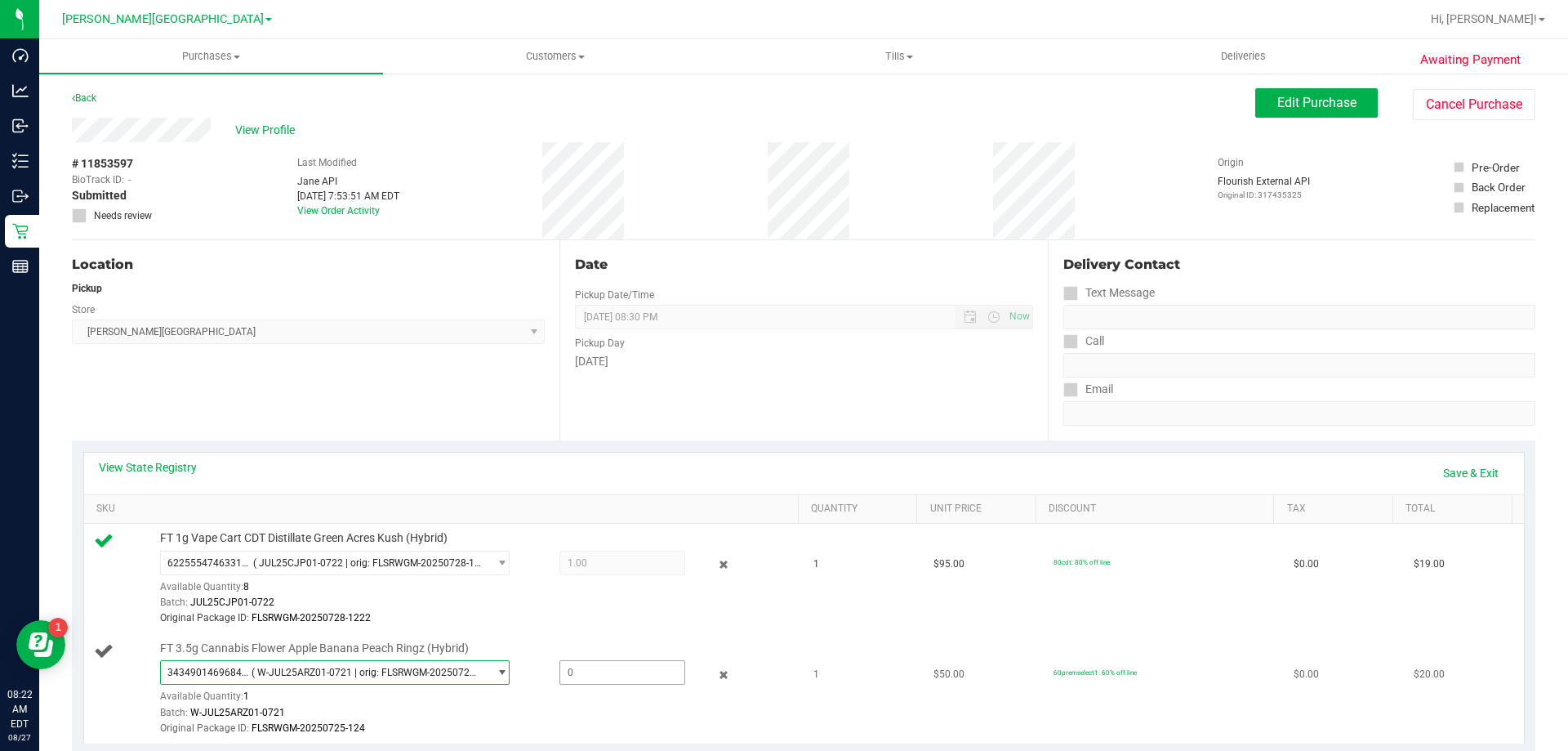
click at [589, 675] on span at bounding box center [622, 672] width 126 height 25
type input "1"
type input "1.0000"
click at [589, 710] on div "Batch: W-JUL25ARZ01-0721" at bounding box center [475, 712] width 631 height 16
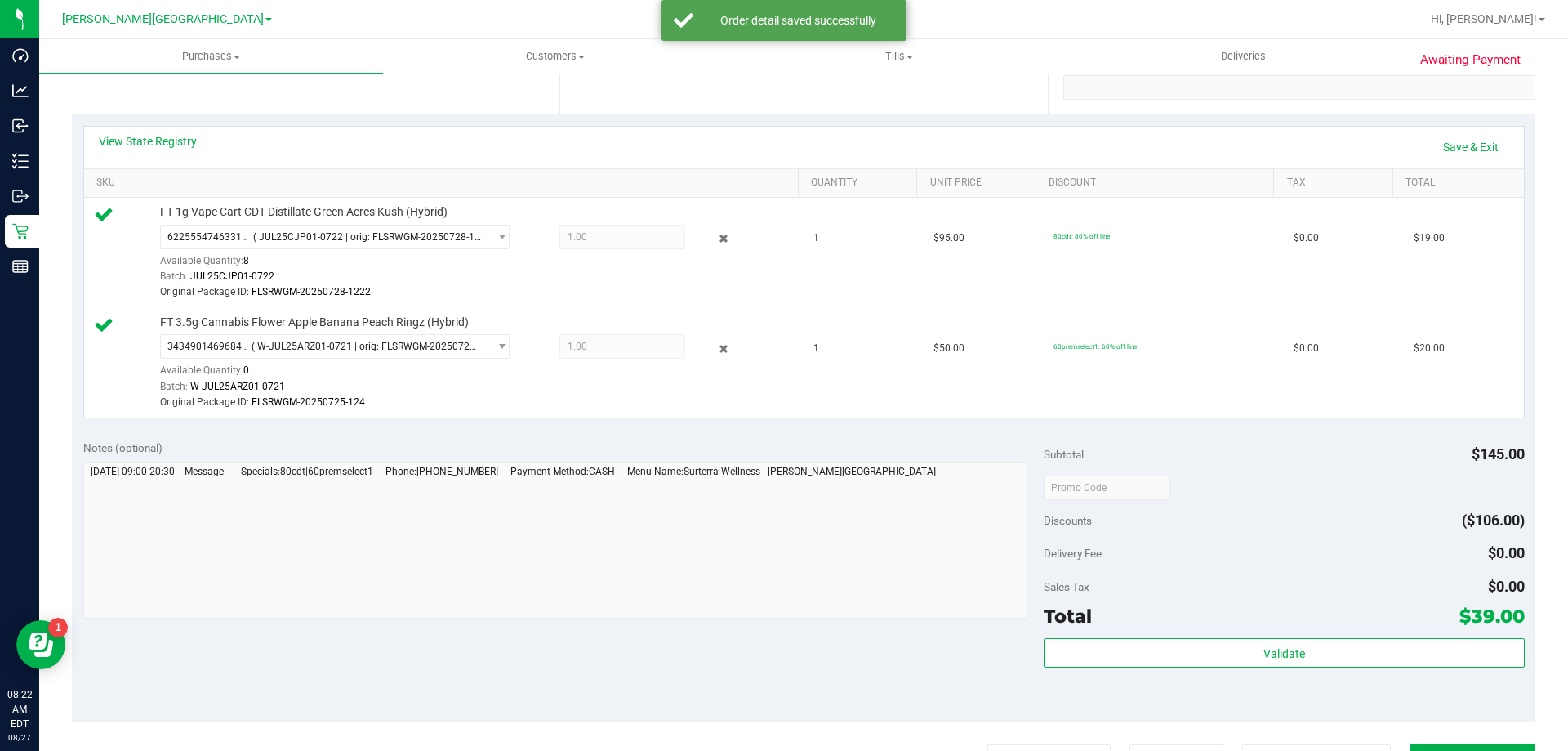
scroll to position [327, 0]
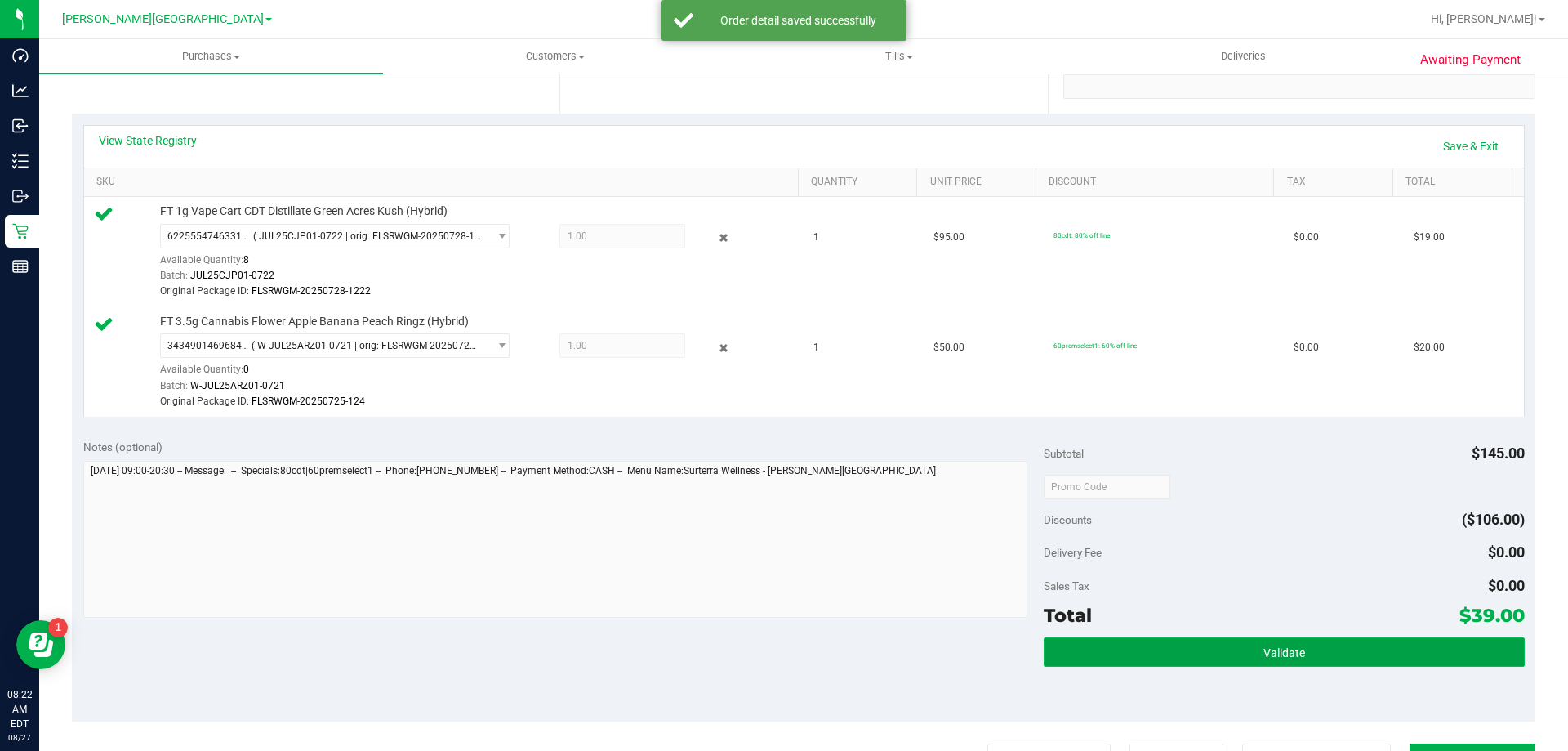
click at [1115, 646] on button "Validate" at bounding box center [1283, 652] width 480 height 29
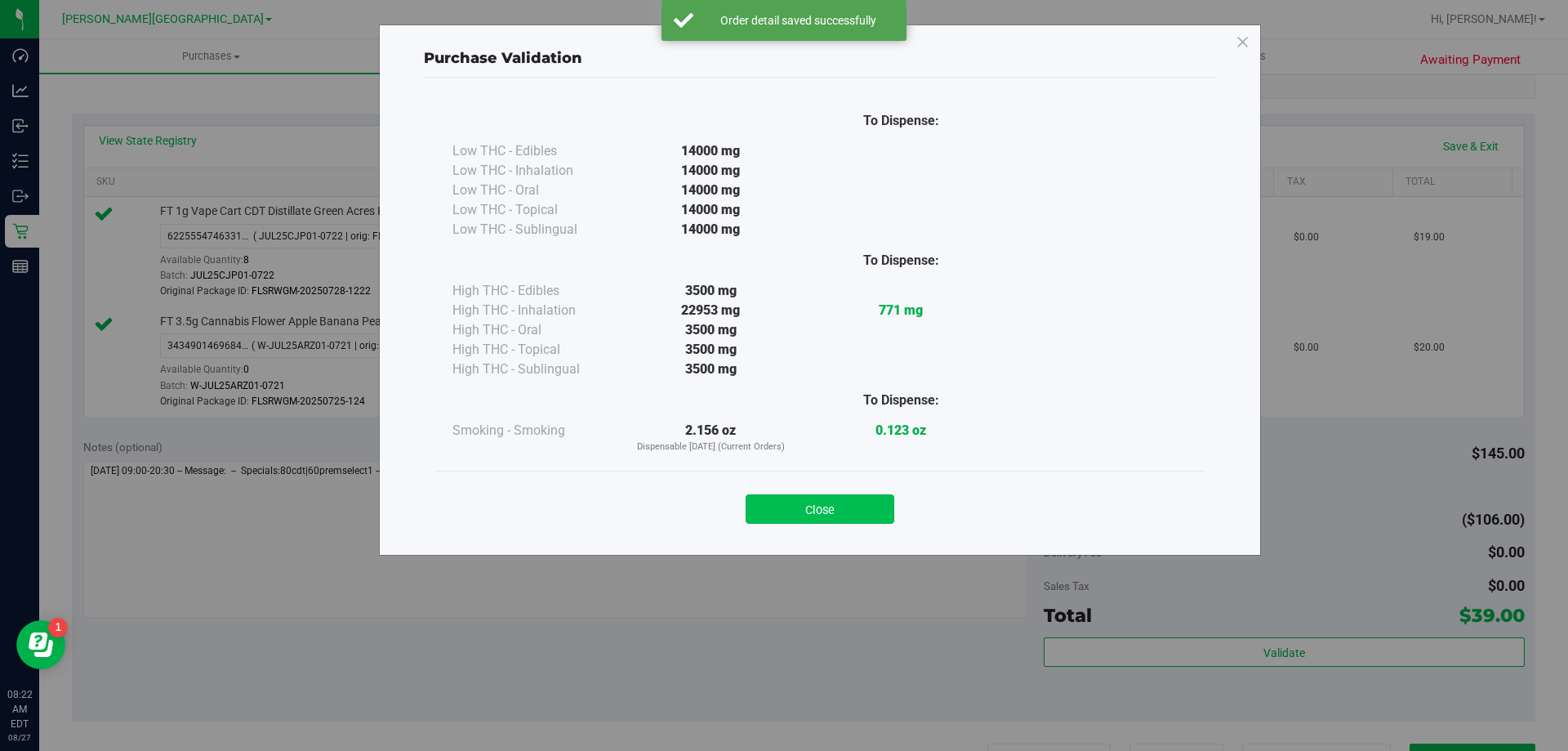
click at [825, 510] on button "Close" at bounding box center [820, 509] width 149 height 29
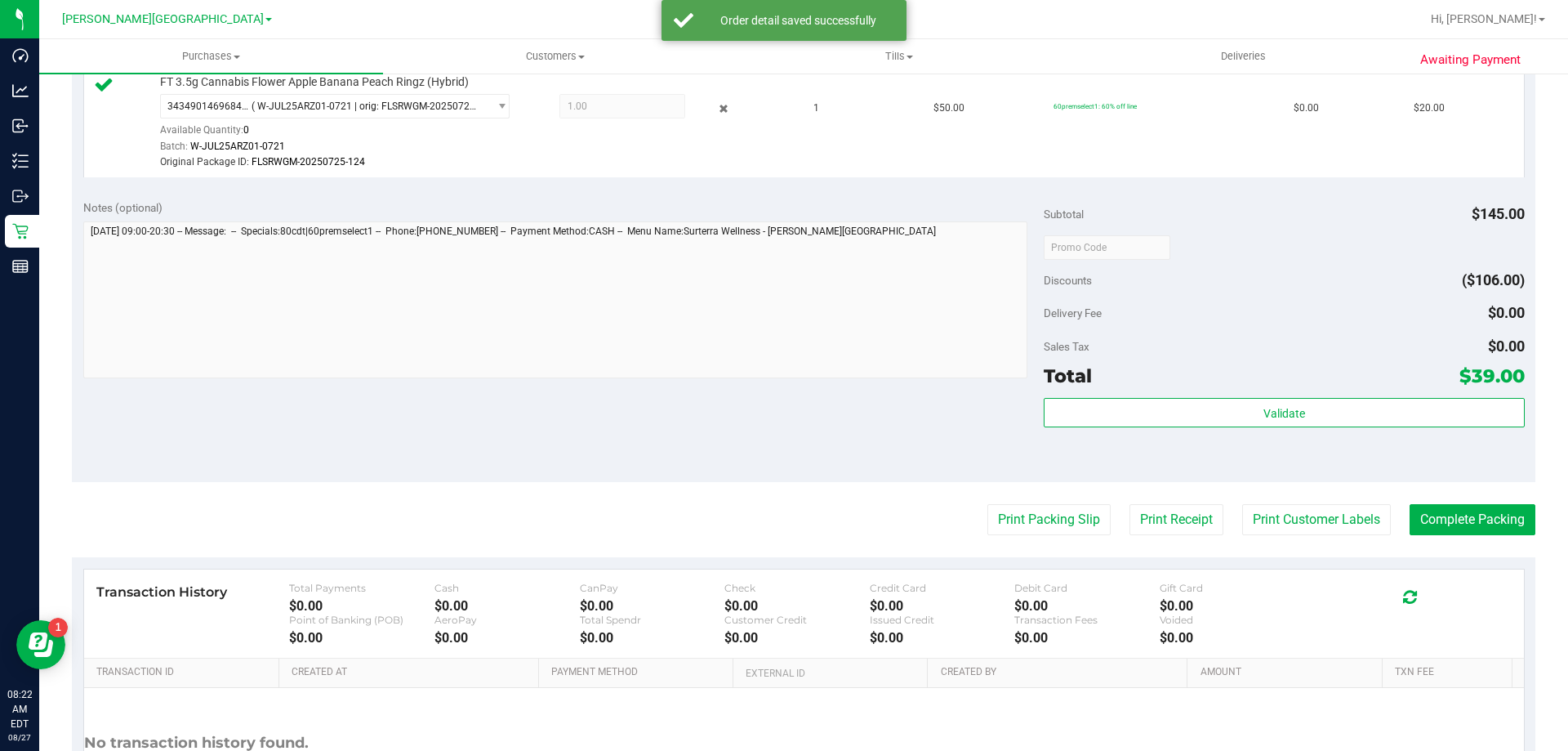
scroll to position [572, 0]
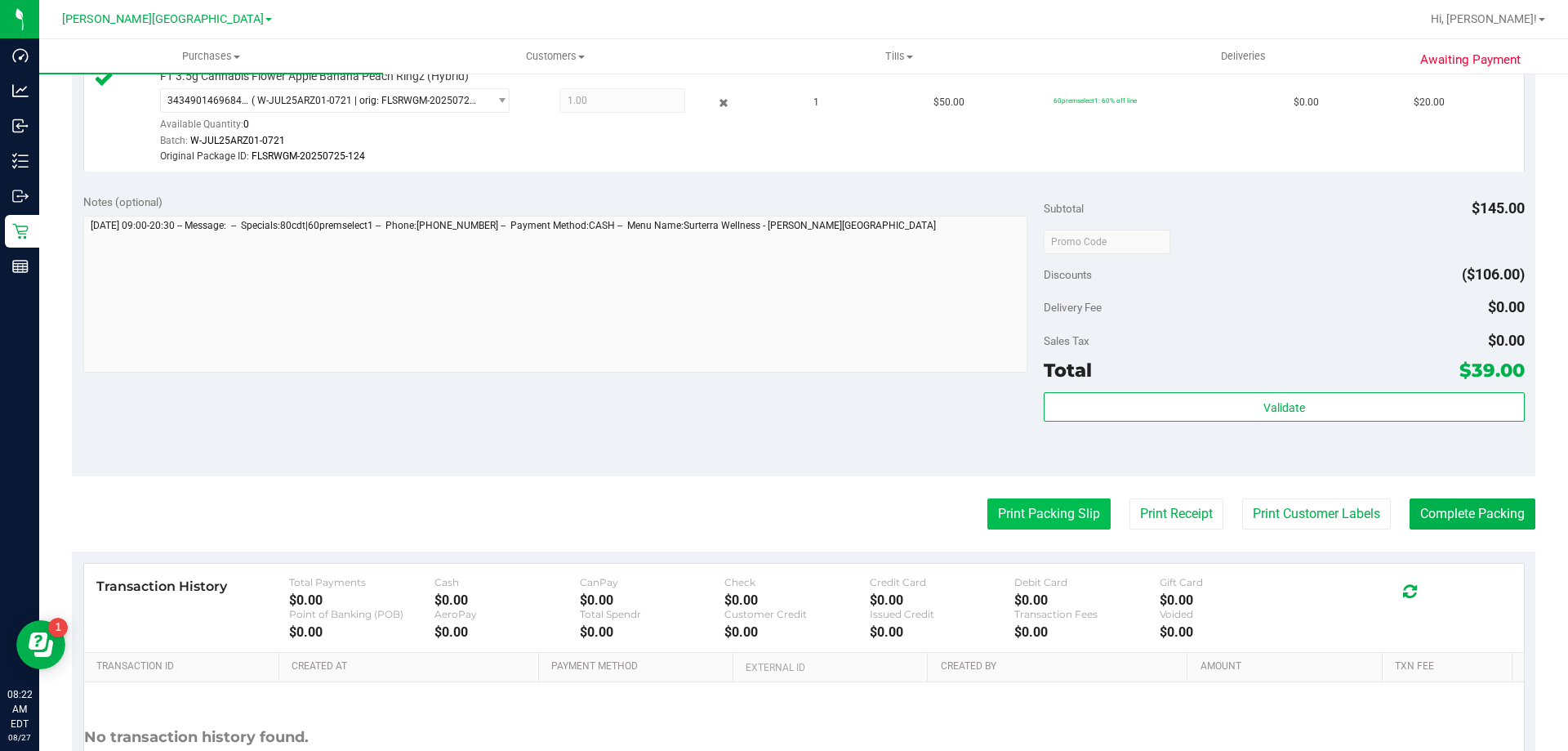
click at [1016, 522] on button "Print Packing Slip" at bounding box center [1049, 514] width 123 height 31
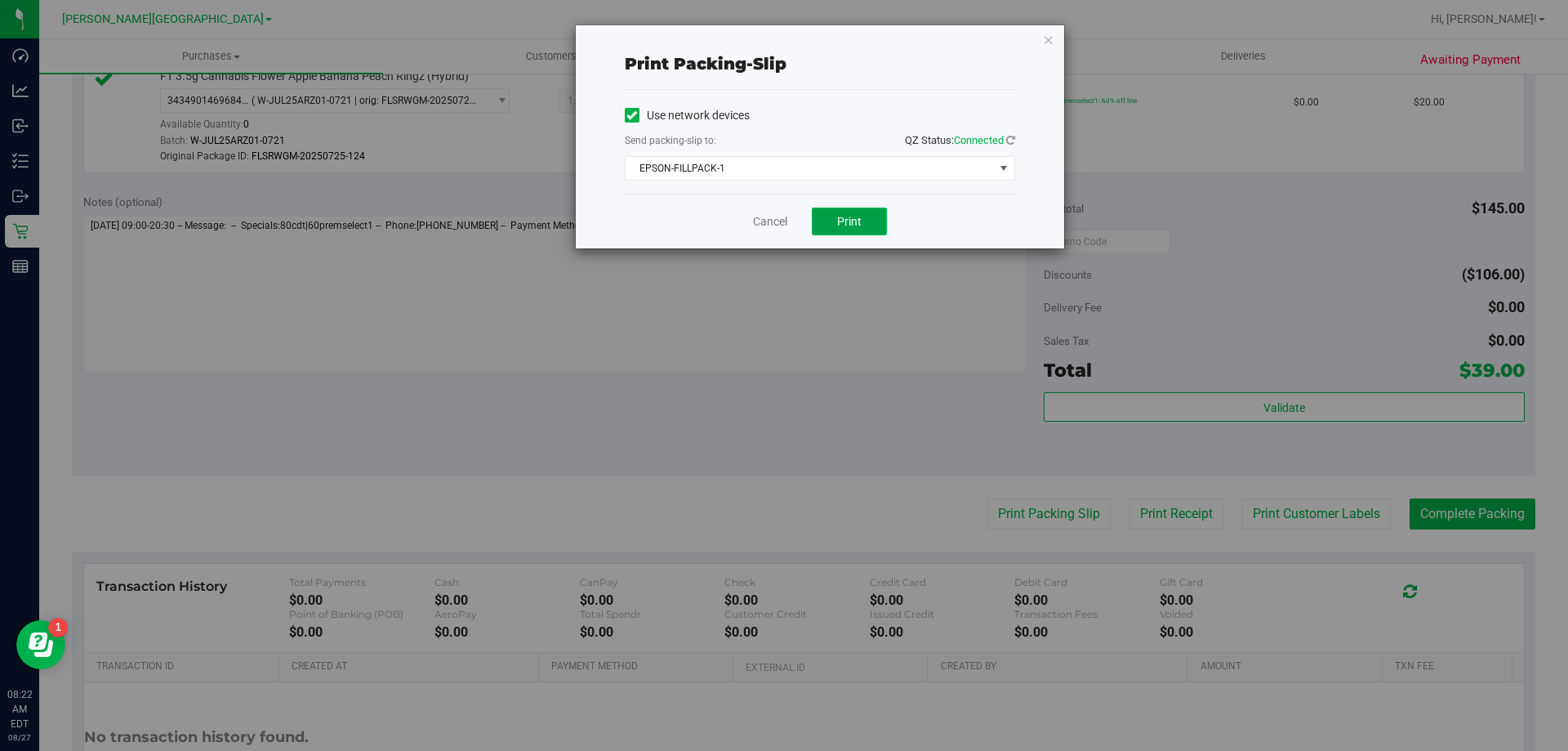
click at [868, 208] on button "Print" at bounding box center [849, 221] width 75 height 28
click at [753, 229] on link "Cancel" at bounding box center [769, 221] width 34 height 17
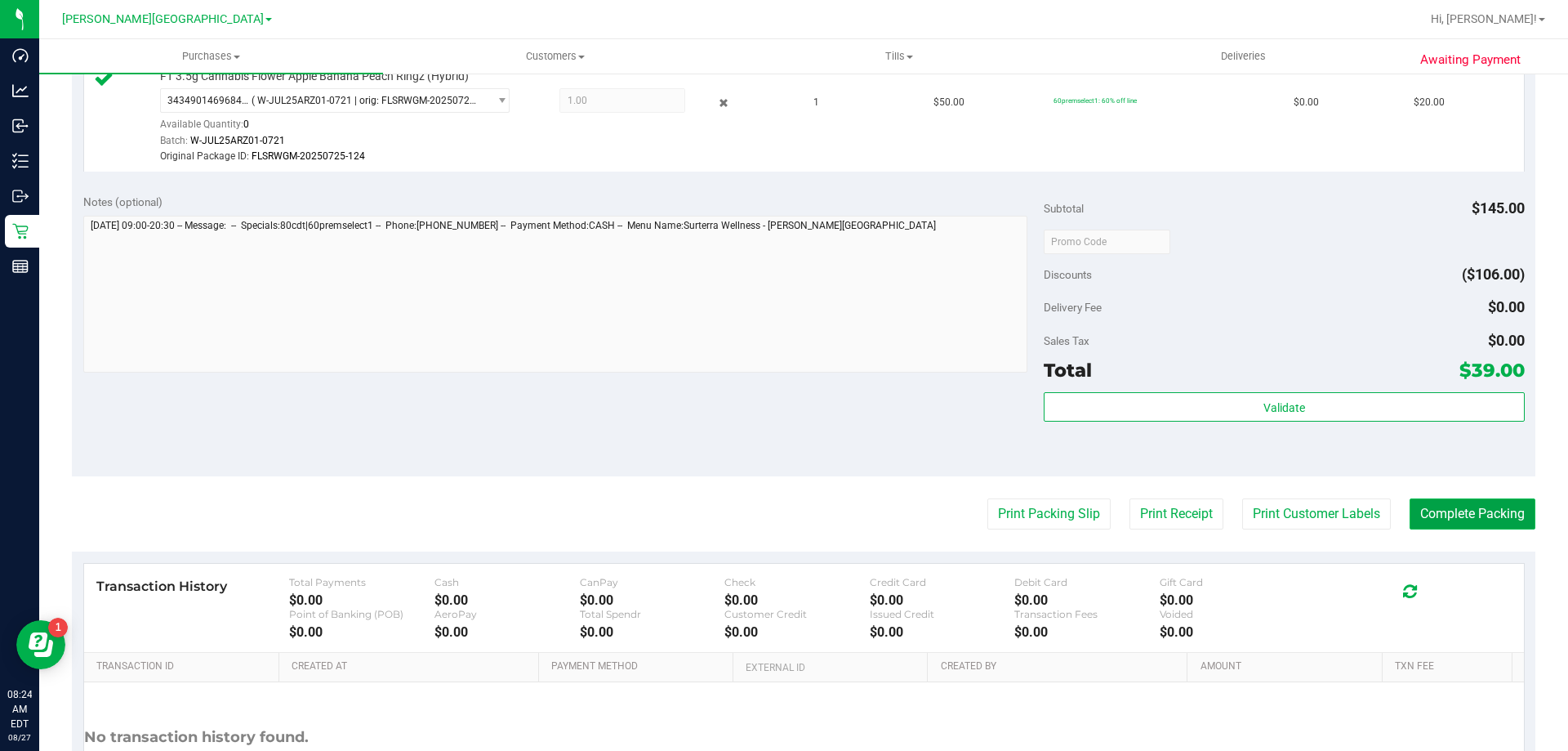
click at [1441, 505] on button "Complete Packing" at bounding box center [1473, 514] width 126 height 31
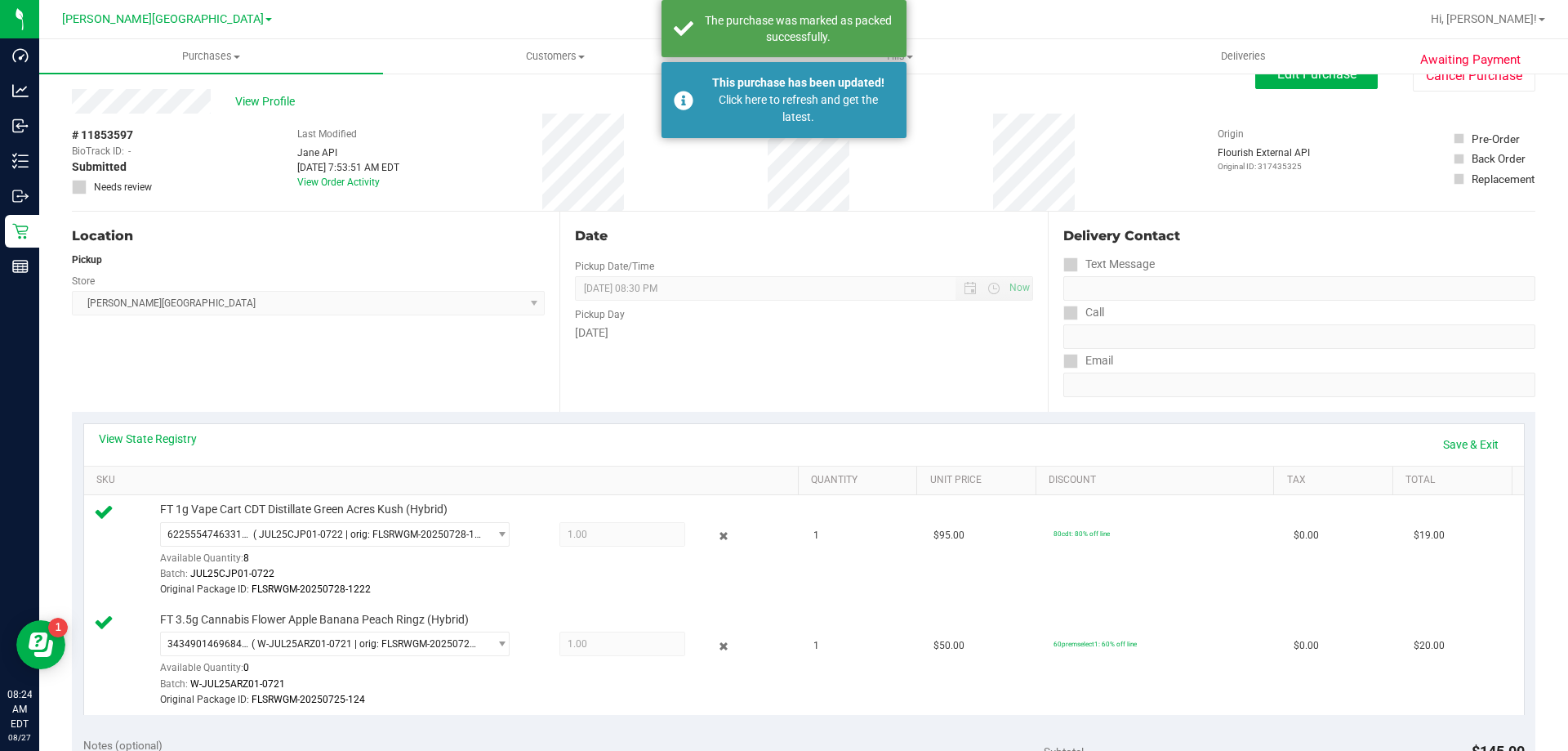
scroll to position [0, 0]
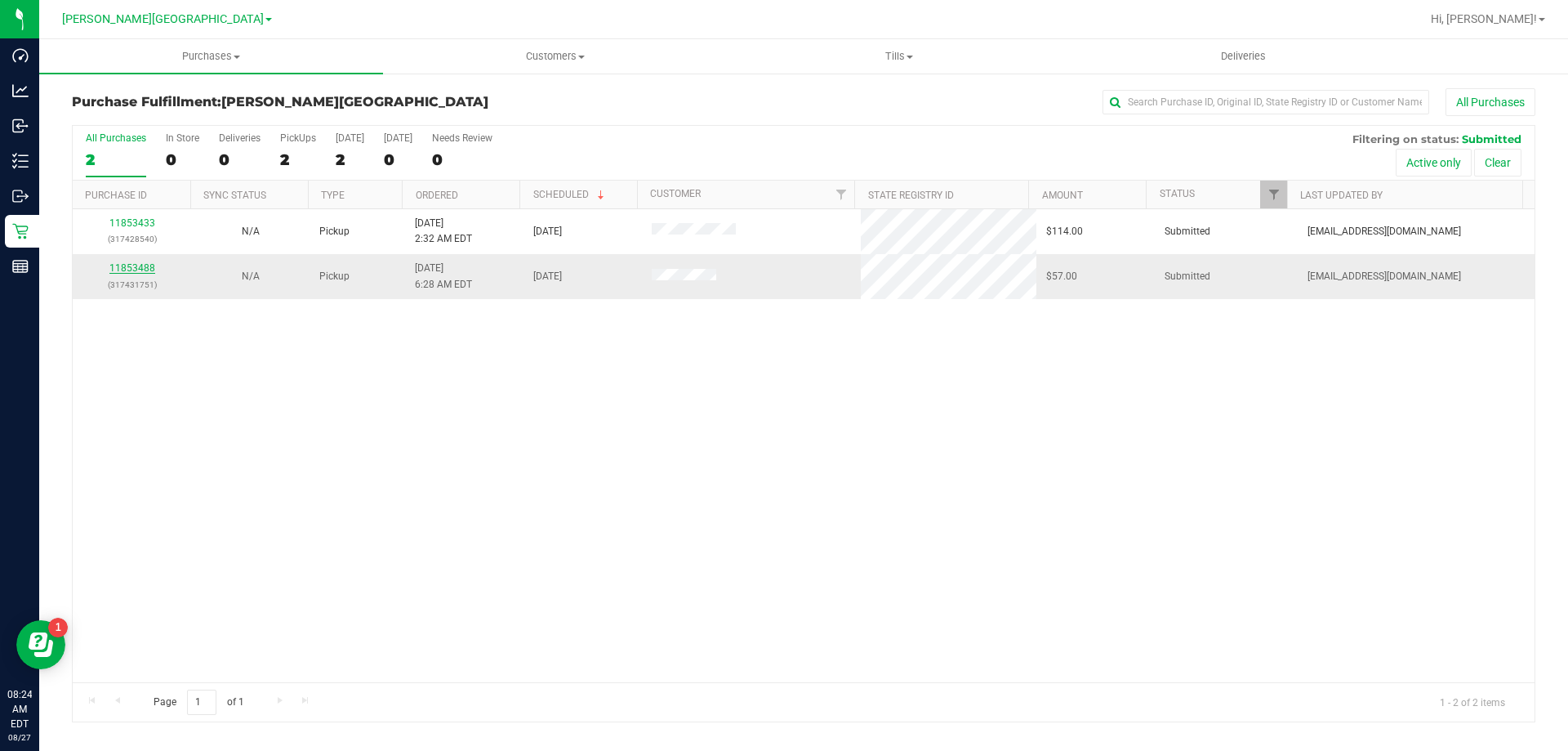
click at [136, 264] on link "11853488" at bounding box center [132, 268] width 46 height 11
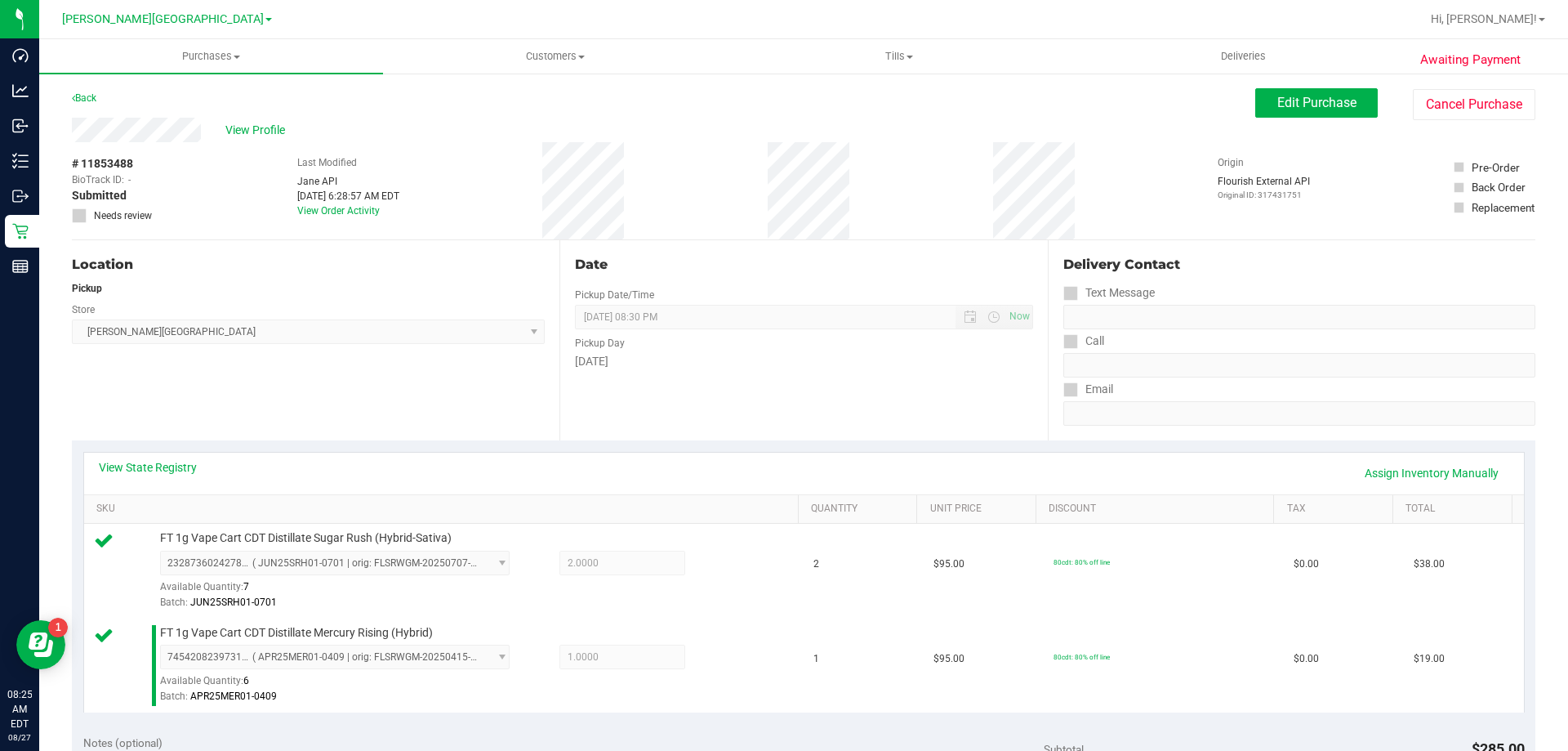
scroll to position [409, 0]
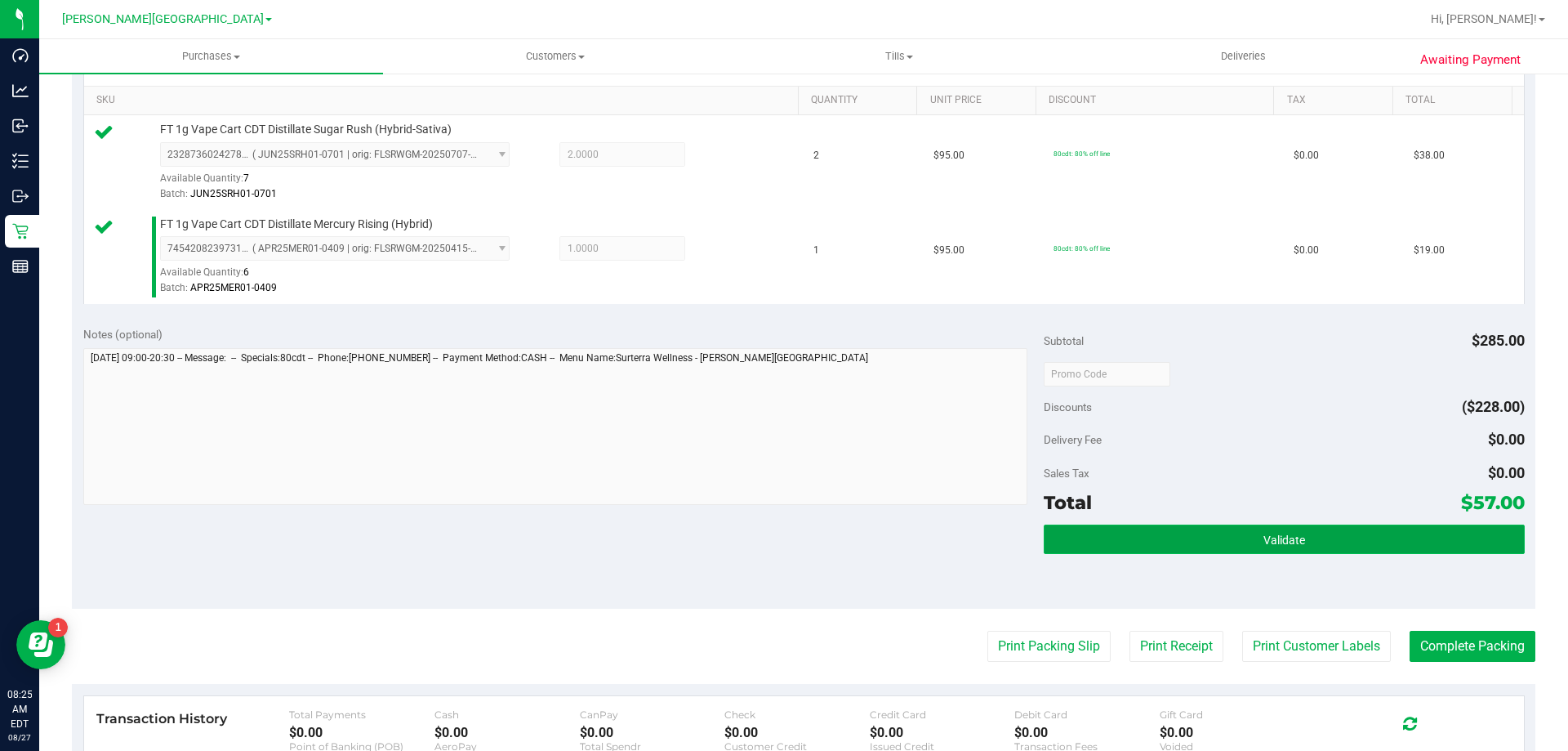
click at [1175, 533] on button "Validate" at bounding box center [1283, 539] width 480 height 29
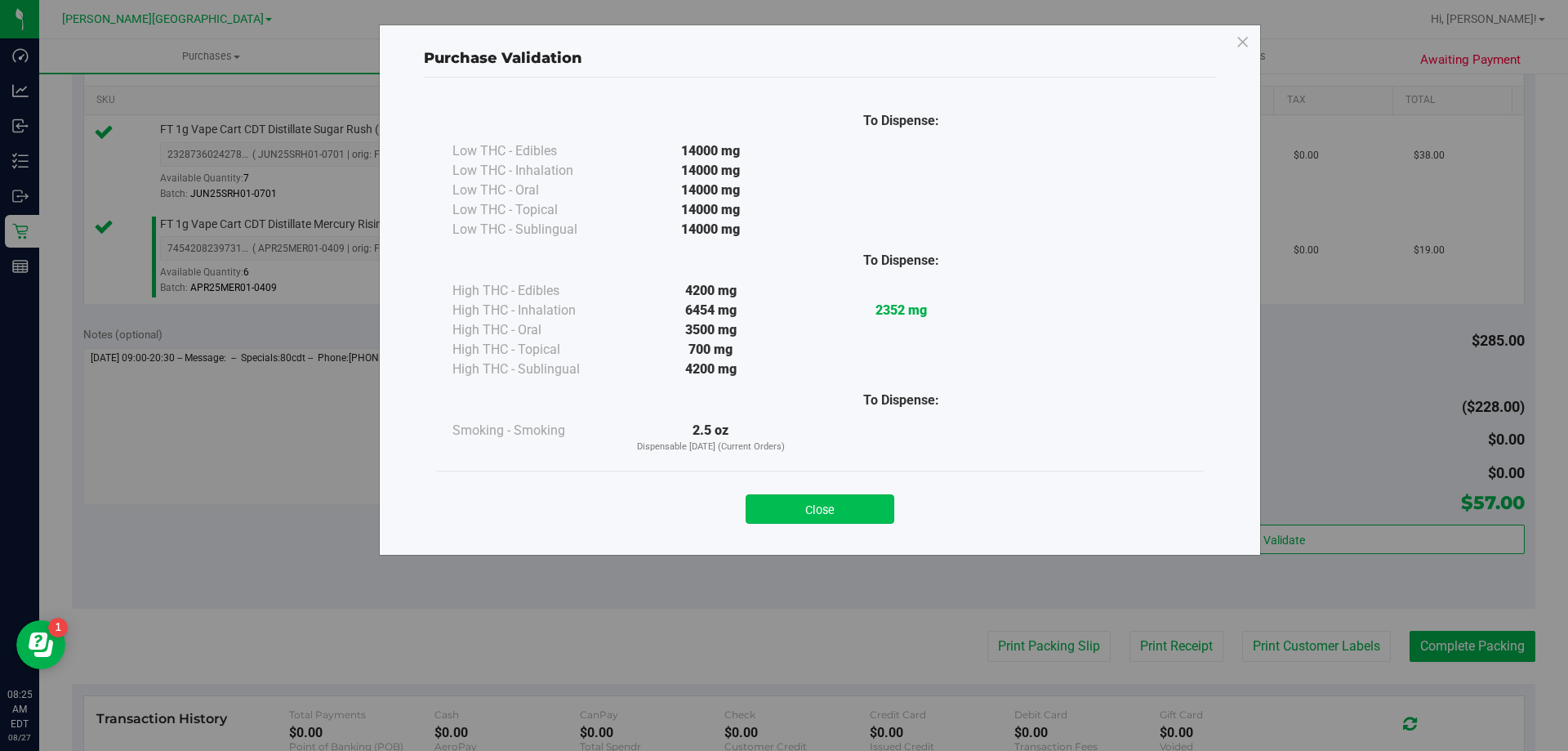
click at [875, 506] on button "Close" at bounding box center [820, 509] width 149 height 29
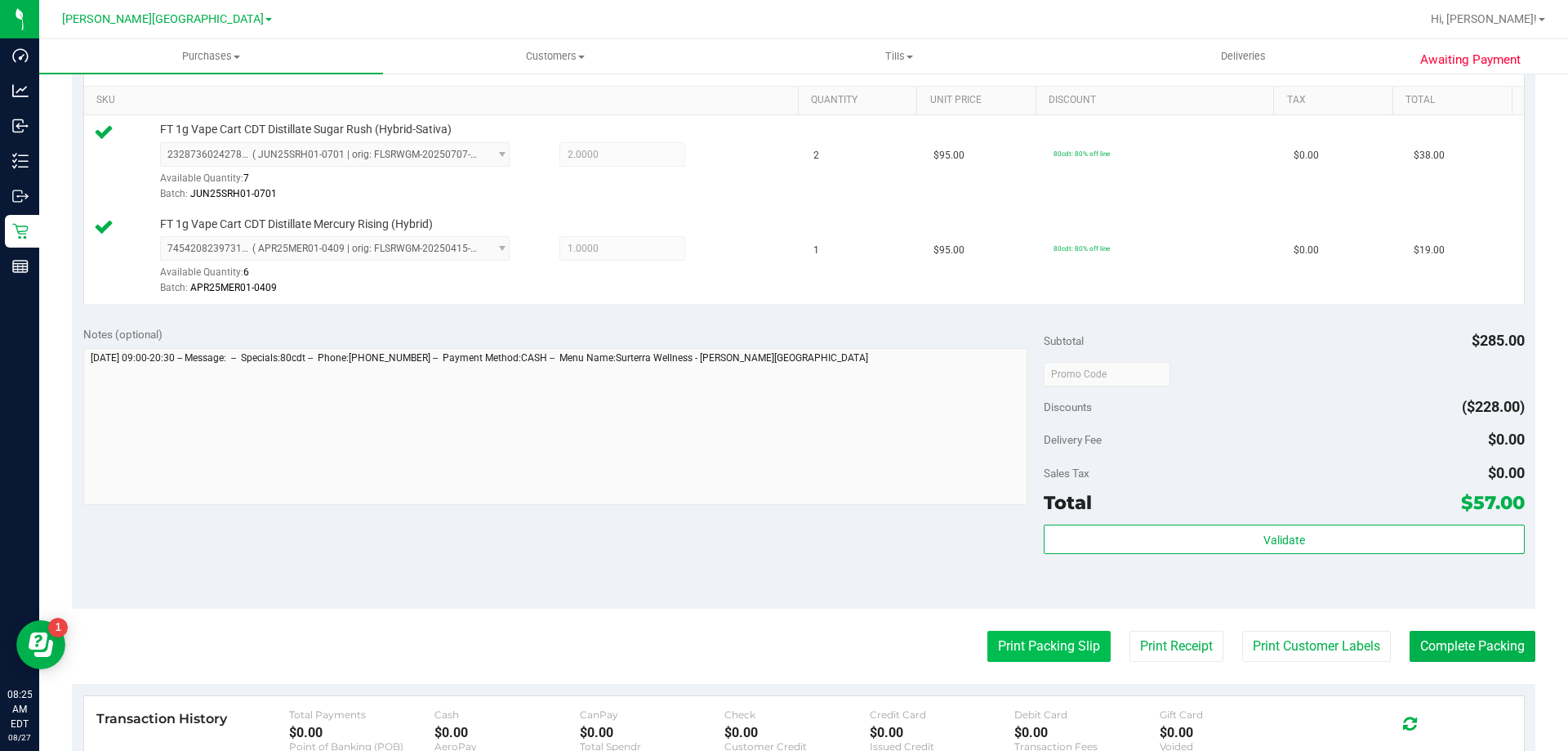
click at [1020, 633] on button "Print Packing Slip" at bounding box center [1049, 646] width 123 height 31
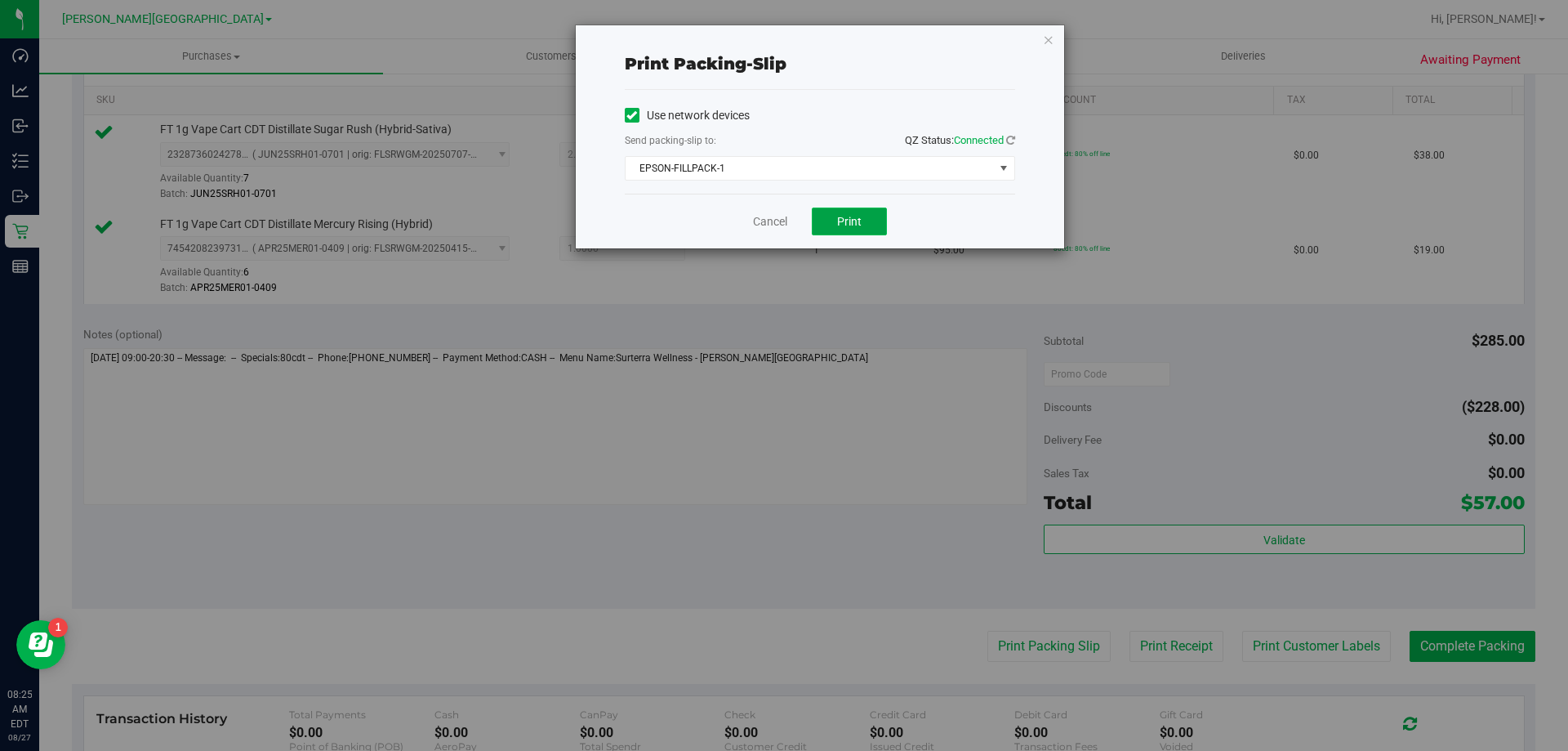
click at [845, 219] on span "Print" at bounding box center [849, 221] width 25 height 13
click at [777, 235] on div "Cancel Print" at bounding box center [820, 221] width 390 height 55
click at [767, 228] on link "Cancel" at bounding box center [769, 221] width 34 height 17
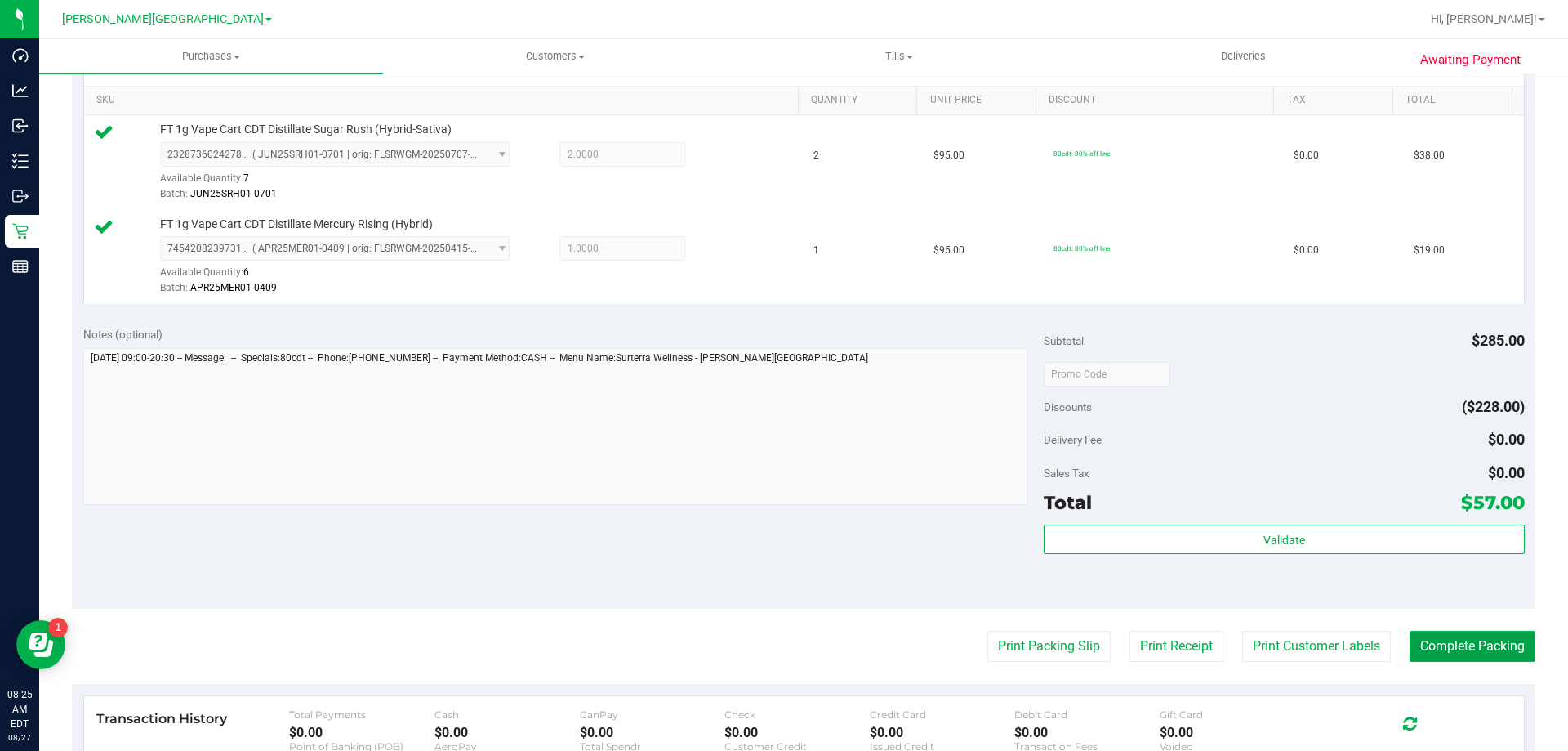
click at [1494, 648] on button "Complete Packing" at bounding box center [1473, 646] width 126 height 31
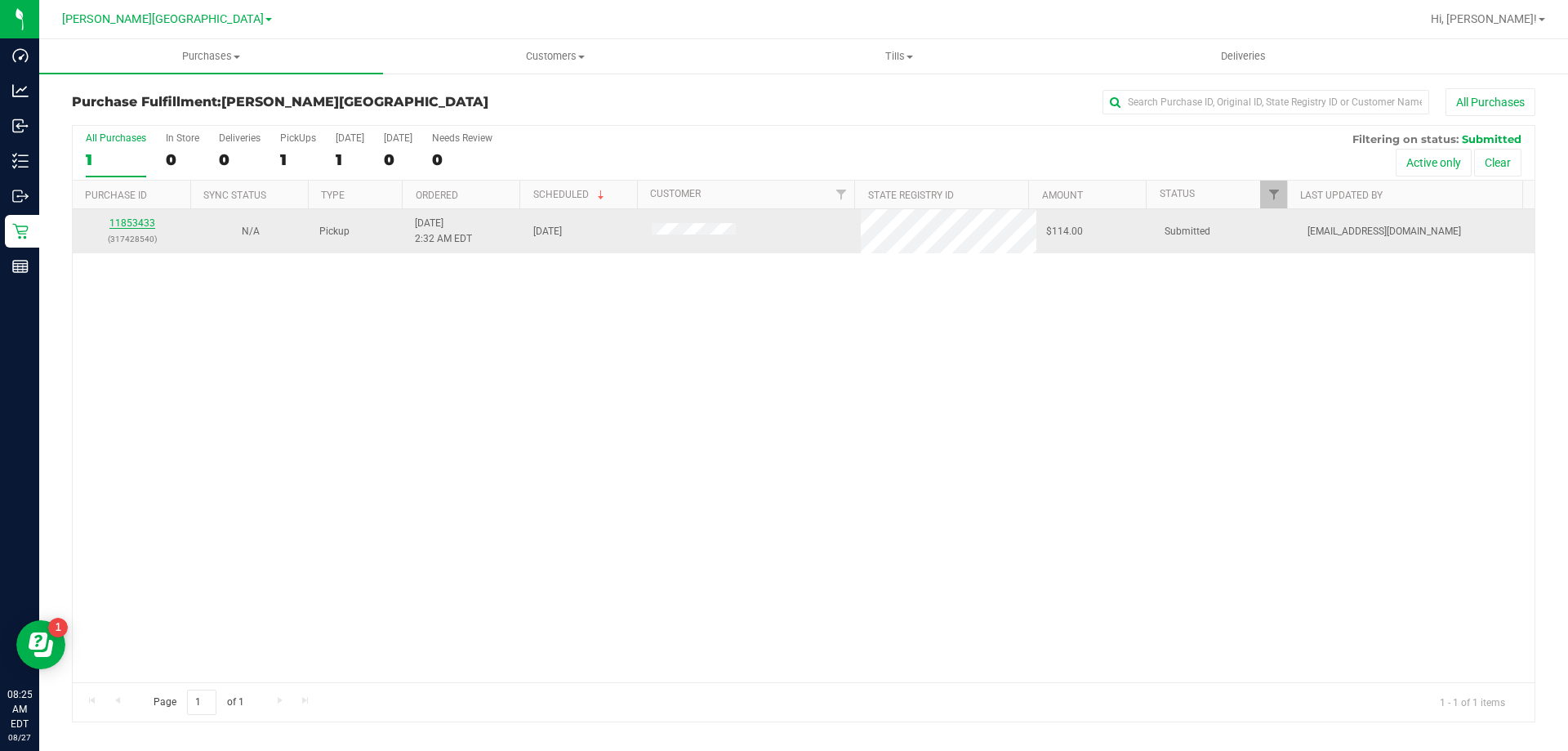
click at [130, 219] on link "11853433" at bounding box center [132, 223] width 46 height 11
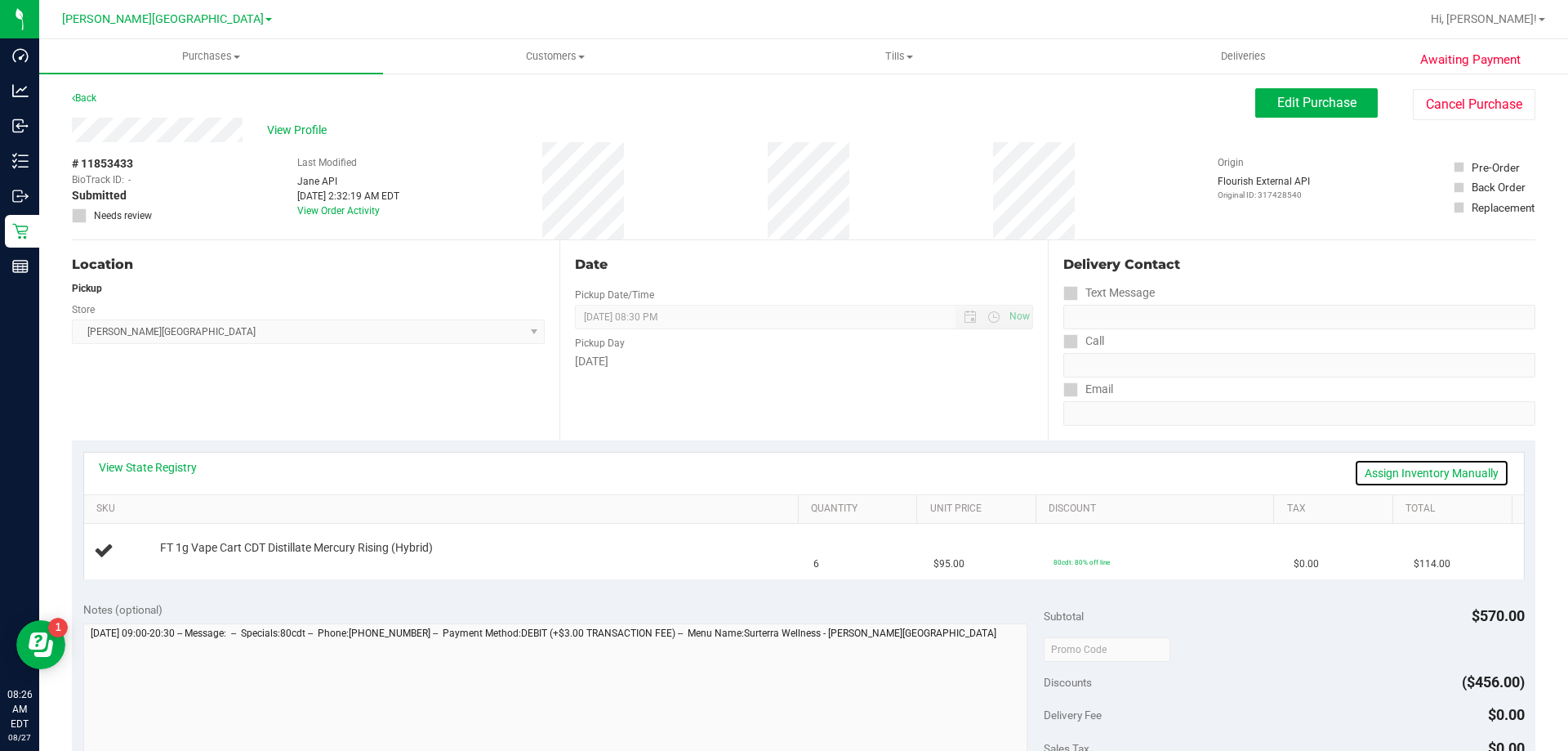
click at [1402, 474] on link "Assign Inventory Manually" at bounding box center [1431, 473] width 155 height 28
click at [180, 555] on link "Add Package" at bounding box center [189, 558] width 59 height 11
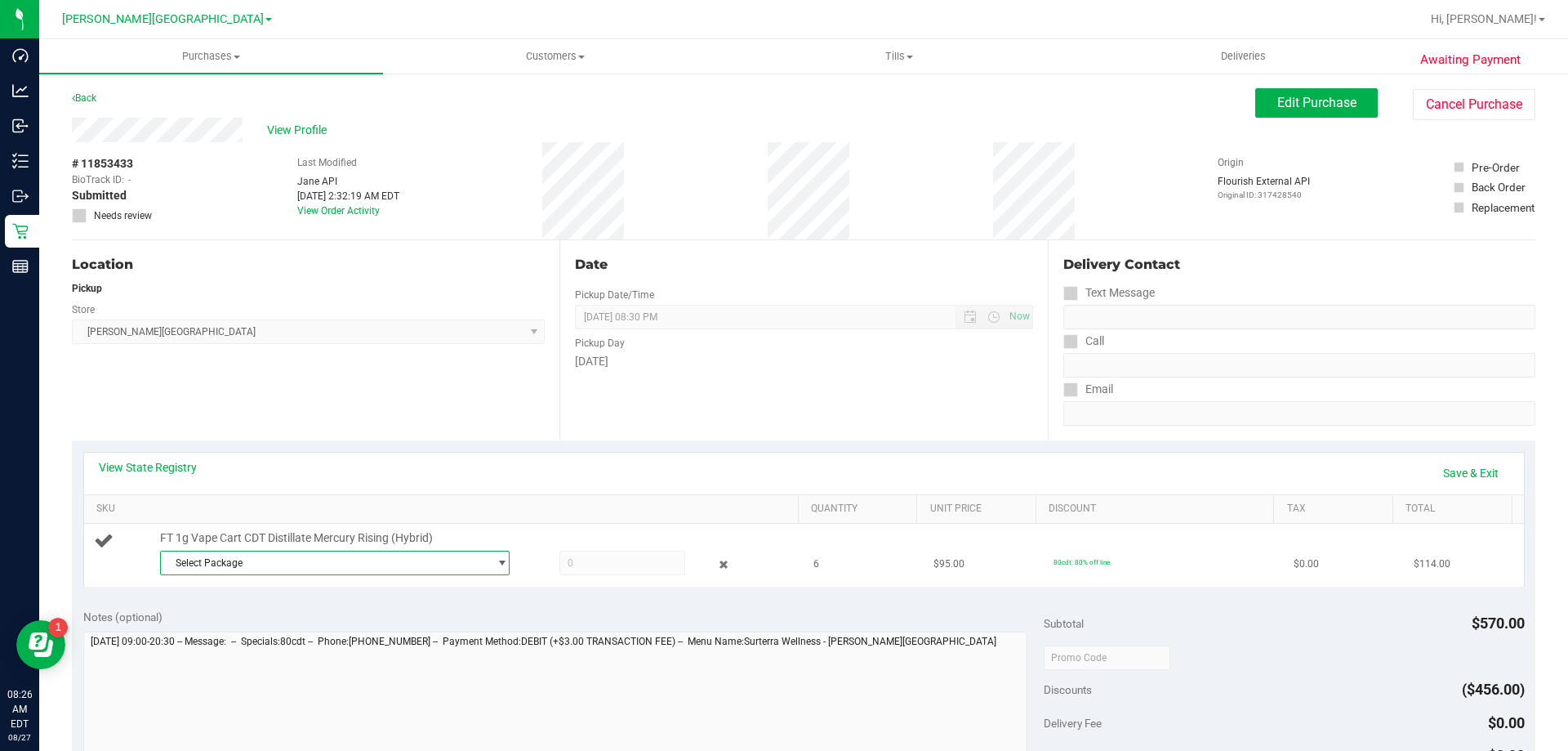
click at [197, 566] on span "Select Package" at bounding box center [324, 563] width 328 height 23
click at [221, 633] on span "7454208239731875" at bounding box center [216, 630] width 92 height 11
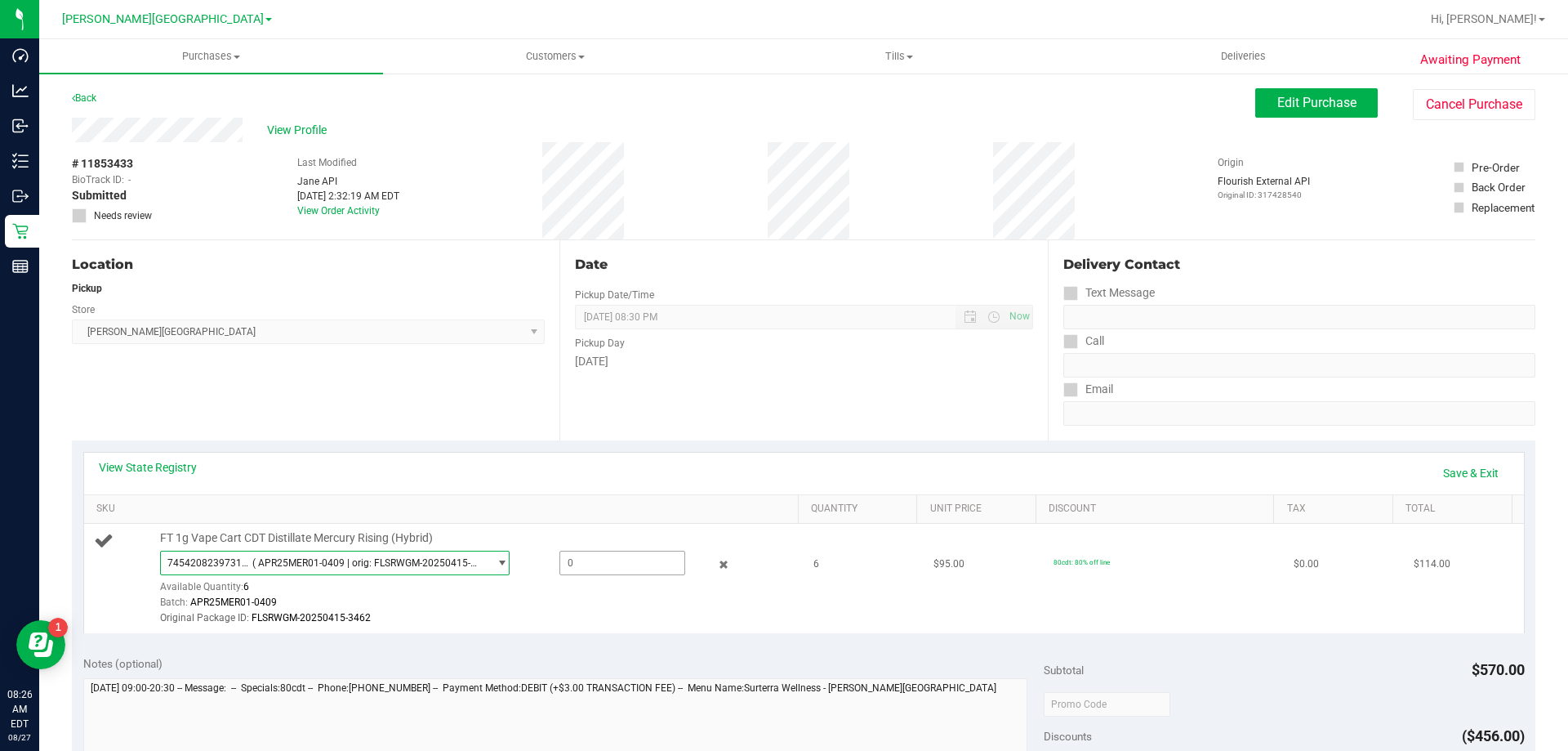
click at [592, 557] on span at bounding box center [622, 563] width 126 height 25
type input "6"
type input "6.0000"
click at [666, 667] on div "Notes (optional)" at bounding box center [564, 664] width 961 height 17
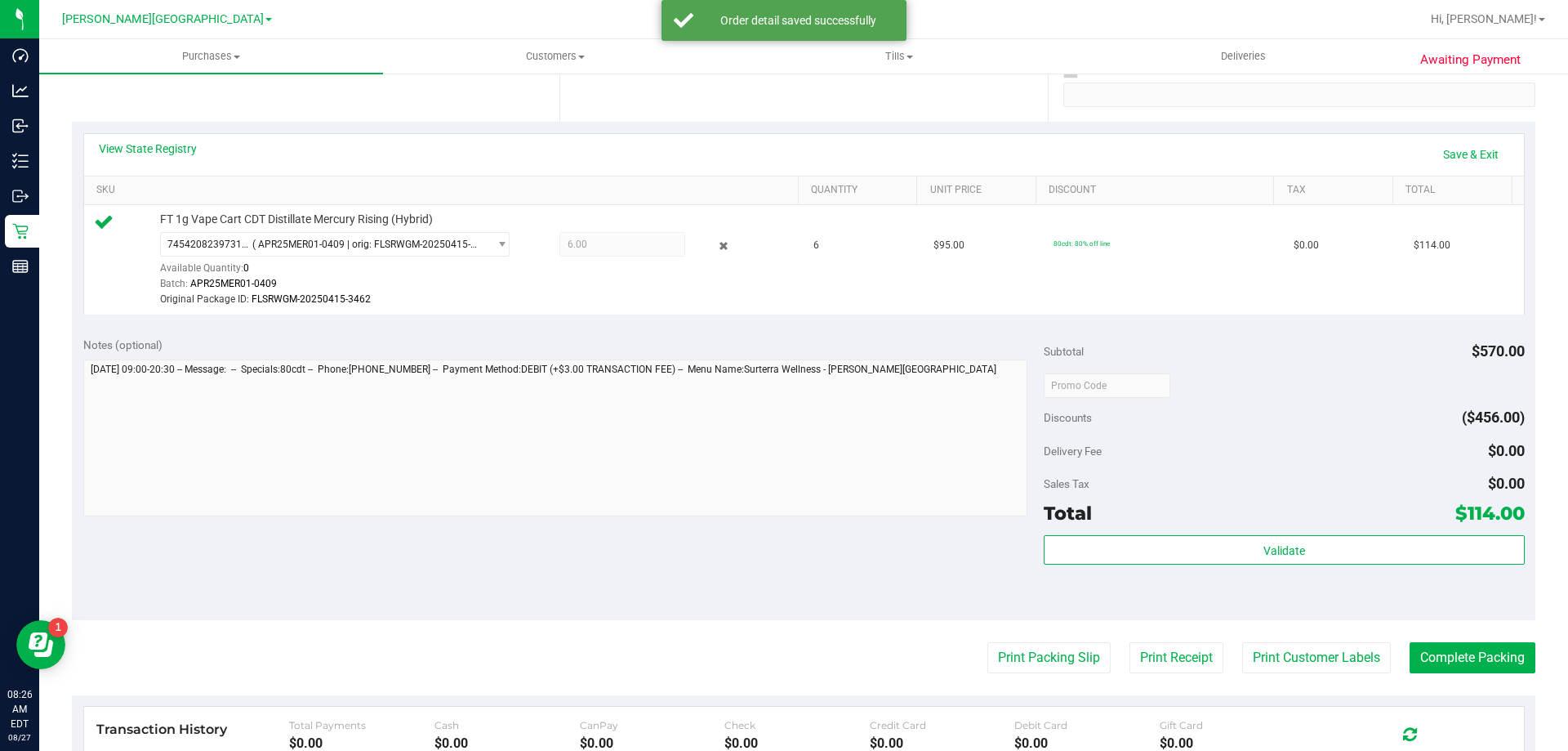
scroll to position [327, 0]
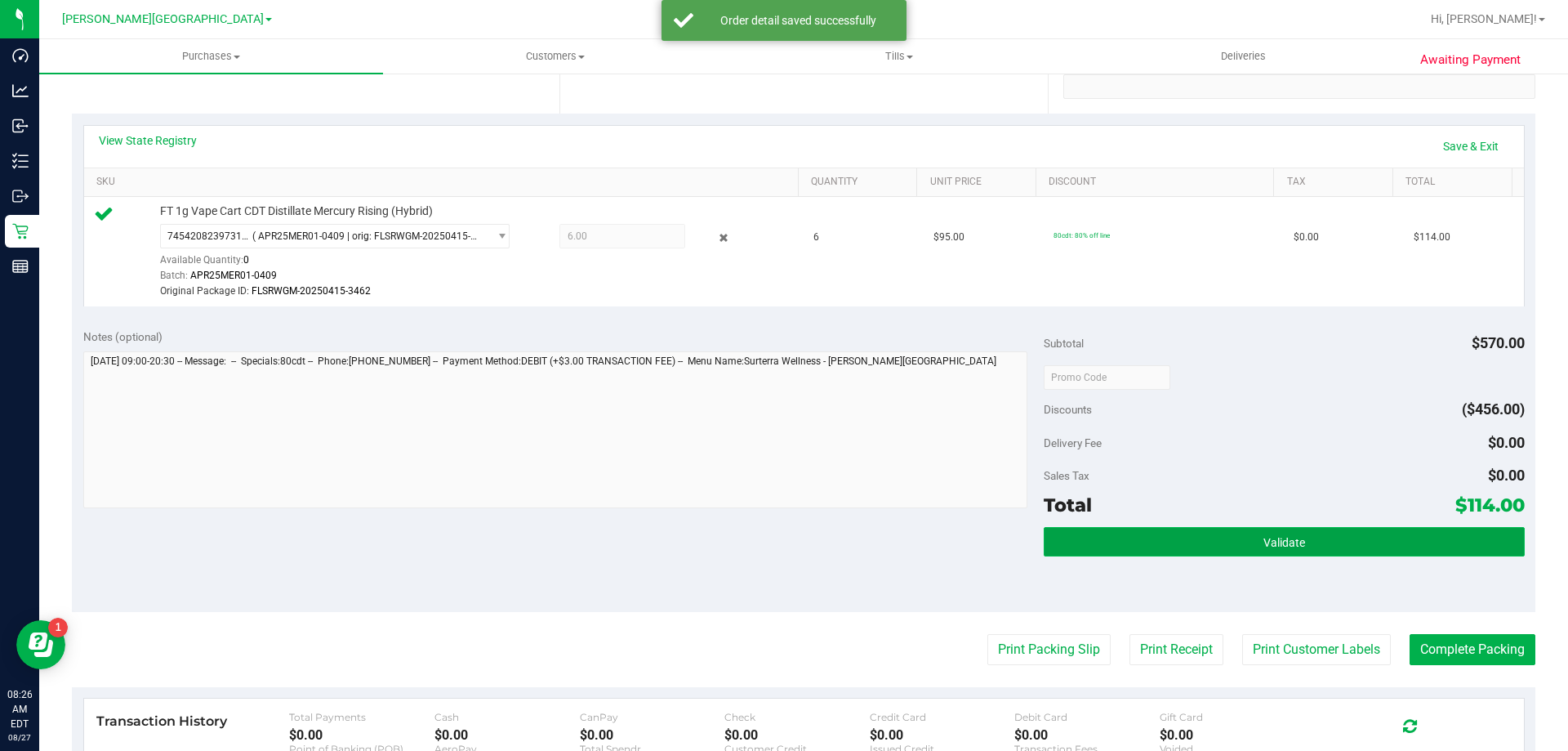
click at [1246, 546] on button "Validate" at bounding box center [1283, 542] width 480 height 29
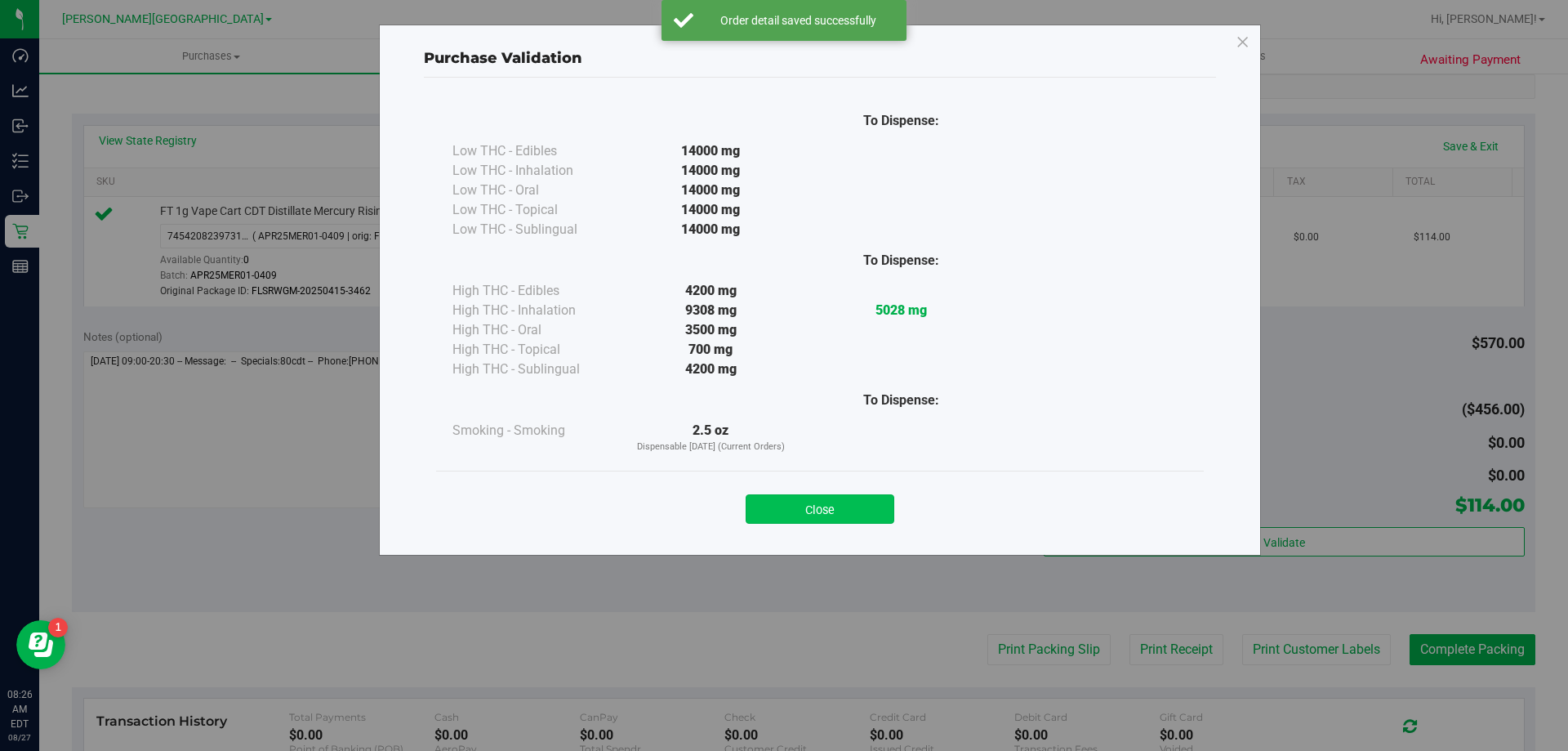
click at [806, 505] on button "Close" at bounding box center [820, 509] width 149 height 29
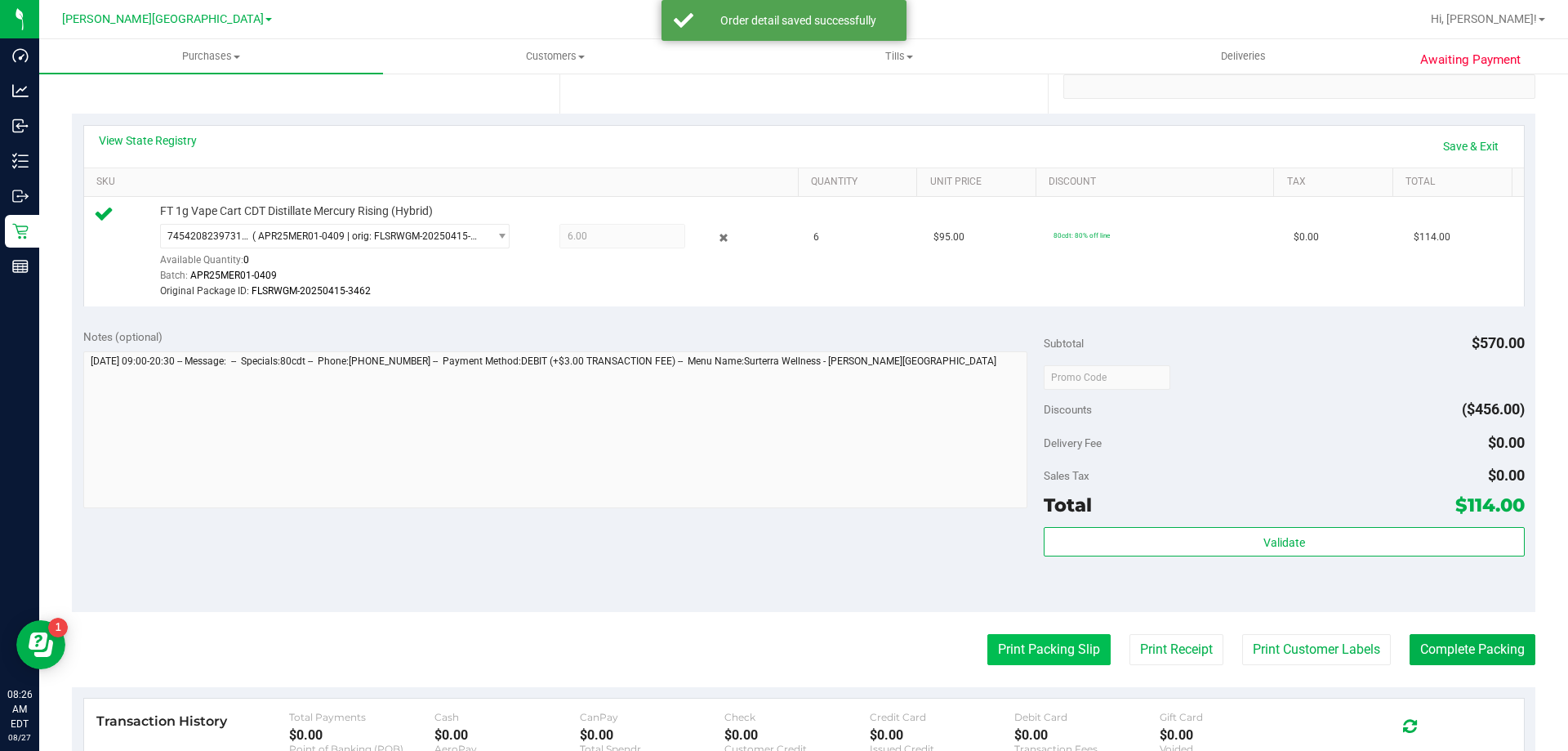
click at [1012, 662] on button "Print Packing Slip" at bounding box center [1049, 649] width 123 height 31
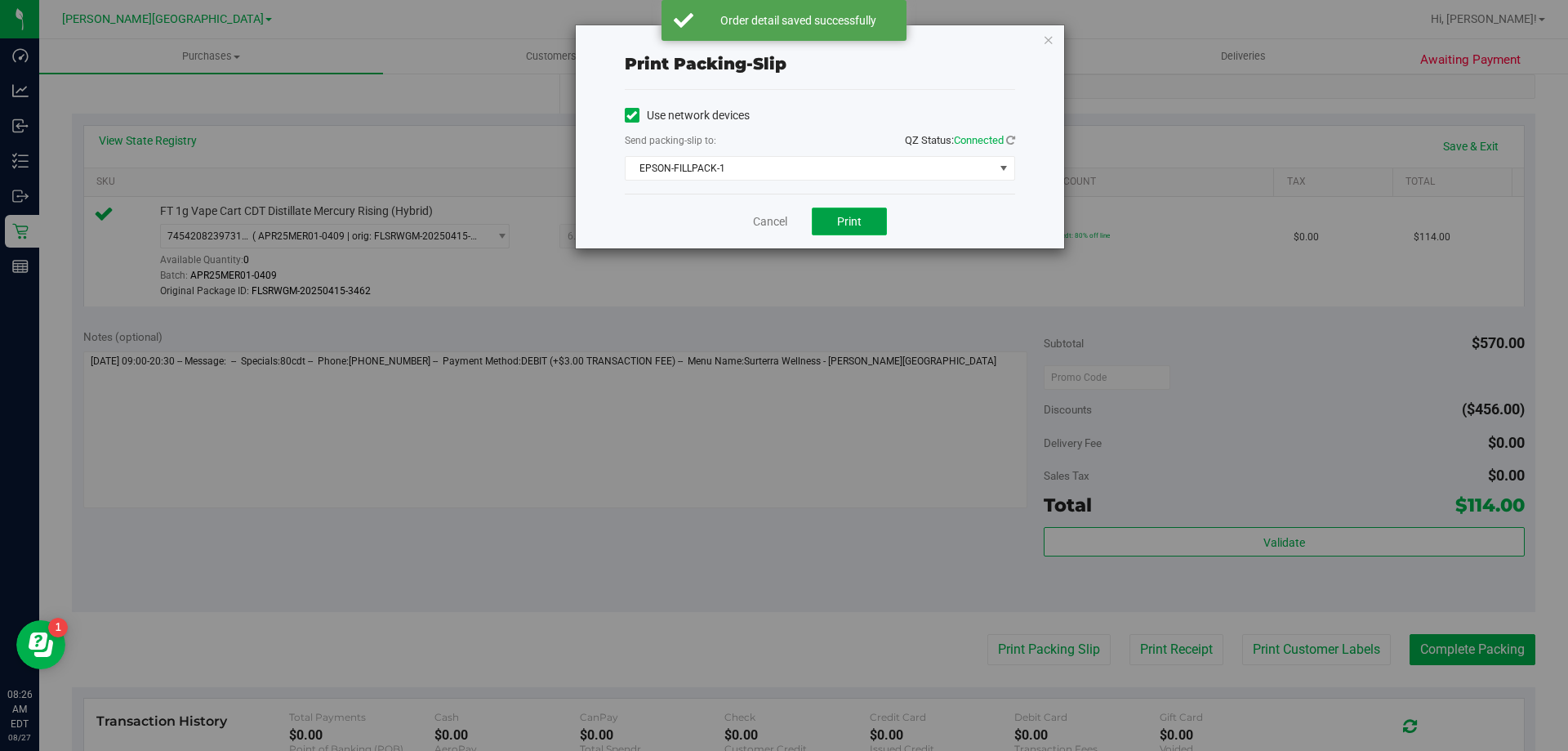
click at [877, 216] on button "Print" at bounding box center [849, 221] width 75 height 28
click at [754, 231] on div "Cancel Print" at bounding box center [820, 221] width 390 height 55
click at [763, 227] on link "Cancel" at bounding box center [769, 221] width 34 height 17
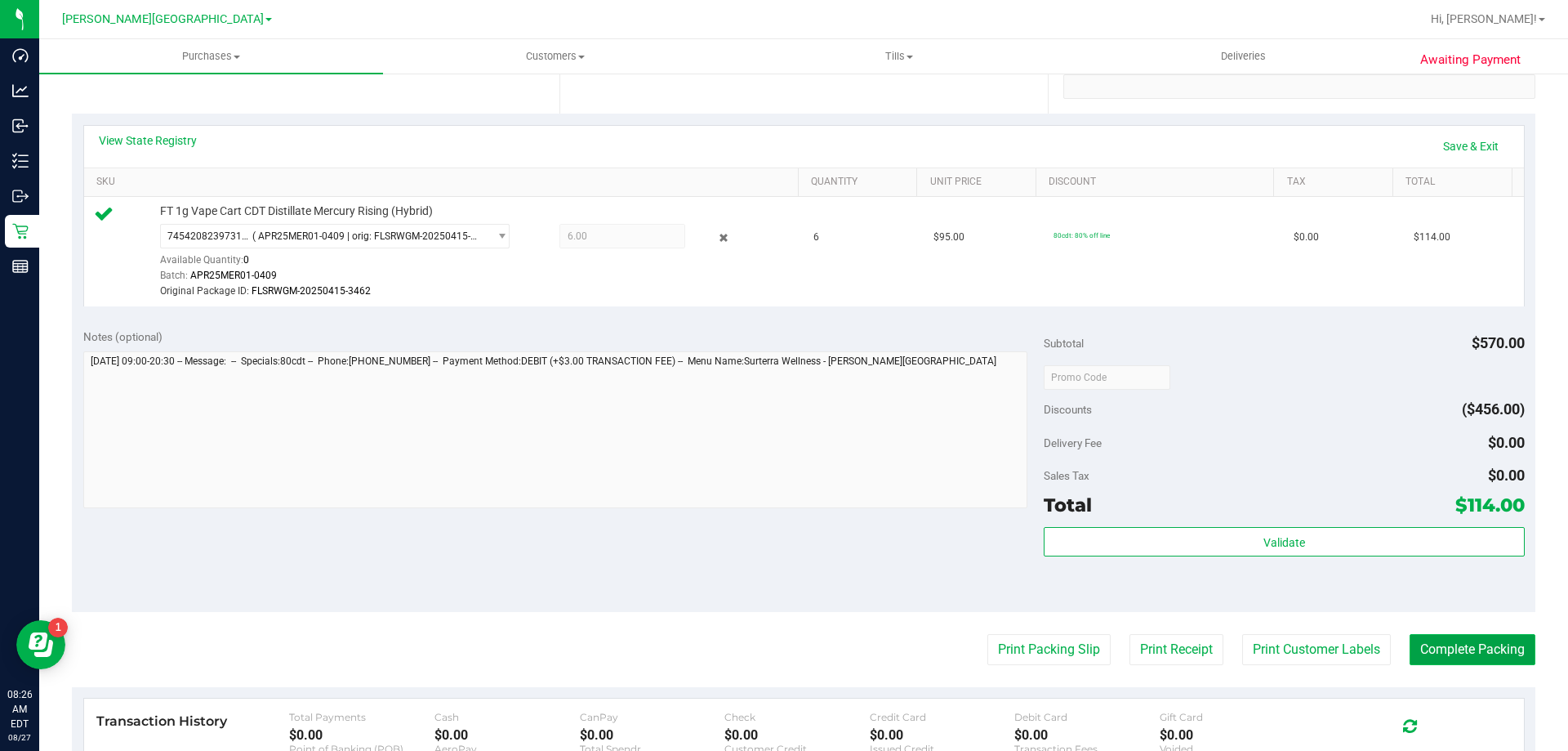
click at [1468, 653] on button "Complete Packing" at bounding box center [1473, 649] width 126 height 31
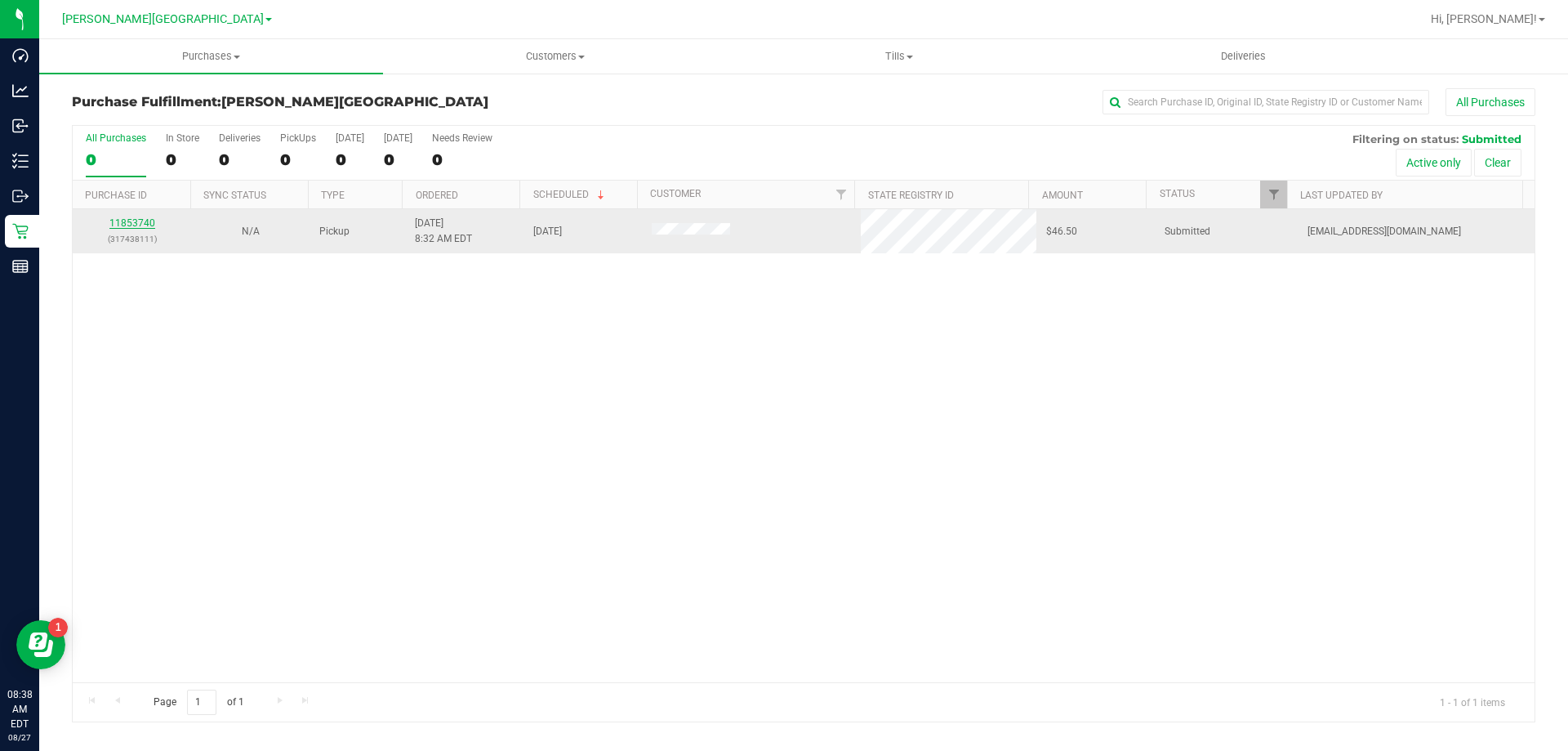
click at [114, 219] on link "11853740" at bounding box center [132, 223] width 46 height 11
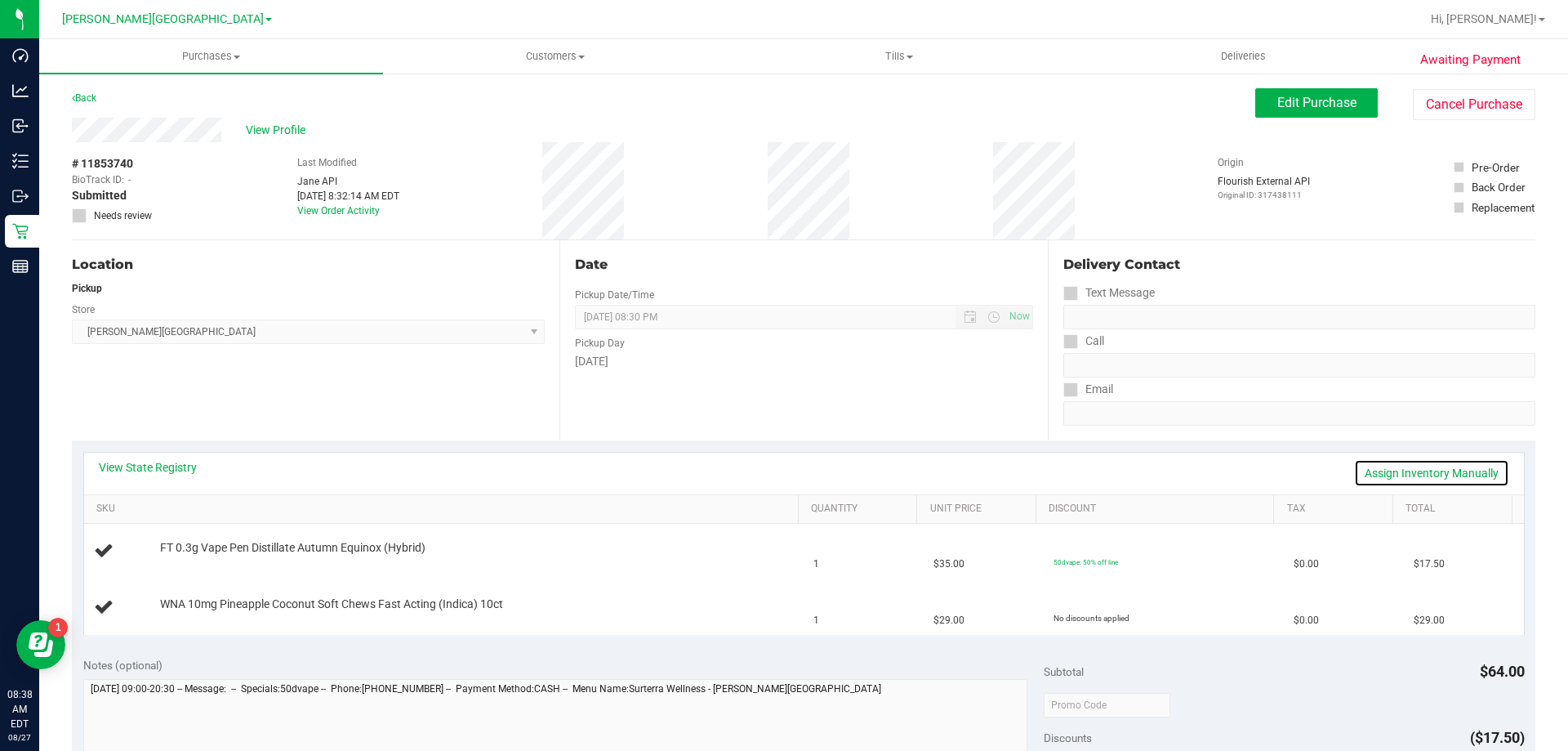
click at [1383, 469] on link "Assign Inventory Manually" at bounding box center [1431, 473] width 155 height 28
click at [181, 562] on link "Add Package" at bounding box center [189, 558] width 59 height 11
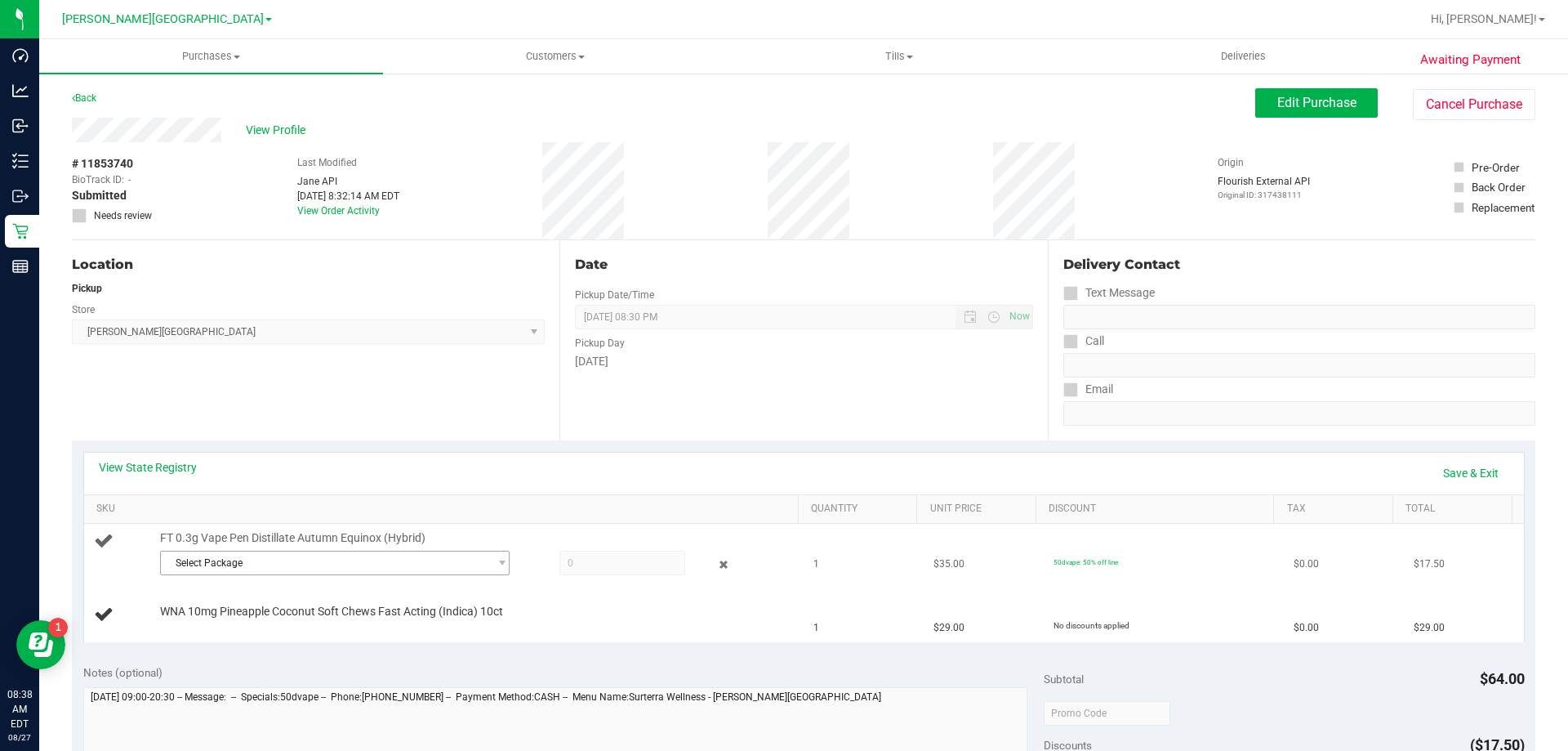
click at [194, 574] on span "Select Package" at bounding box center [324, 563] width 328 height 23
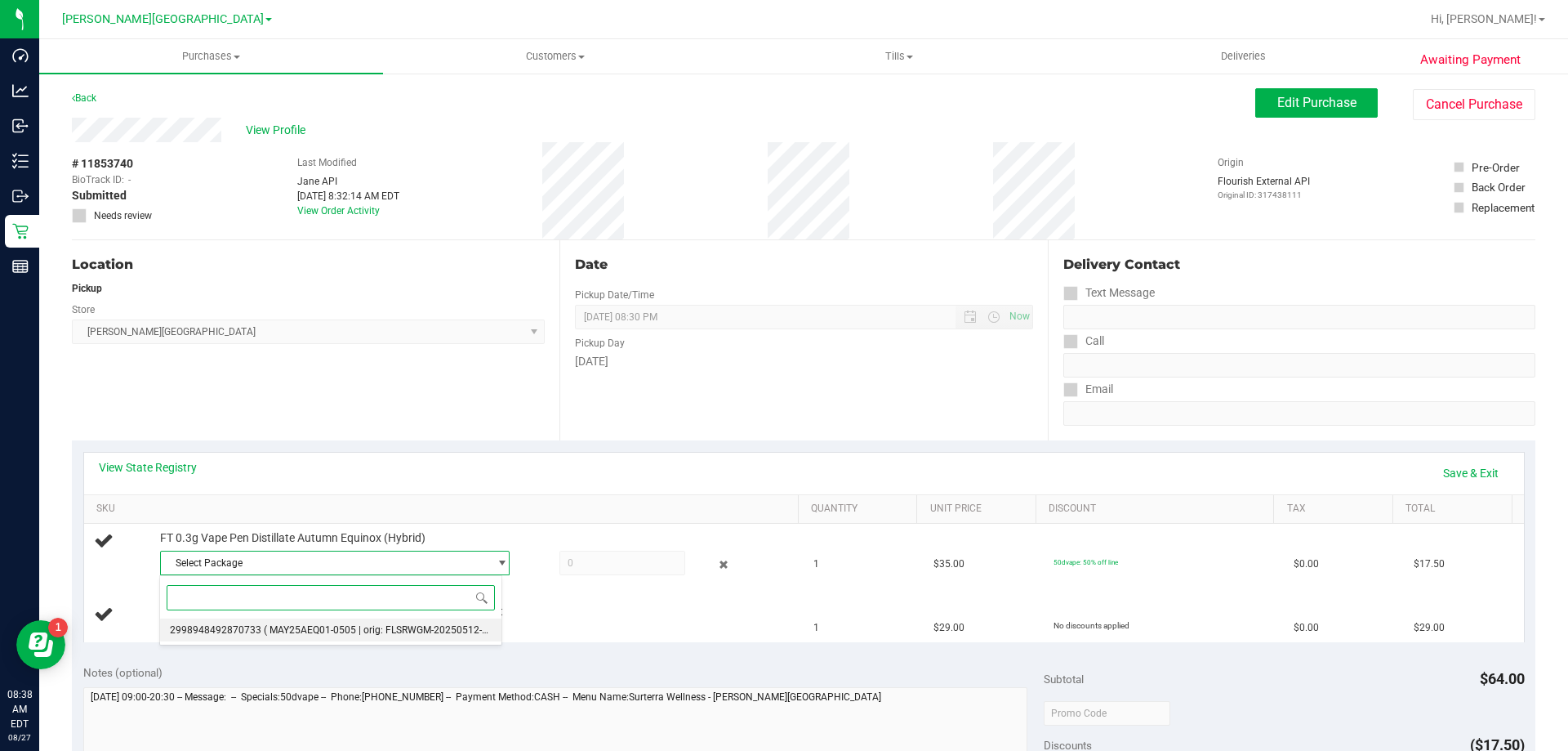
click at [216, 633] on span "2998948492870733" at bounding box center [216, 630] width 92 height 11
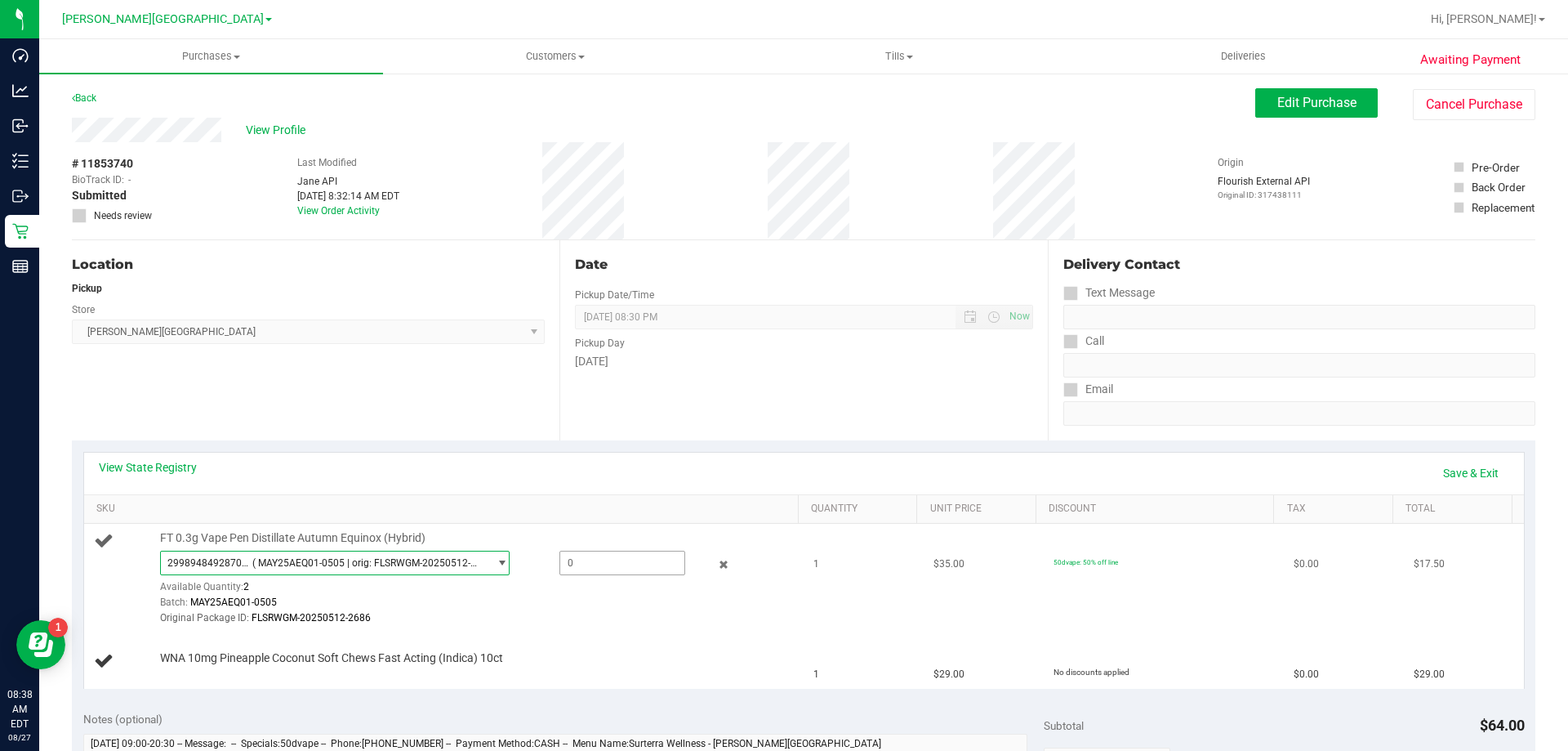
click at [603, 551] on span at bounding box center [622, 563] width 126 height 25
type input "1"
type input "1.0000"
click at [575, 614] on div "Original Package ID: FLSRWGM-20250512-2686" at bounding box center [475, 618] width 631 height 16
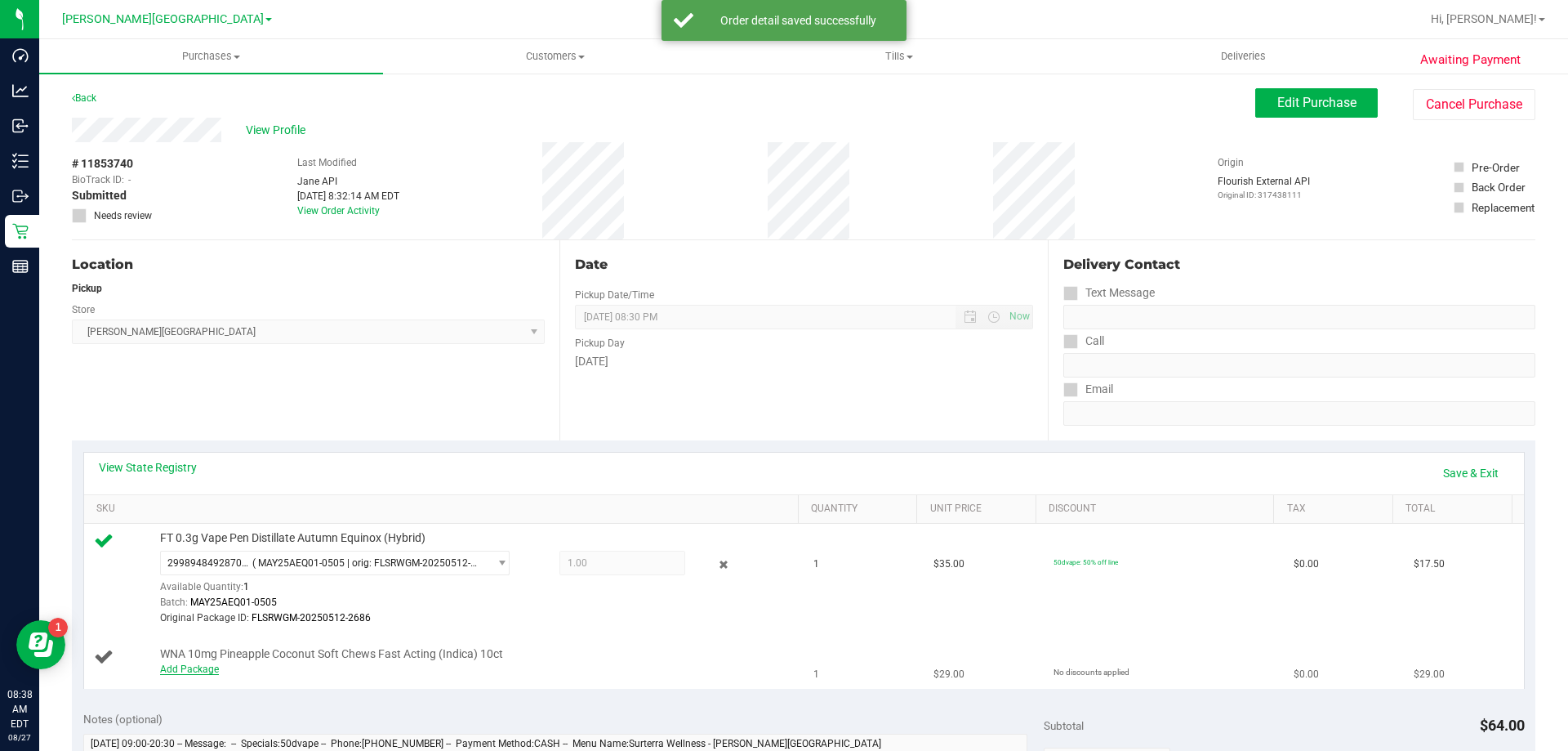
click at [198, 664] on link "Add Package" at bounding box center [189, 669] width 59 height 11
click at [202, 672] on span "Select Package" at bounding box center [324, 672] width 328 height 23
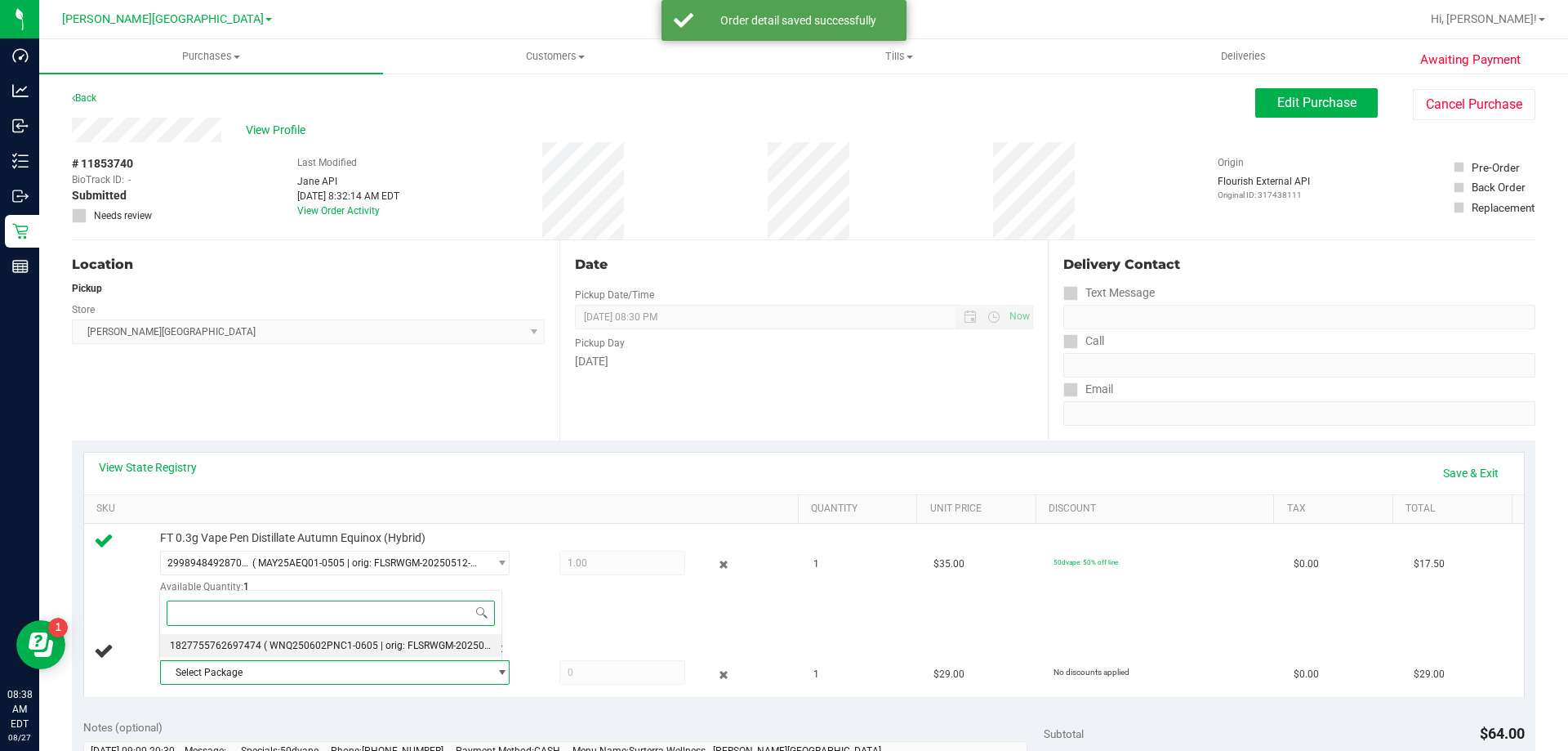
click at [211, 653] on li "1827755762697474 ( WNQ250602PNC1-0605 | orig: FLSRWGM-20250612-144 )" at bounding box center [330, 645] width 342 height 23
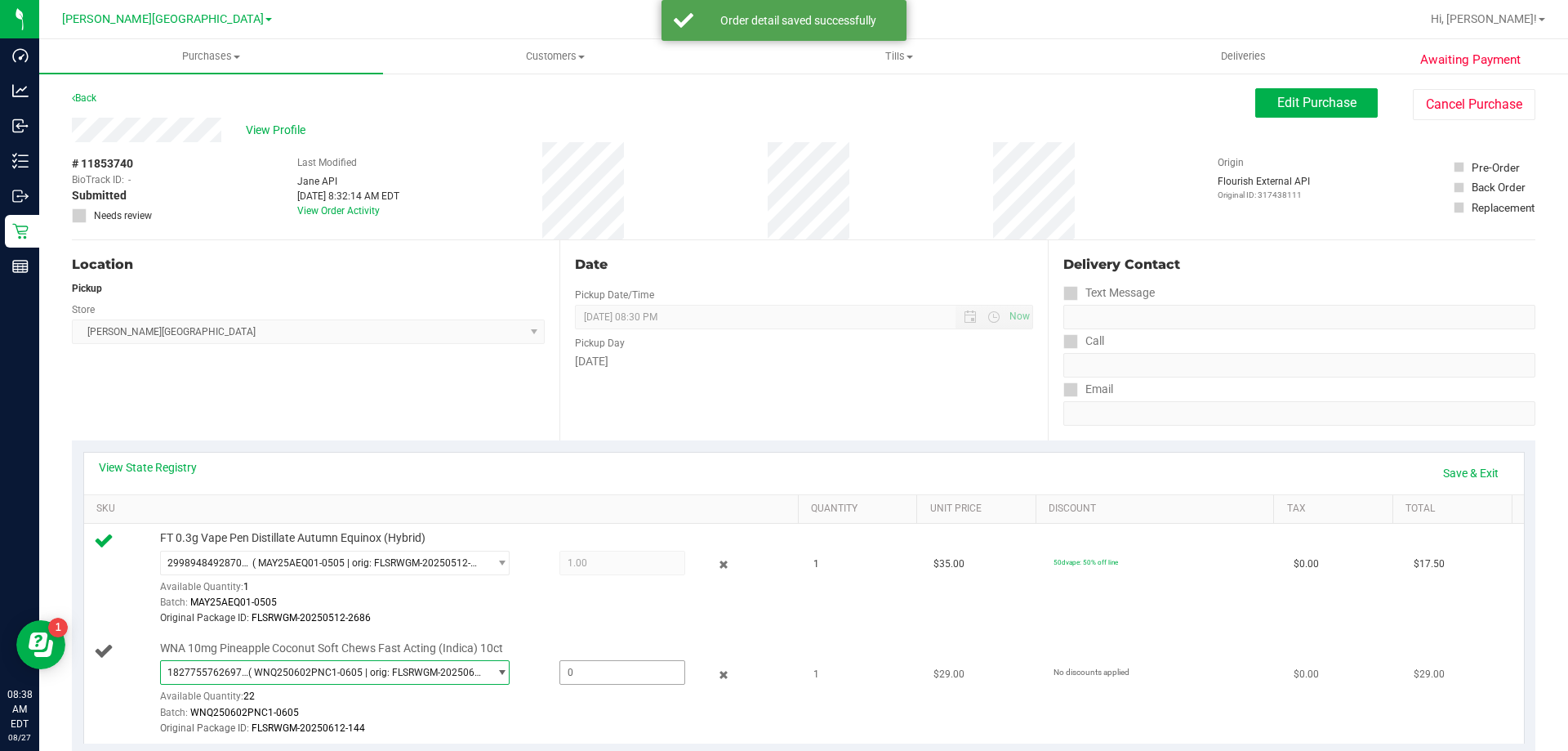
click at [574, 660] on span at bounding box center [622, 672] width 126 height 25
click at [577, 671] on span at bounding box center [622, 672] width 126 height 25
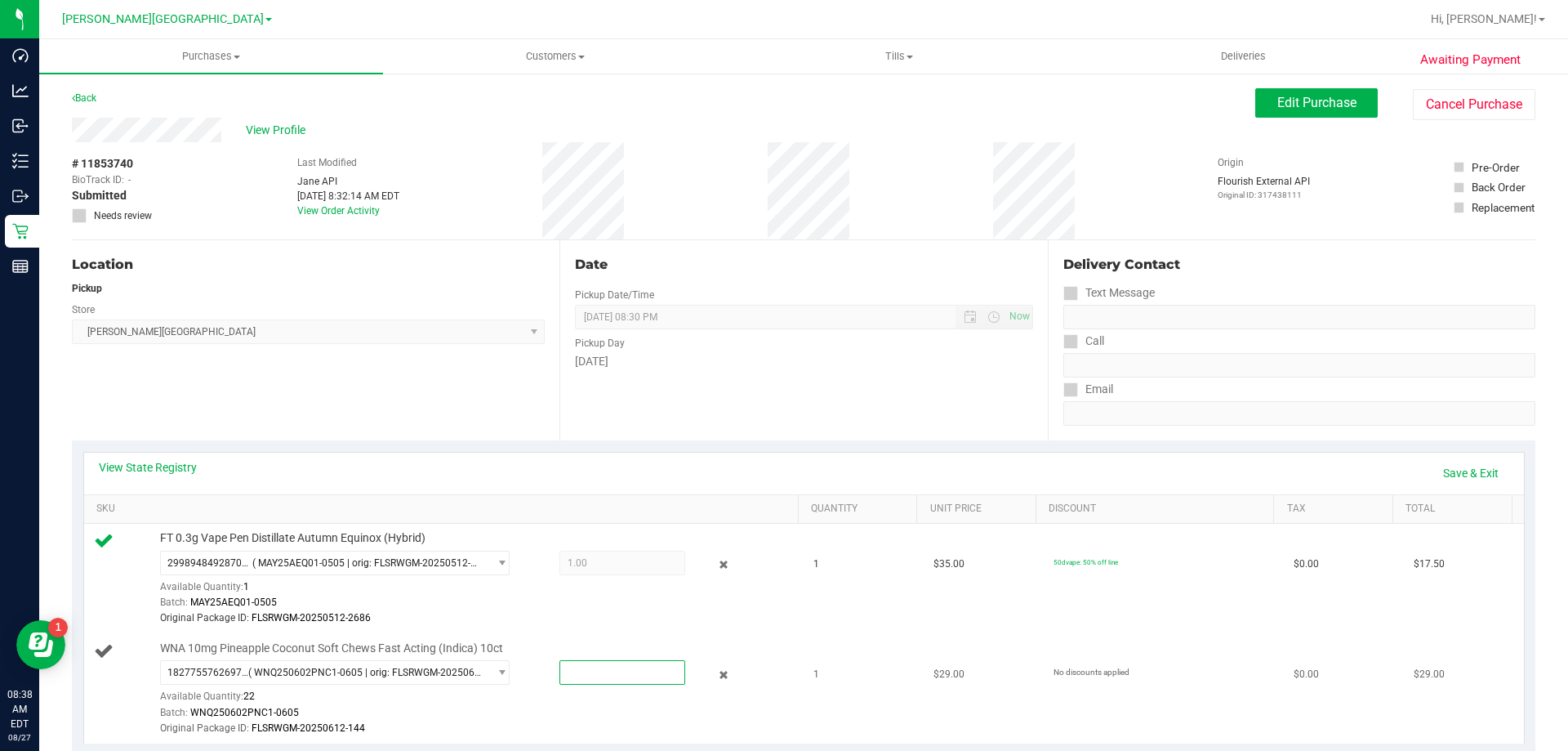
type input "1"
type input "1.0000"
click at [621, 619] on div "Original Package ID: FLSRWGM-20250512-2686" at bounding box center [475, 618] width 631 height 16
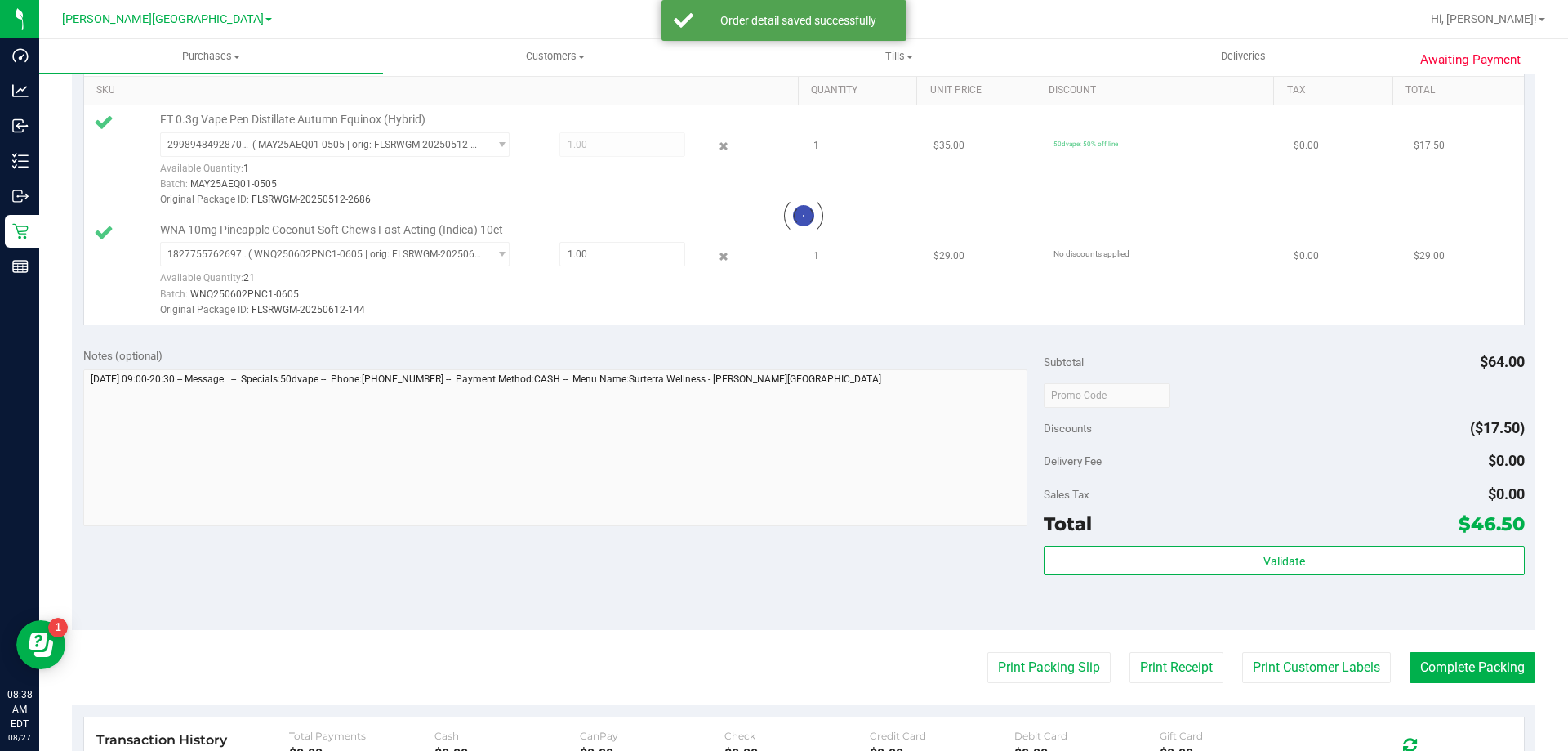
scroll to position [490, 0]
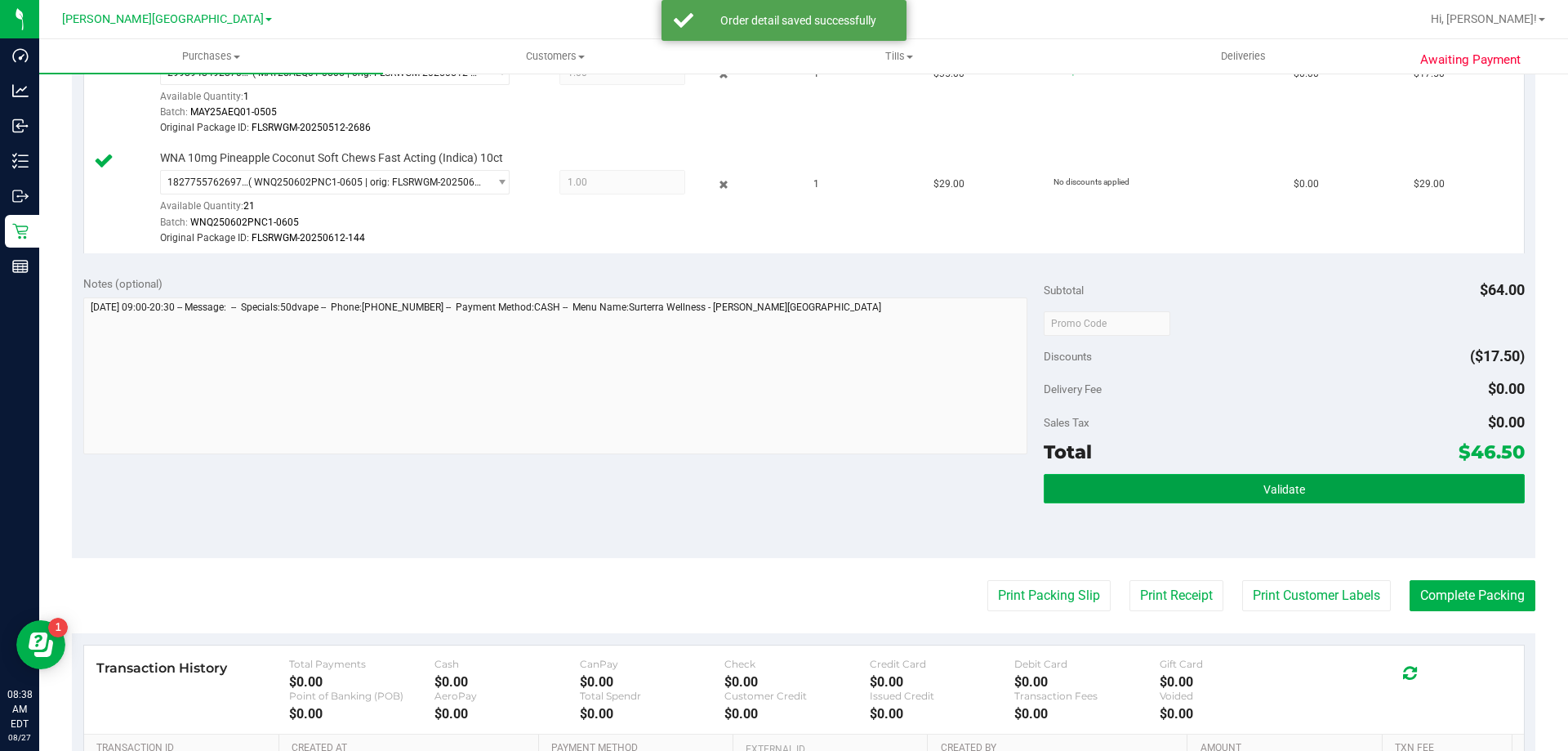
click at [1107, 486] on button "Validate" at bounding box center [1283, 488] width 480 height 29
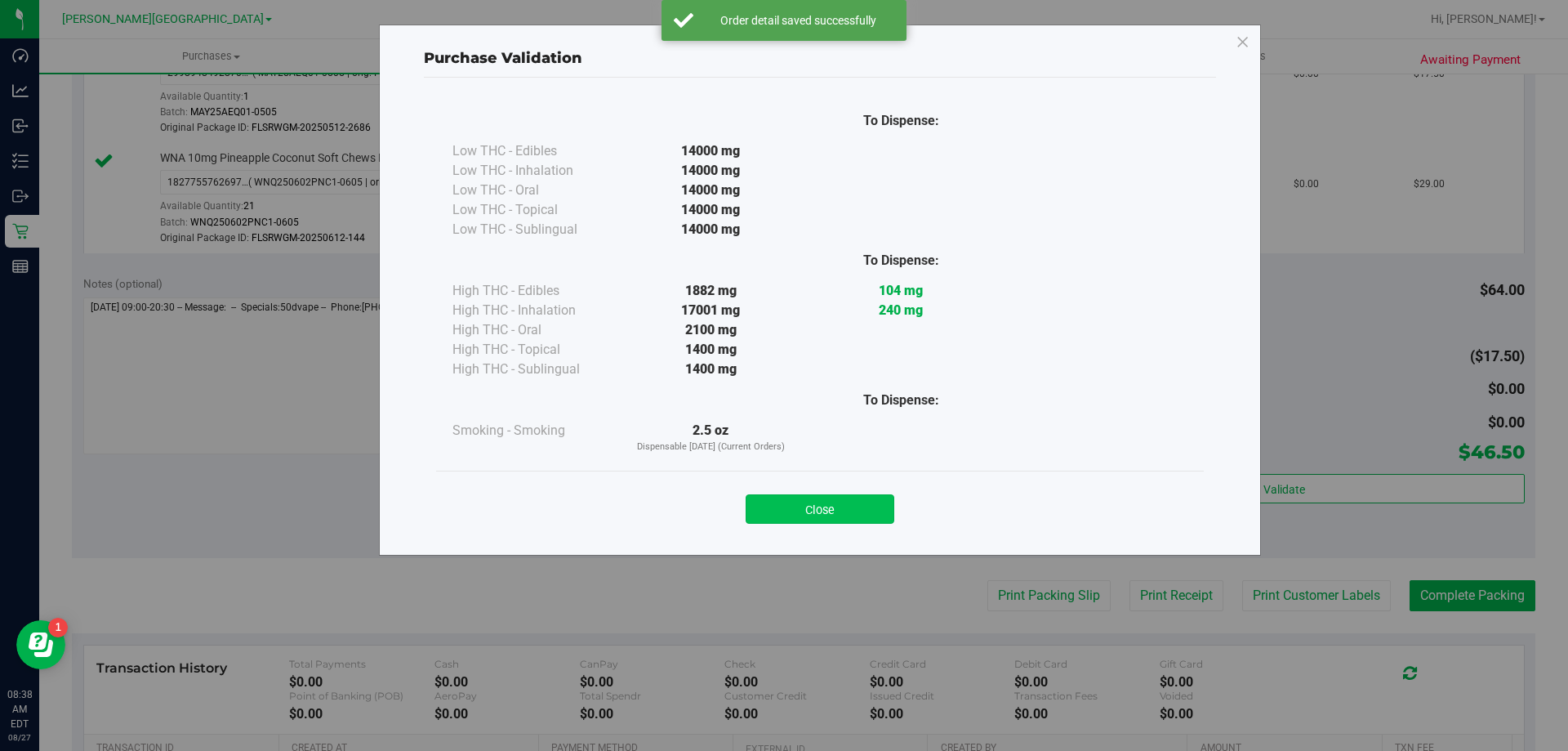
click at [852, 508] on button "Close" at bounding box center [820, 509] width 149 height 29
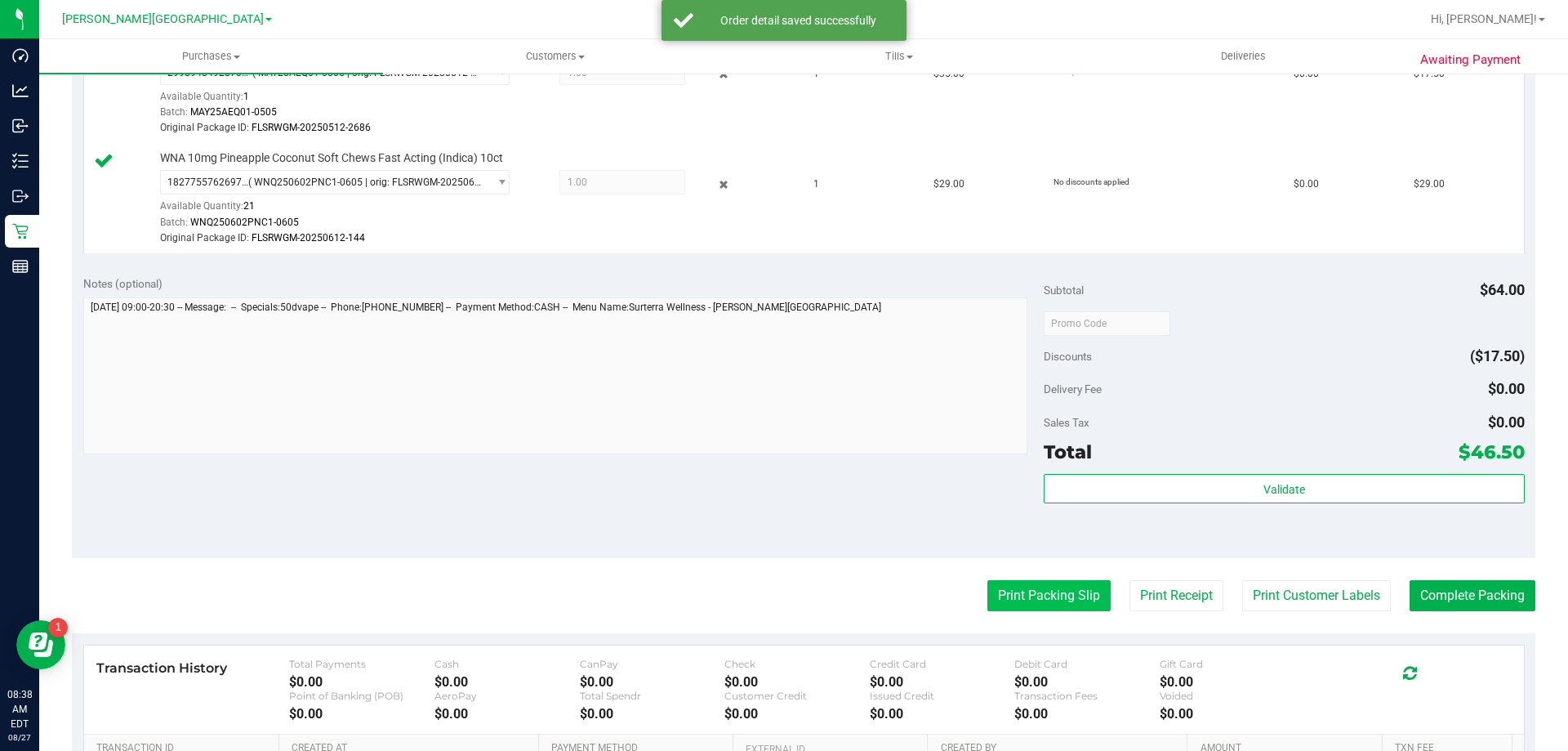
click at [1008, 588] on button "Print Packing Slip" at bounding box center [1049, 596] width 123 height 31
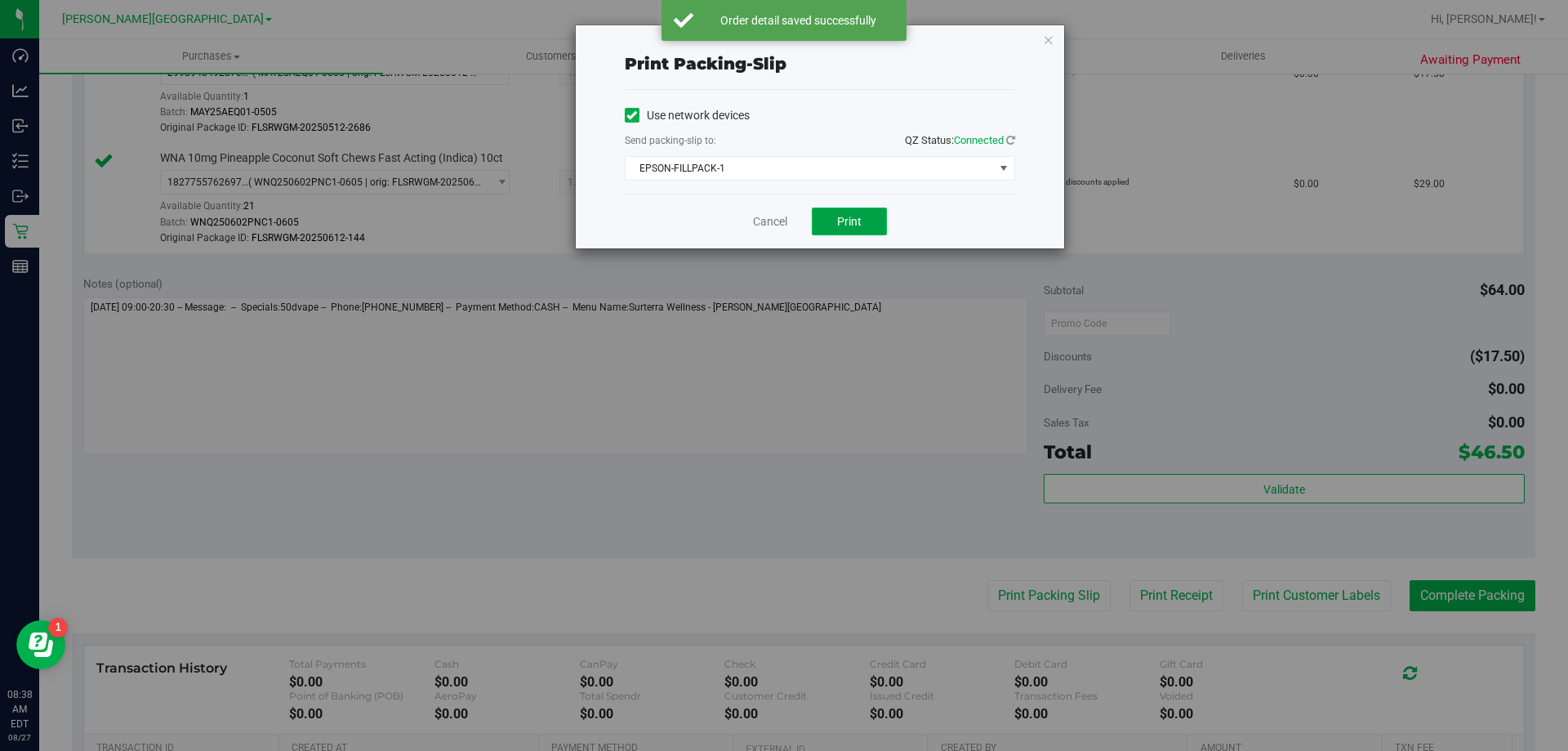
click at [849, 230] on button "Print" at bounding box center [849, 221] width 75 height 28
click at [764, 223] on link "Cancel" at bounding box center [769, 221] width 34 height 17
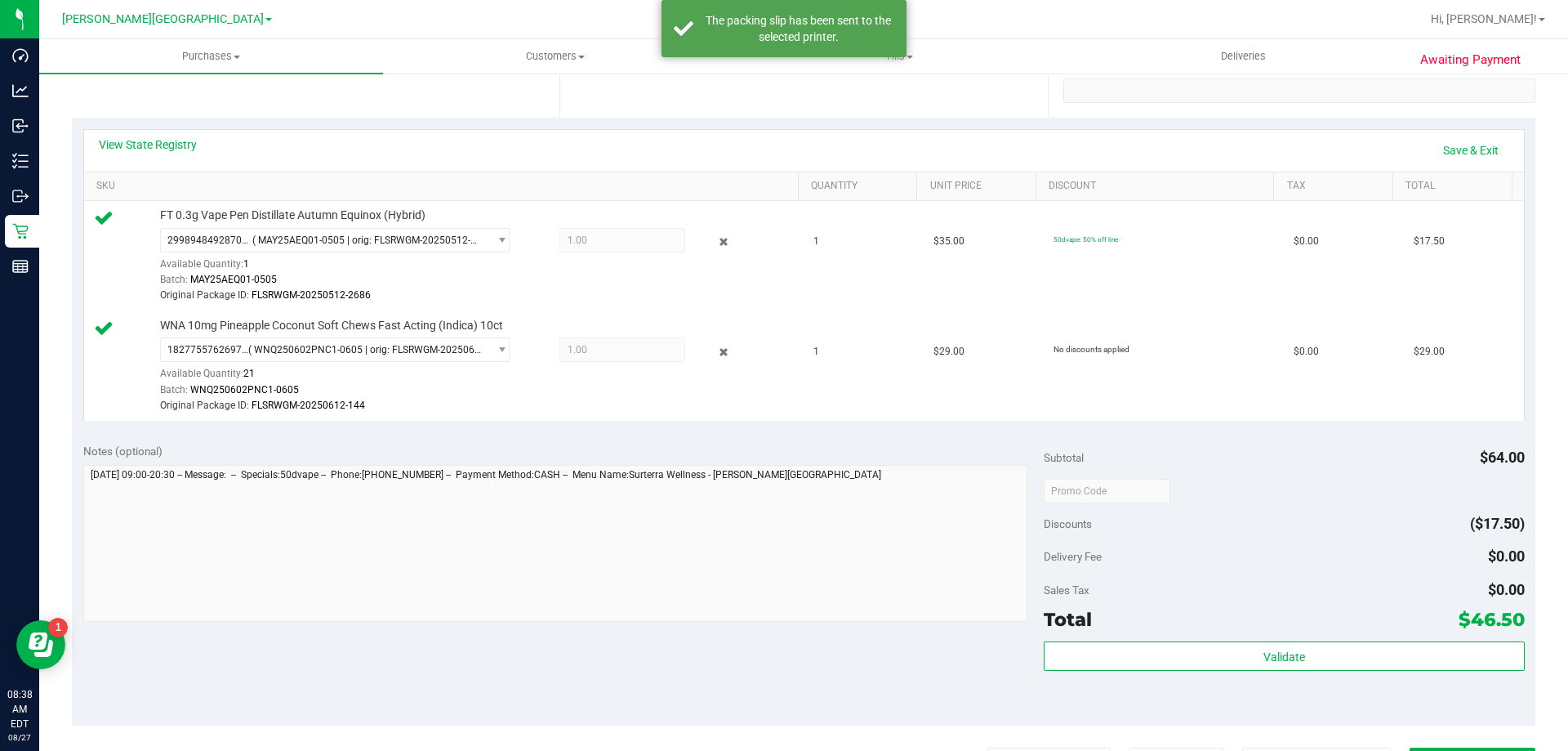
scroll to position [327, 0]
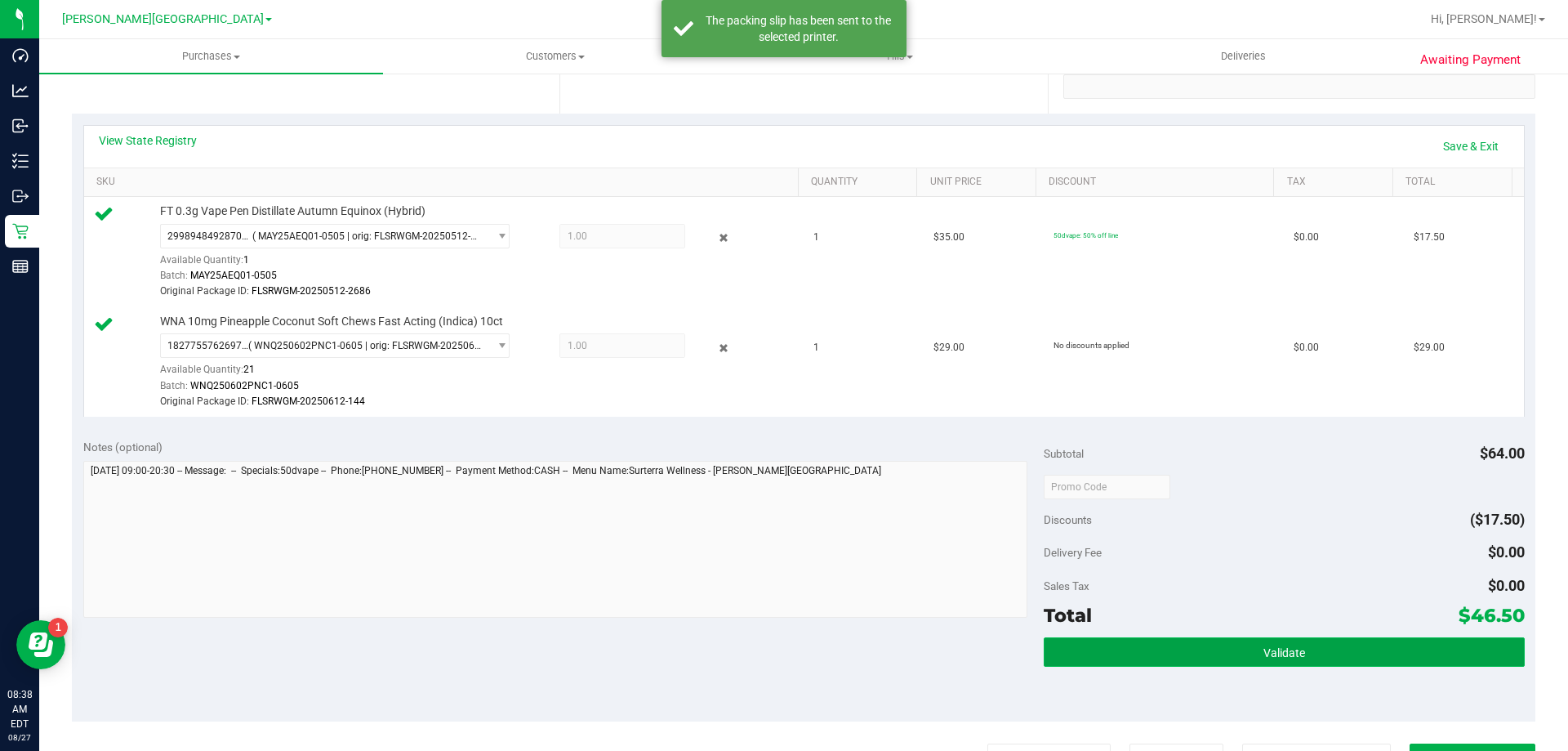
click at [1289, 648] on span "Validate" at bounding box center [1284, 653] width 41 height 13
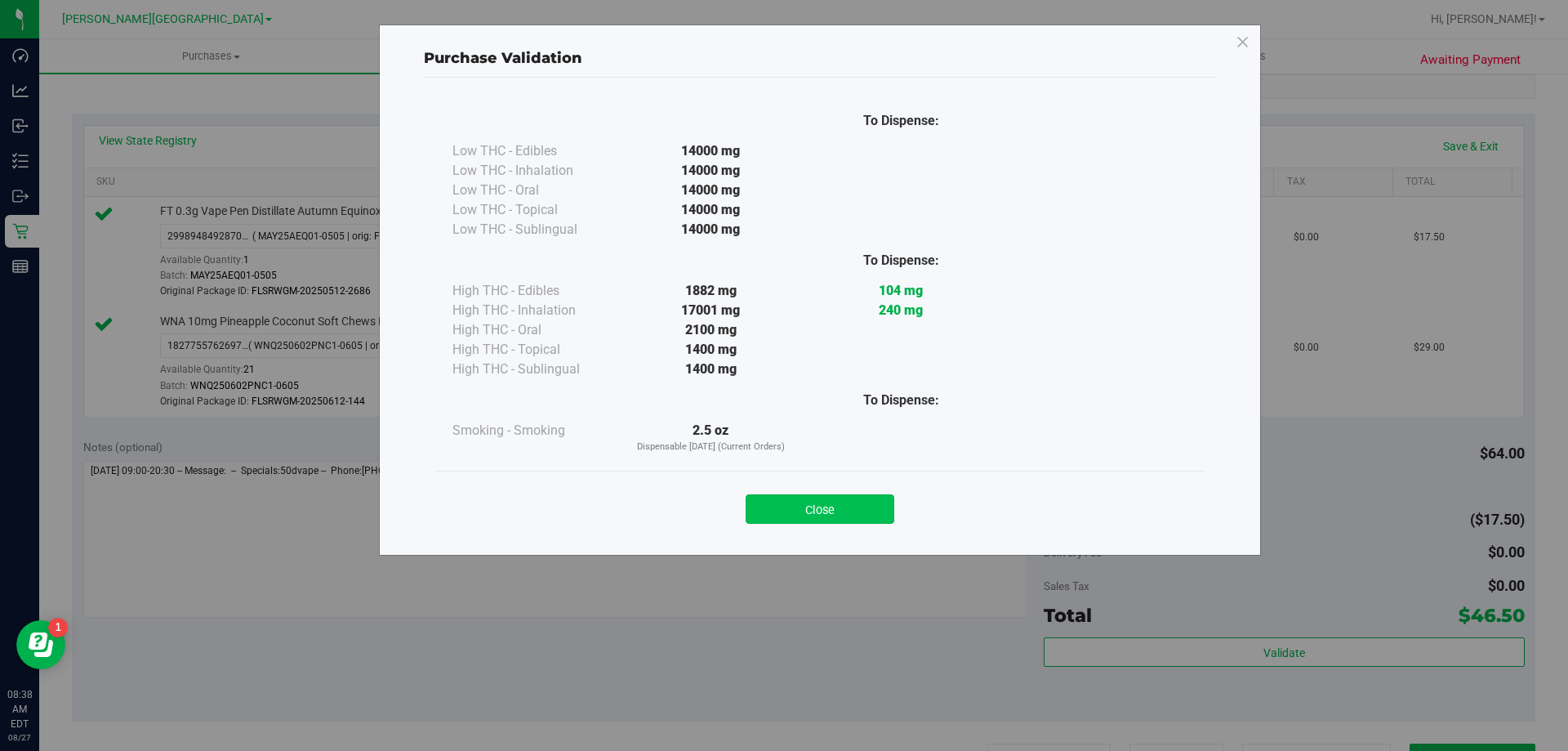
click at [812, 507] on button "Close" at bounding box center [820, 509] width 149 height 29
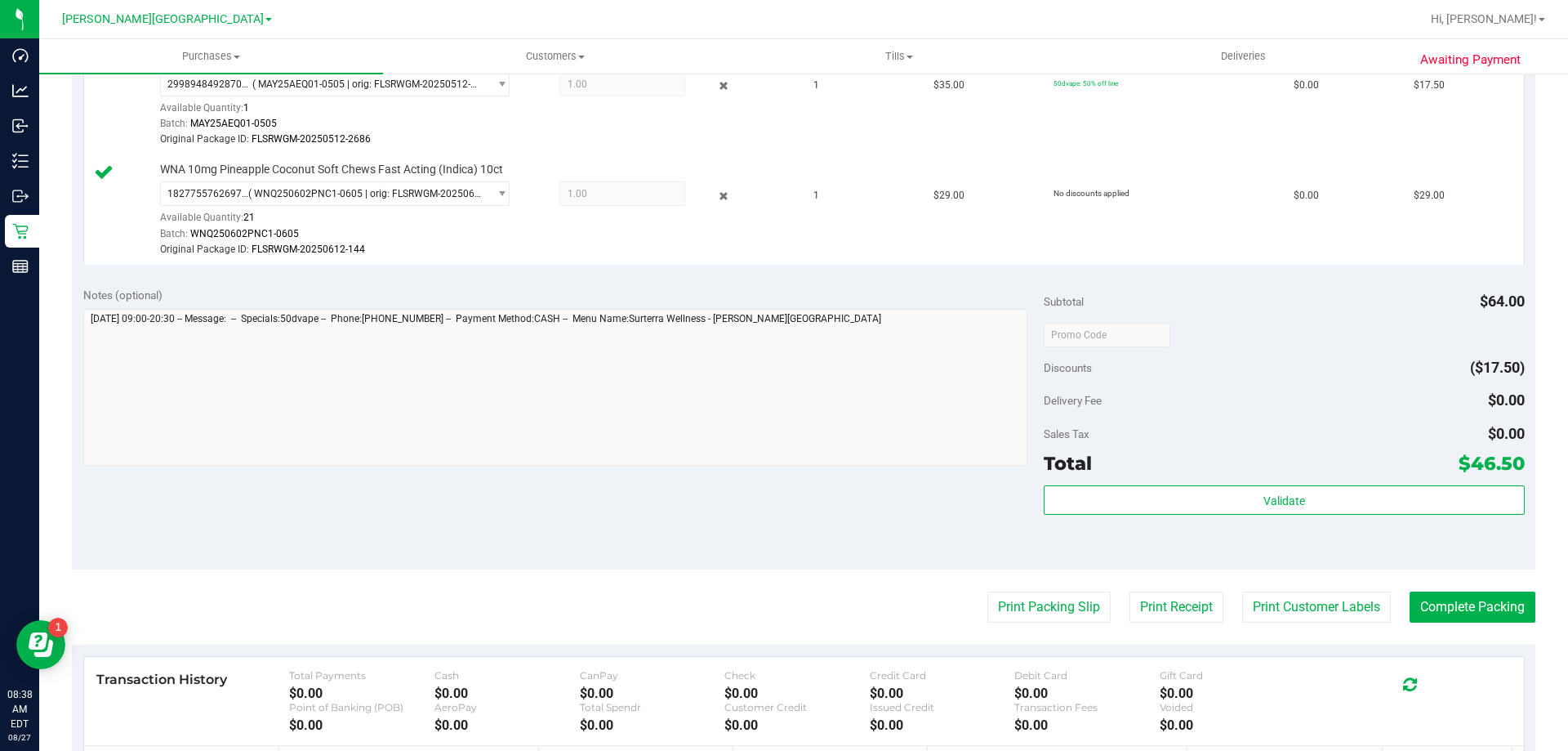
scroll to position [711, 0]
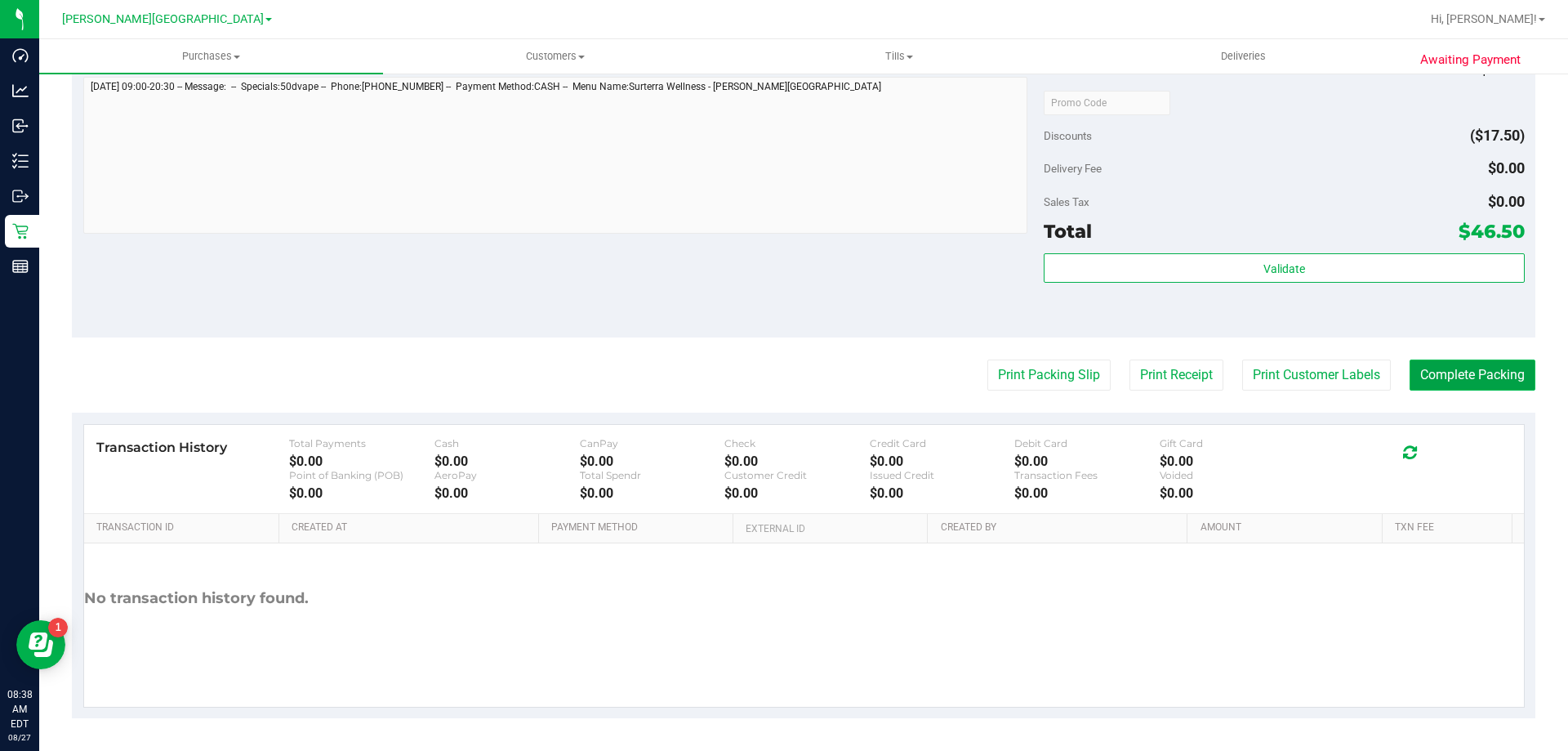
click at [1441, 367] on button "Complete Packing" at bounding box center [1473, 376] width 126 height 31
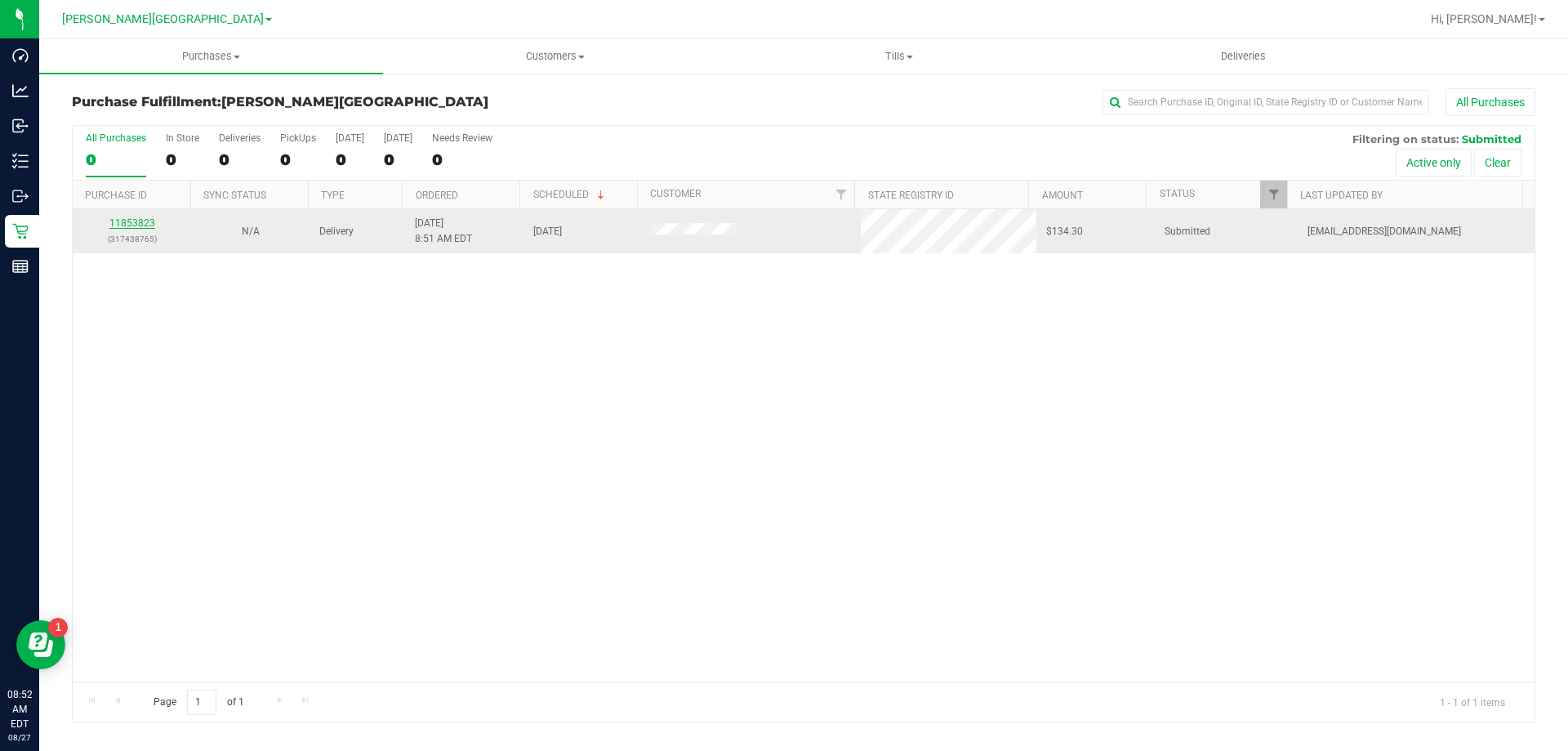
click at [125, 220] on link "11853823" at bounding box center [132, 223] width 46 height 11
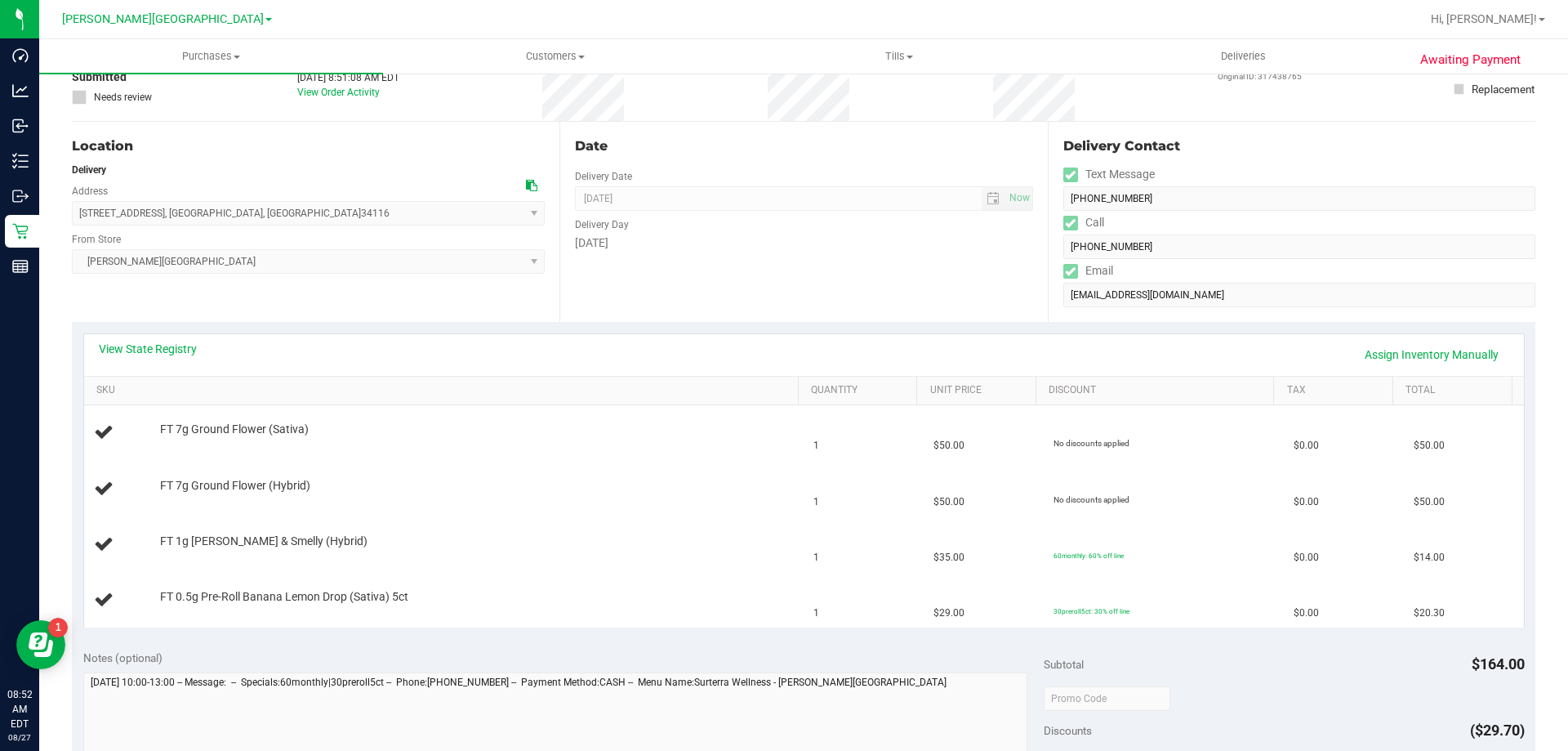
scroll to position [82, 0]
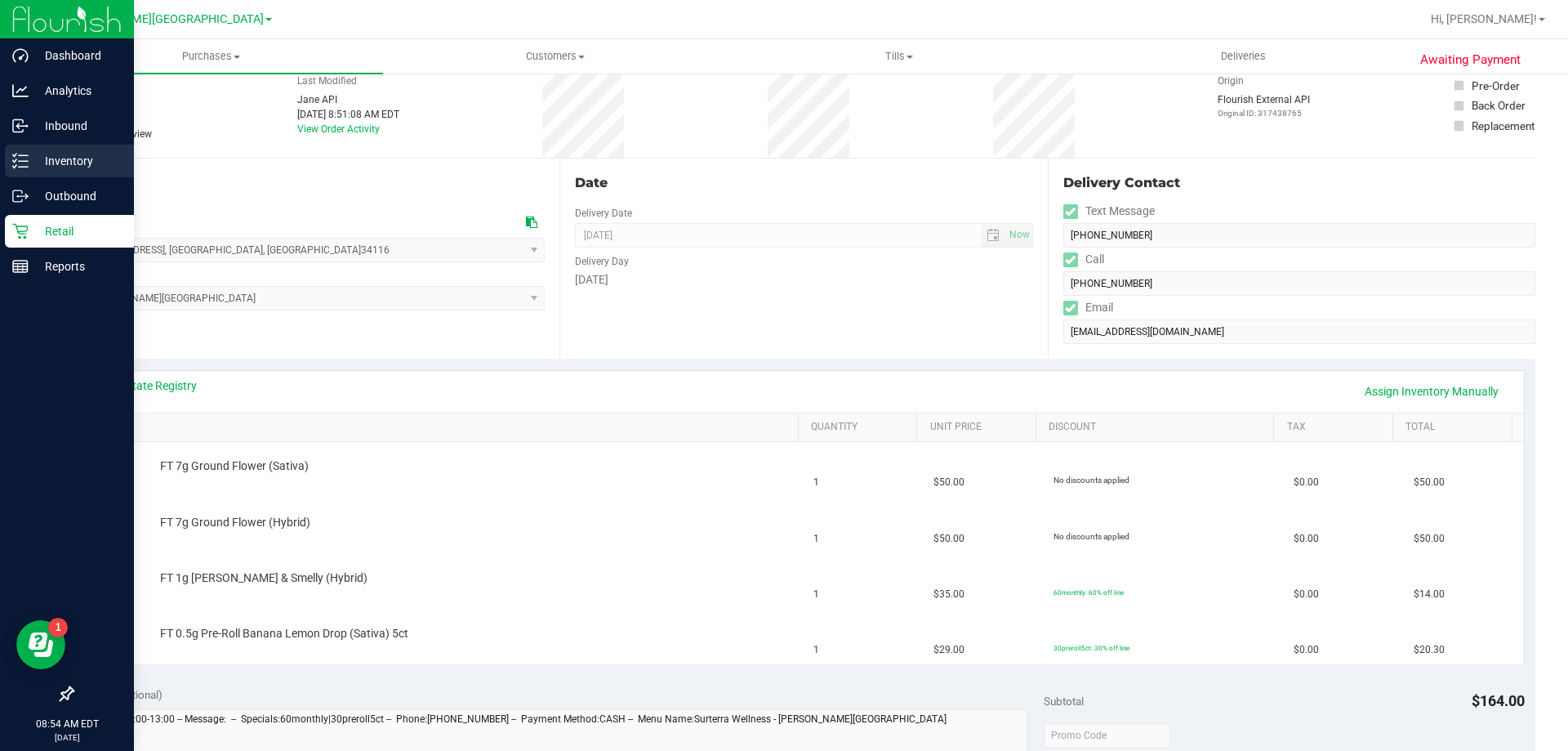
click at [48, 166] on p "Inventory" at bounding box center [77, 161] width 98 height 19
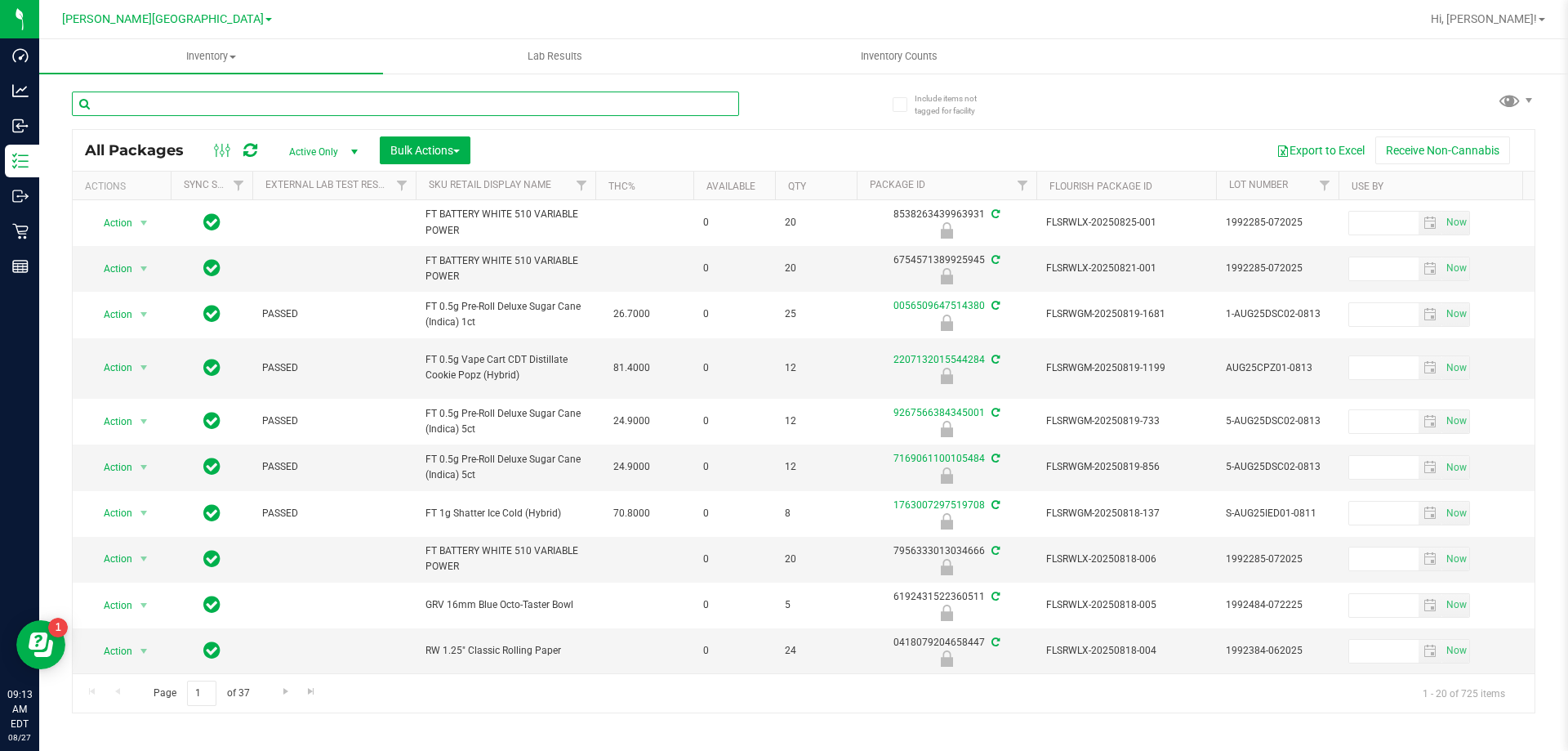
click at [182, 103] on input "text" at bounding box center [405, 104] width 667 height 25
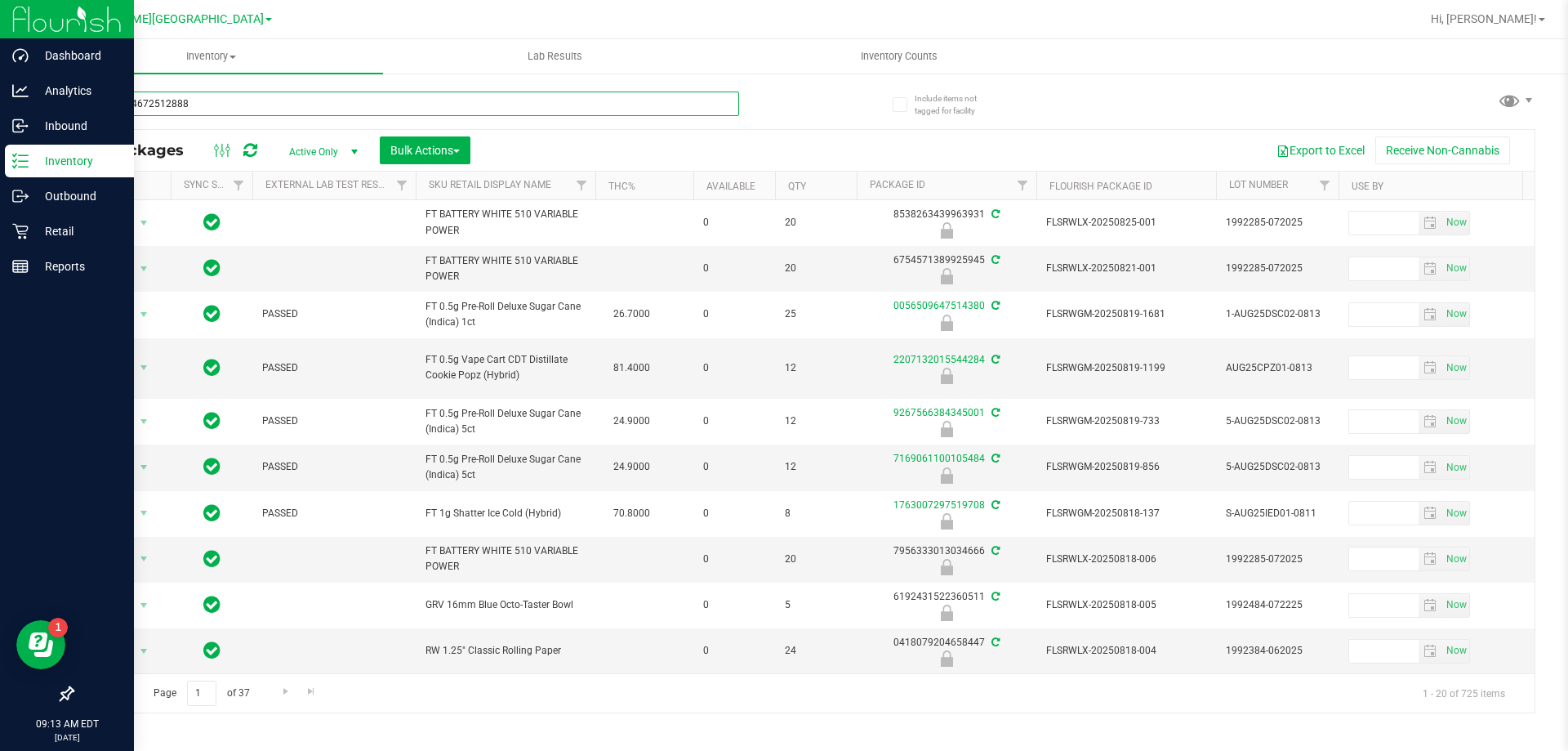
type input "4495844672512888"
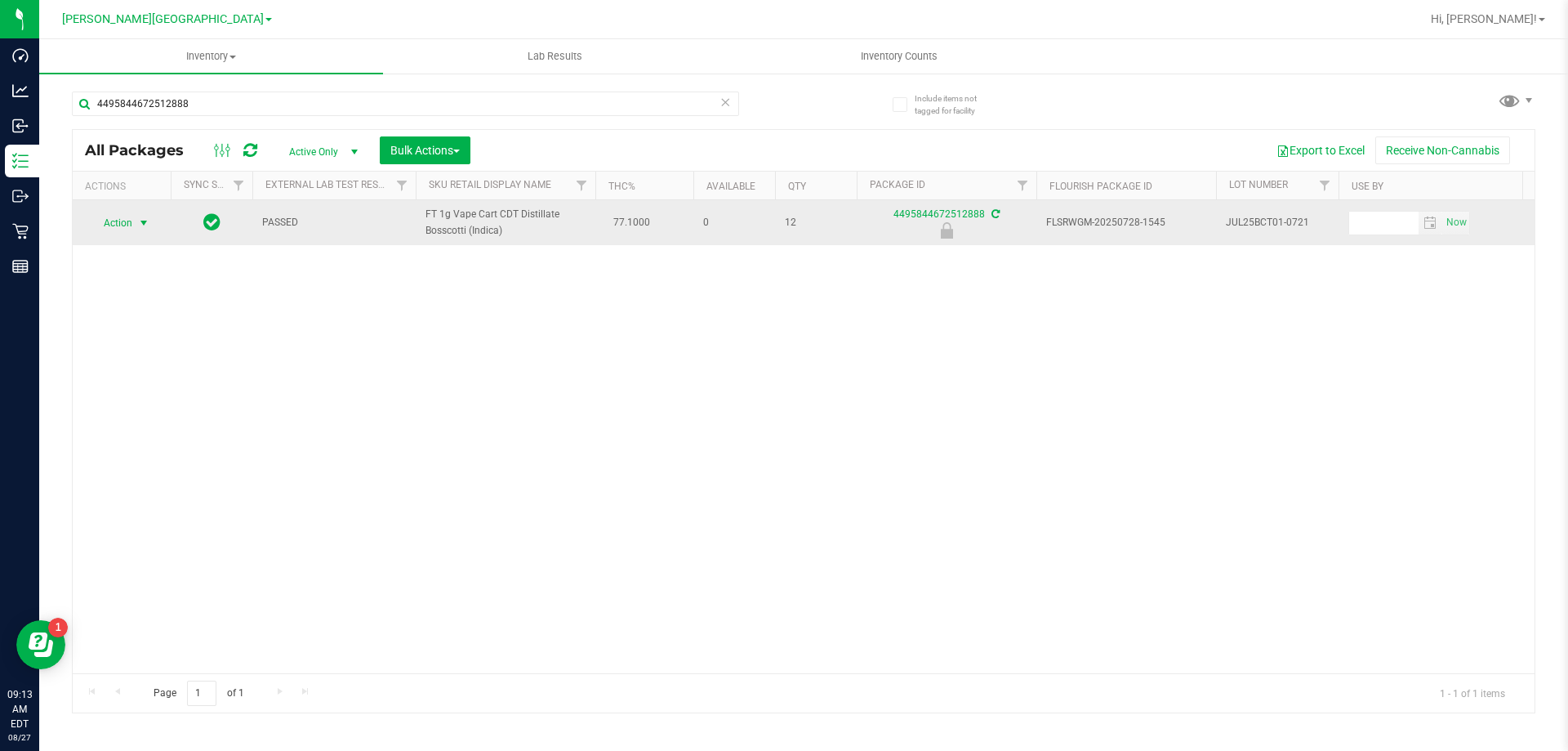
click at [134, 232] on span "select" at bounding box center [144, 222] width 20 height 23
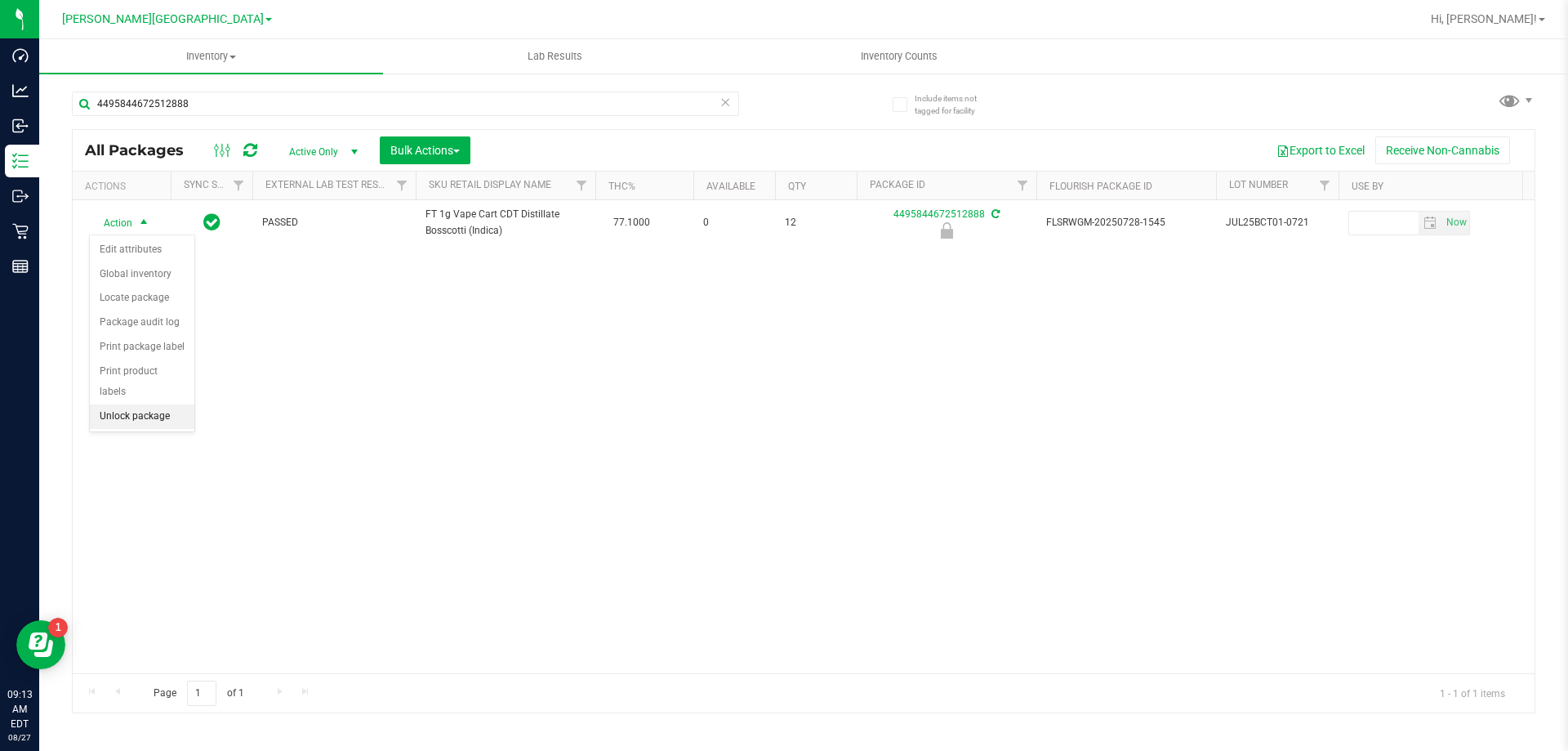
click at [145, 405] on li "Unlock package" at bounding box center [142, 416] width 105 height 25
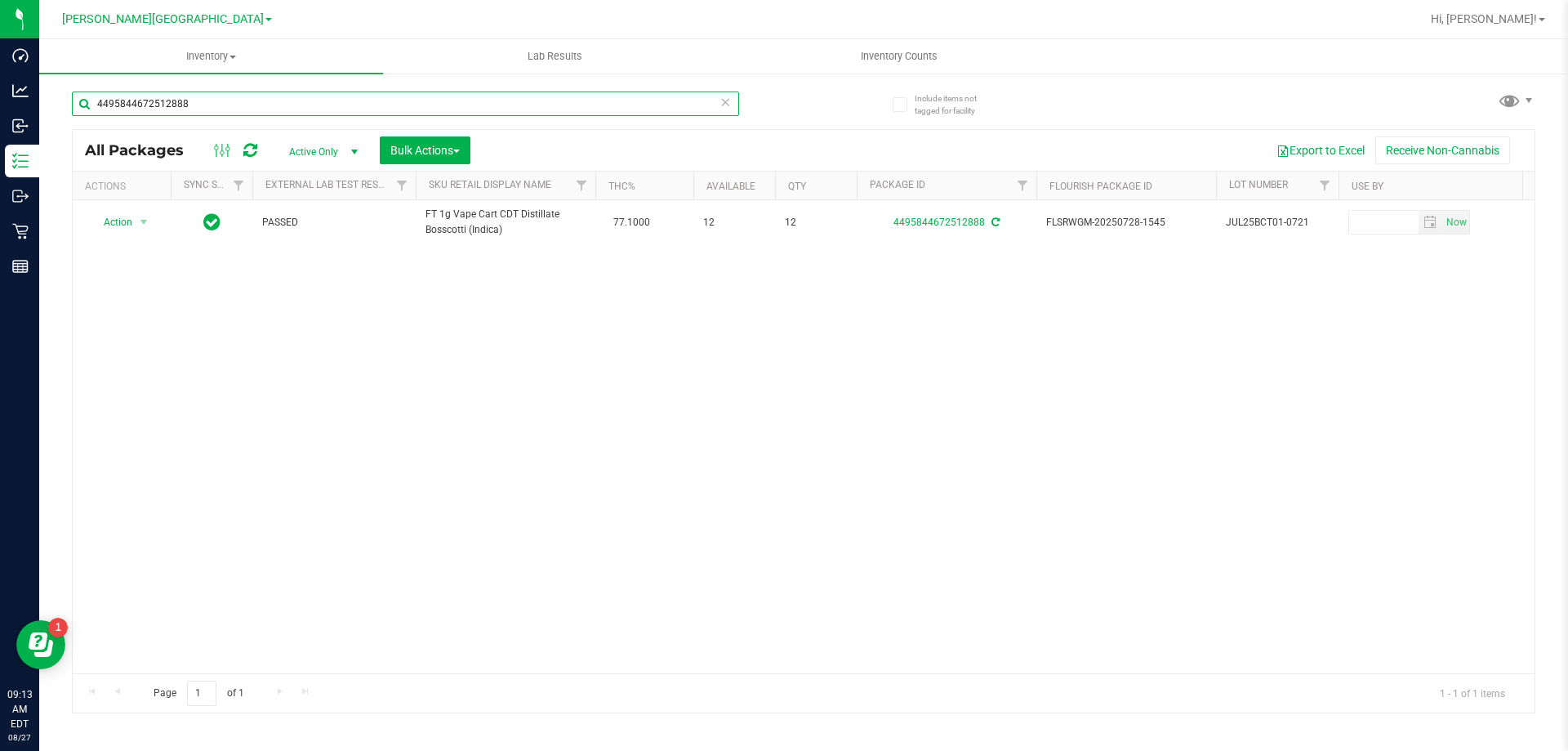
click at [224, 101] on input "4495844672512888" at bounding box center [405, 104] width 667 height 25
click at [228, 98] on input "4495844672512888" at bounding box center [405, 104] width 667 height 25
click at [221, 107] on input "4495844672512888" at bounding box center [405, 104] width 667 height 25
type input "5426216972507239"
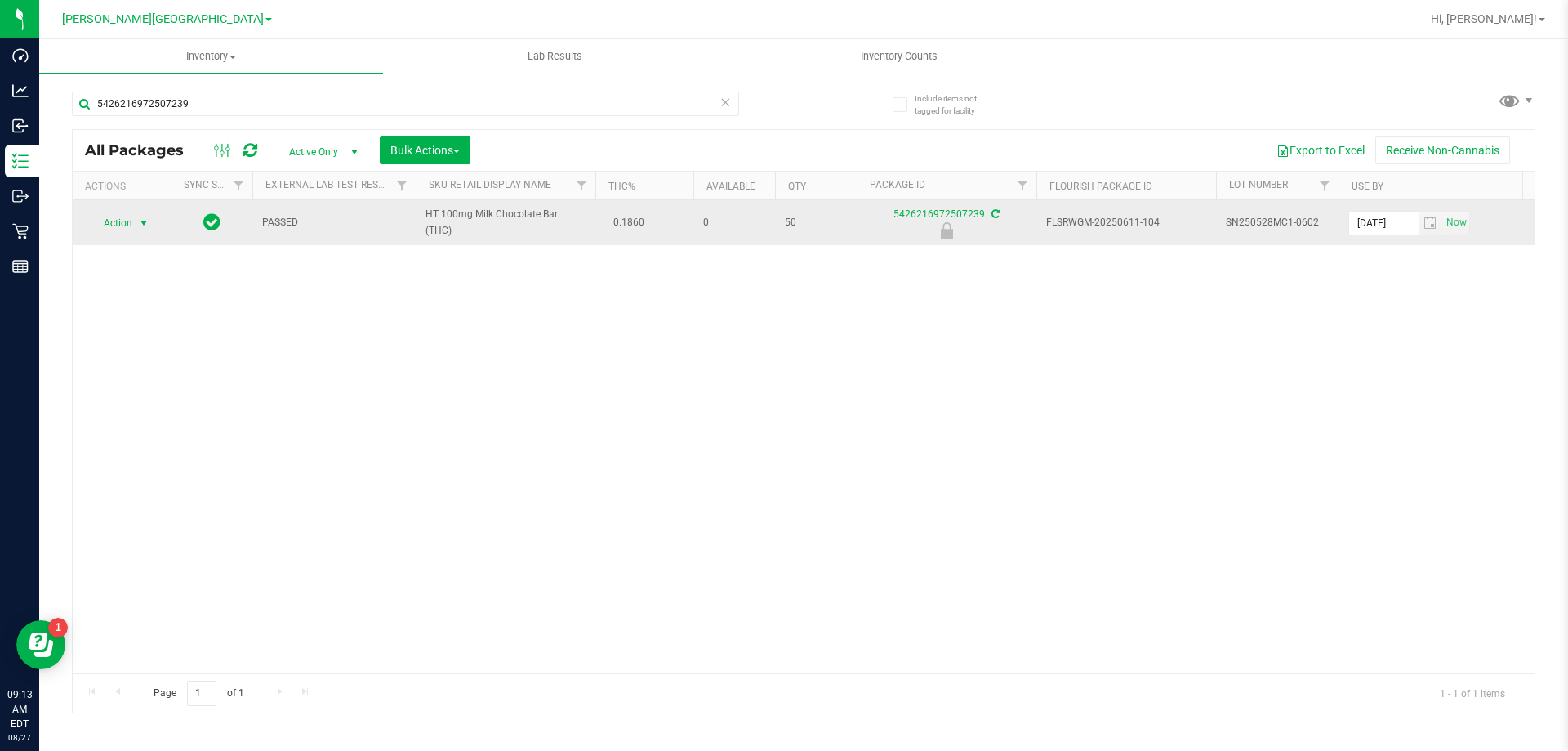
click at [141, 228] on span "select" at bounding box center [143, 223] width 13 height 13
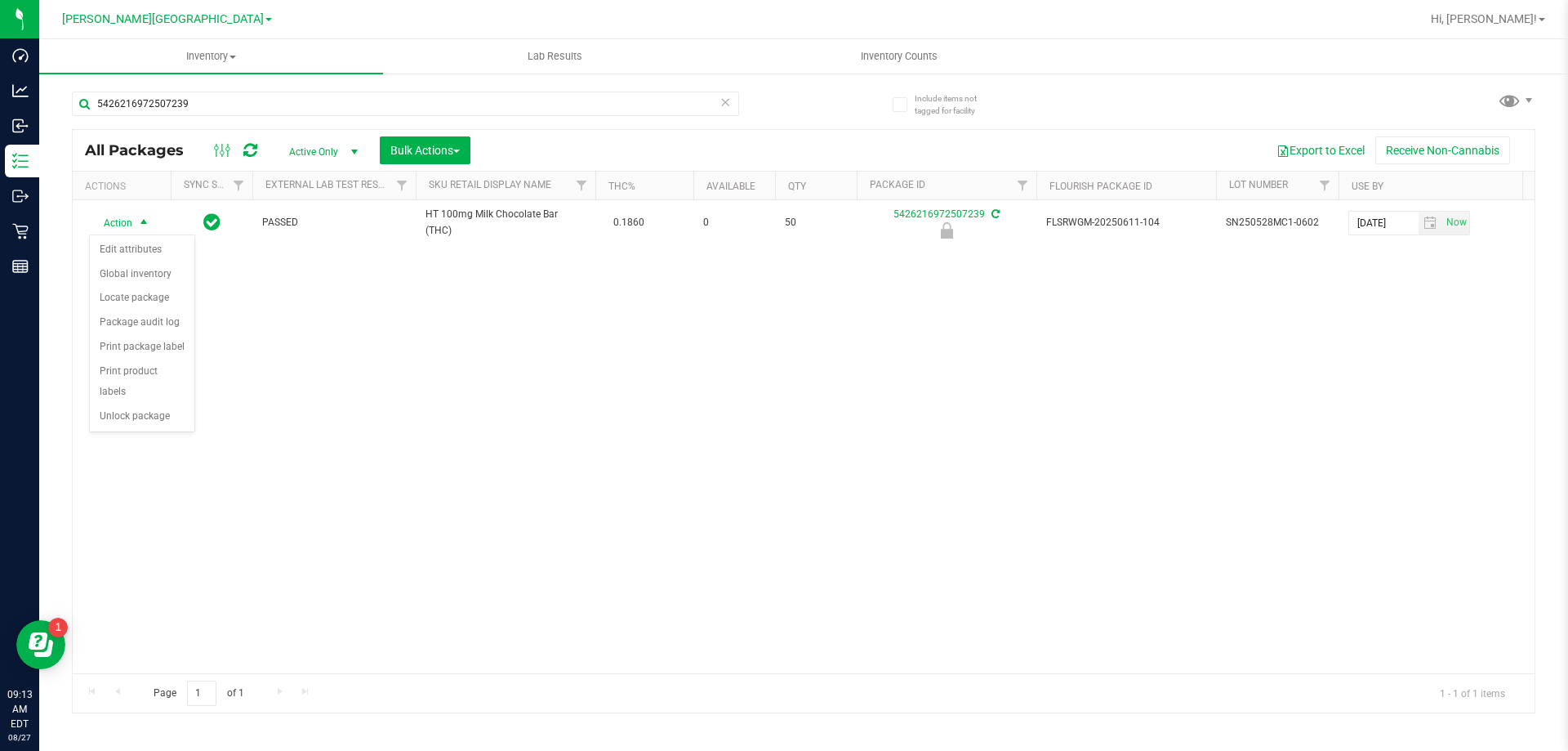
click at [152, 409] on div "Action Edit attributes Global inventory Locate package Package audit log Print …" at bounding box center [142, 333] width 106 height 198
click at [147, 404] on li "Unlock package" at bounding box center [142, 416] width 105 height 25
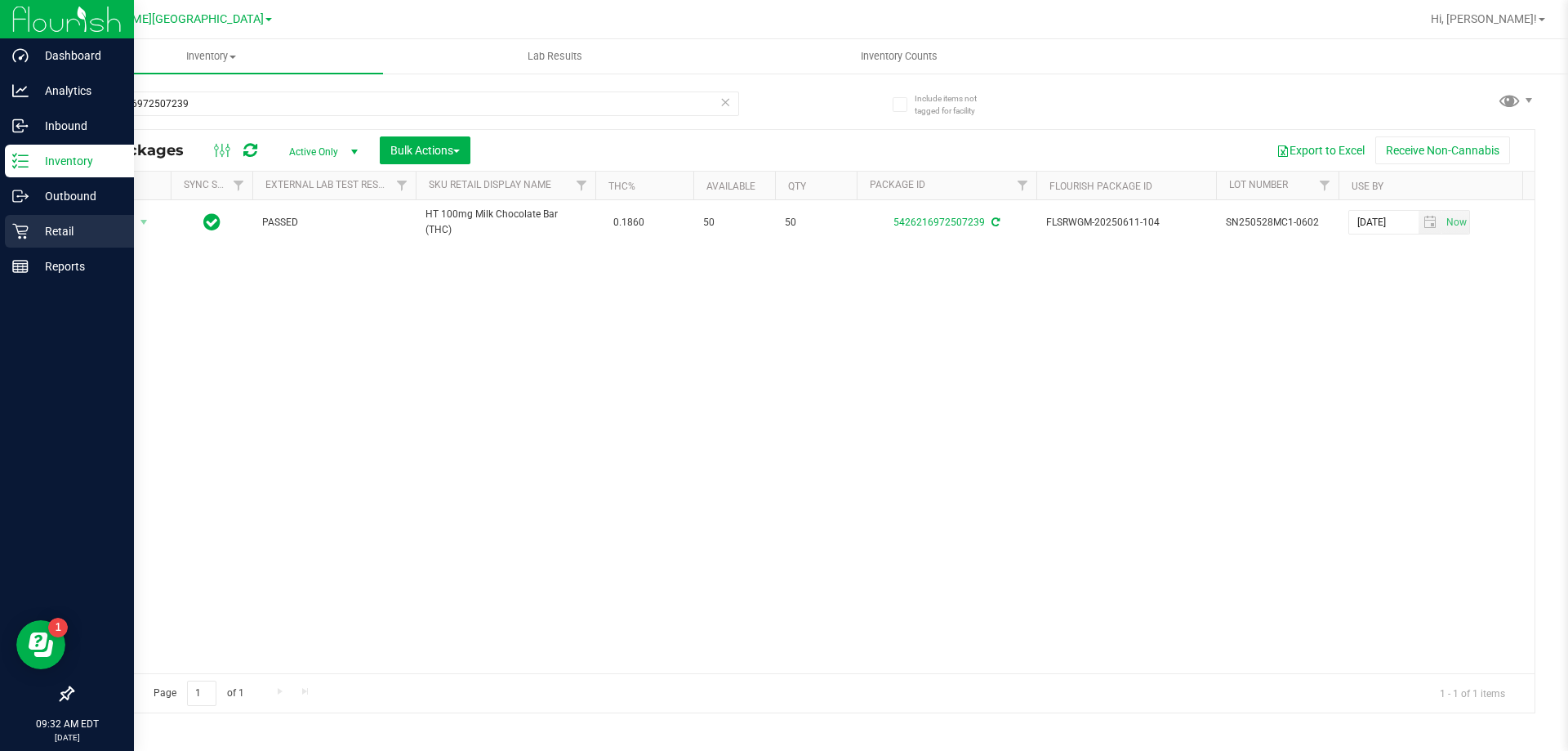
click at [65, 235] on p "Retail" at bounding box center [77, 230] width 98 height 19
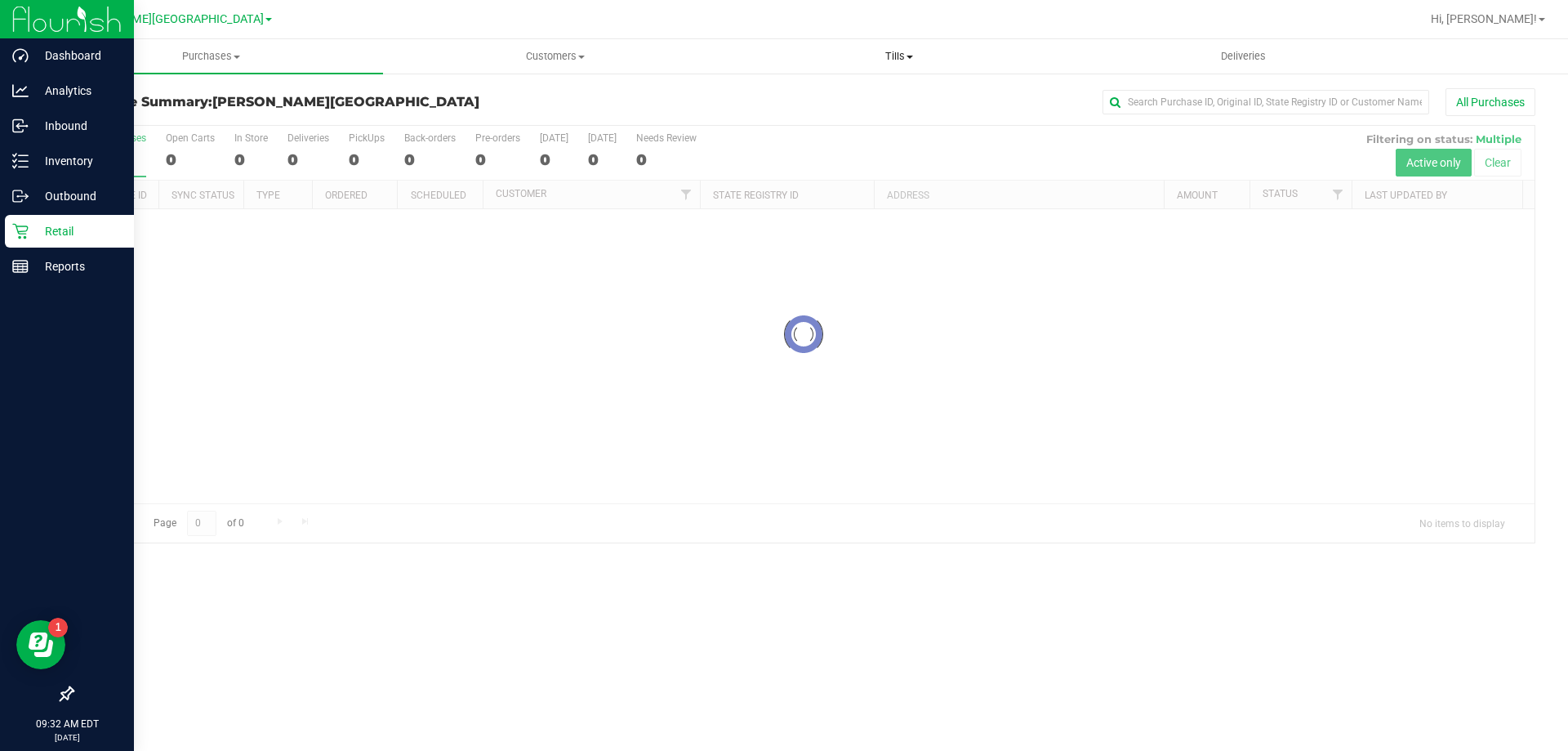
click at [910, 56] on span at bounding box center [910, 58] width 6 height 4
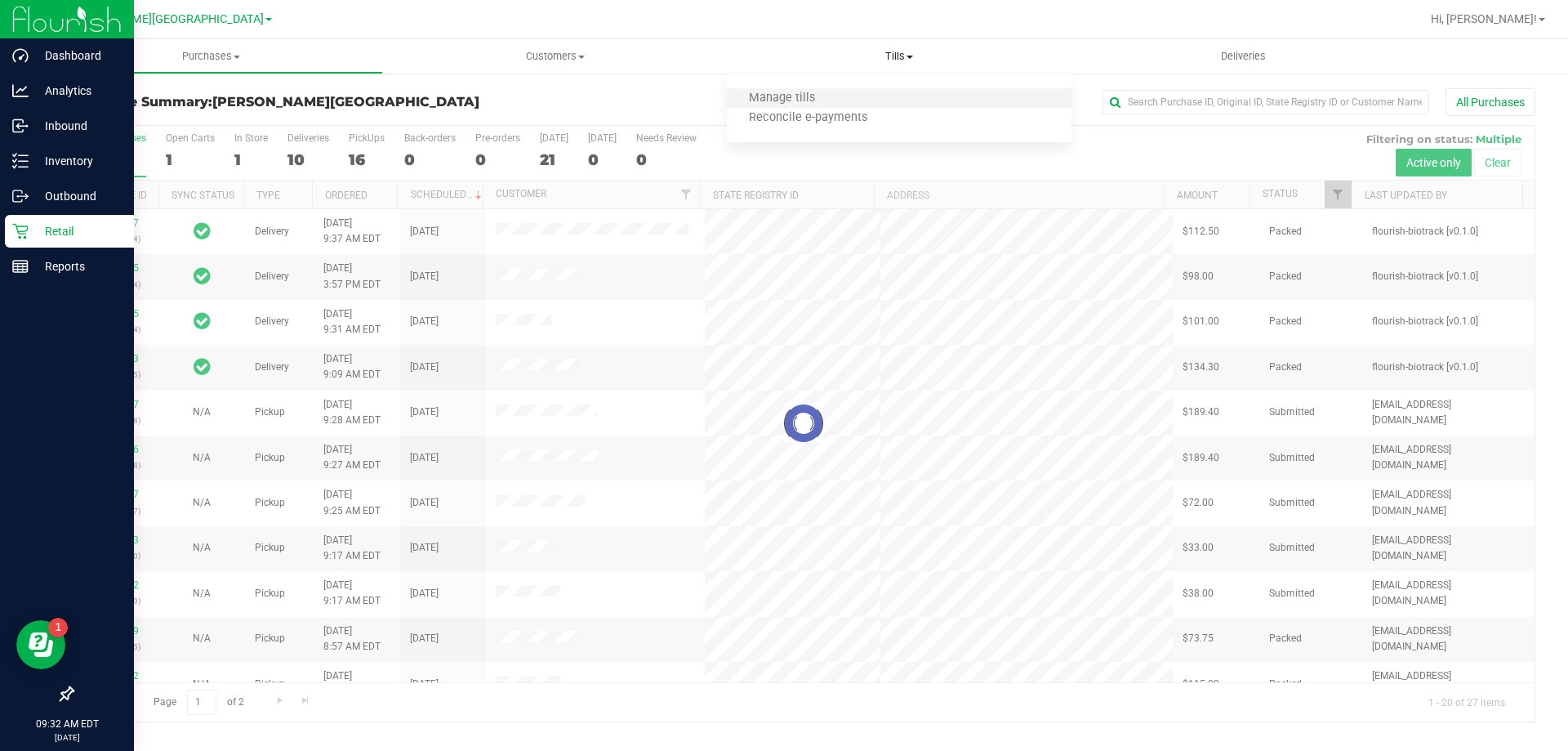
click at [872, 100] on li "Manage tills" at bounding box center [899, 98] width 344 height 19
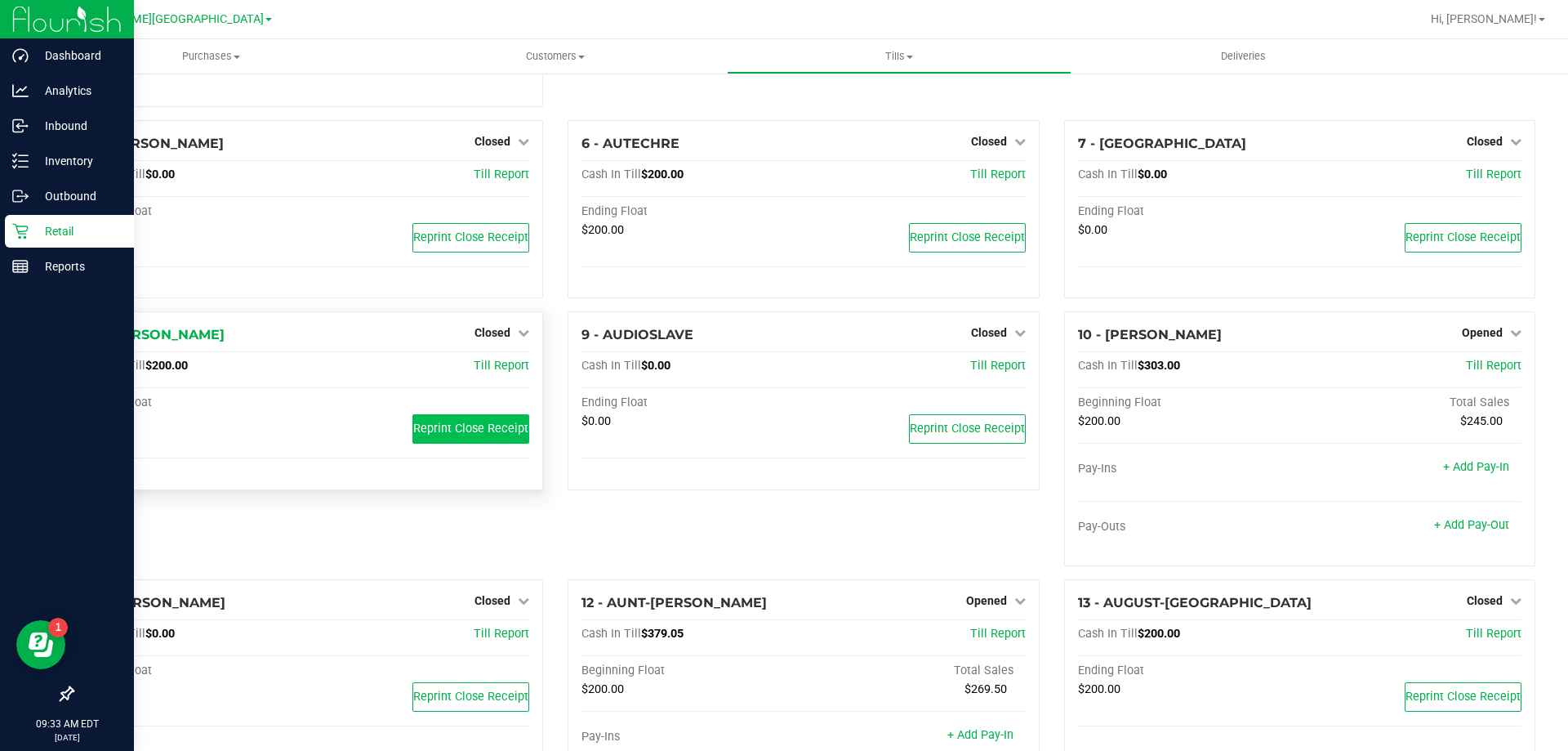
scroll to position [242, 0]
click at [493, 332] on span "Closed" at bounding box center [492, 334] width 36 height 13
click at [495, 368] on link "Open Till" at bounding box center [492, 368] width 43 height 13
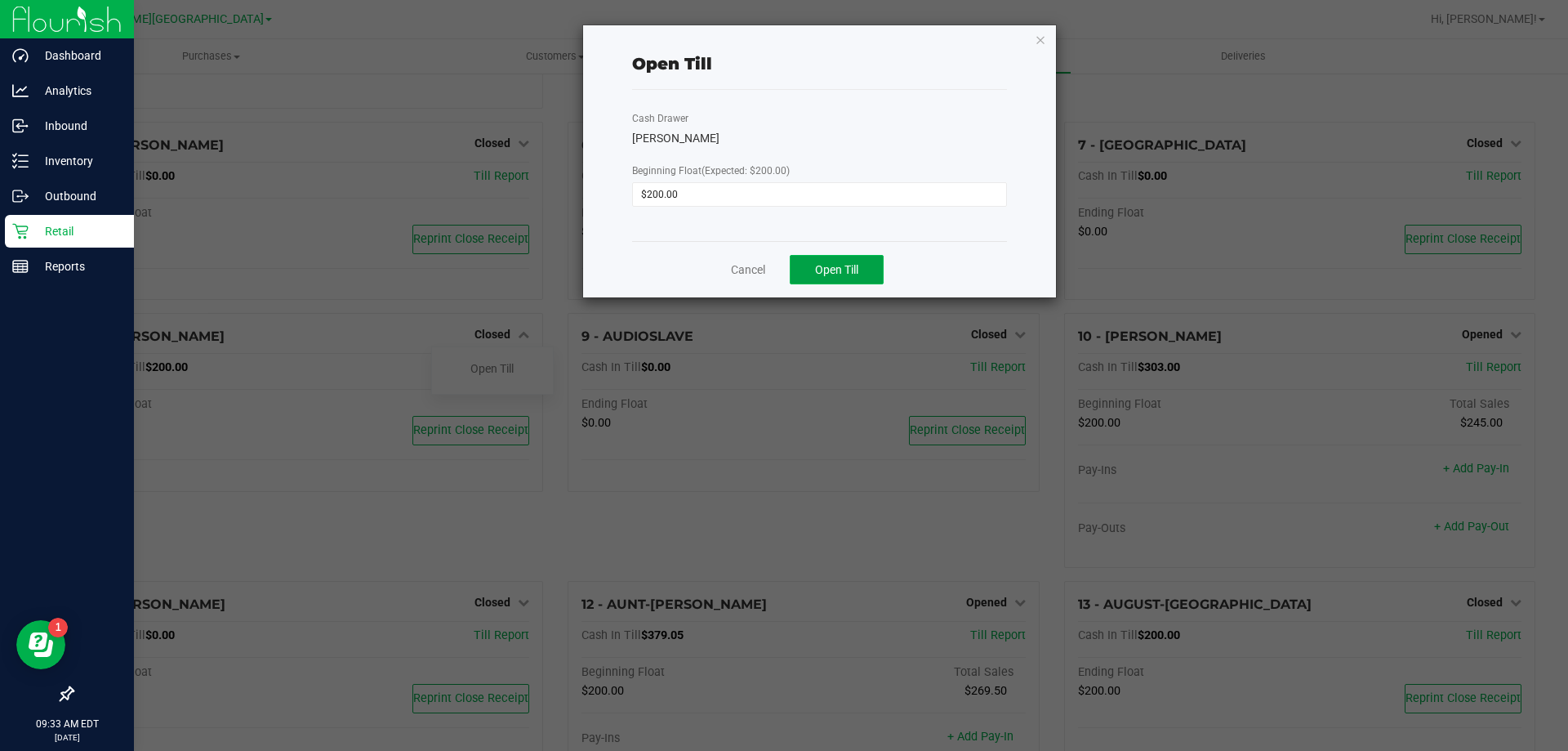
click at [863, 261] on button "Open Till" at bounding box center [836, 270] width 94 height 29
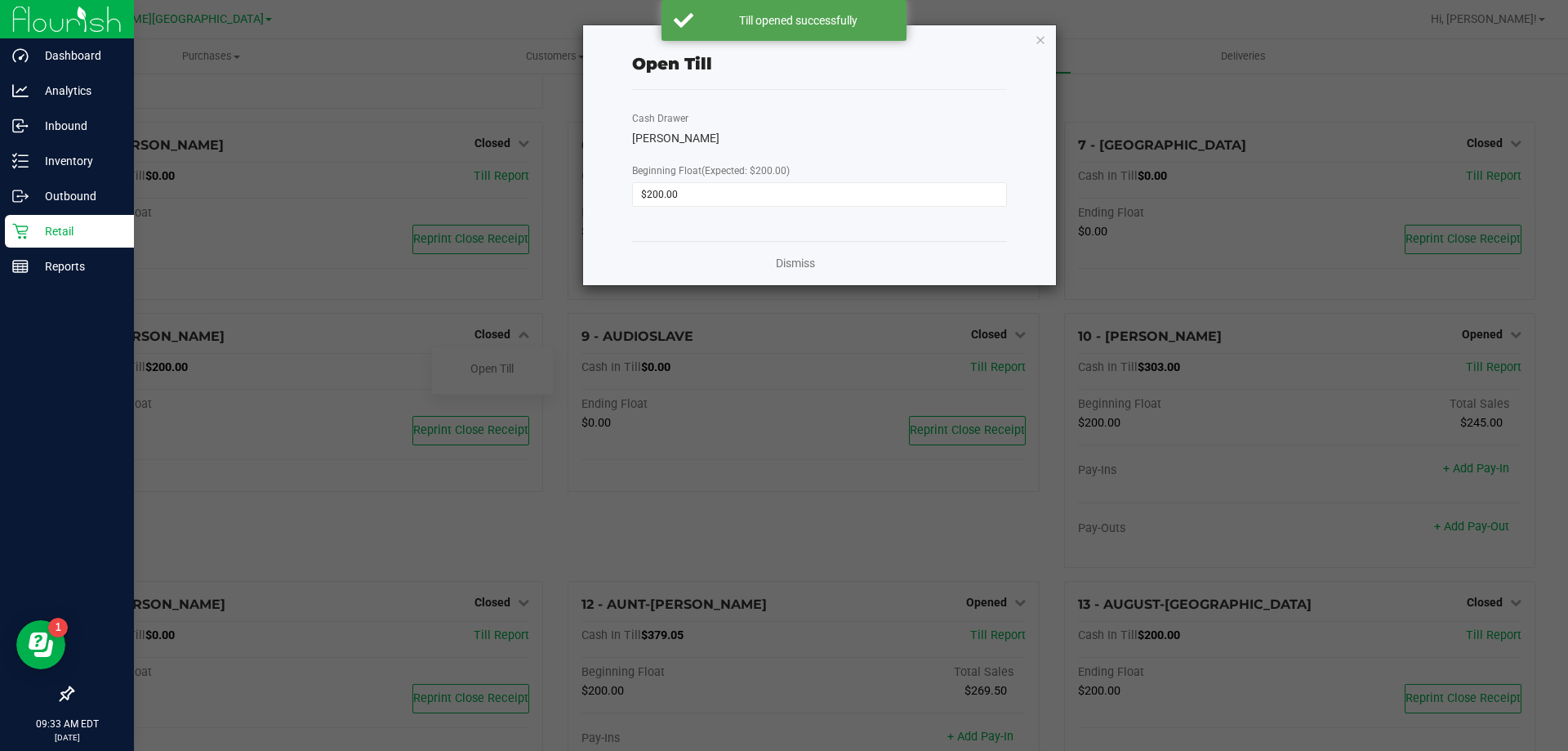
click at [774, 263] on div "Dismiss" at bounding box center [820, 263] width 375 height 44
click at [790, 274] on div "Dismiss" at bounding box center [820, 263] width 375 height 44
click at [788, 264] on link "Dismiss" at bounding box center [795, 263] width 39 height 17
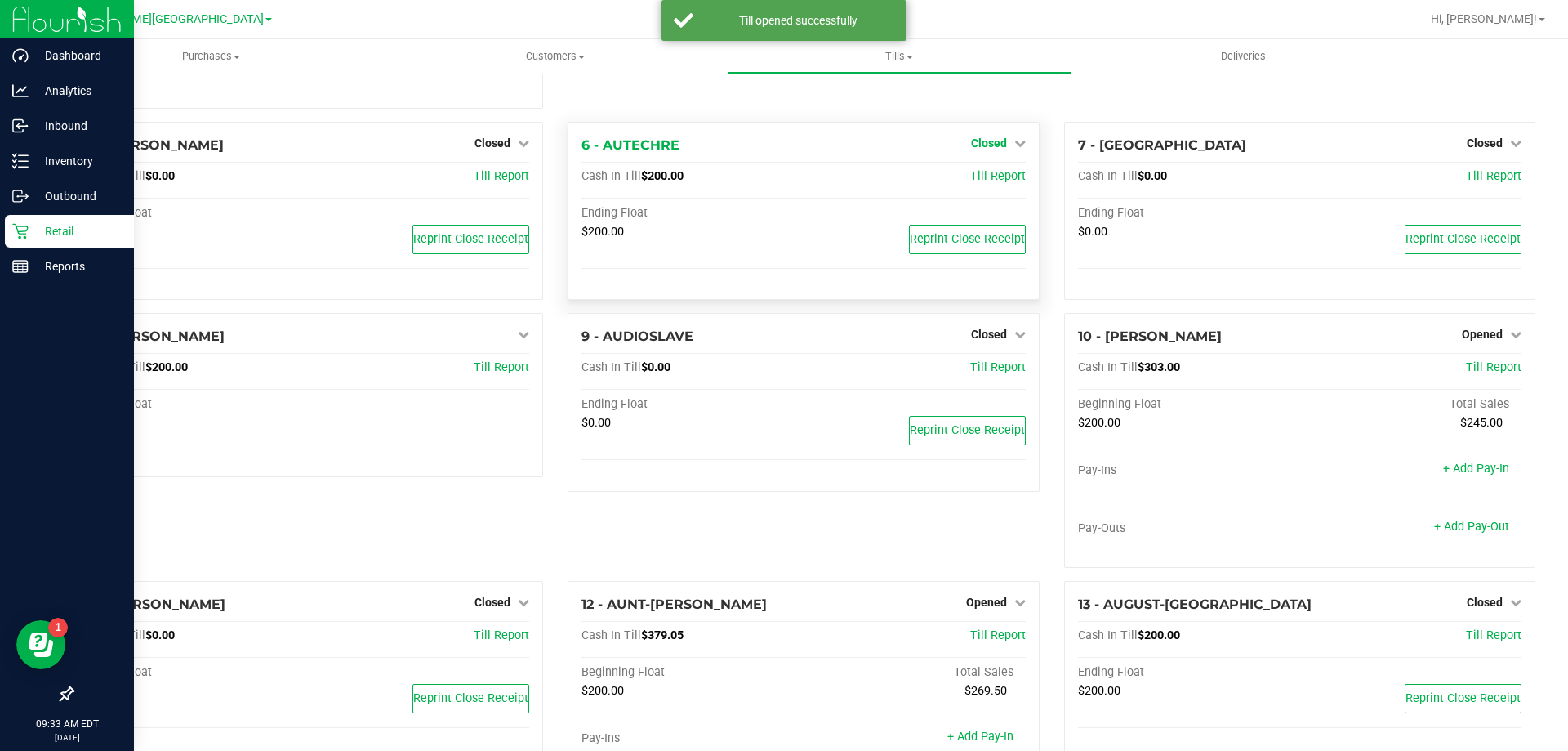
click at [977, 147] on span "Closed" at bounding box center [989, 143] width 36 height 13
click at [968, 183] on link "Open Till" at bounding box center [989, 176] width 43 height 13
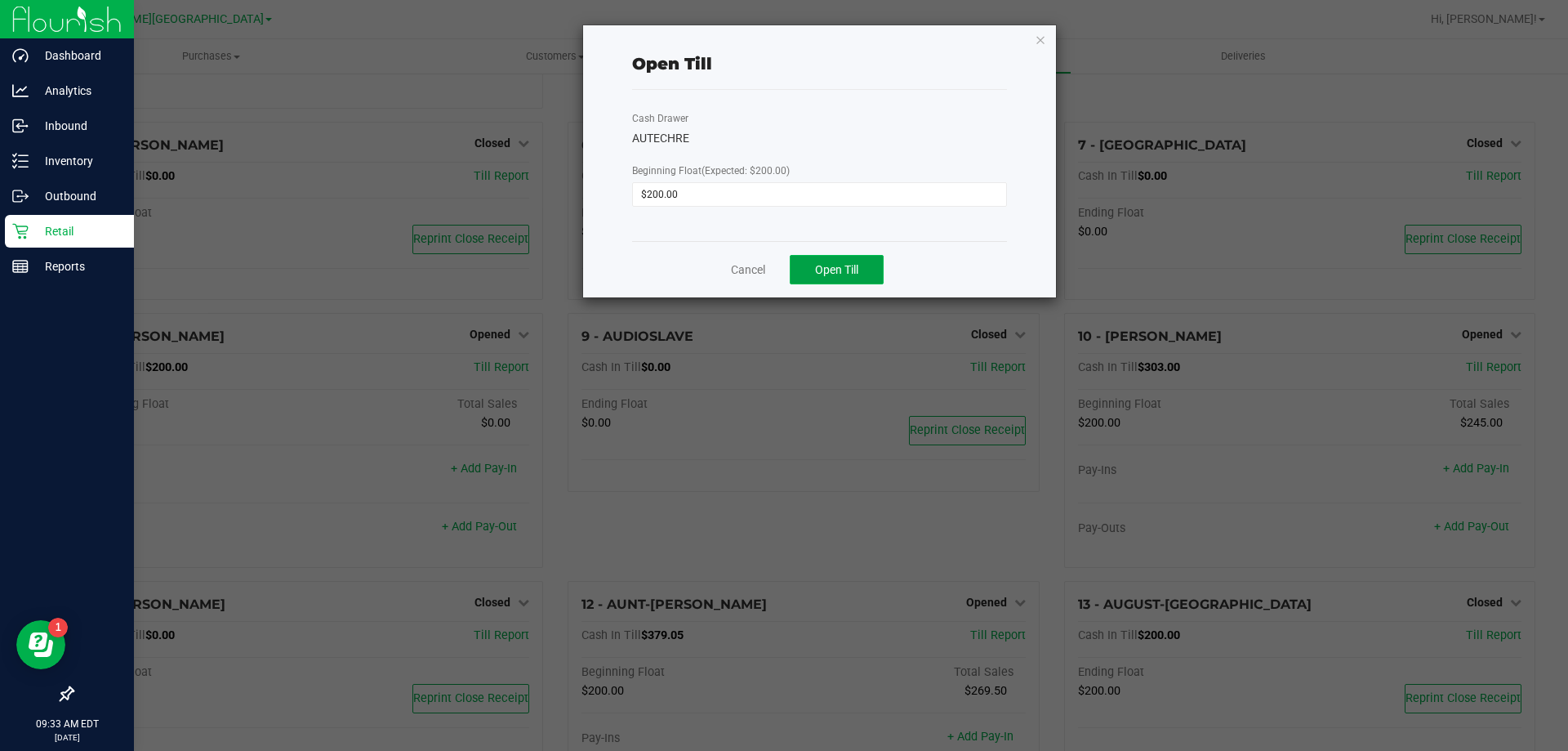
click at [819, 258] on button "Open Till" at bounding box center [836, 270] width 94 height 29
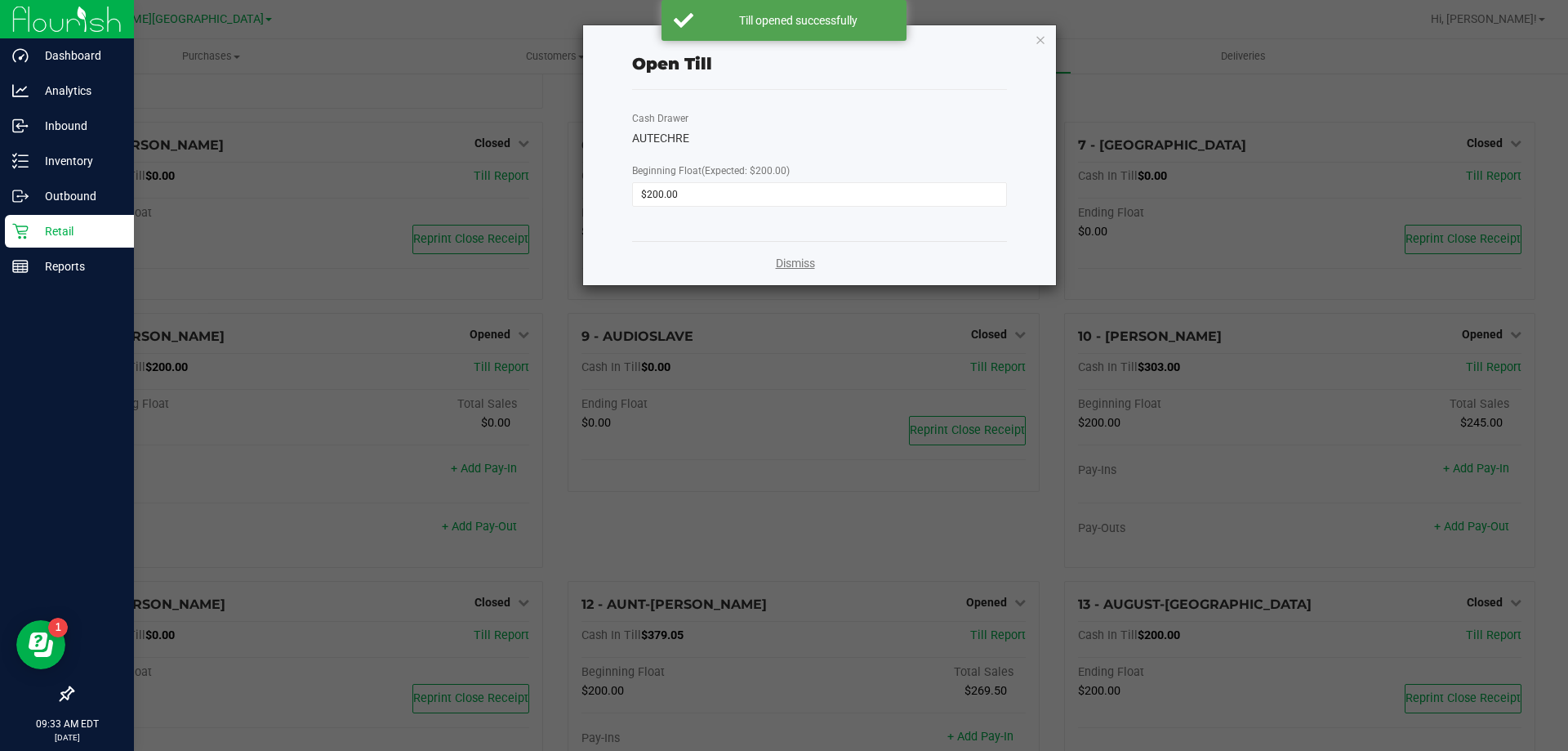
click at [809, 264] on link "Dismiss" at bounding box center [795, 263] width 39 height 17
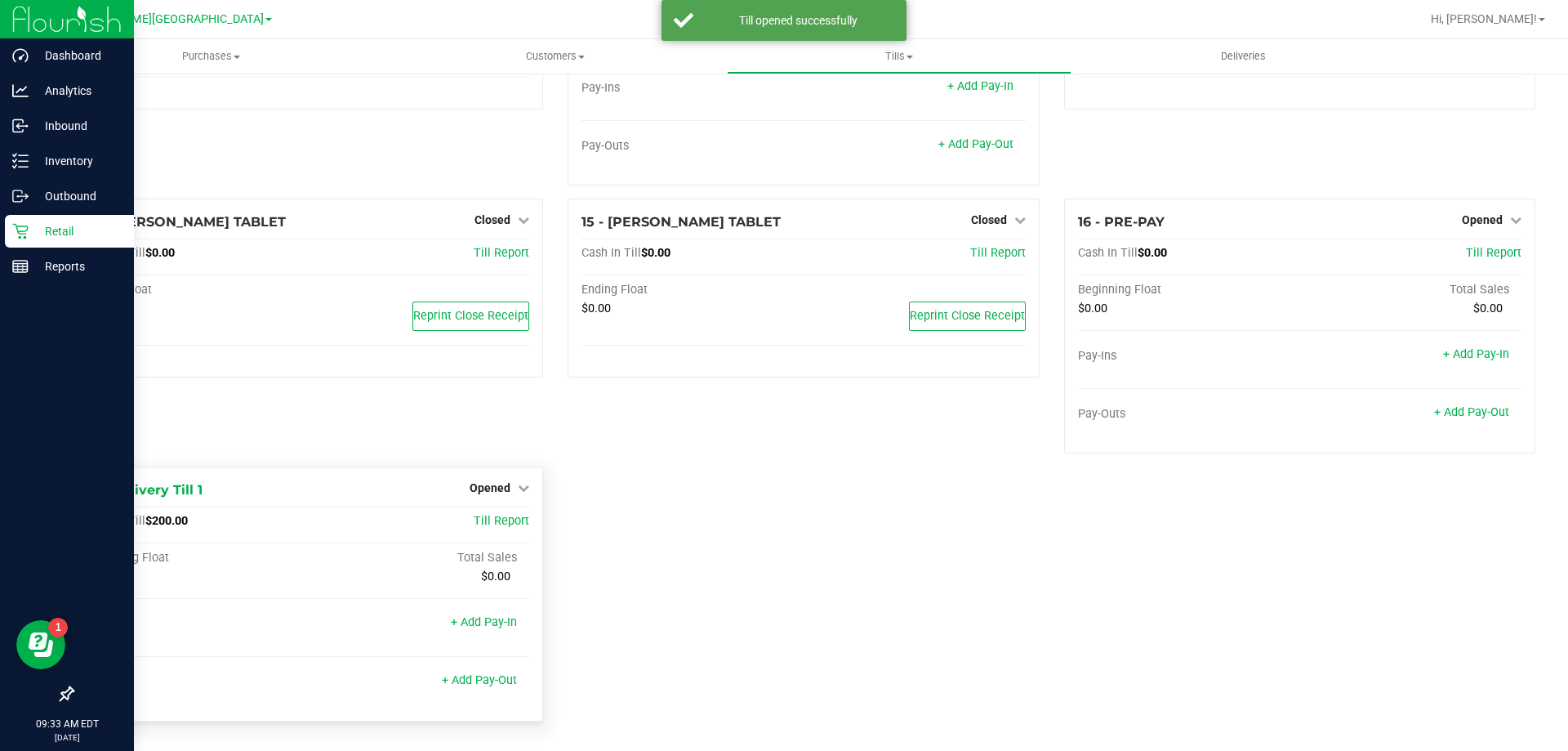
scroll to position [973, 0]
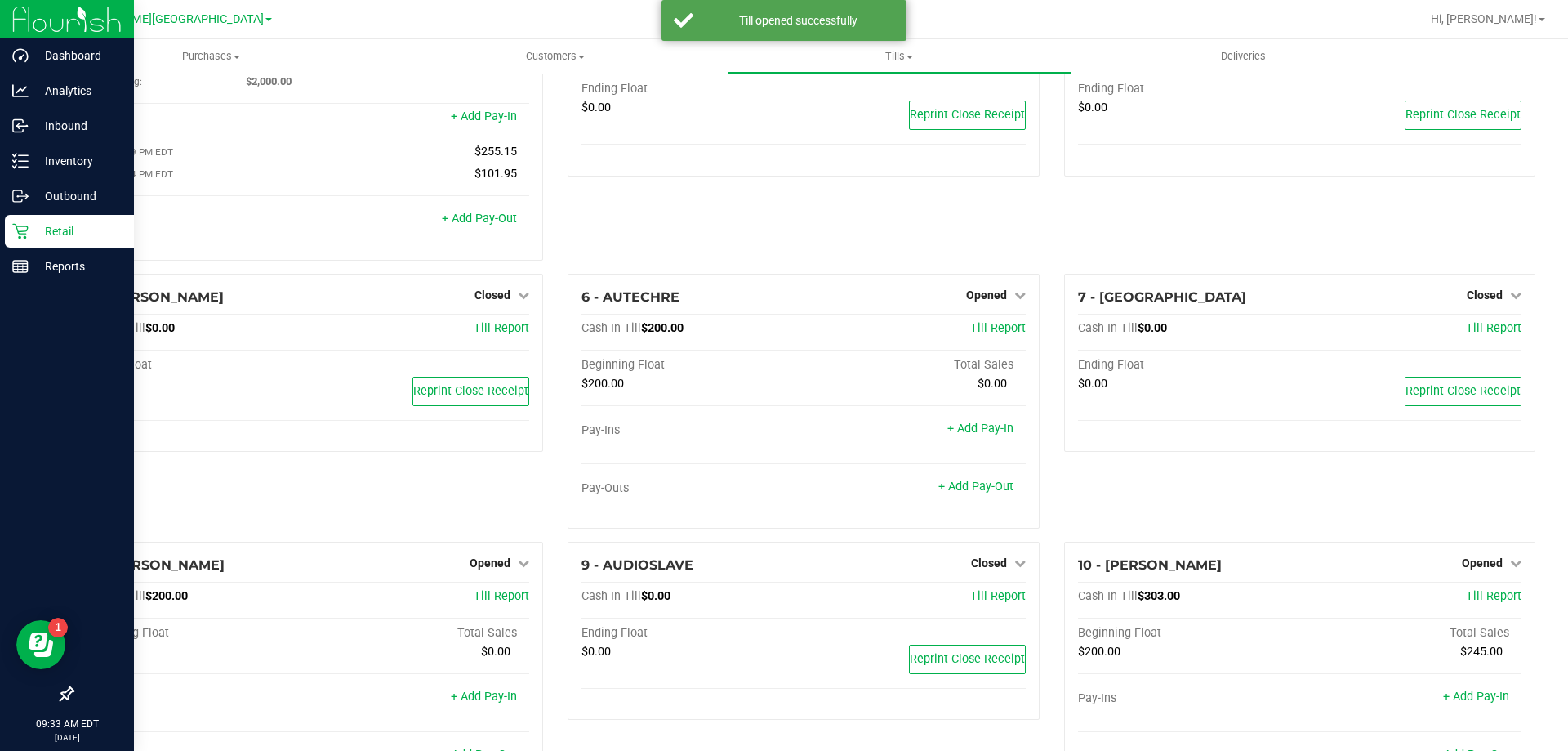
scroll to position [0, 0]
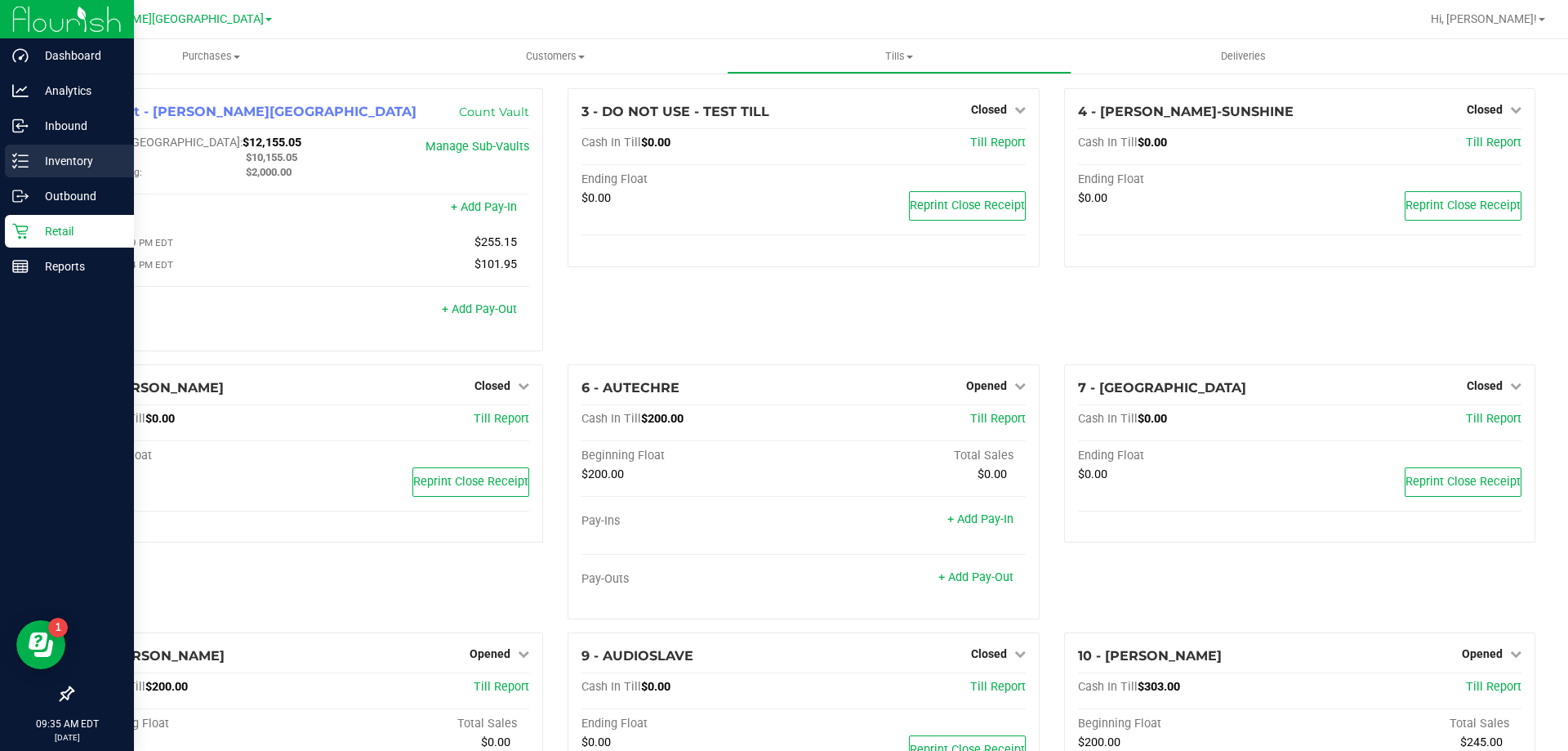
click at [17, 169] on div "Inventory" at bounding box center [69, 161] width 129 height 33
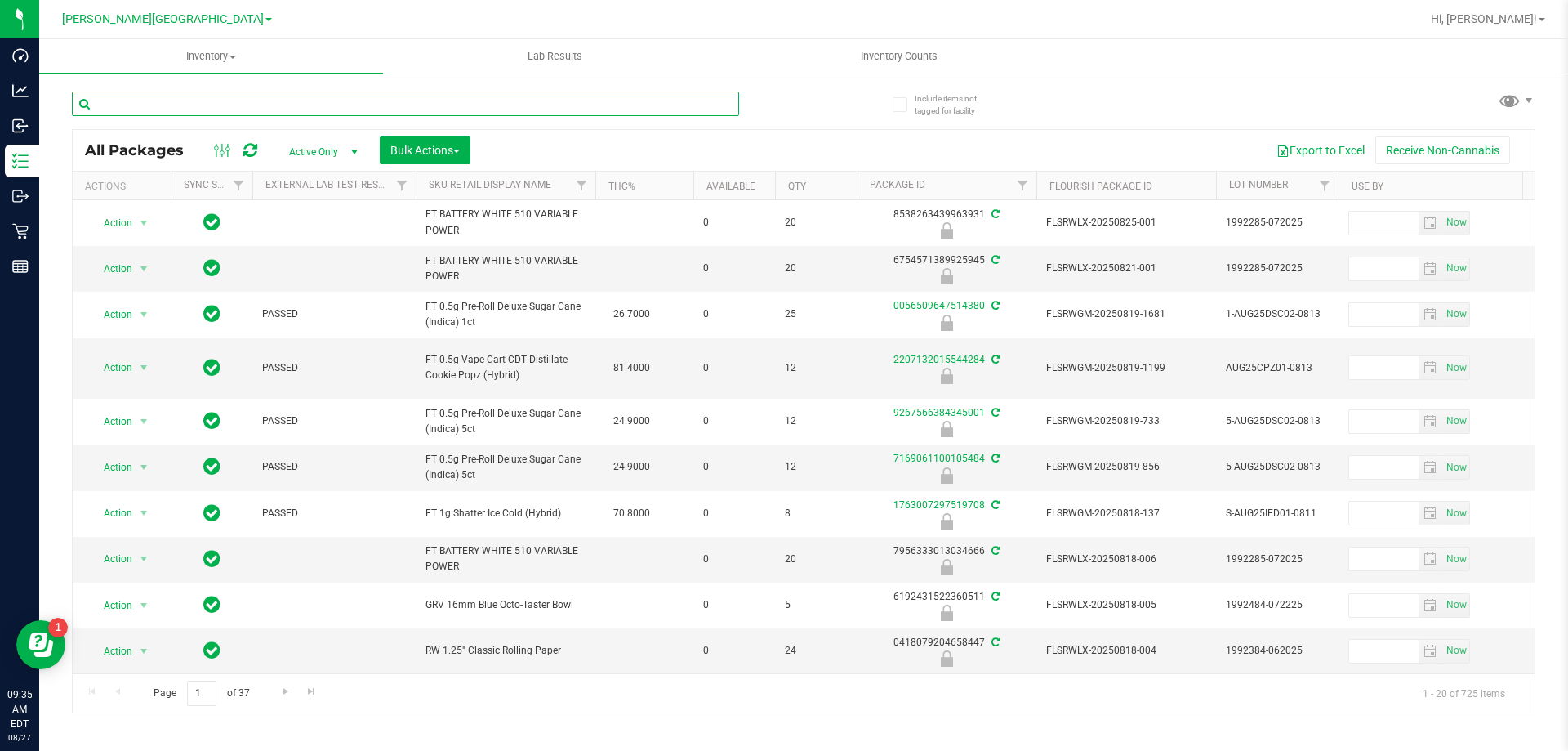
click at [326, 111] on input "text" at bounding box center [405, 104] width 667 height 25
type input "arz"
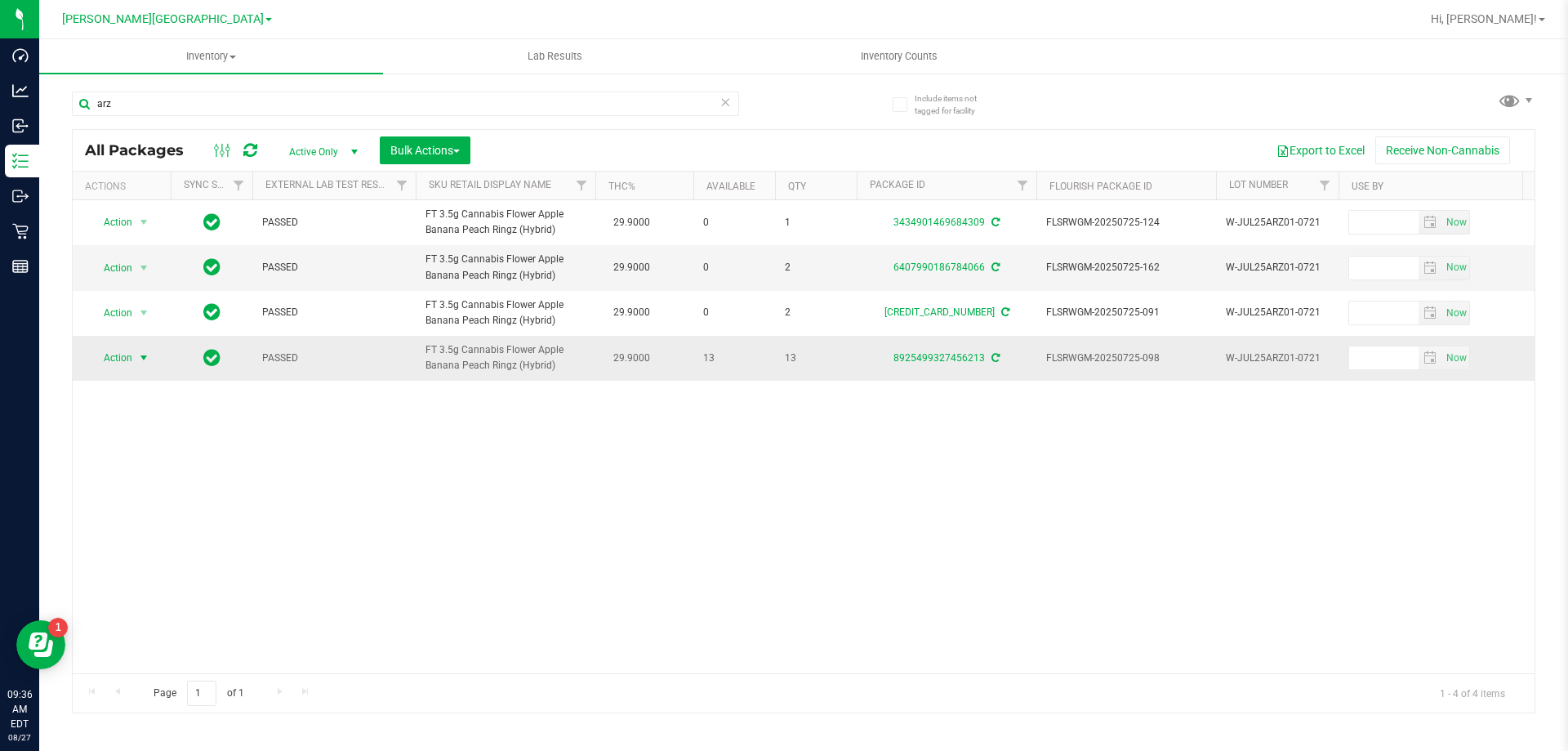
click at [139, 359] on span "select" at bounding box center [143, 358] width 13 height 13
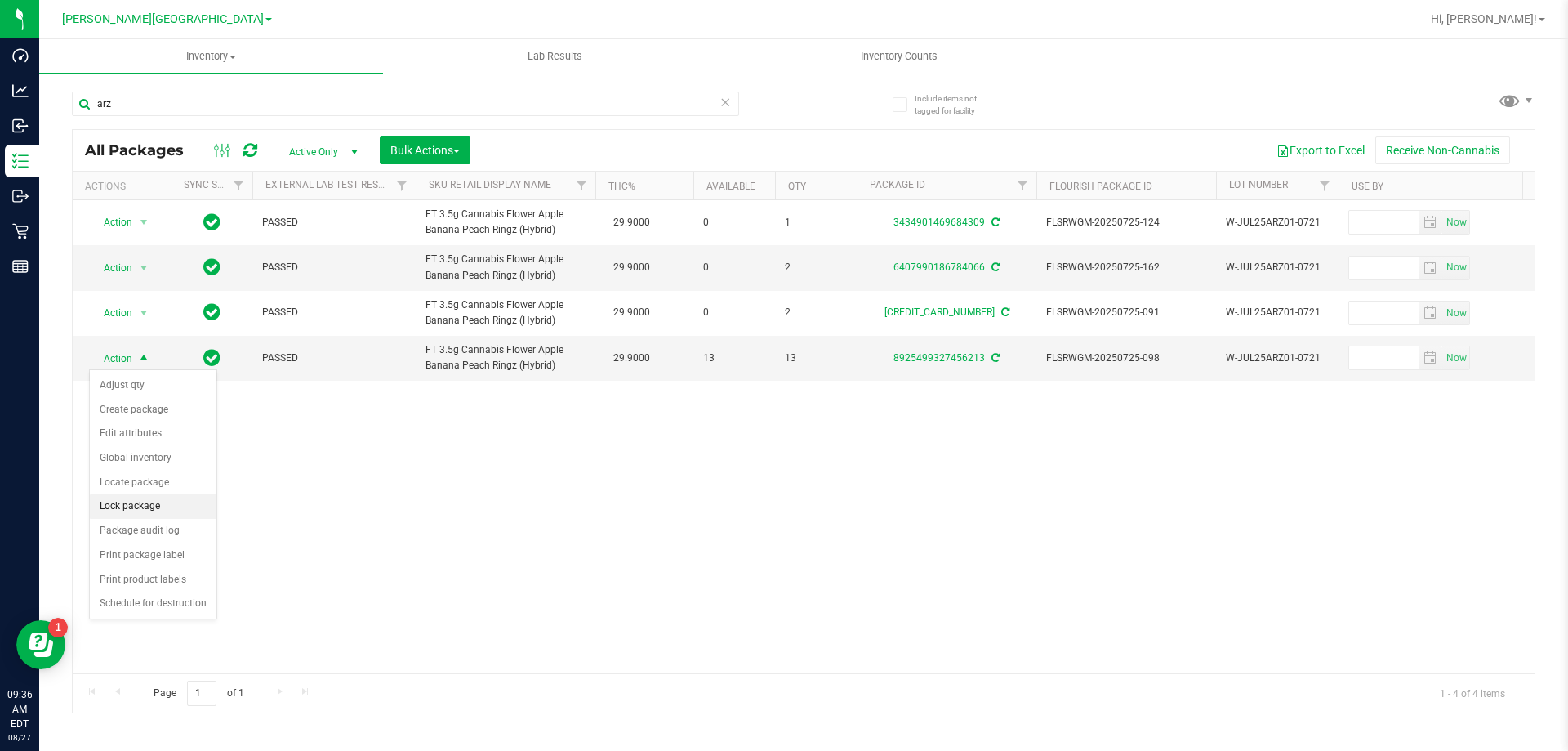
click at [125, 502] on li "Lock package" at bounding box center [153, 506] width 127 height 25
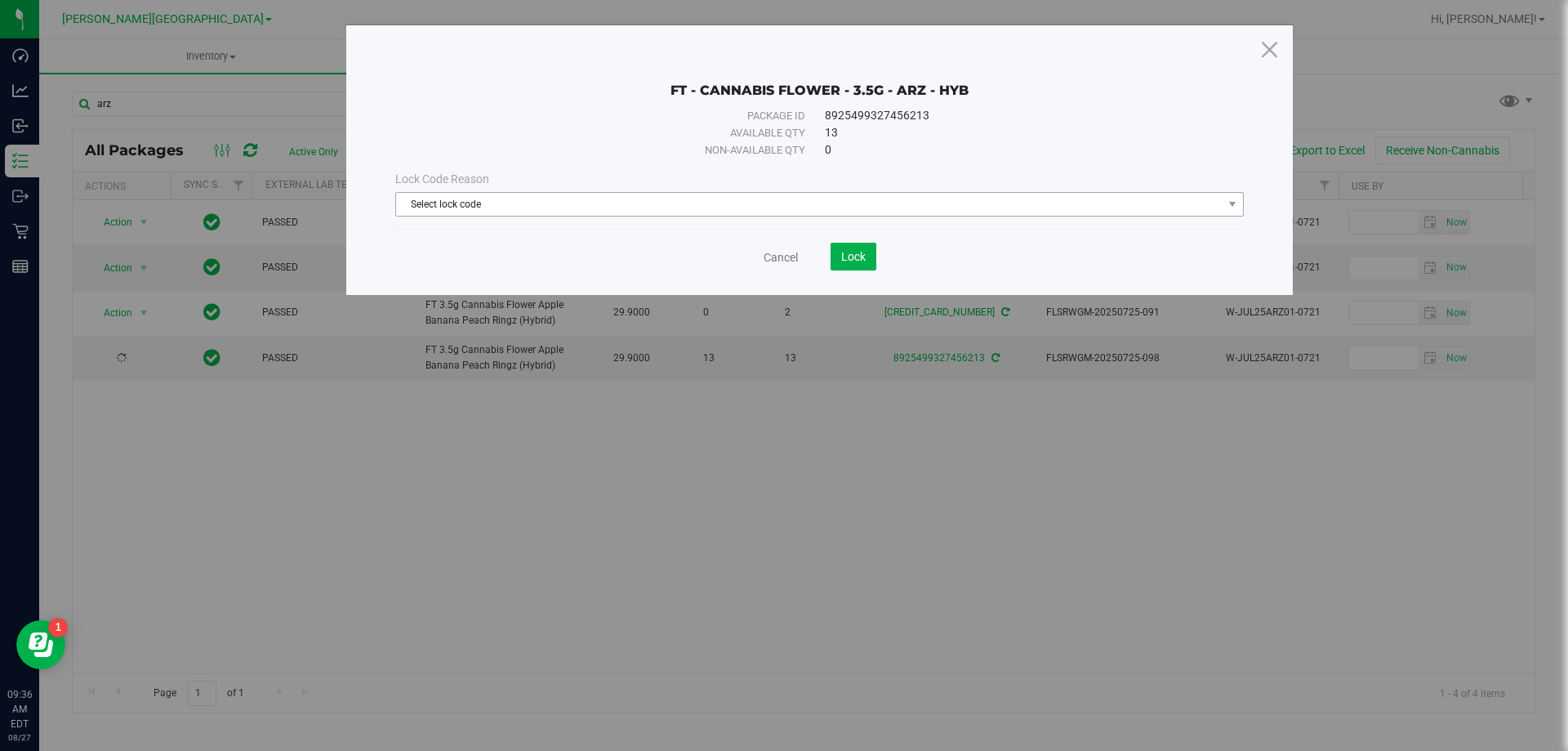
click at [466, 211] on span "Select lock code" at bounding box center [810, 204] width 826 height 23
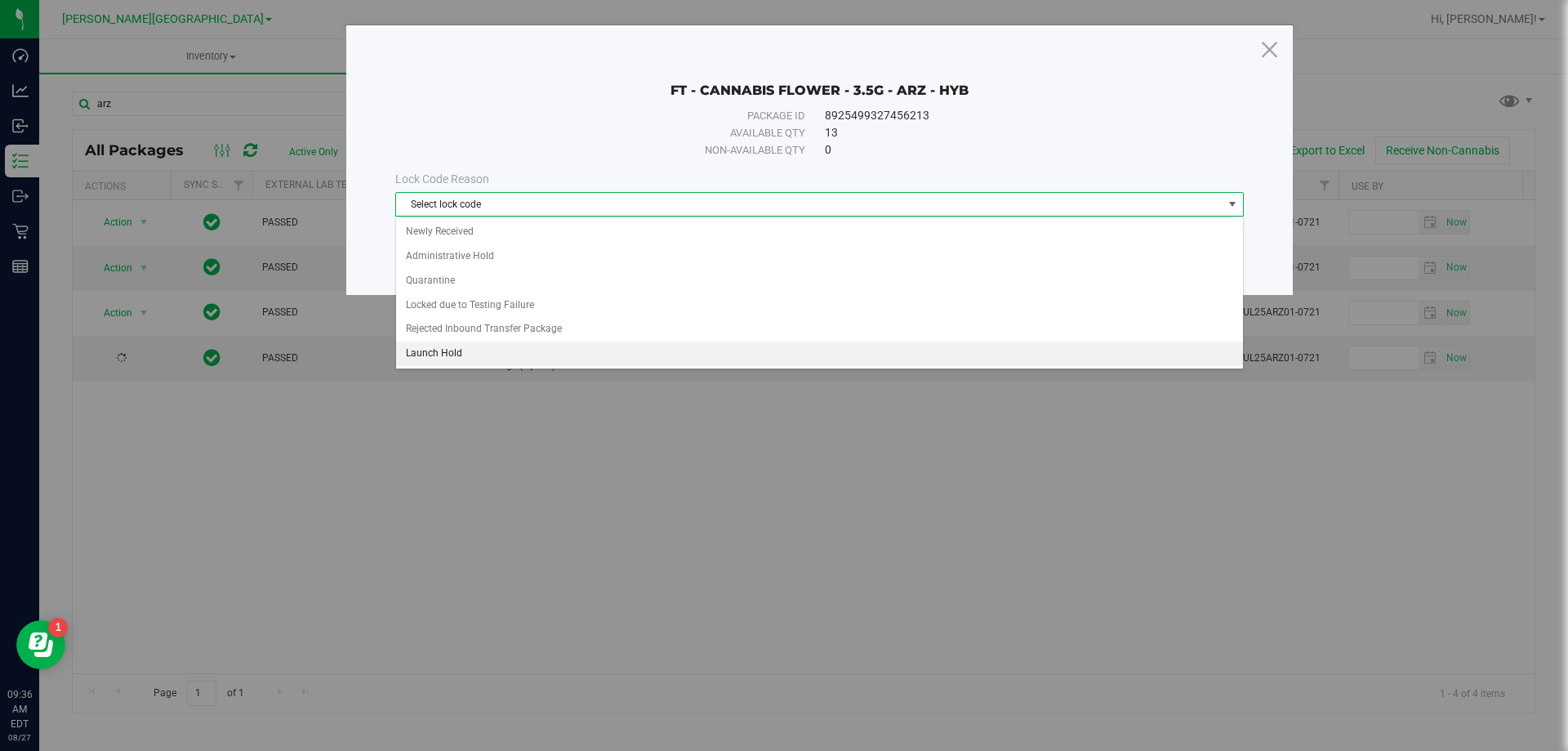
click at [447, 353] on li "Launch Hold" at bounding box center [820, 353] width 847 height 25
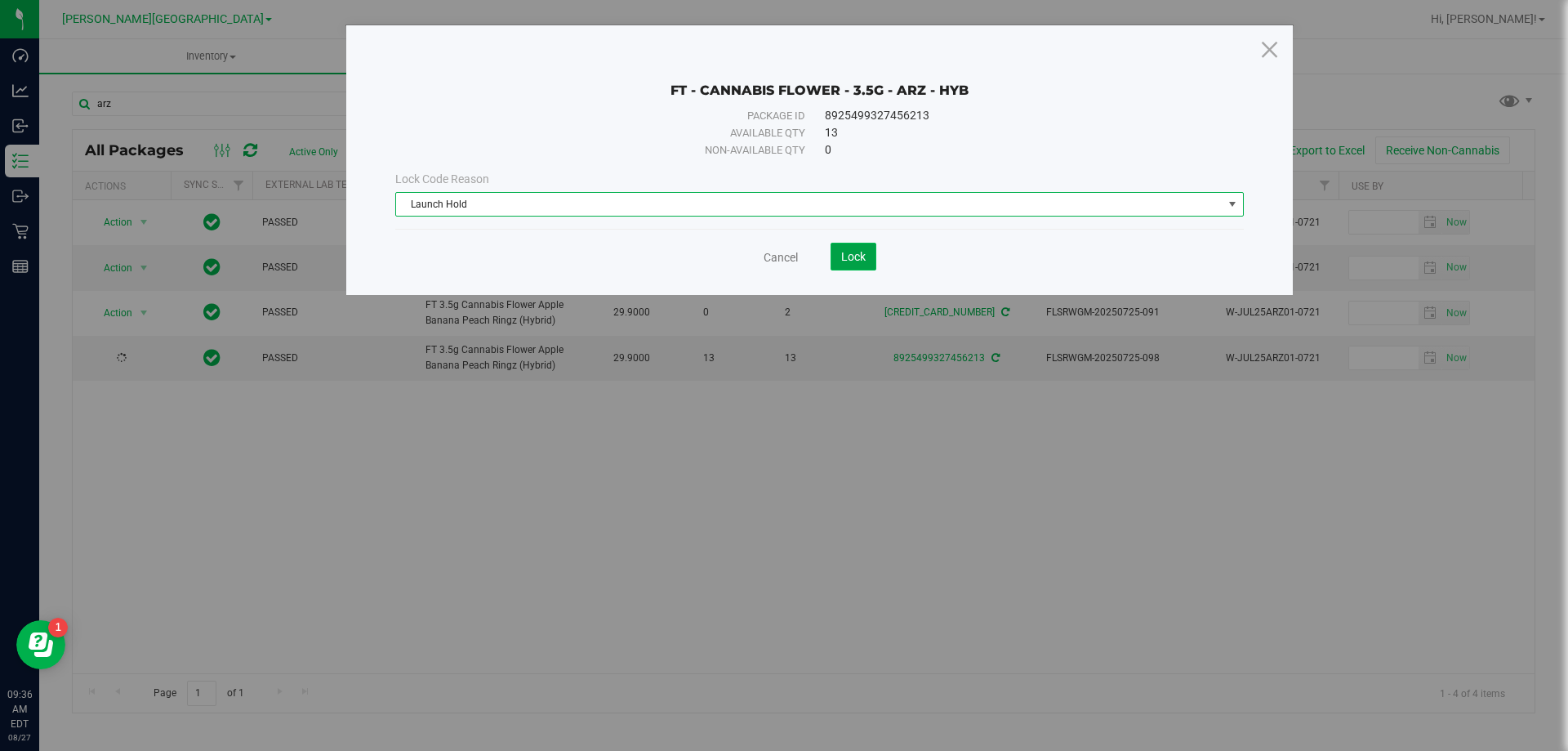
click at [853, 270] on button "Lock" at bounding box center [854, 256] width 46 height 28
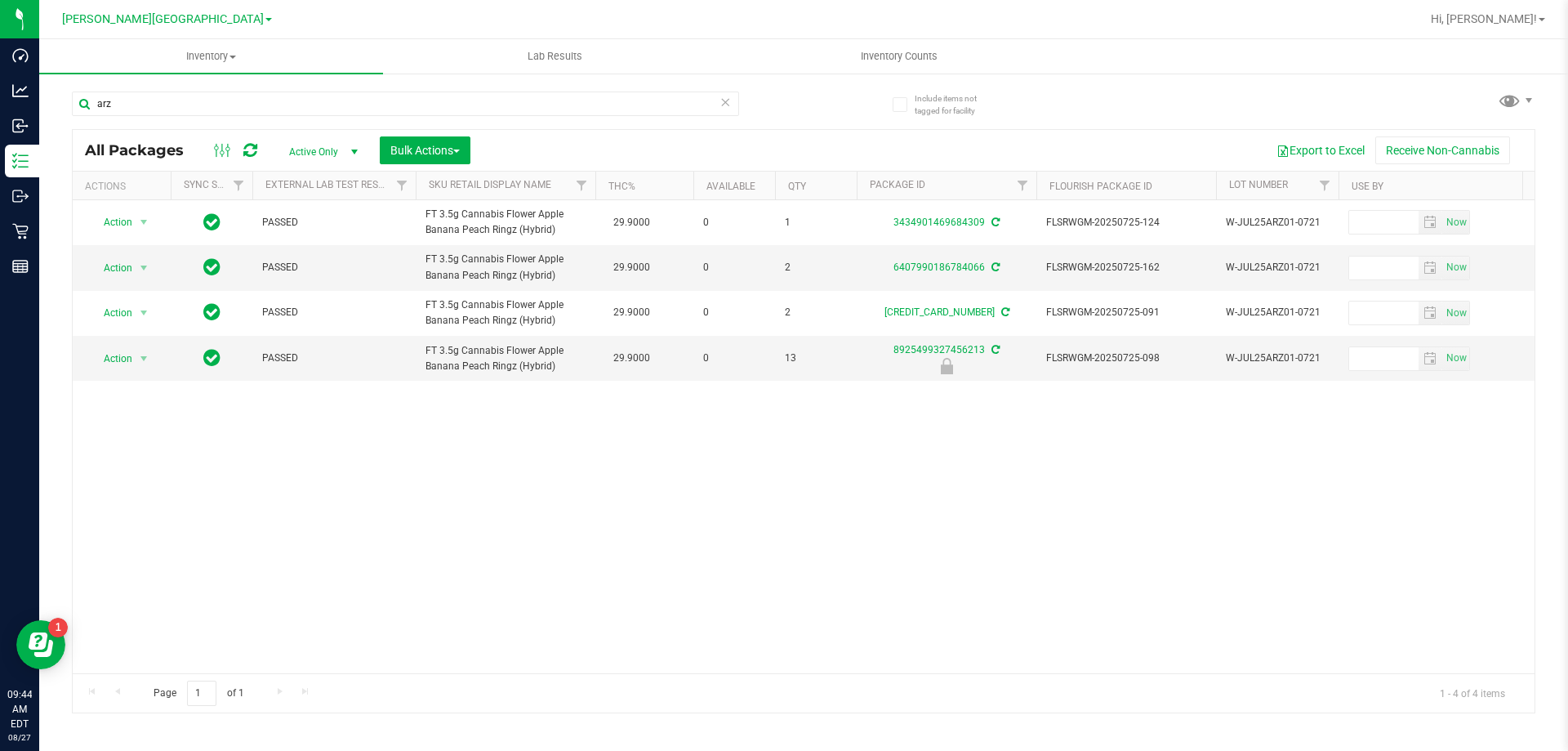
click at [241, 87] on div "arz" at bounding box center [437, 103] width 732 height 52
click at [237, 96] on input "arz" at bounding box center [405, 104] width 667 height 25
click at [235, 96] on input "arz" at bounding box center [405, 104] width 667 height 25
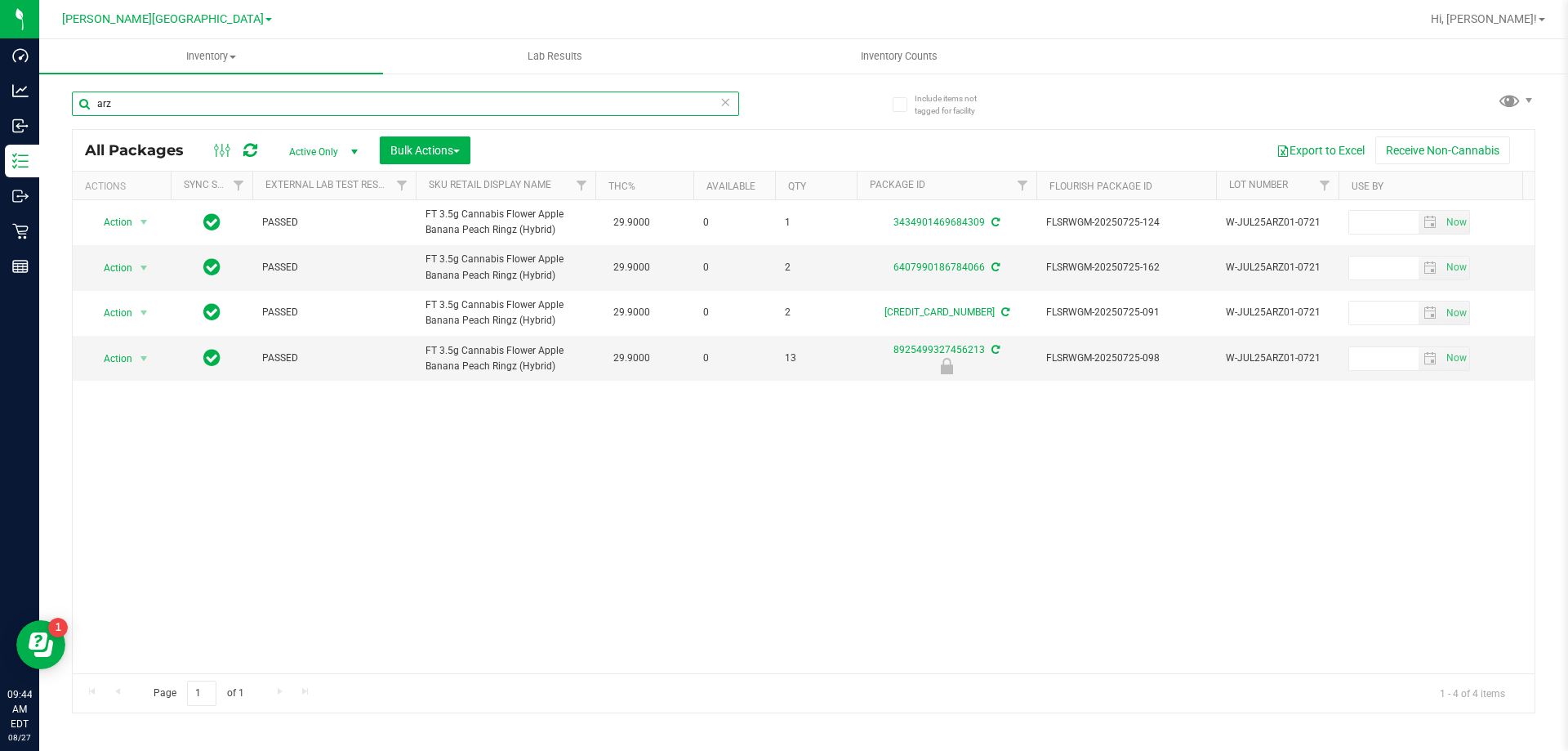
click at [235, 96] on input "arz" at bounding box center [405, 104] width 667 height 25
type input "7873081423076664"
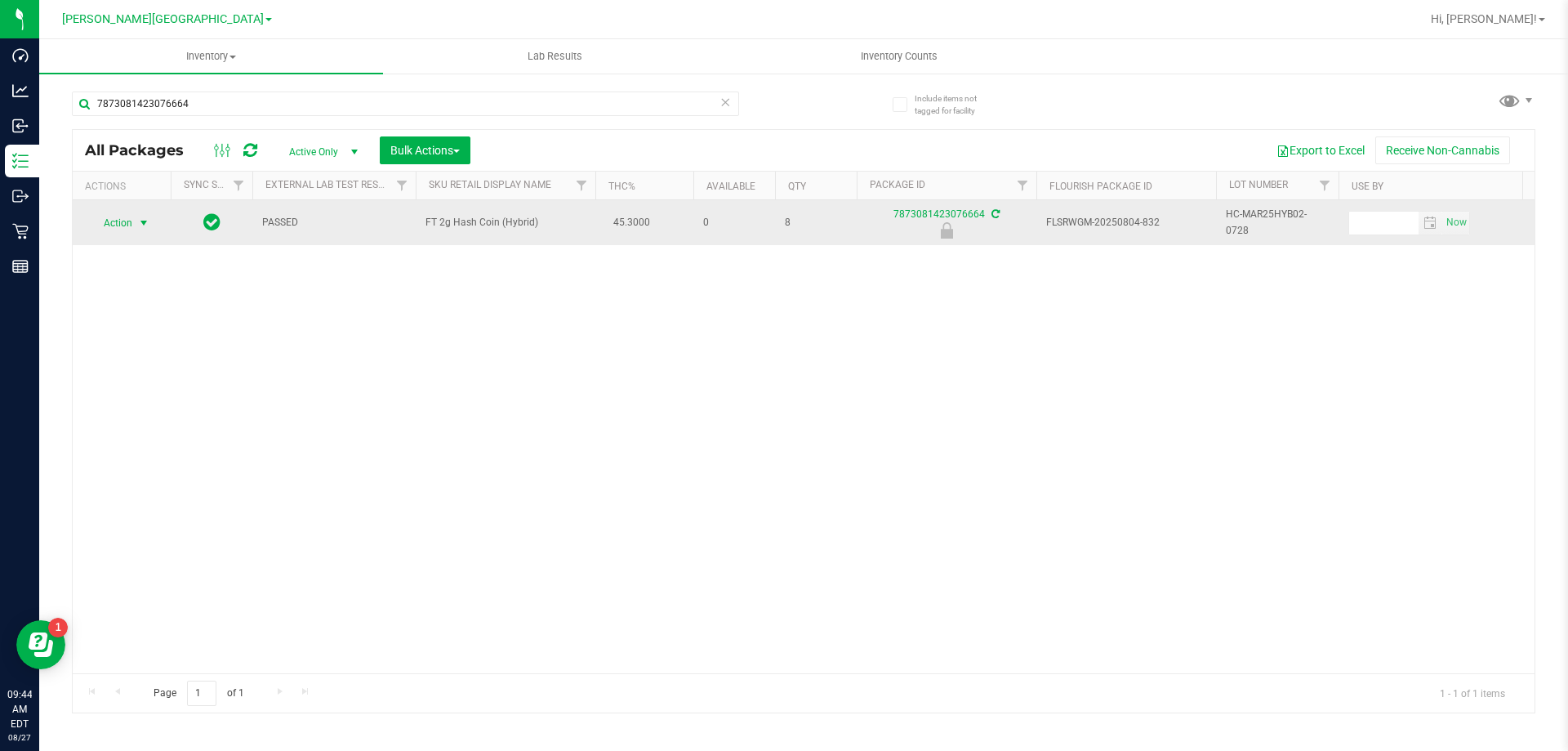
click at [138, 223] on span "select" at bounding box center [143, 223] width 13 height 13
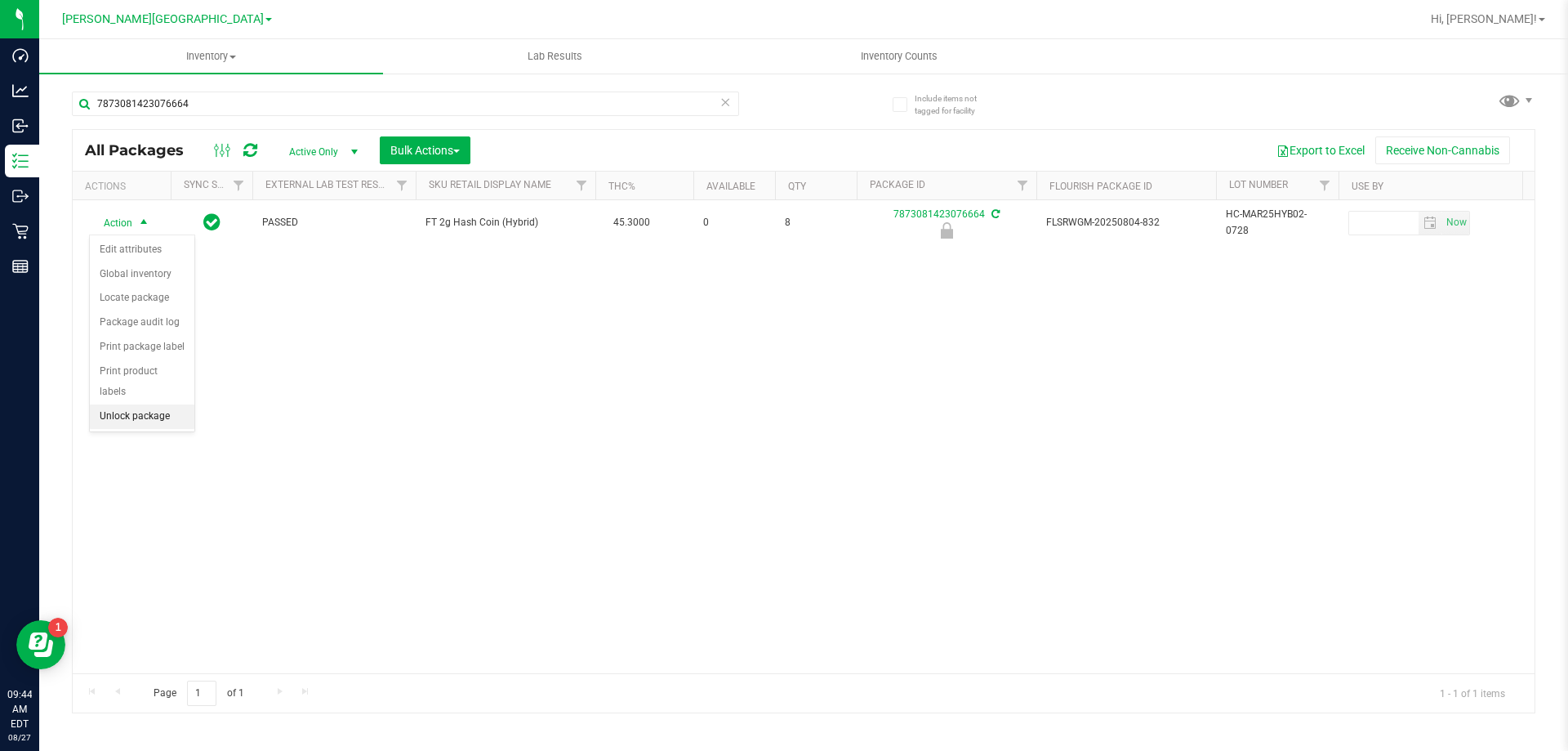
click at [146, 404] on li "Unlock package" at bounding box center [142, 416] width 105 height 25
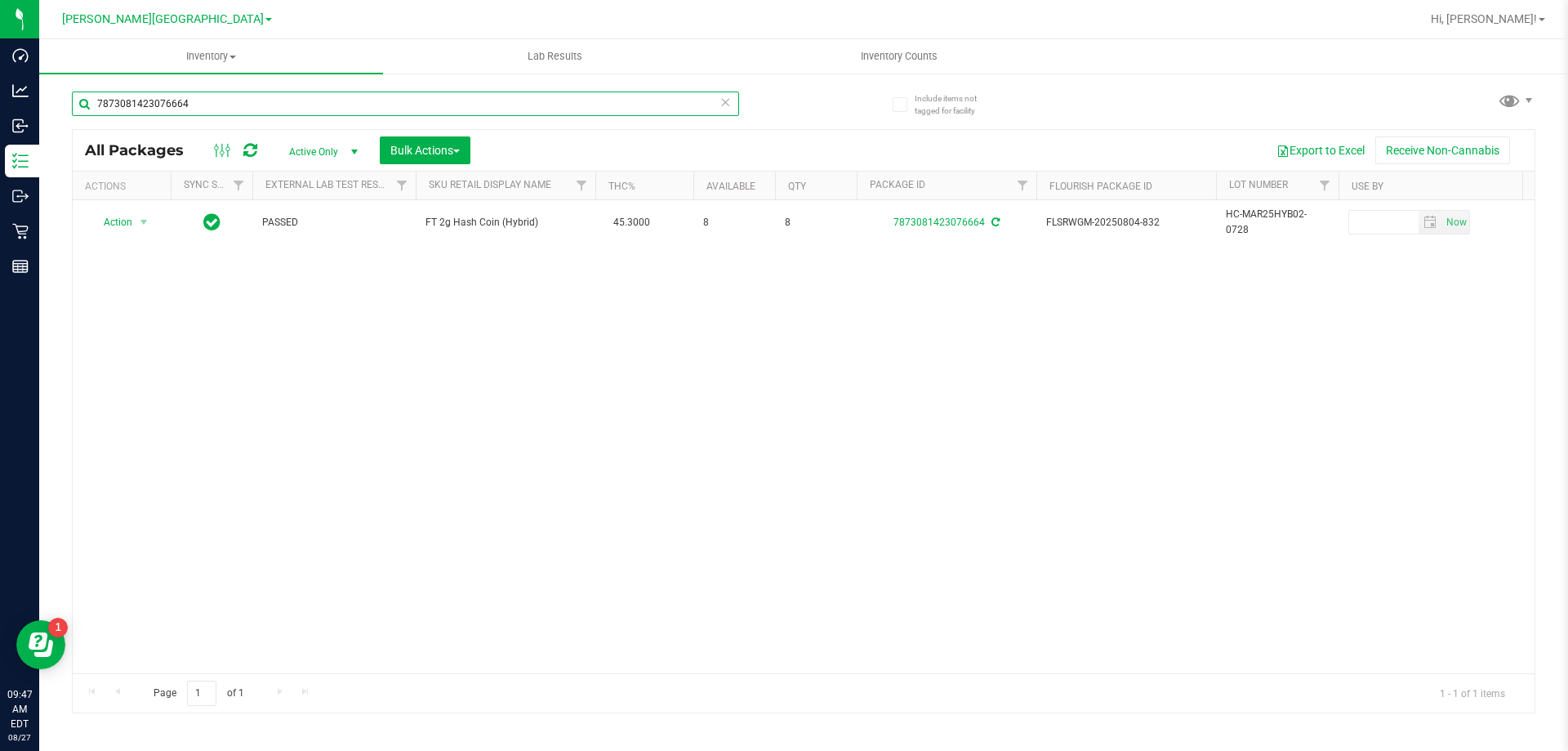
click at [210, 107] on input "7873081423076664" at bounding box center [405, 104] width 667 height 25
type input "bfp"
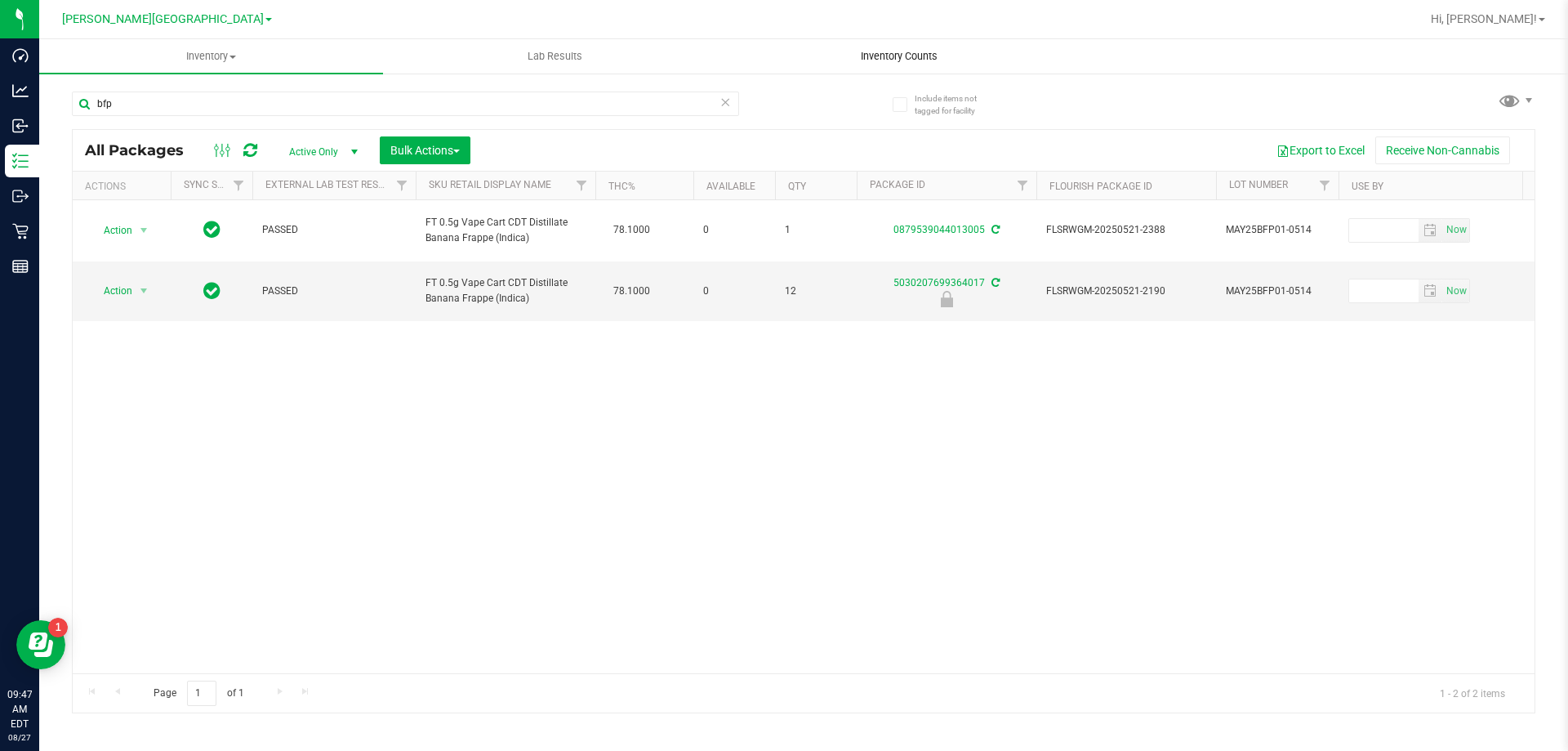
click at [896, 61] on span "Inventory Counts" at bounding box center [900, 56] width 121 height 15
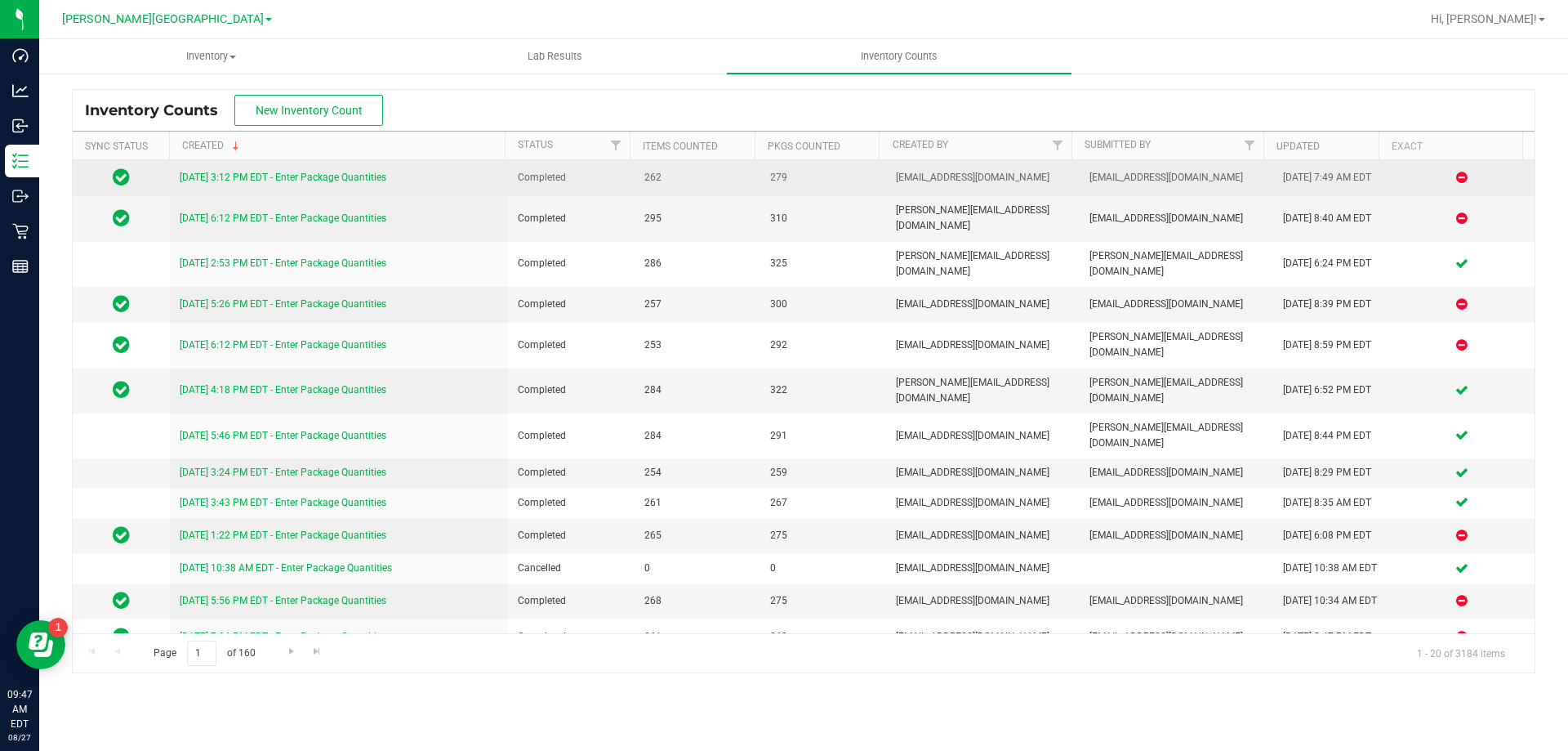
click at [322, 173] on link "8/26/25 3:12 PM EDT - Enter Package Quantities" at bounding box center [283, 177] width 207 height 11
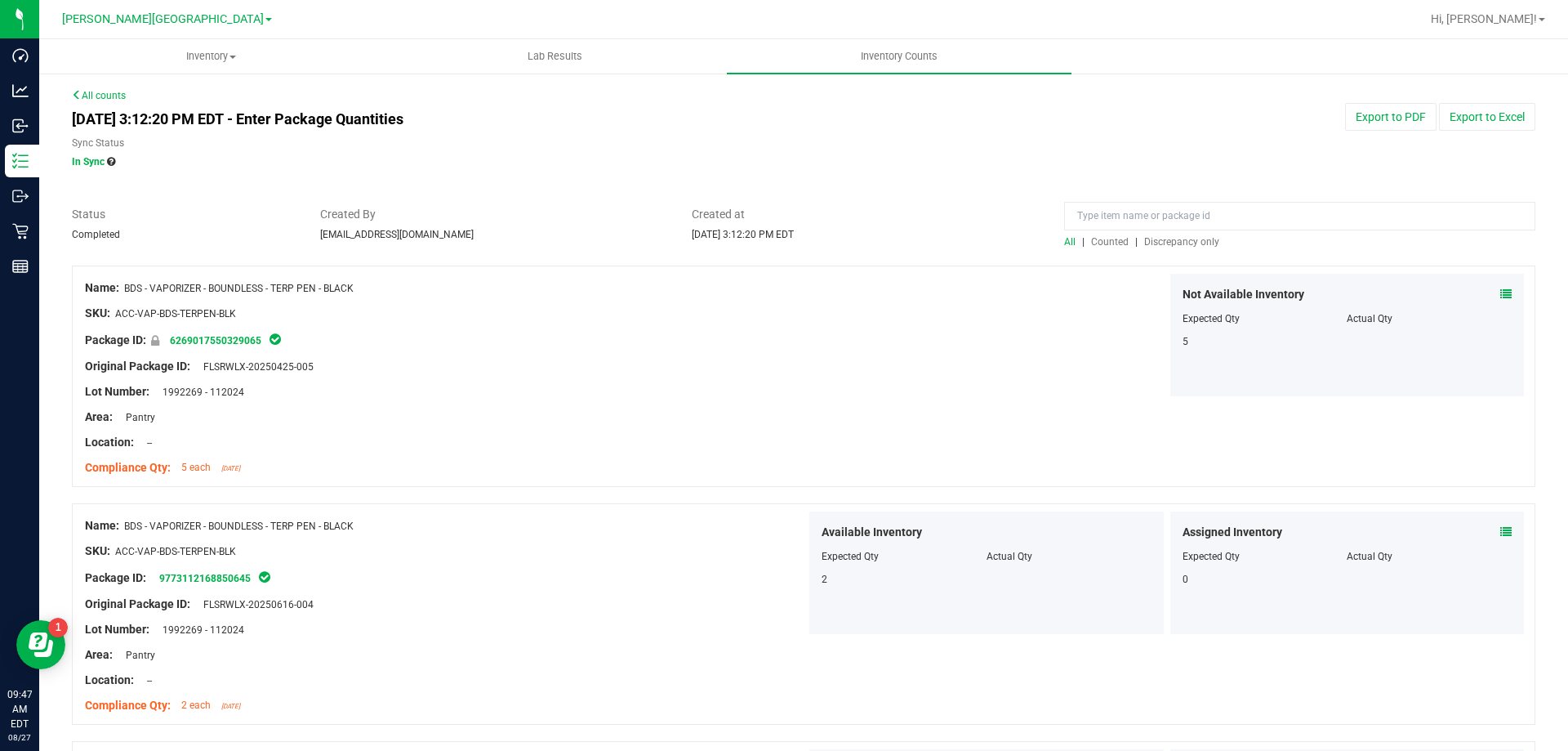
click at [1097, 242] on span "Counted" at bounding box center [1110, 241] width 38 height 11
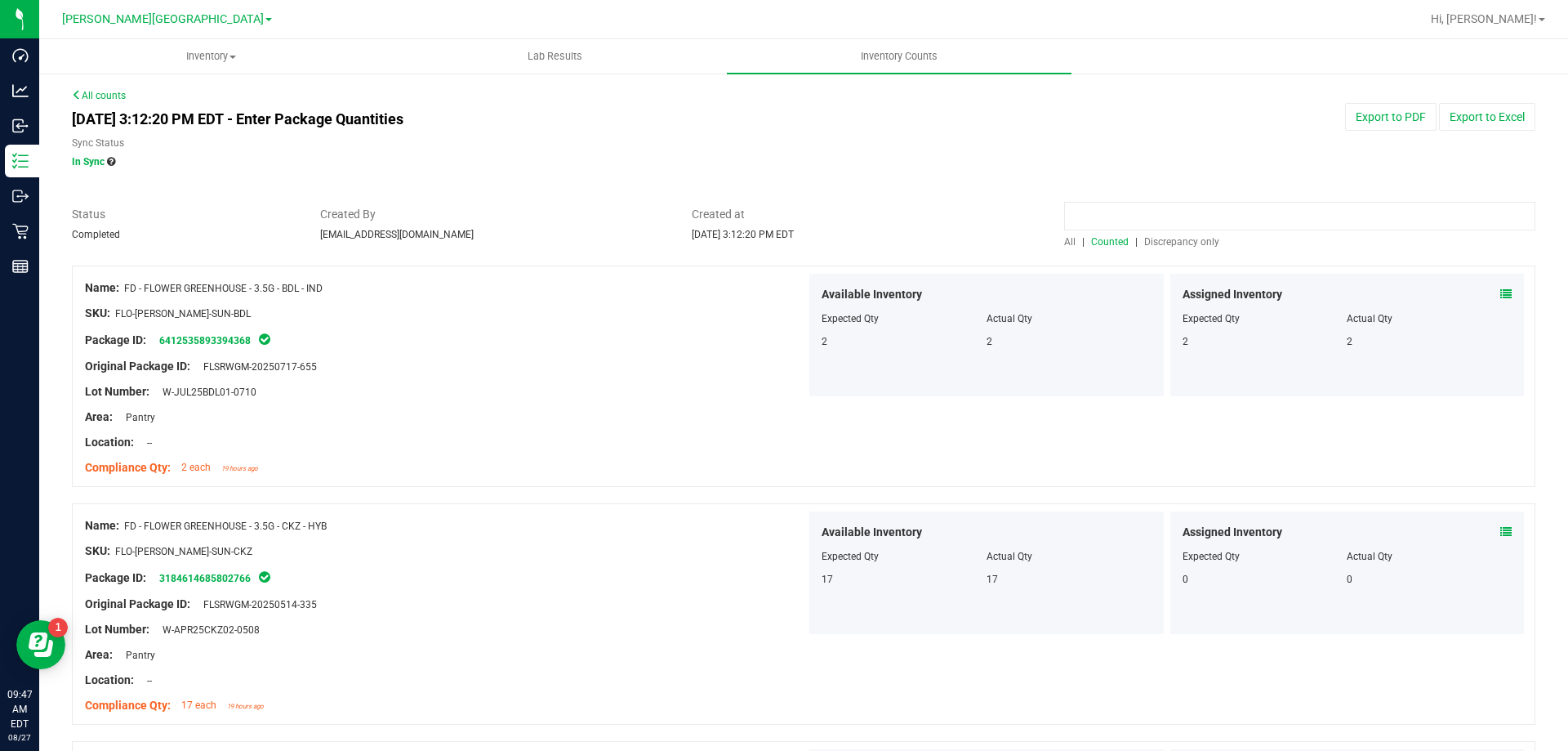
click at [1101, 221] on input at bounding box center [1299, 216] width 471 height 28
type input "BFP"
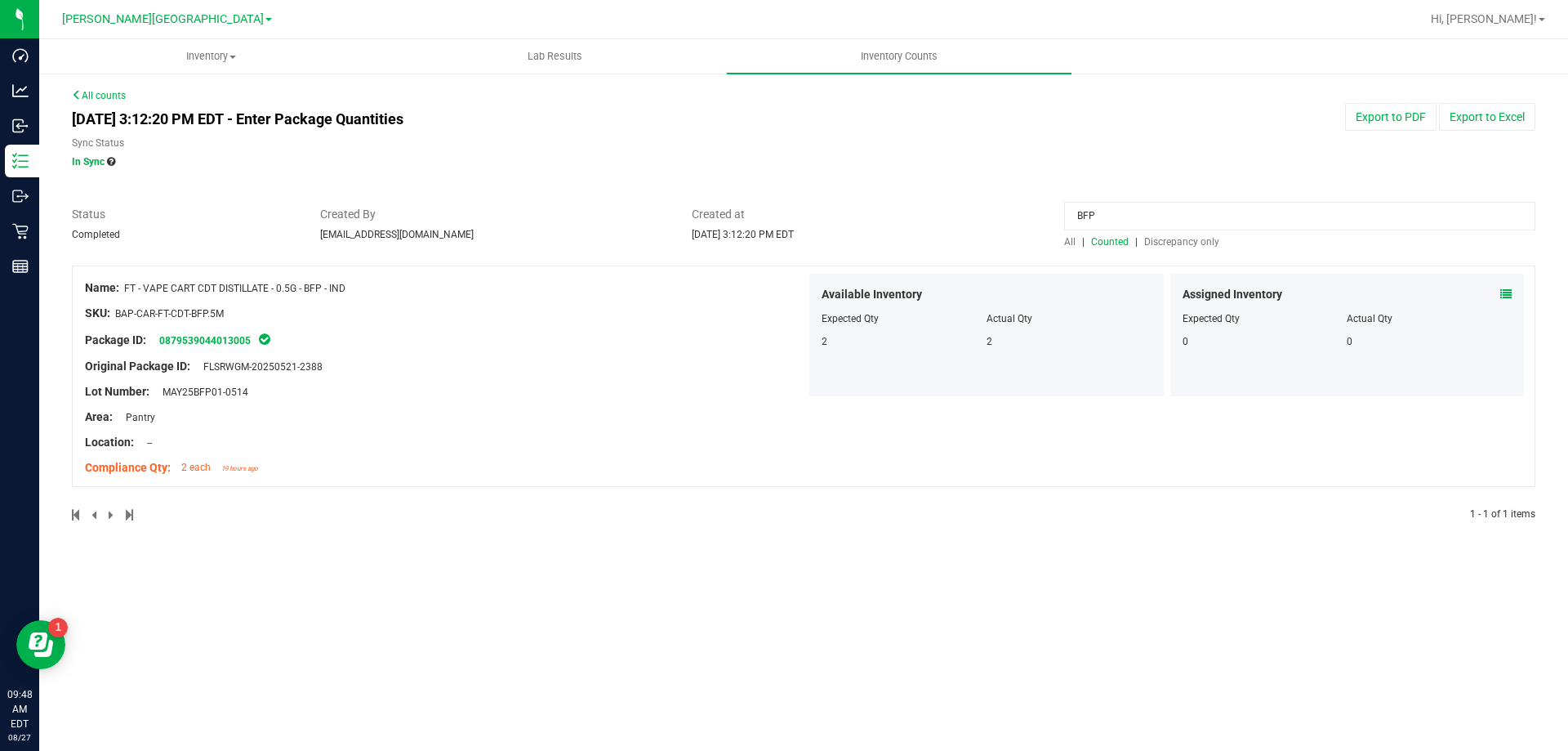
click at [1506, 291] on icon at bounding box center [1506, 294] width 11 height 11
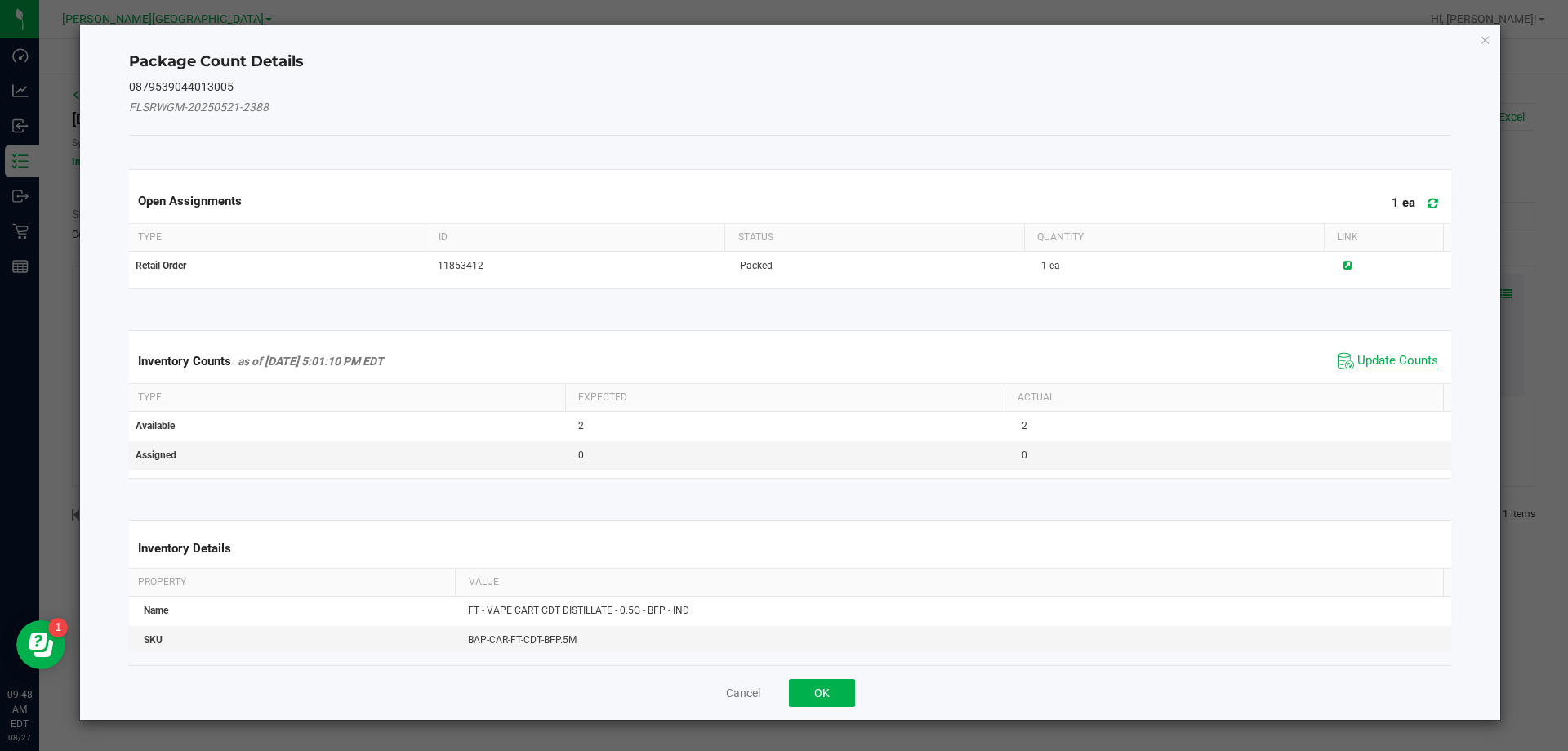
click at [1404, 360] on span "Update Counts" at bounding box center [1398, 361] width 81 height 17
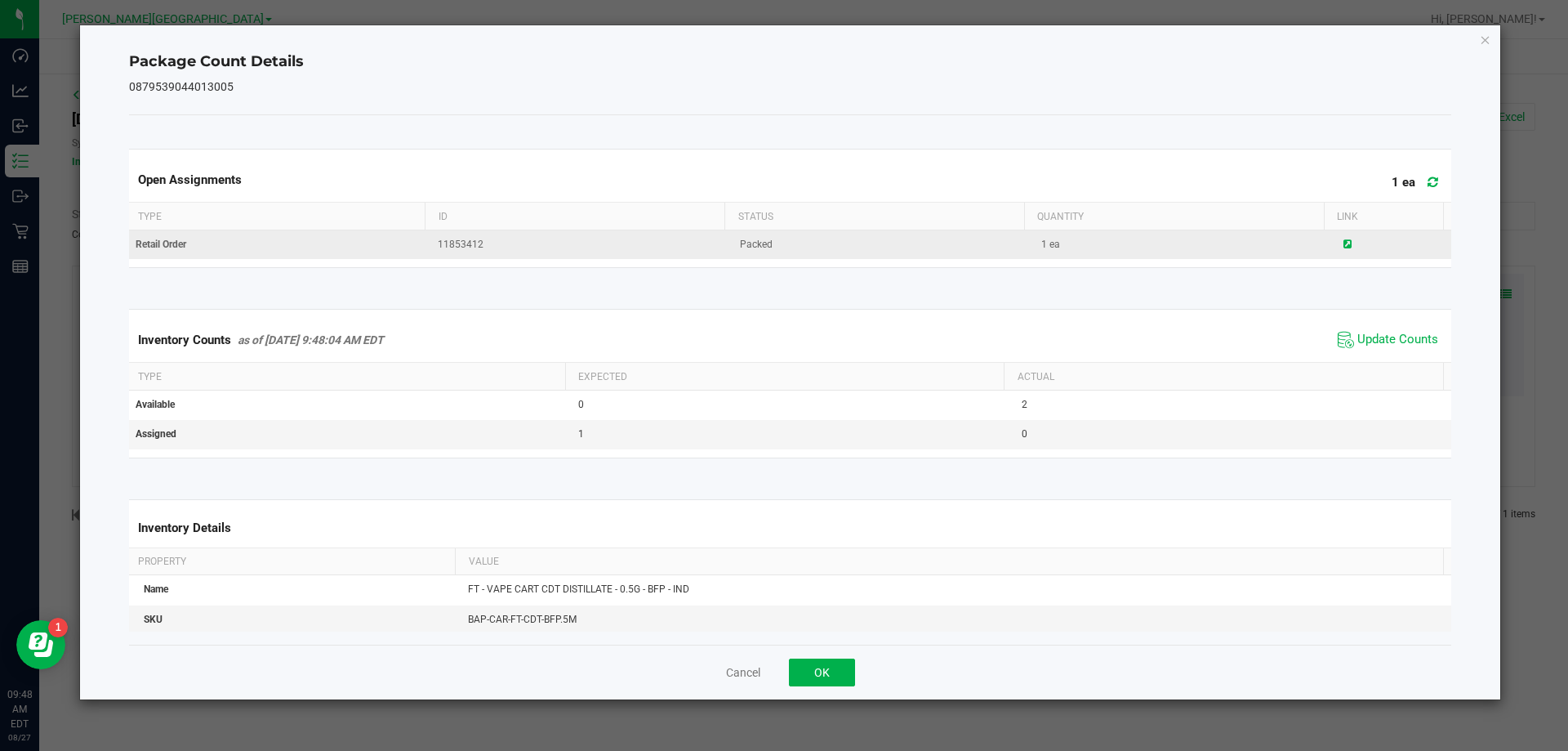
click at [1344, 243] on icon at bounding box center [1348, 244] width 8 height 10
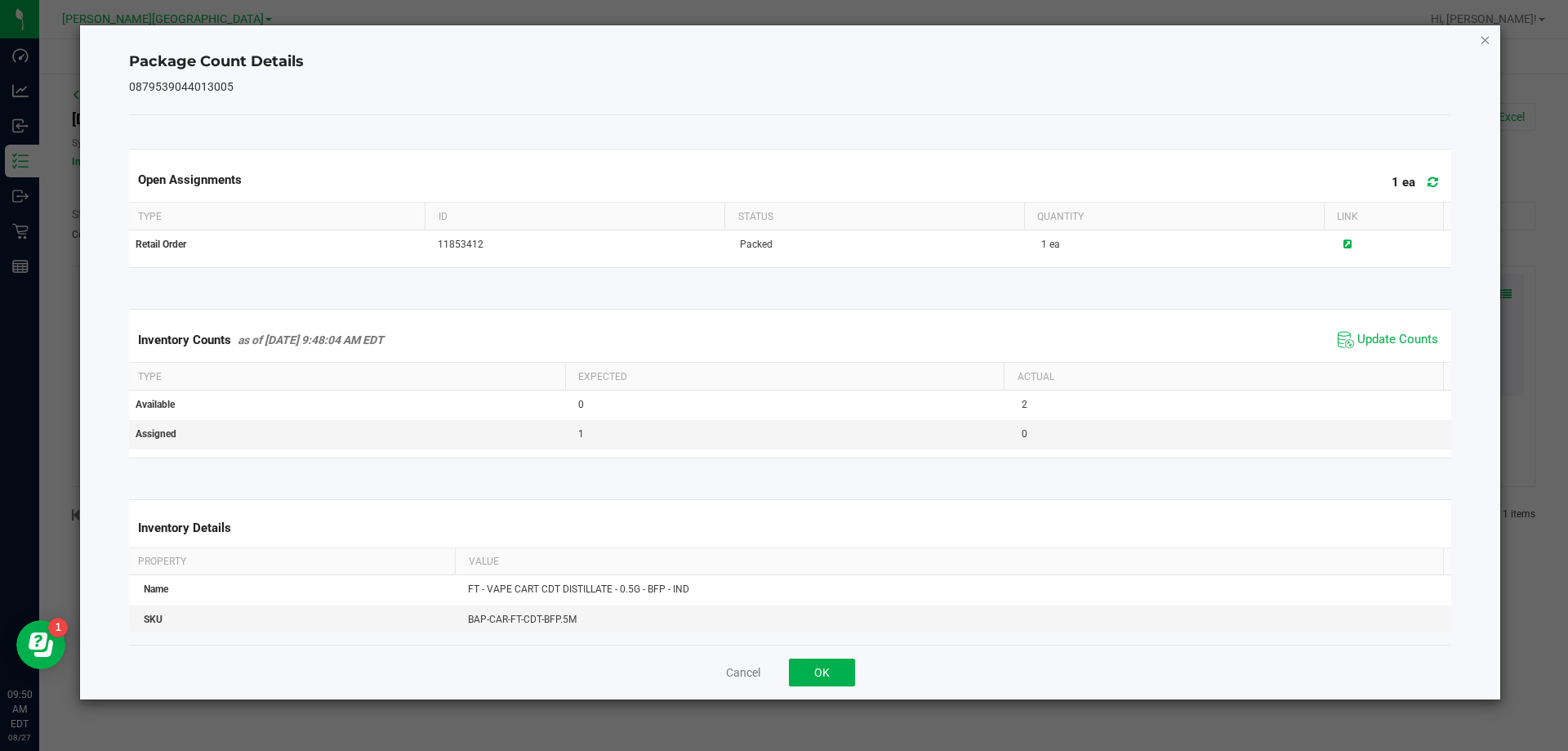
click at [1482, 34] on icon "Close" at bounding box center [1485, 39] width 11 height 19
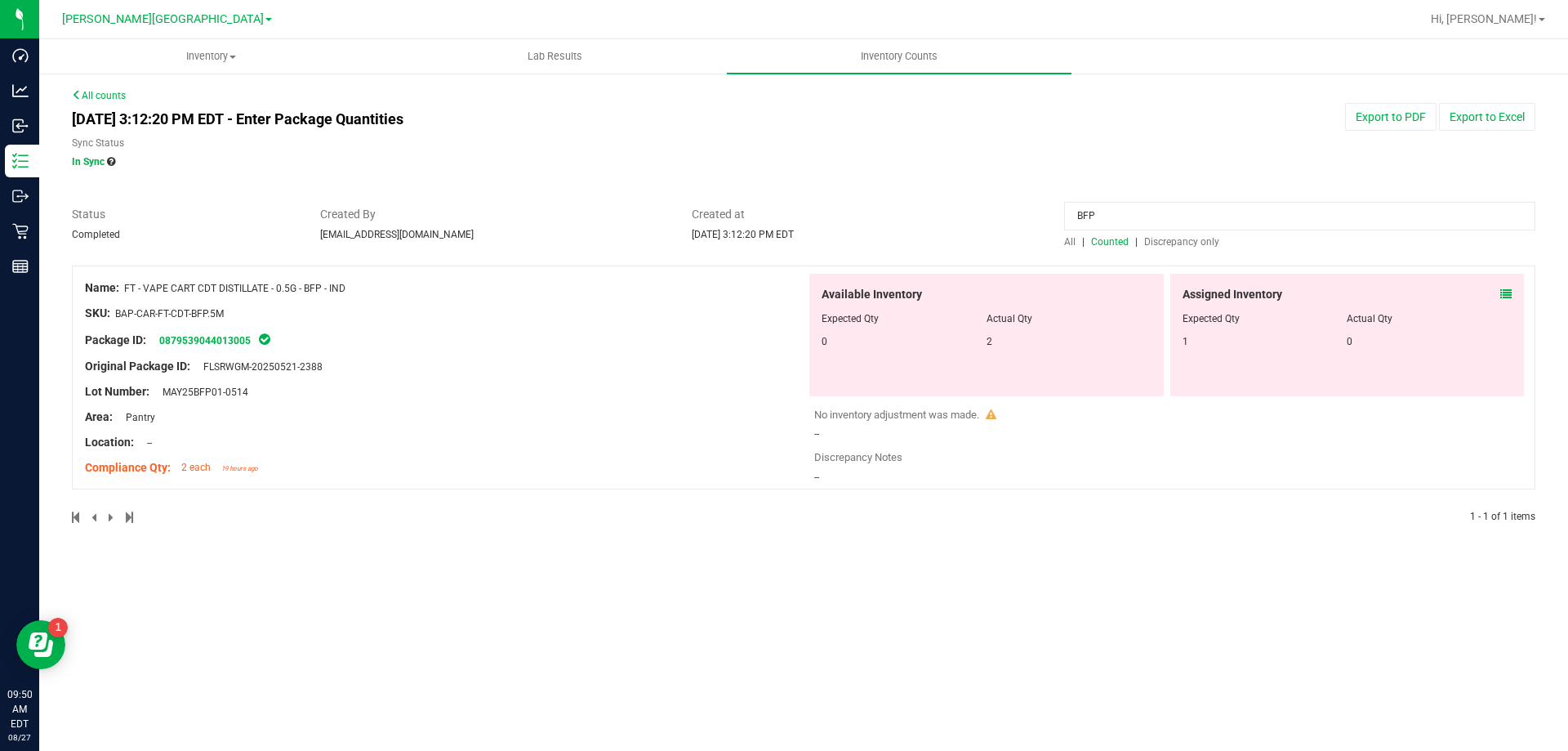
click at [90, 95] on link "All counts" at bounding box center [98, 95] width 54 height 11
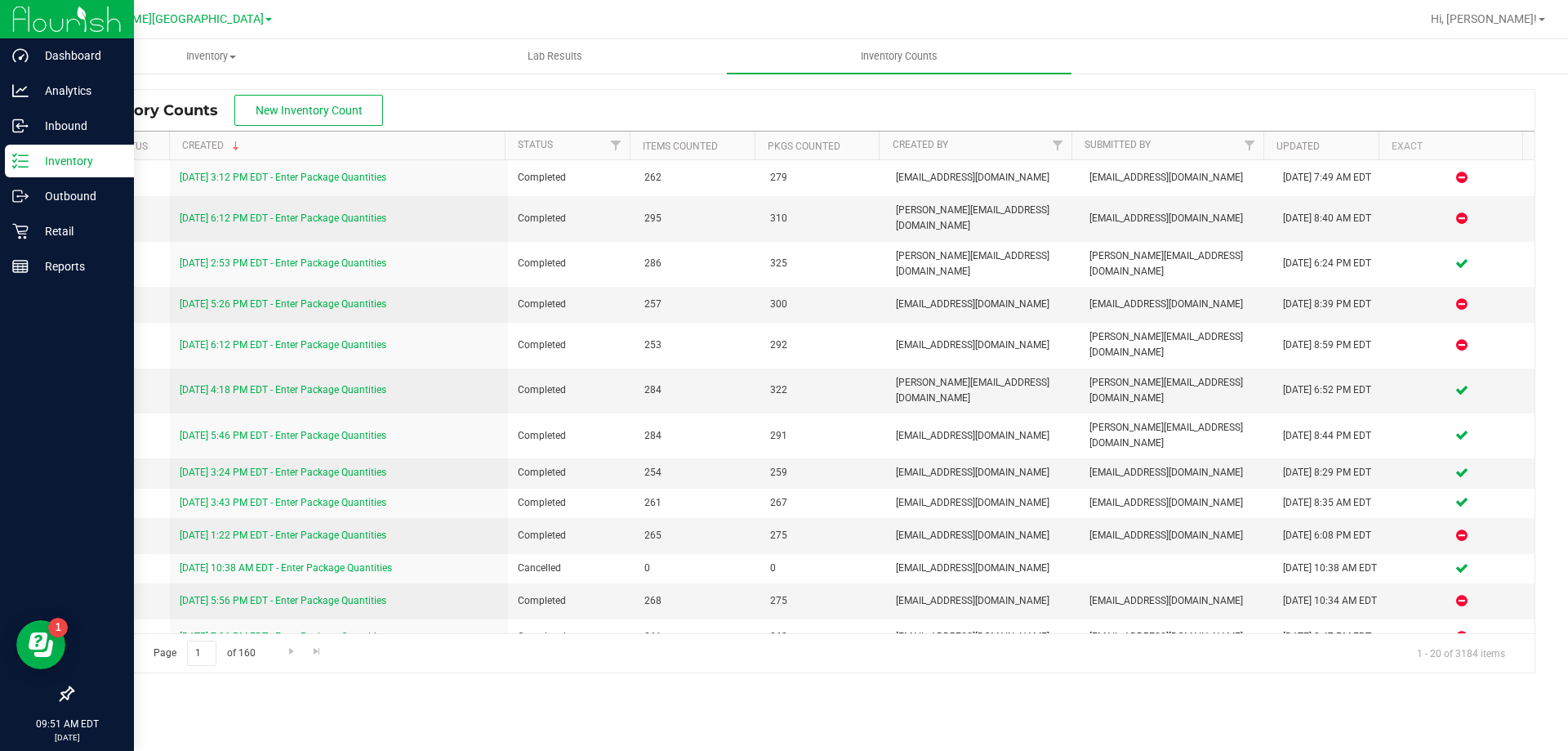
click at [28, 164] on icon at bounding box center [20, 161] width 17 height 17
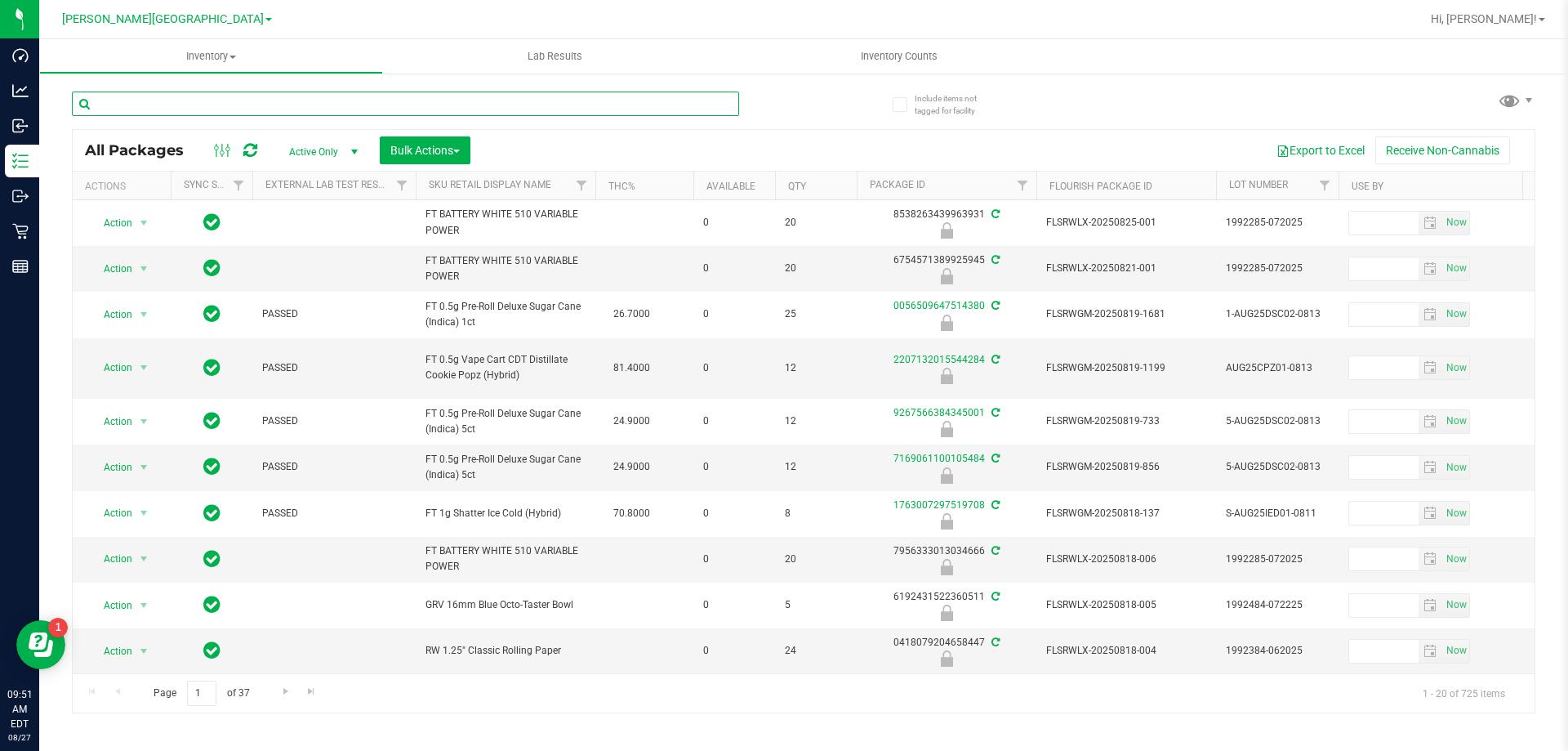
click at [525, 106] on input "text" at bounding box center [405, 104] width 667 height 25
type input "arz"
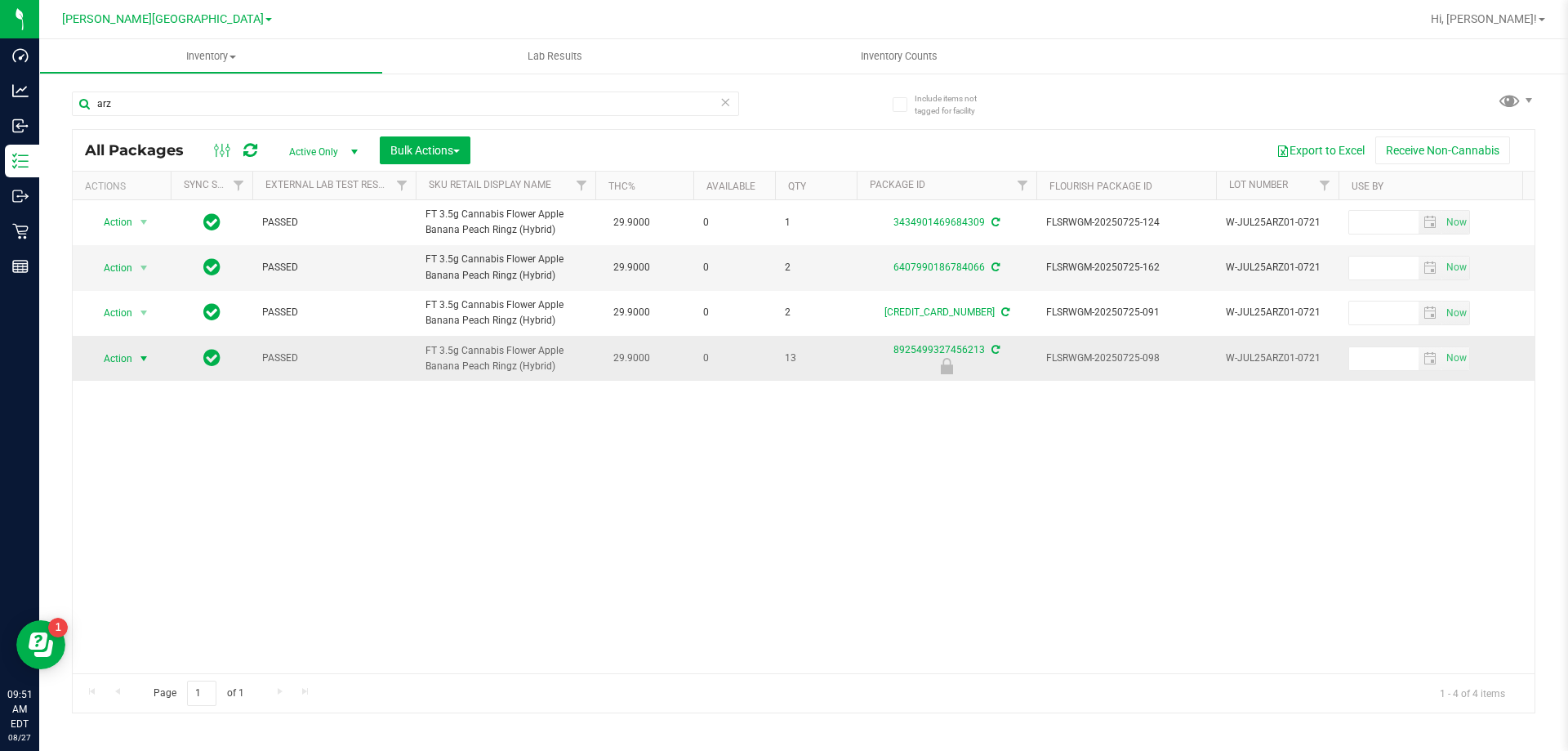
click at [106, 367] on span "Action" at bounding box center [111, 358] width 44 height 23
click at [176, 540] on li "Unlock package" at bounding box center [142, 552] width 105 height 25
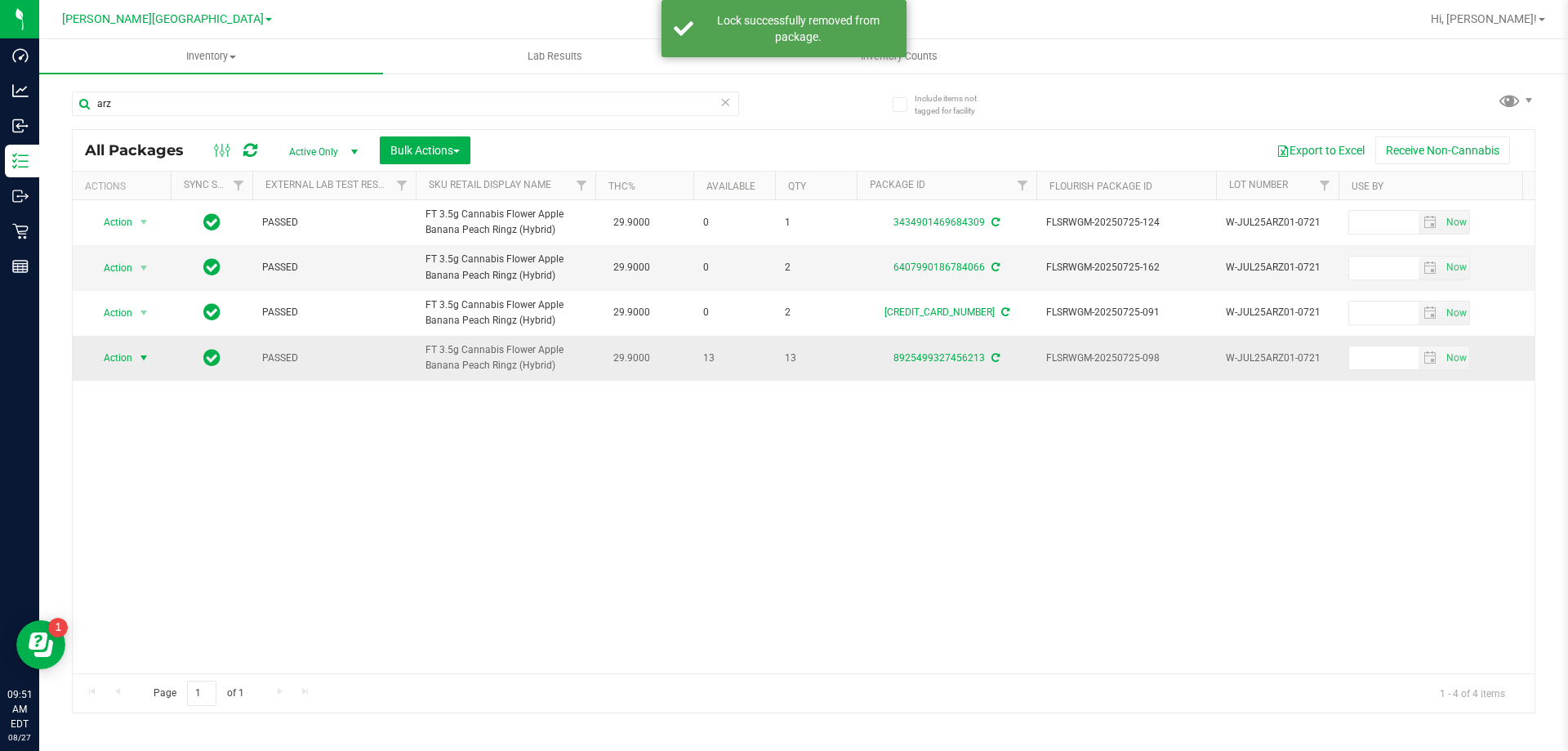
click at [116, 367] on span "Action" at bounding box center [111, 357] width 44 height 23
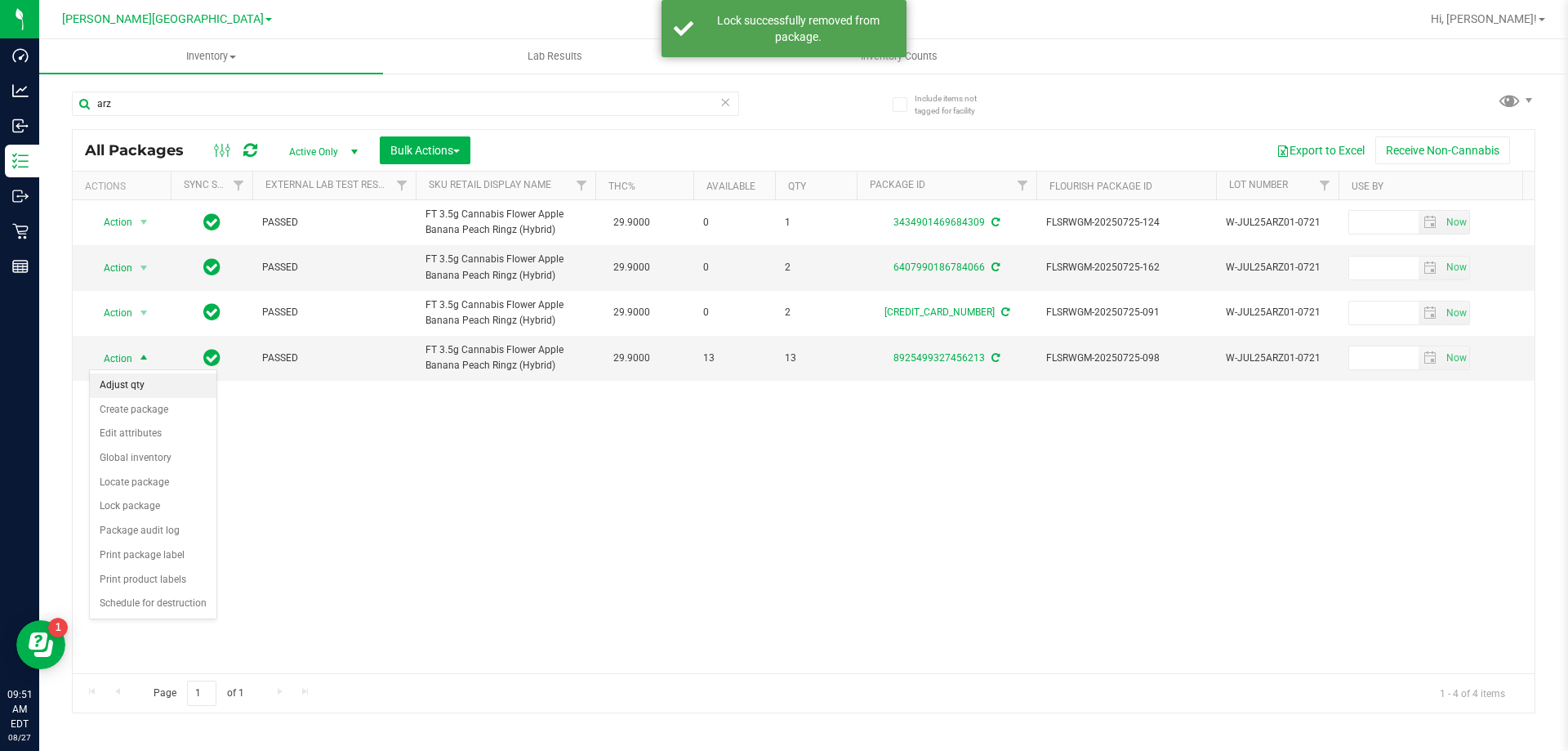
click at [129, 386] on li "Adjust qty" at bounding box center [153, 386] width 127 height 25
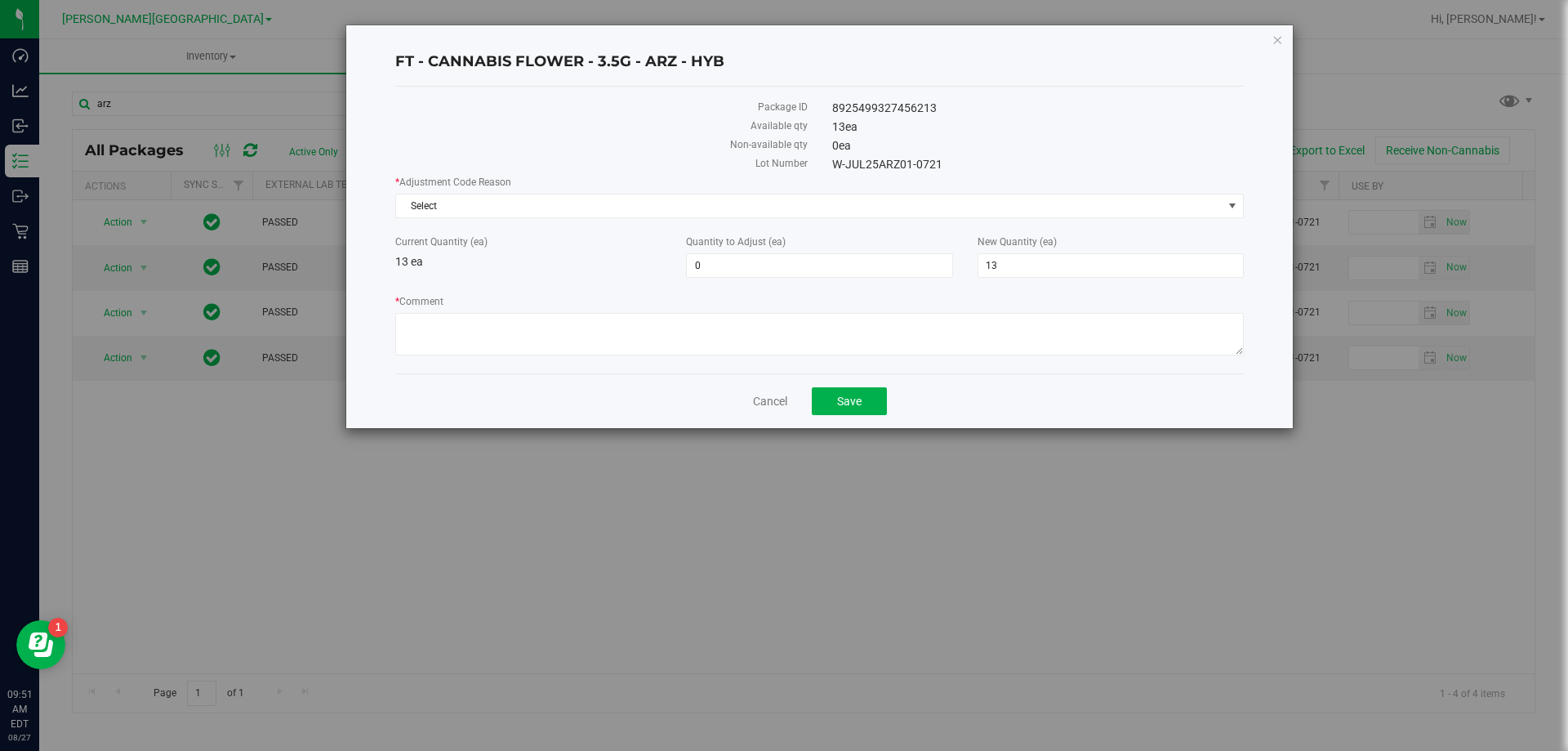
click at [685, 264] on div "Quantity to Adjust (ea) 0 0" at bounding box center [819, 255] width 291 height 43
click at [696, 270] on span "0 0" at bounding box center [819, 265] width 266 height 25
click at [696, 270] on input "0" at bounding box center [819, 265] width 264 height 23
type input "-1"
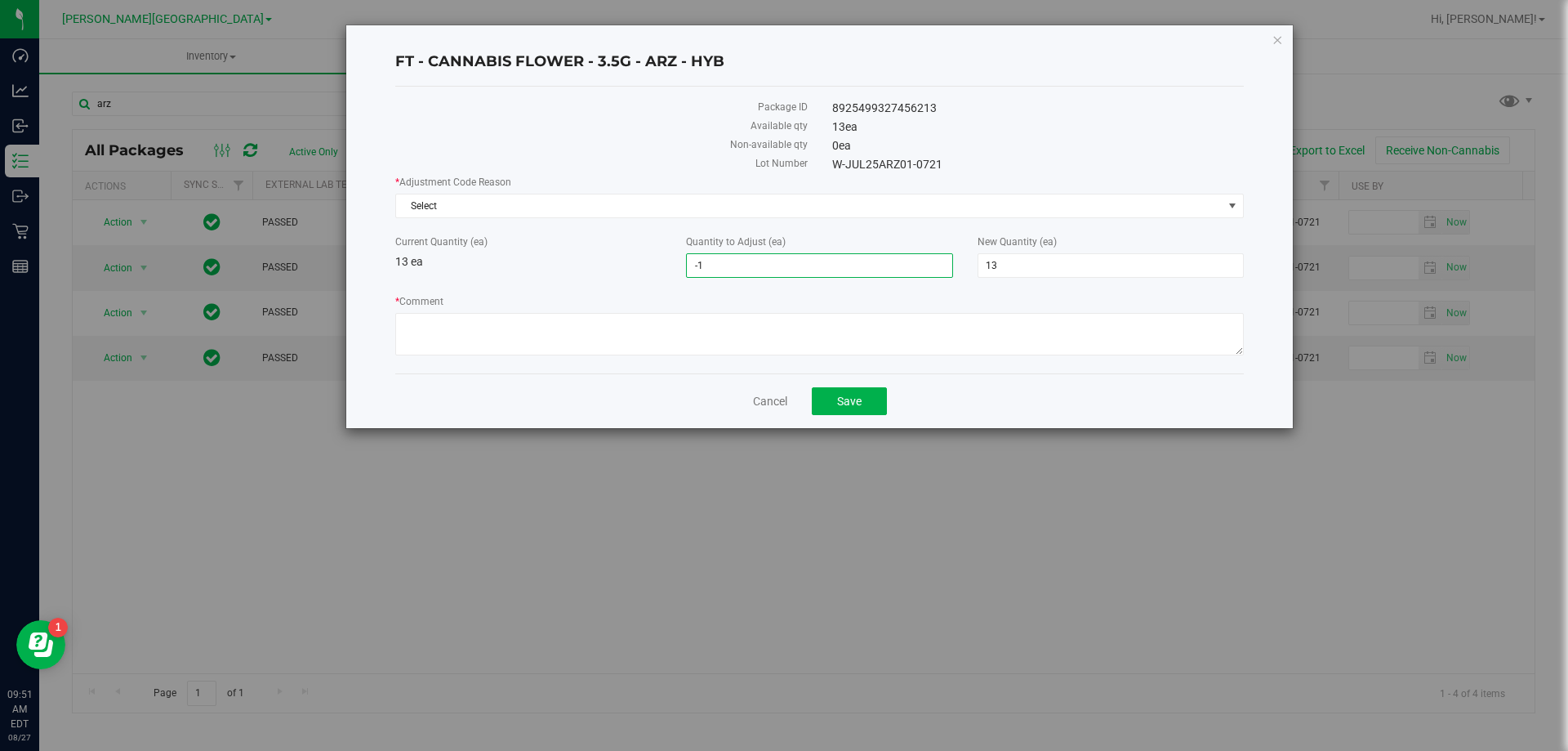
type input "-1"
type input "12"
click at [812, 219] on div "* Adjustment Code Reason Select Select Depleted Inventory Audit Mistake Moistur…" at bounding box center [820, 267] width 848 height 185
click at [813, 210] on span "Select" at bounding box center [810, 206] width 826 height 23
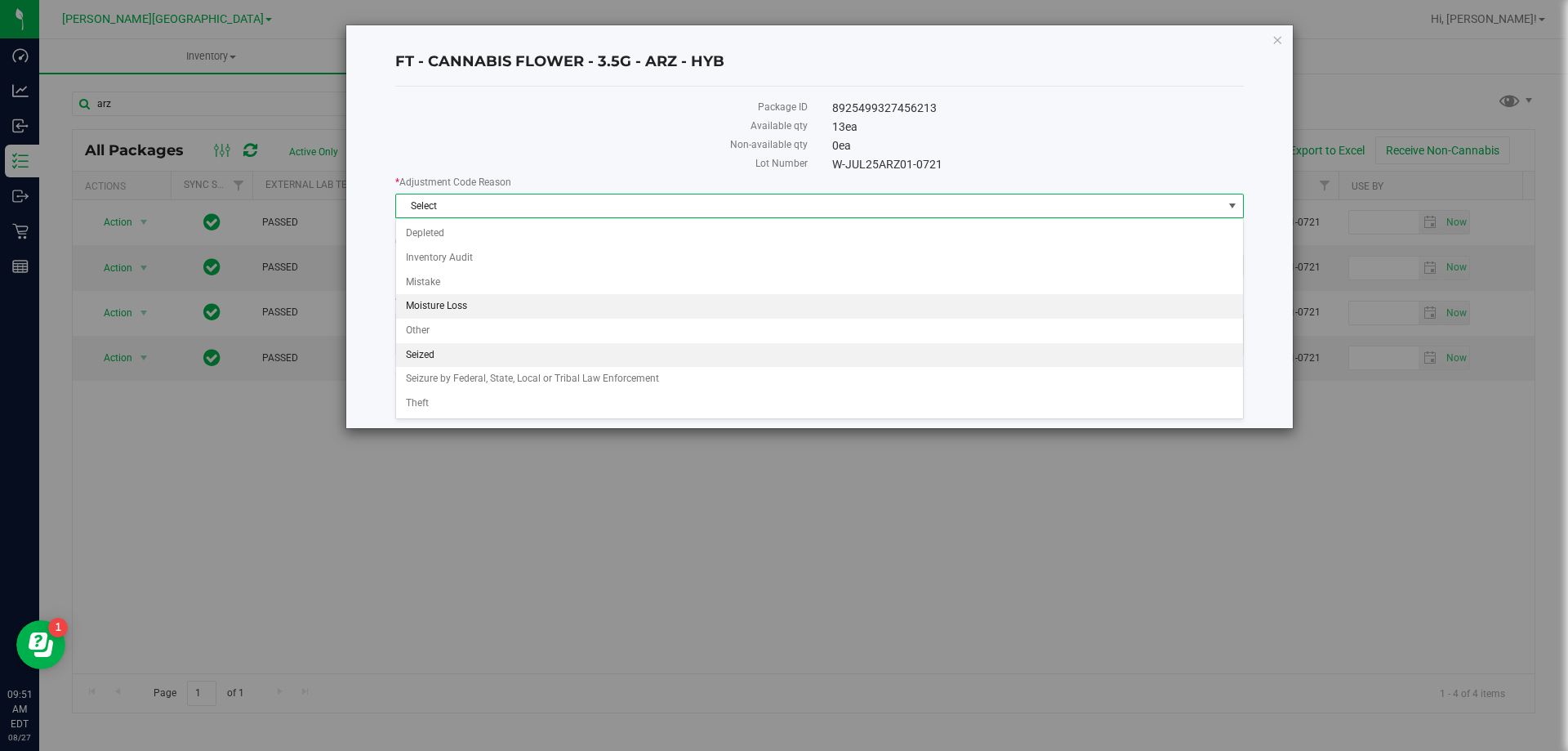
click at [671, 294] on li "Moisture Loss" at bounding box center [820, 306] width 847 height 25
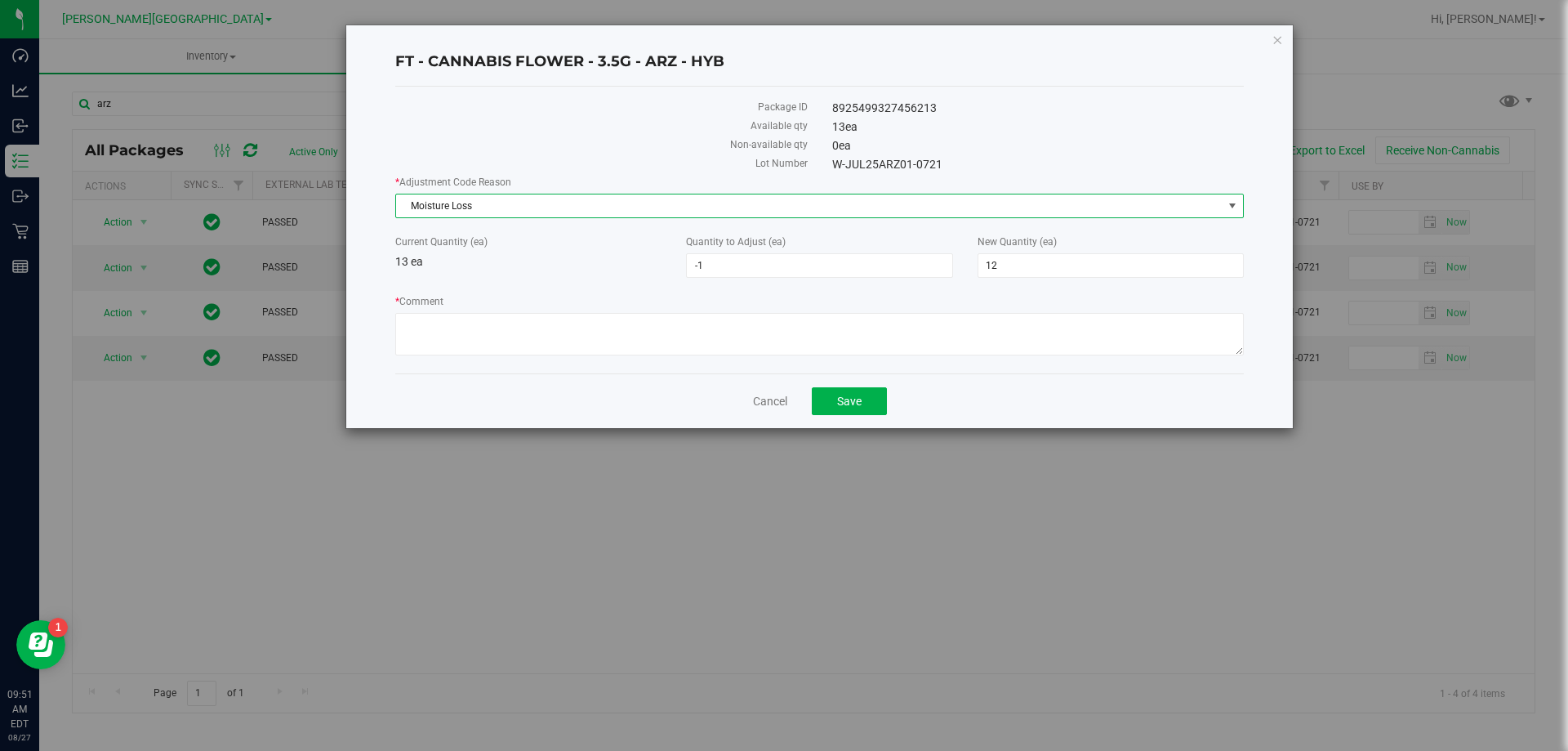
click at [667, 225] on div "* Adjustment Code Reason Moisture Loss Select Depleted Inventory Audit Mistake …" at bounding box center [820, 267] width 848 height 185
click at [661, 209] on span "Moisture Loss" at bounding box center [810, 206] width 826 height 23
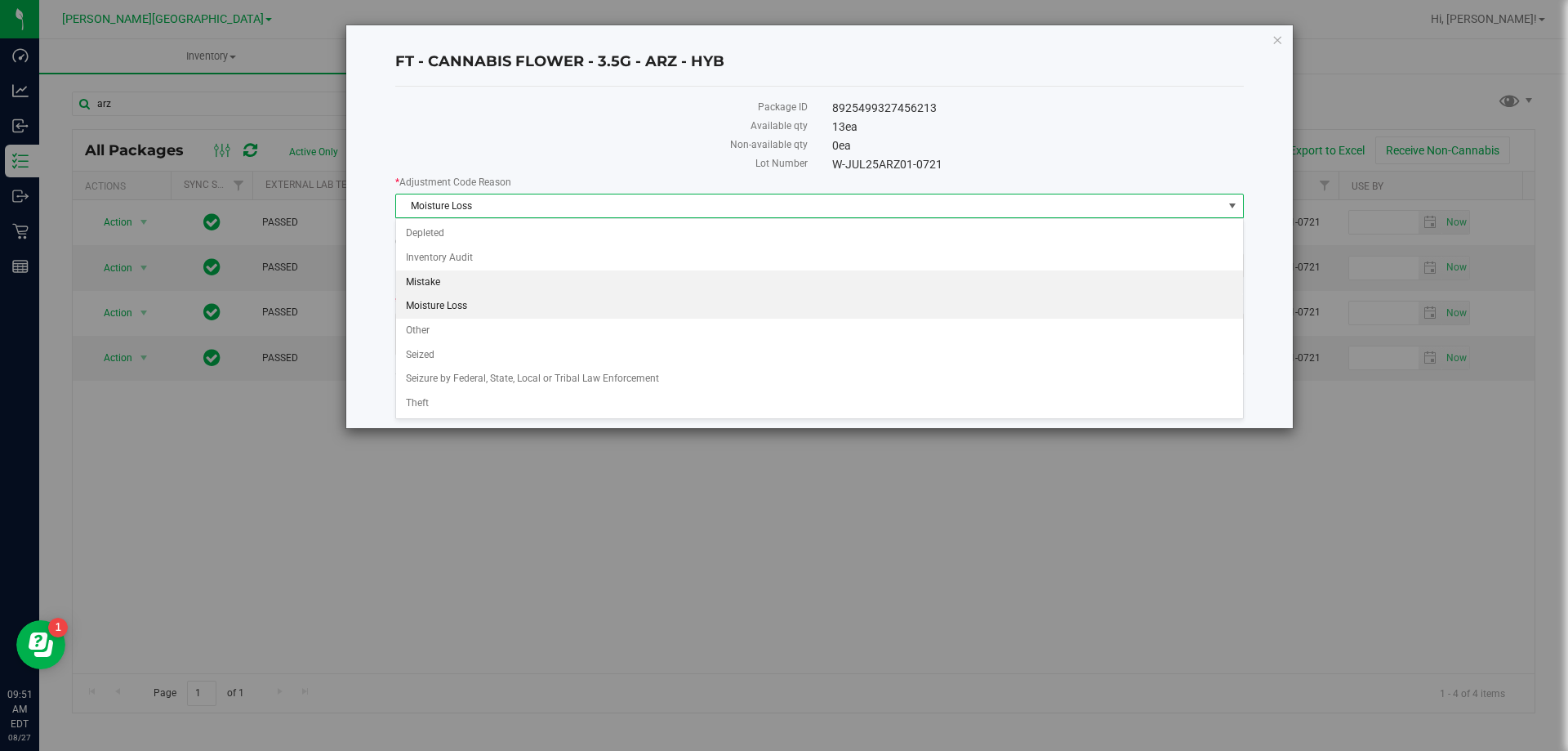
drag, startPoint x: 630, startPoint y: 280, endPoint x: 614, endPoint y: 297, distance: 23.3
click at [630, 281] on li "Mistake" at bounding box center [820, 283] width 847 height 25
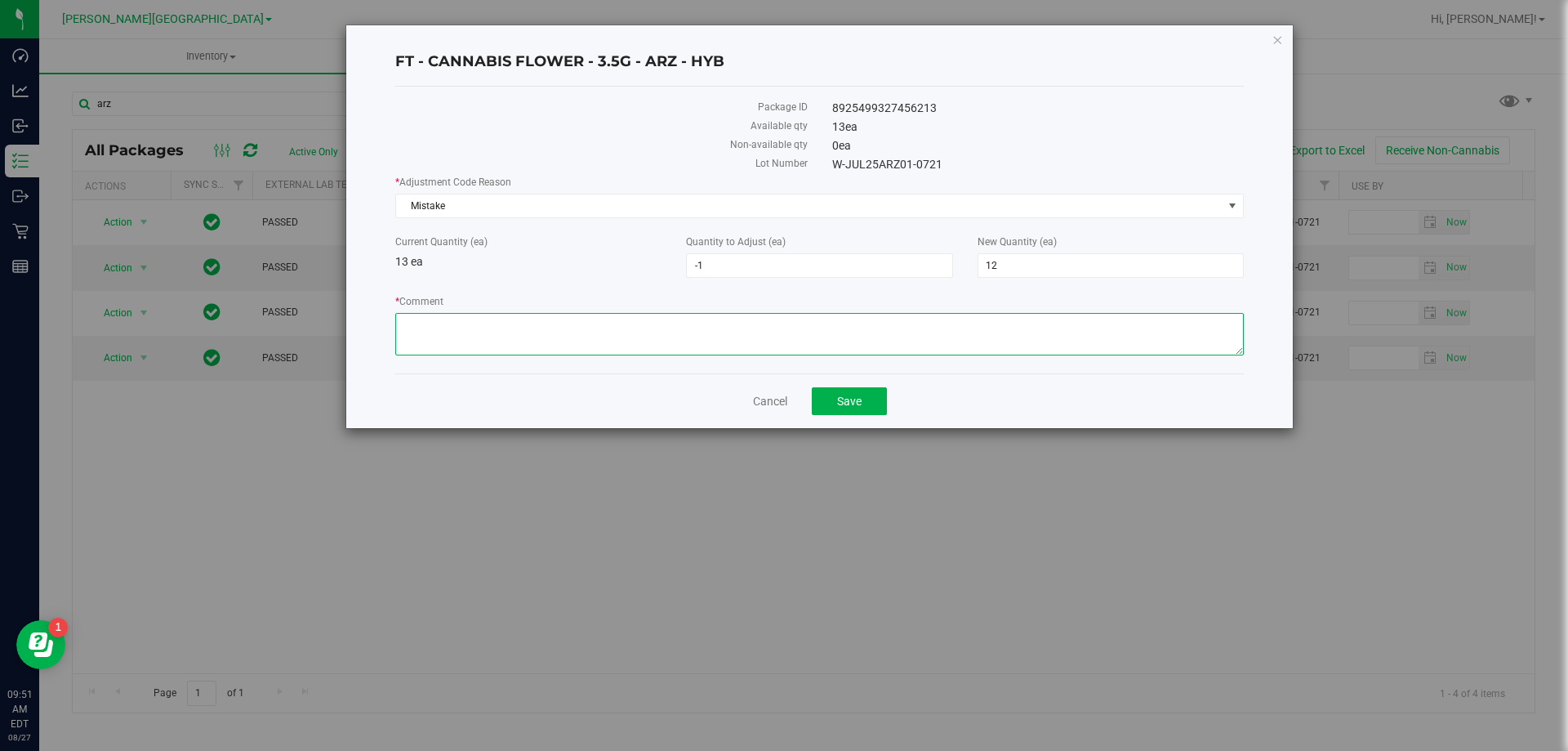
click at [579, 332] on textarea "* Comment" at bounding box center [820, 334] width 848 height 42
type textarea "allocation error"
click at [876, 387] on button "Save" at bounding box center [849, 401] width 75 height 28
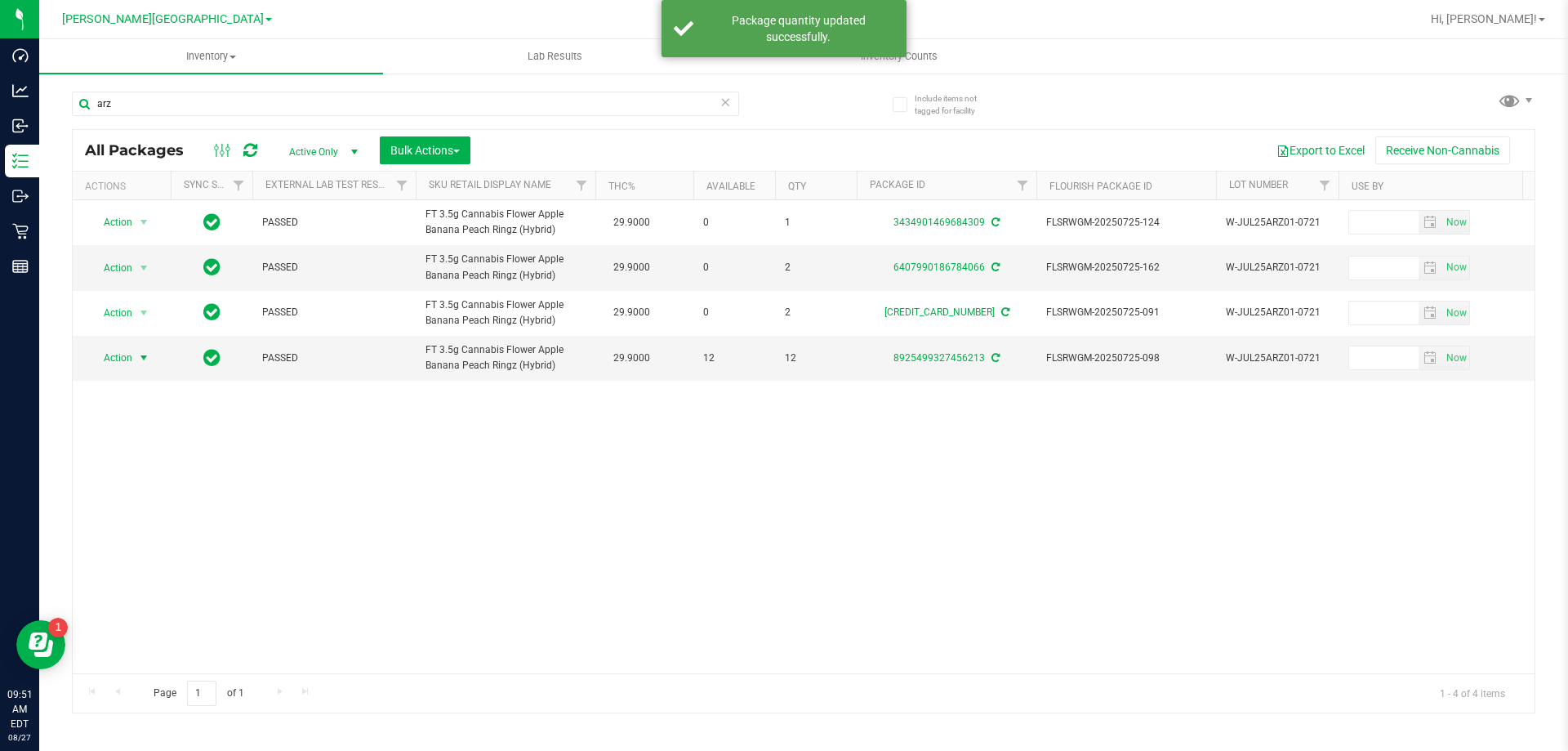
click at [141, 360] on span "select" at bounding box center [143, 358] width 13 height 13
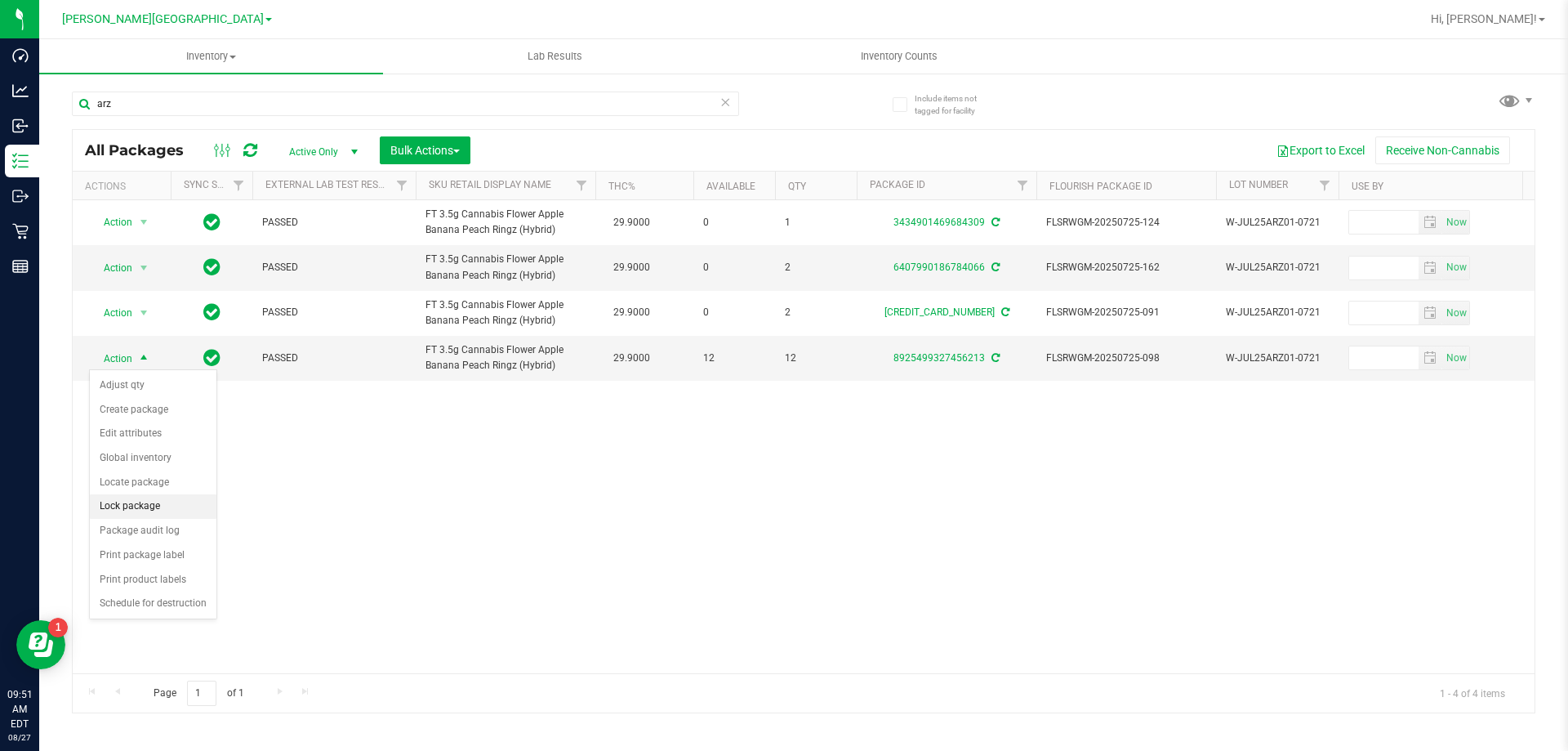
click at [149, 501] on li "Lock package" at bounding box center [153, 506] width 127 height 25
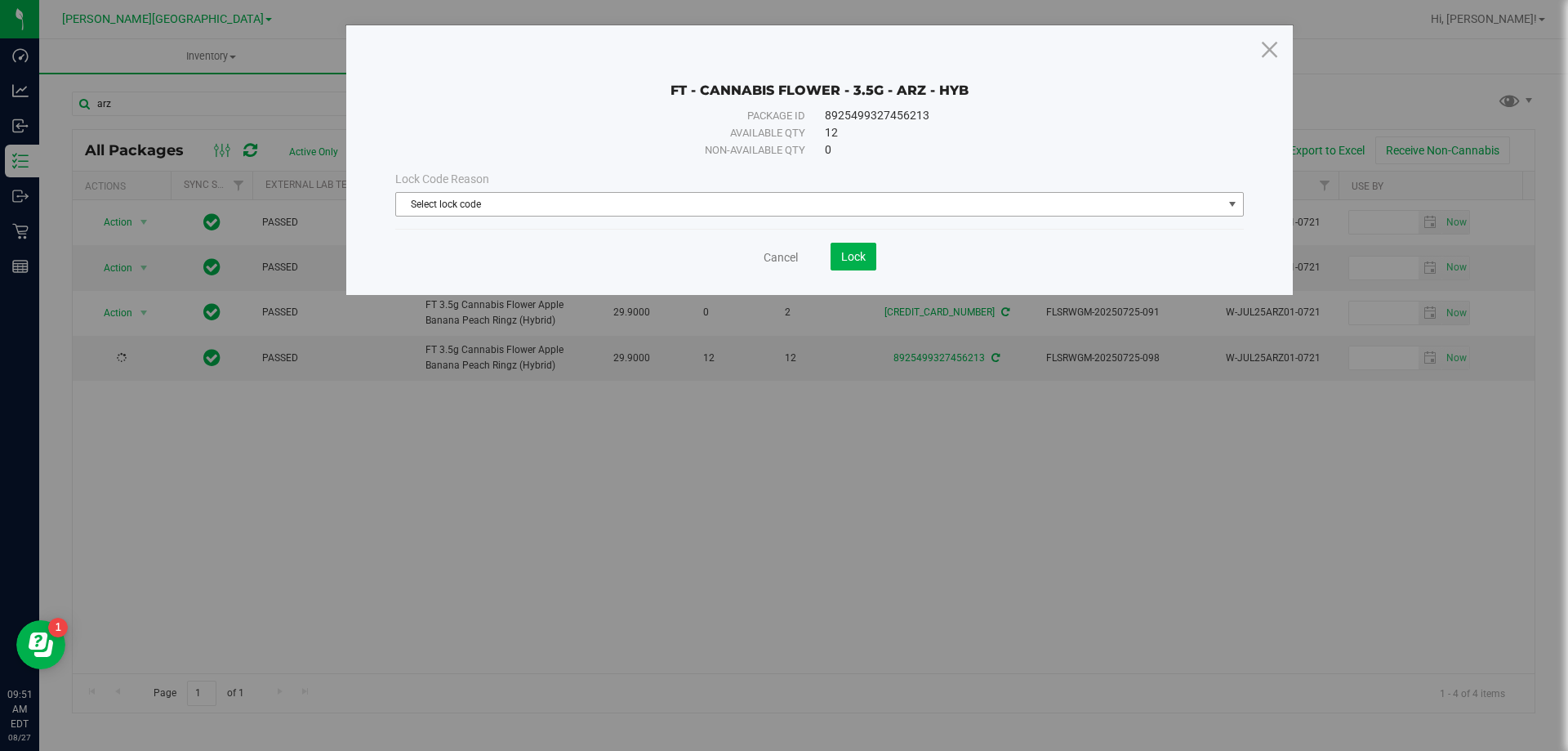
click at [441, 201] on span "Select lock code" at bounding box center [810, 204] width 826 height 23
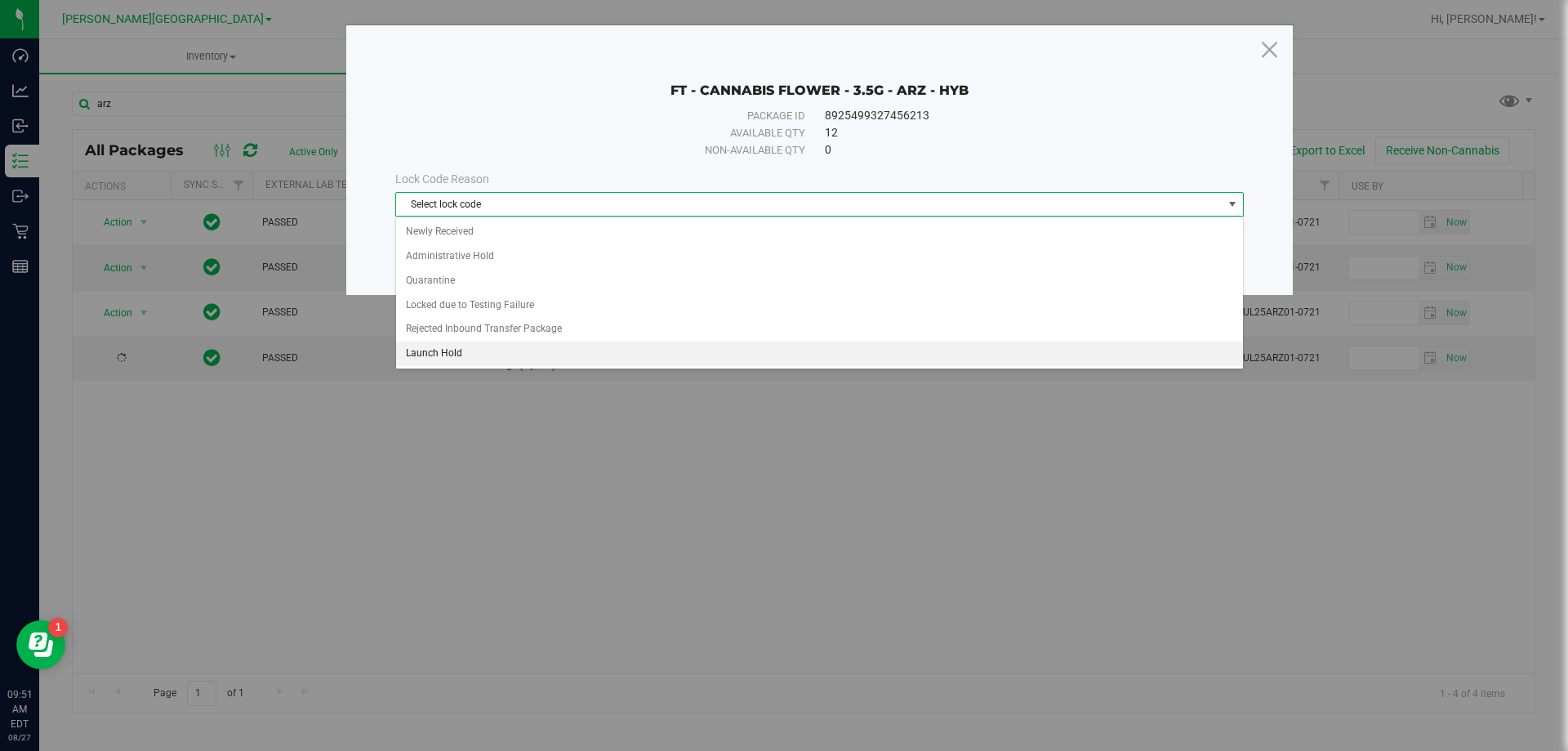
click at [437, 350] on li "Launch Hold" at bounding box center [820, 353] width 847 height 25
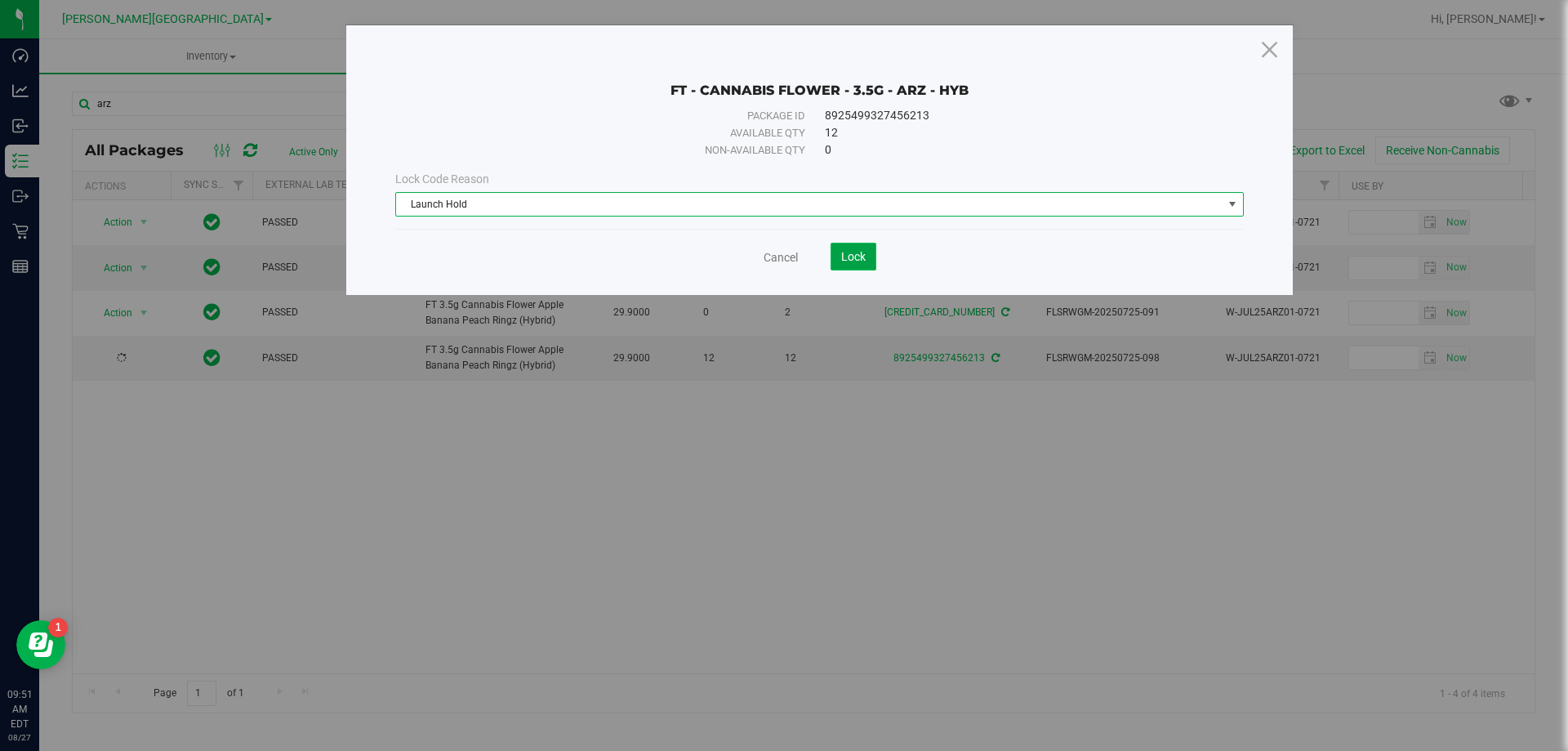
click at [864, 260] on span "Lock" at bounding box center [853, 256] width 25 height 13
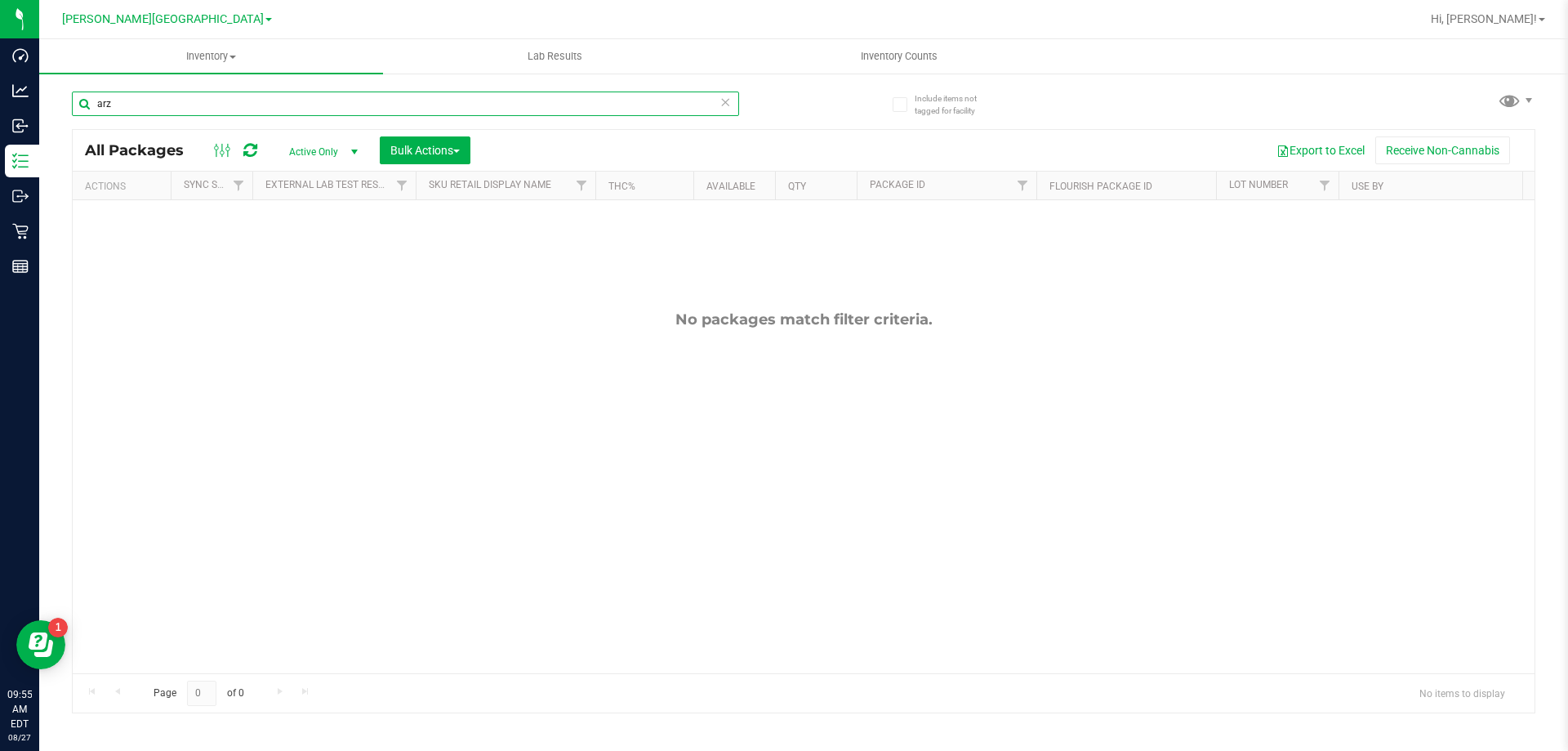
click at [461, 106] on input "arz" at bounding box center [405, 104] width 667 height 25
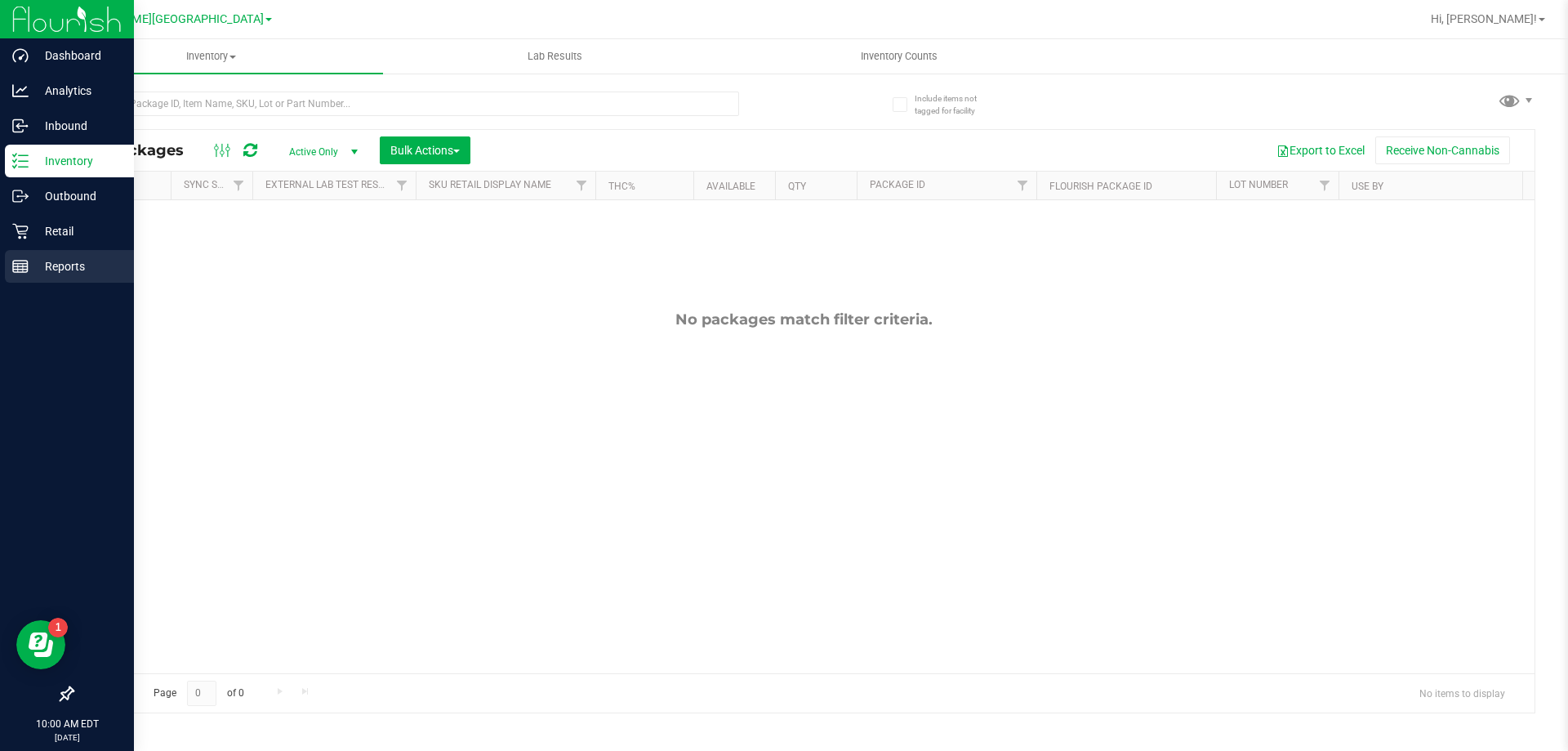
click at [34, 271] on p "Reports" at bounding box center [77, 265] width 98 height 19
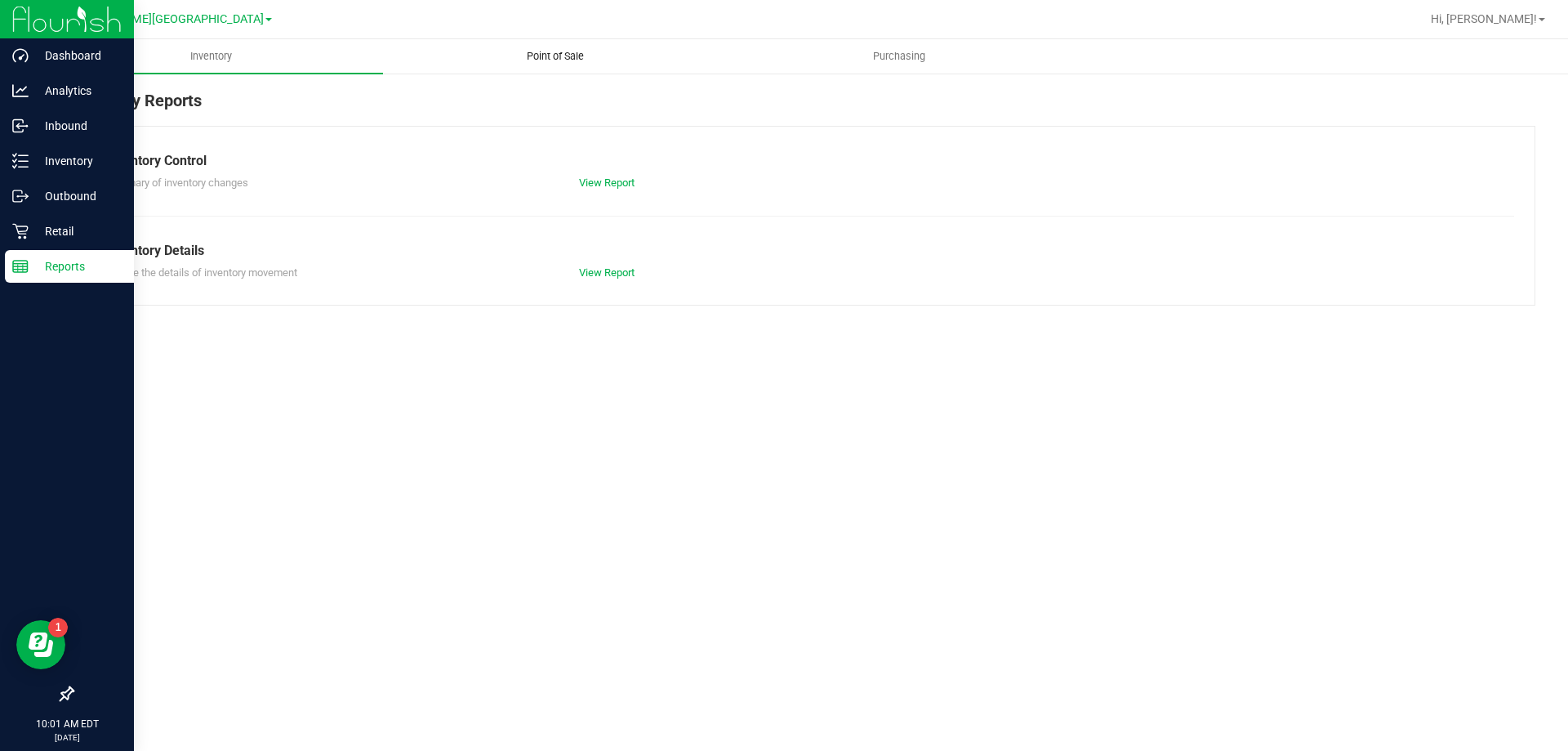
click at [575, 48] on uib-tab-heading "Point of Sale" at bounding box center [554, 57] width 342 height 33
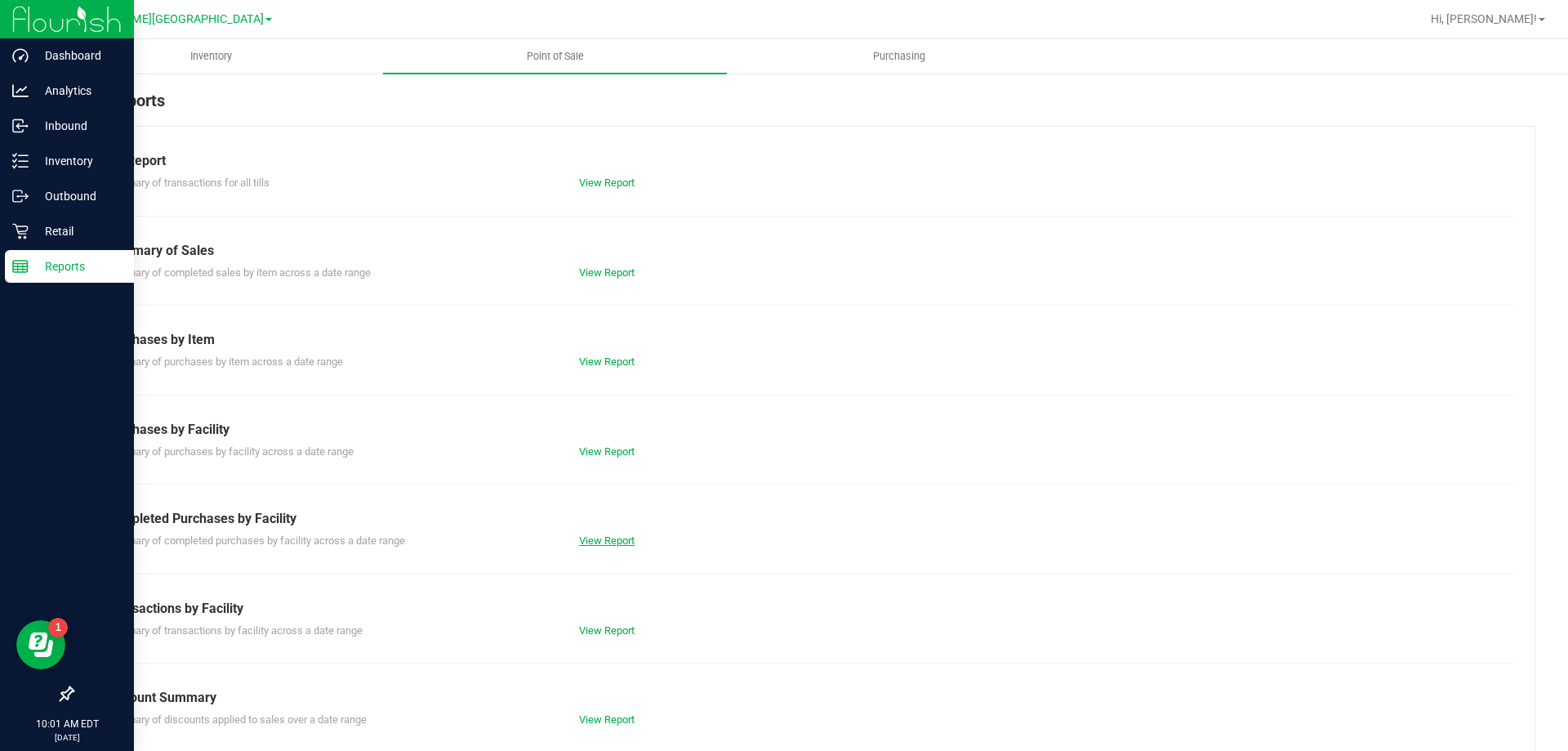
click at [582, 534] on link "View Report" at bounding box center [607, 540] width 56 height 12
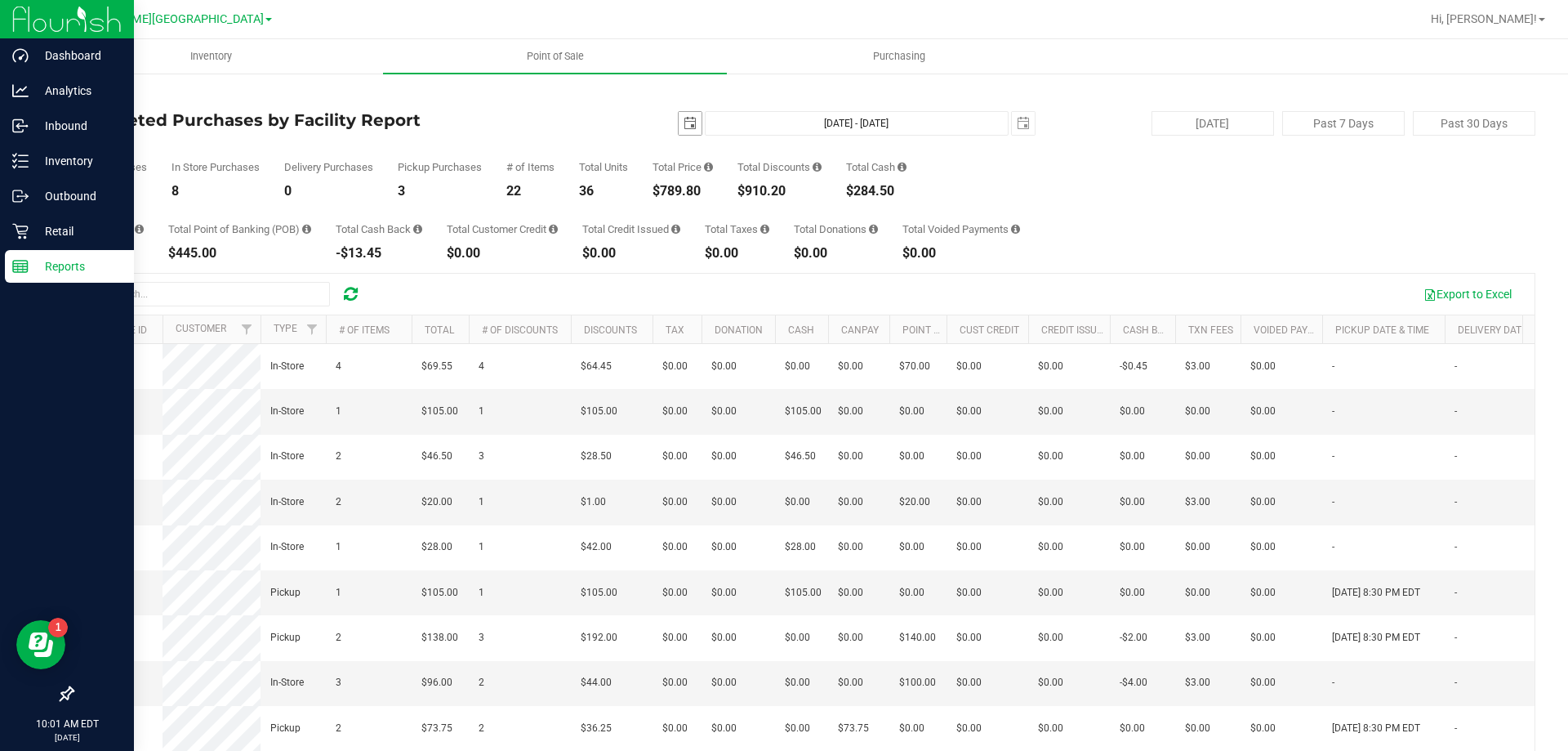
click at [689, 126] on span "select" at bounding box center [689, 123] width 23 height 23
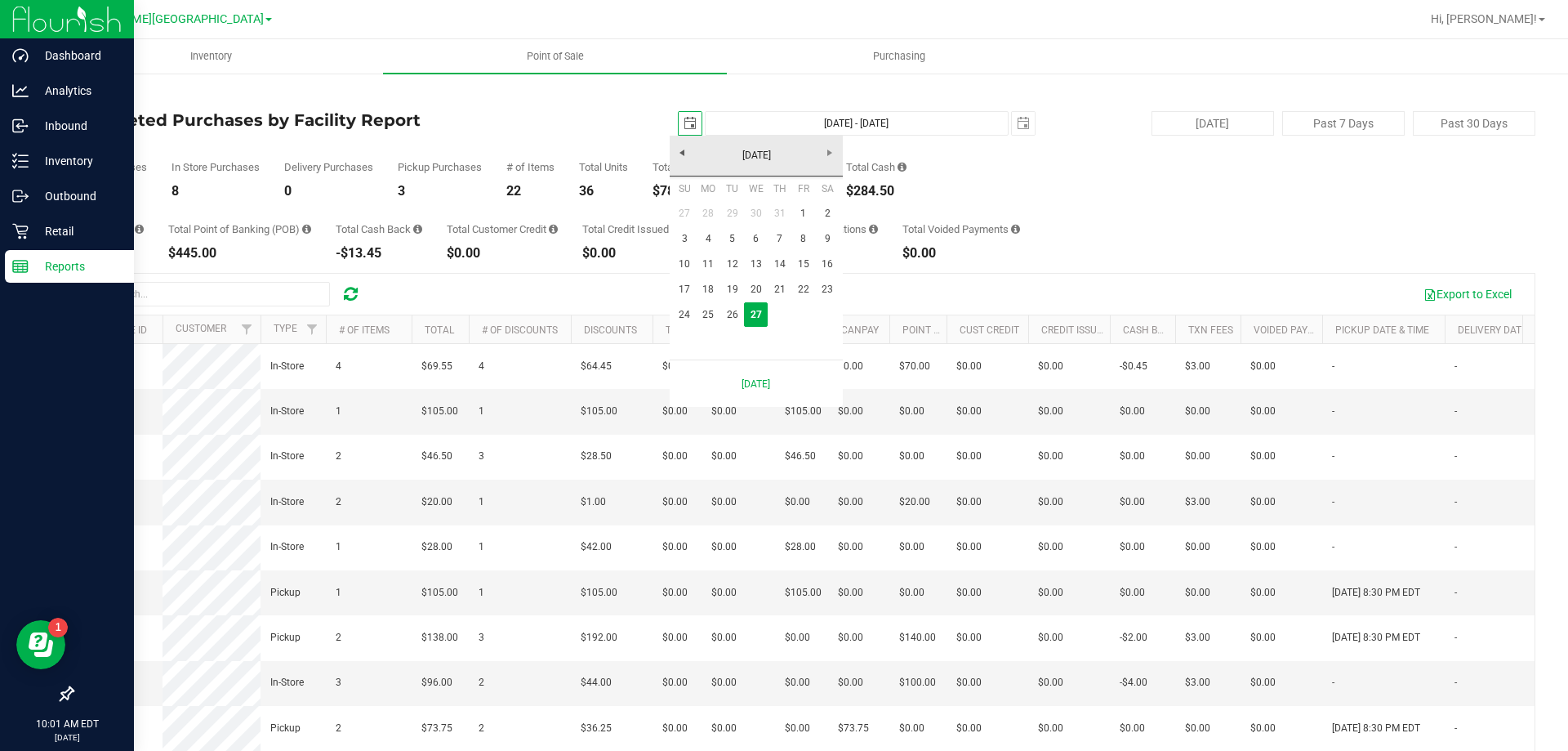
scroll to position [0, 40]
click at [732, 318] on link "26" at bounding box center [733, 315] width 24 height 26
type input "2025-08-26"
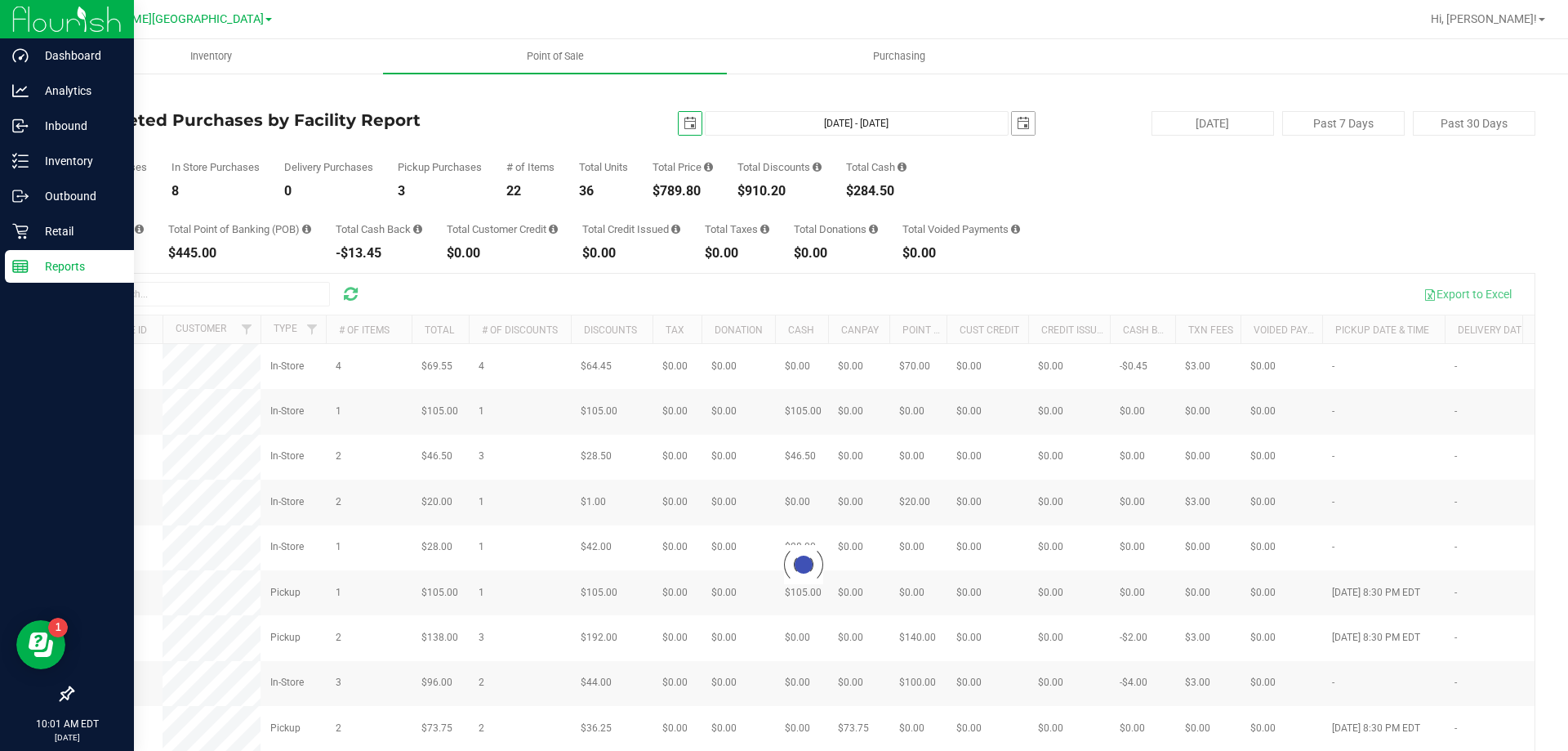
click at [1024, 121] on span "select" at bounding box center [1023, 123] width 23 height 23
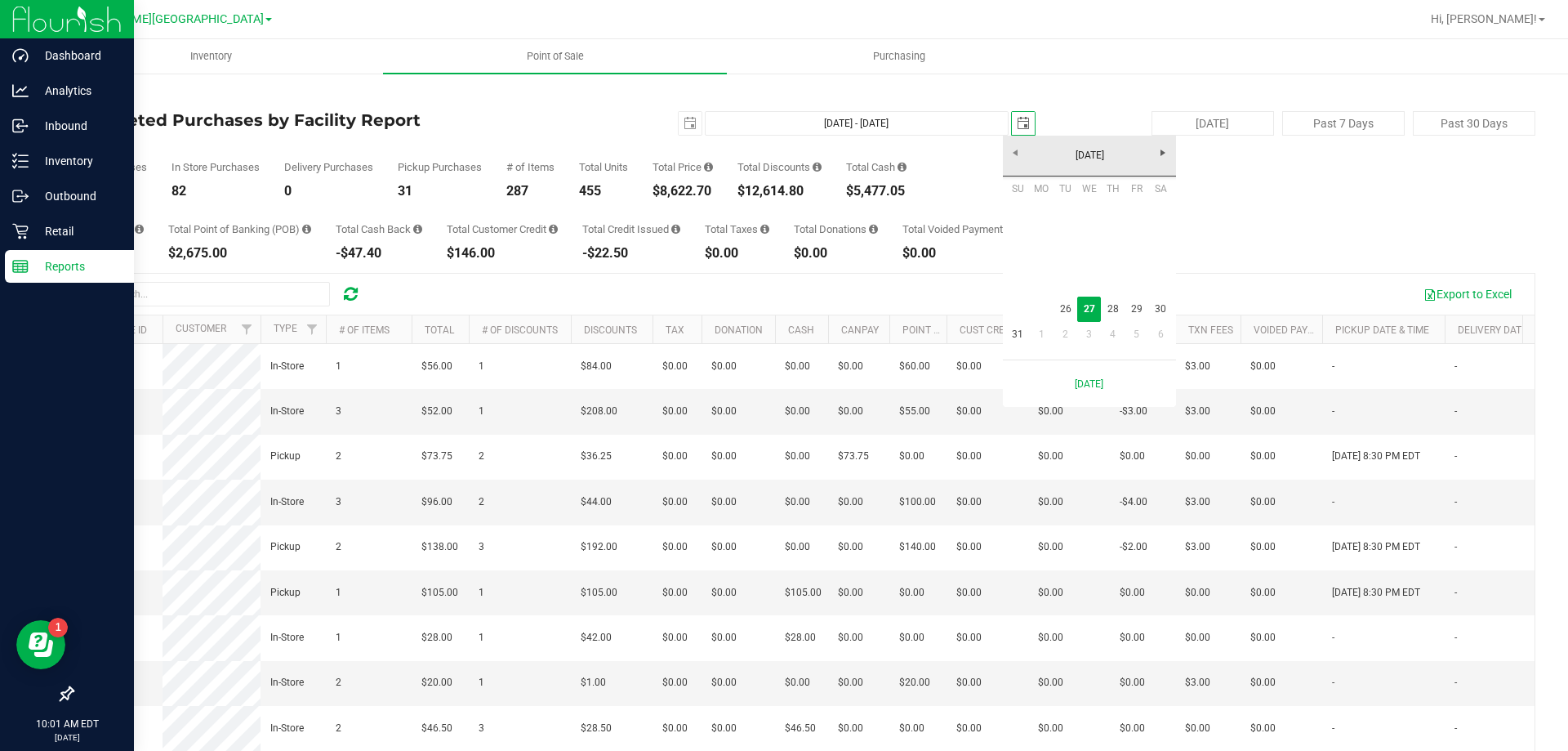
scroll to position [0, 40]
click at [1070, 316] on link "26" at bounding box center [1066, 309] width 24 height 26
type input "Aug 26, 2025 - Aug 26, 2025"
type input "2025-08-26"
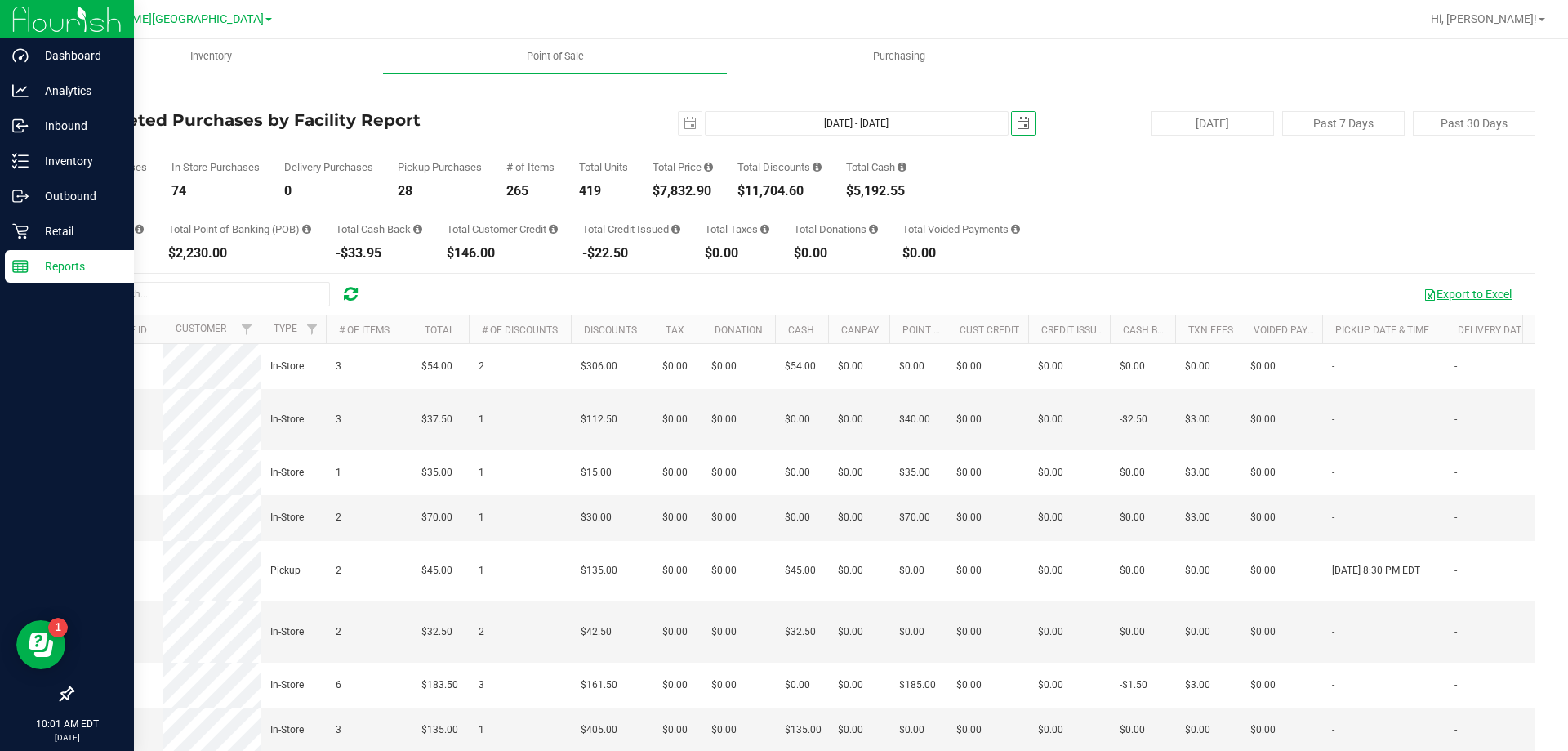
click at [1433, 289] on button "Export to Excel" at bounding box center [1467, 294] width 109 height 28
click at [684, 121] on span "select" at bounding box center [690, 123] width 13 height 13
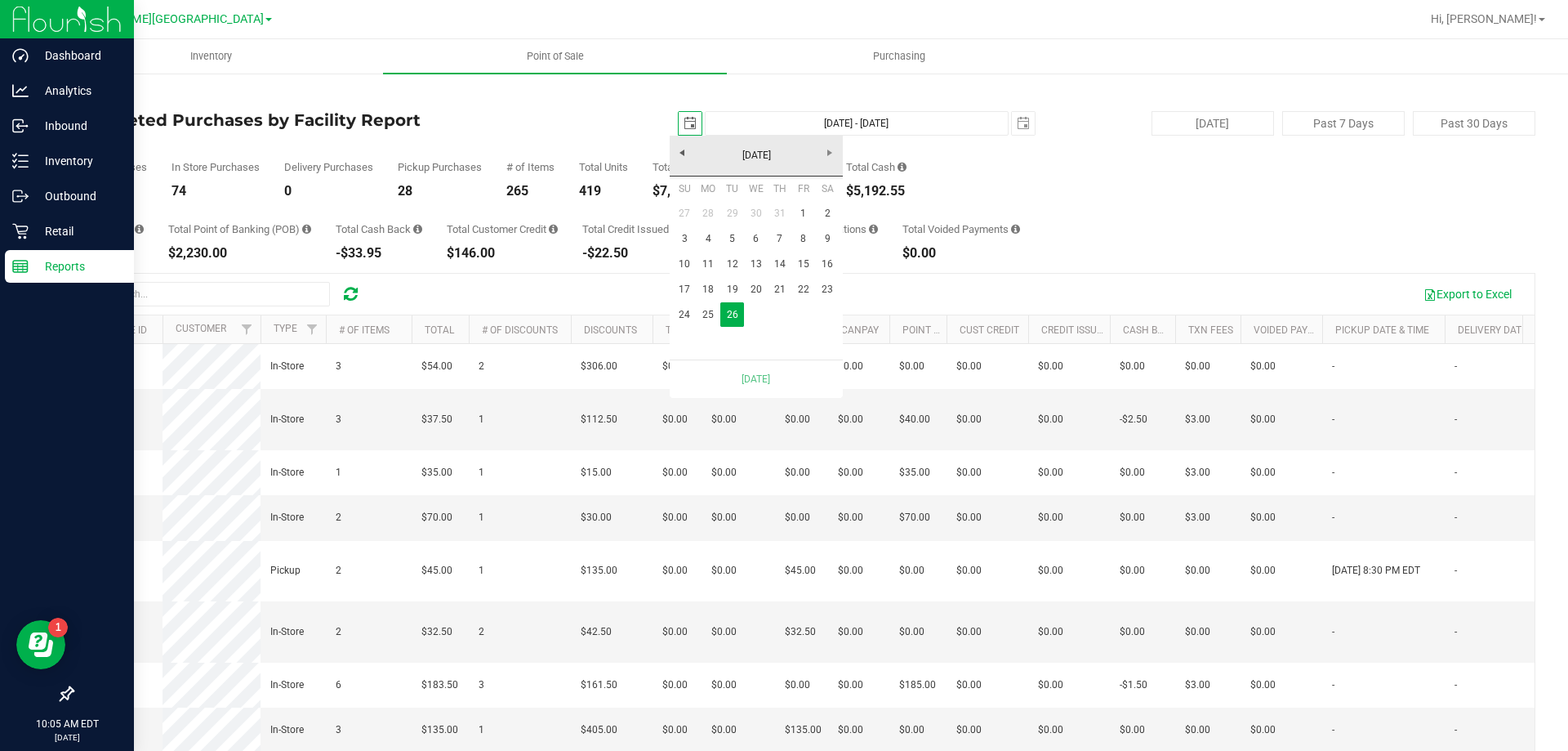
scroll to position [0, 40]
click at [687, 313] on link "24" at bounding box center [685, 315] width 24 height 26
type input "Aug 24, 2025 - Aug 26, 2025"
type input "2025-08-24"
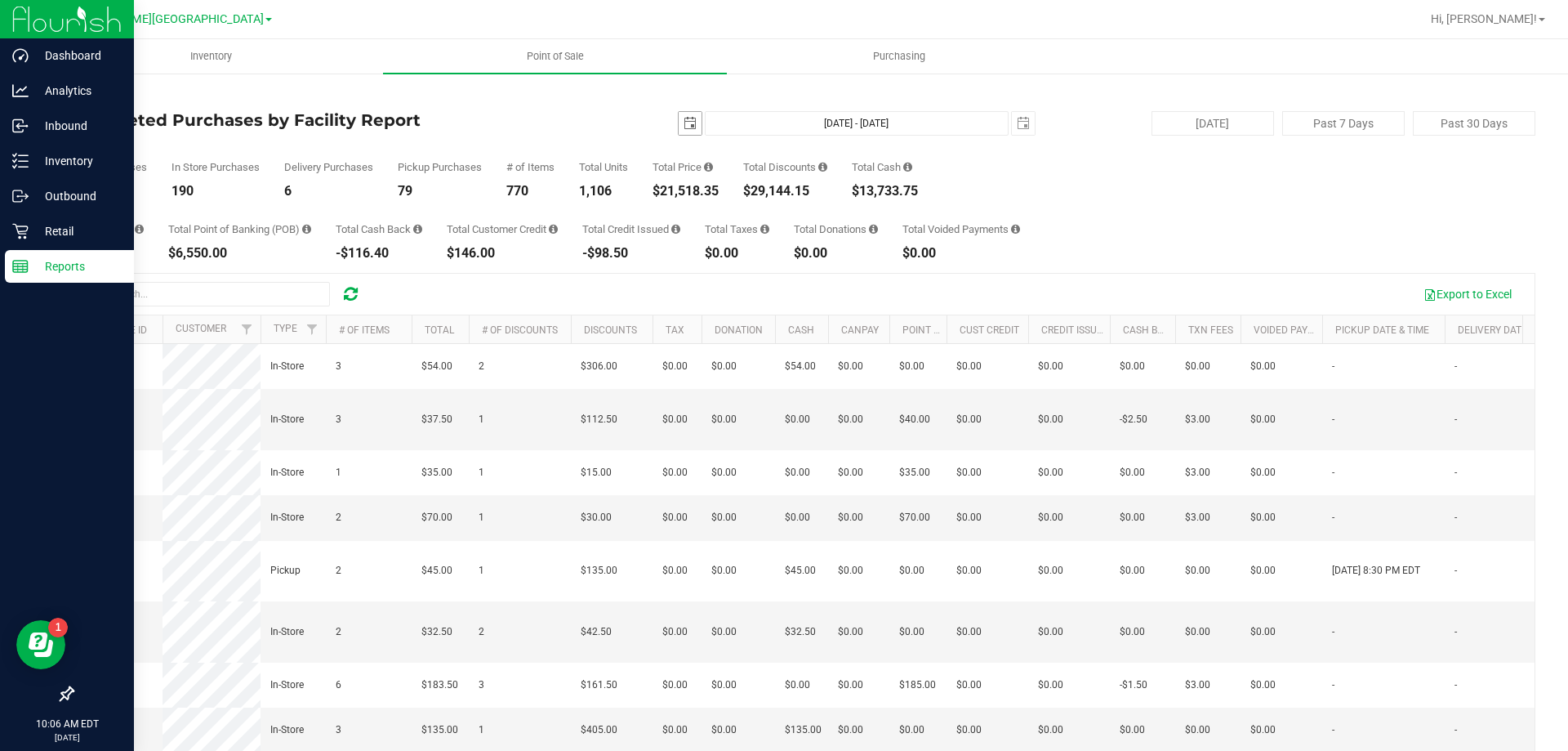
drag, startPoint x: 685, startPoint y: 108, endPoint x: 678, endPoint y: 124, distance: 17.5
click at [685, 110] on div "Back Completed Purchases by Facility Report 2025-08-24 Aug 24, 2025 - Aug 26, 2…" at bounding box center [803, 472] width 1464 height 768
click at [684, 126] on span "select" at bounding box center [690, 123] width 13 height 13
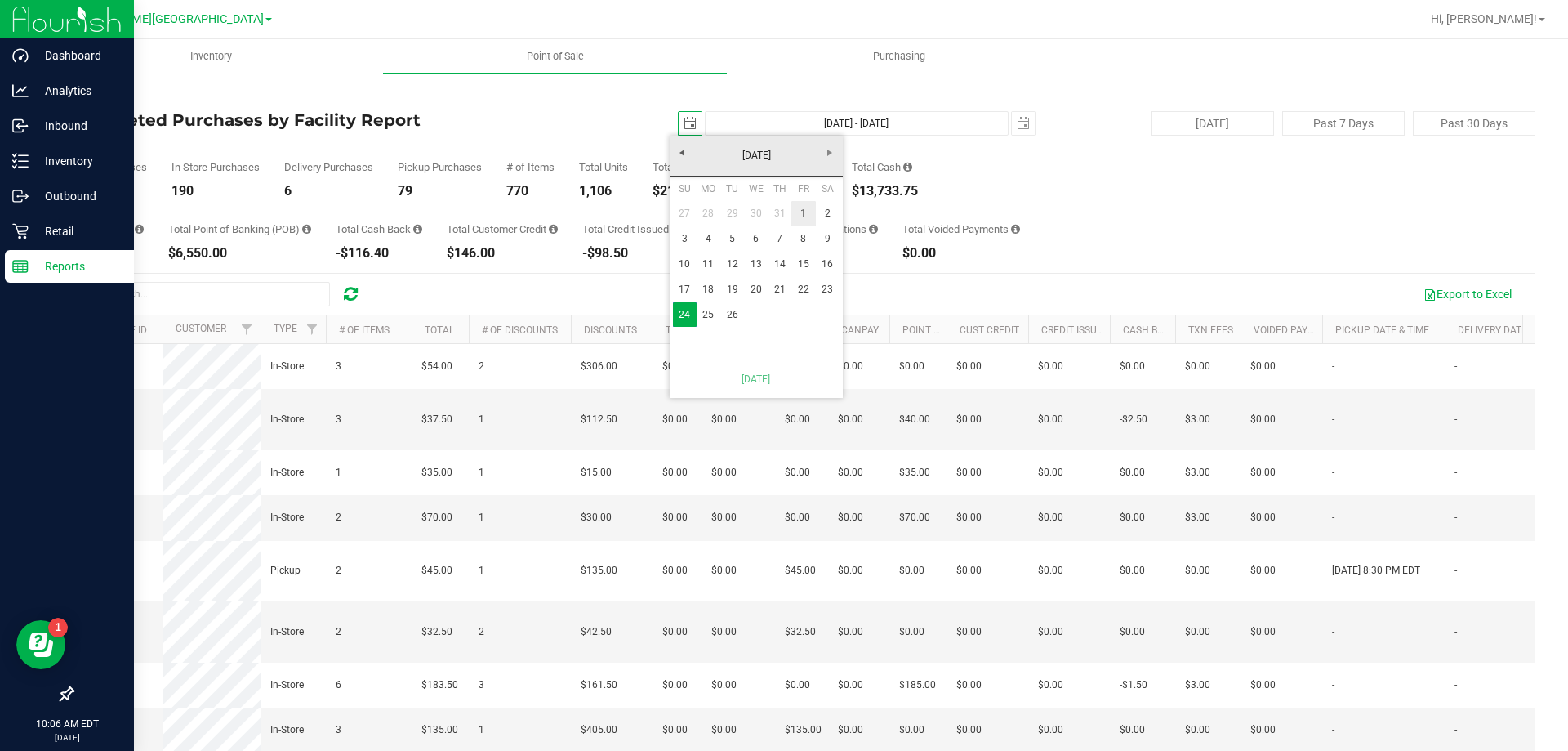
click at [794, 216] on link "1" at bounding box center [803, 214] width 24 height 26
type input "Aug 1, 2025 - Aug 26, 2025"
type input "2025-08-01"
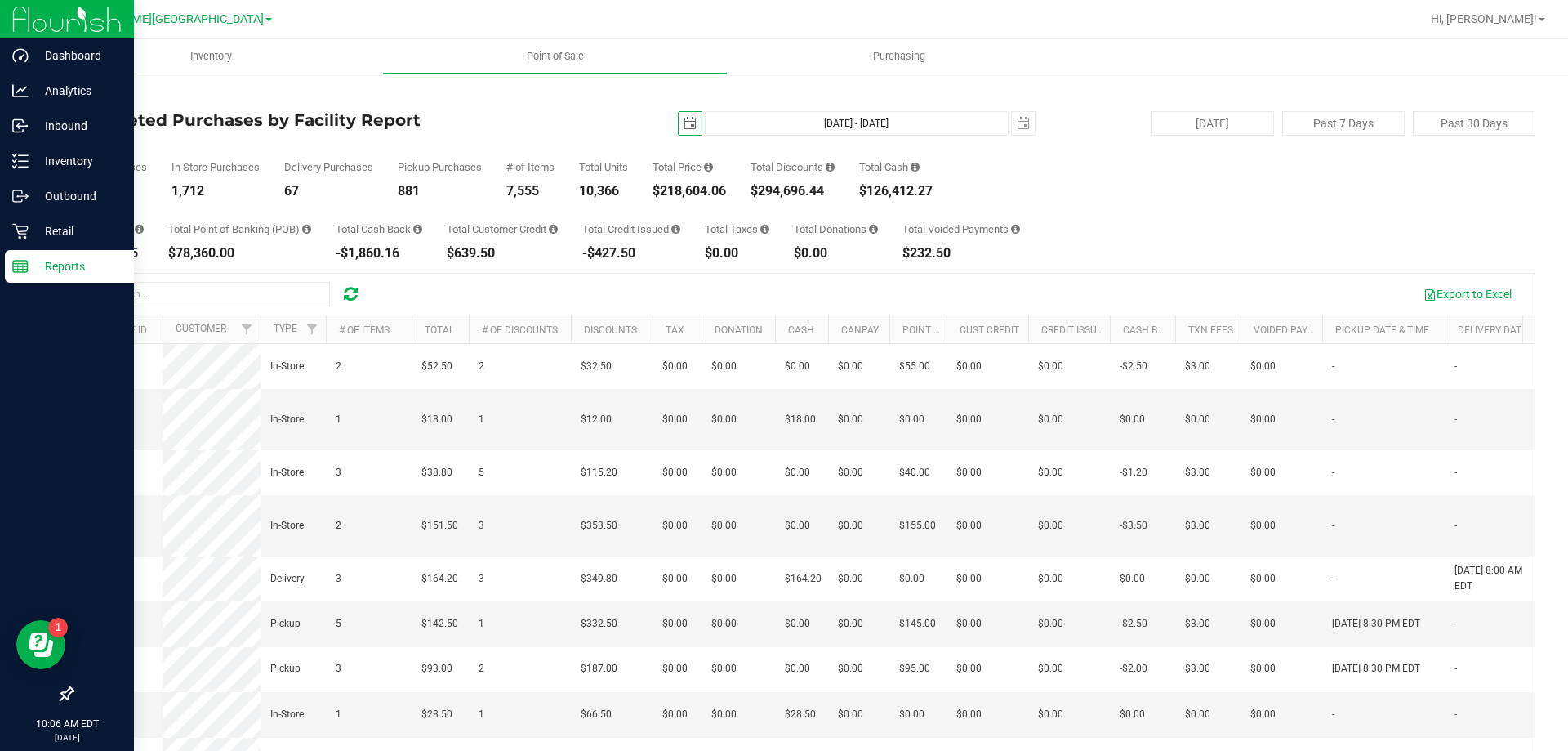
click at [693, 126] on div "2025-08-01 Aug 1, 2025 - Aug 26, 2025 2025-08-26" at bounding box center [797, 123] width 500 height 25
click at [686, 127] on span "select" at bounding box center [690, 123] width 13 height 13
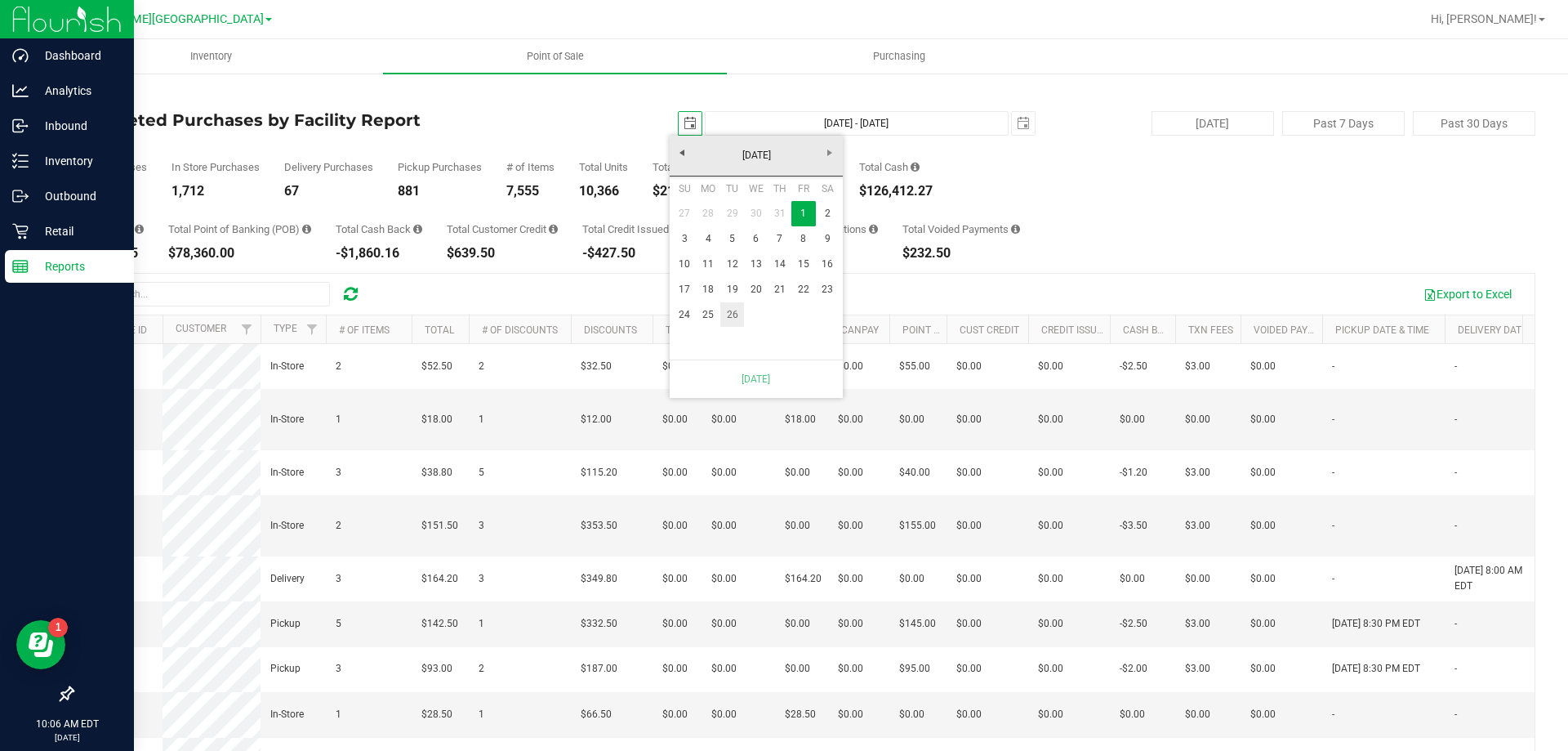
click at [735, 320] on link "26" at bounding box center [733, 315] width 24 height 26
type input "Aug 26, 2025 - Aug 26, 2025"
type input "2025-08-26"
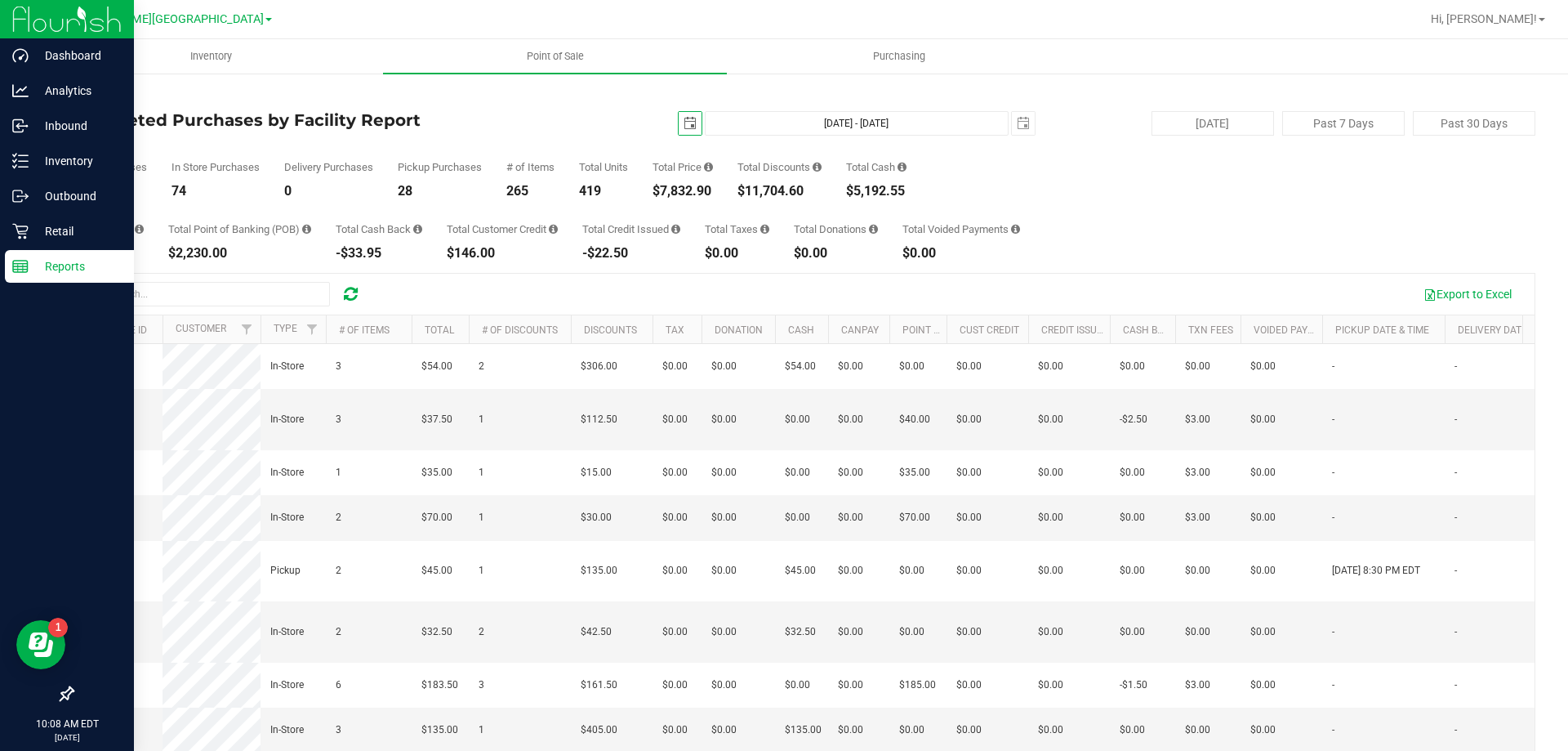
click at [93, 93] on link "Back" at bounding box center [84, 95] width 25 height 11
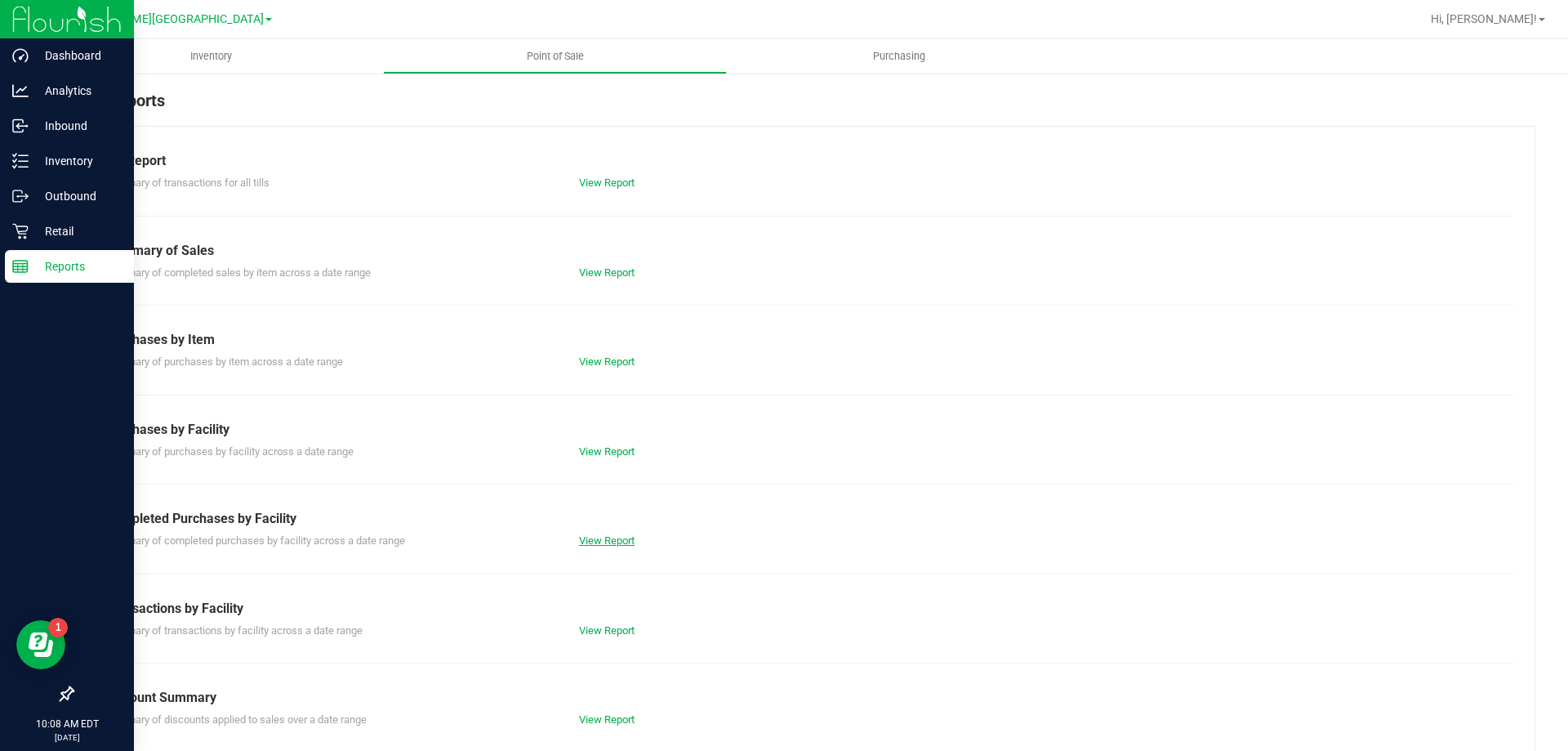
click at [605, 544] on link "View Report" at bounding box center [607, 540] width 56 height 12
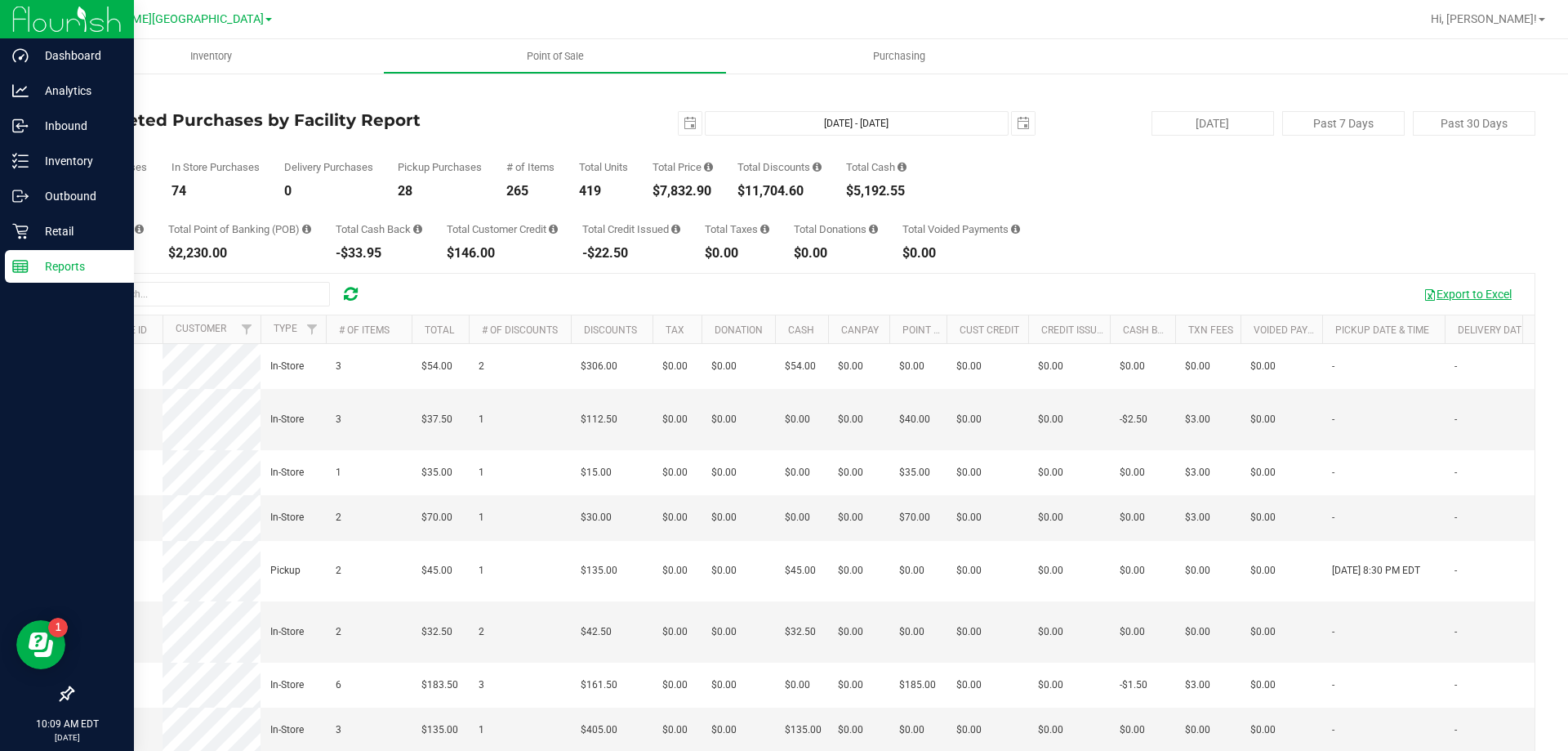
click at [1439, 286] on button "Export to Excel" at bounding box center [1467, 294] width 109 height 28
click at [684, 127] on span "select" at bounding box center [690, 123] width 13 height 13
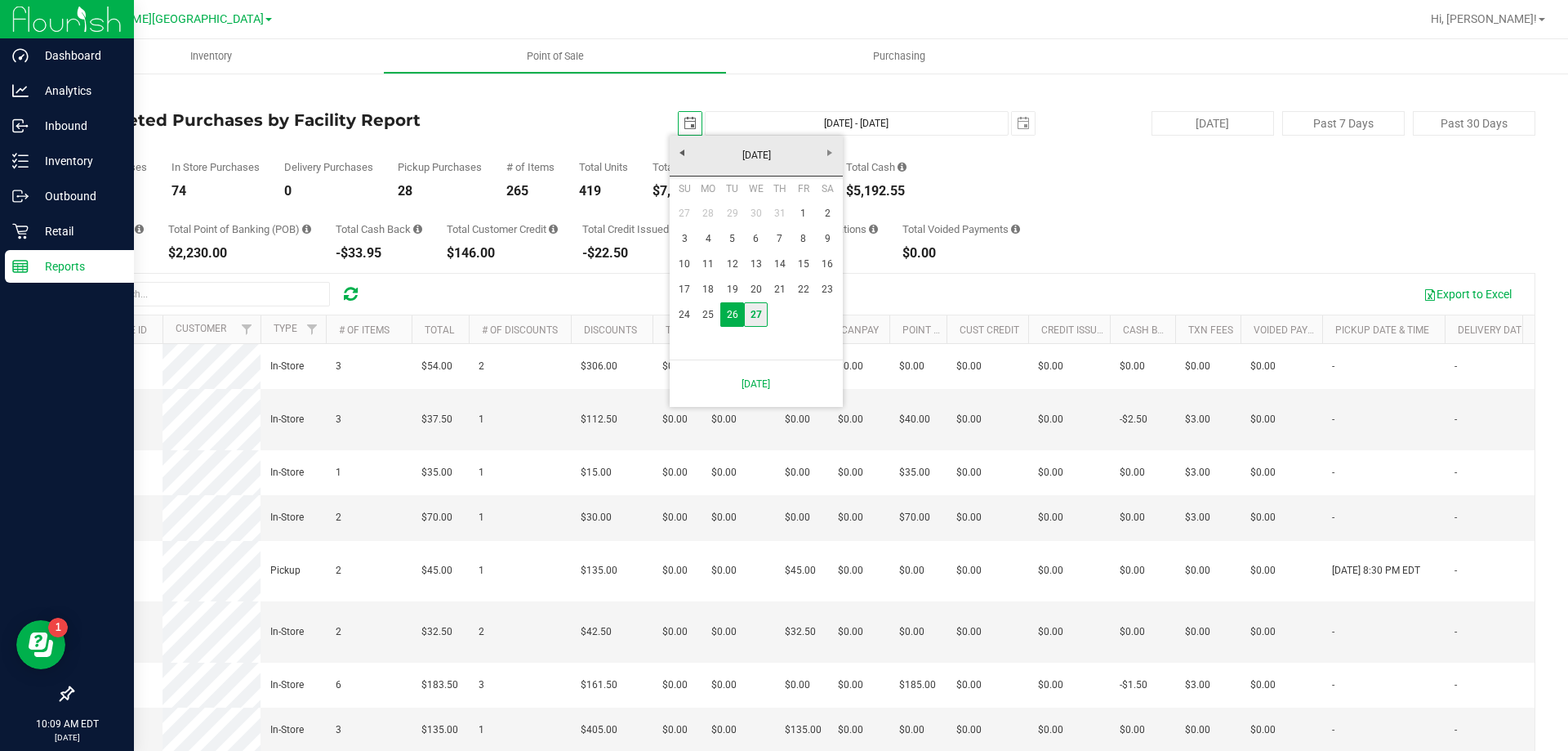
click at [756, 308] on link "27" at bounding box center [756, 315] width 24 height 26
type input "[DATE]"
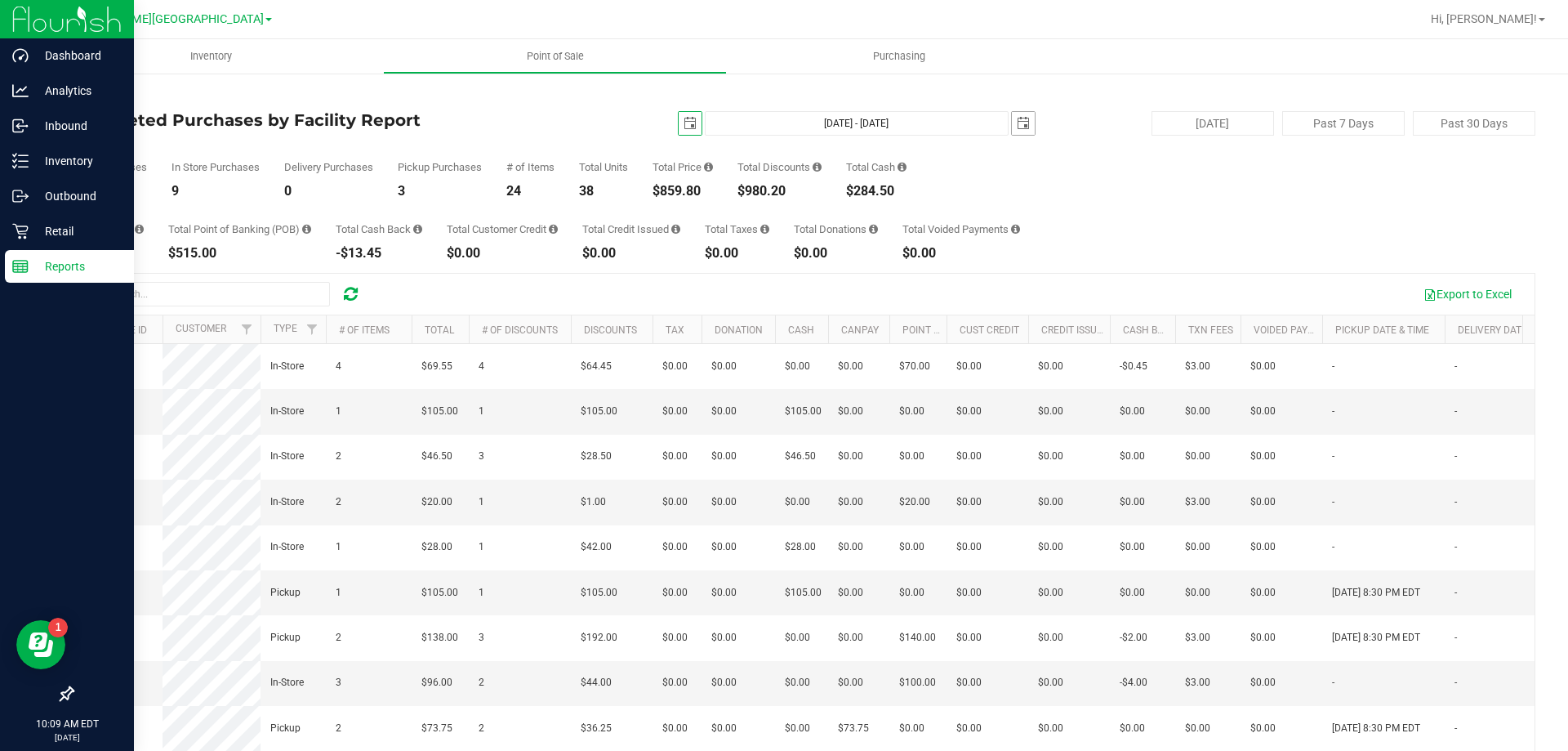
click at [1017, 126] on span "select" at bounding box center [1024, 123] width 13 height 13
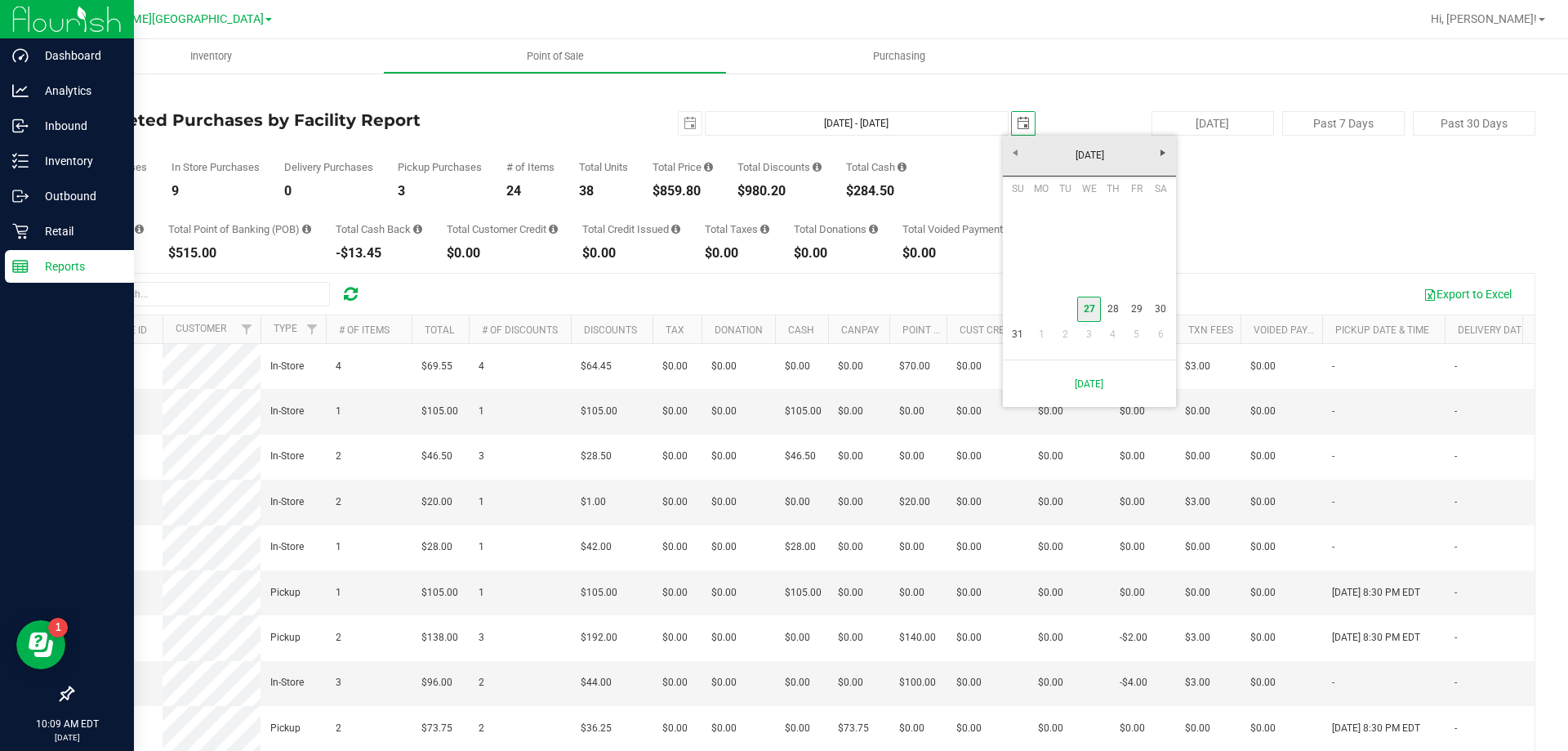
click at [1084, 308] on link "27" at bounding box center [1090, 309] width 24 height 26
type input "[DATE] - [DATE]"
type input "[DATE]"
click at [1428, 294] on button "Export to Excel" at bounding box center [1467, 294] width 109 height 28
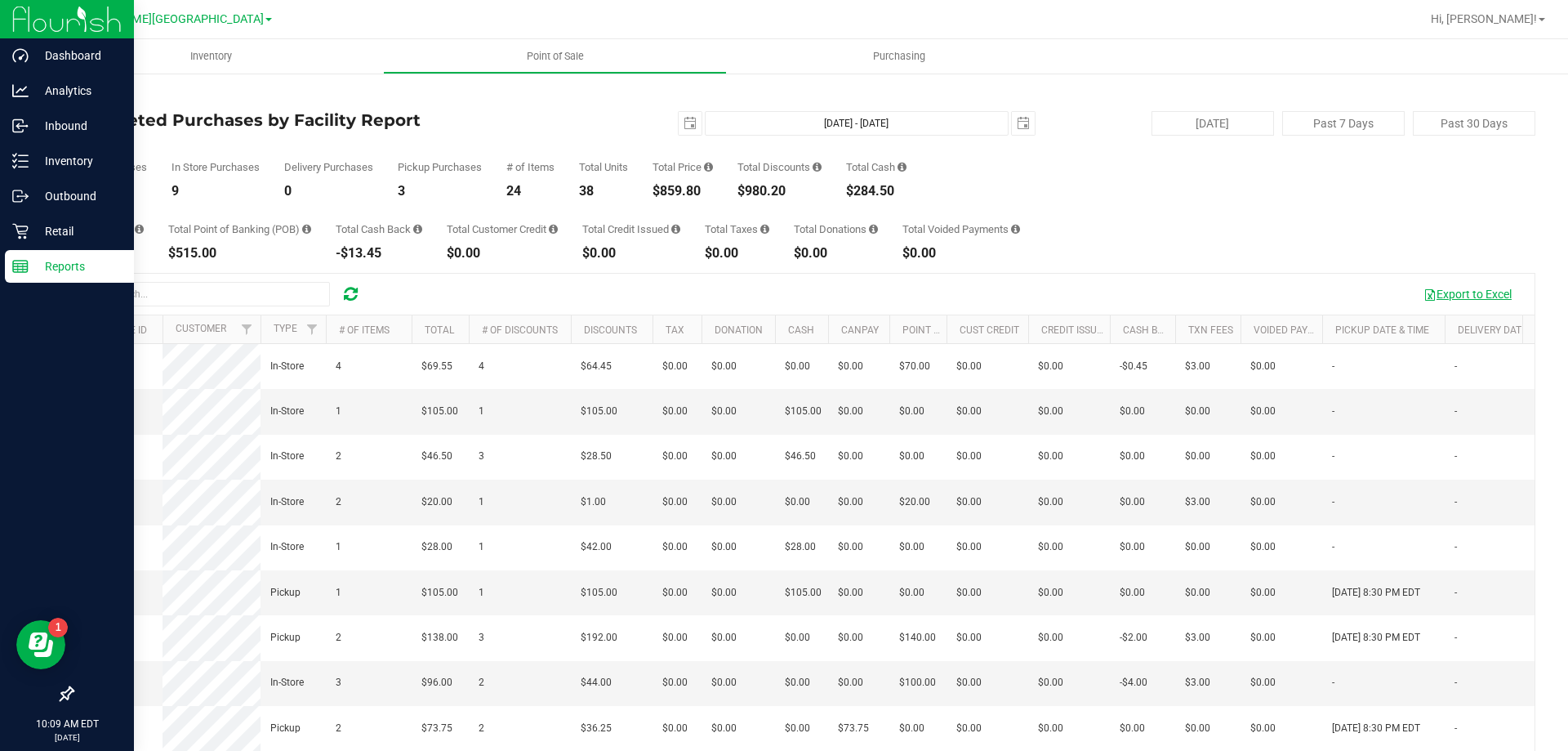
click at [1449, 287] on button "Export to Excel" at bounding box center [1467, 294] width 109 height 28
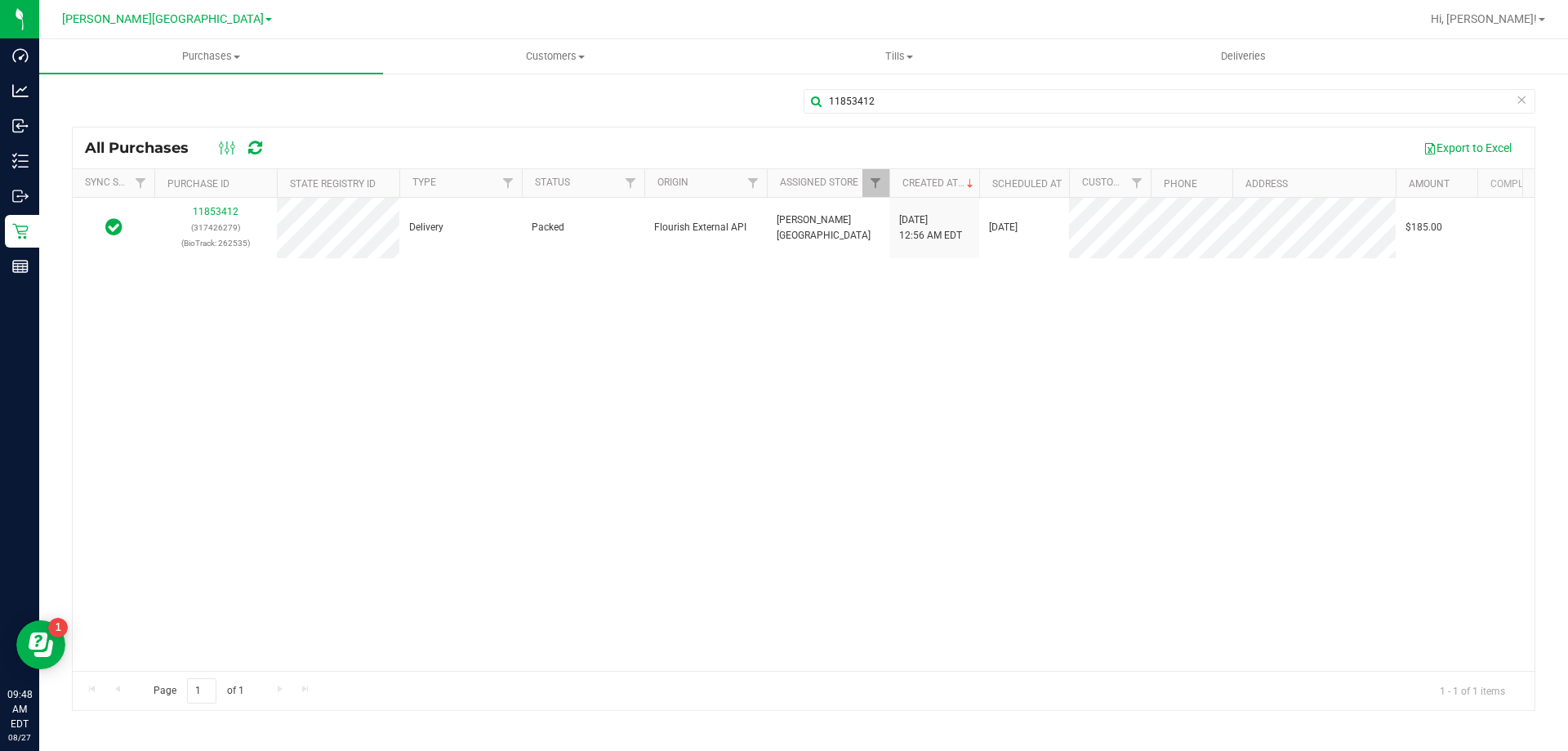
click at [493, 316] on div "11853412 (317426279) (BioTrack: 262535) Delivery Packed Flourish External API […" at bounding box center [803, 433] width 1462 height 473
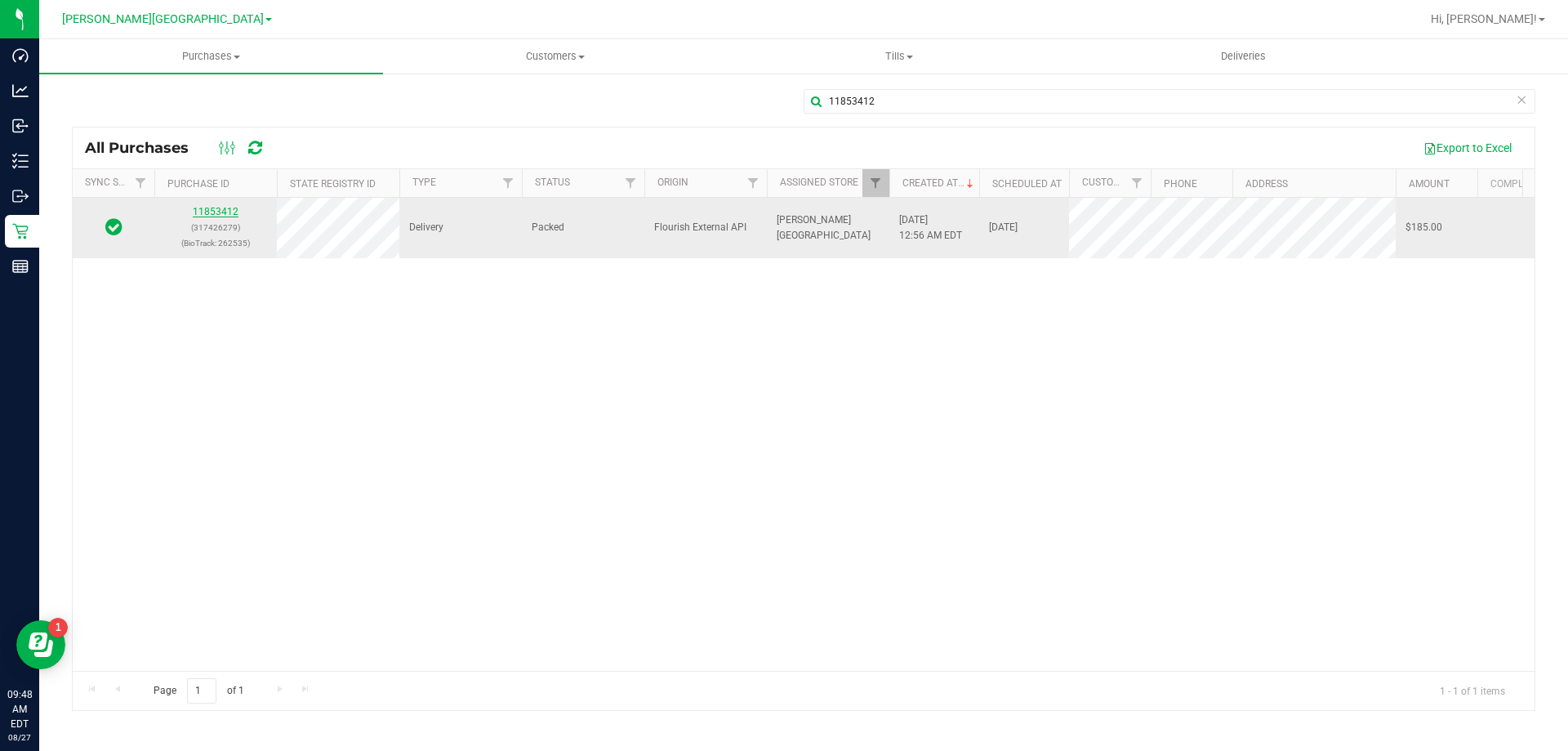
click at [230, 217] on link "11853412" at bounding box center [216, 211] width 46 height 11
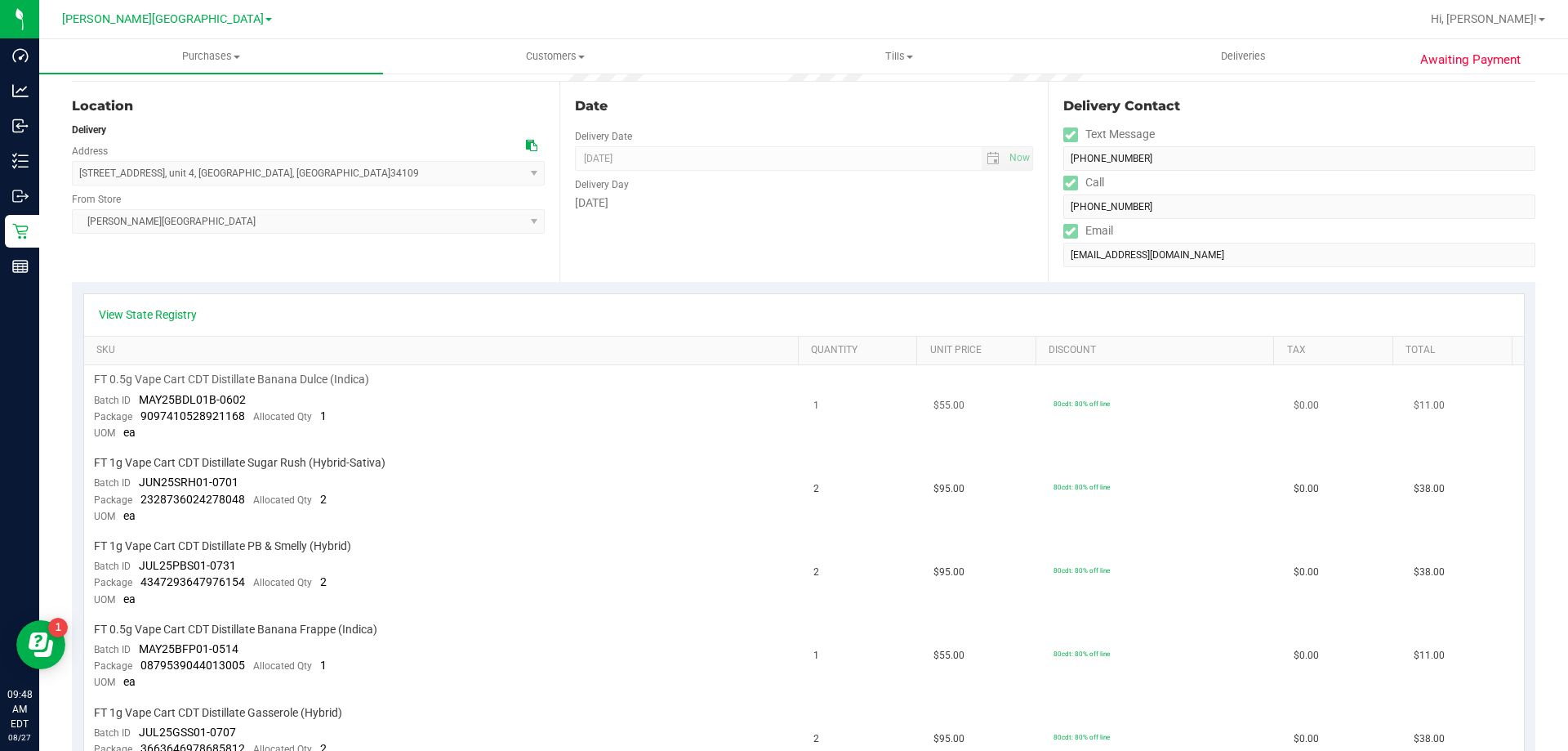
scroll to position [245, 0]
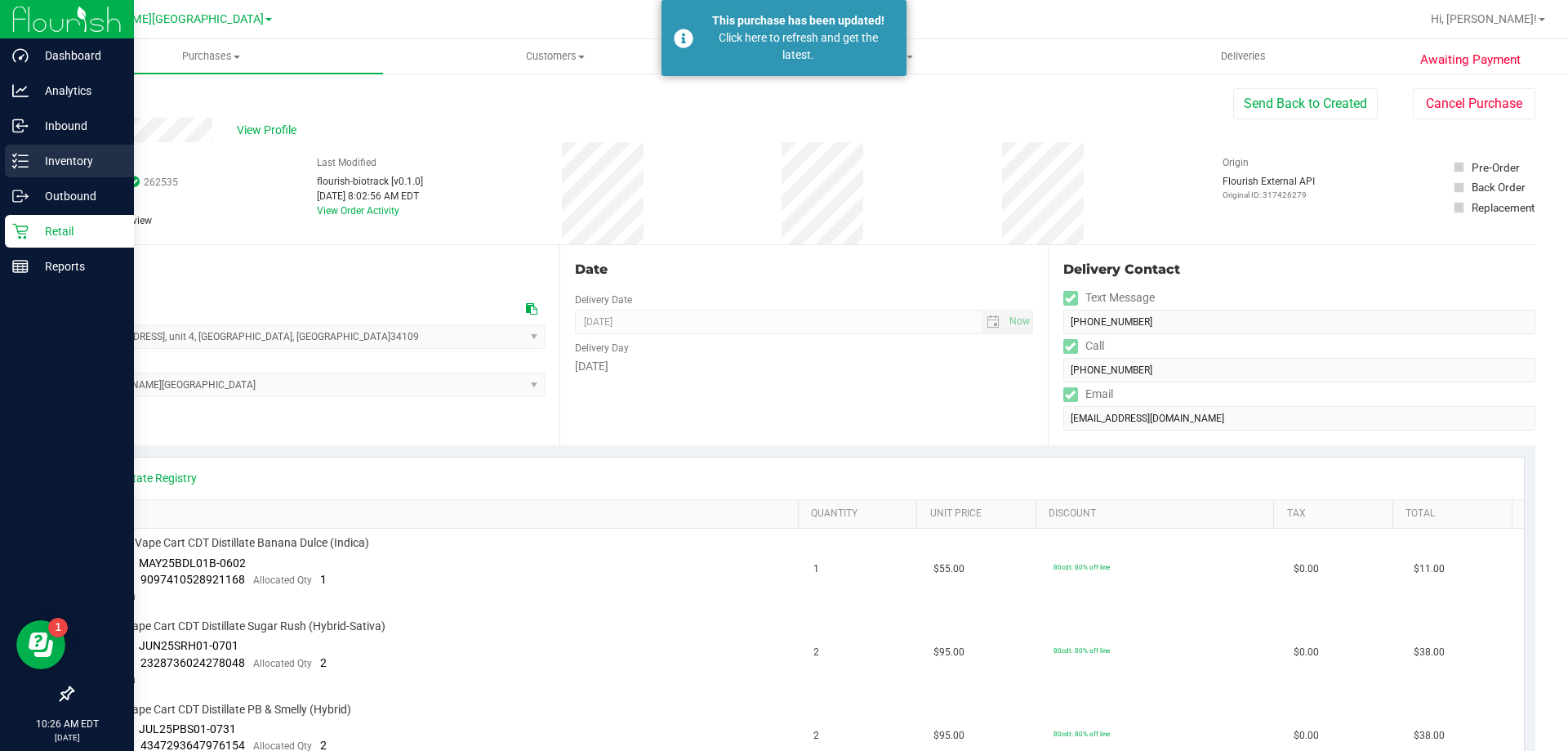
scroll to position [245, 0]
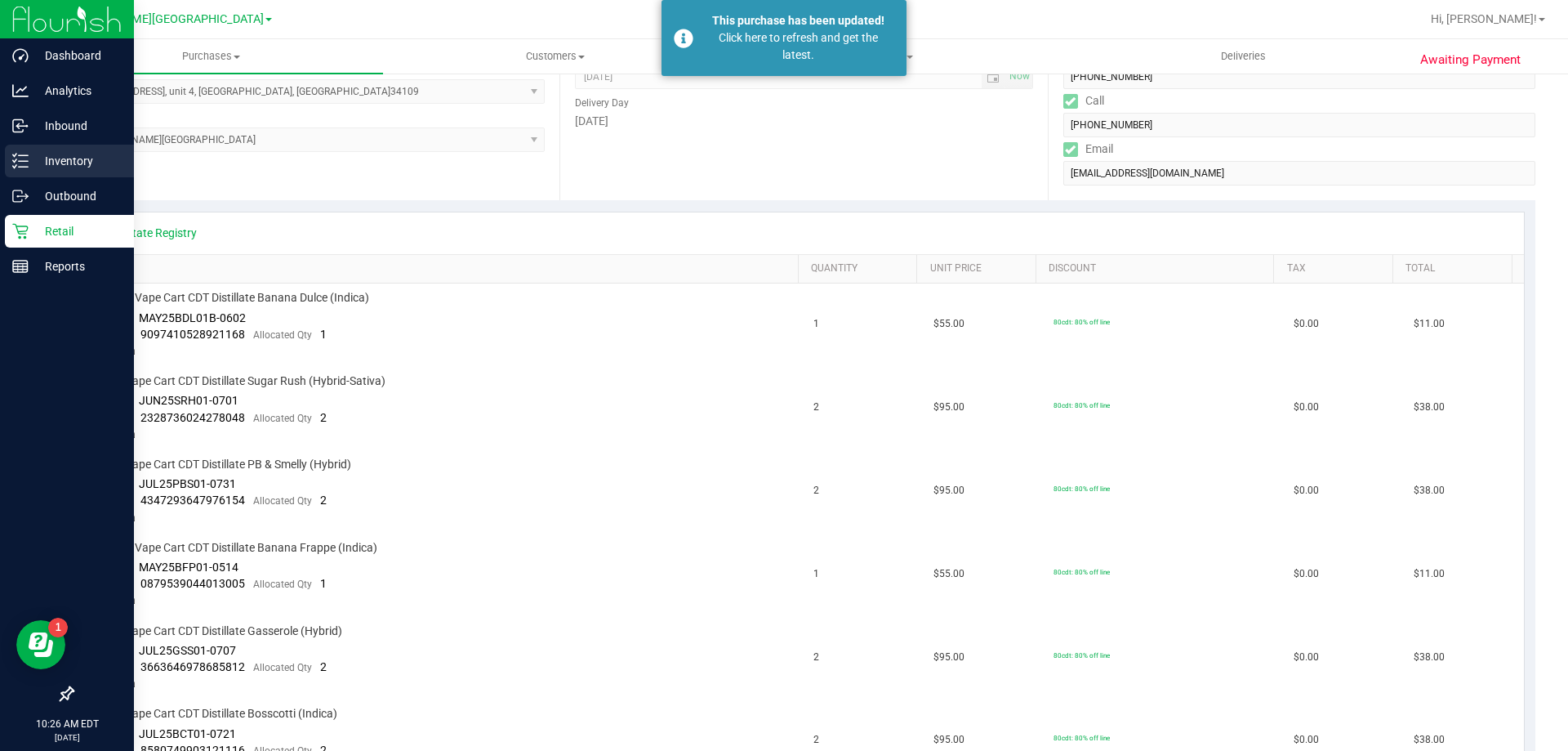
click at [44, 162] on p "Inventory" at bounding box center [77, 161] width 98 height 19
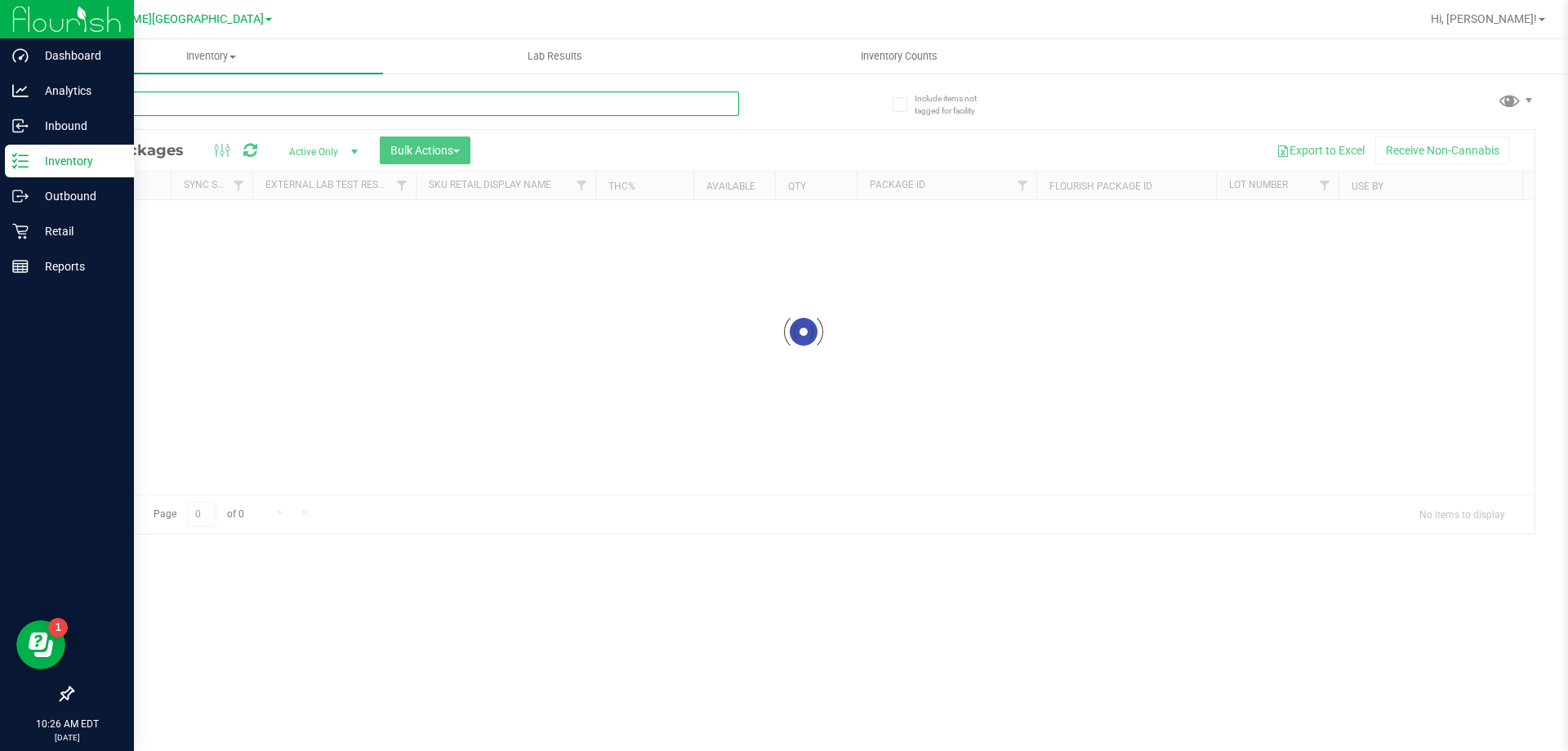
click at [220, 93] on input "text" at bounding box center [405, 104] width 667 height 25
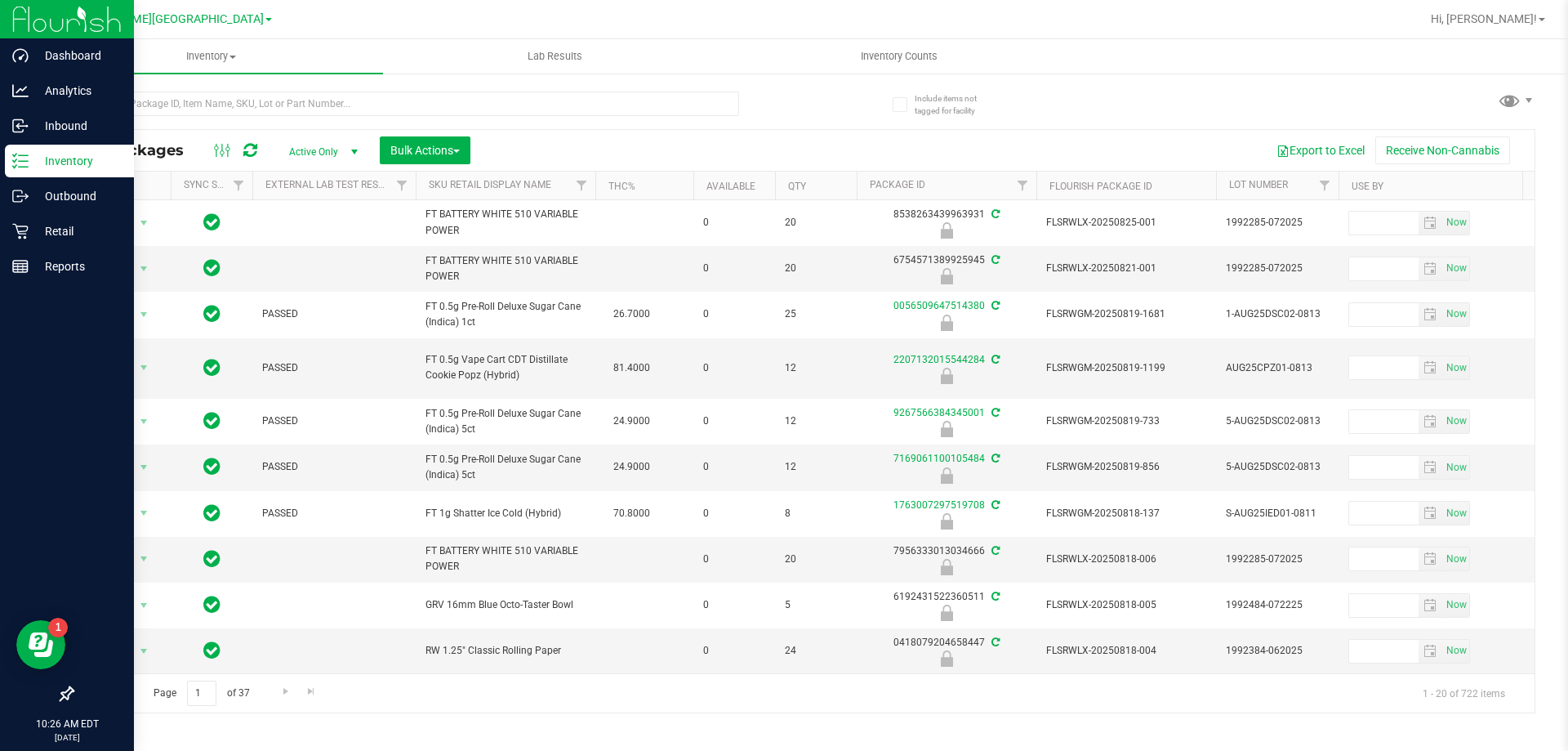
drag, startPoint x: 5, startPoint y: 332, endPoint x: 20, endPoint y: 339, distance: 16.6
click at [20, 339] on div at bounding box center [67, 482] width 134 height 393
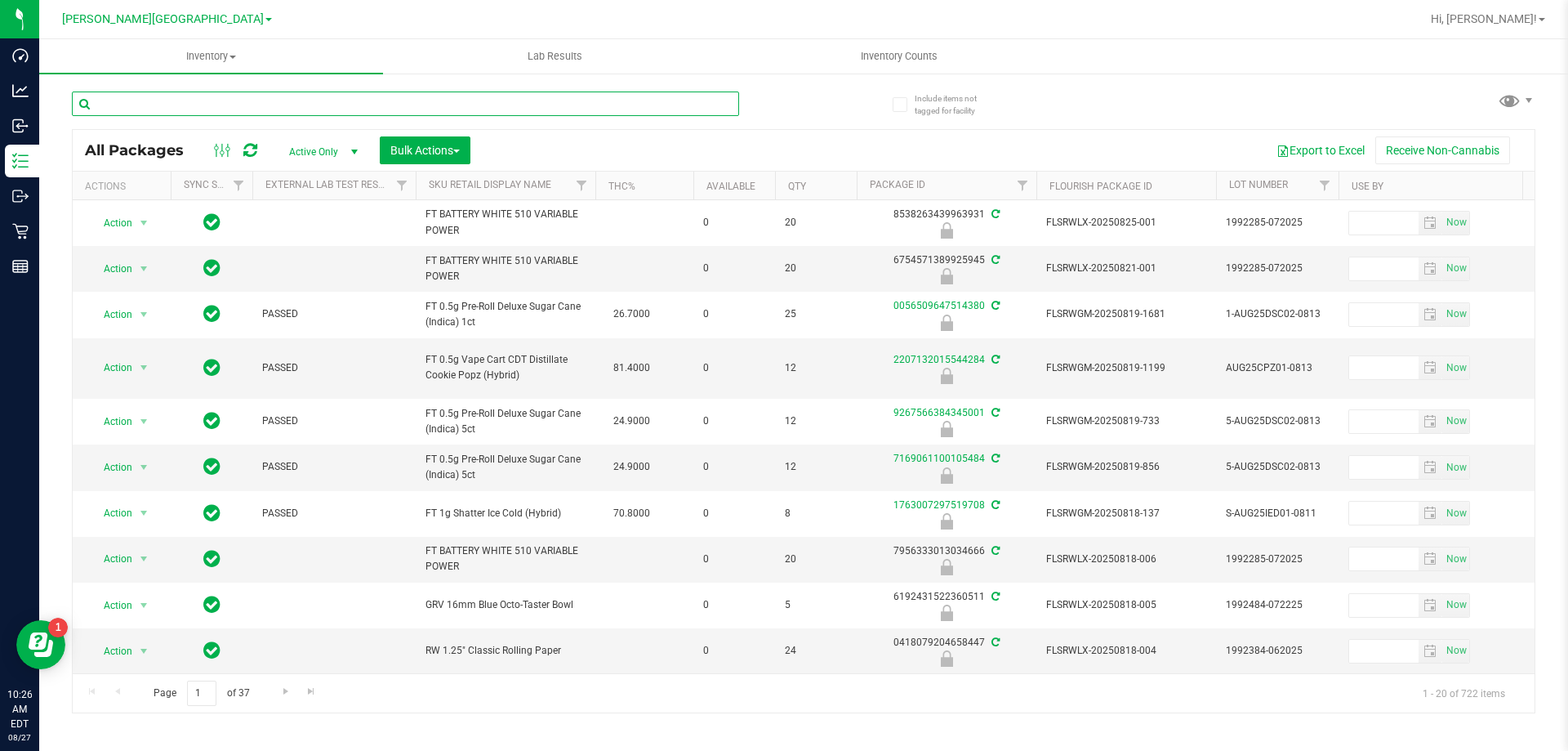
click at [418, 106] on input "text" at bounding box center [405, 104] width 667 height 25
type input "5030207699364017"
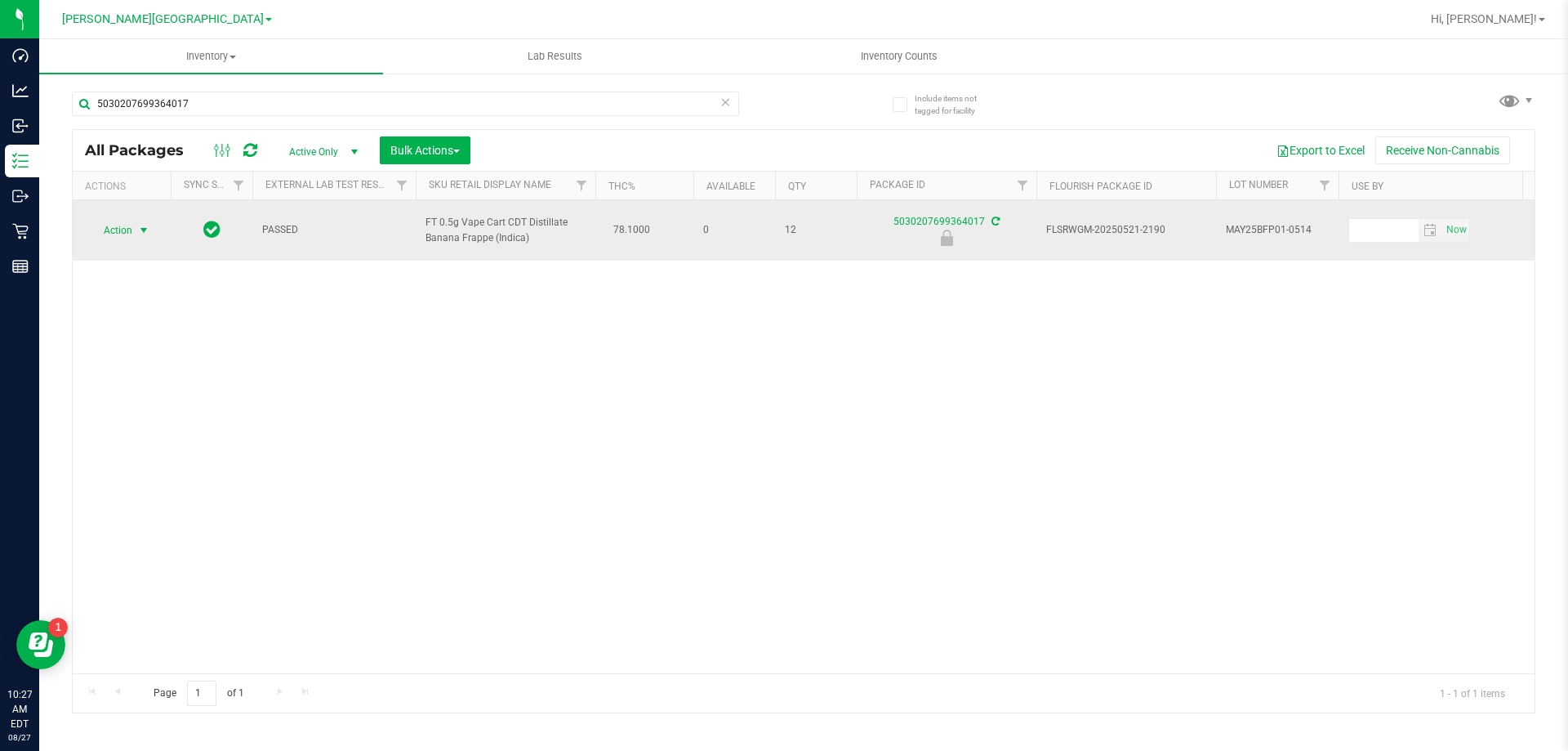
click at [117, 224] on span "Action" at bounding box center [111, 230] width 44 height 23
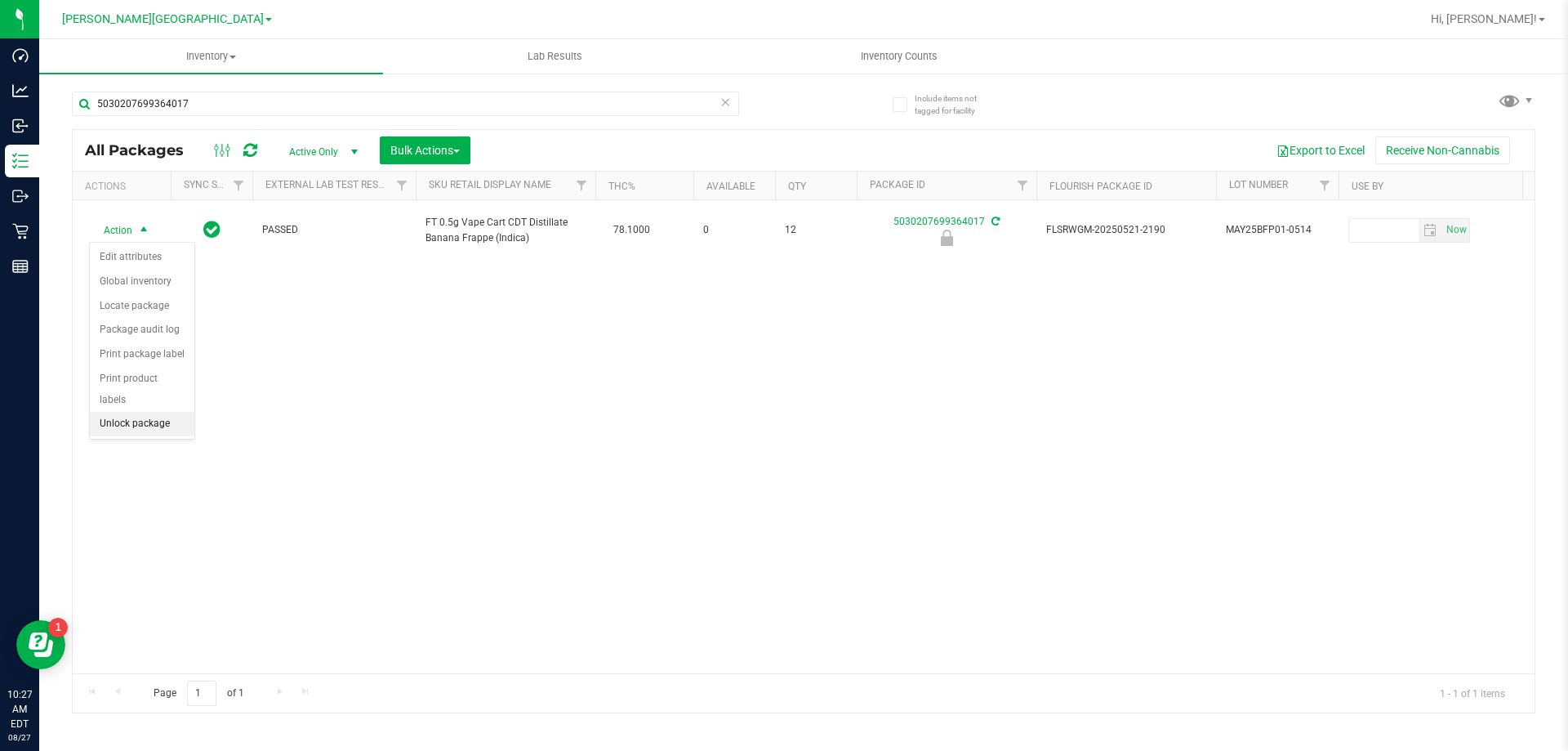
click at [118, 411] on li "Unlock package" at bounding box center [142, 423] width 105 height 25
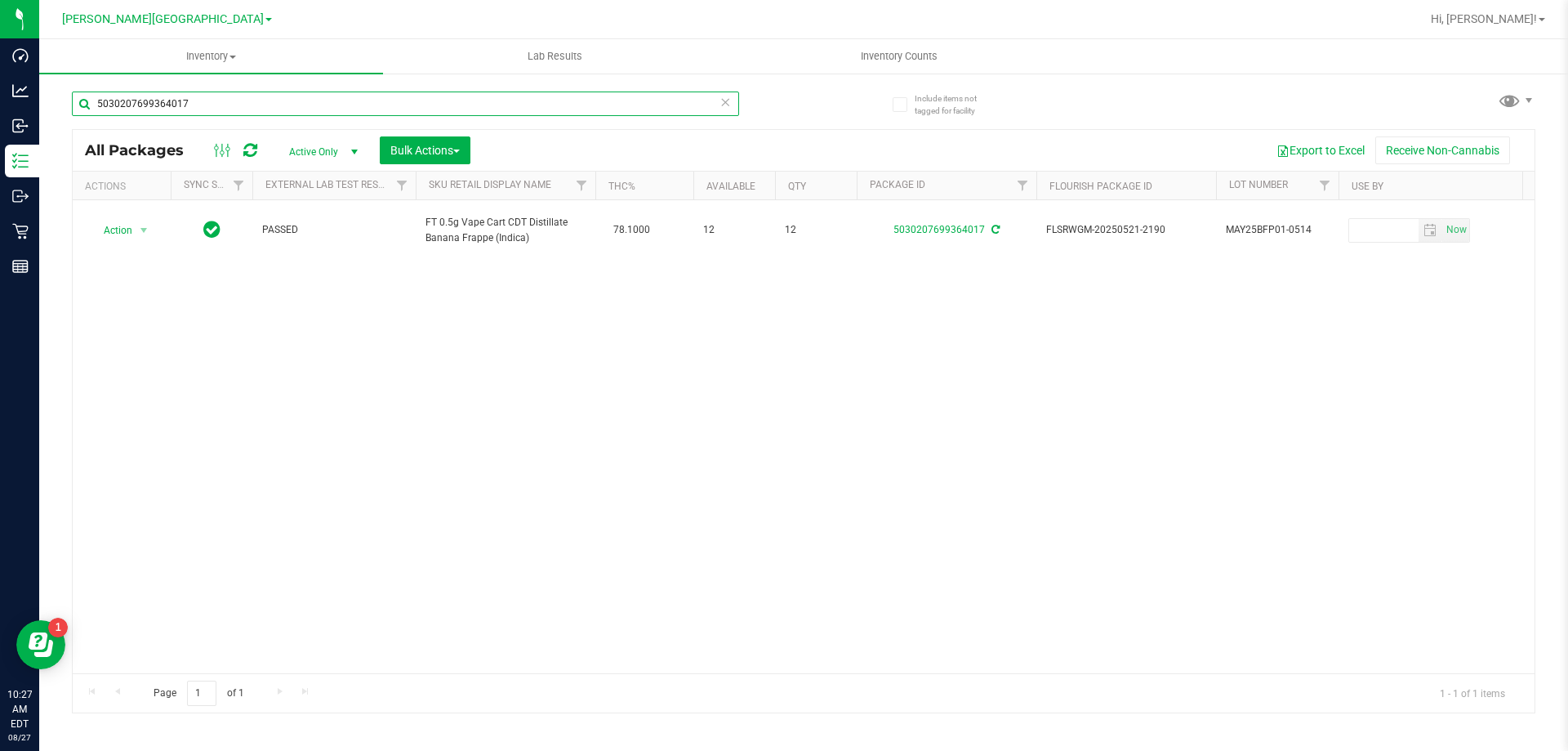
click at [212, 100] on input "5030207699364017" at bounding box center [405, 104] width 667 height 25
click at [214, 99] on input "5030207699364017" at bounding box center [405, 104] width 667 height 25
type input "srh"
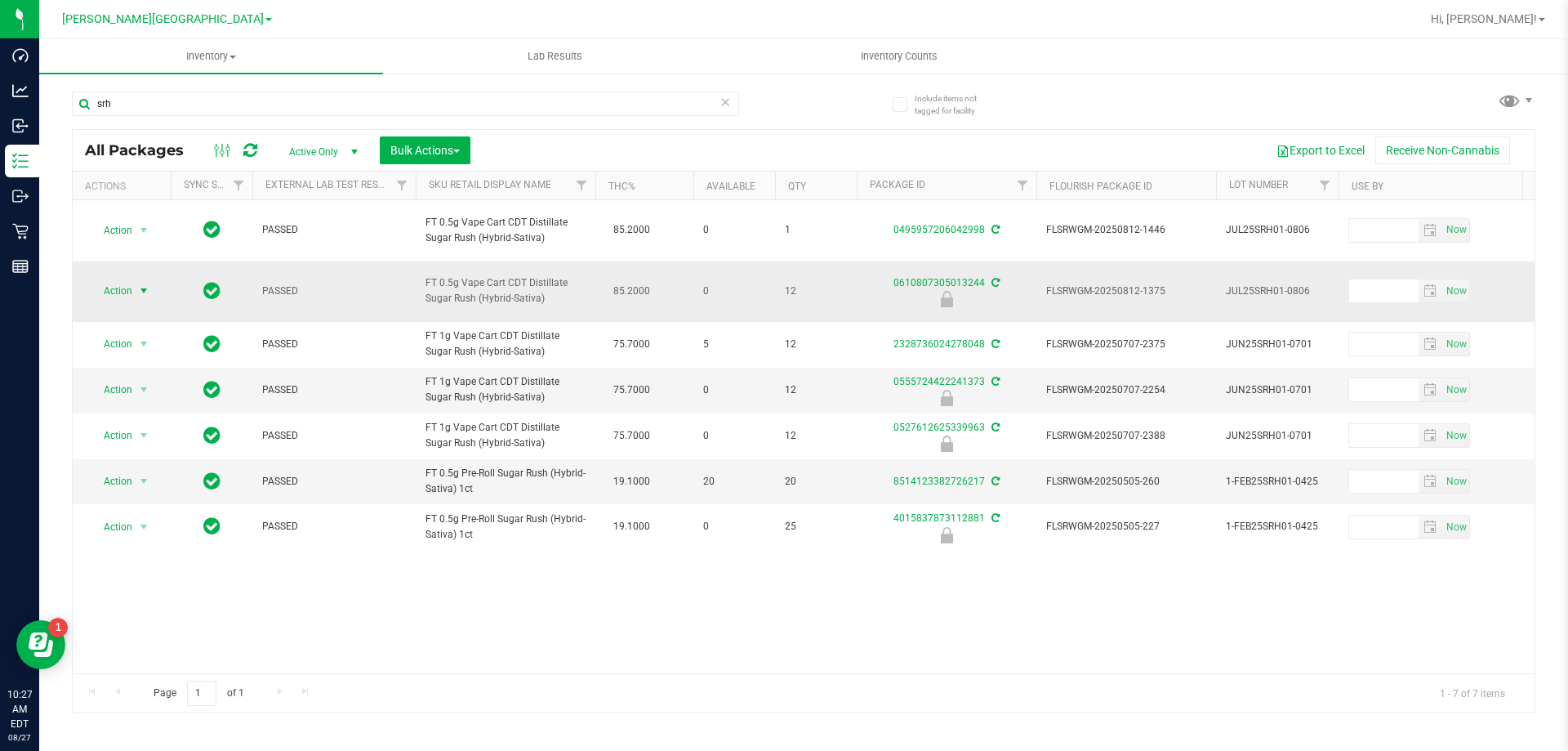
click at [113, 284] on span "Action" at bounding box center [111, 290] width 44 height 23
click at [152, 473] on li "Unlock package" at bounding box center [142, 485] width 105 height 25
click at [263, 107] on input "srh" at bounding box center [405, 104] width 667 height 25
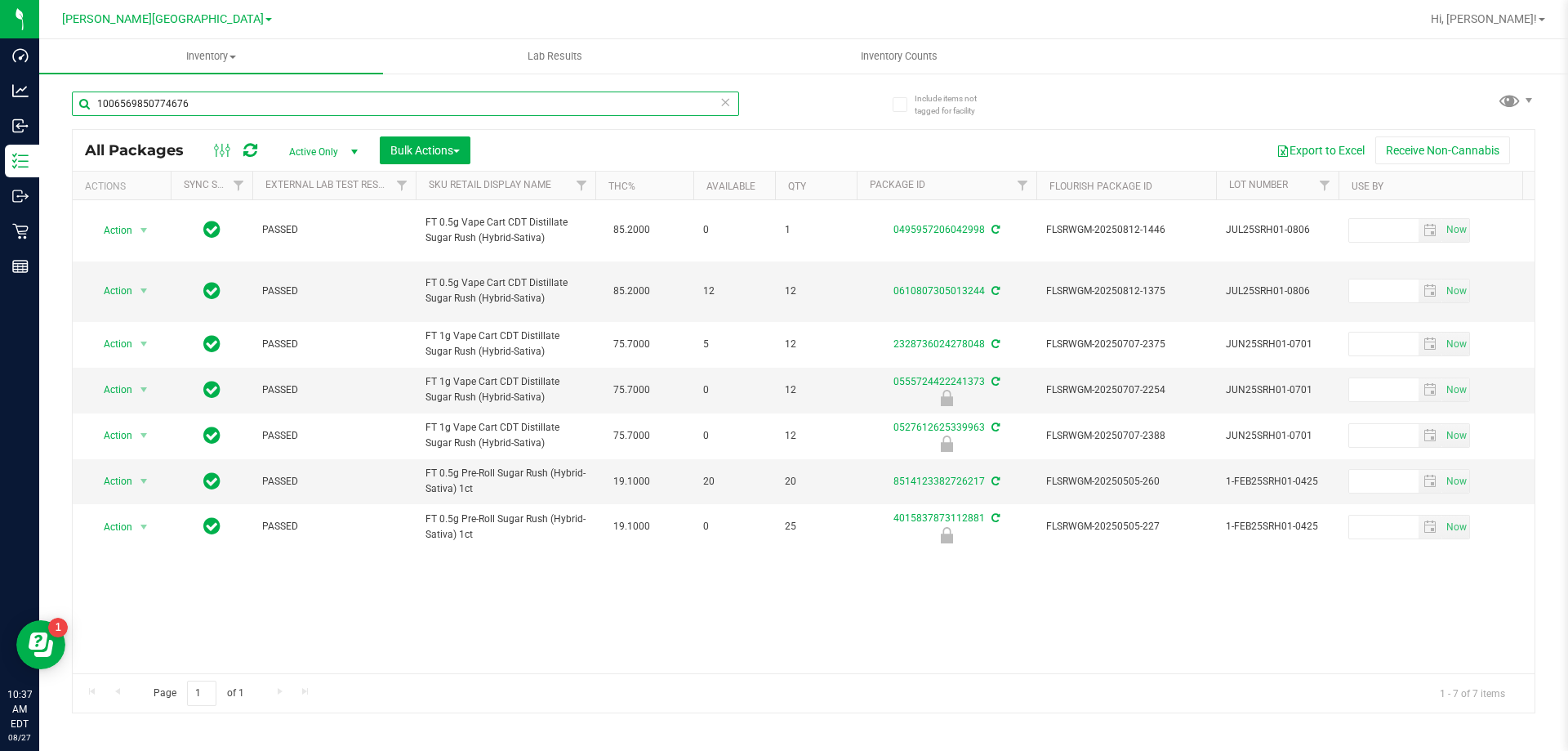
type input "1006569850774676"
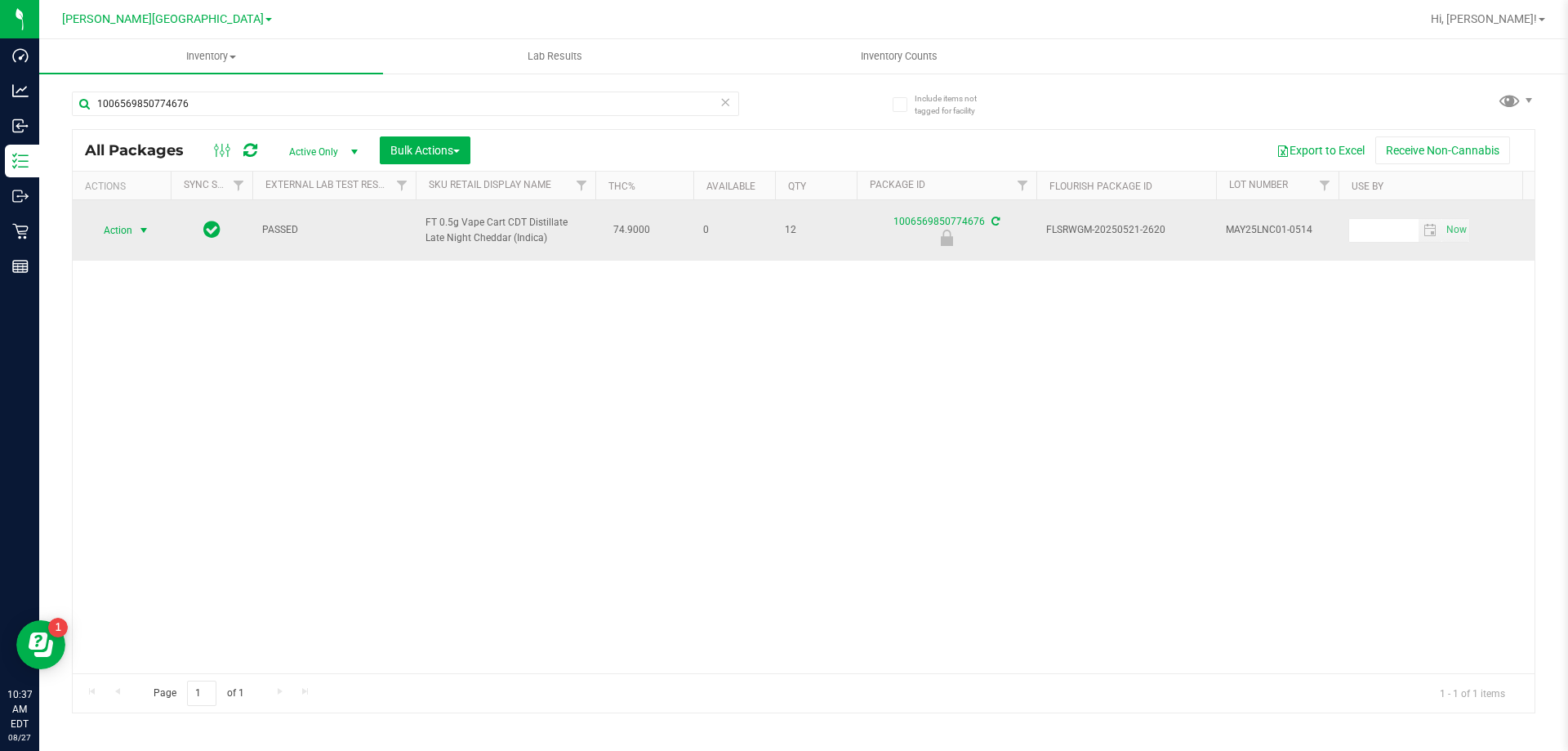
click at [140, 226] on span "select" at bounding box center [143, 230] width 13 height 13
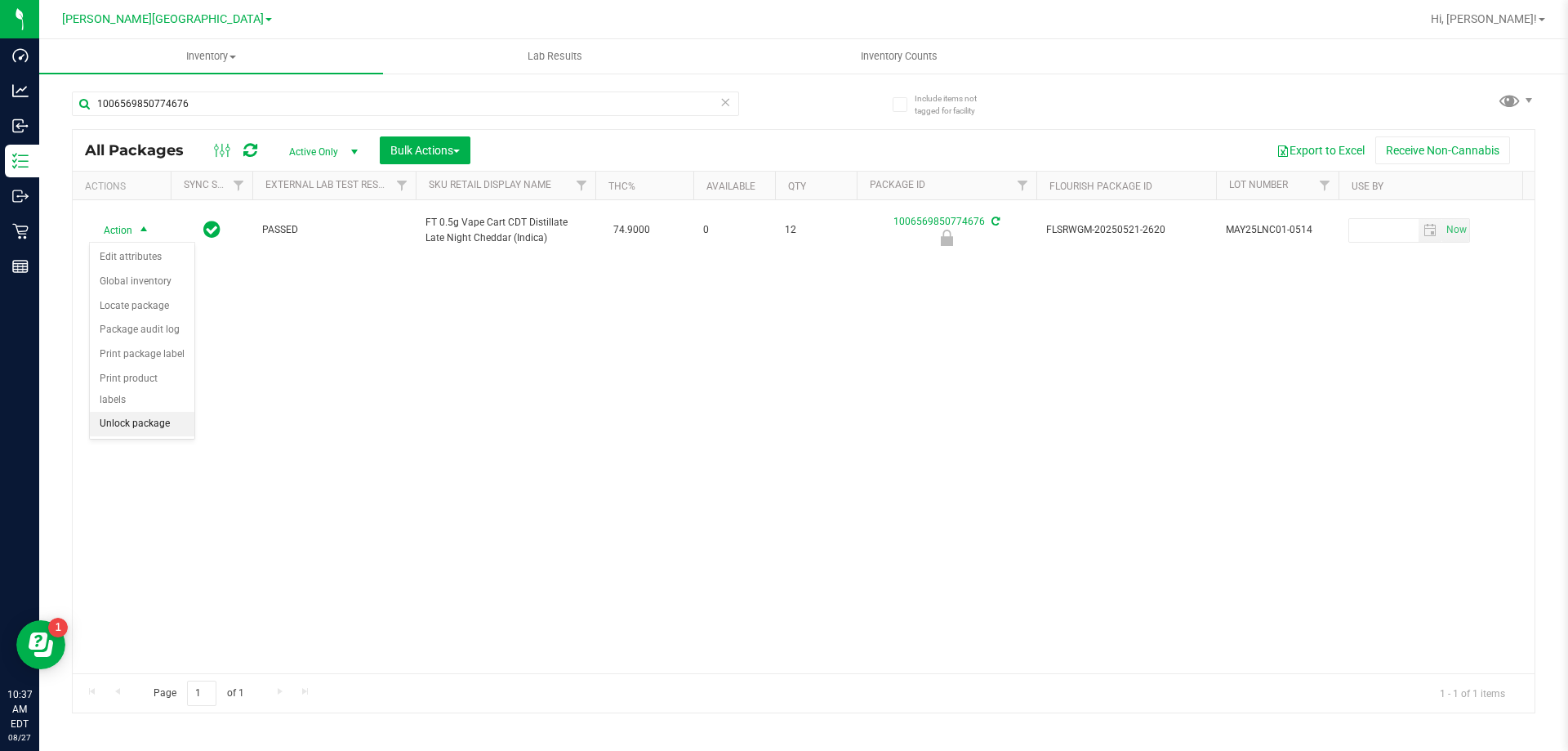
click at [148, 411] on li "Unlock package" at bounding box center [142, 423] width 105 height 25
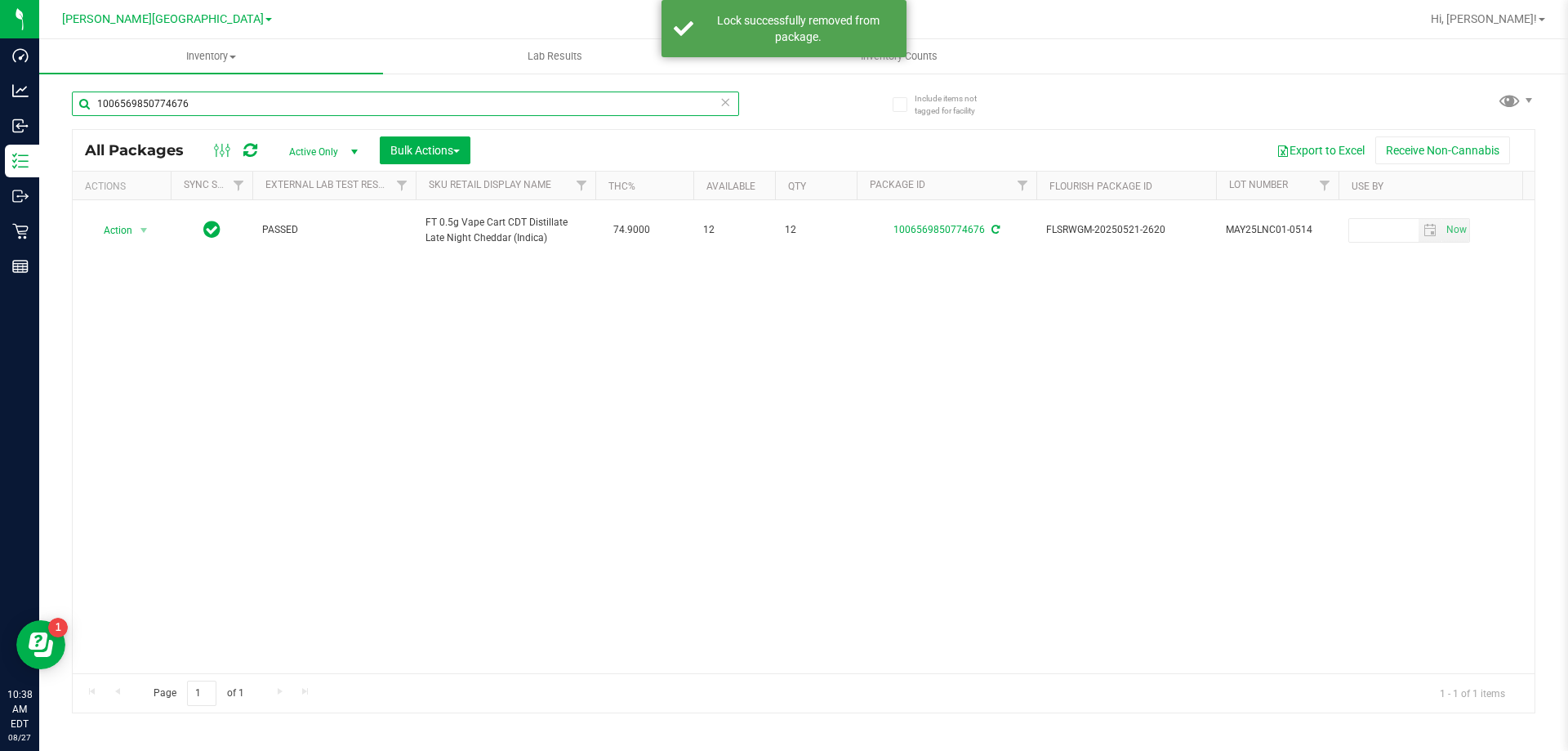
click at [142, 107] on input "1006569850774676" at bounding box center [405, 104] width 667 height 25
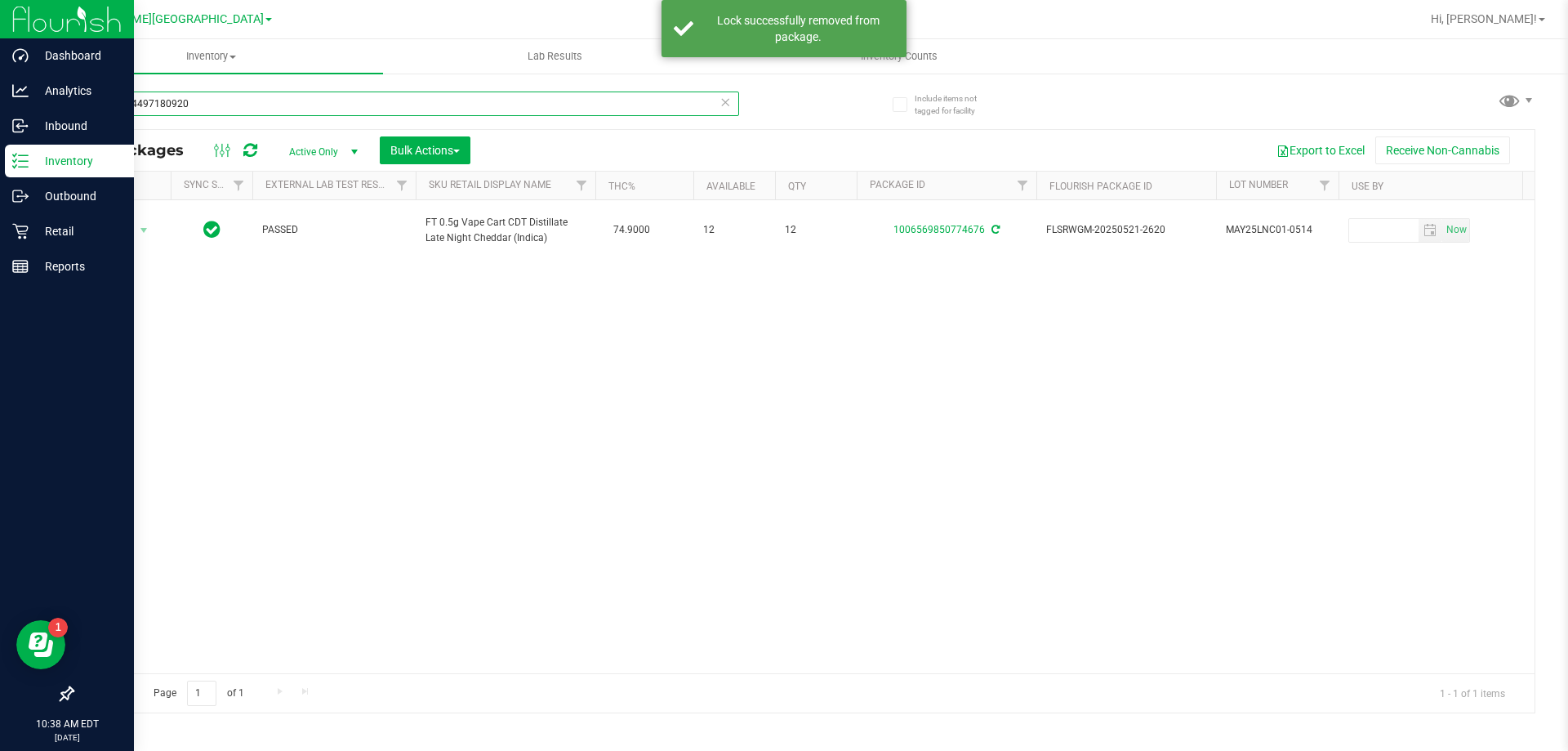
type input "7440134497180920"
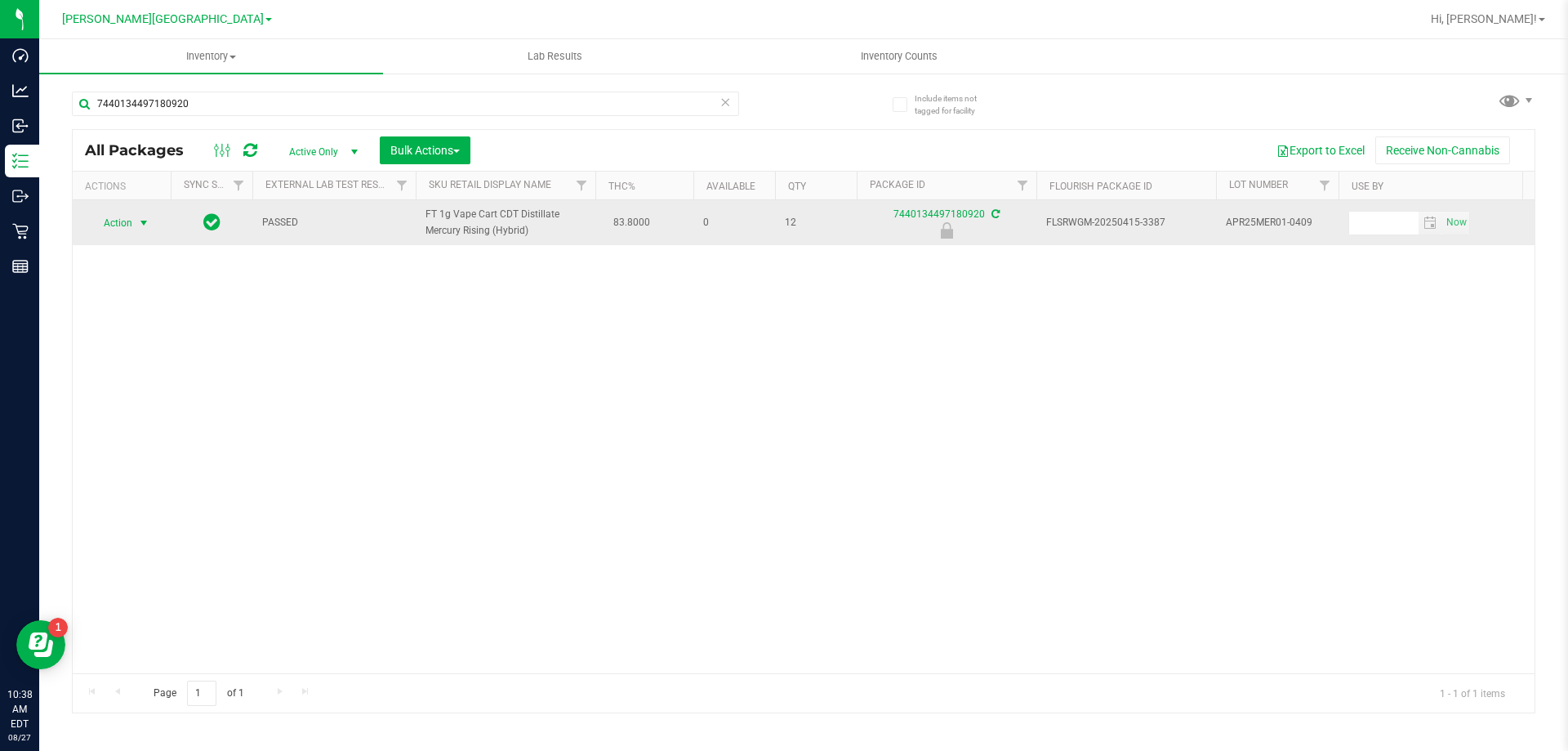
click at [140, 230] on span "select" at bounding box center [143, 223] width 13 height 13
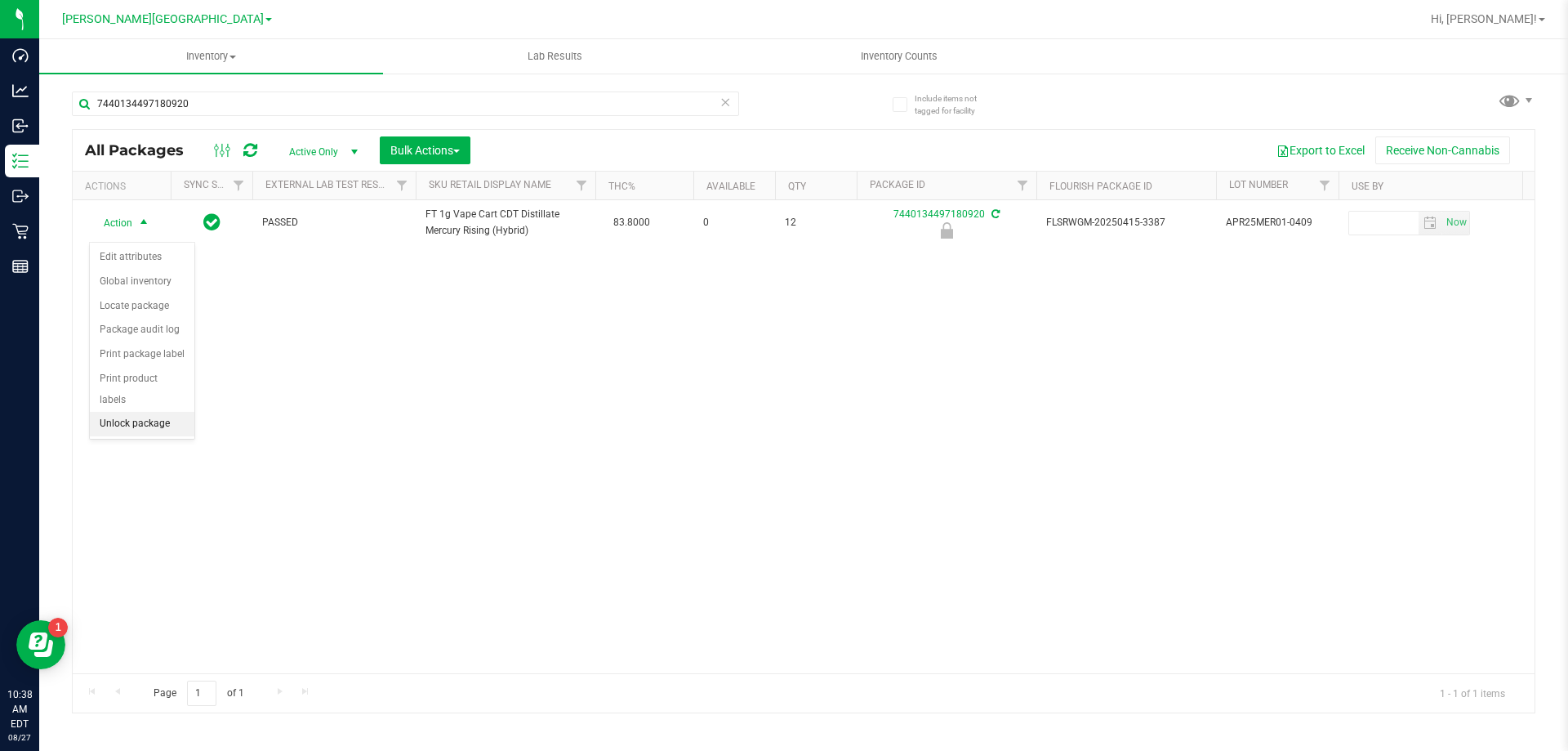
click at [148, 411] on li "Unlock package" at bounding box center [142, 423] width 105 height 25
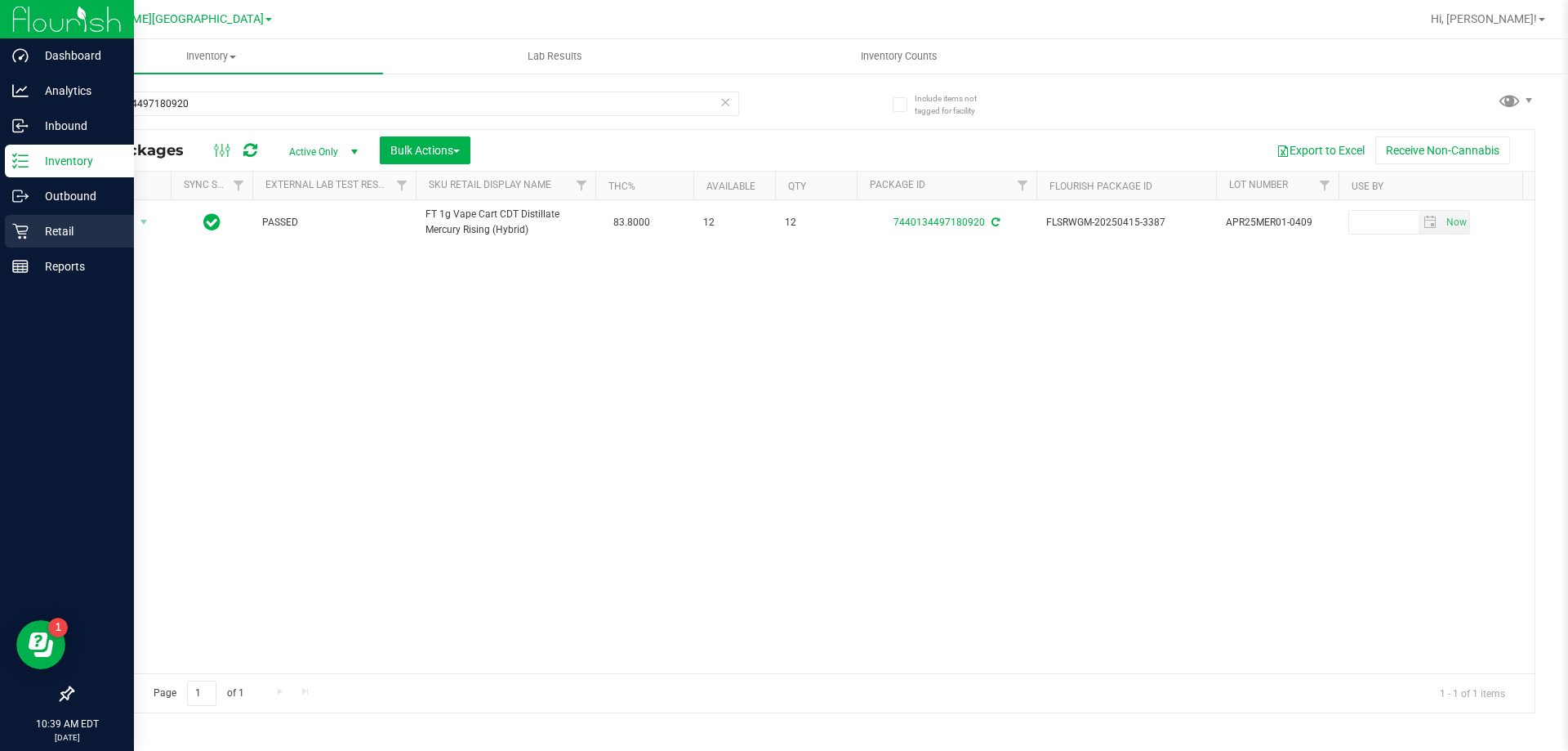
click at [33, 230] on p "Retail" at bounding box center [77, 230] width 98 height 19
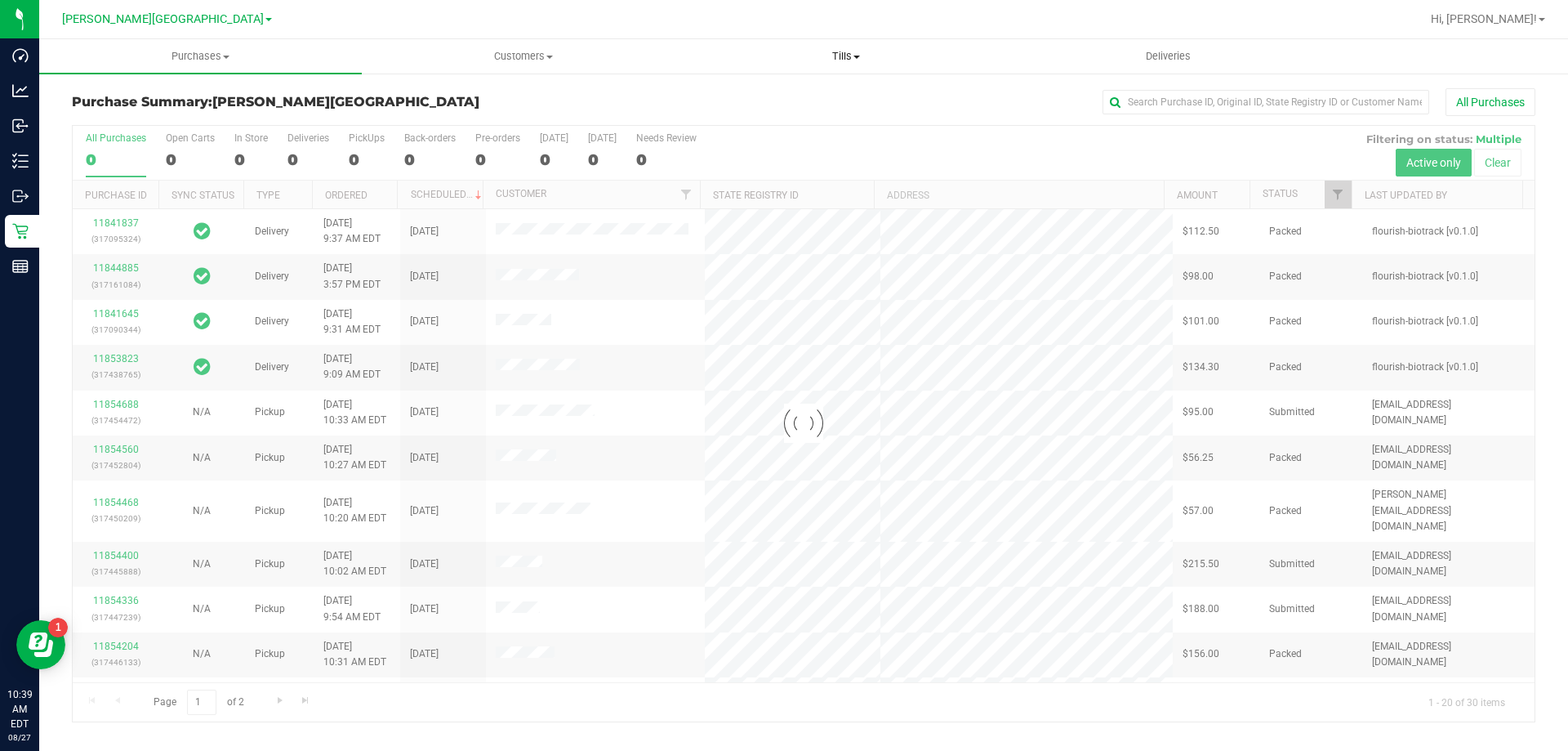
click at [841, 57] on span "Tills" at bounding box center [846, 56] width 321 height 15
click at [831, 91] on li "Manage tills" at bounding box center [846, 98] width 322 height 19
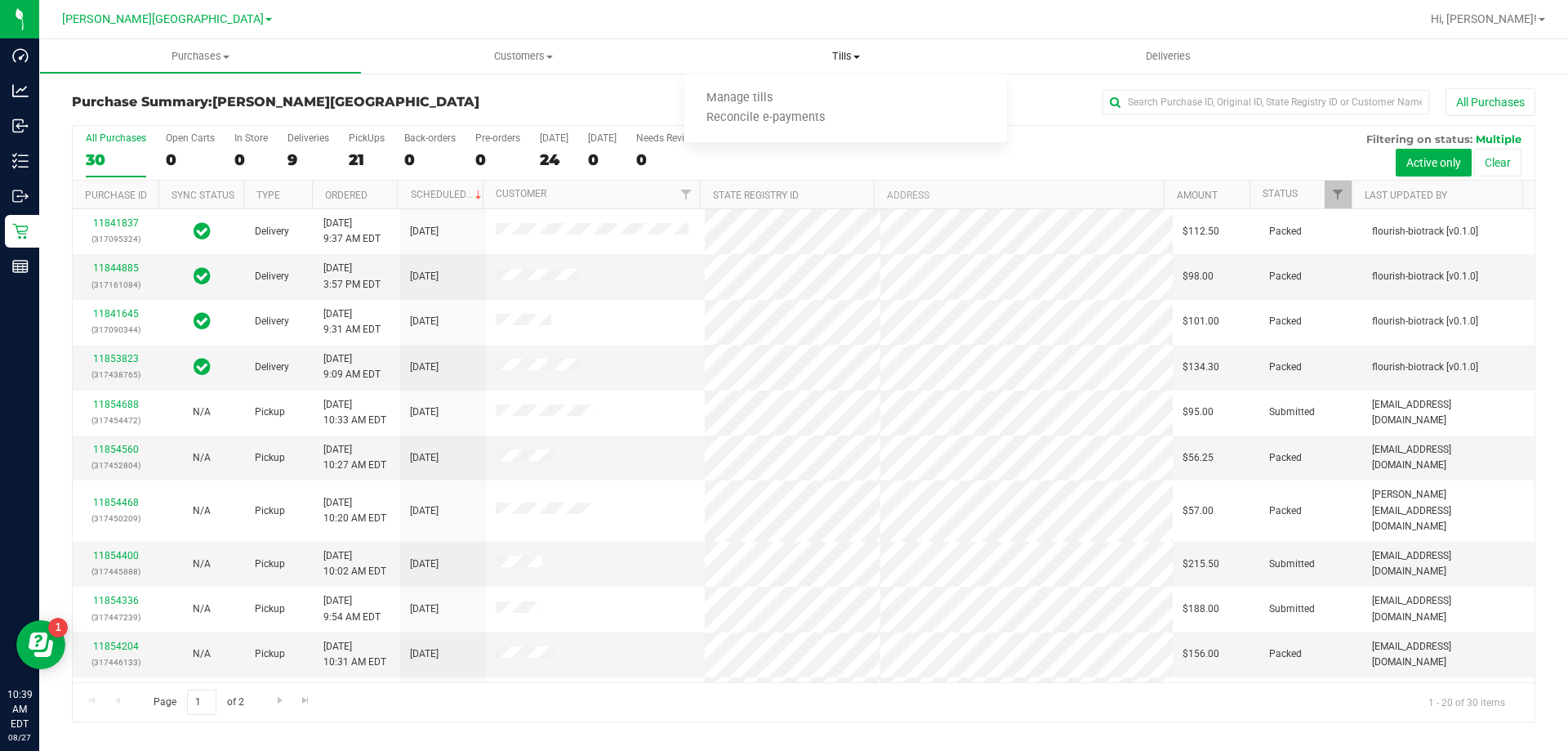
click at [844, 87] on ul "Manage tills Reconcile e-payments" at bounding box center [846, 108] width 322 height 69
click at [827, 63] on uib-tab-heading "Tills Manage tills Reconcile e-payments" at bounding box center [846, 56] width 322 height 34
click at [782, 99] on span "Manage tills" at bounding box center [740, 98] width 110 height 14
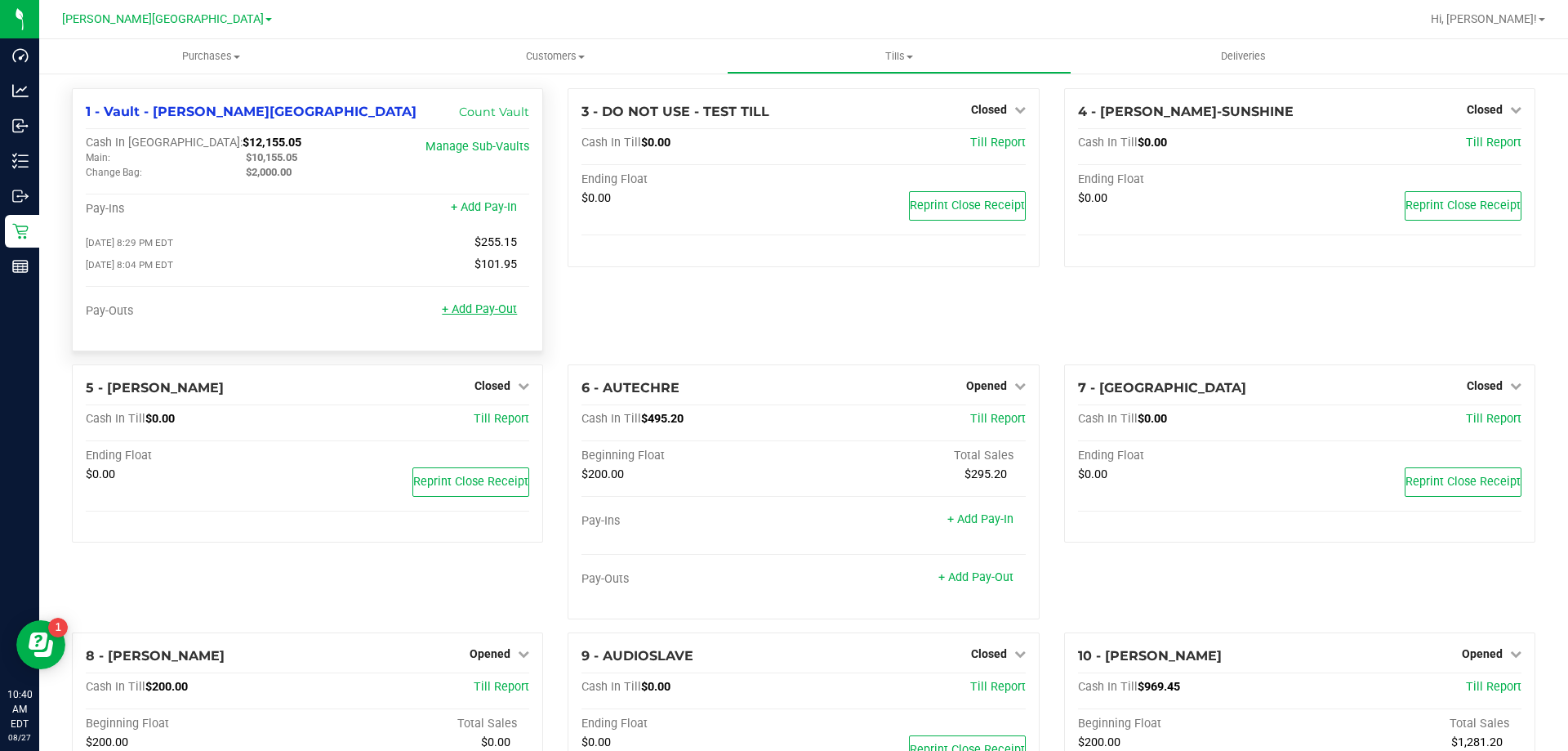
click at [497, 309] on link "+ Add Pay-Out" at bounding box center [479, 308] width 75 height 14
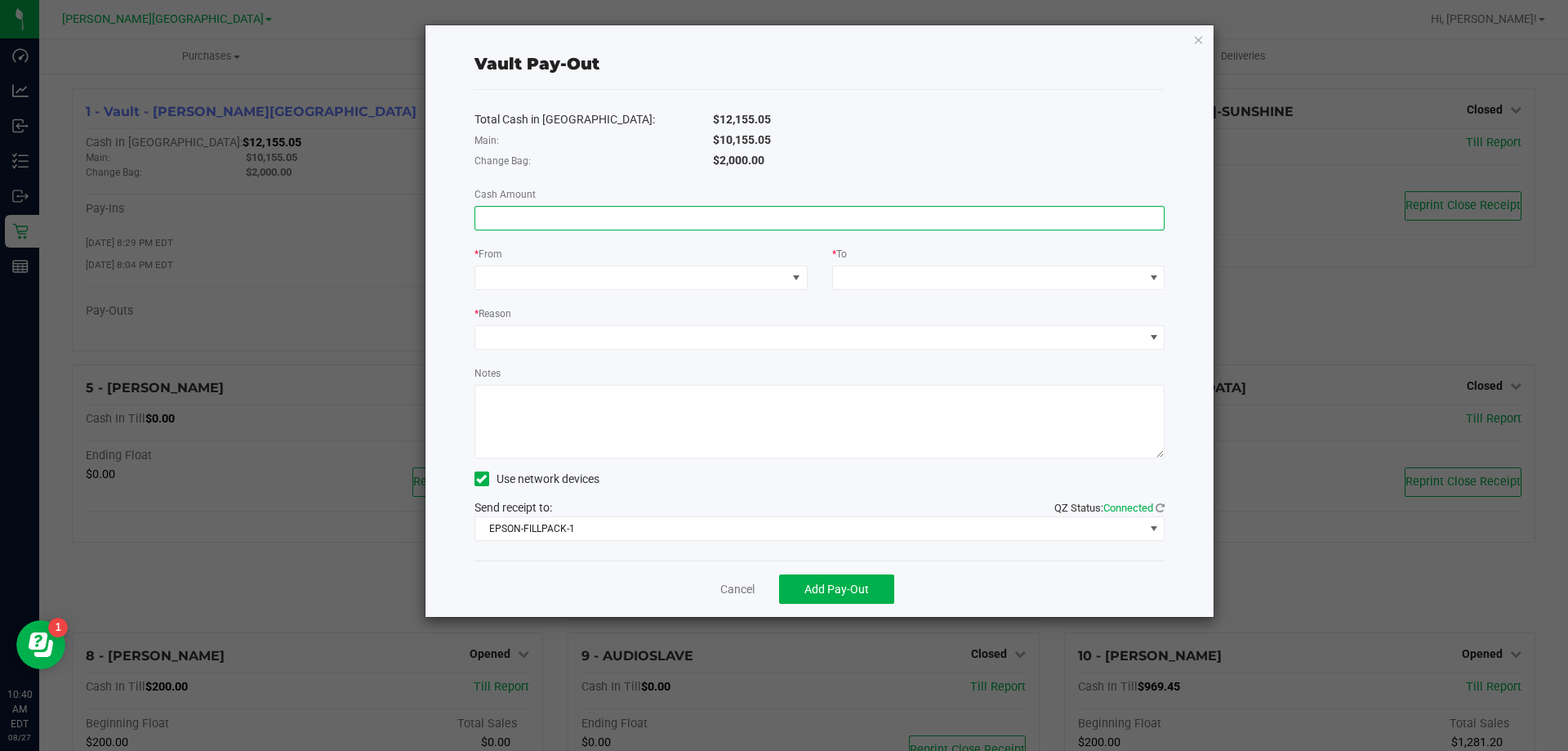
click at [648, 211] on input at bounding box center [820, 218] width 689 height 23
click at [771, 271] on span at bounding box center [631, 277] width 311 height 23
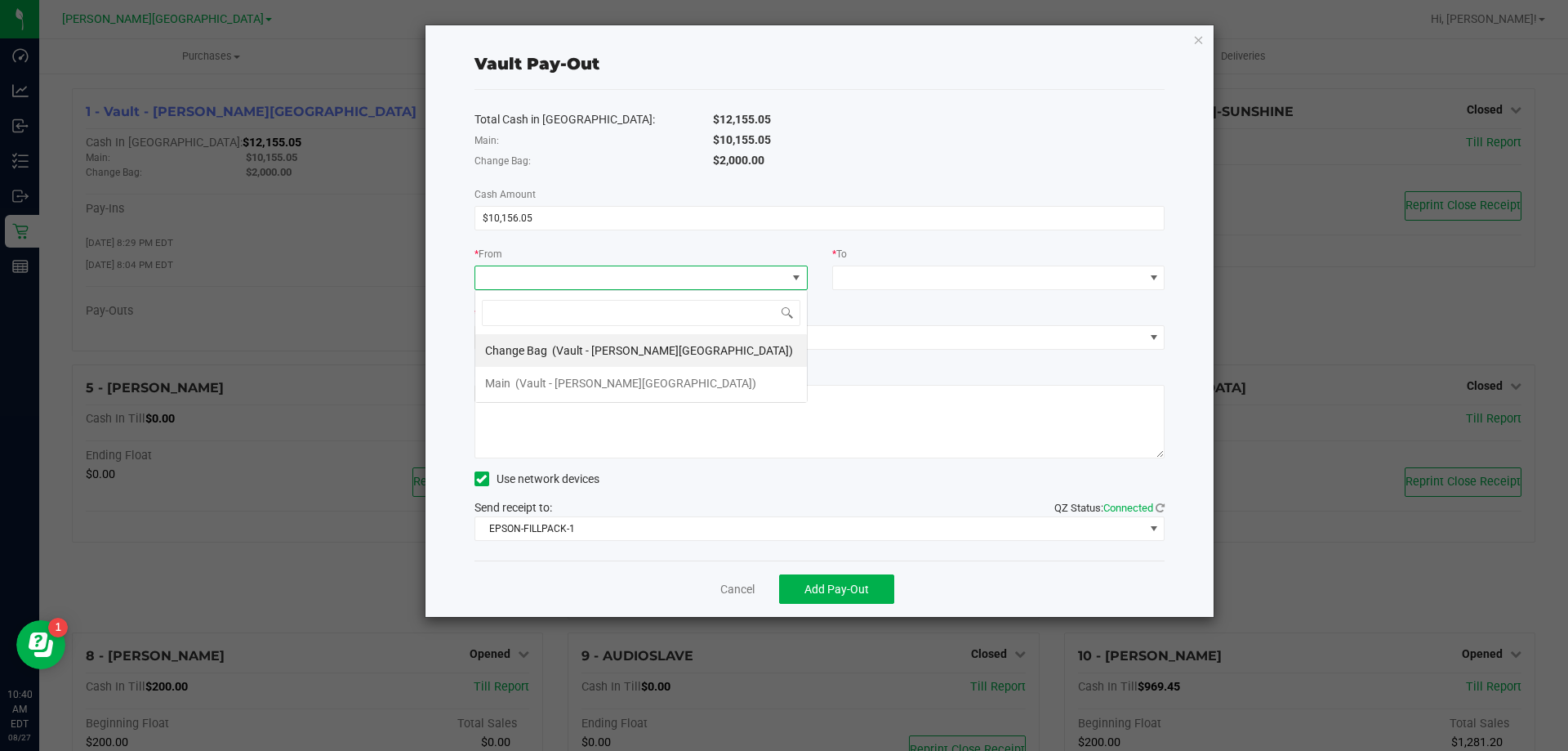
scroll to position [25, 333]
click at [734, 386] on li "Main (Vault - [PERSON_NAME][GEOGRAPHIC_DATA])" at bounding box center [641, 384] width 331 height 33
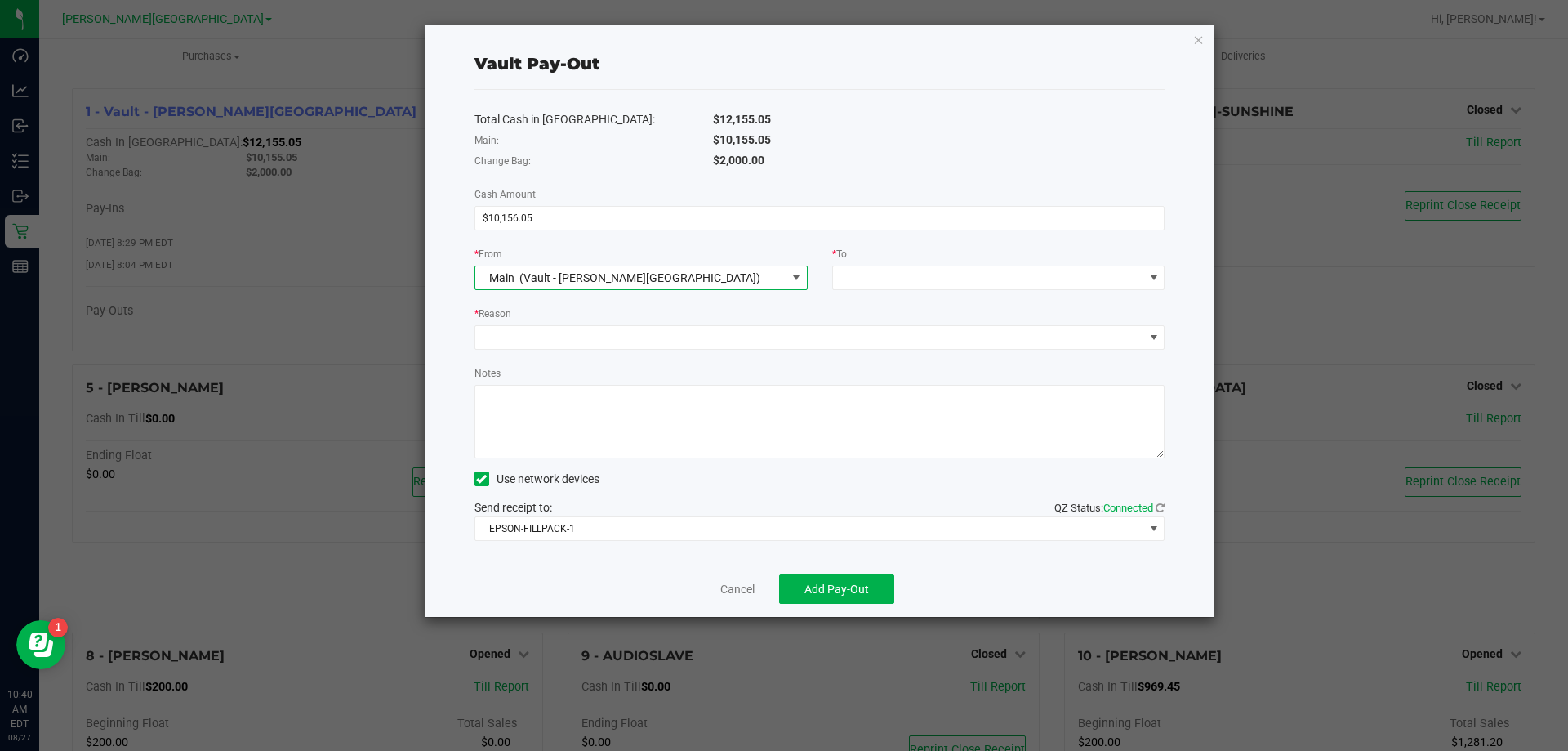
click at [879, 248] on div "* To" at bounding box center [999, 255] width 333 height 20
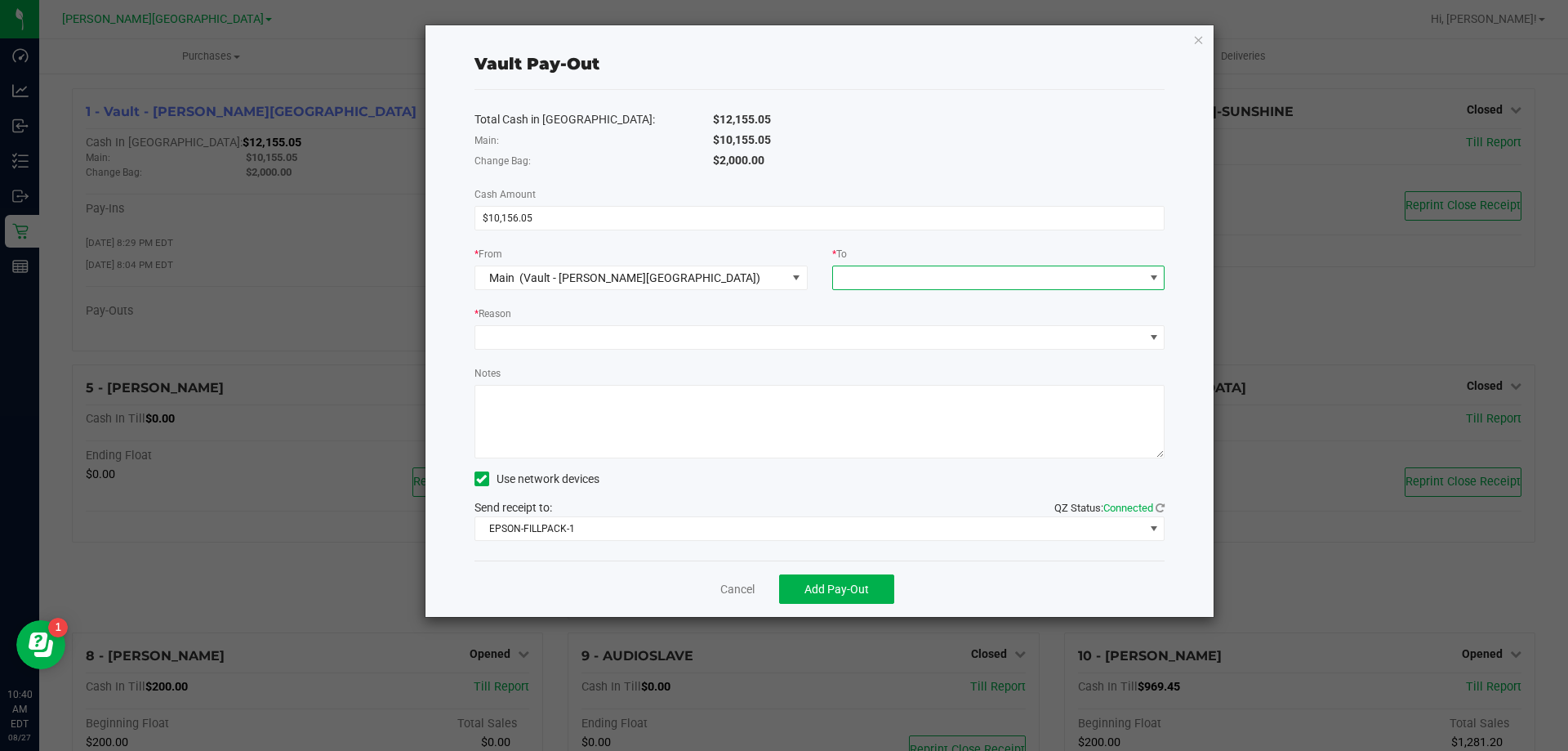
click at [879, 272] on span at bounding box center [989, 277] width 311 height 23
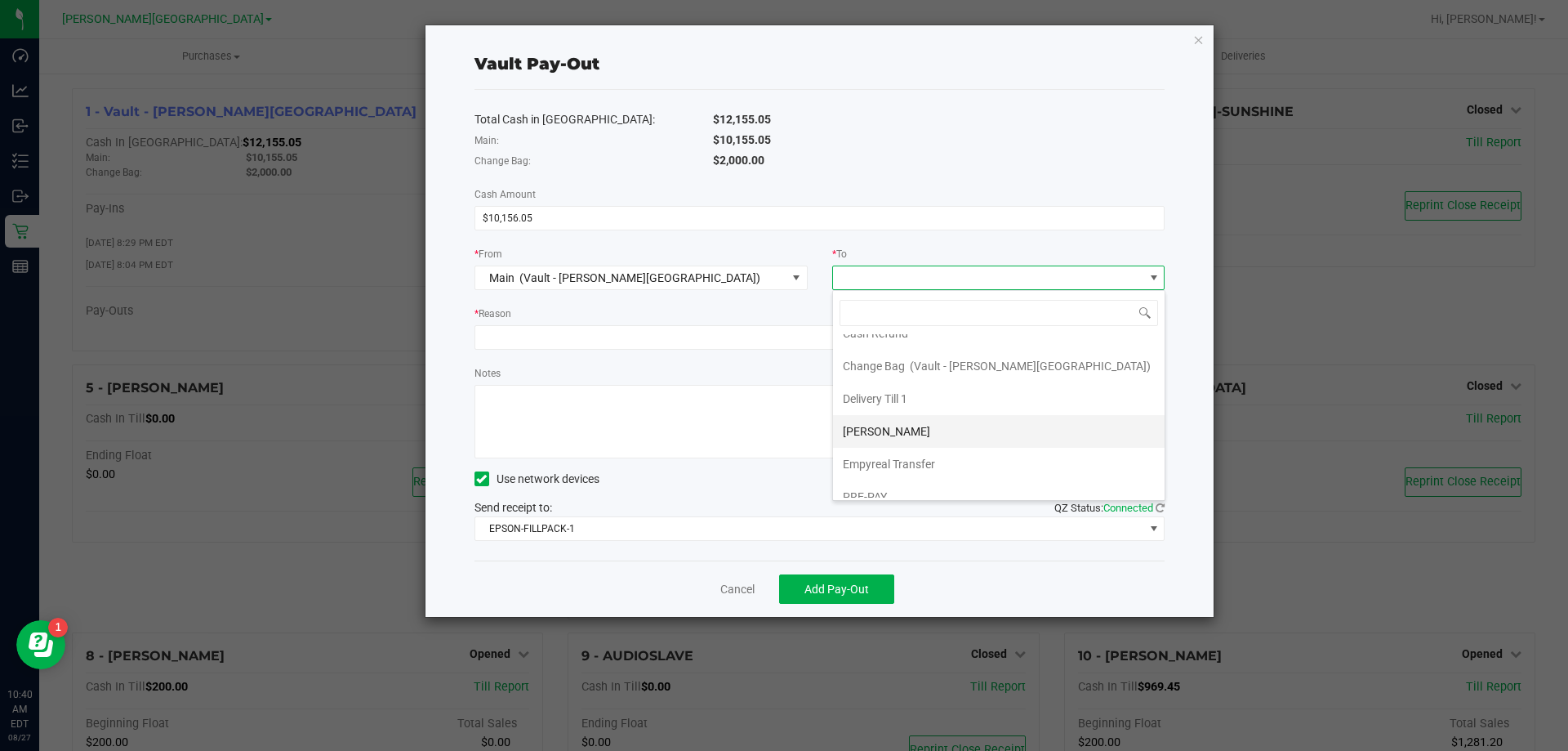
scroll to position [130, 0]
click at [888, 457] on div "Empyreal Transfer" at bounding box center [890, 448] width 95 height 29
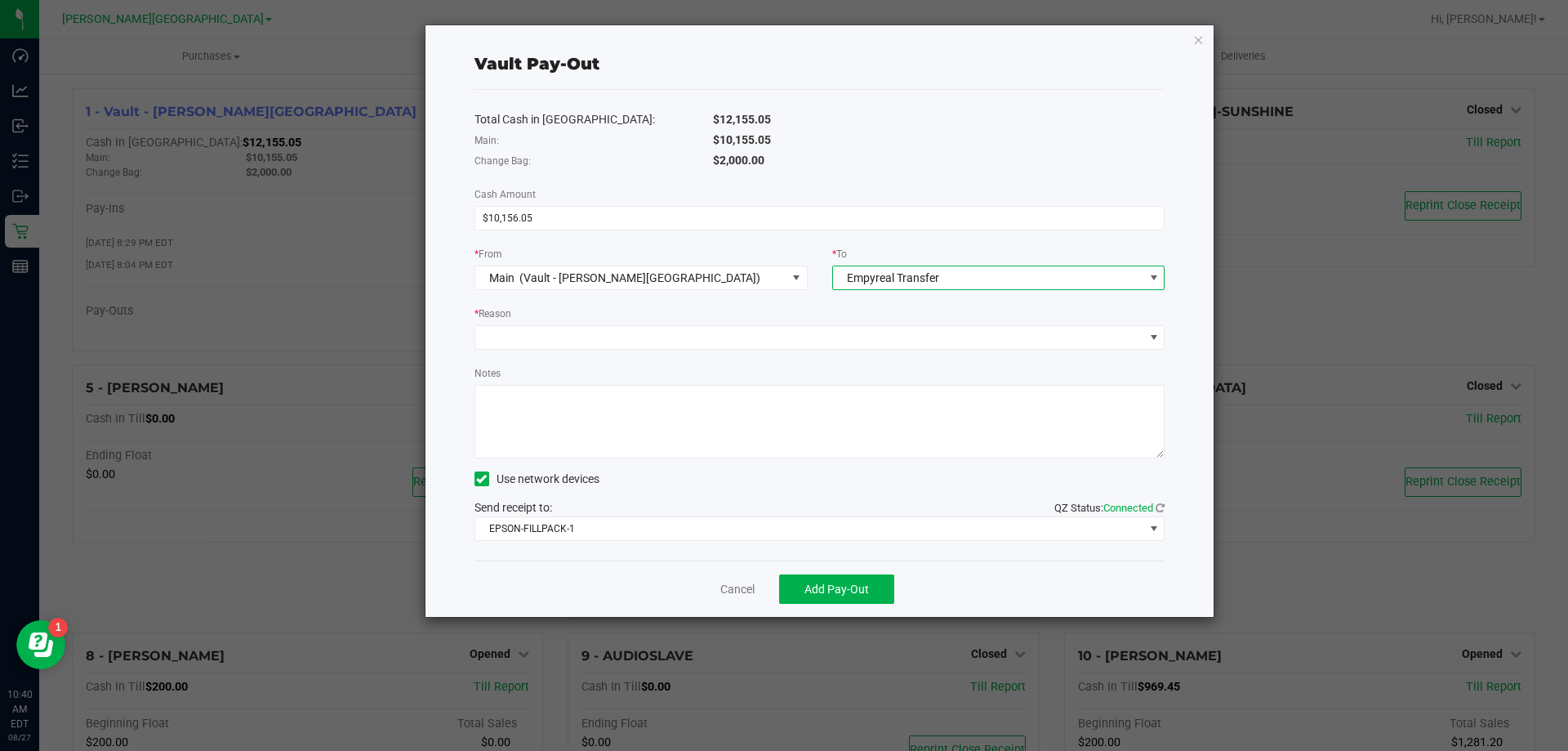
click at [664, 315] on div "* Reason" at bounding box center [820, 315] width 691 height 20
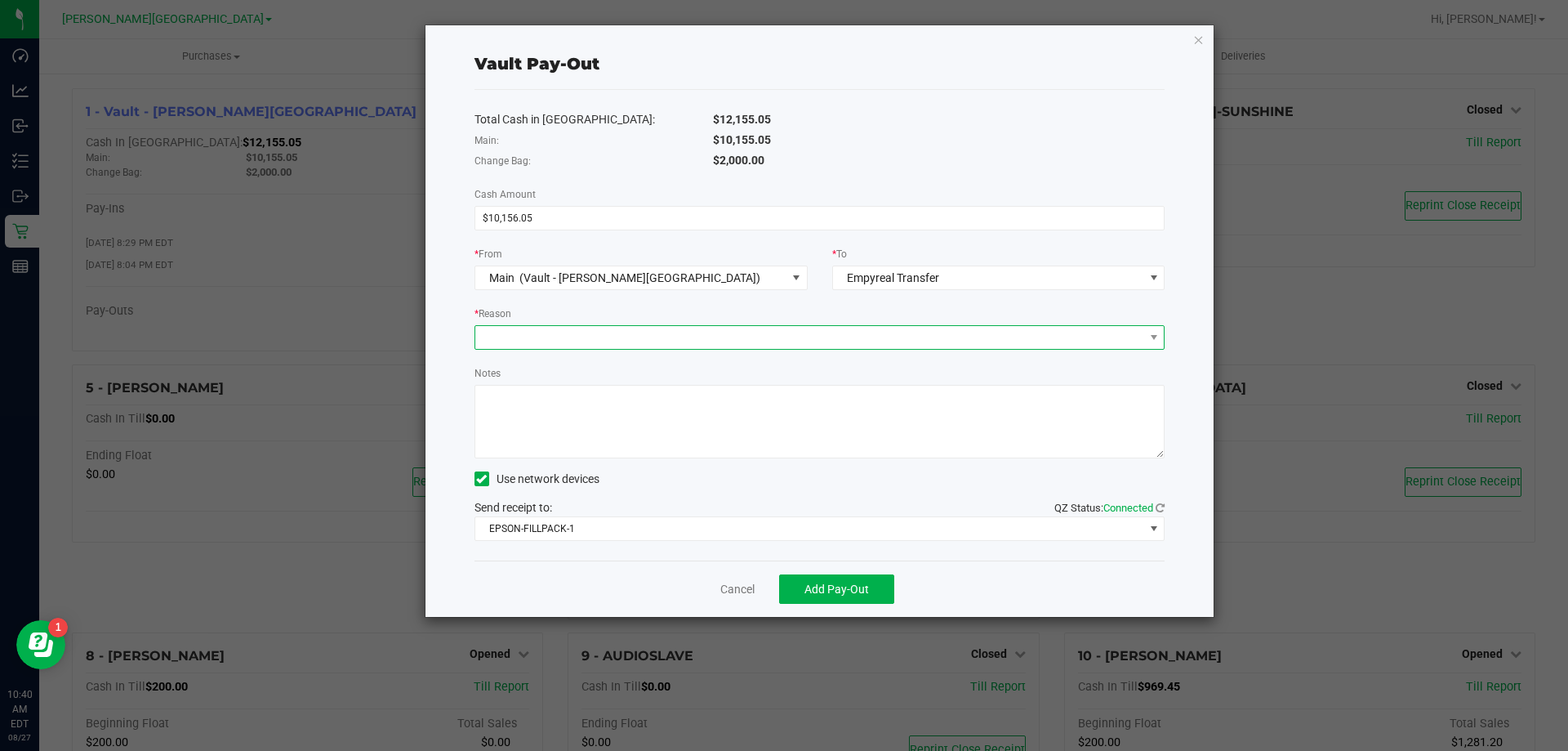
click at [663, 334] on span at bounding box center [810, 337] width 669 height 23
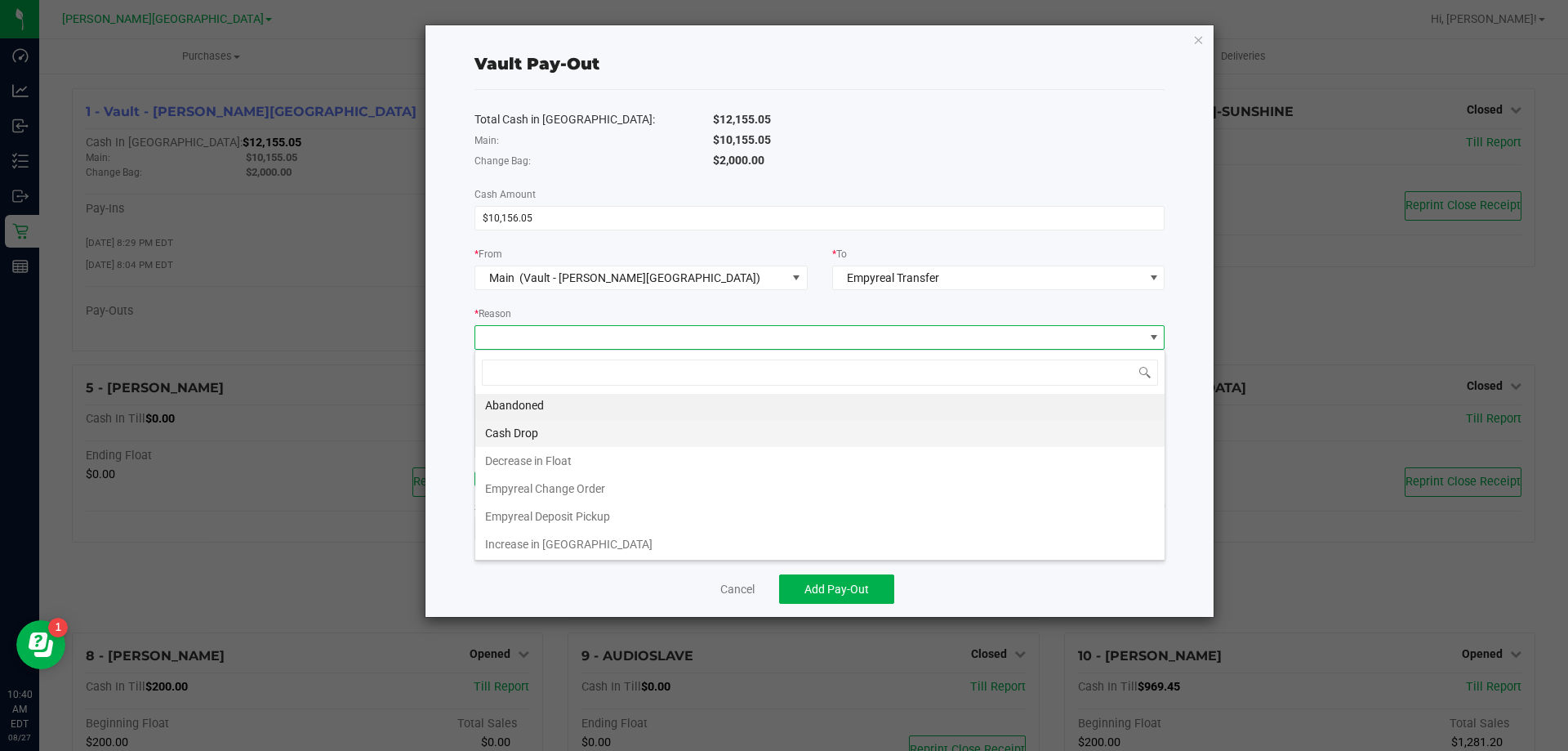
scroll to position [4, 0]
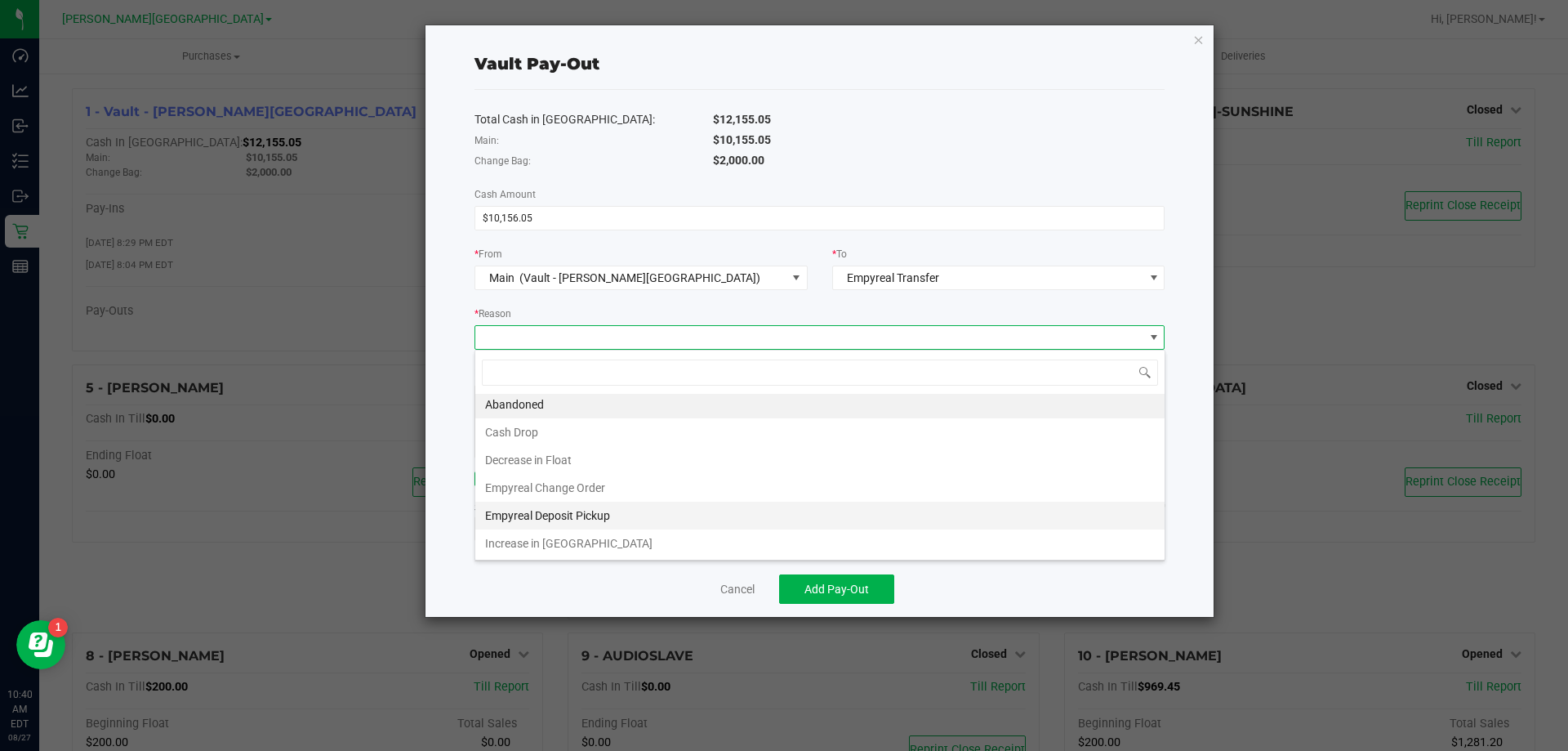
click at [619, 511] on li "Empyreal Deposit Pickup" at bounding box center [820, 515] width 689 height 28
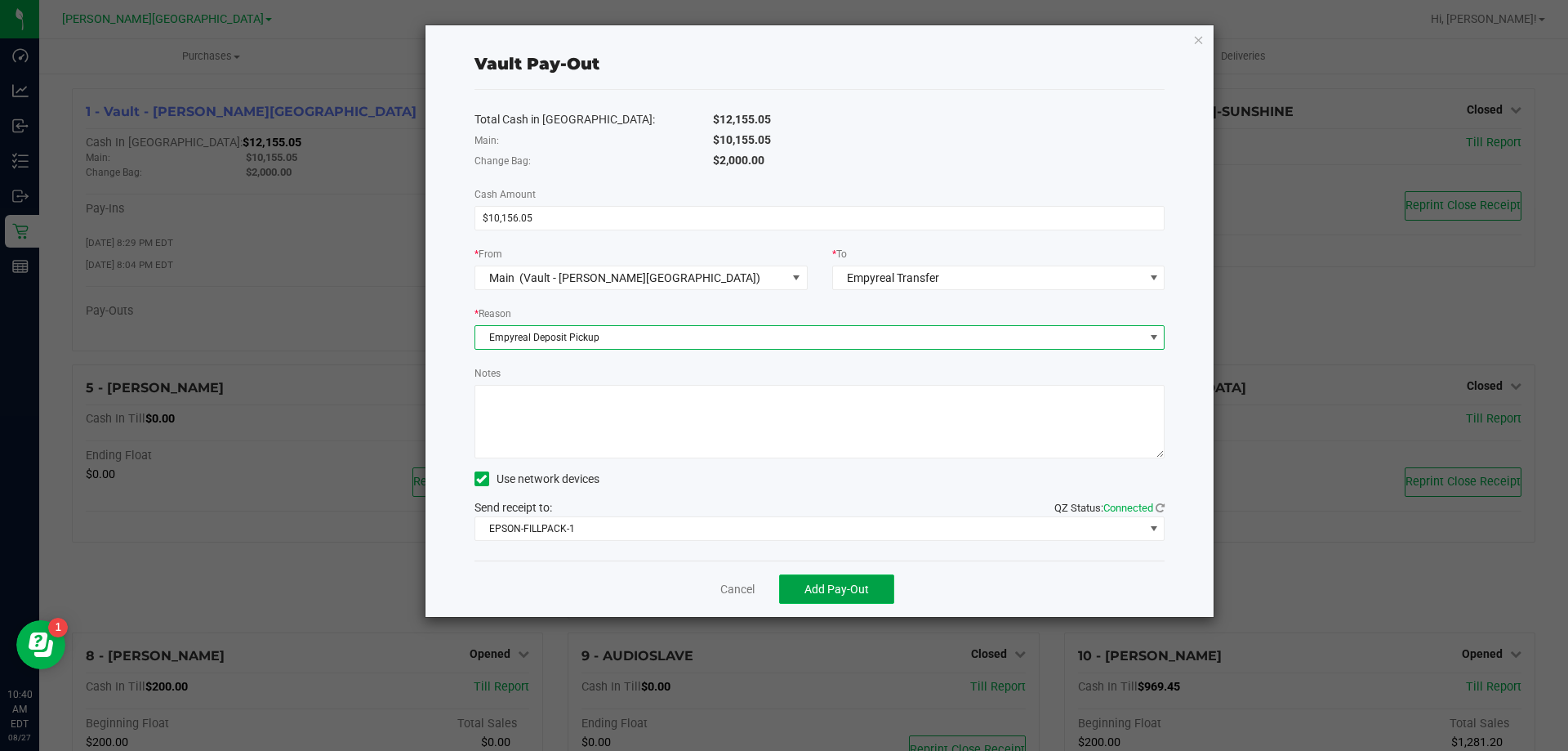
click at [866, 579] on button "Add Pay-Out" at bounding box center [836, 589] width 115 height 29
click at [514, 214] on input "10156.05" at bounding box center [820, 218] width 689 height 23
type input "$10,155.05"
click at [879, 593] on button "Add Pay-Out" at bounding box center [836, 589] width 115 height 29
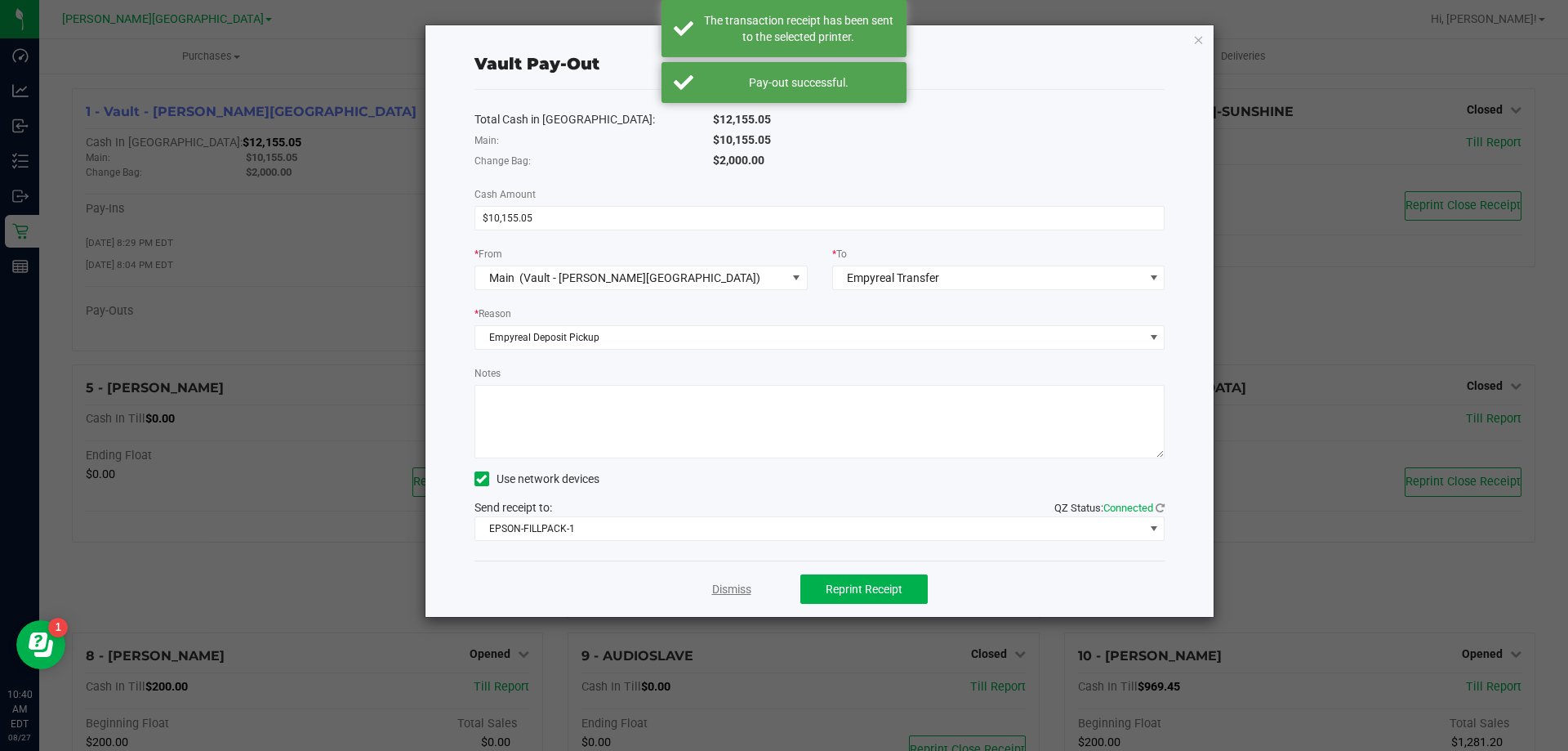
click at [732, 590] on link "Dismiss" at bounding box center [732, 589] width 39 height 17
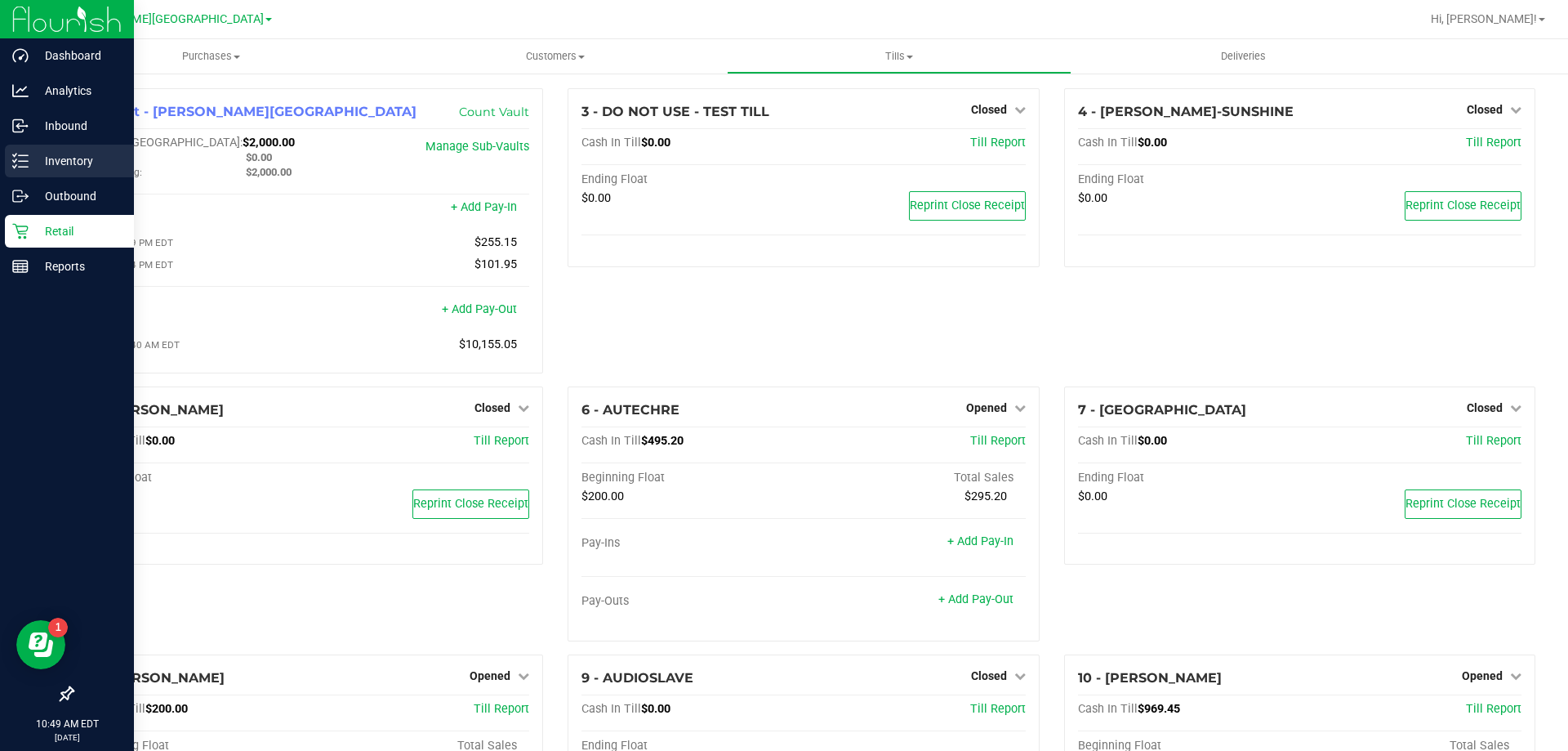
click at [30, 162] on p "Inventory" at bounding box center [77, 161] width 98 height 19
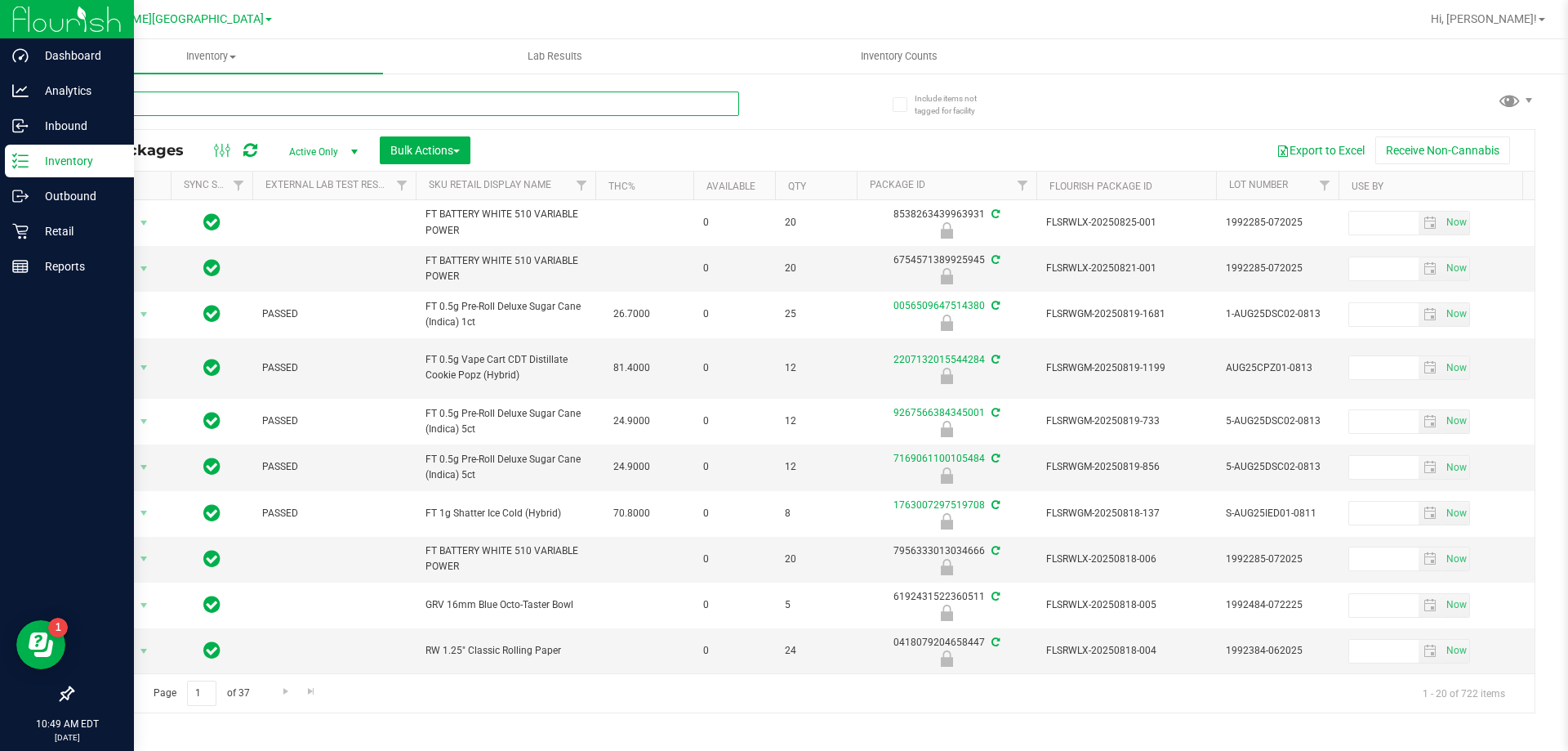
click at [281, 107] on input "text" at bounding box center [405, 104] width 667 height 25
type input "3578901097170038"
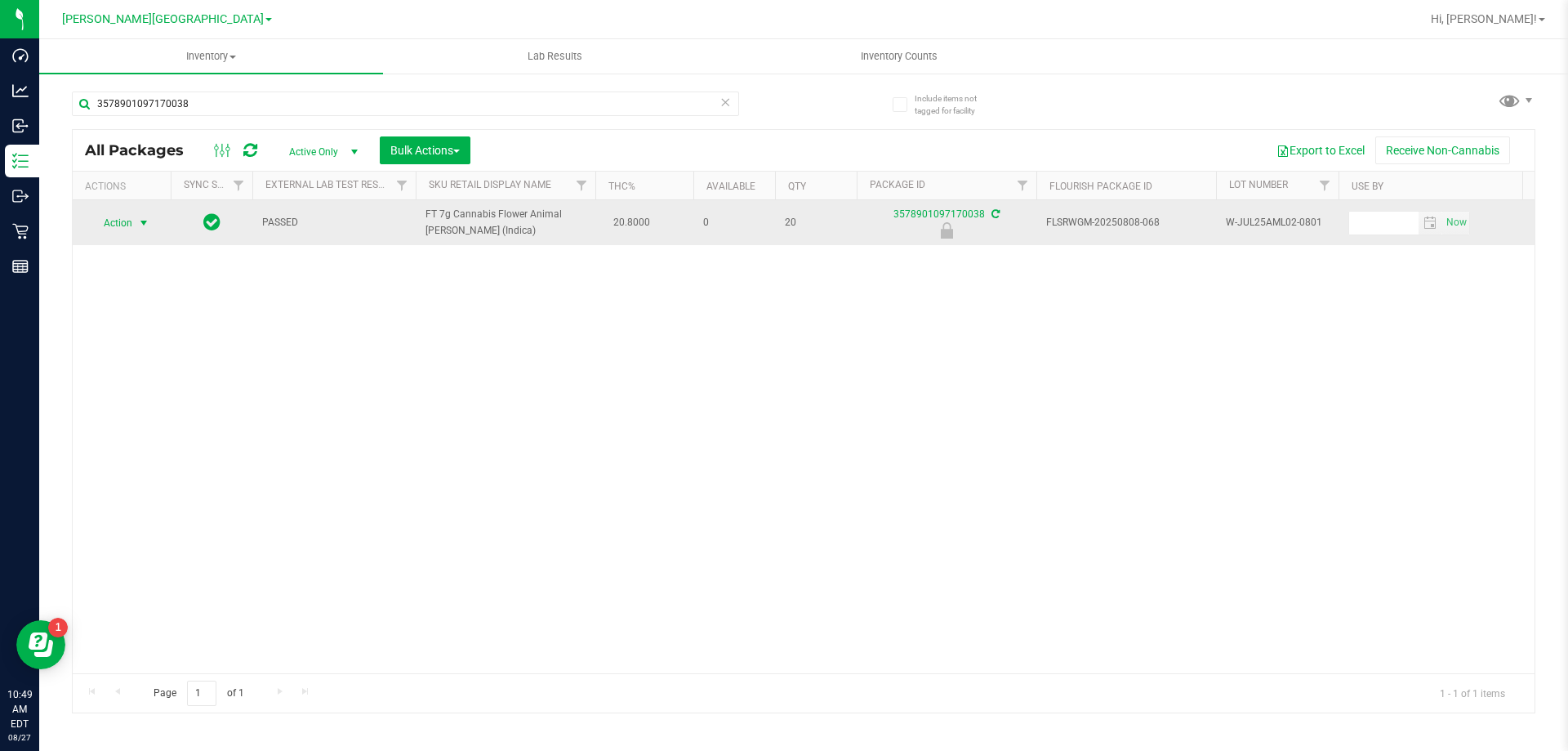
click at [118, 219] on span "Action" at bounding box center [111, 222] width 44 height 23
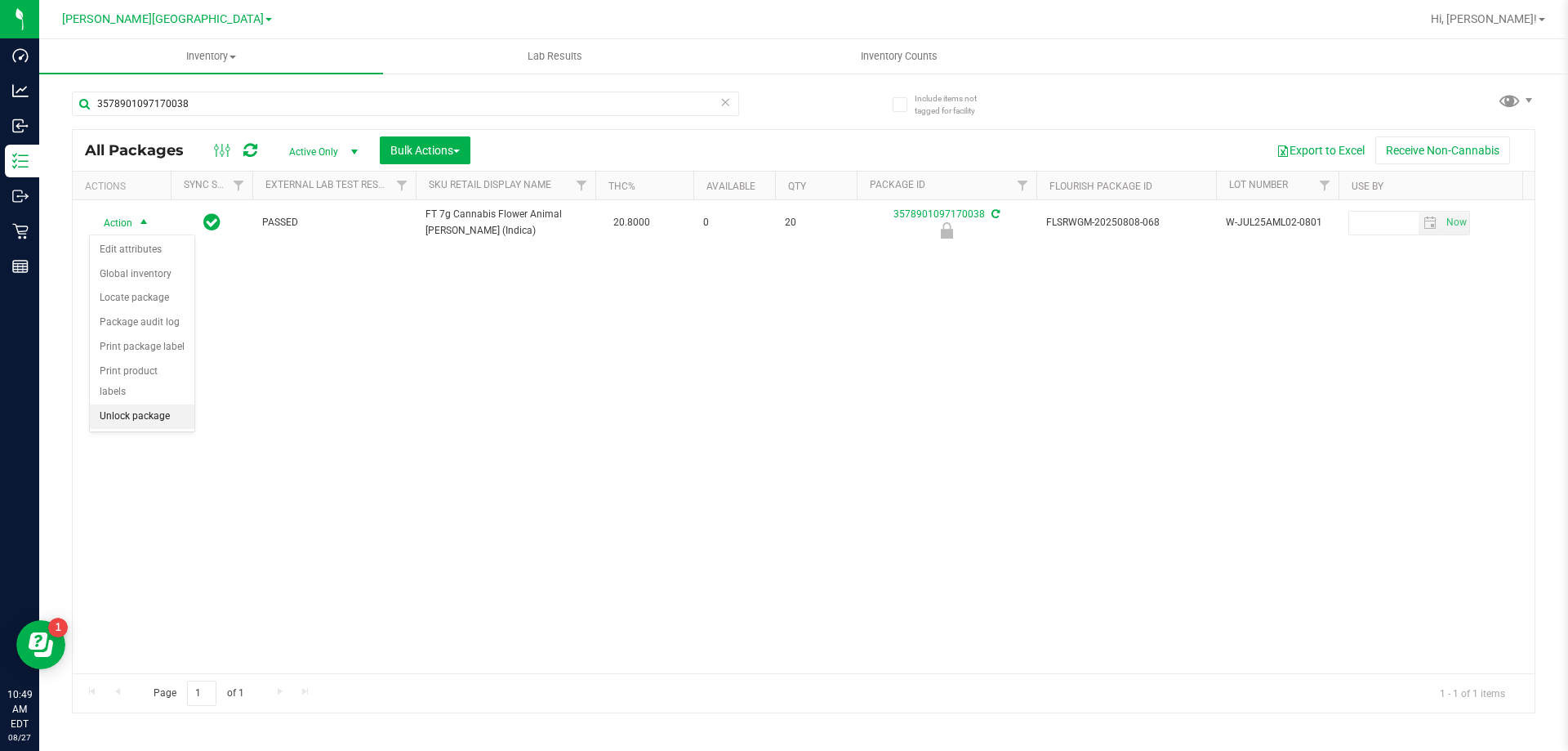
click at [151, 404] on li "Unlock package" at bounding box center [142, 416] width 105 height 25
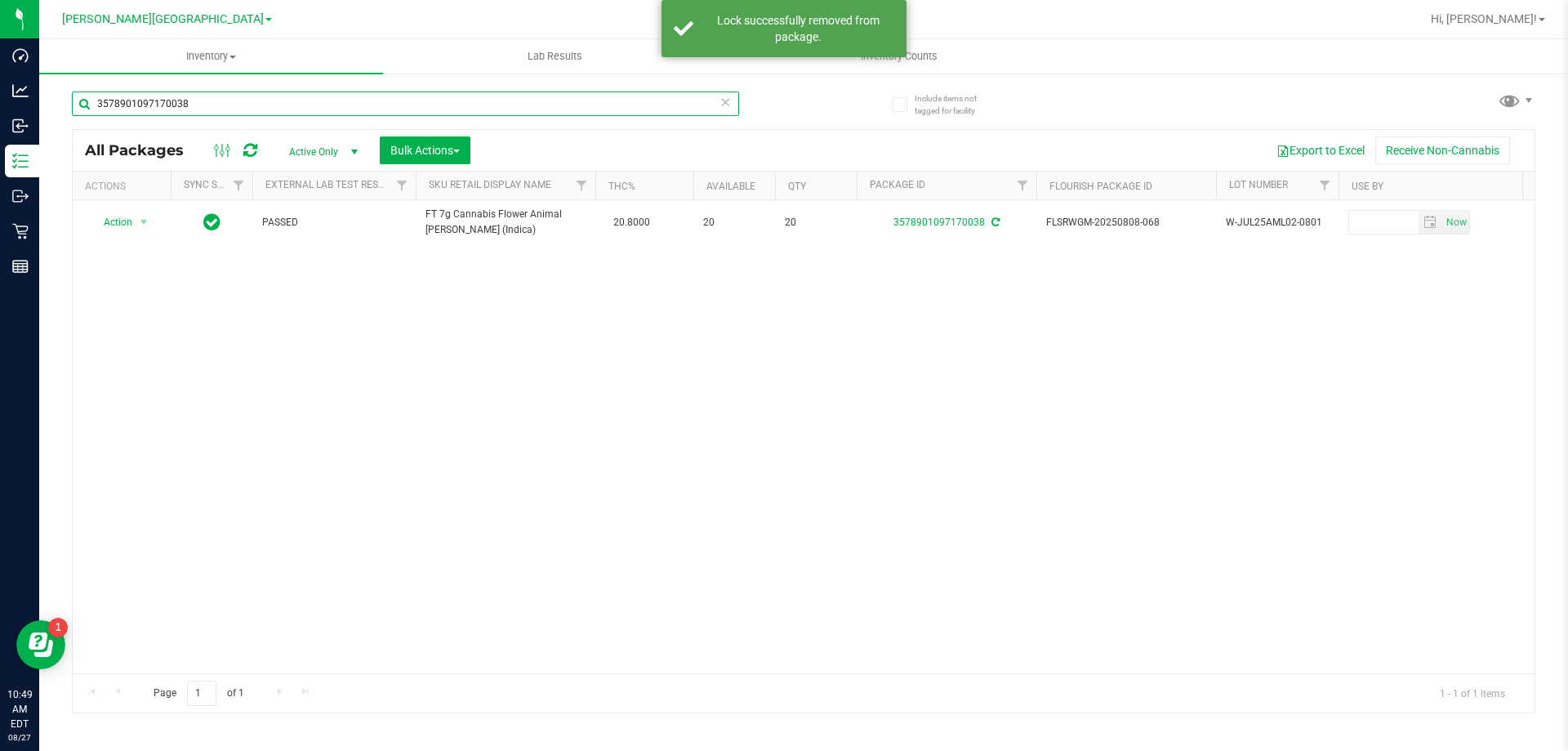
click at [193, 112] on input "3578901097170038" at bounding box center [405, 104] width 667 height 25
type input "0555724422241373"
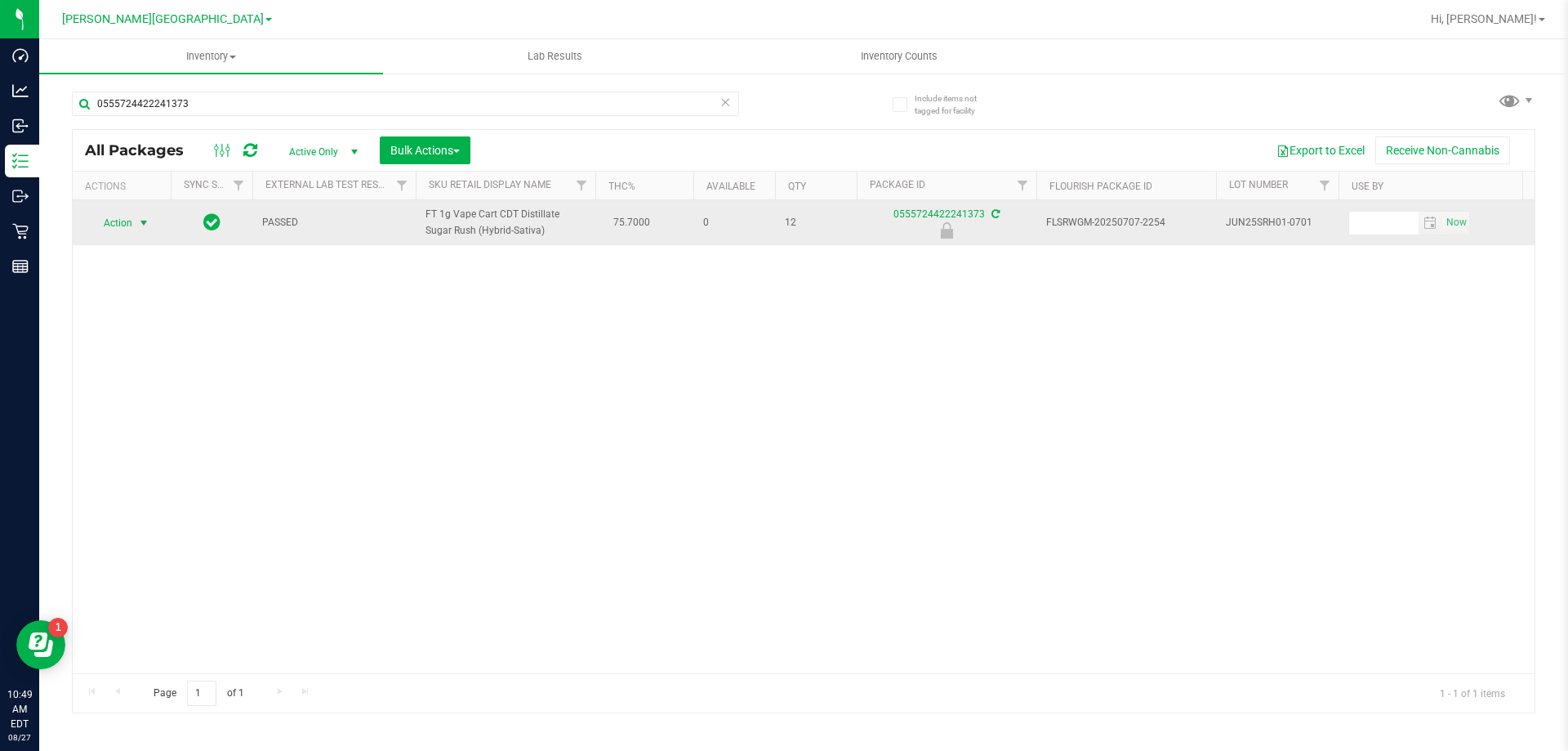
click at [111, 231] on span "Action" at bounding box center [111, 222] width 44 height 23
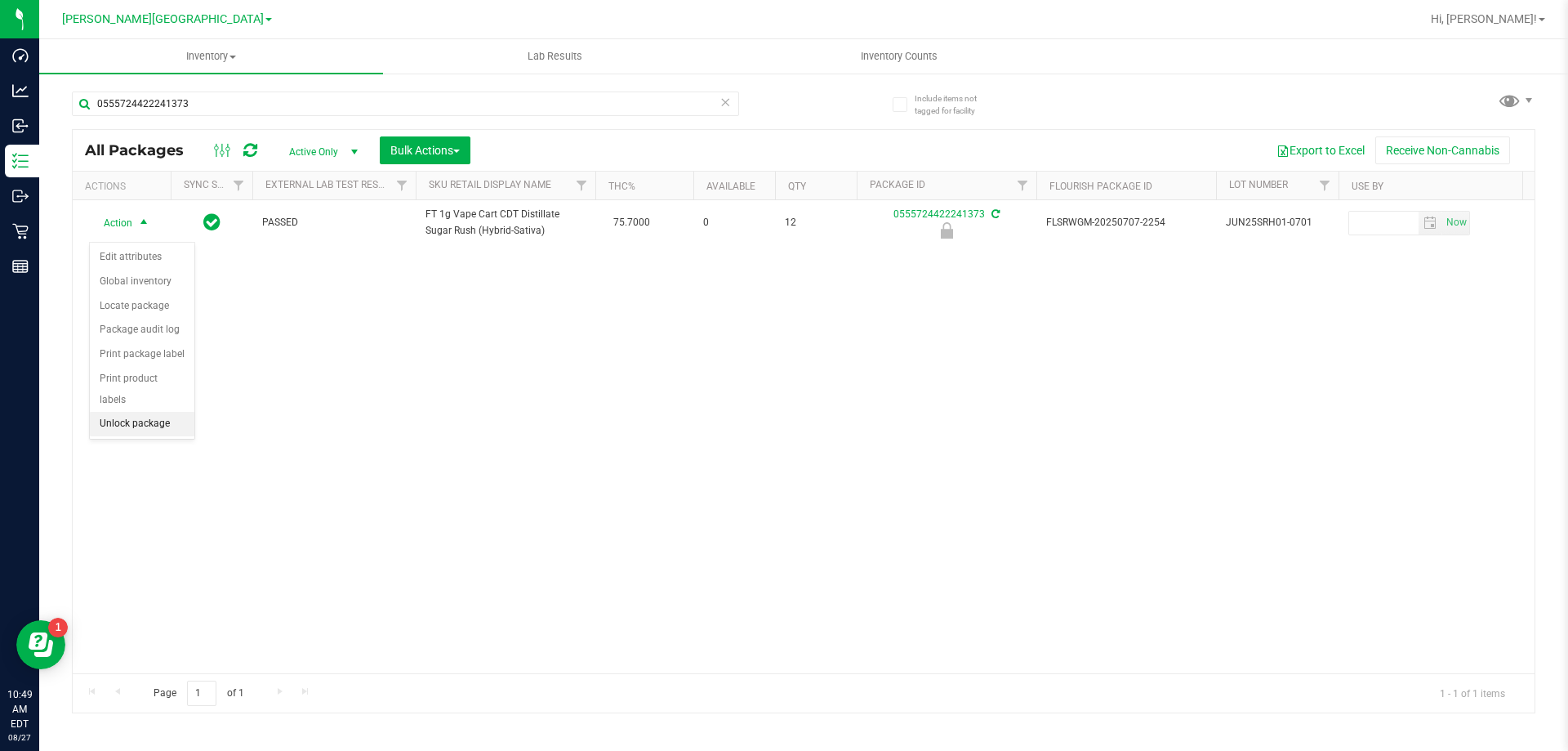
click at [144, 411] on li "Unlock package" at bounding box center [142, 423] width 105 height 25
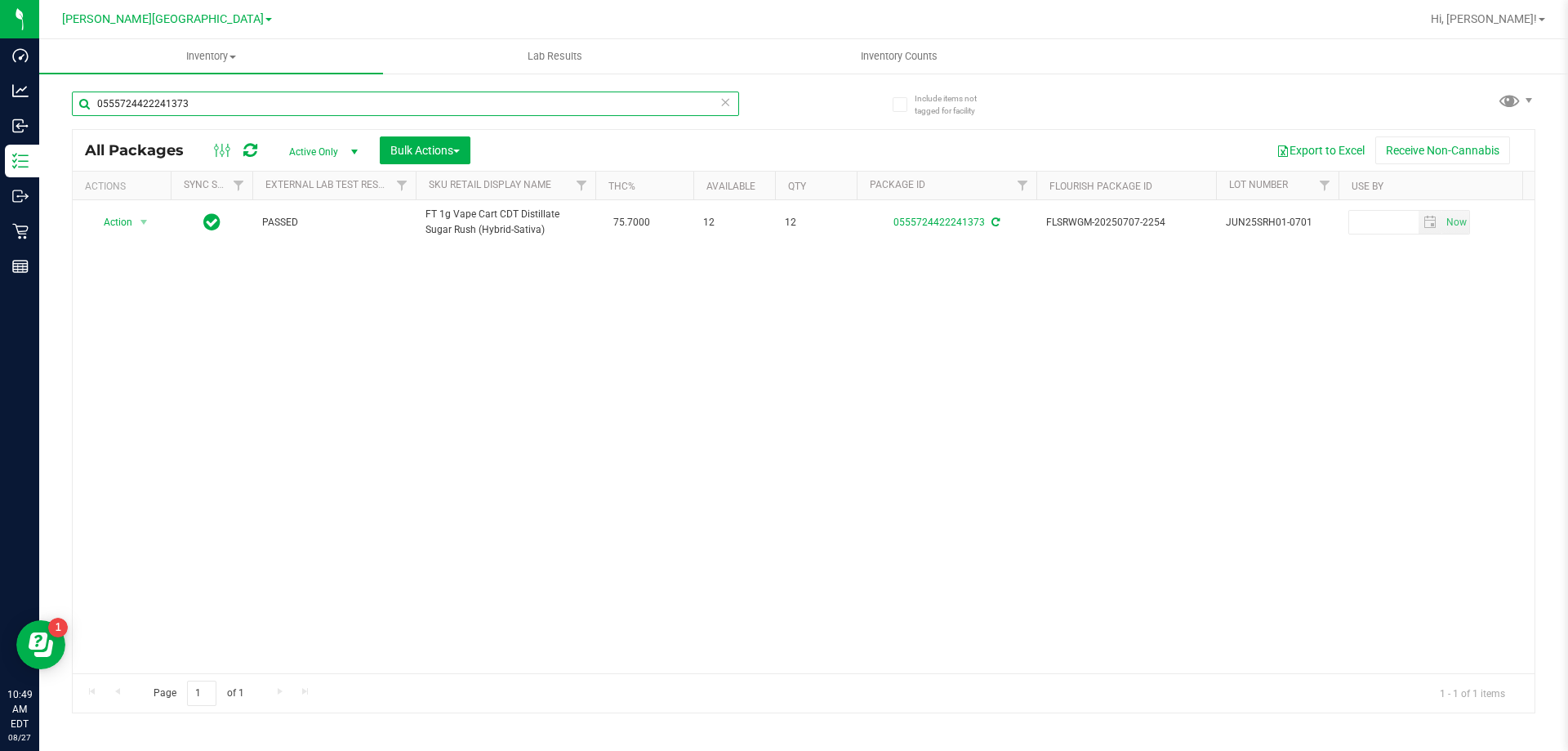
click at [182, 105] on input "0555724422241373" at bounding box center [405, 104] width 667 height 25
type input "3522715484903008"
click at [140, 229] on span "select" at bounding box center [143, 223] width 13 height 13
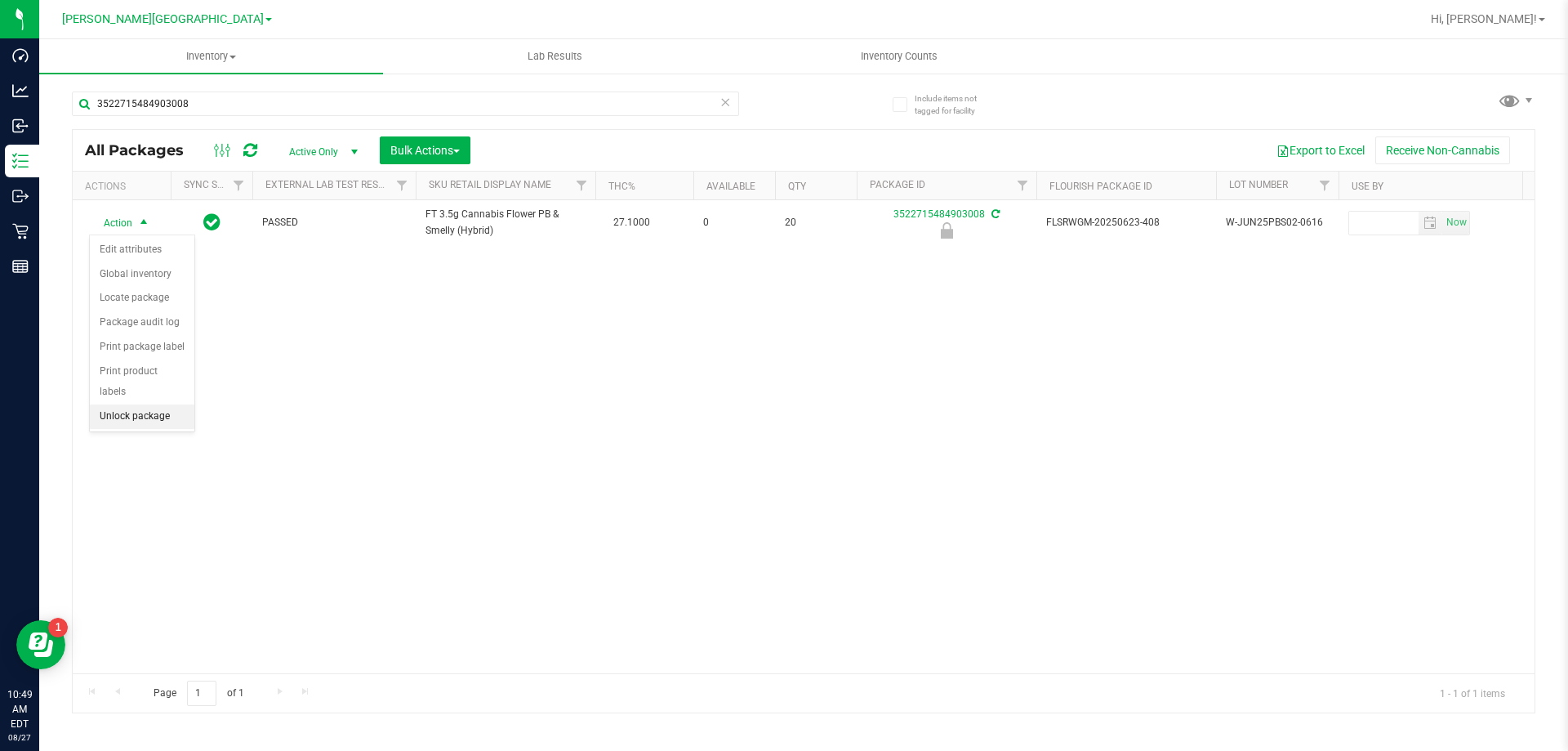
click at [134, 404] on li "Unlock package" at bounding box center [142, 416] width 105 height 25
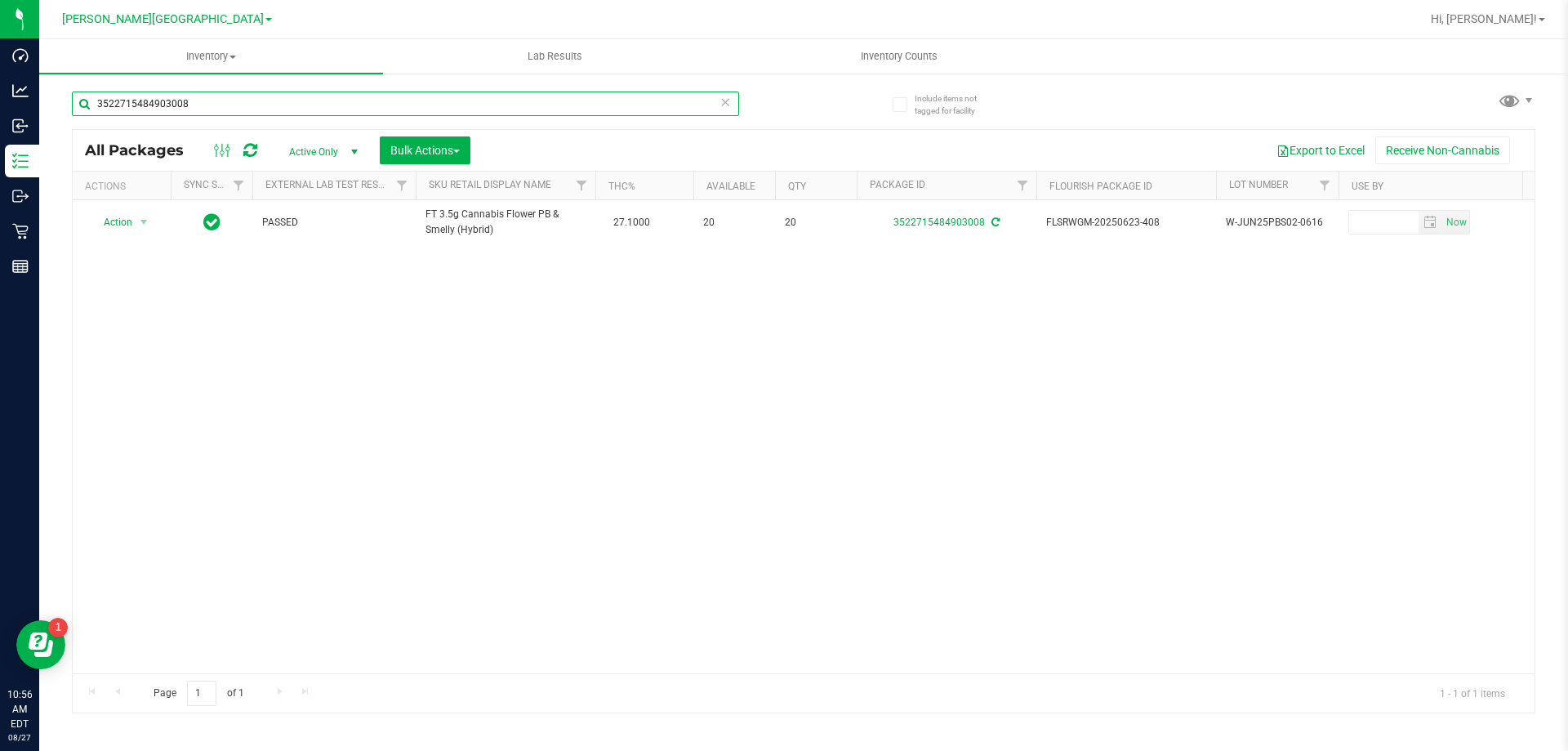
click at [159, 103] on input "3522715484903008" at bounding box center [405, 104] width 667 height 25
type input "2738987482215081"
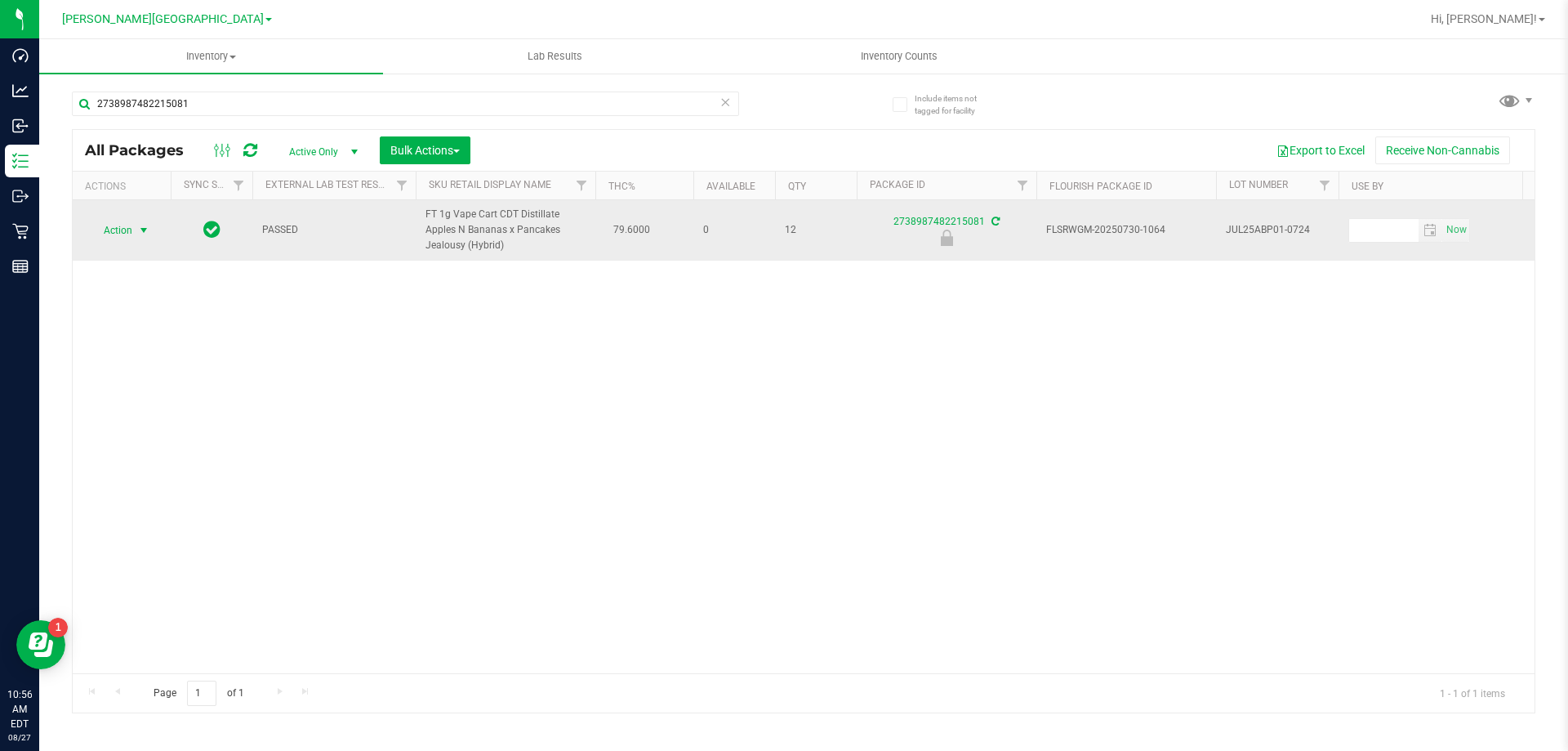
click at [107, 239] on span "Action" at bounding box center [111, 230] width 44 height 23
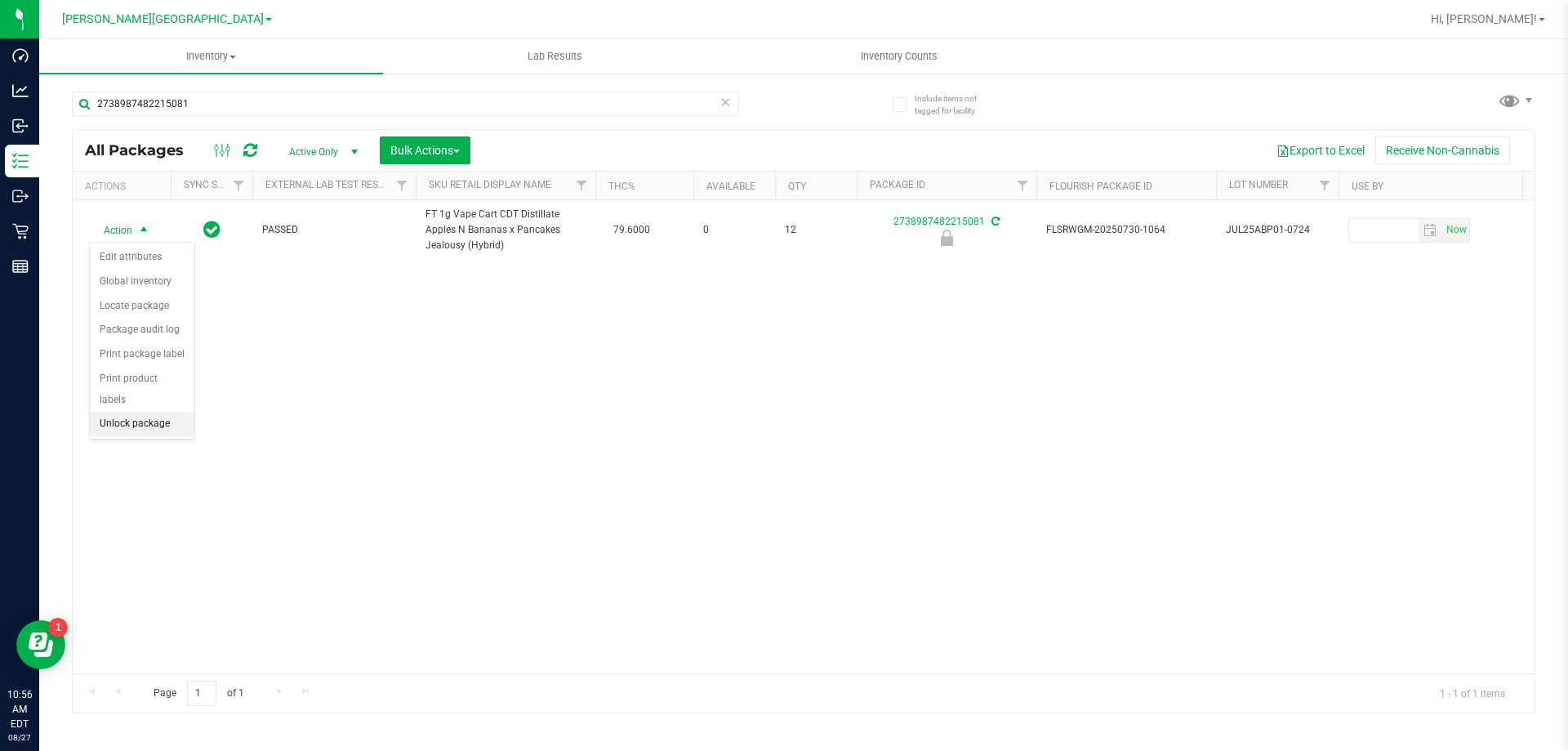
click at [154, 411] on li "Unlock package" at bounding box center [142, 423] width 105 height 25
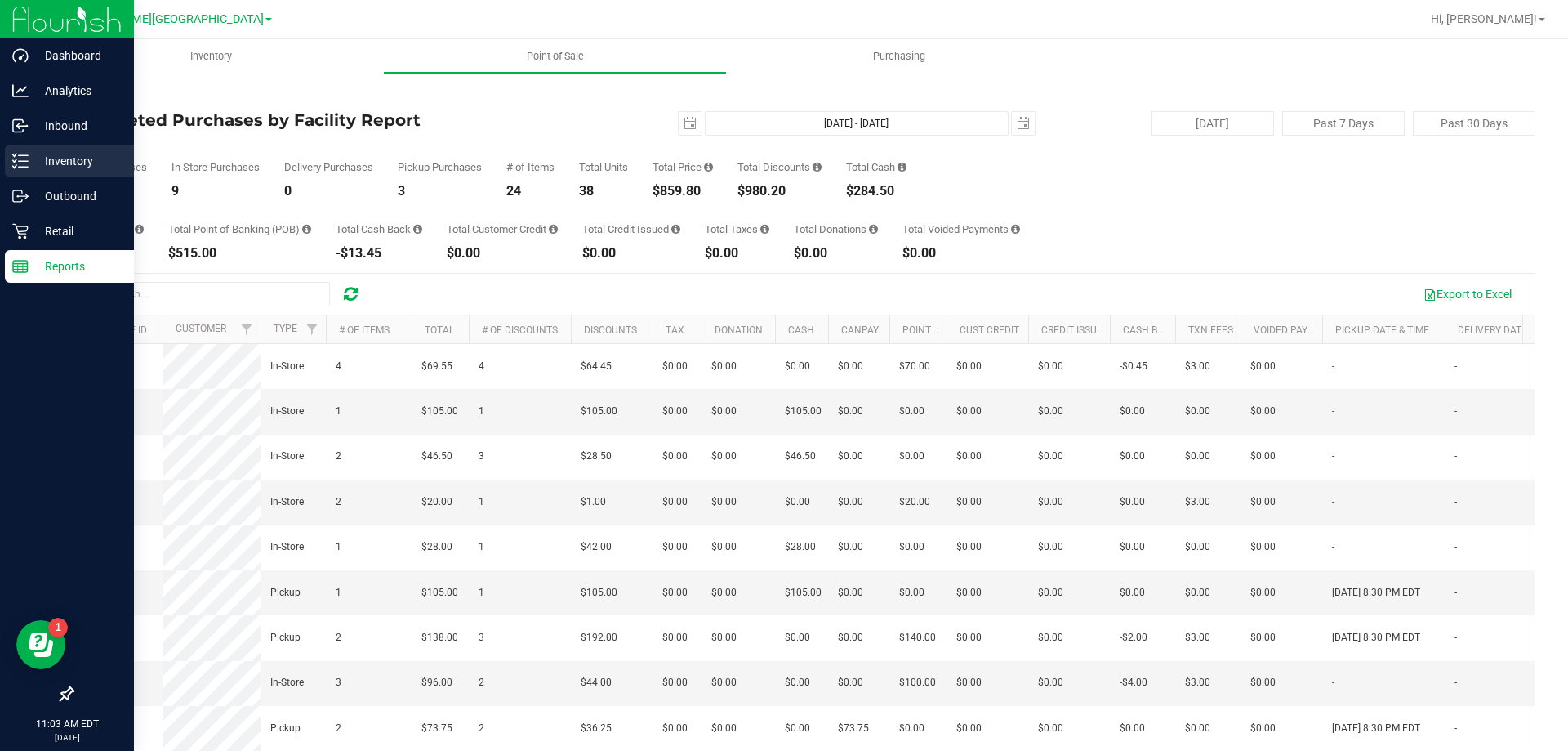
click at [73, 167] on p "Inventory" at bounding box center [77, 161] width 98 height 19
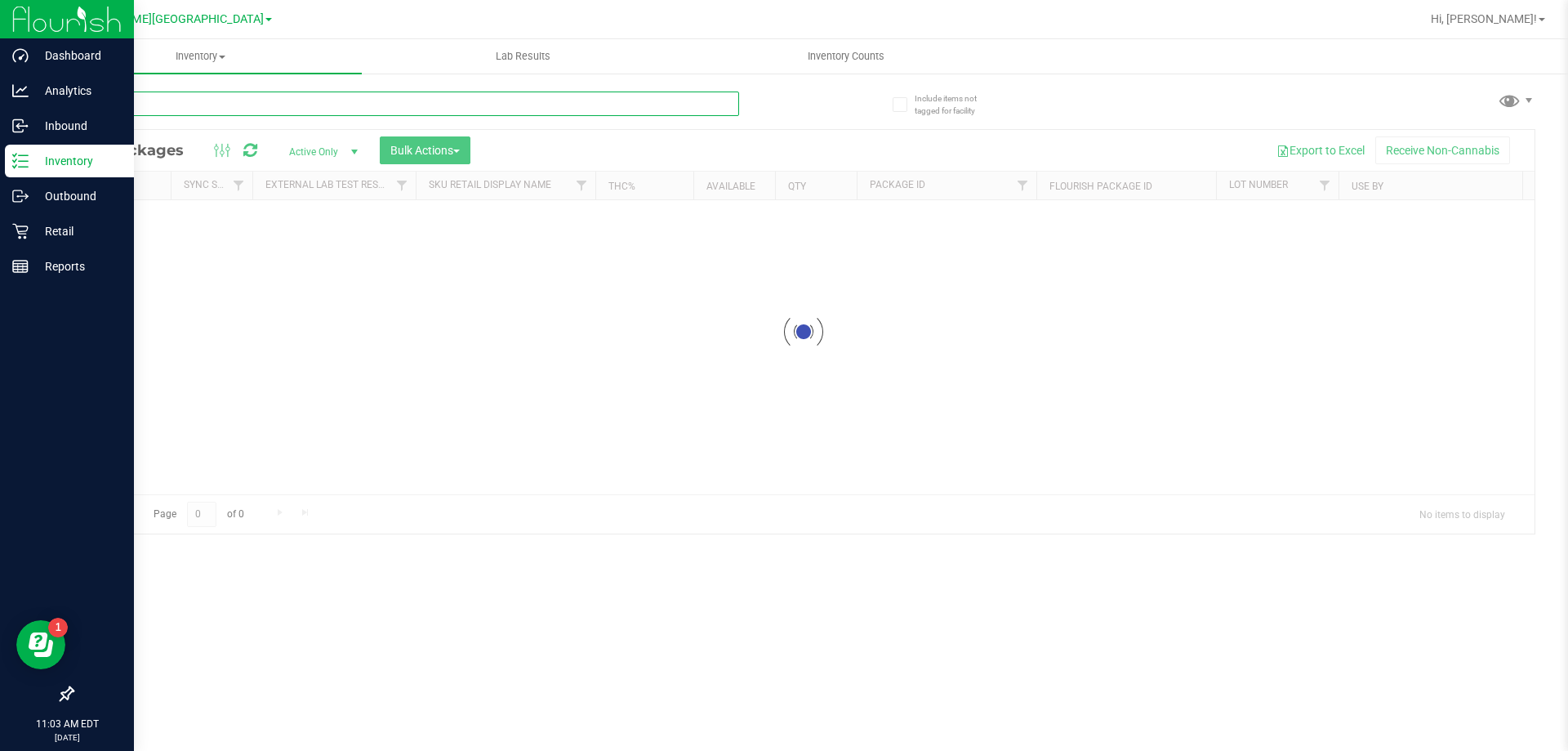
click at [206, 109] on div "Inventory All packages All inventory Waste log Create inventory Lab Results Inv…" at bounding box center [804, 395] width 1529 height 712
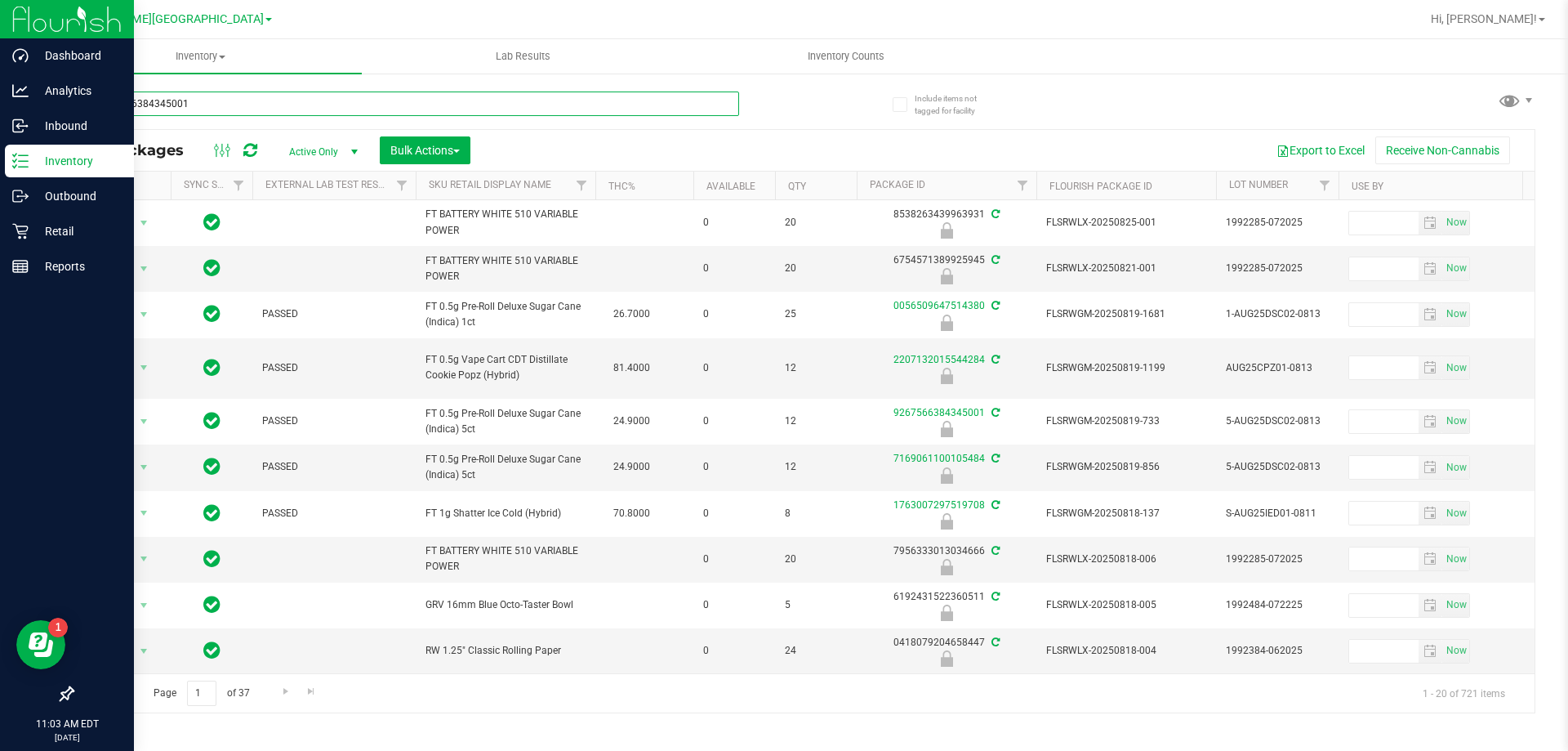
type input "9267566384345001"
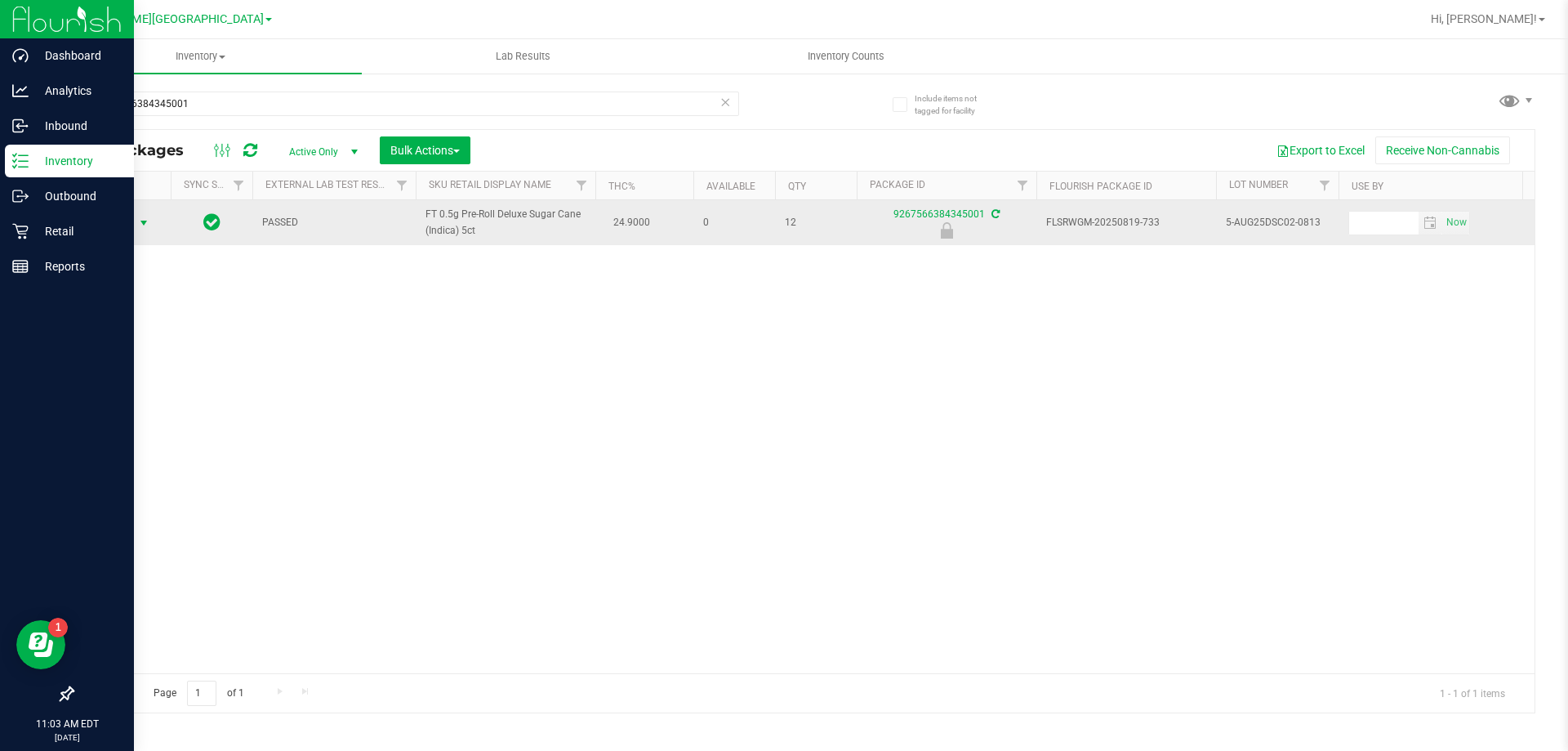
click at [139, 221] on span "select" at bounding box center [143, 223] width 13 height 13
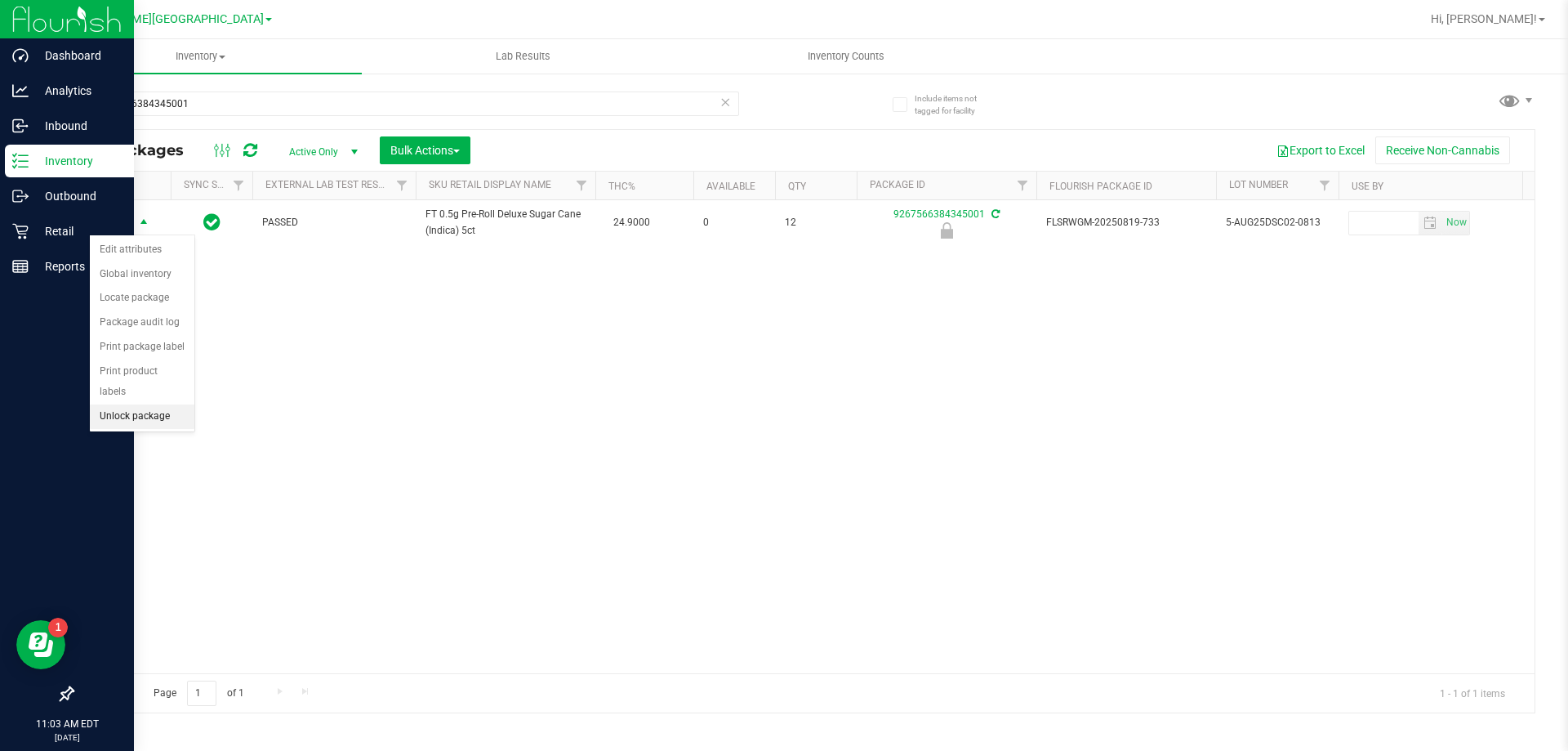
click at [118, 404] on li "Unlock package" at bounding box center [142, 416] width 105 height 25
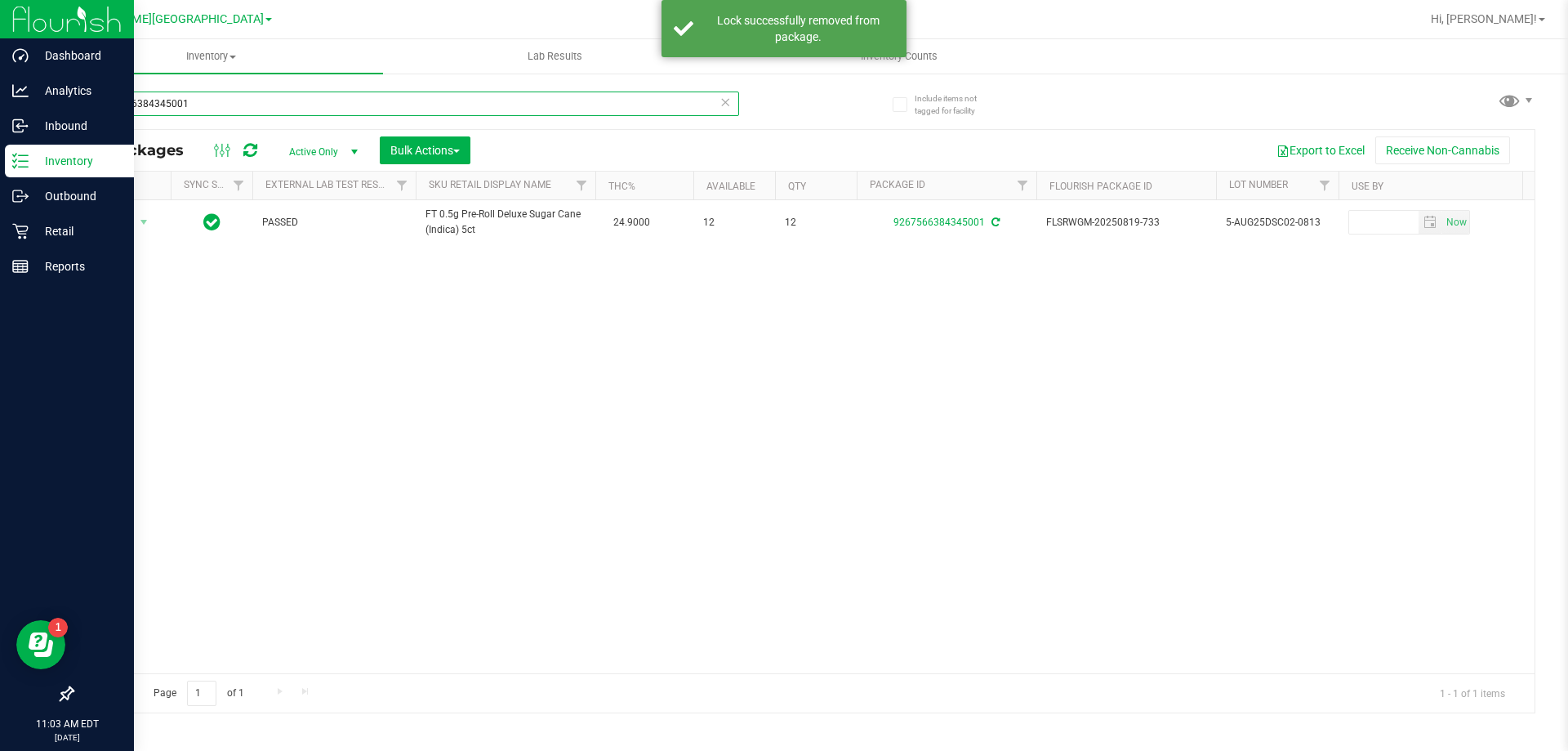
click at [168, 102] on input "9267566384345001" at bounding box center [405, 104] width 667 height 25
type input "4881309992670114"
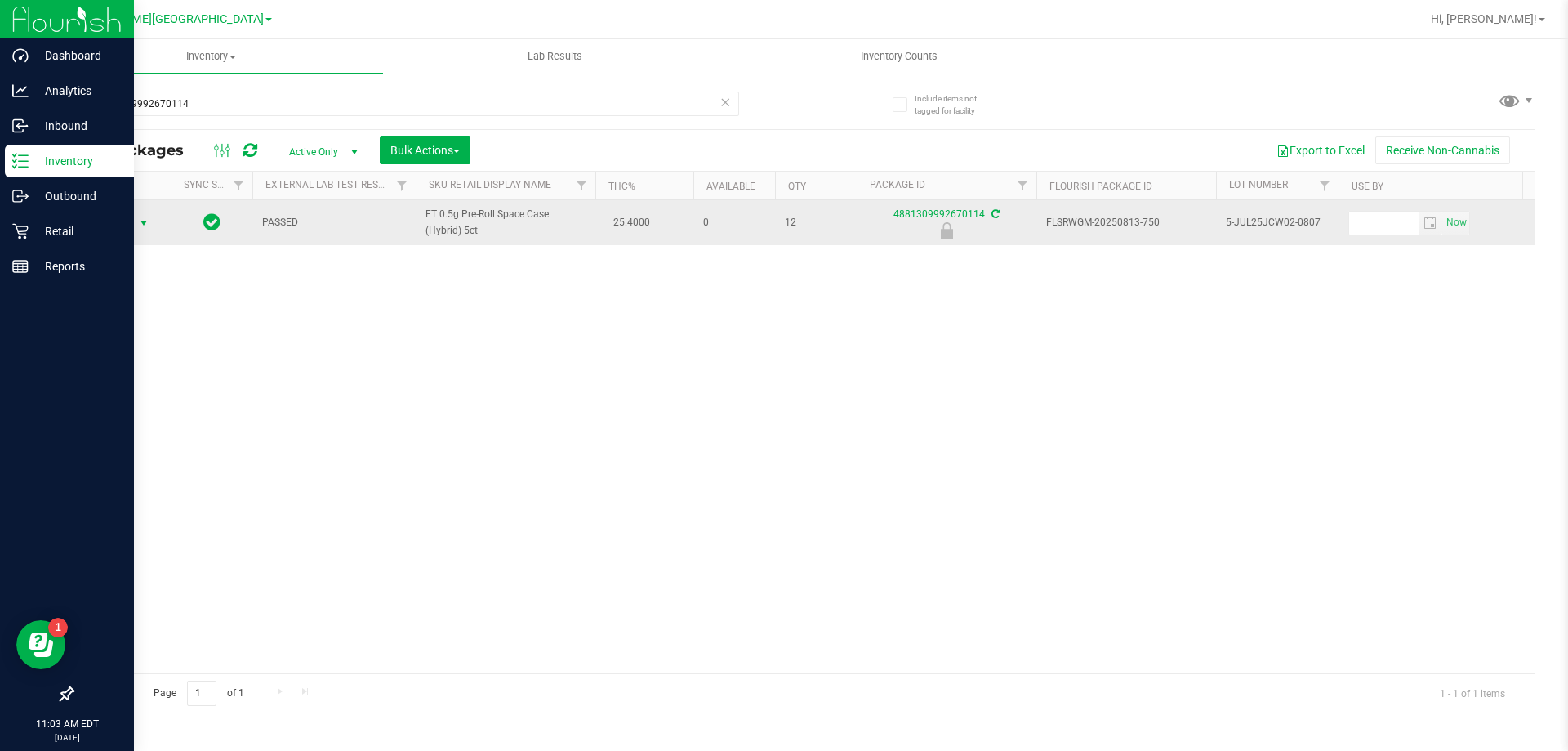
click at [129, 220] on span "Action" at bounding box center [111, 222] width 44 height 23
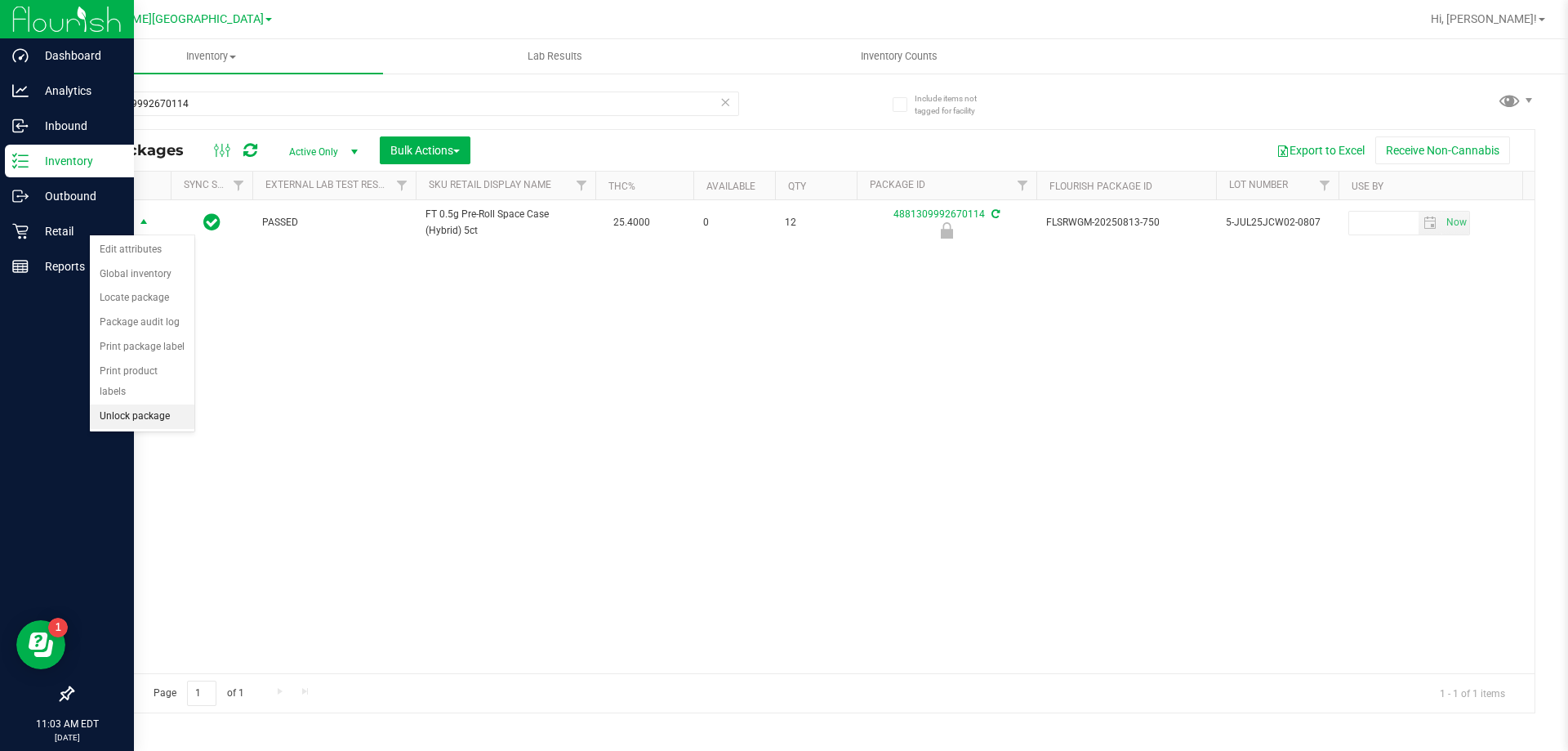
click at [152, 404] on li "Unlock package" at bounding box center [142, 416] width 105 height 25
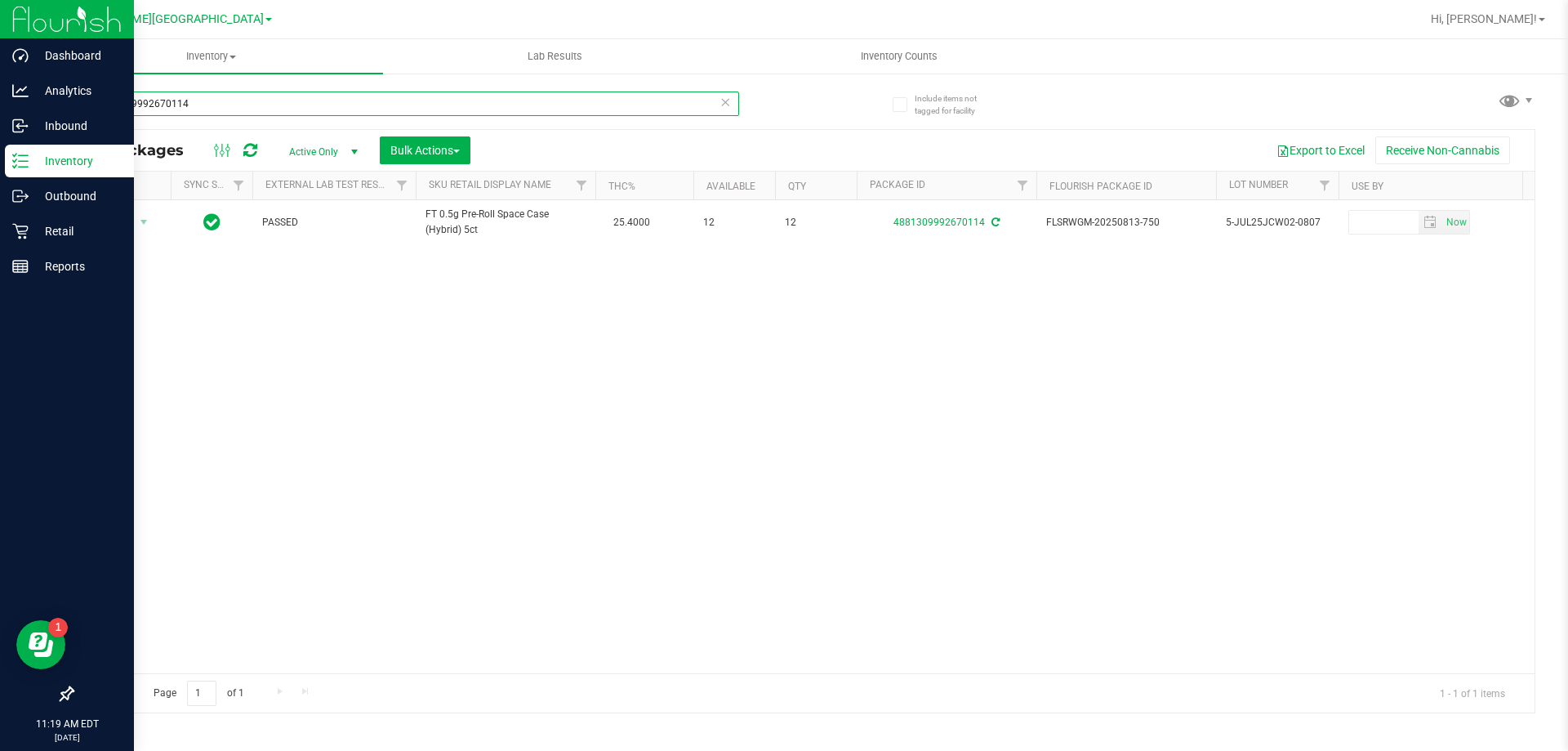
click at [181, 103] on input "4881309992670114" at bounding box center [405, 104] width 667 height 25
type input "2207132015544284"
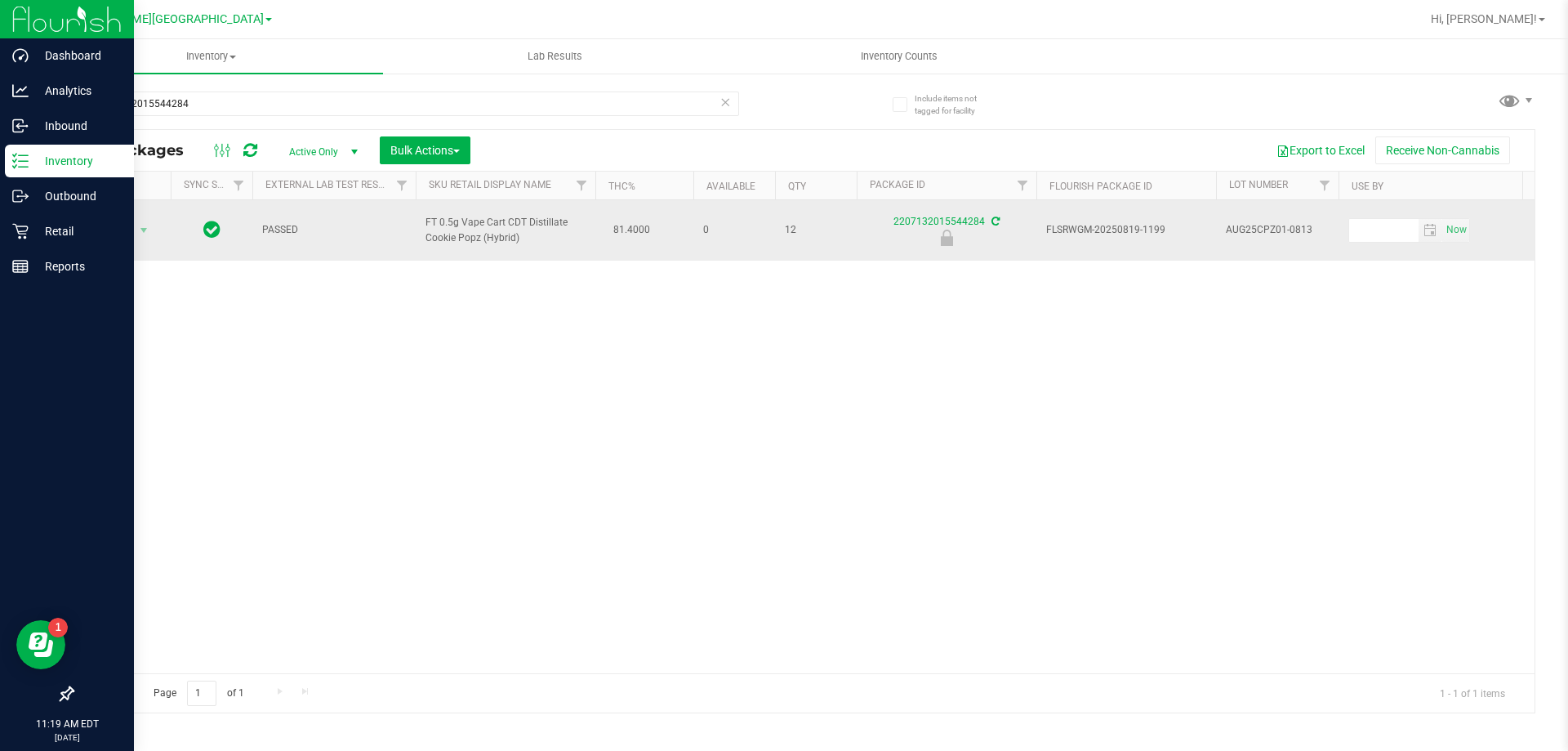
click at [109, 242] on td "Action Action Edit attributes Global inventory Locate package Package audit log…" at bounding box center [121, 230] width 98 height 61
click at [118, 235] on span "Action" at bounding box center [111, 230] width 44 height 23
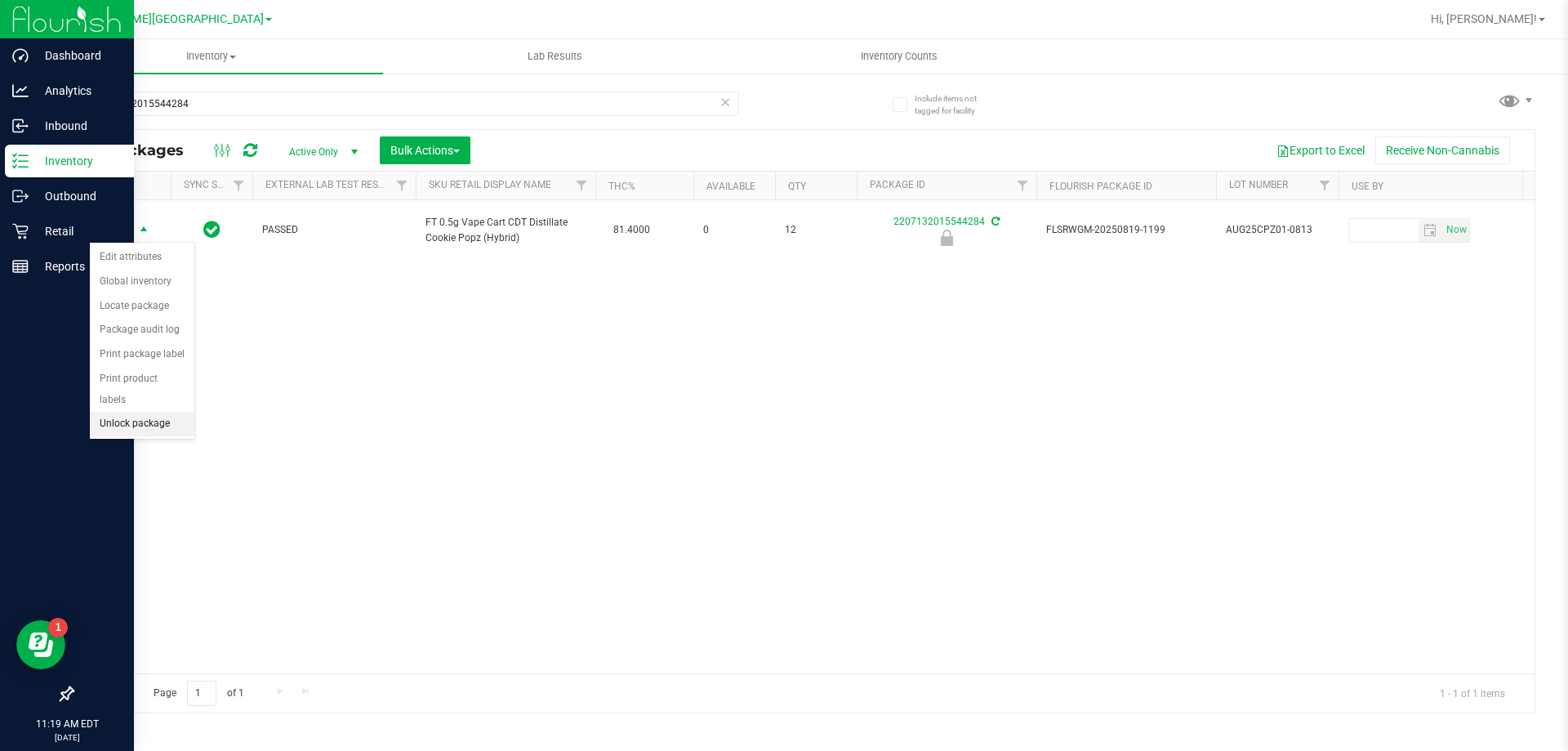
click at [107, 411] on li "Unlock package" at bounding box center [142, 423] width 105 height 25
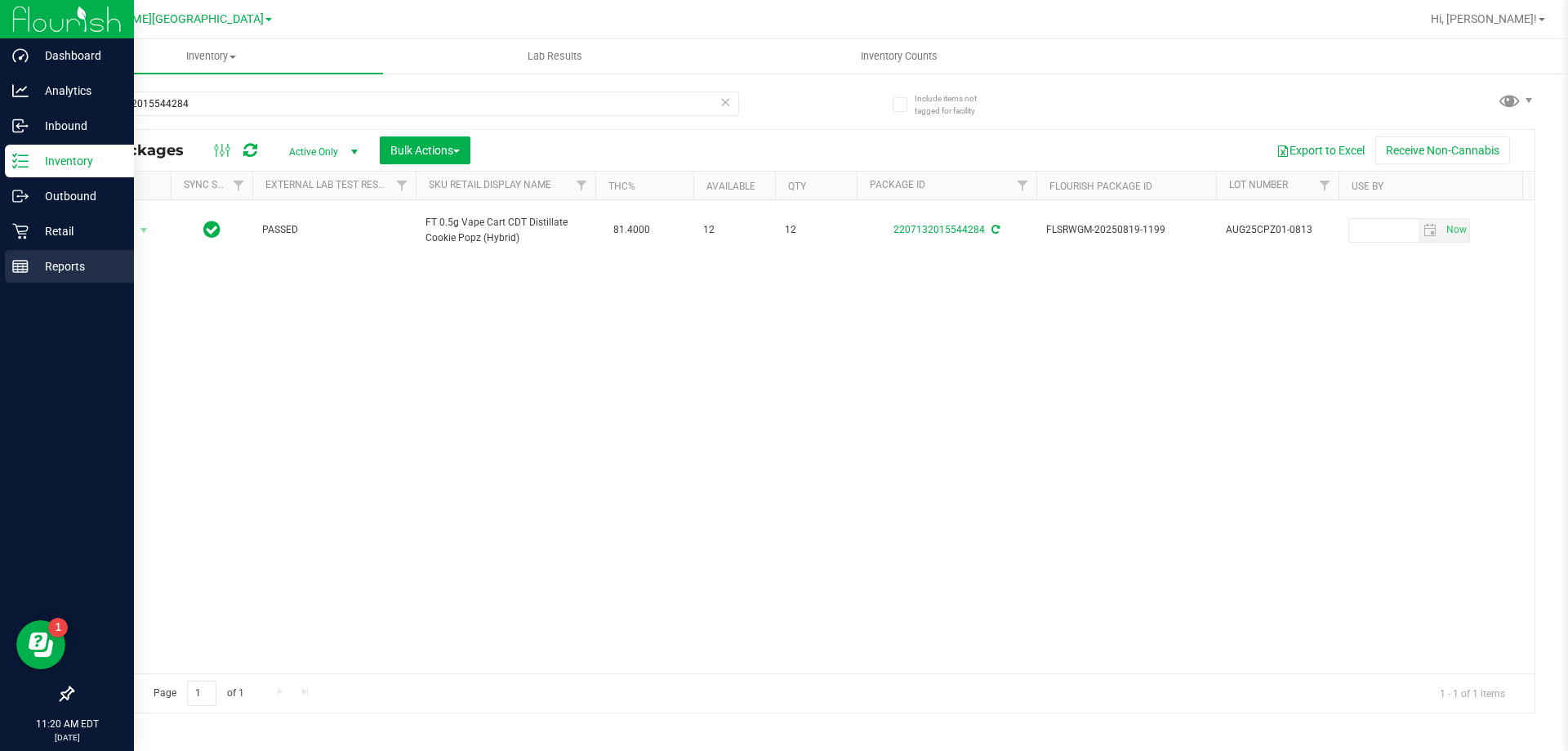
click at [36, 255] on div "Reports" at bounding box center [69, 266] width 129 height 33
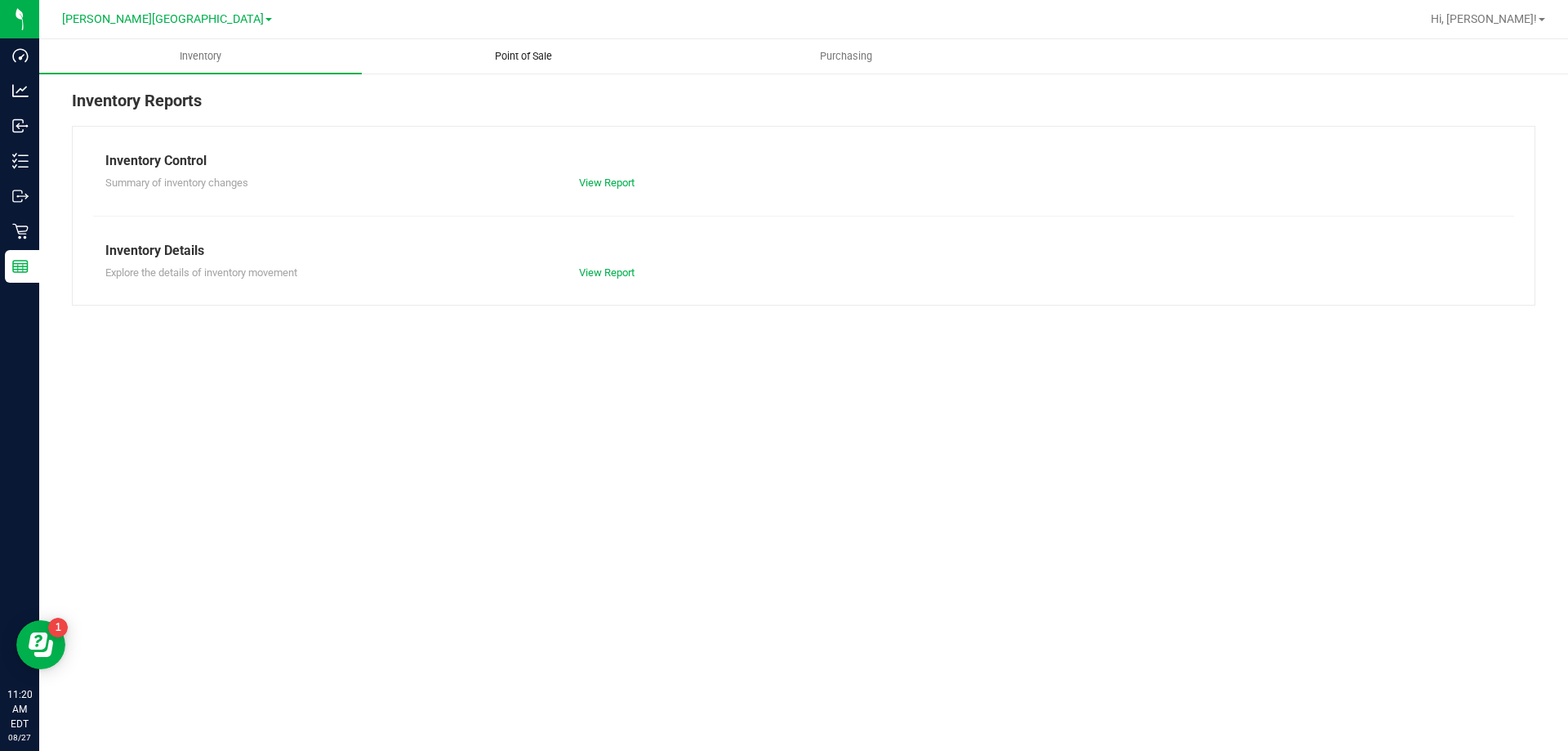
click at [528, 62] on span "Point of Sale" at bounding box center [523, 56] width 101 height 15
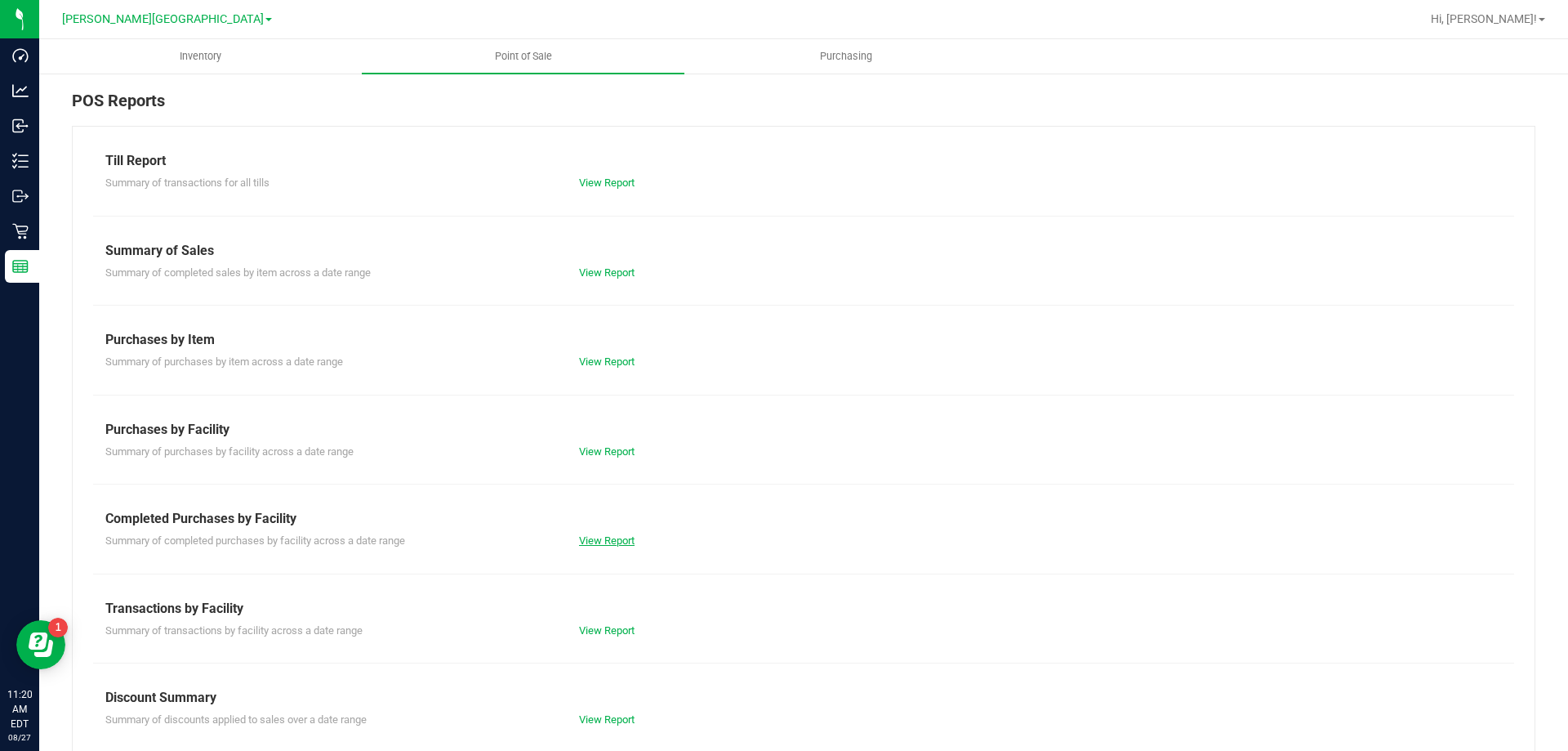
click at [622, 542] on link "View Report" at bounding box center [607, 540] width 56 height 12
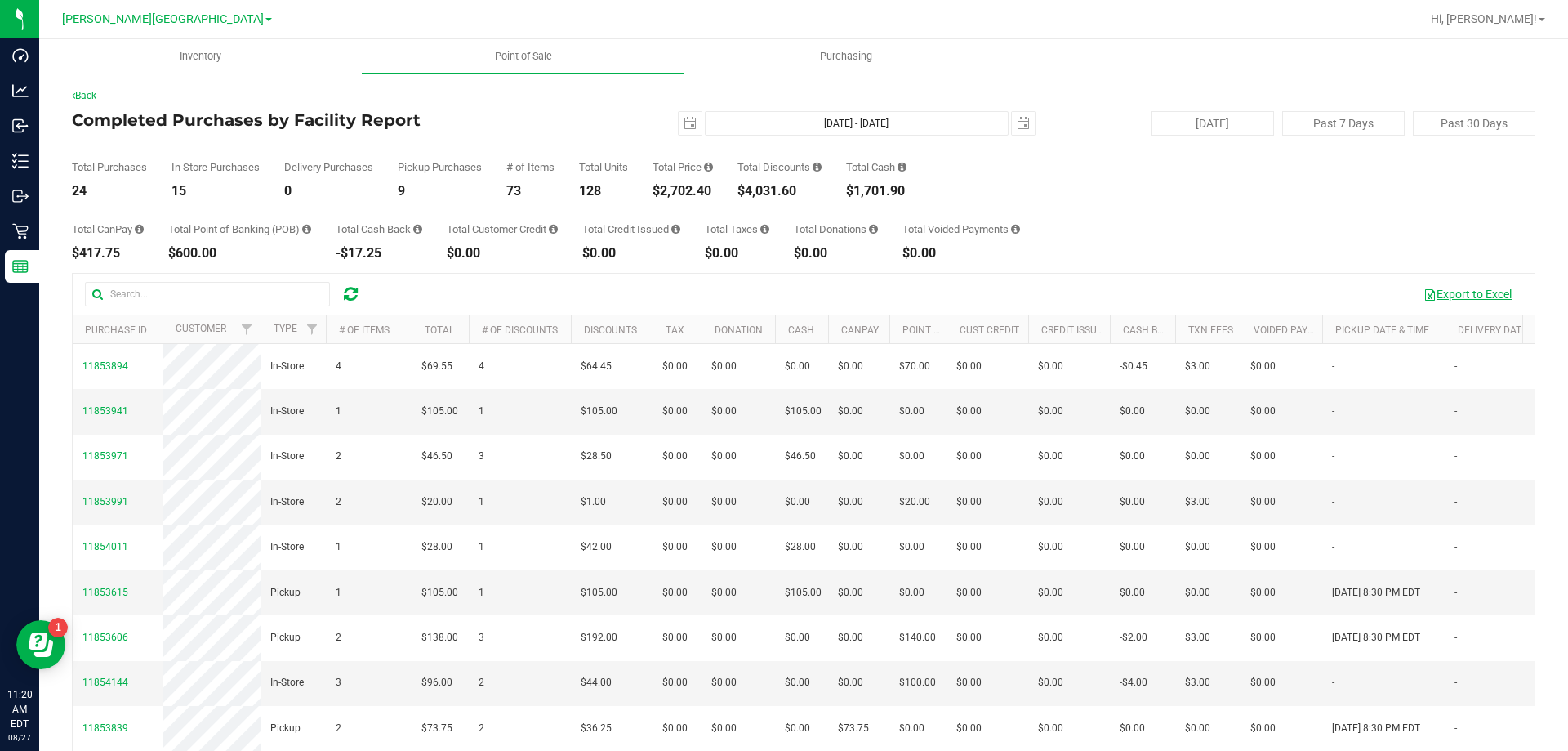
click at [1450, 286] on button "Export to Excel" at bounding box center [1467, 294] width 109 height 28
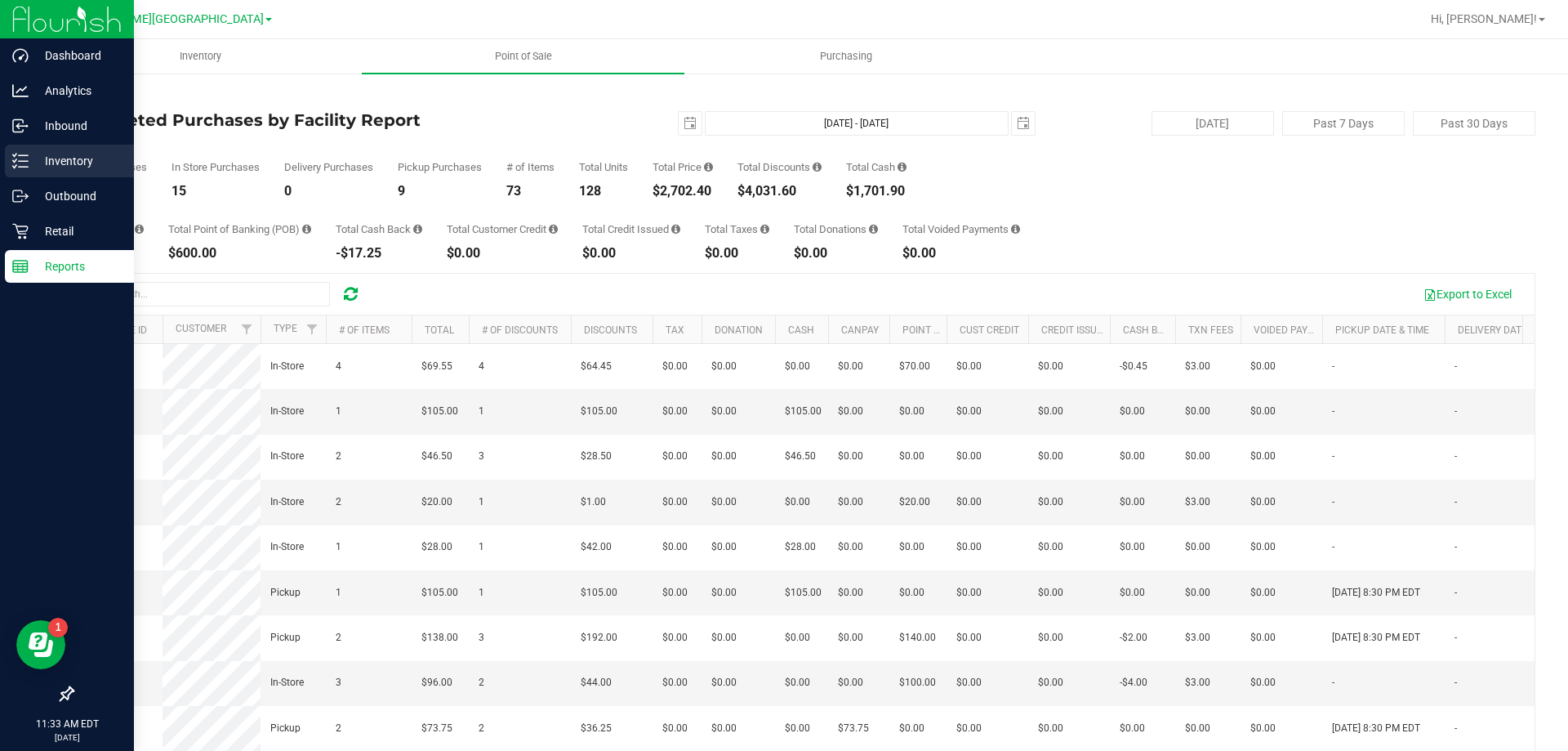
click at [19, 161] on icon at bounding box center [20, 161] width 17 height 17
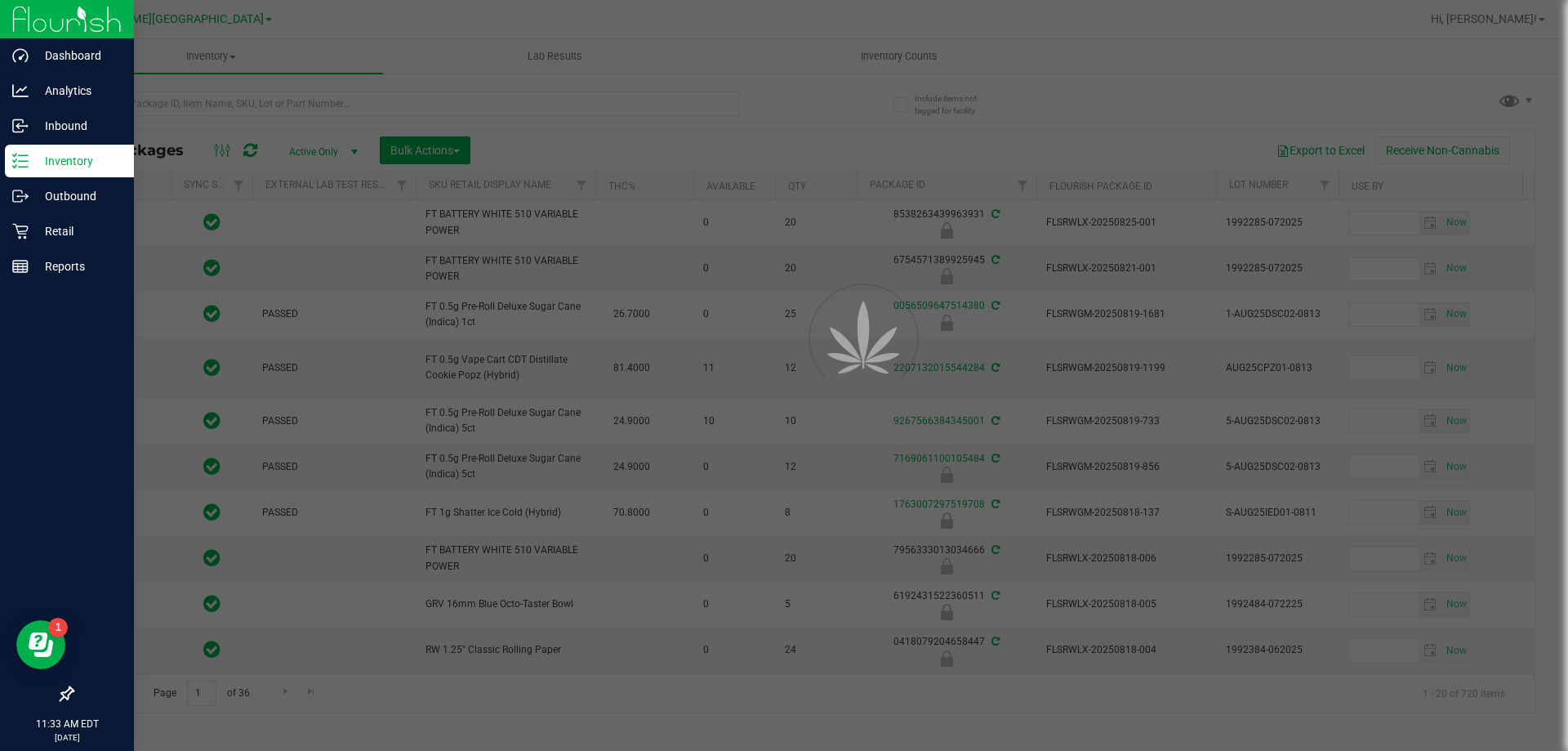
click at [297, 106] on div at bounding box center [784, 376] width 1568 height 751
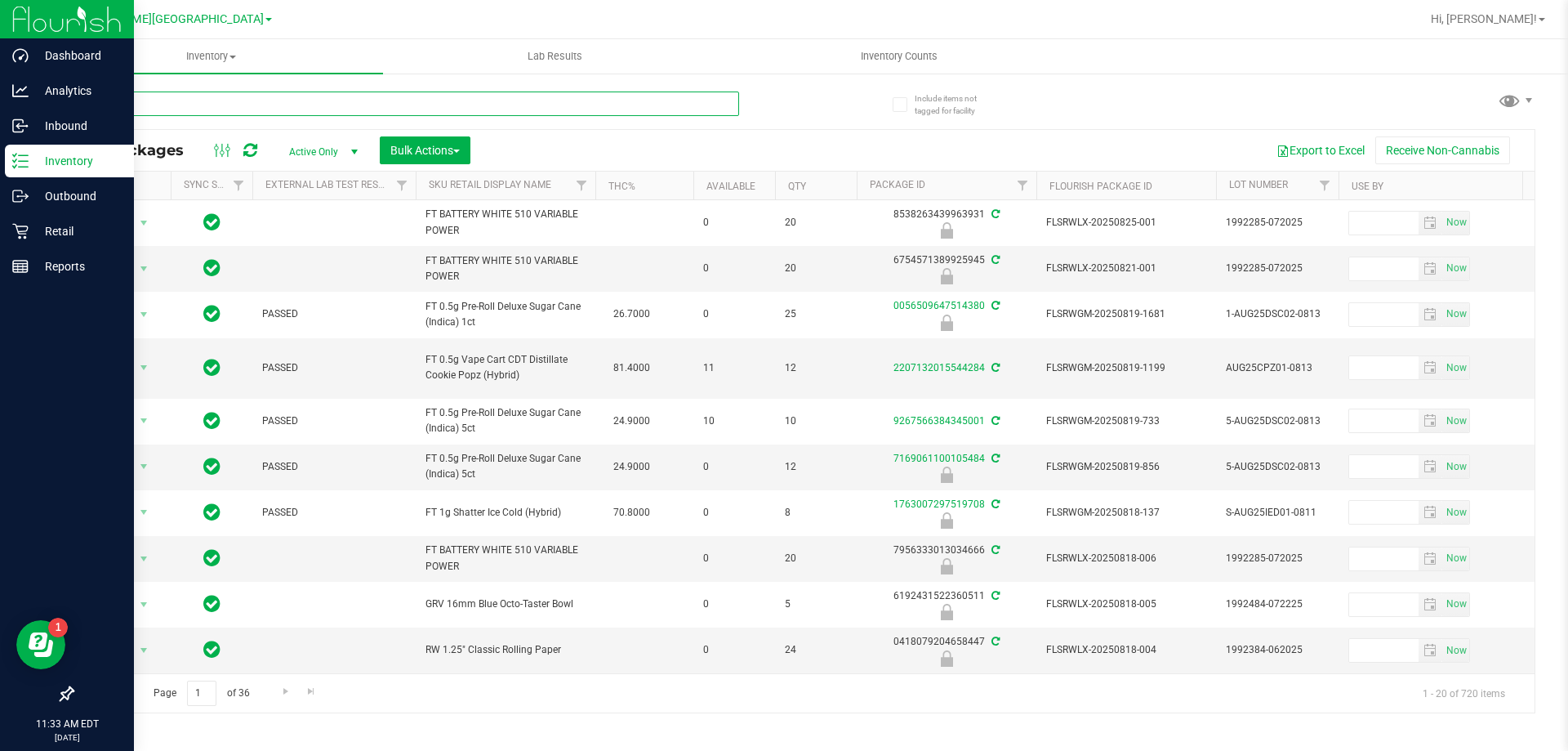
click at [297, 106] on input "text" at bounding box center [405, 104] width 667 height 25
type input "9962206903607165"
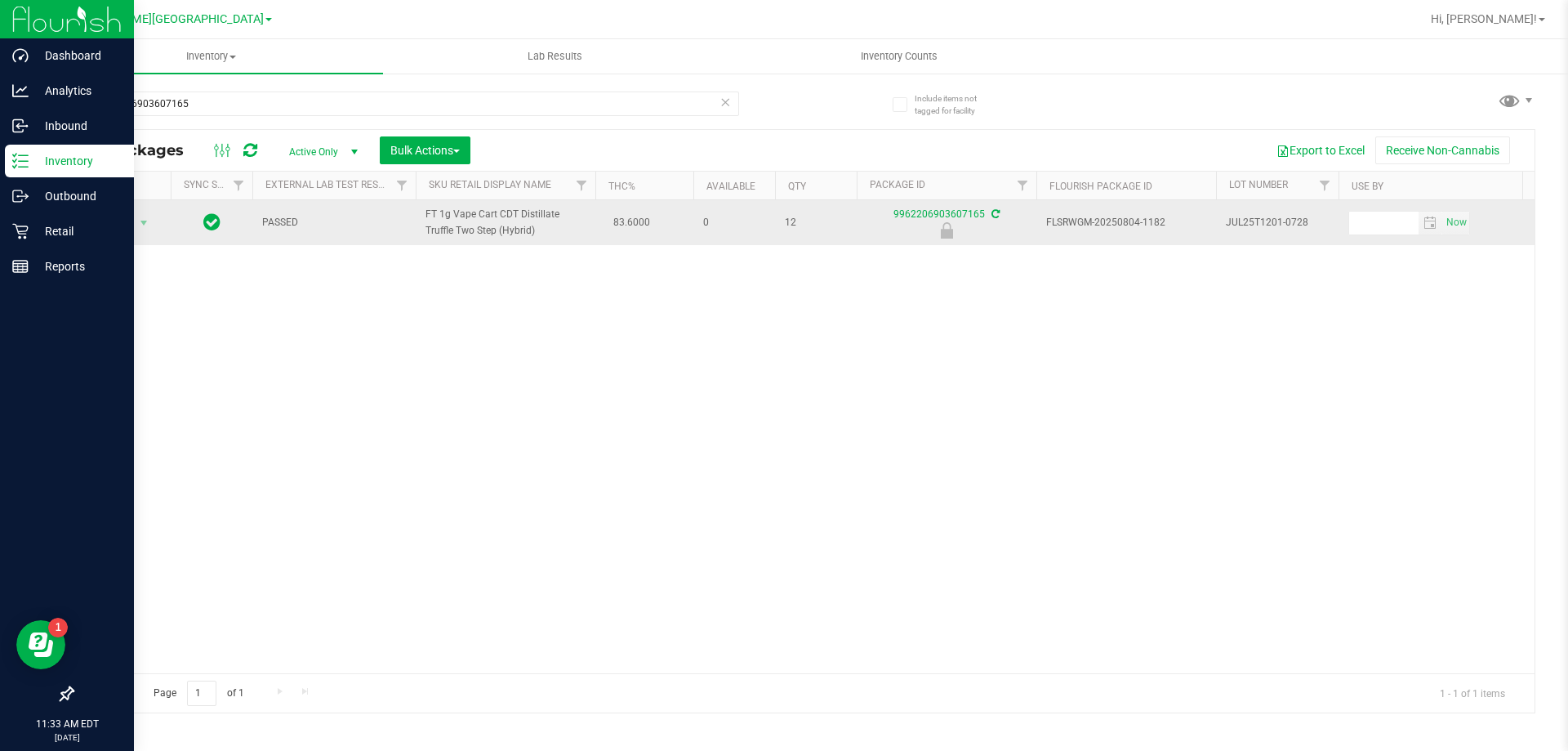
click at [87, 224] on div "Action Action Edit attributes Global inventory Locate package Package audit log…" at bounding box center [121, 222] width 78 height 23
click at [122, 227] on span "Action" at bounding box center [111, 222] width 44 height 23
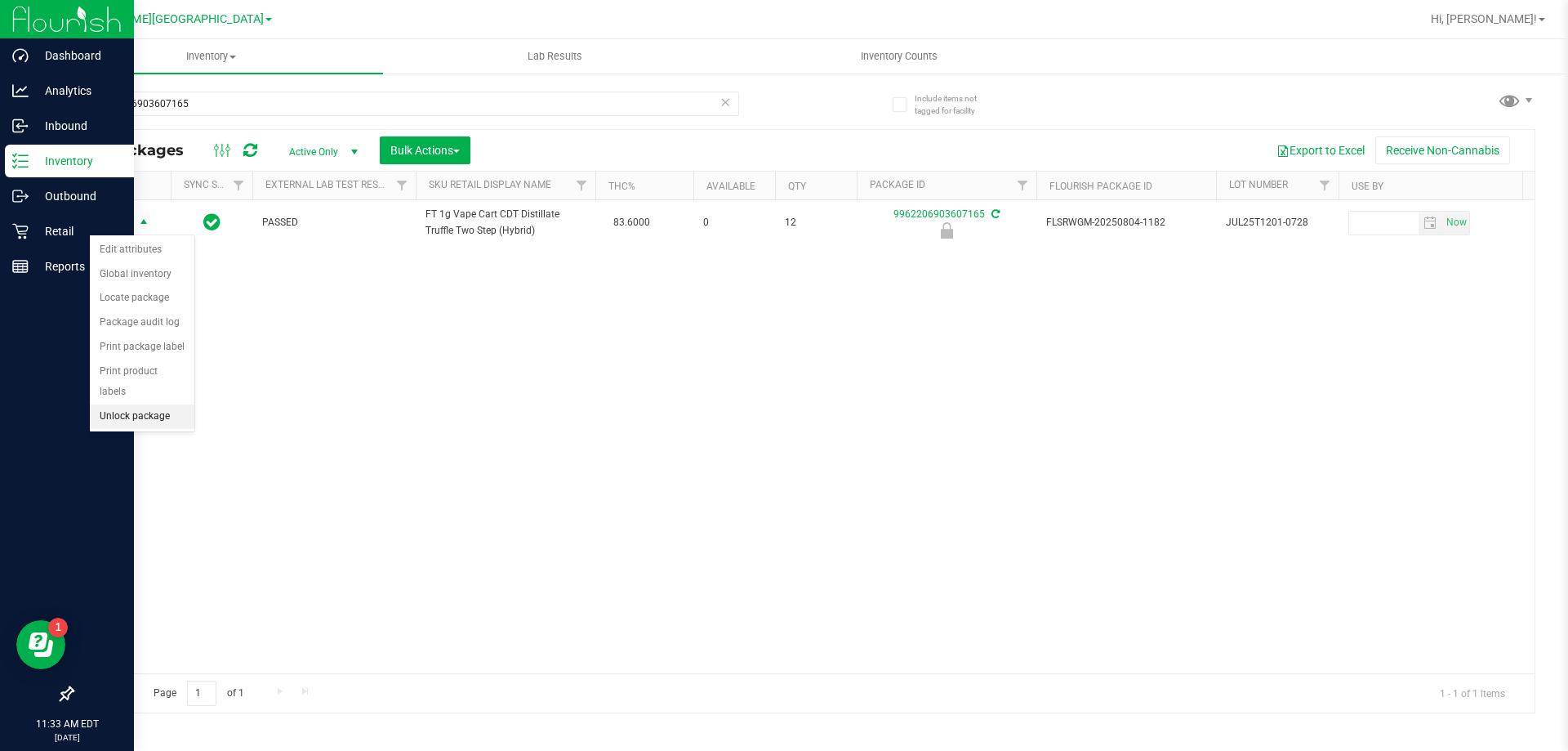
click at [177, 404] on li "Unlock package" at bounding box center [142, 416] width 105 height 25
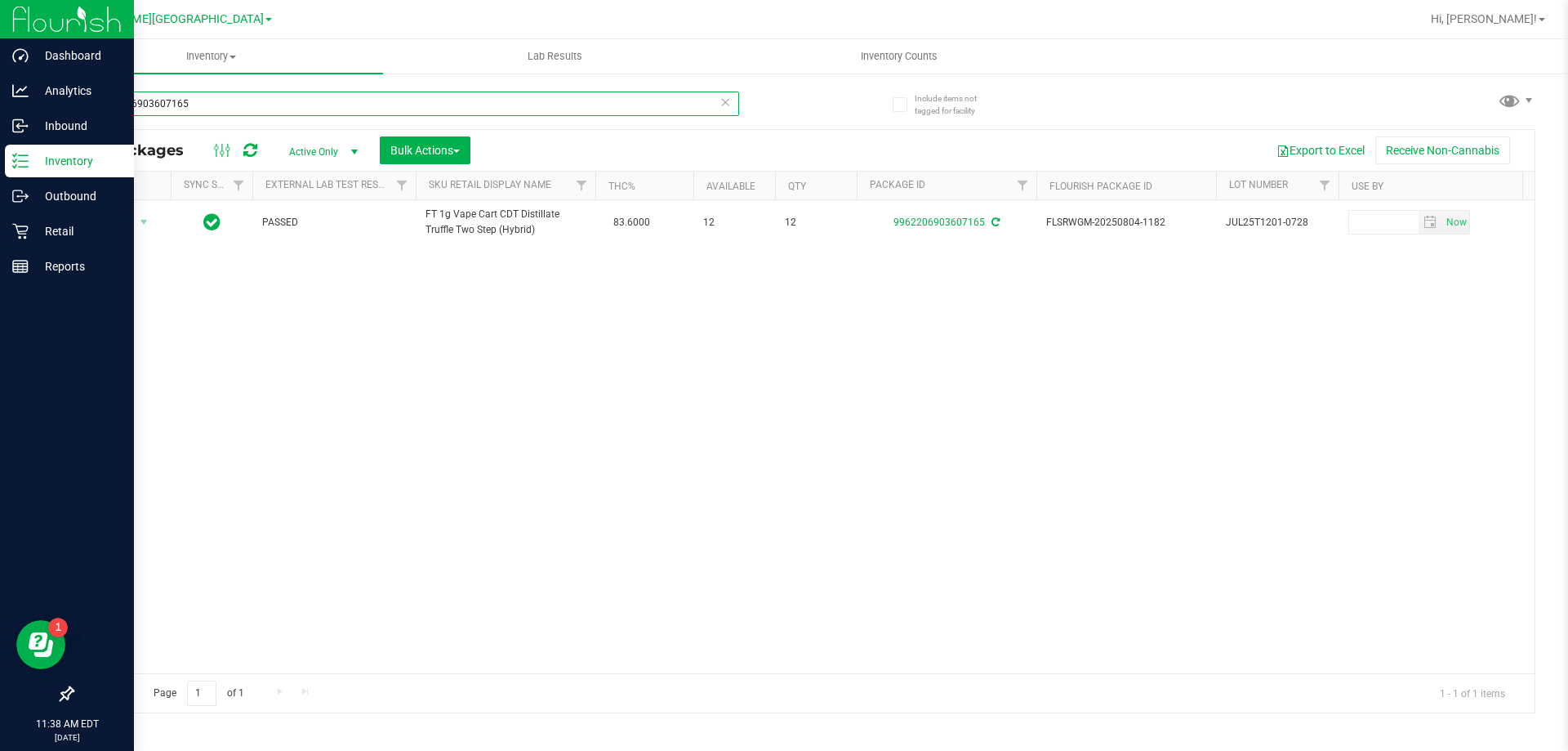
click at [322, 99] on input "9962206903607165" at bounding box center [405, 104] width 667 height 25
type input "0078144633717145"
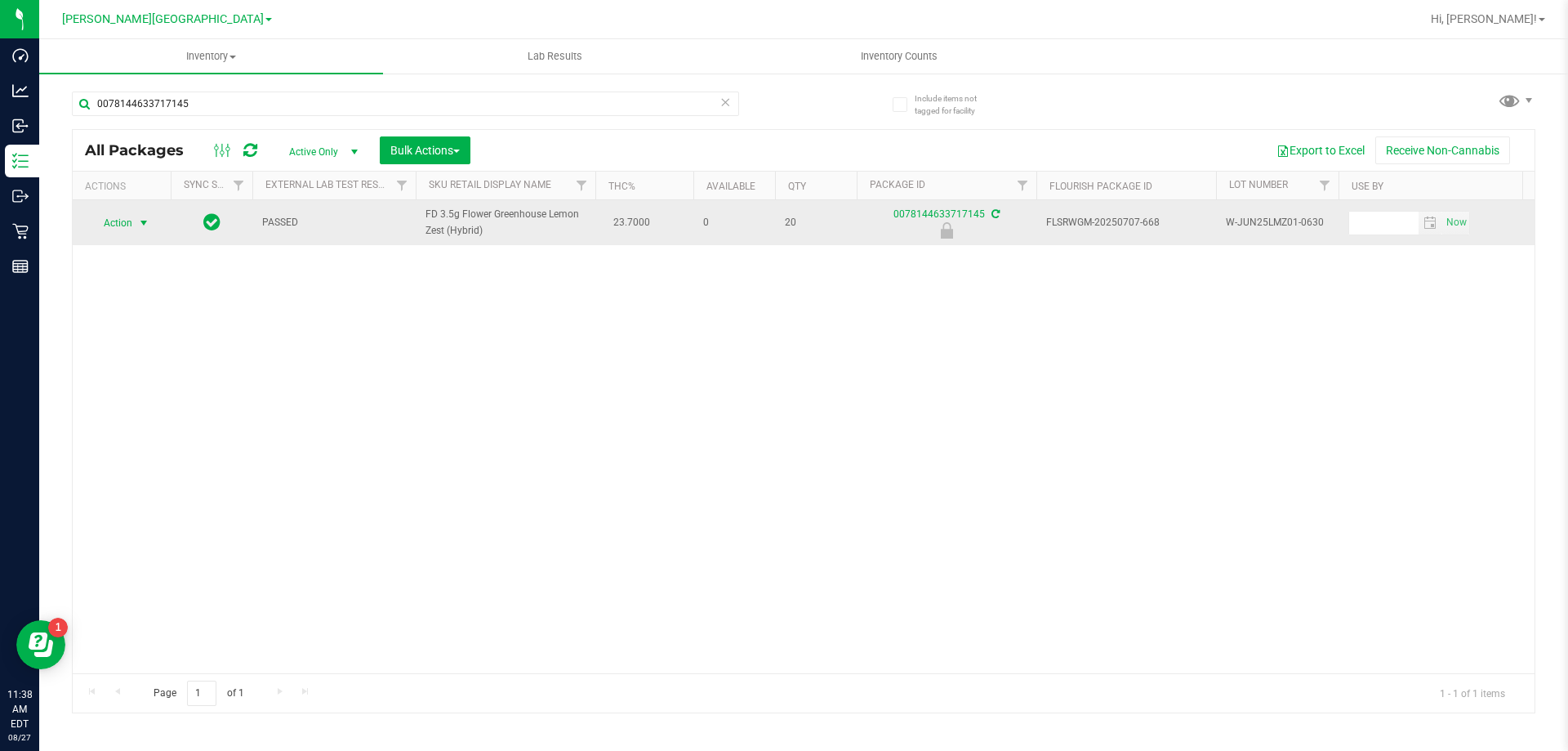
click at [128, 233] on span "Action" at bounding box center [111, 222] width 44 height 23
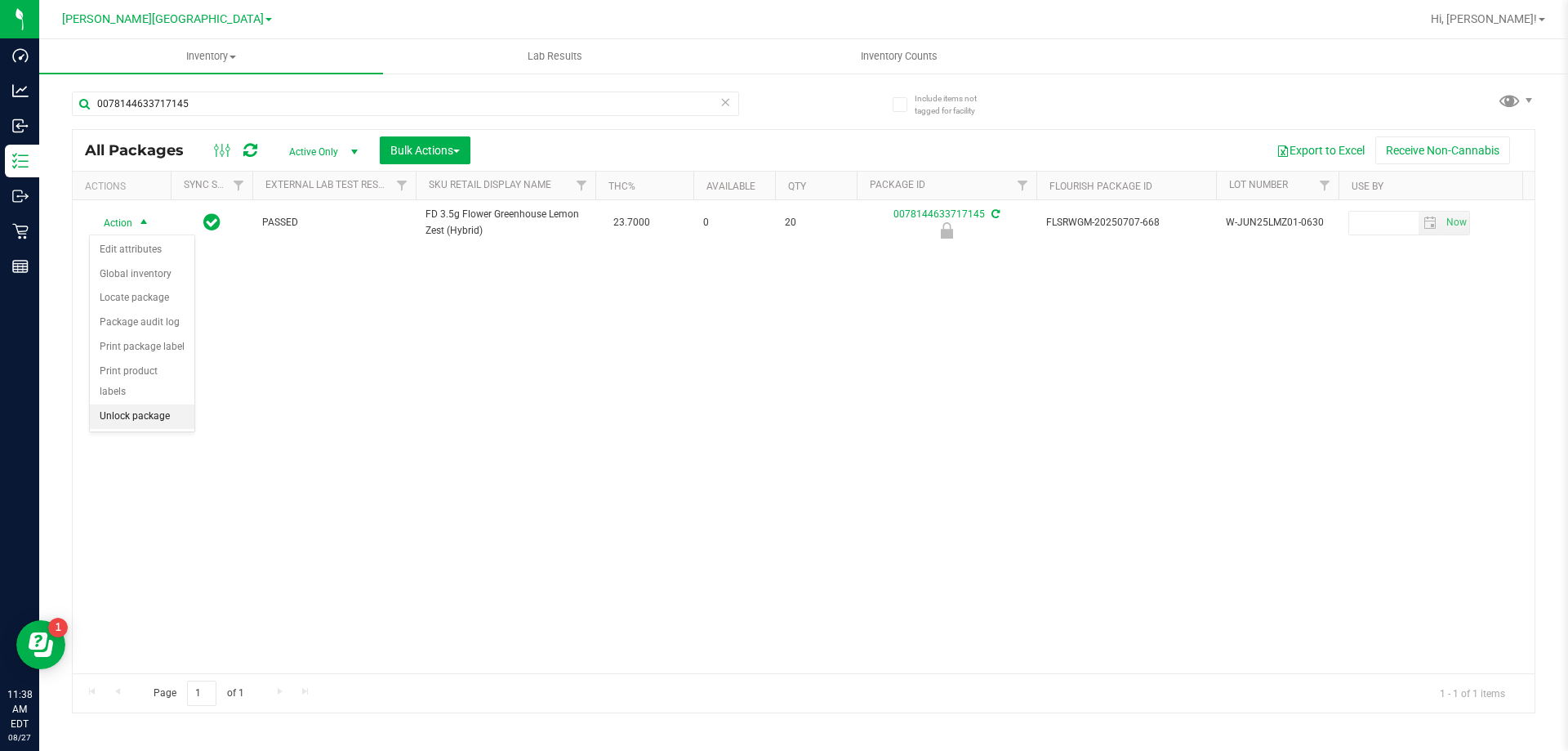
click at [115, 404] on li "Unlock package" at bounding box center [142, 416] width 105 height 25
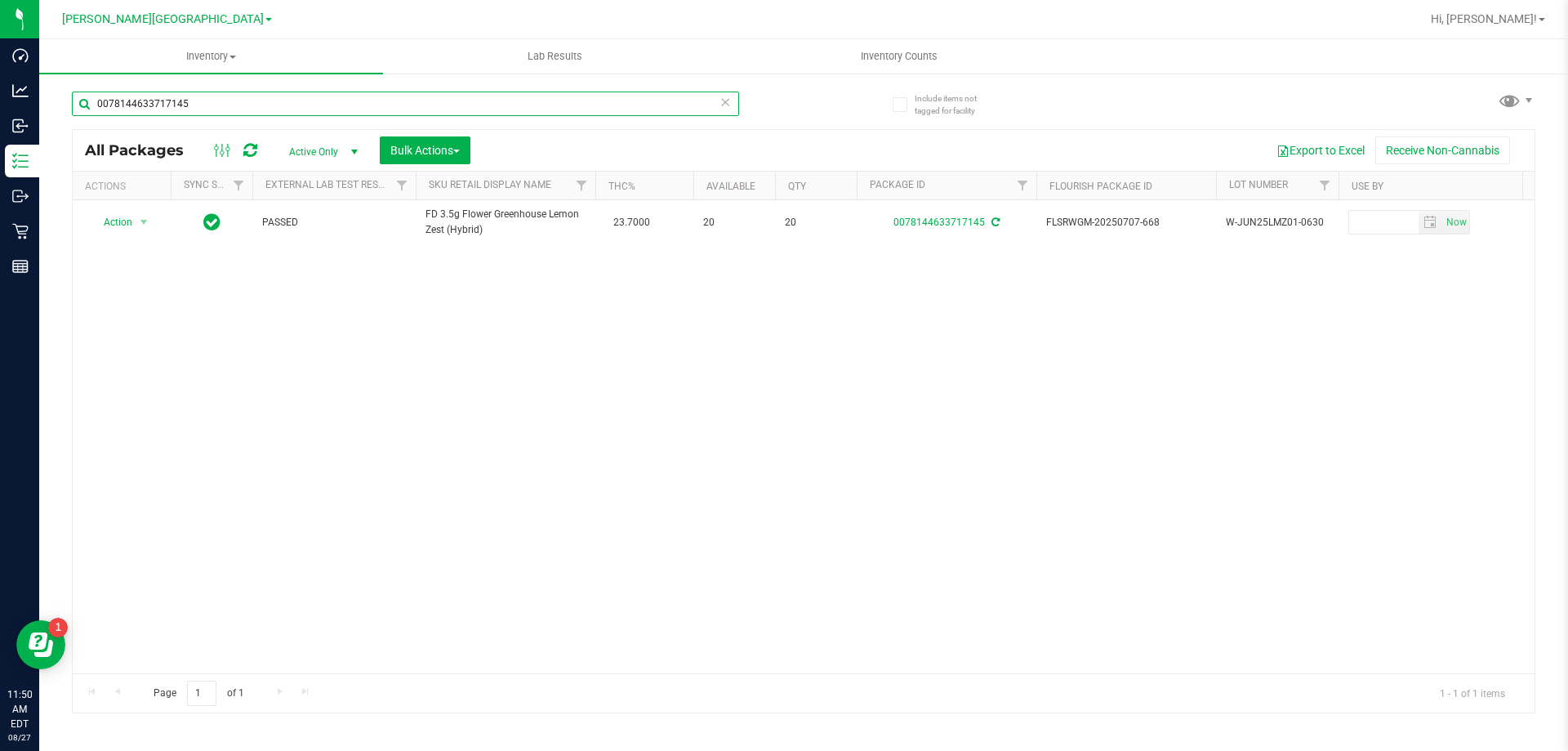
click at [164, 103] on input "0078144633717145" at bounding box center [405, 104] width 667 height 25
type input "8465180878177360"
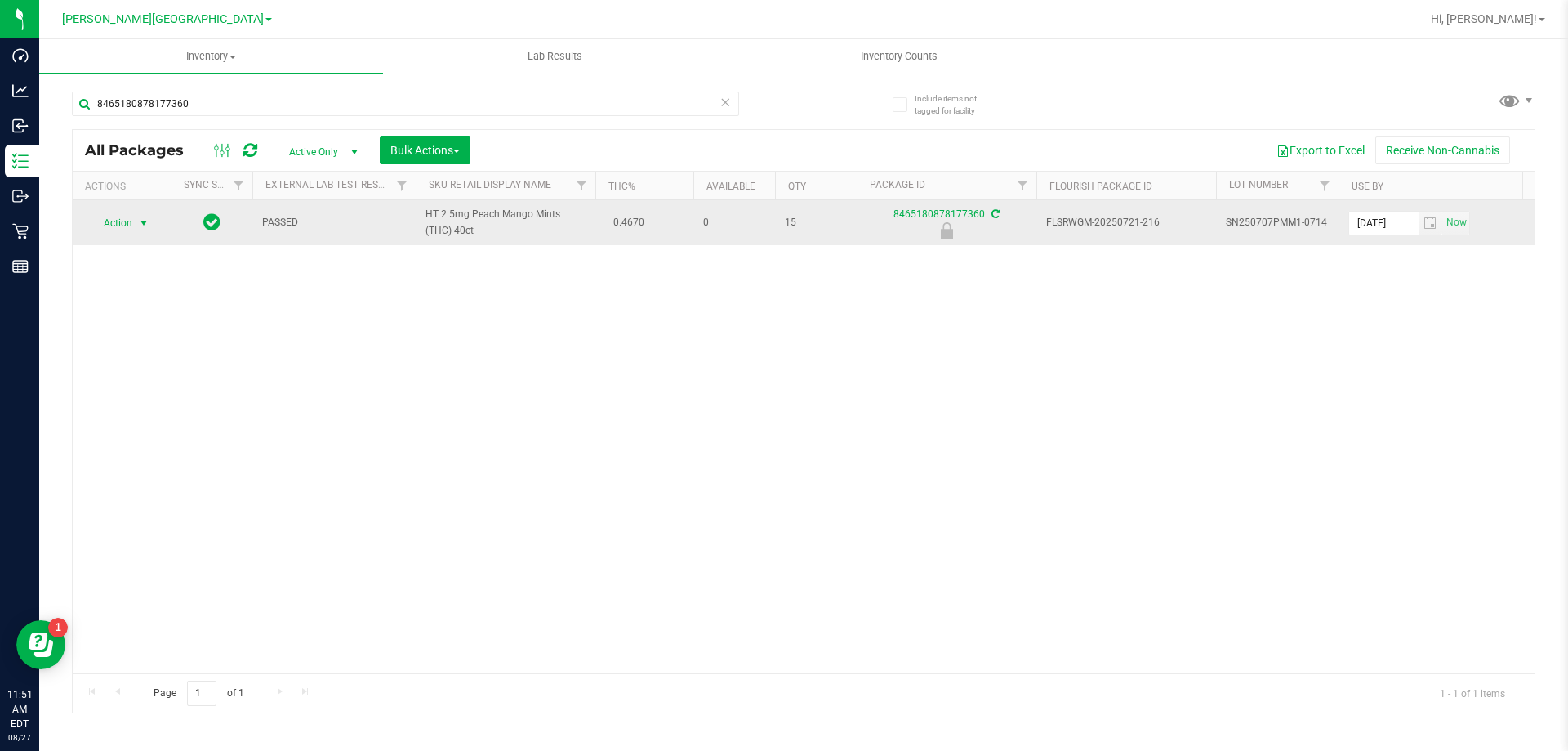
click at [134, 229] on span "select" at bounding box center [144, 222] width 20 height 23
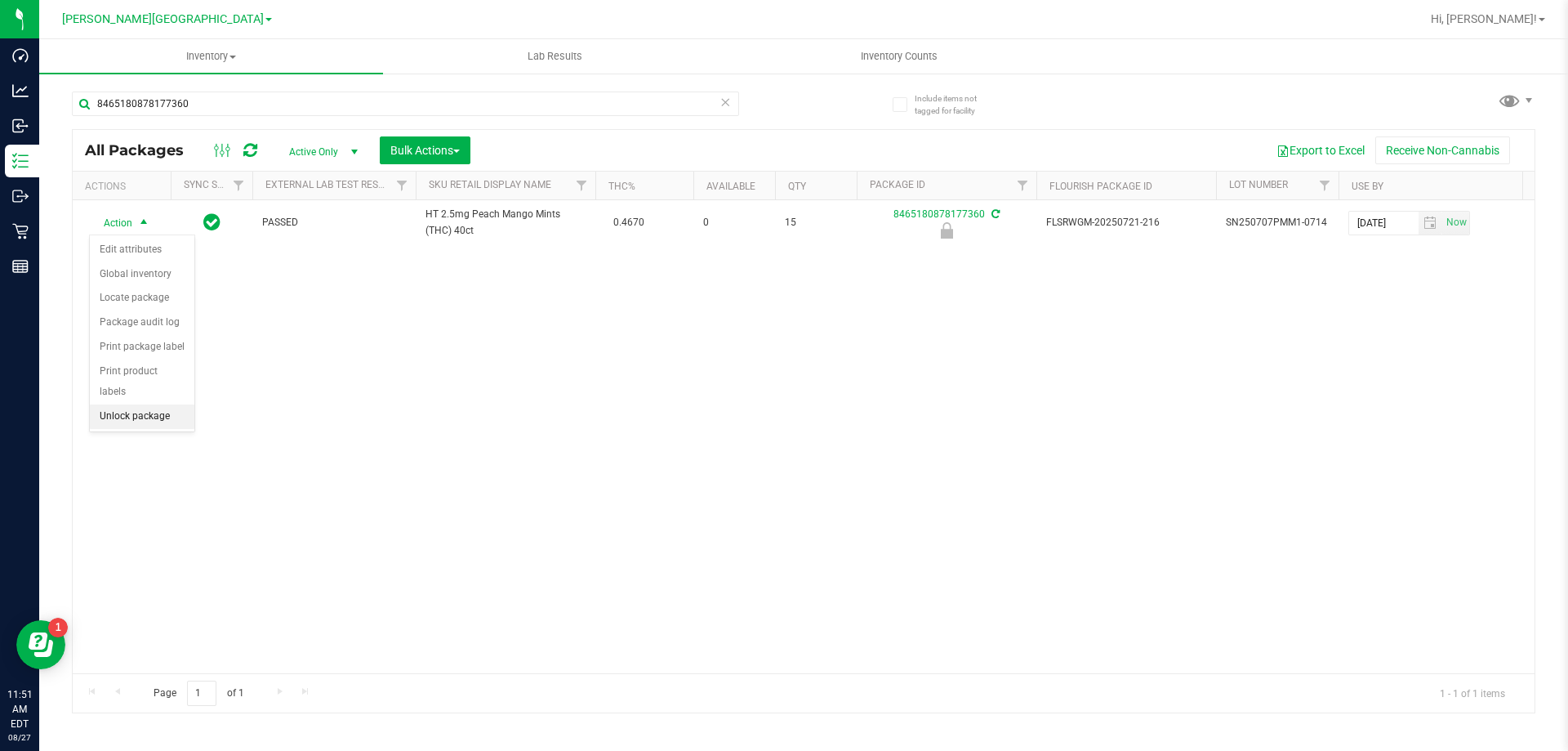
click at [158, 404] on li "Unlock package" at bounding box center [142, 416] width 105 height 25
